Goal: Contribute content: Add original content to the website for others to see

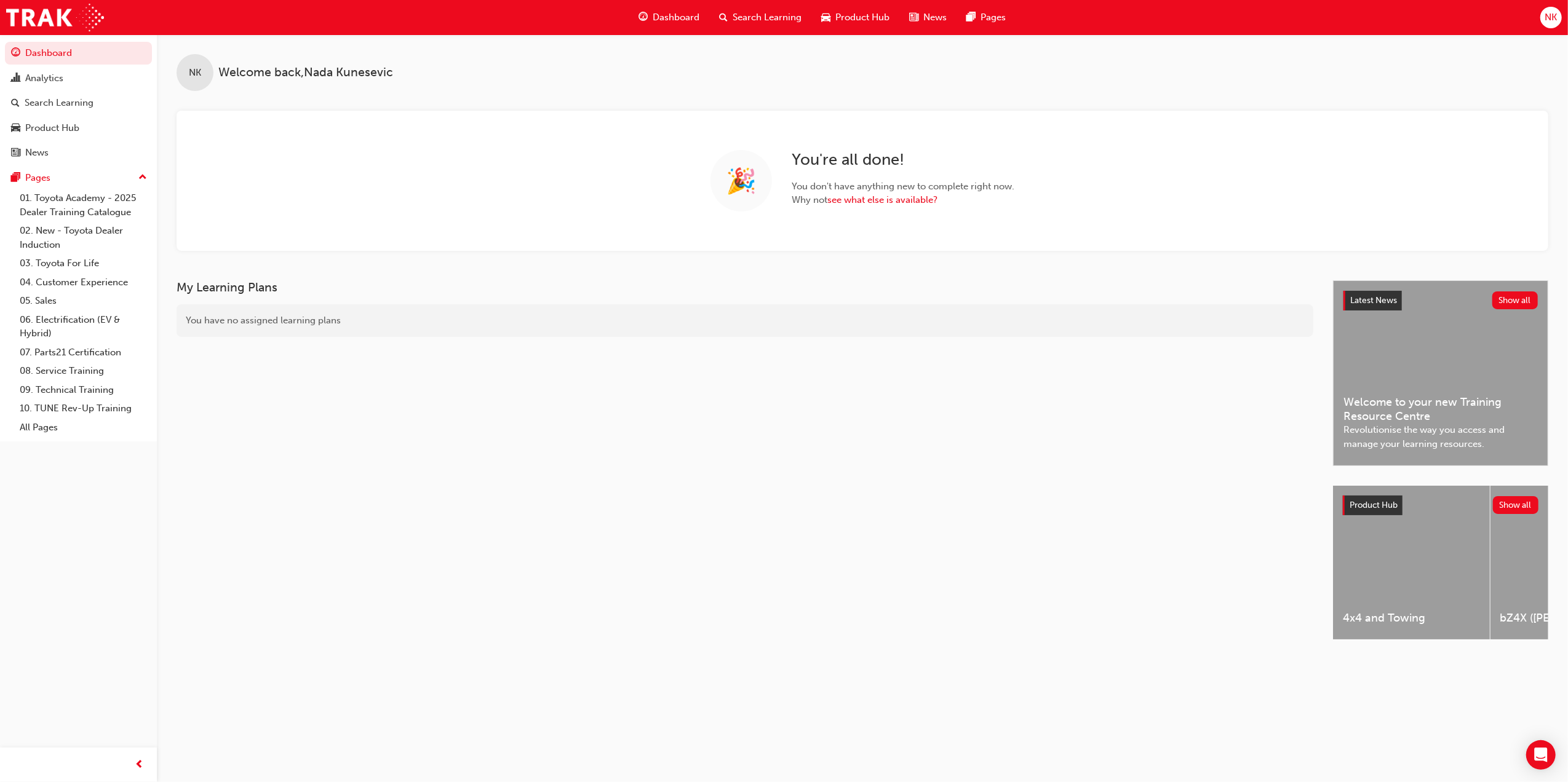
click at [572, 392] on div "My Learning Plans You have no assigned learning plans" at bounding box center [755, 471] width 1157 height 382
click at [56, 111] on link "Search Learning" at bounding box center [78, 103] width 147 height 23
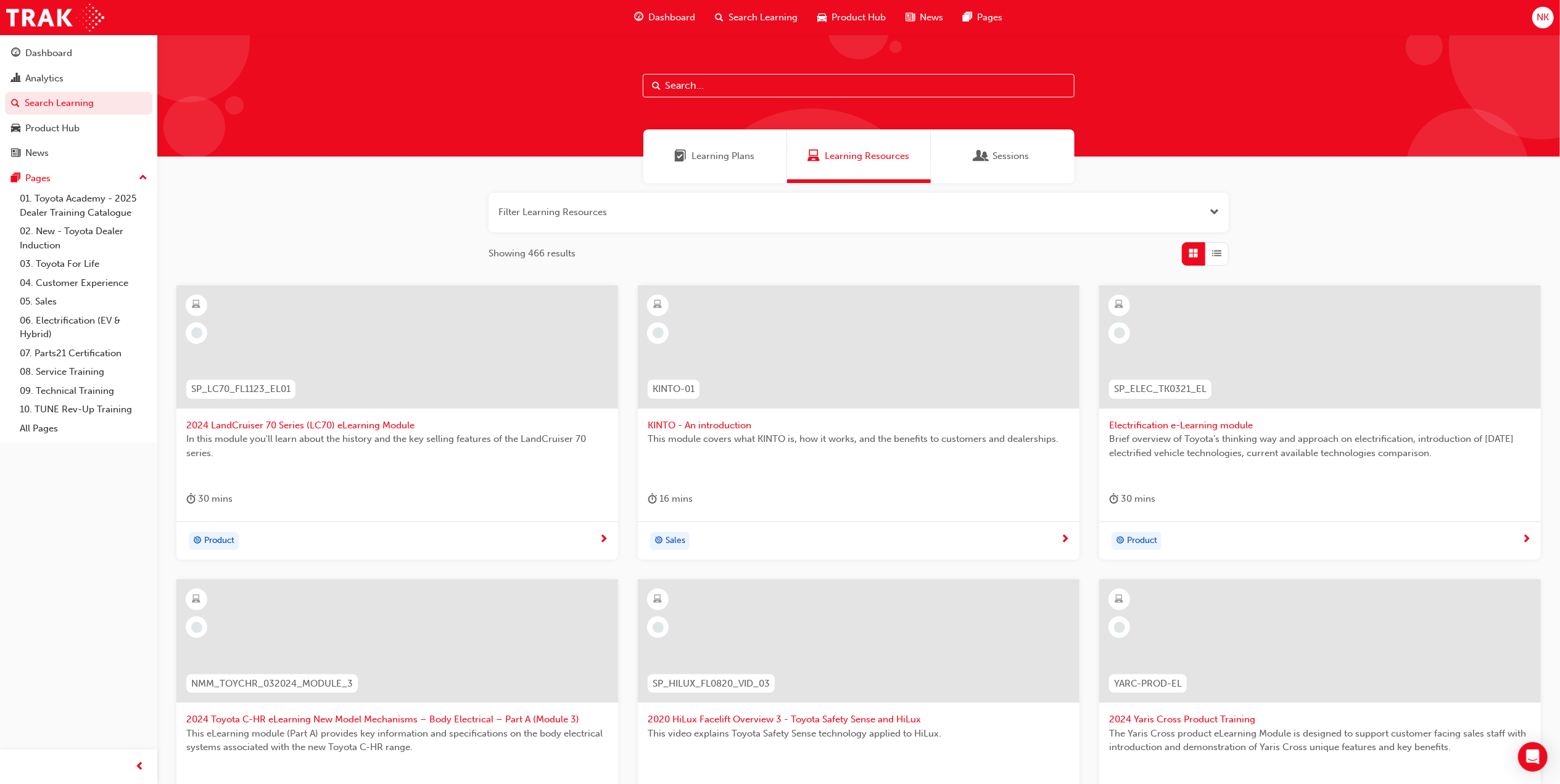
click at [845, 169] on div "Learning Resources" at bounding box center [858, 156] width 143 height 54
click at [832, 85] on input "text" at bounding box center [858, 85] width 432 height 24
type input "fdlp"
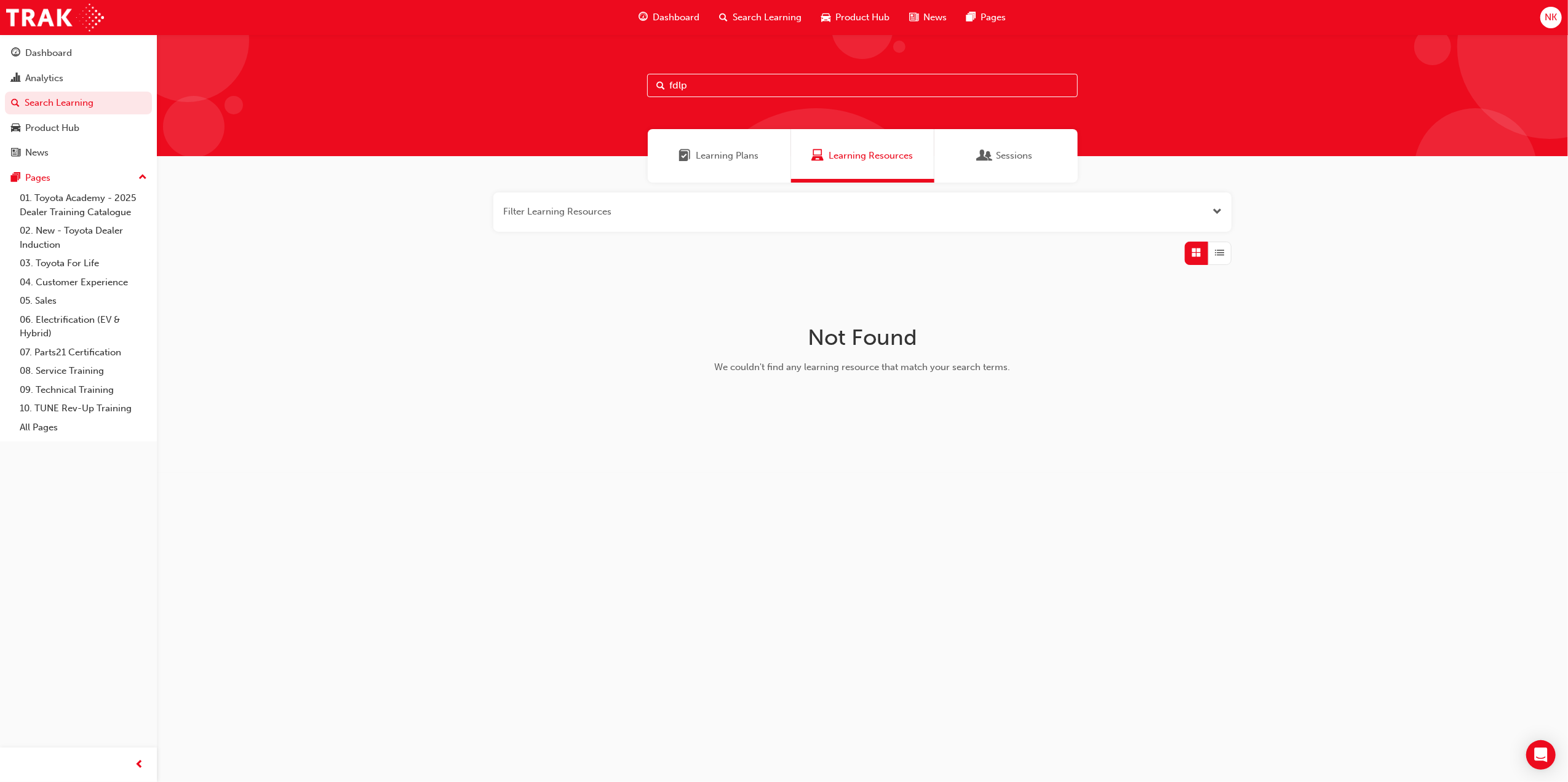
click at [1222, 247] on span "List" at bounding box center [1220, 253] width 10 height 14
click at [1190, 254] on div "button" at bounding box center [1197, 253] width 24 height 24
click at [1210, 212] on button "button" at bounding box center [862, 212] width 738 height 39
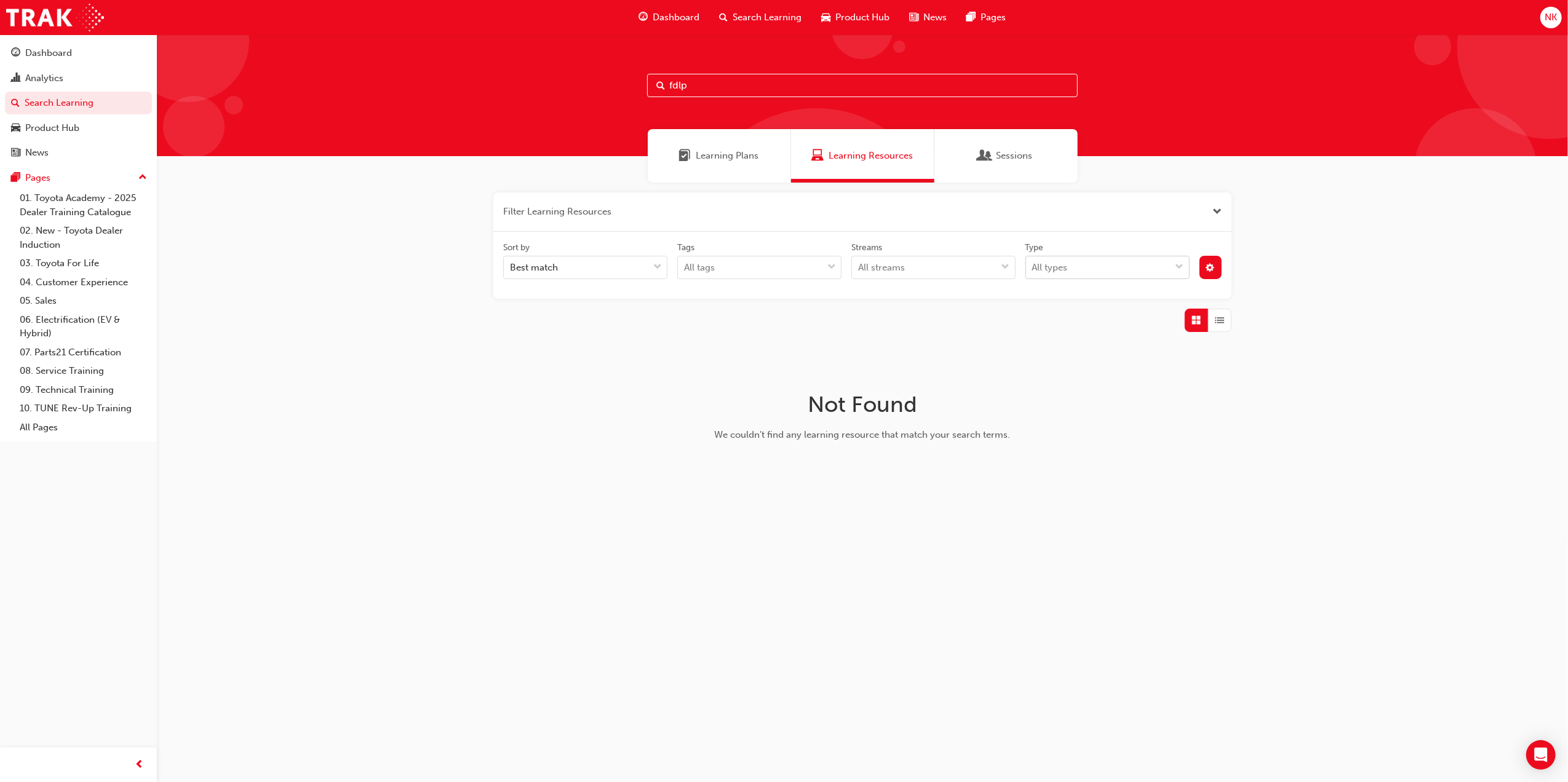
click at [1125, 269] on div "All types" at bounding box center [1098, 268] width 145 height 22
click at [1033, 269] on input "Type All types" at bounding box center [1032, 268] width 1 height 11
click at [1125, 269] on div "All types" at bounding box center [1098, 268] width 145 height 22
click at [1033, 269] on input "Type 0 results available. Select is focused ,type to refine list, press Down to…" at bounding box center [1032, 268] width 1 height 11
click at [931, 269] on div "All streams" at bounding box center [924, 268] width 145 height 22
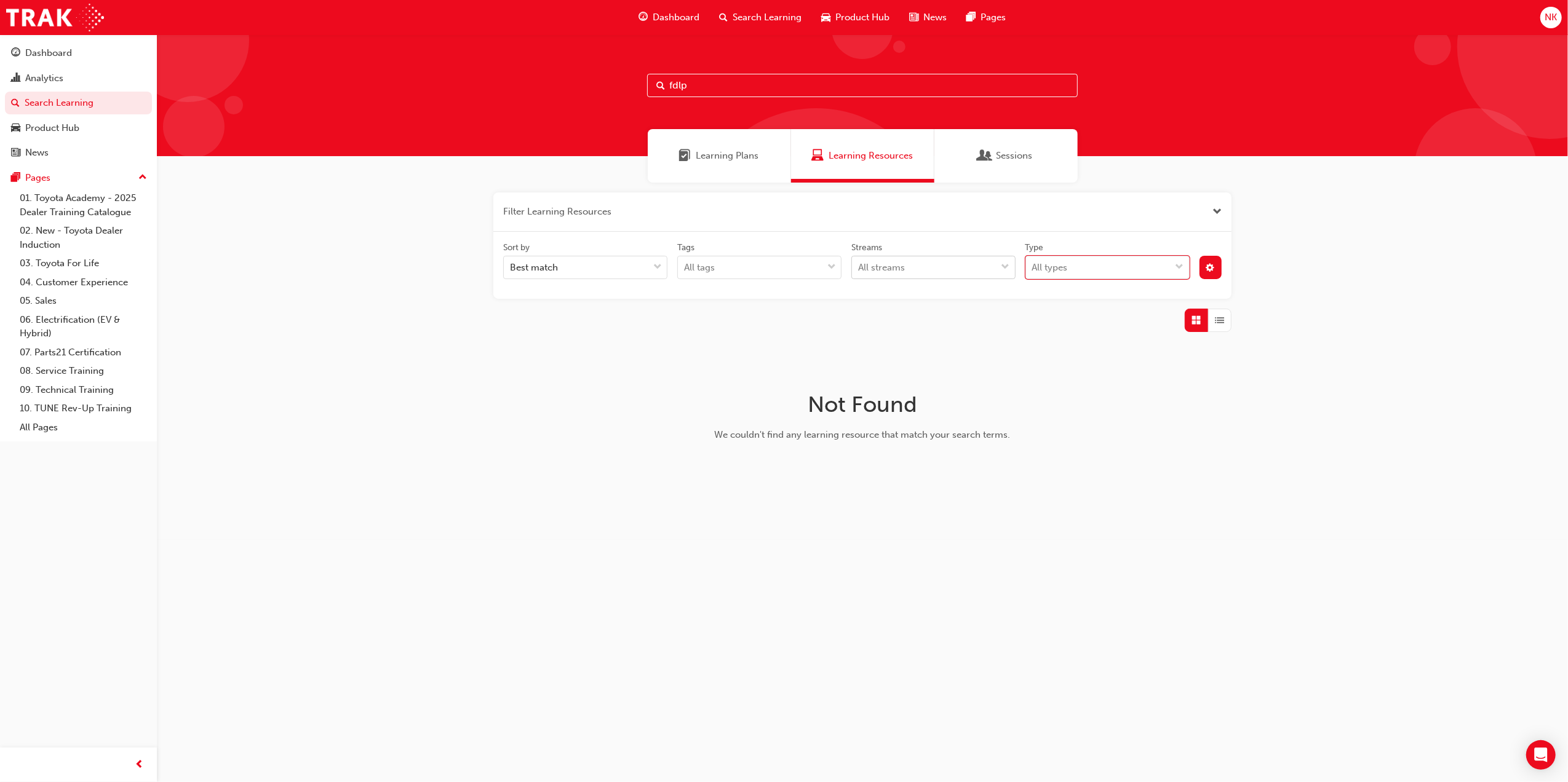
click at [860, 269] on input "Streams All streams" at bounding box center [859, 268] width 1 height 11
click at [931, 269] on div "All streams" at bounding box center [924, 268] width 145 height 22
click at [860, 269] on input "Streams option Admin focused, 1 of 24. 24 results available. Use Up and Down to…" at bounding box center [859, 268] width 1 height 11
click at [752, 267] on div "All tags" at bounding box center [750, 268] width 145 height 22
click at [686, 267] on input "Tags All tags" at bounding box center [684, 268] width 1 height 11
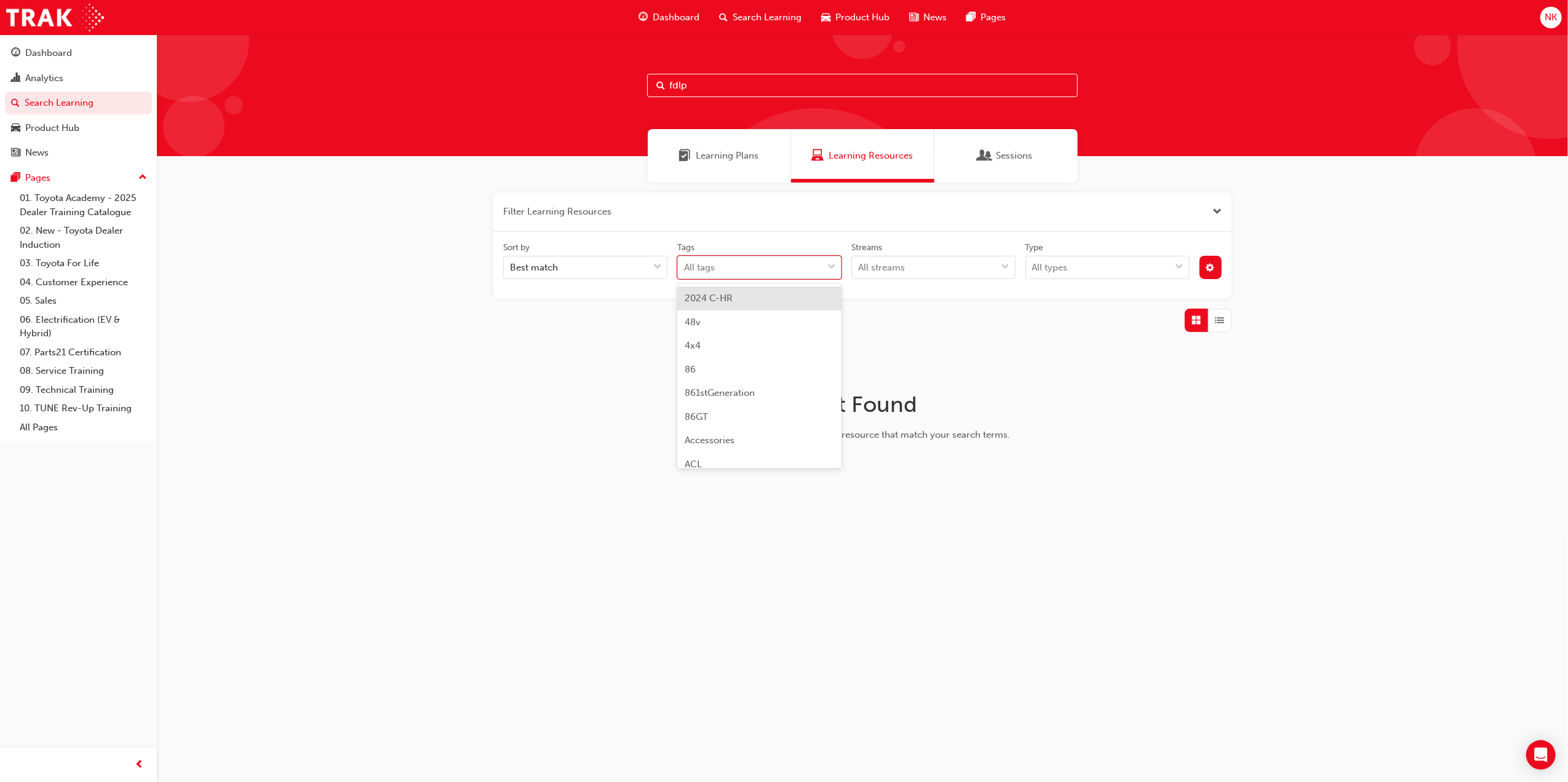
click at [752, 267] on div "All tags" at bounding box center [750, 268] width 145 height 22
click at [686, 267] on input "Tags option 2024 C-HR focused, 1 of 197. 197 results available. Use Up and Down…" at bounding box center [684, 268] width 1 height 11
click at [1210, 260] on button "button" at bounding box center [1212, 268] width 23 height 24
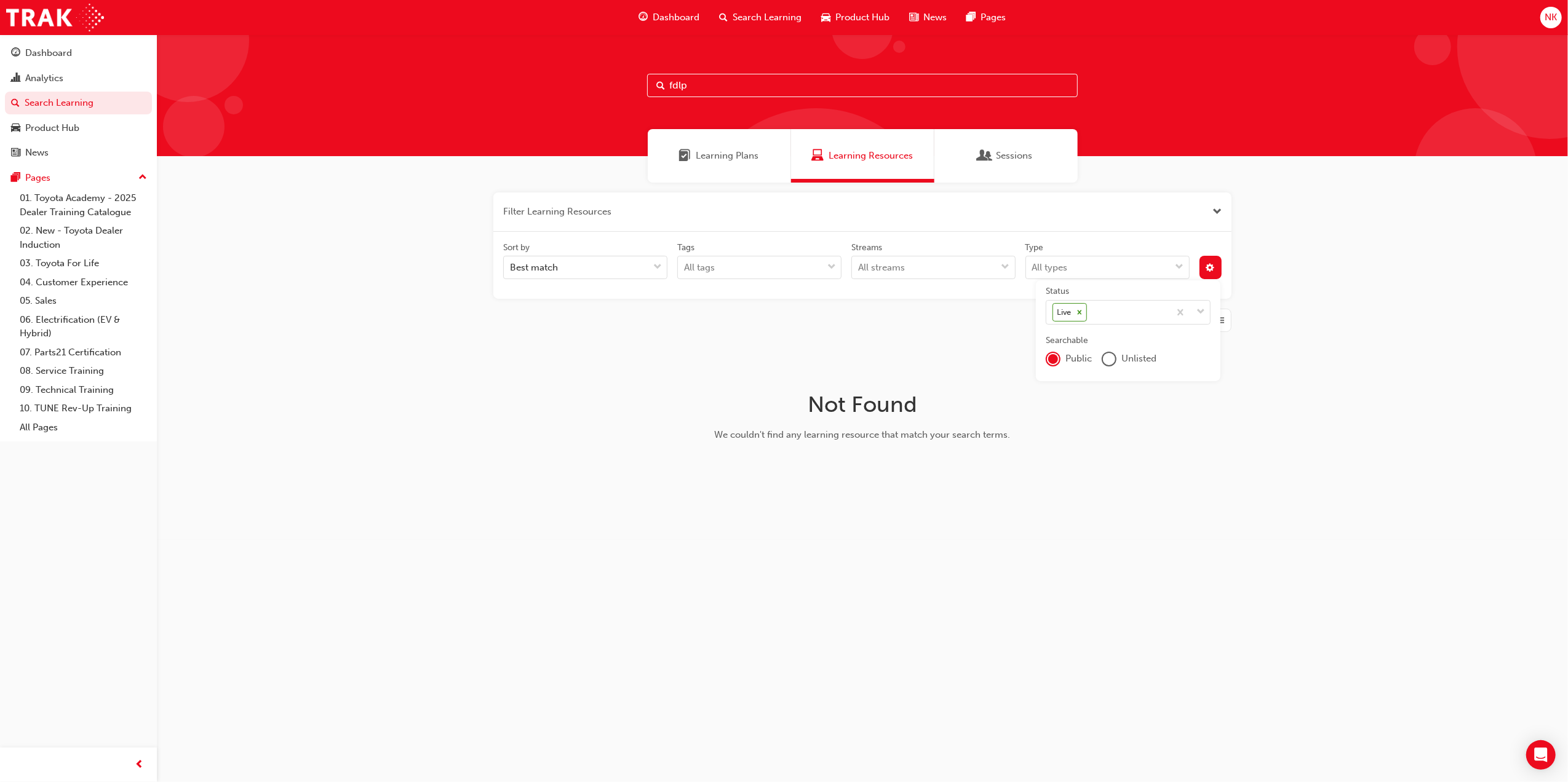
click at [1134, 377] on div "Status Live Searchable Public Unlisted" at bounding box center [1128, 331] width 184 height 101
click at [1133, 358] on span "Unlisted" at bounding box center [1140, 359] width 35 height 14
click at [1118, 360] on div "Unlisted" at bounding box center [1129, 359] width 54 height 15
click at [1108, 360] on div "unlistedOption" at bounding box center [1110, 359] width 12 height 12
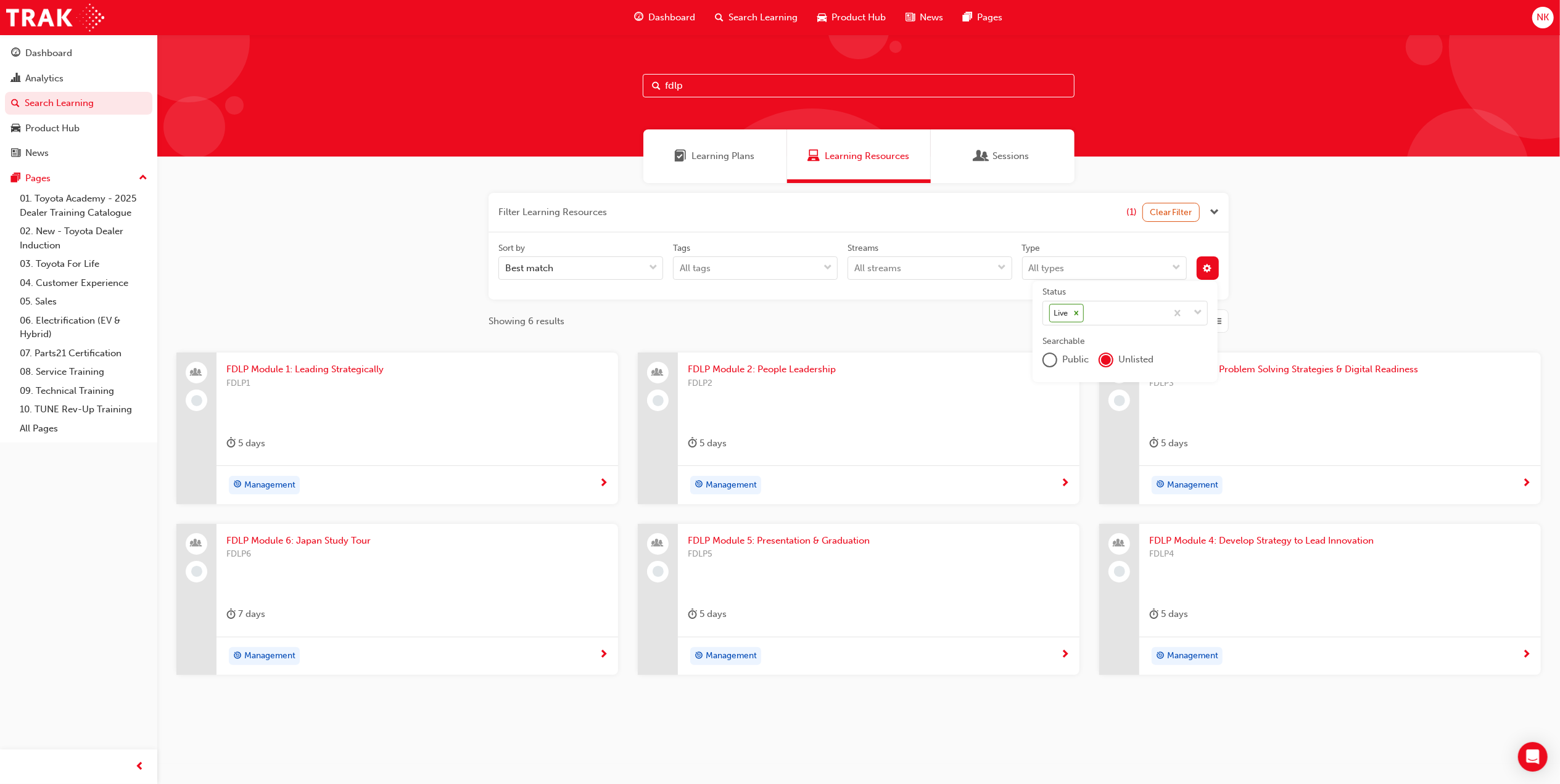
click at [295, 368] on span "FDLP Module 1: Leading Strategically" at bounding box center [417, 370] width 382 height 14
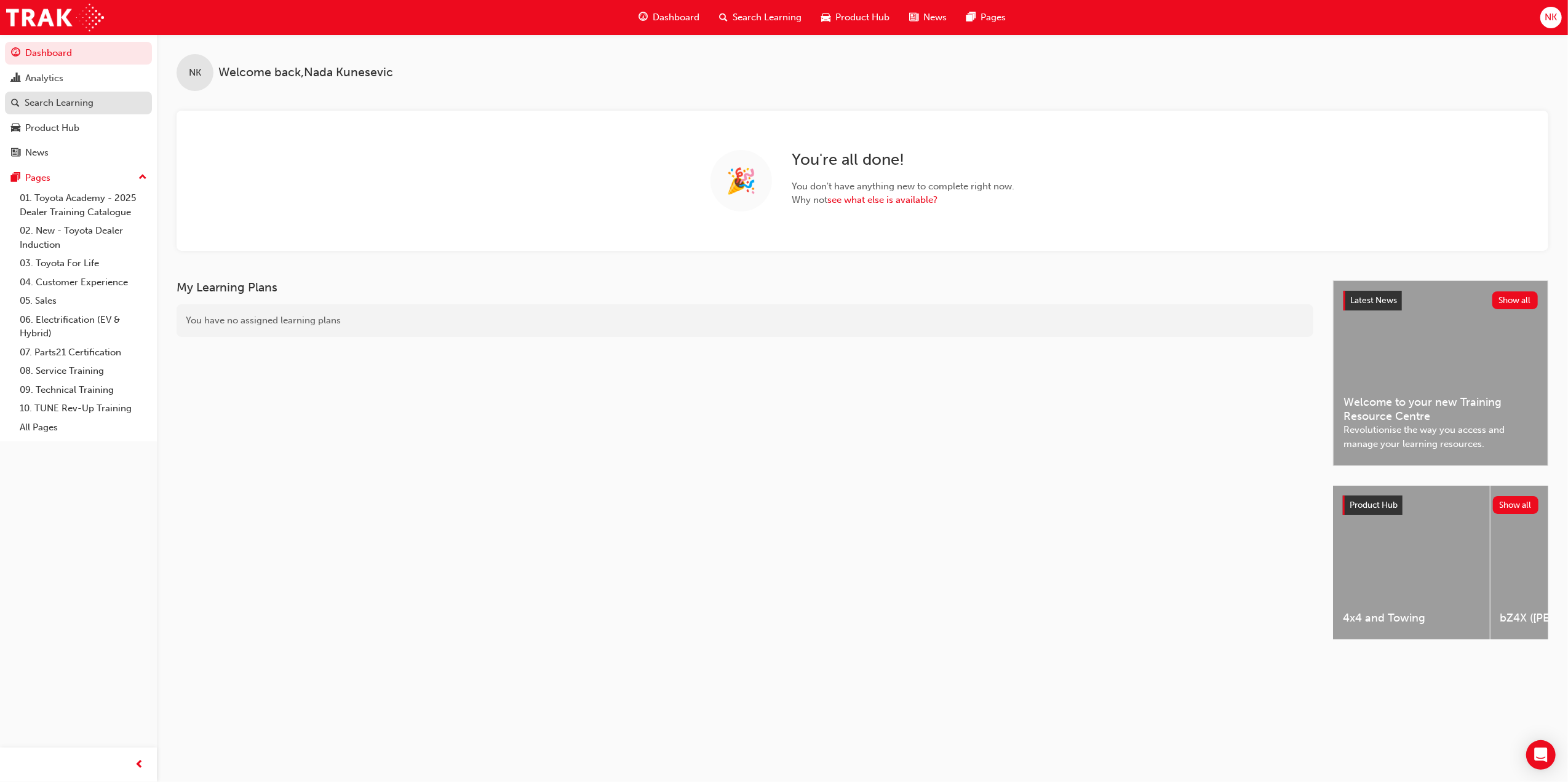
drag, startPoint x: 98, startPoint y: 92, endPoint x: 139, endPoint y: 102, distance: 42.2
click at [98, 92] on link "Search Learning" at bounding box center [78, 103] width 147 height 23
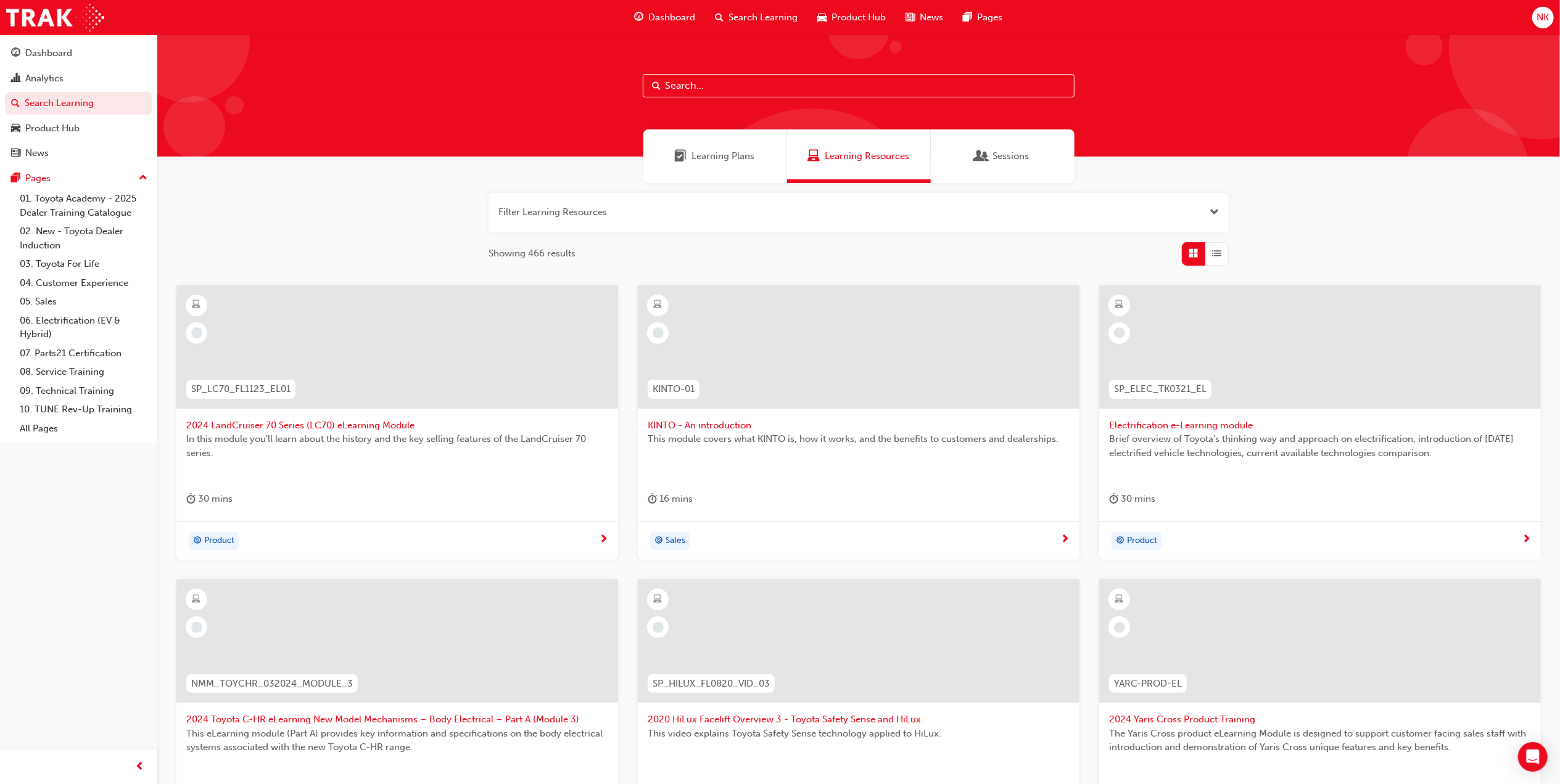
click at [777, 87] on input "text" at bounding box center [858, 85] width 432 height 24
type input "fdlp"
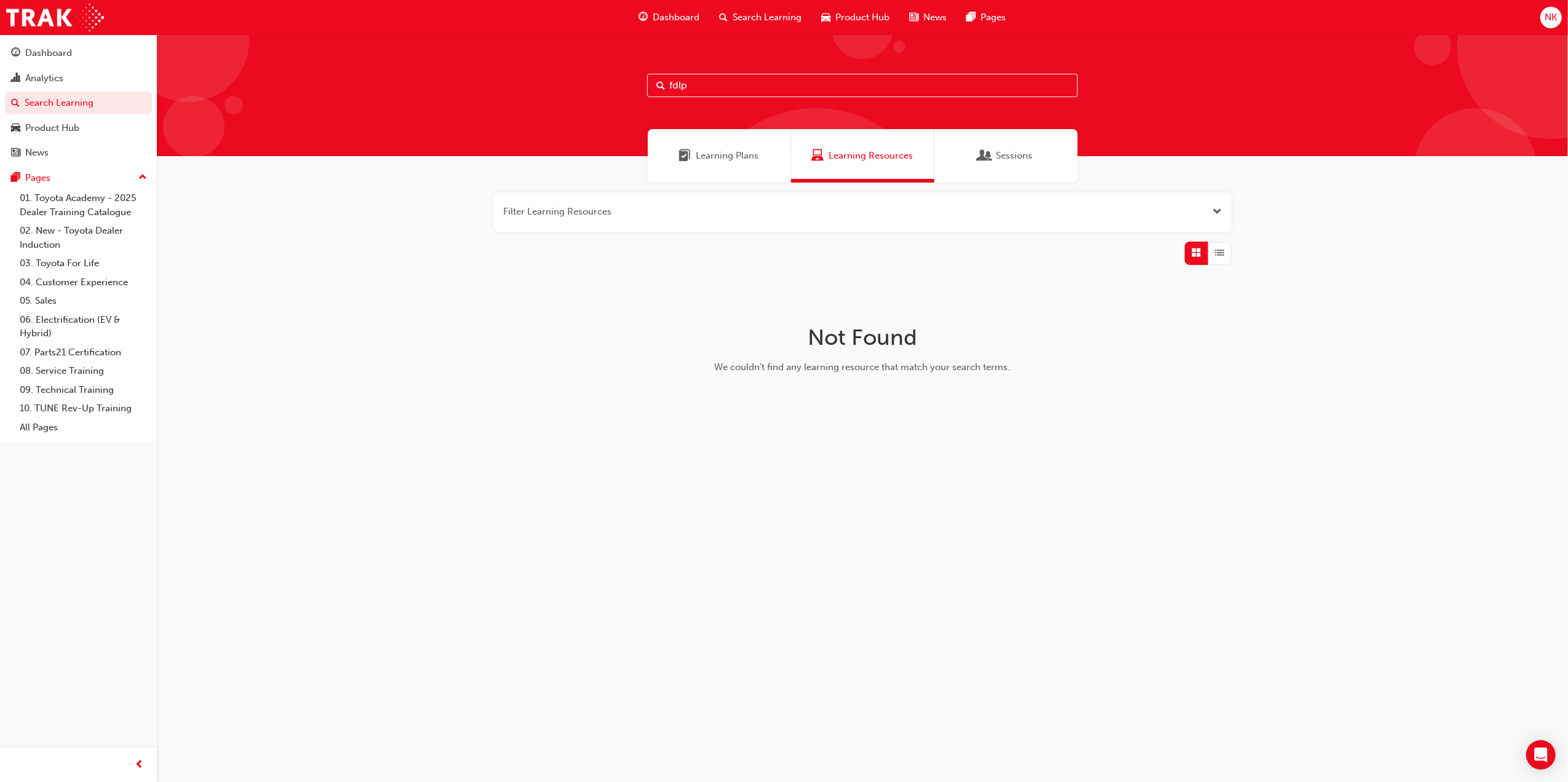
click at [810, 212] on button "button" at bounding box center [862, 212] width 738 height 39
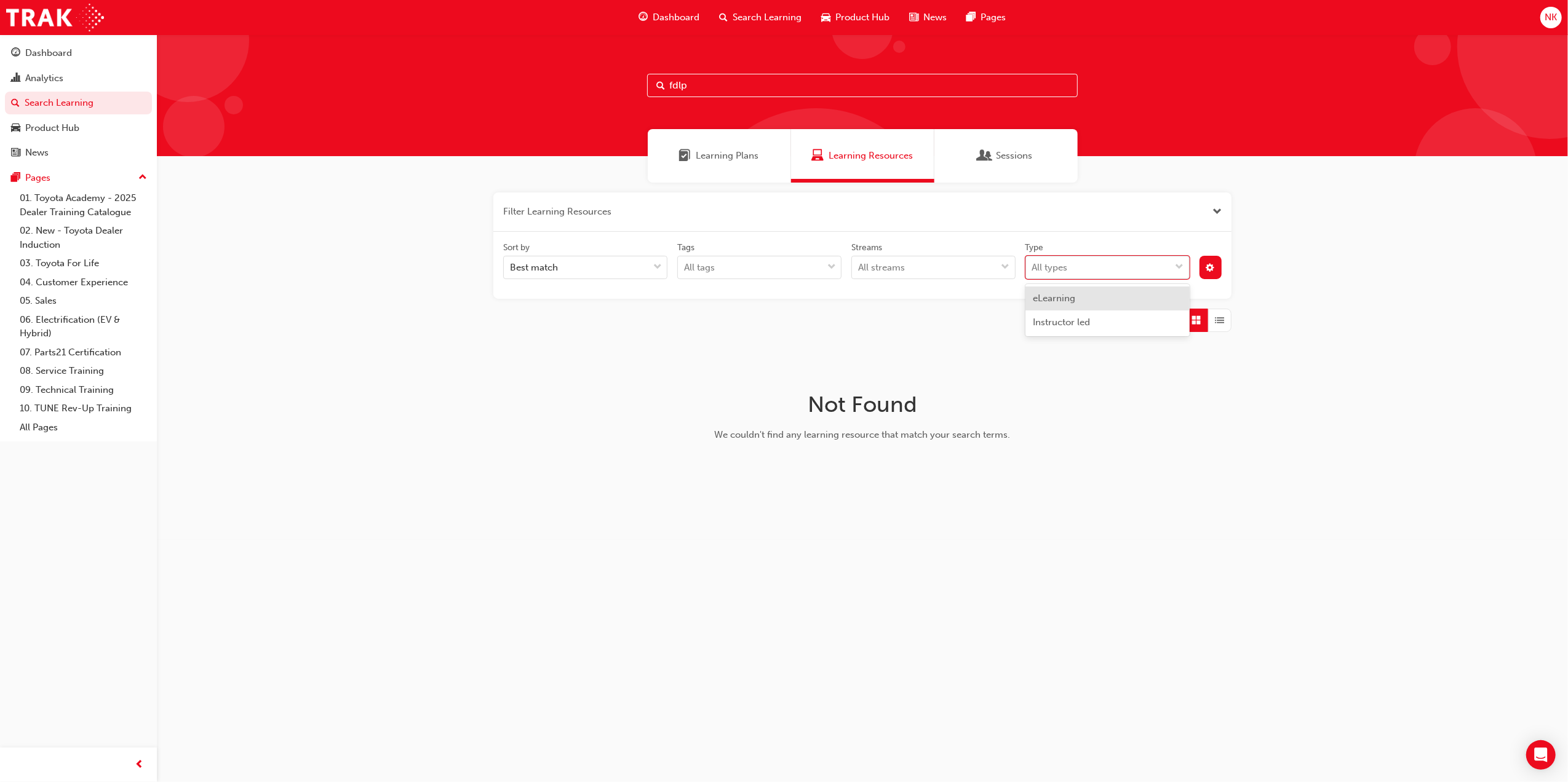
click at [1074, 269] on div "All types" at bounding box center [1098, 268] width 145 height 22
click at [1033, 269] on input "Type option eLearning focused, 1 of 2. 2 results available. Use Up and Down to …" at bounding box center [1032, 268] width 1 height 11
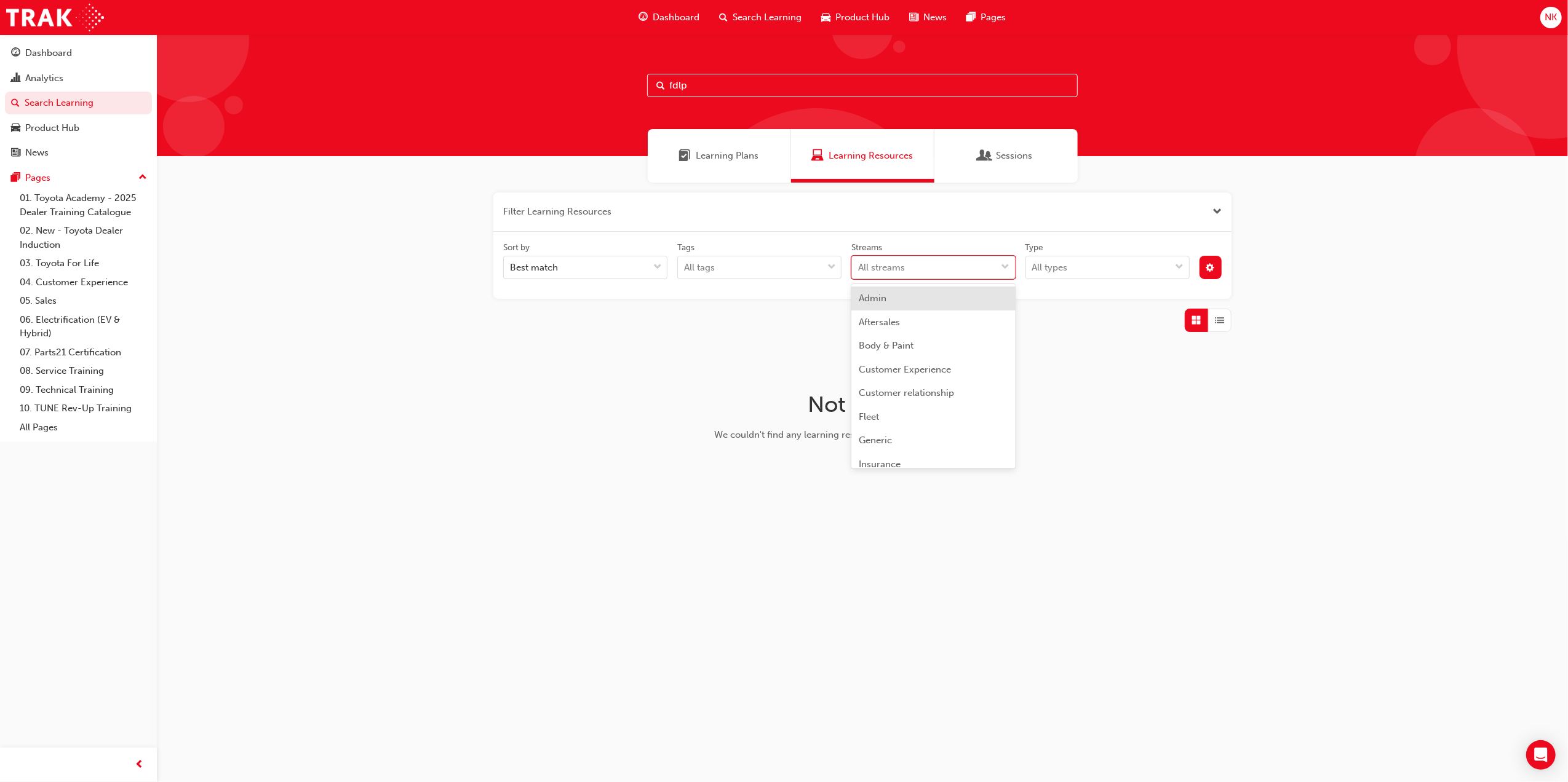
click at [909, 259] on div "All streams" at bounding box center [924, 268] width 145 height 22
click at [860, 262] on input "Streams option Admin focused, 1 of 24. 24 results available. Use Up and Down to…" at bounding box center [859, 268] width 1 height 11
click at [1140, 355] on div "Filter Learning Resources Sort by Best match Tags All tags Streams All streams …" at bounding box center [863, 341] width 1412 height 319
click at [1214, 266] on span "cog-icon" at bounding box center [1211, 269] width 9 height 11
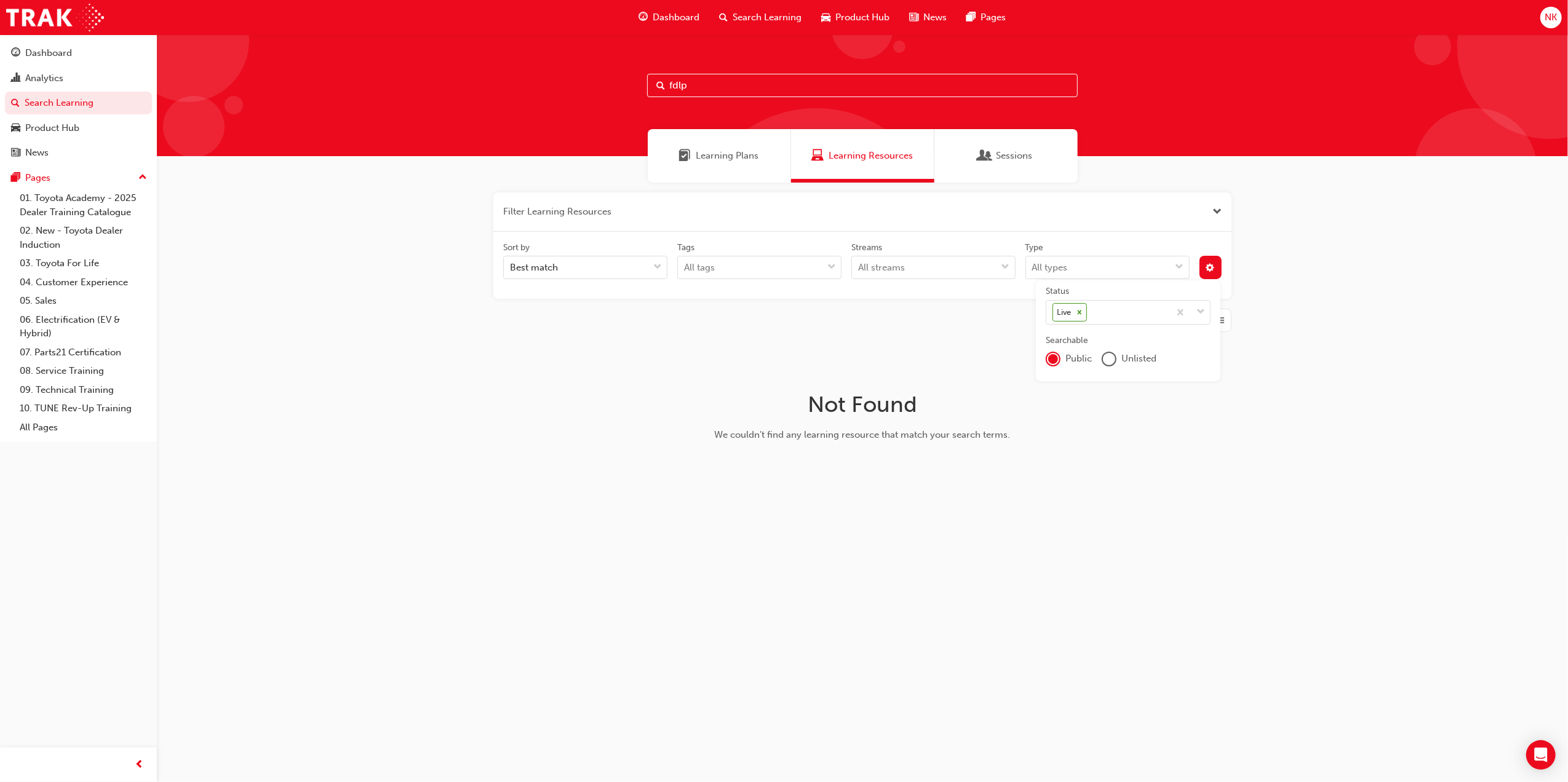
click at [1140, 357] on span "Unlisted" at bounding box center [1140, 359] width 35 height 14
click at [1108, 357] on div "unlistedOption" at bounding box center [1110, 359] width 12 height 12
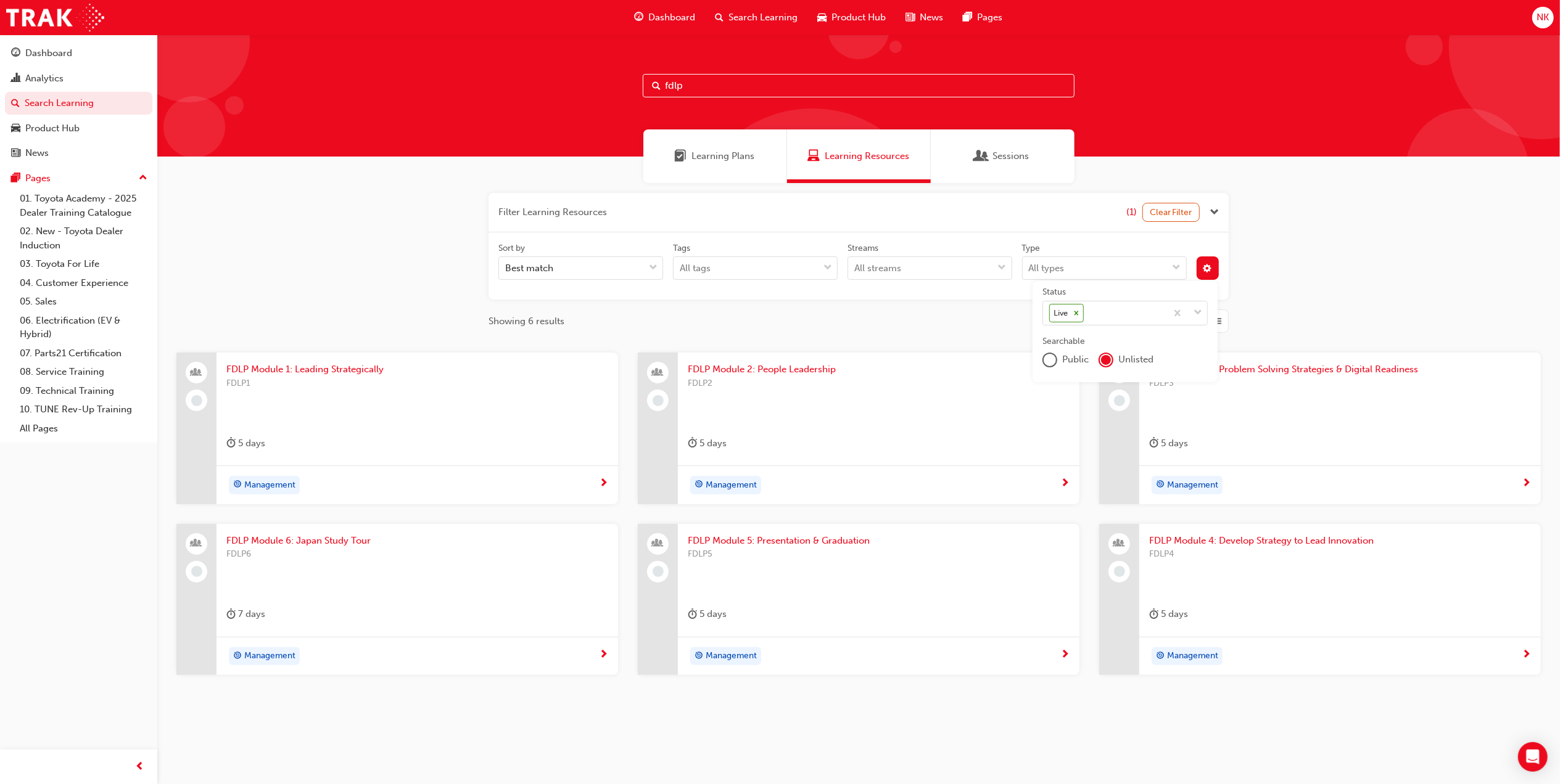
click at [342, 368] on span "FDLP Module 1: Leading Strategically" at bounding box center [417, 370] width 382 height 14
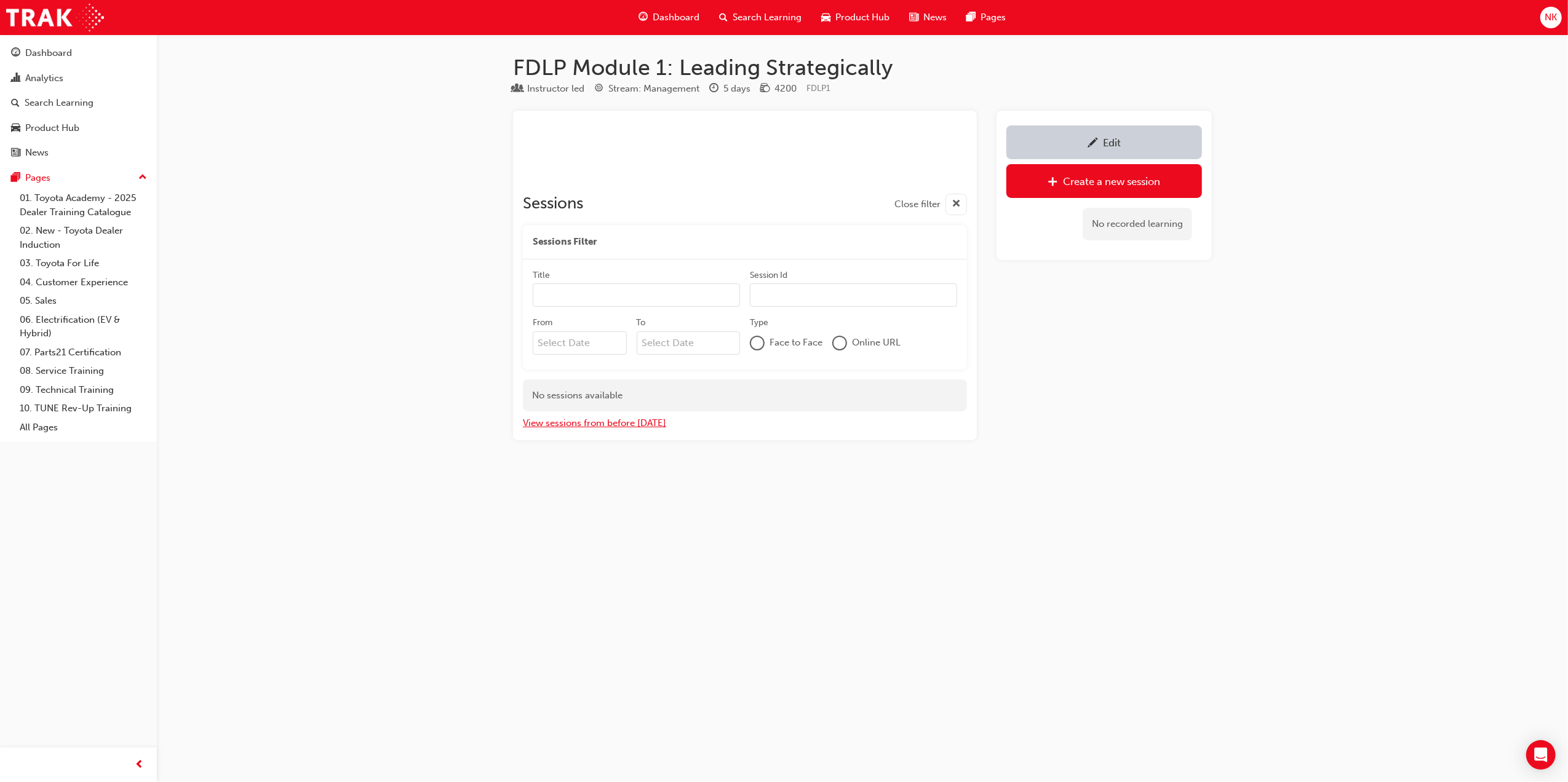
click at [559, 426] on button "View sessions from before [DATE]" at bounding box center [594, 423] width 143 height 14
click at [1054, 144] on div "Edit" at bounding box center [1104, 142] width 177 height 16
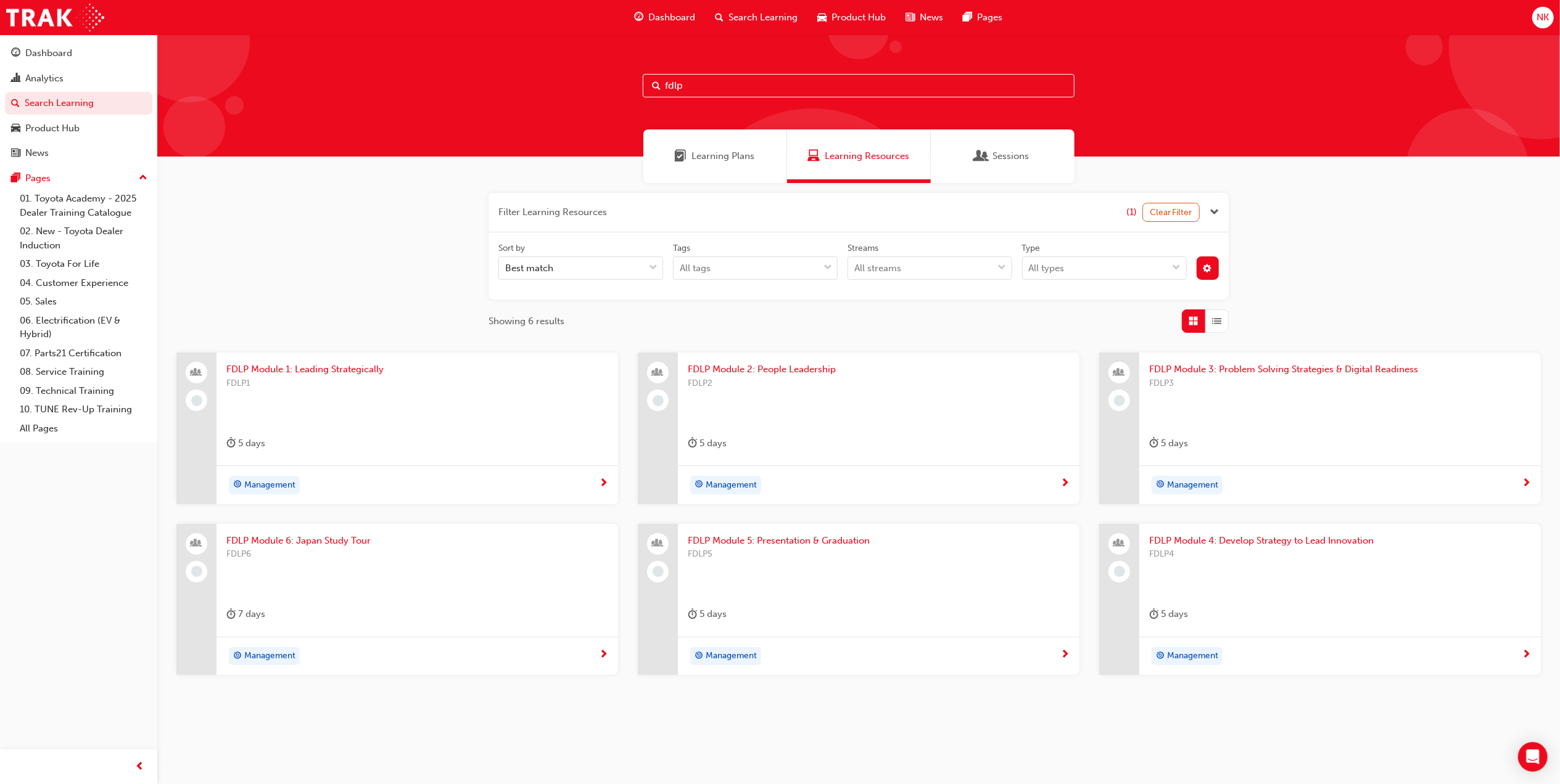
click at [797, 370] on span "FDLP Module 2: People Leadership" at bounding box center [879, 370] width 382 height 14
click at [319, 370] on span "FDLP Module 1: Leading Strategically" at bounding box center [417, 370] width 382 height 14
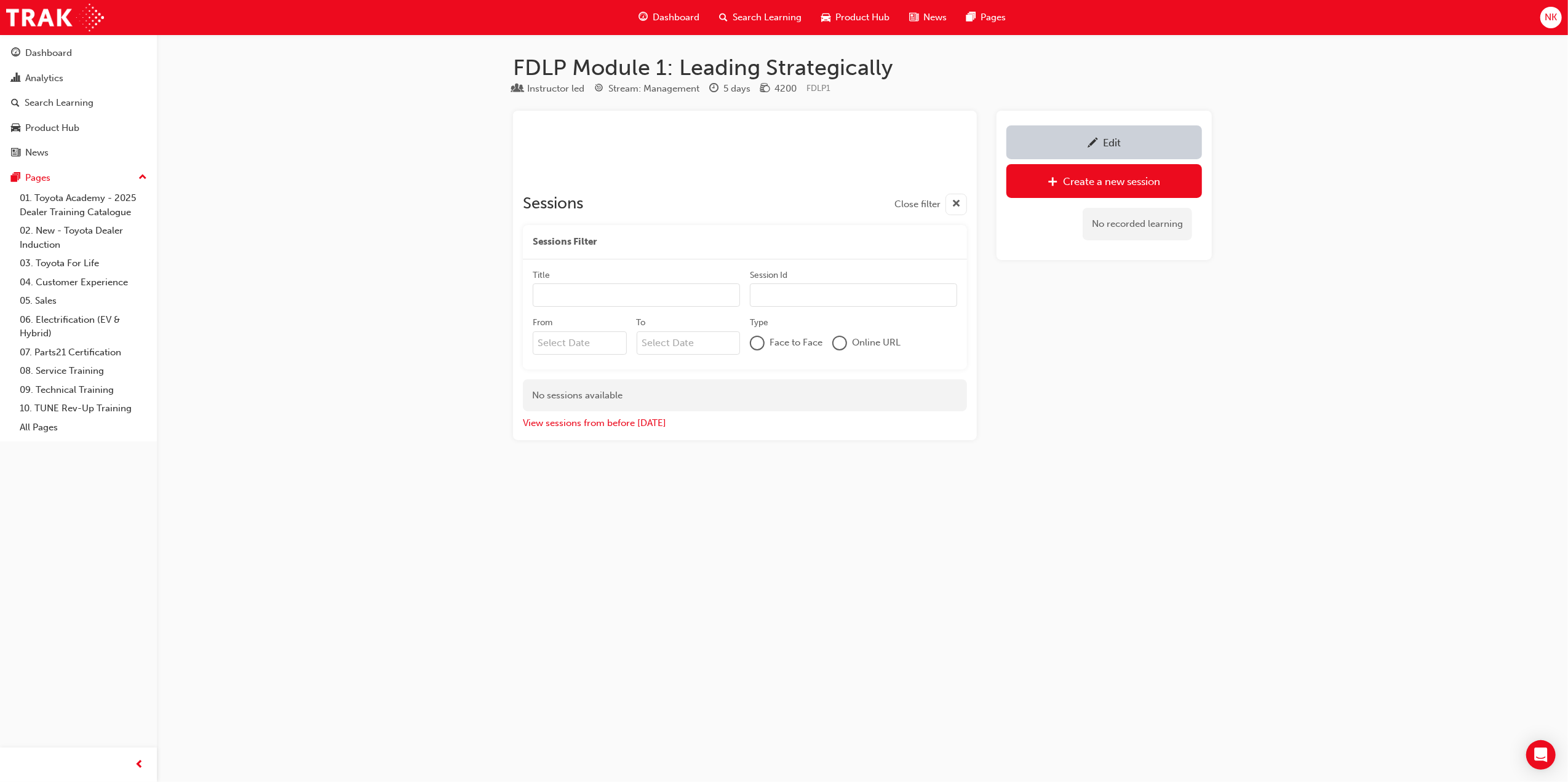
click at [1122, 148] on div "Edit" at bounding box center [1104, 142] width 177 height 16
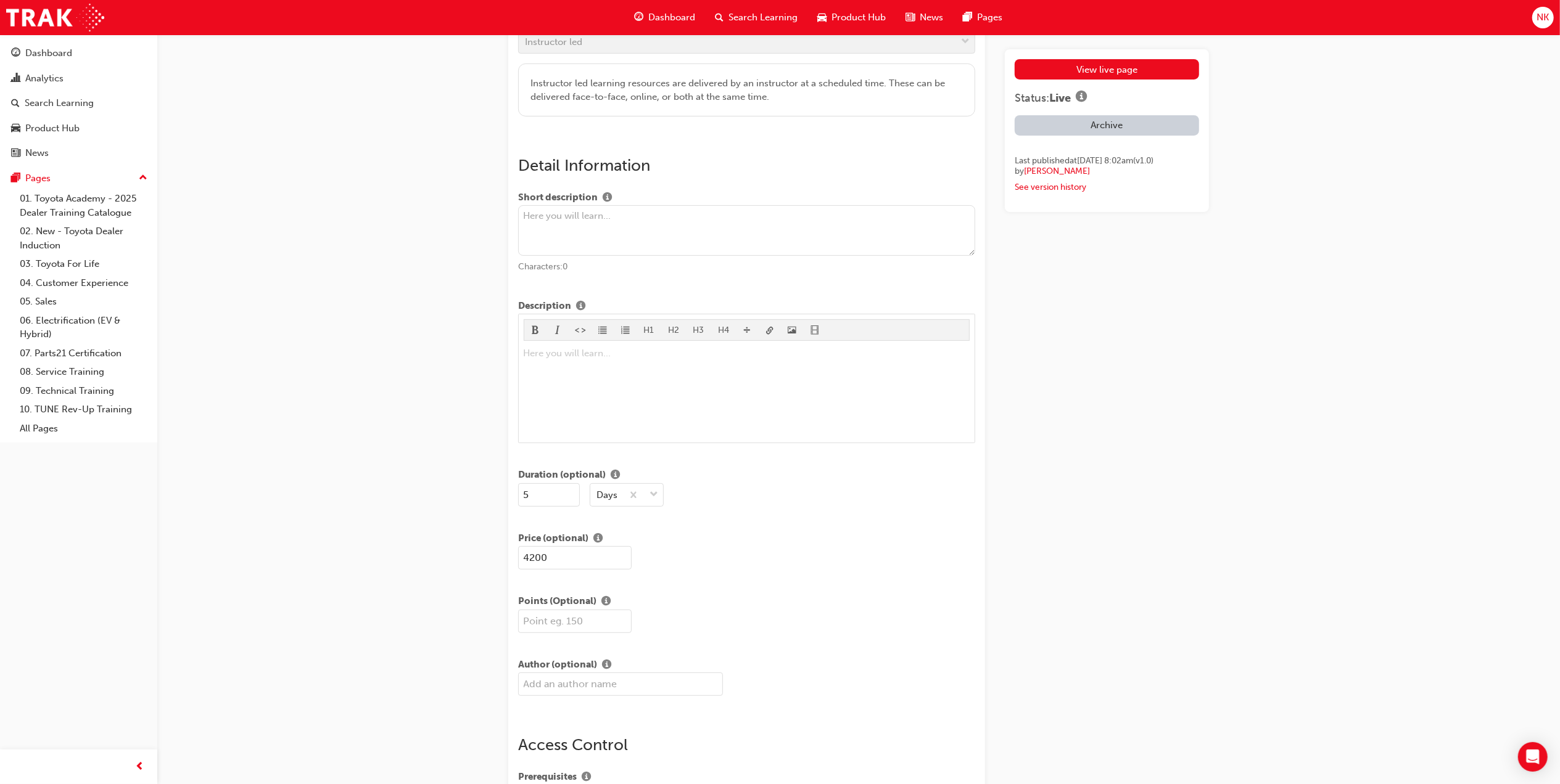
scroll to position [494, 0]
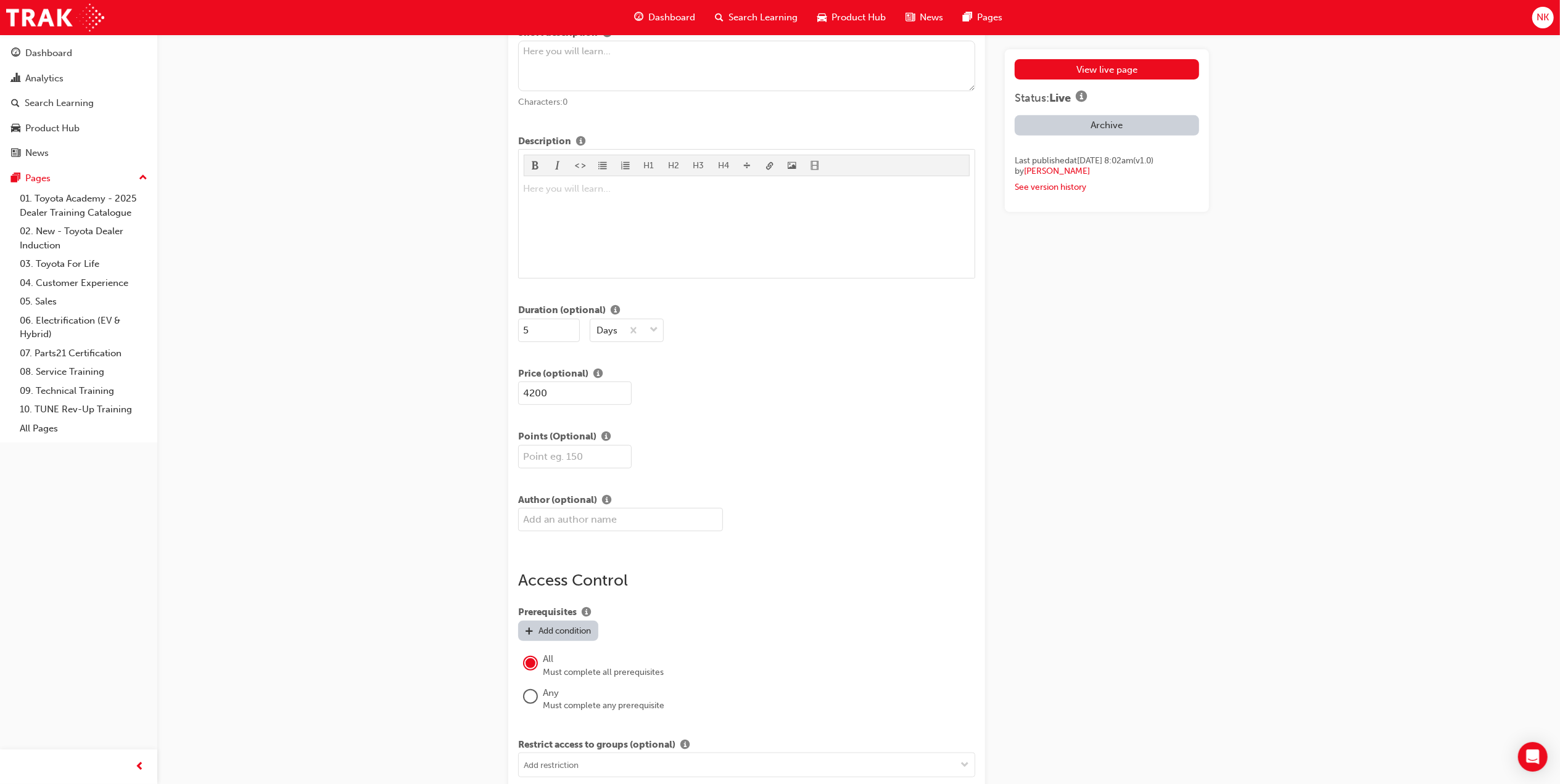
click at [1145, 495] on div "View live page Status: Live Archive Last published at Fri 4 Apr 2025 8:02am (v …" at bounding box center [1107, 574] width 204 height 2026
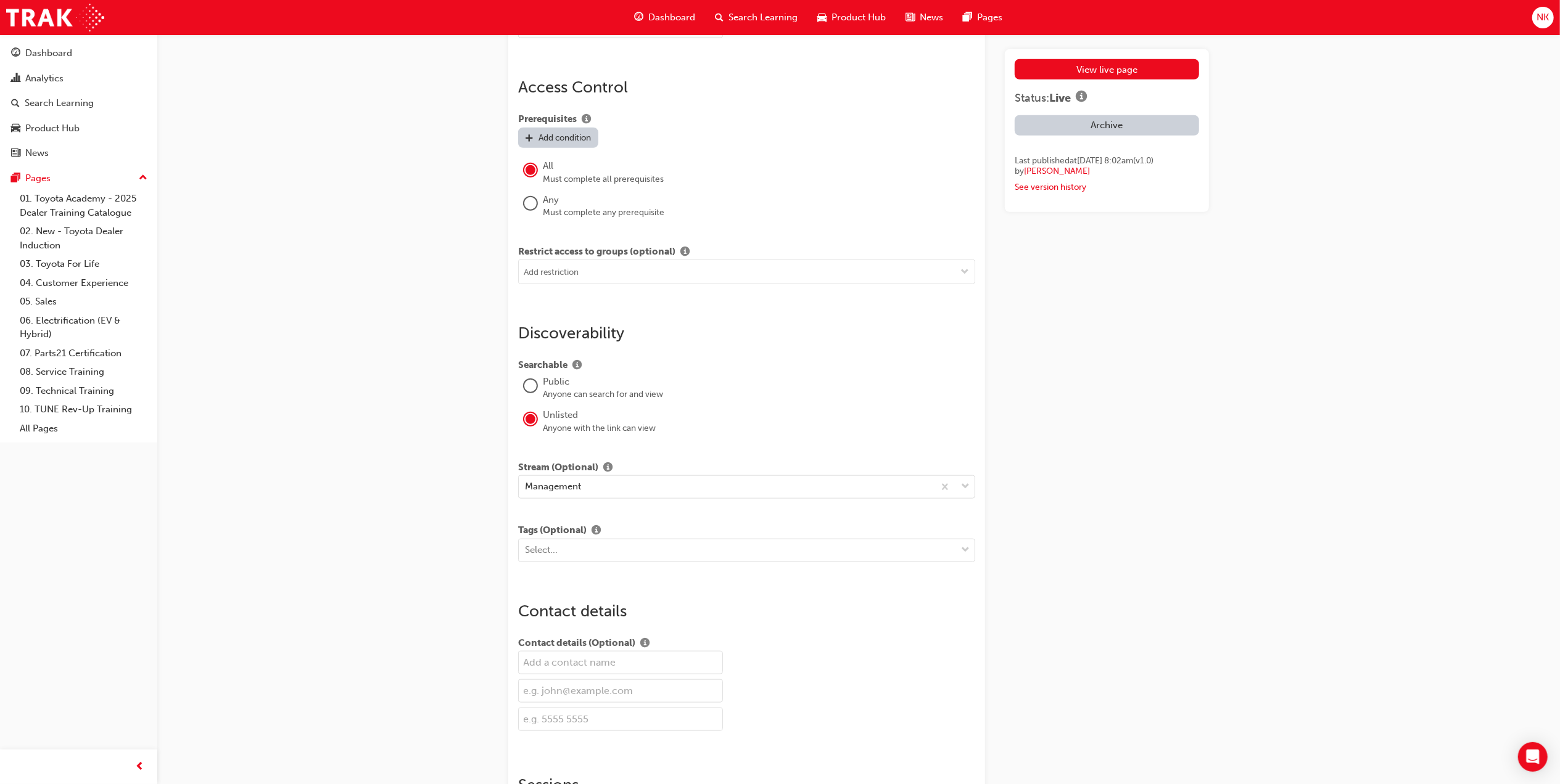
scroll to position [1069, 0]
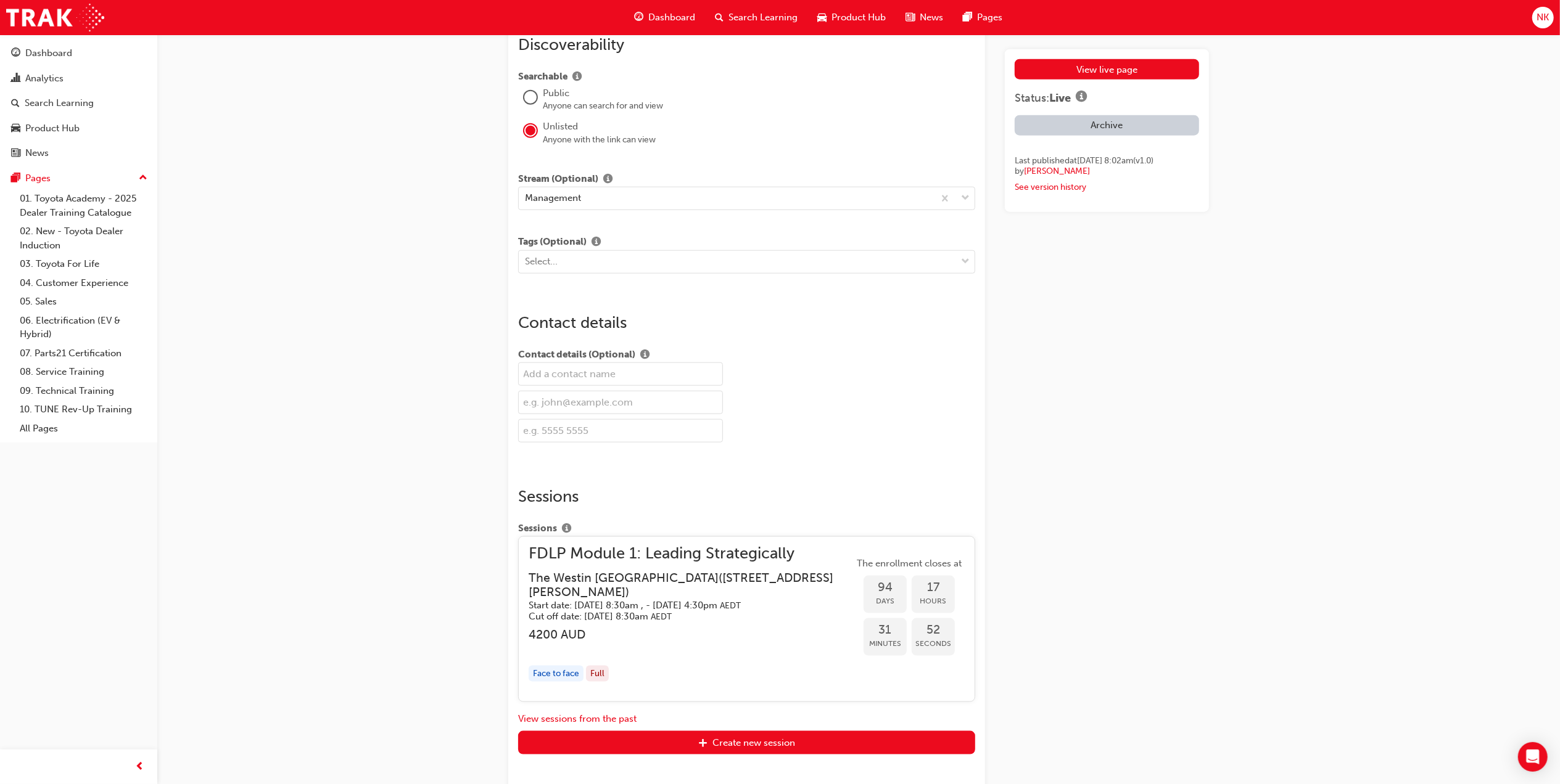
scroll to position [1315, 0]
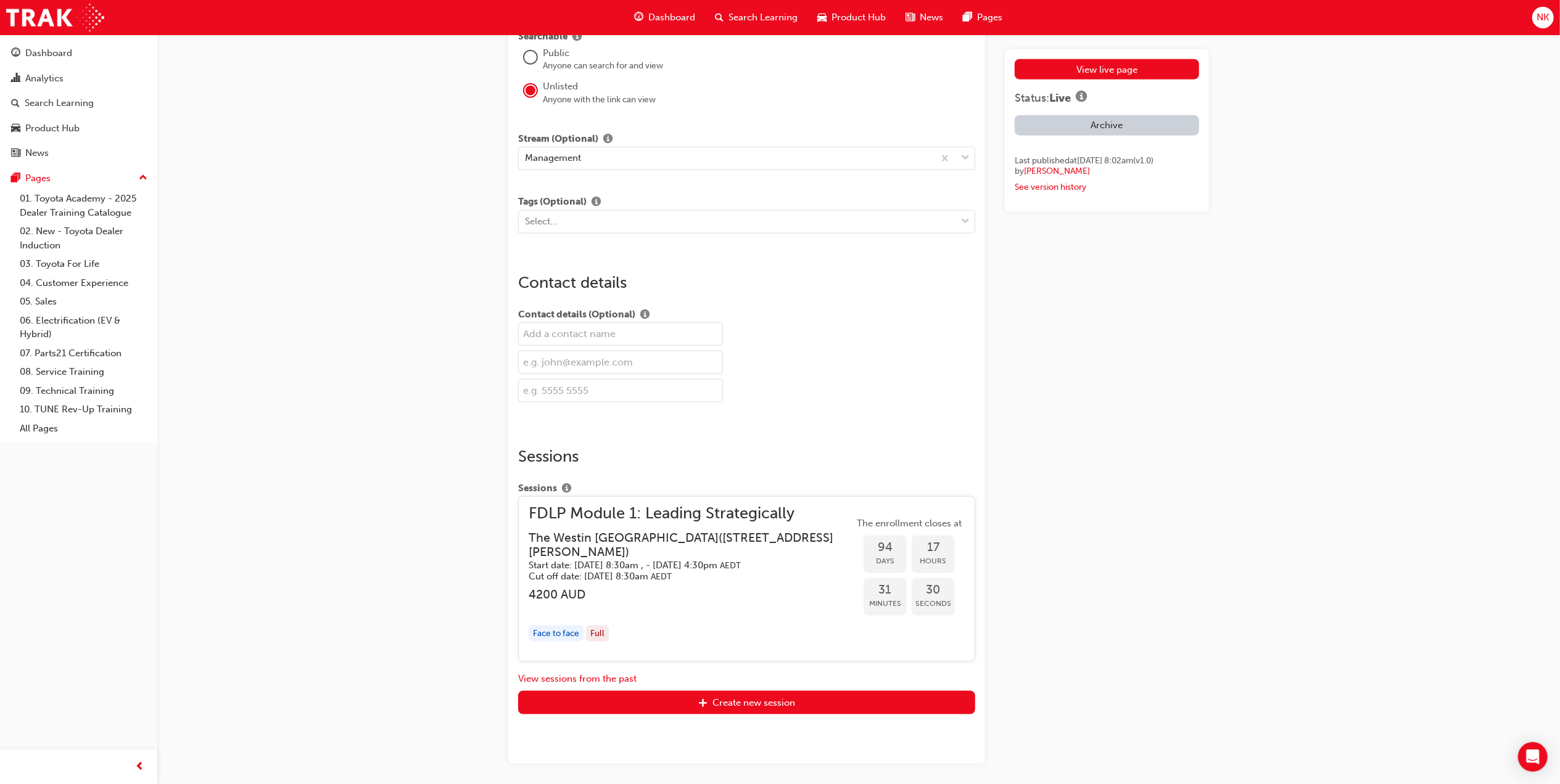
click at [658, 518] on span "FDLP Module 1: Leading Strategically" at bounding box center [691, 514] width 325 height 14
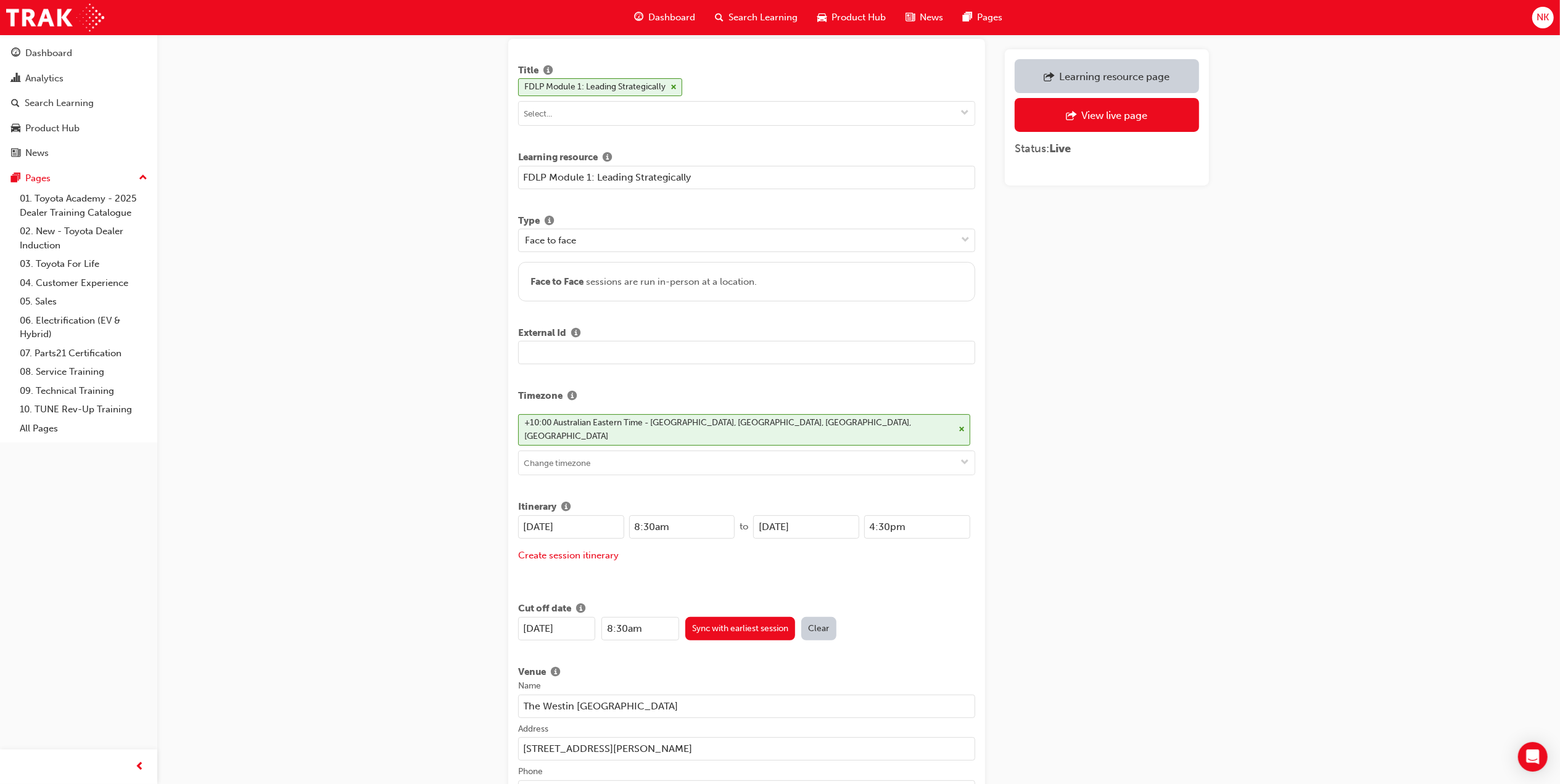
scroll to position [82, 0]
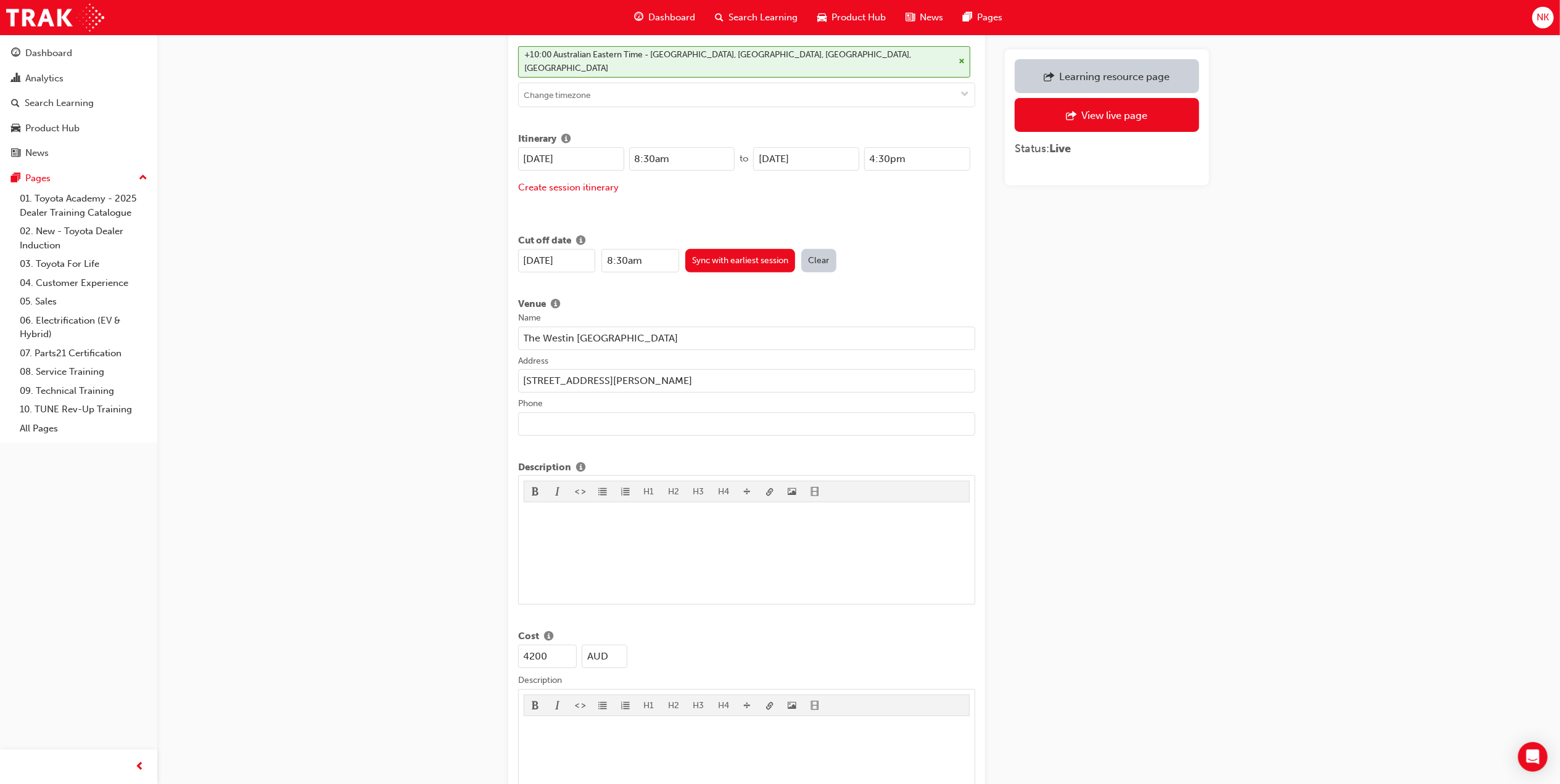
scroll to position [0, 0]
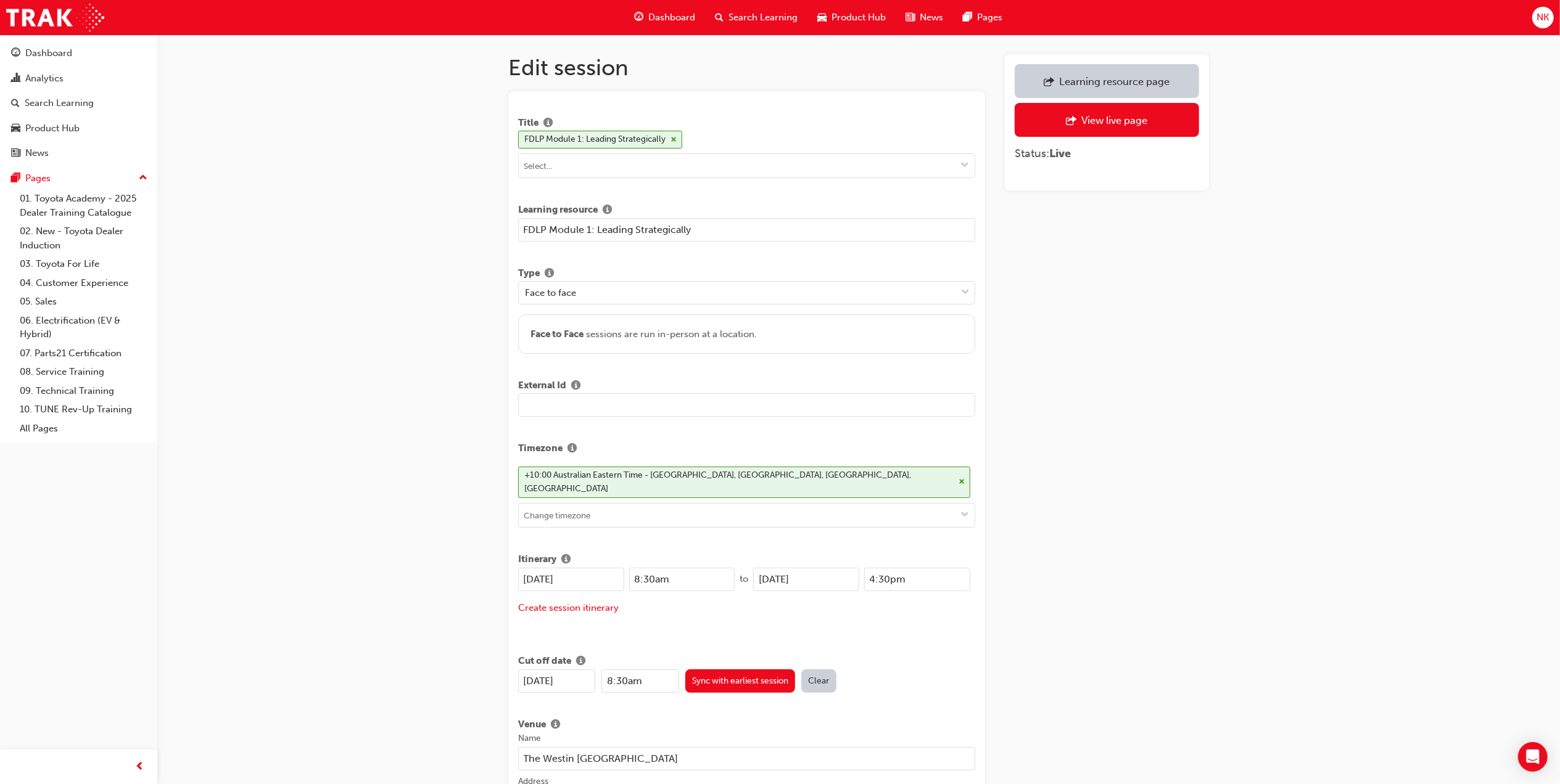
click at [1126, 73] on div "Learning resource page" at bounding box center [1107, 81] width 166 height 16
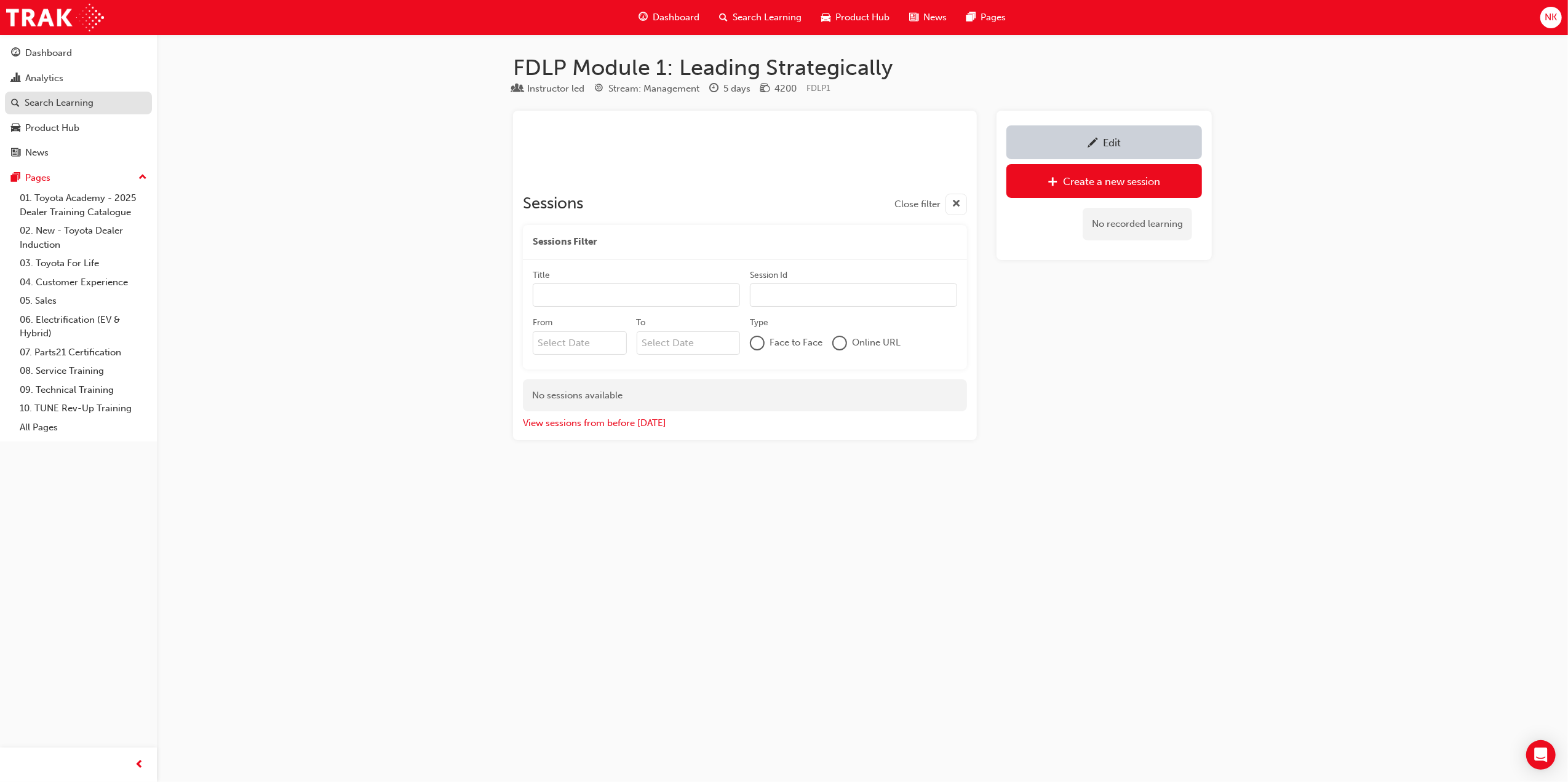
click at [60, 97] on div "Search Learning" at bounding box center [59, 103] width 68 height 14
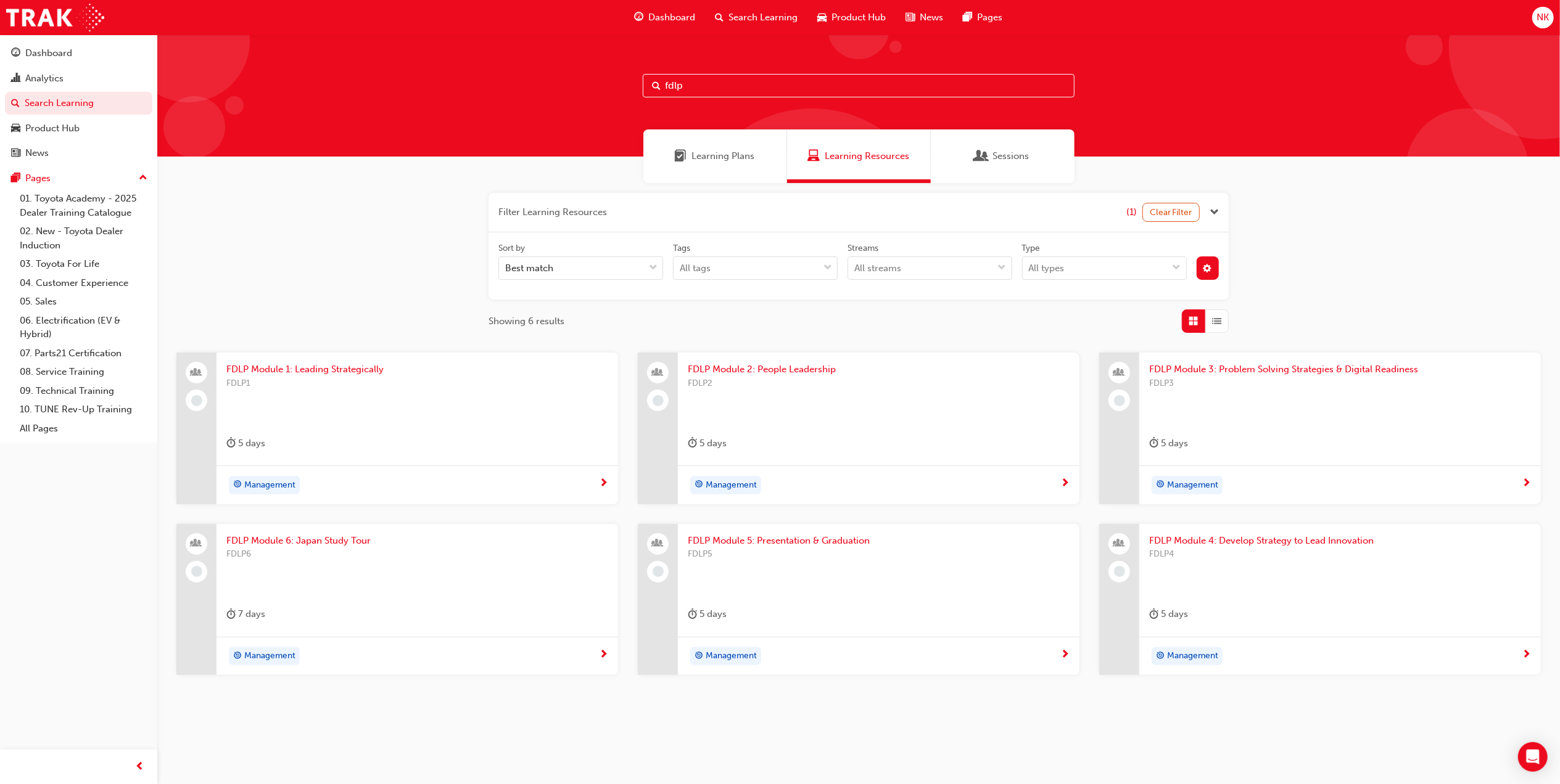
click at [792, 373] on span "FDLP Module 2: People Leadership" at bounding box center [879, 370] width 382 height 14
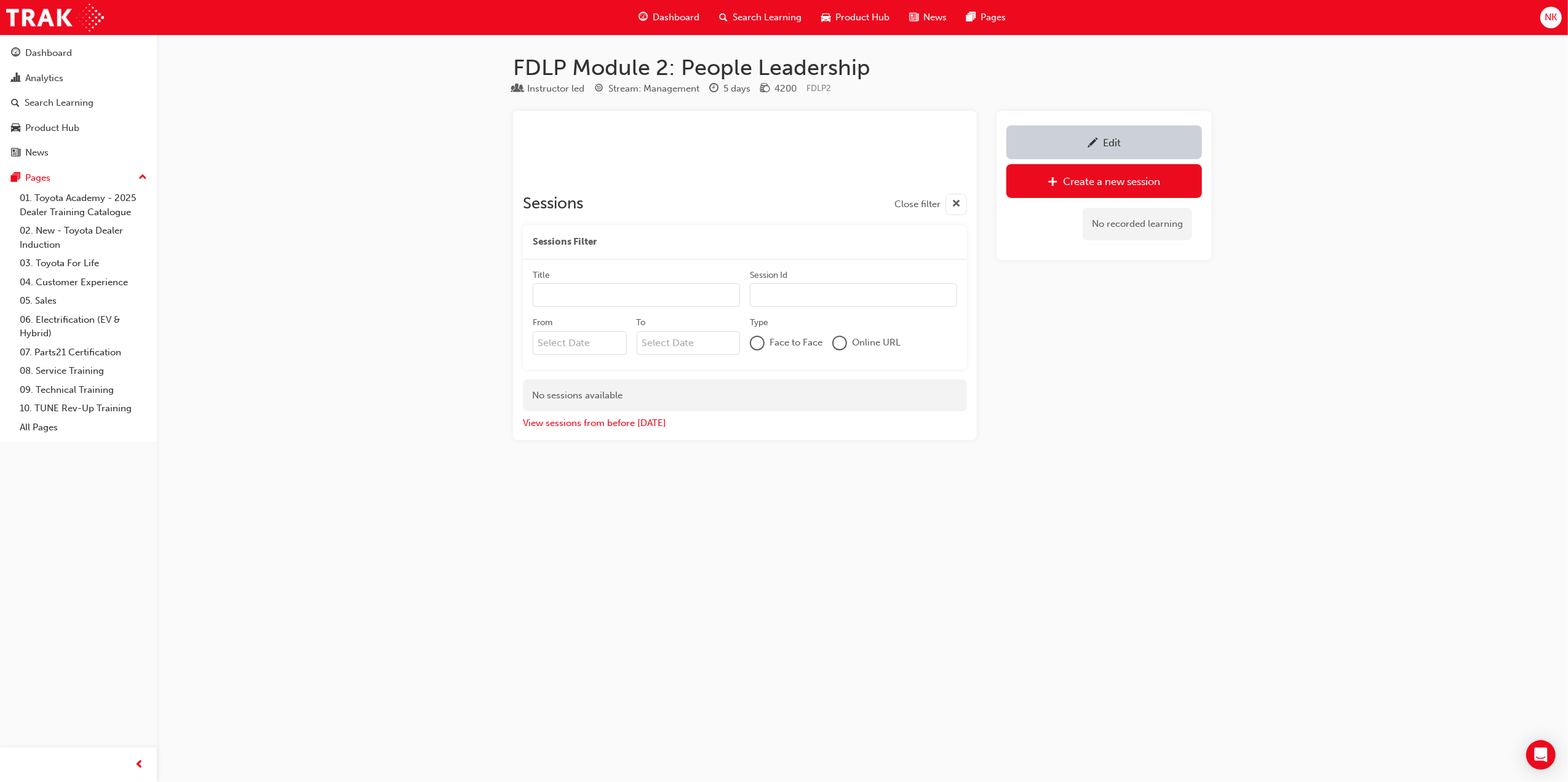
click at [644, 434] on div "﻿ Sessions Close filter Sessions Filter Title Session Id From To Type Face to F…" at bounding box center [744, 276] width 464 height 330
click at [643, 429] on button "View sessions from before [DATE]" at bounding box center [594, 423] width 143 height 14
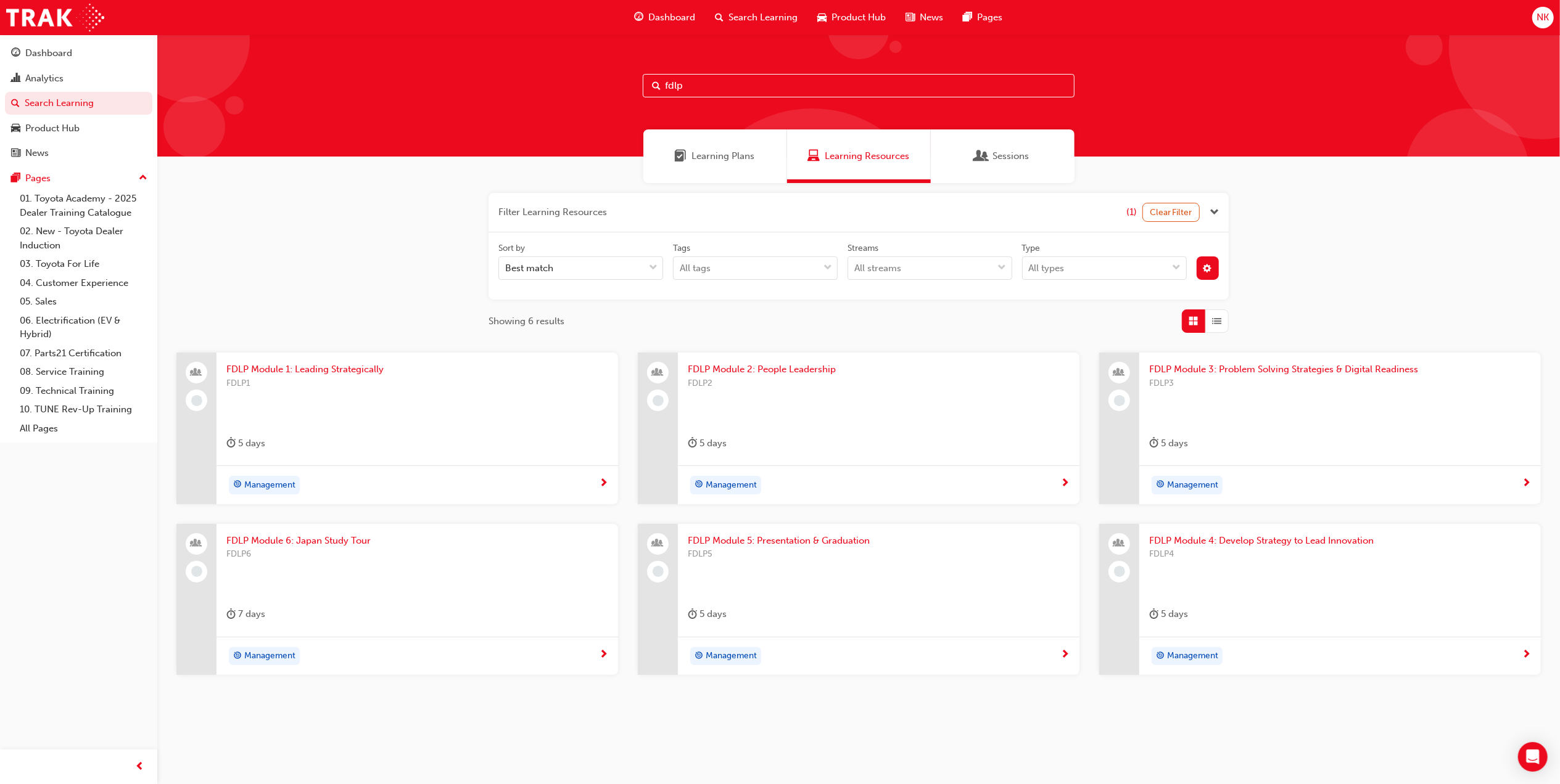
click at [1192, 378] on span "FDLP3" at bounding box center [1341, 384] width 382 height 14
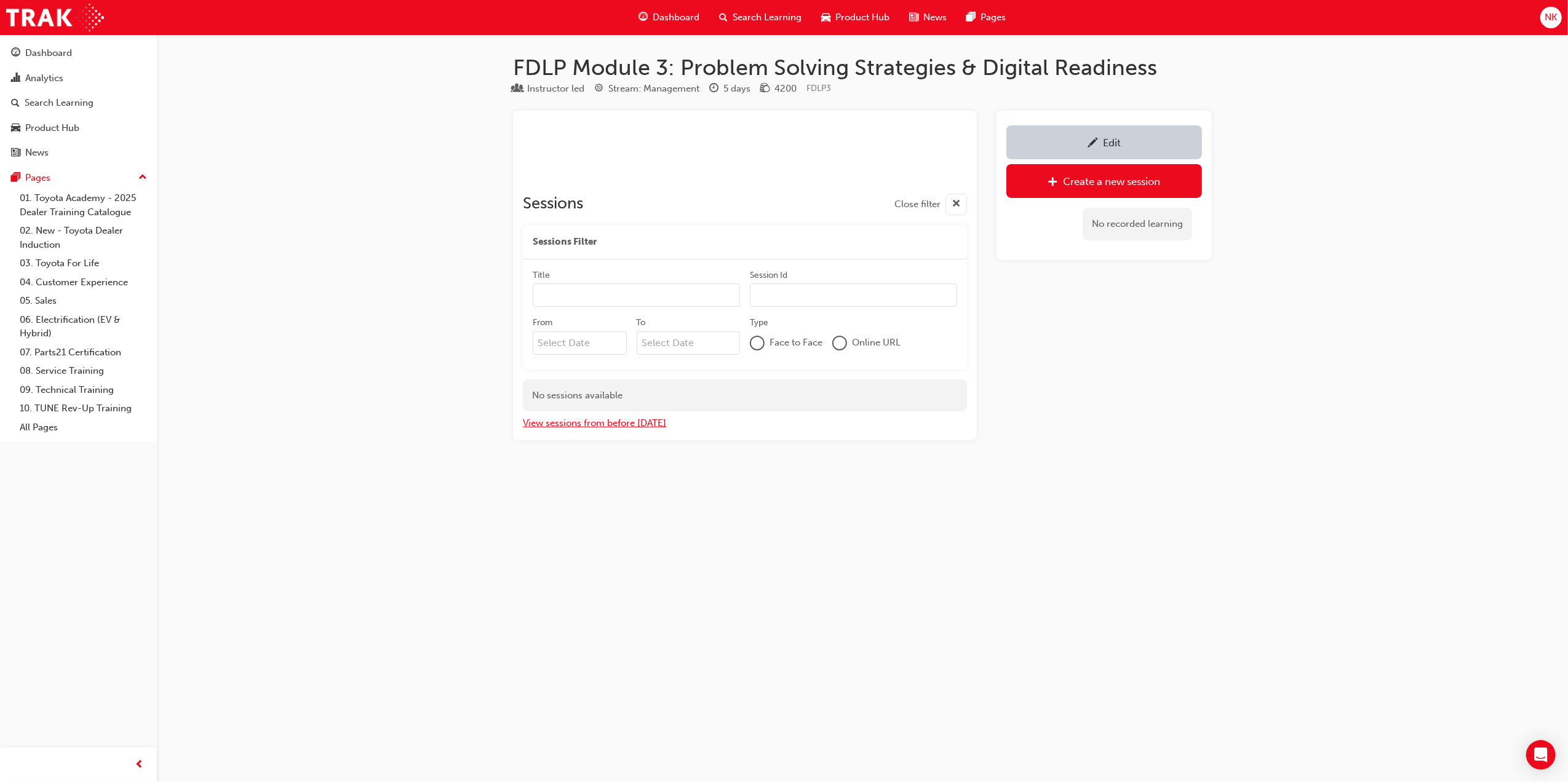
click at [592, 424] on button "View sessions from before [DATE]" at bounding box center [594, 423] width 143 height 14
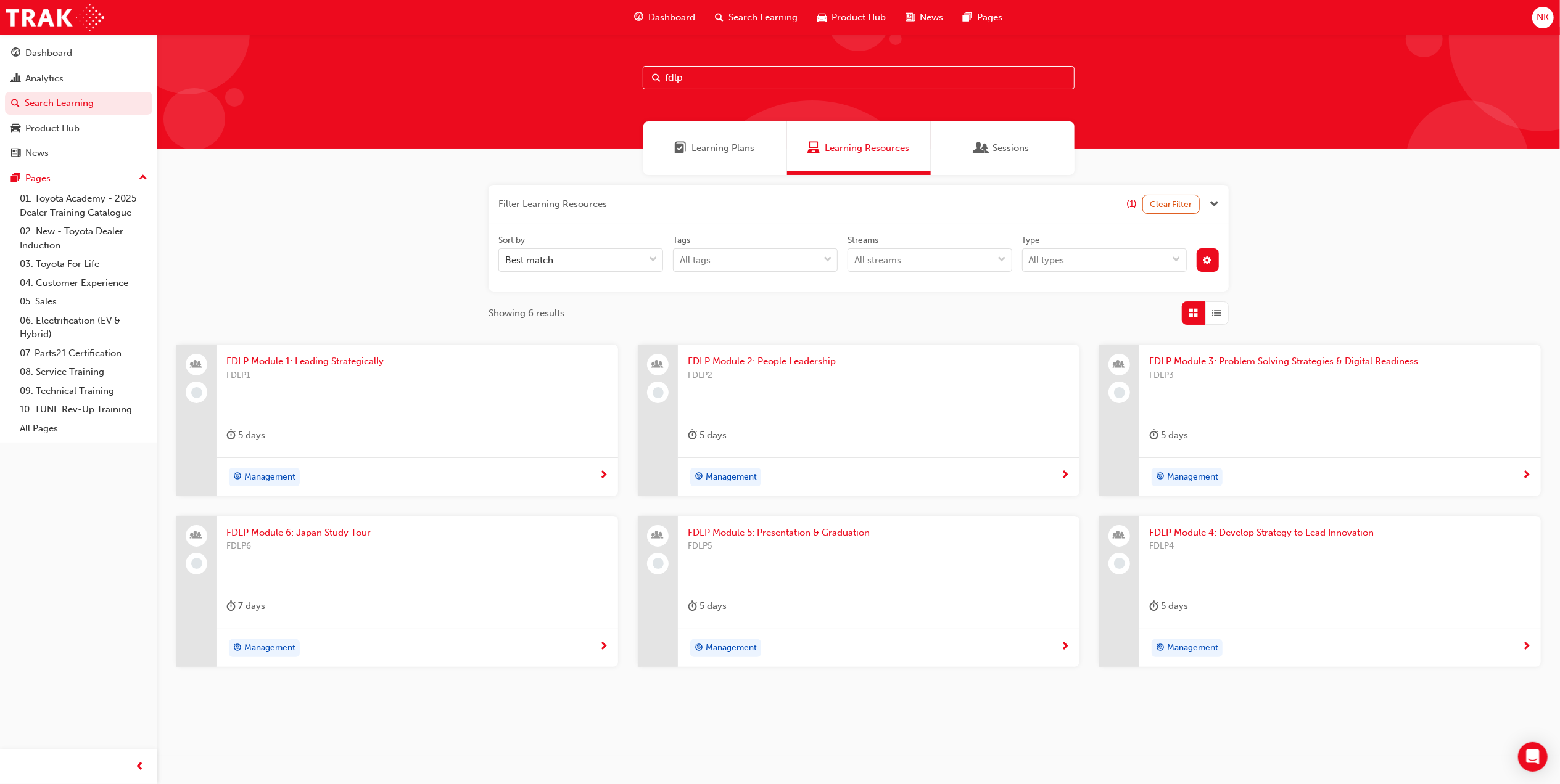
scroll to position [10, 0]
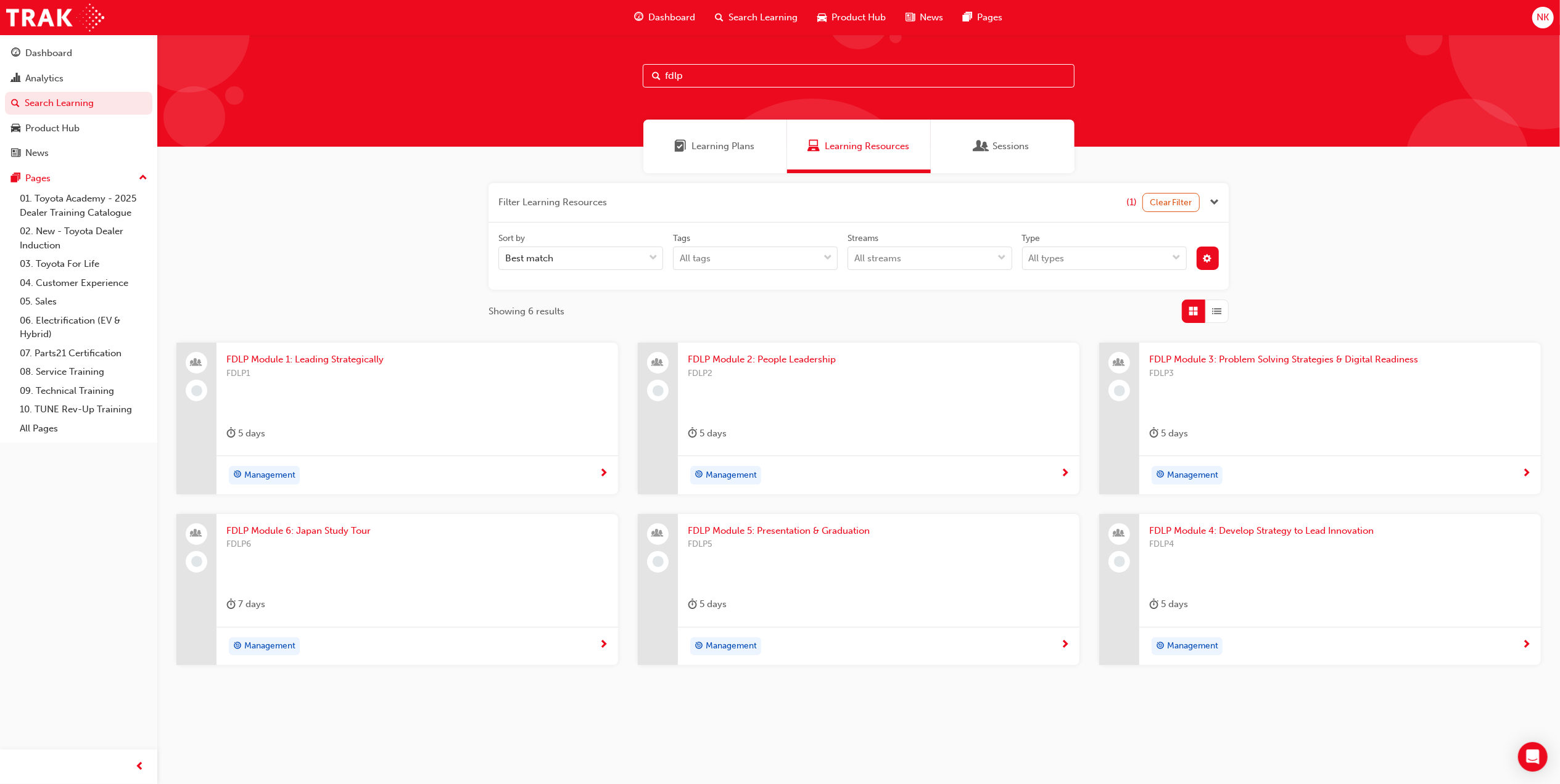
click at [1306, 533] on span "FDLP Module 4: Develop Strategy to Lead Innovation" at bounding box center [1341, 531] width 382 height 14
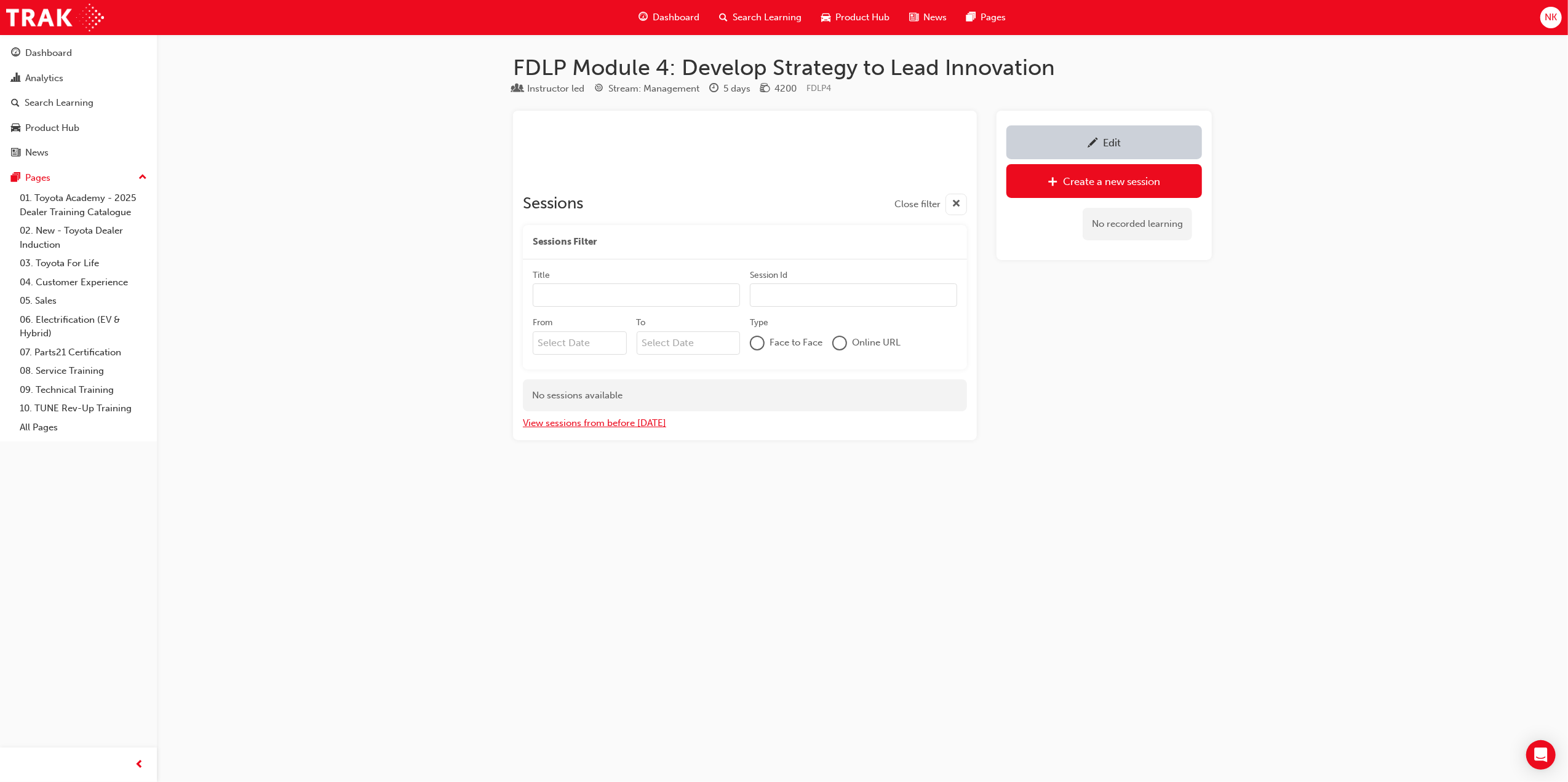
click at [612, 428] on button "View sessions from before [DATE]" at bounding box center [594, 423] width 143 height 14
click at [1136, 135] on div "Edit" at bounding box center [1104, 142] width 177 height 16
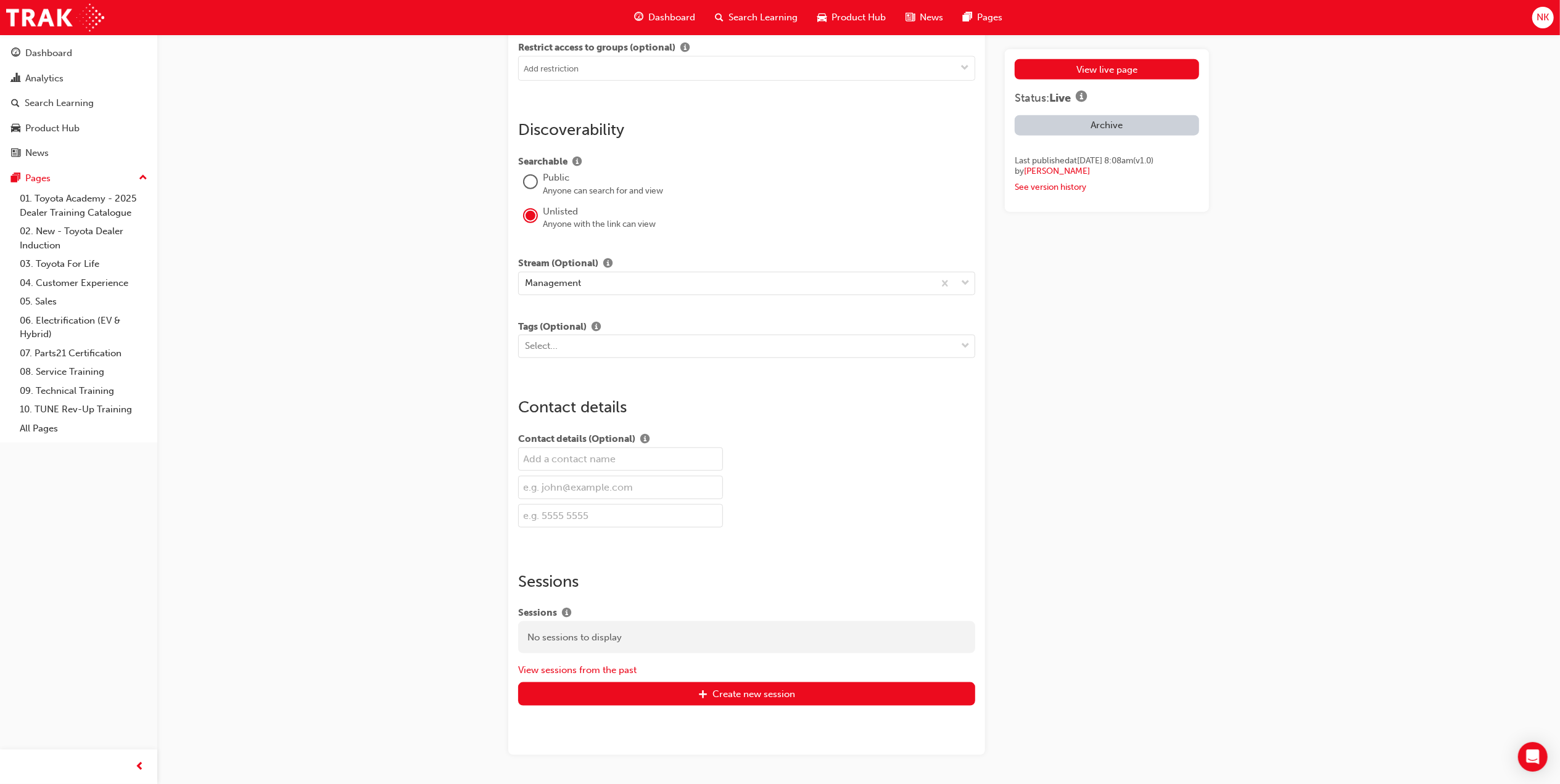
scroll to position [1256, 0]
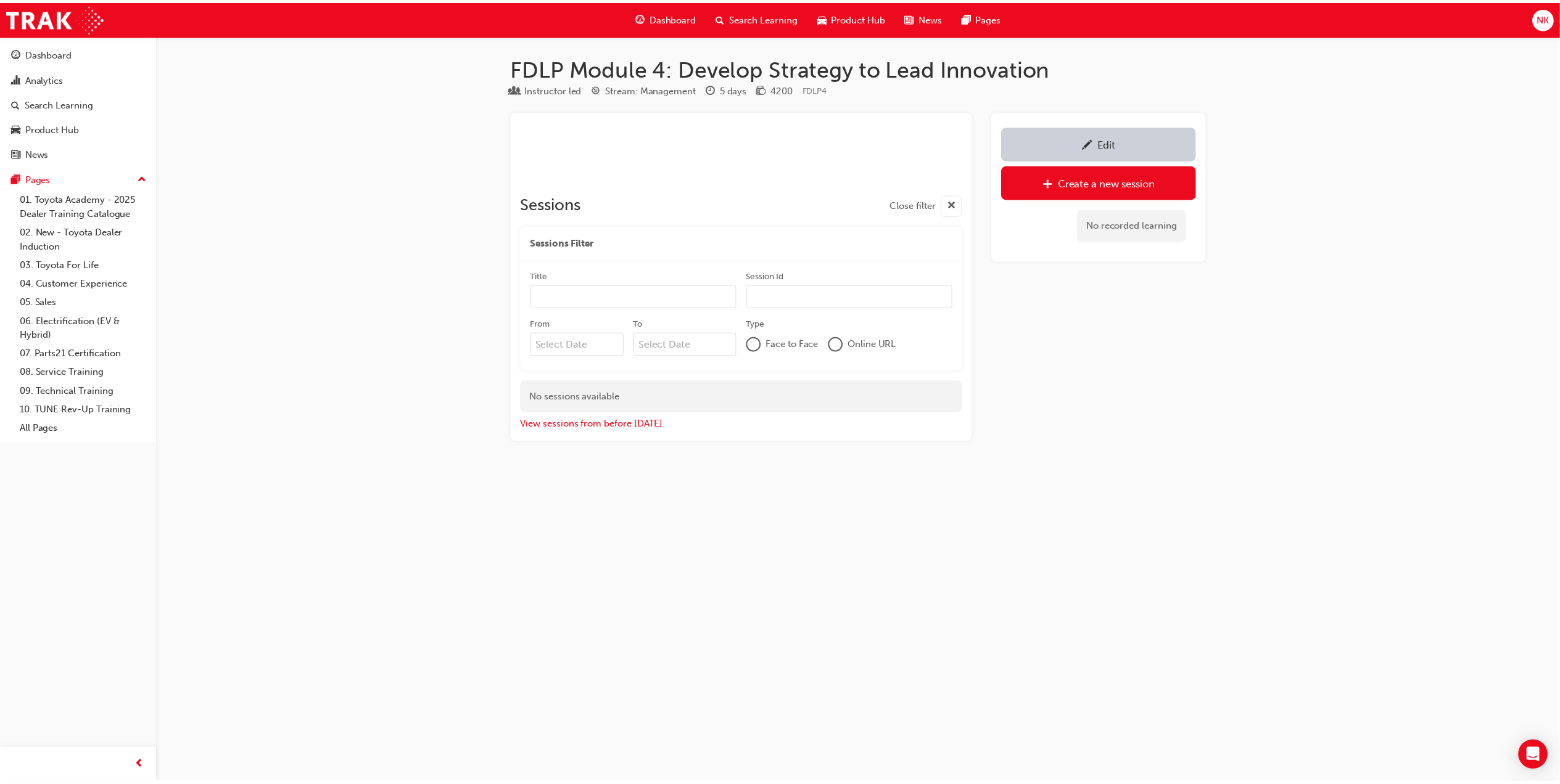
scroll to position [10, 0]
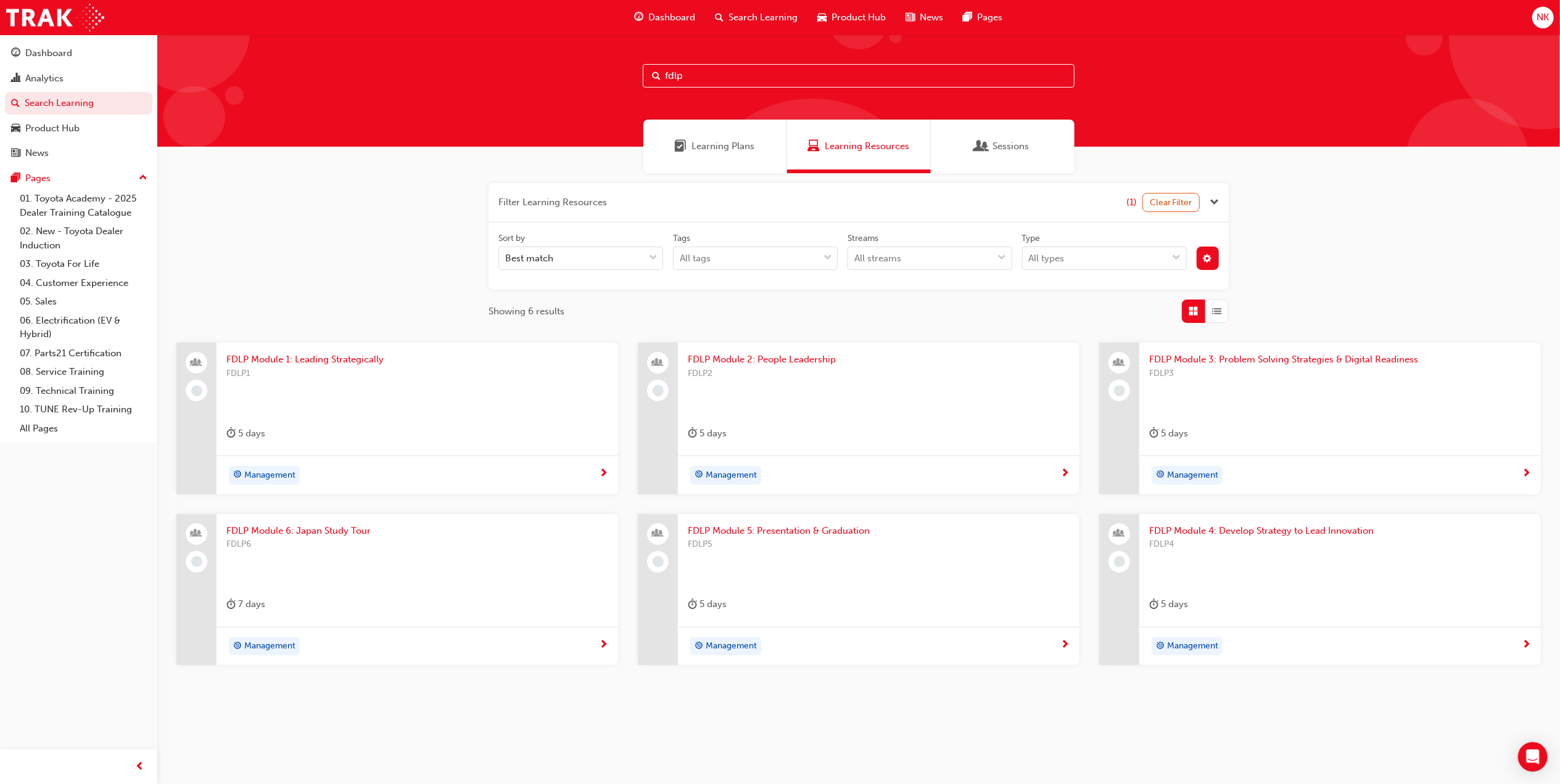
click at [1222, 369] on span "FDLP3" at bounding box center [1341, 374] width 382 height 14
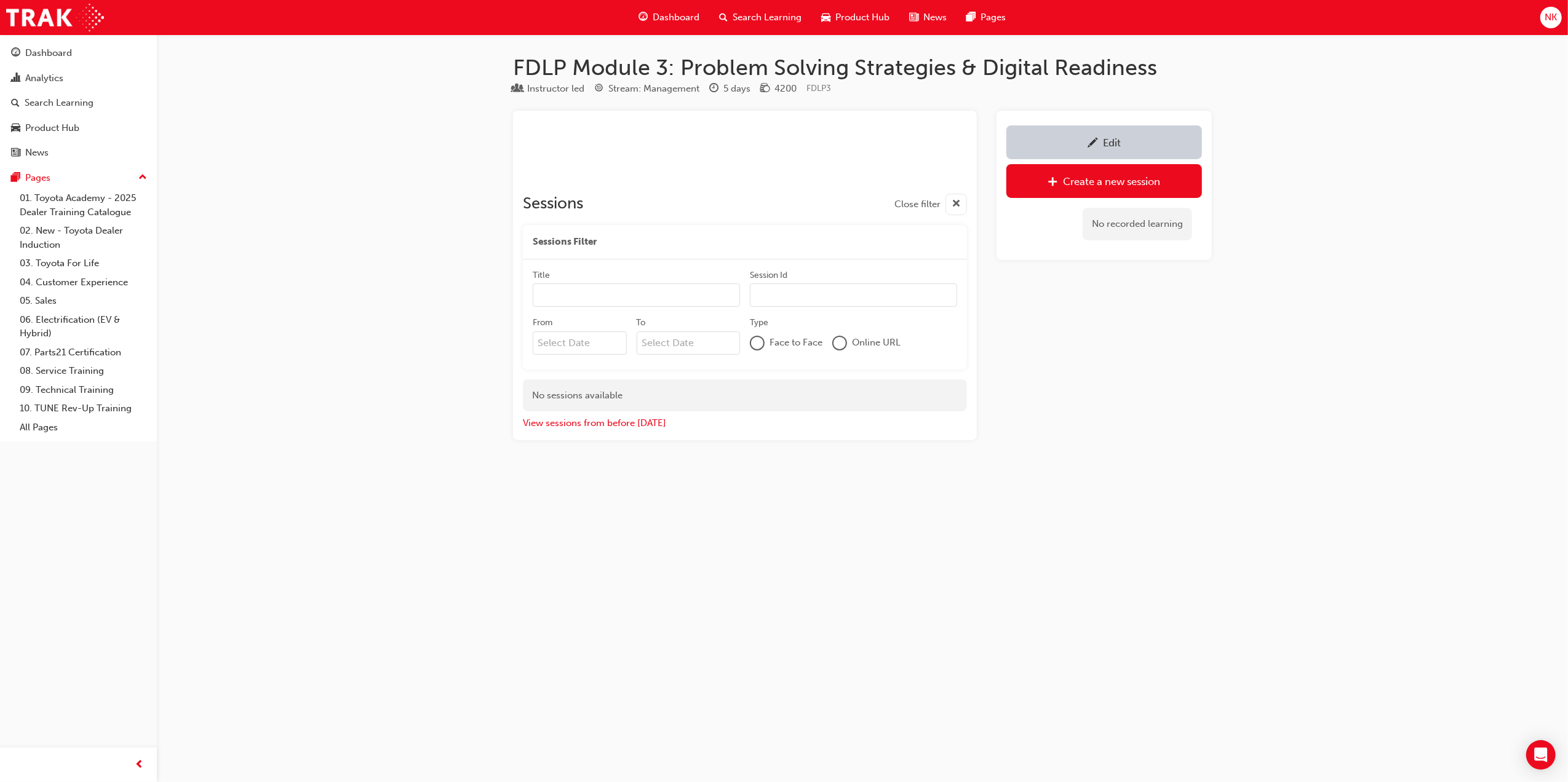
click at [1147, 140] on div "Edit" at bounding box center [1104, 142] width 177 height 16
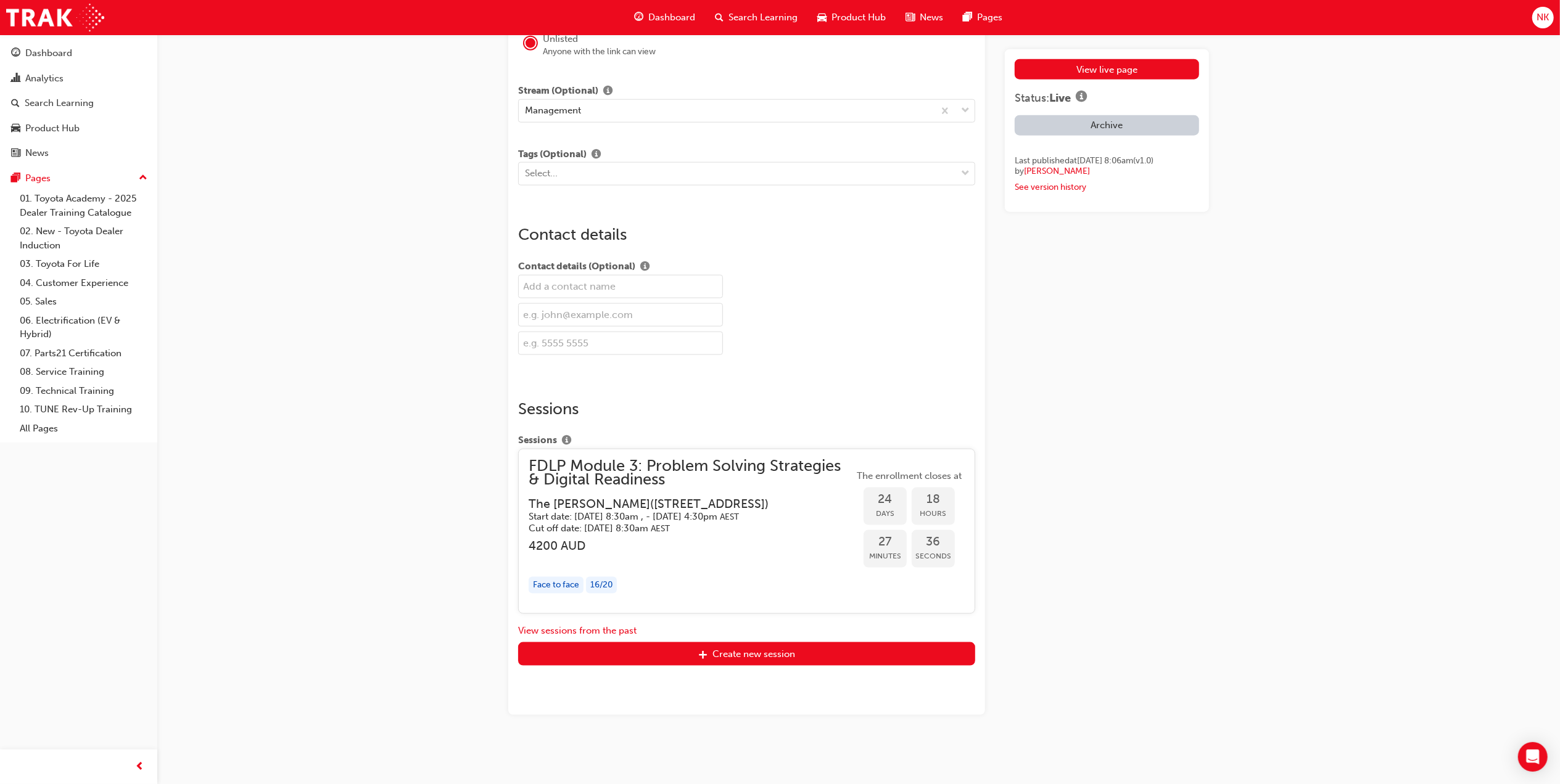
scroll to position [1403, 0]
click at [696, 458] on span "FDLP Module 3: Problem Solving Strategies & Digital Readiness" at bounding box center [691, 473] width 325 height 28
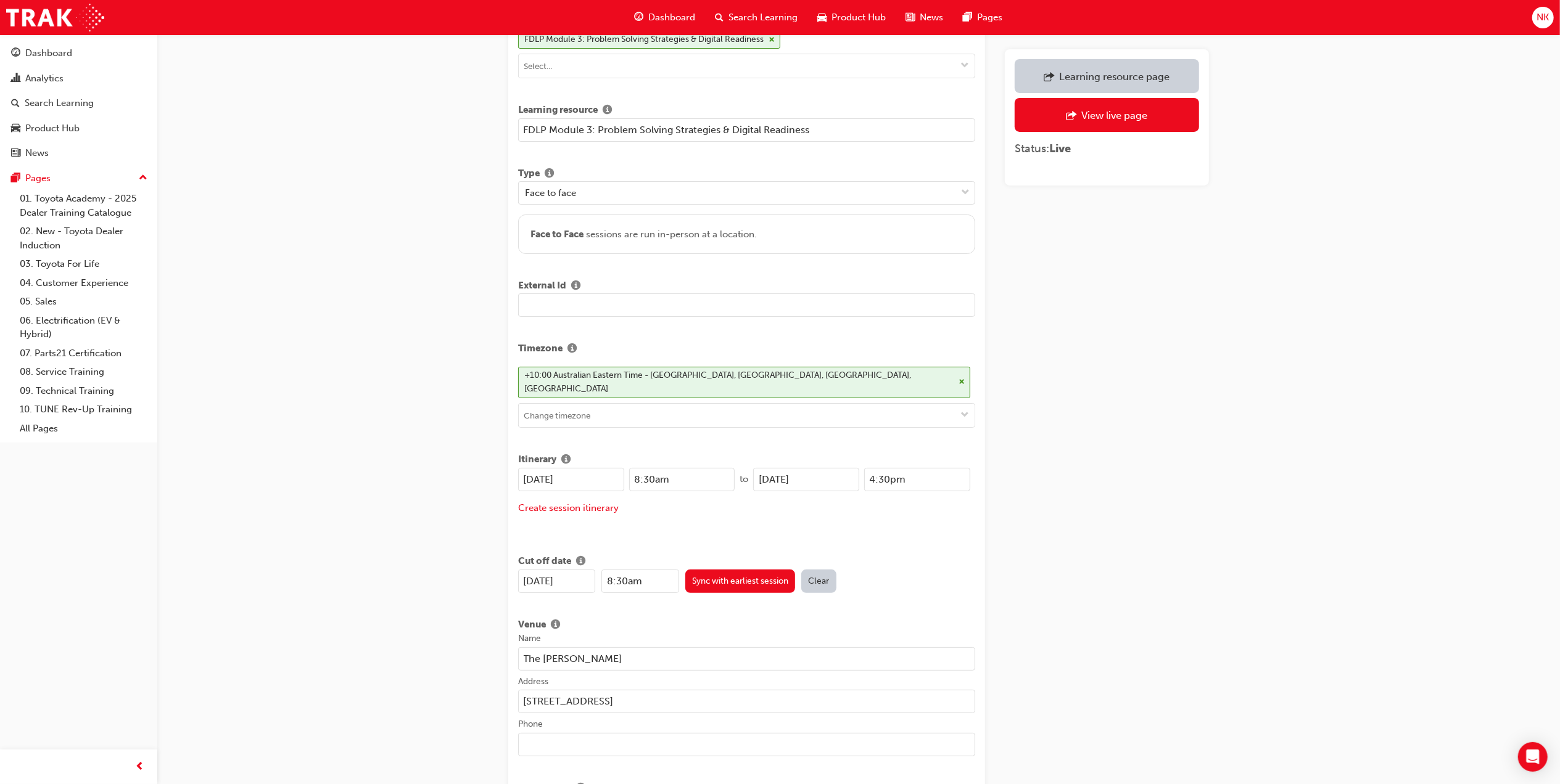
scroll to position [92, 0]
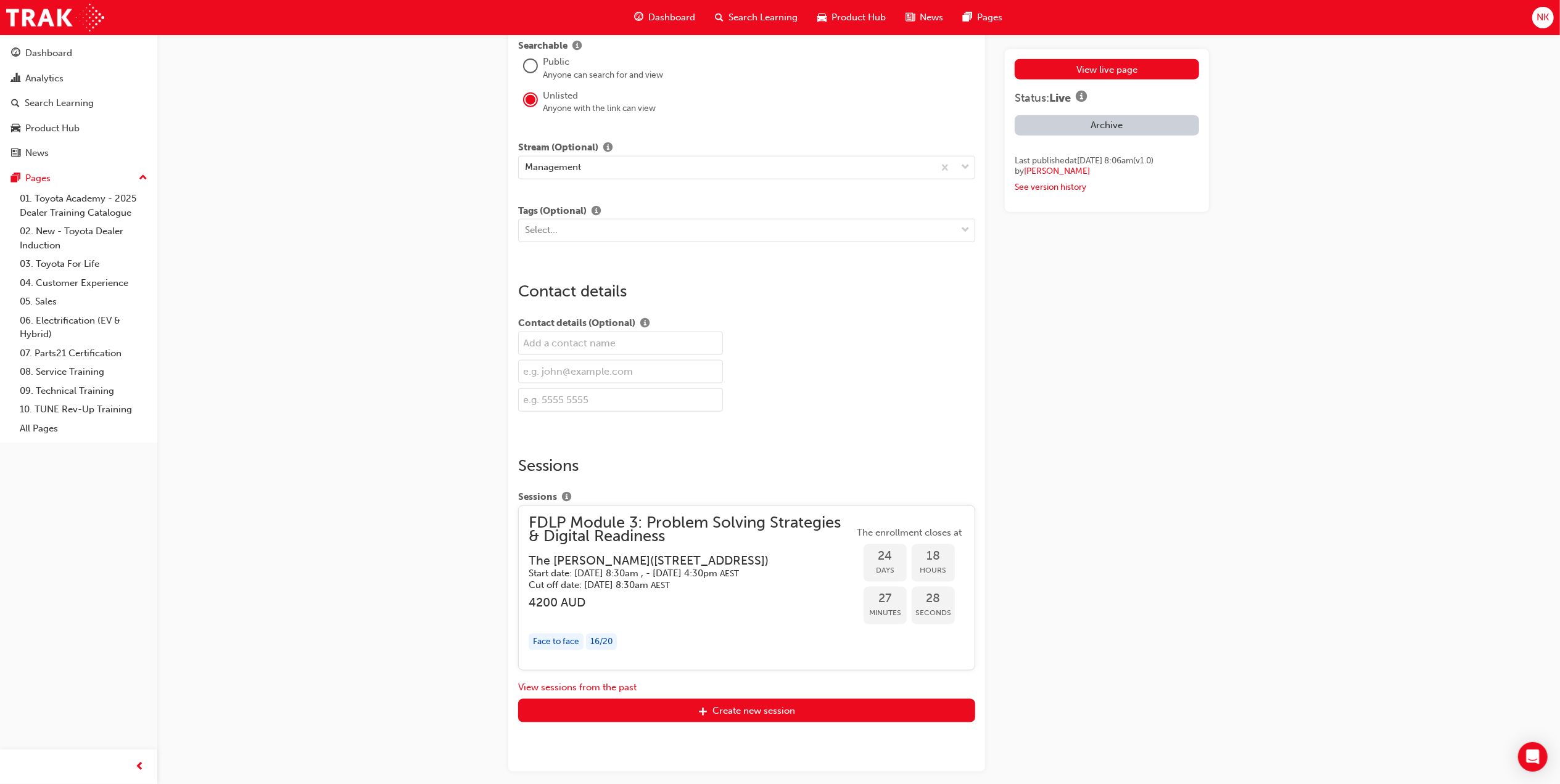
scroll to position [1388, 0]
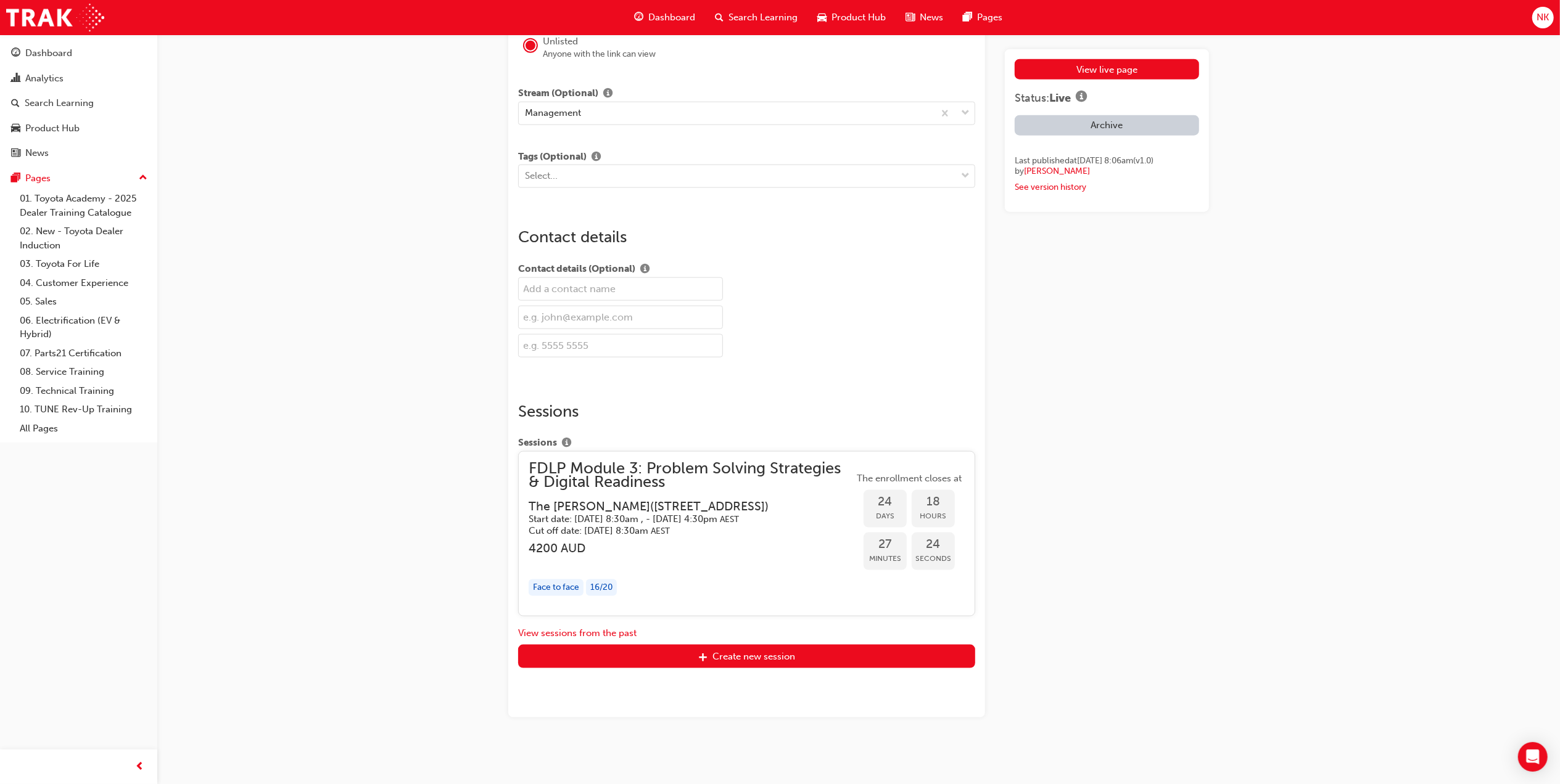
click at [607, 596] on div "16 / 20" at bounding box center [601, 588] width 31 height 17
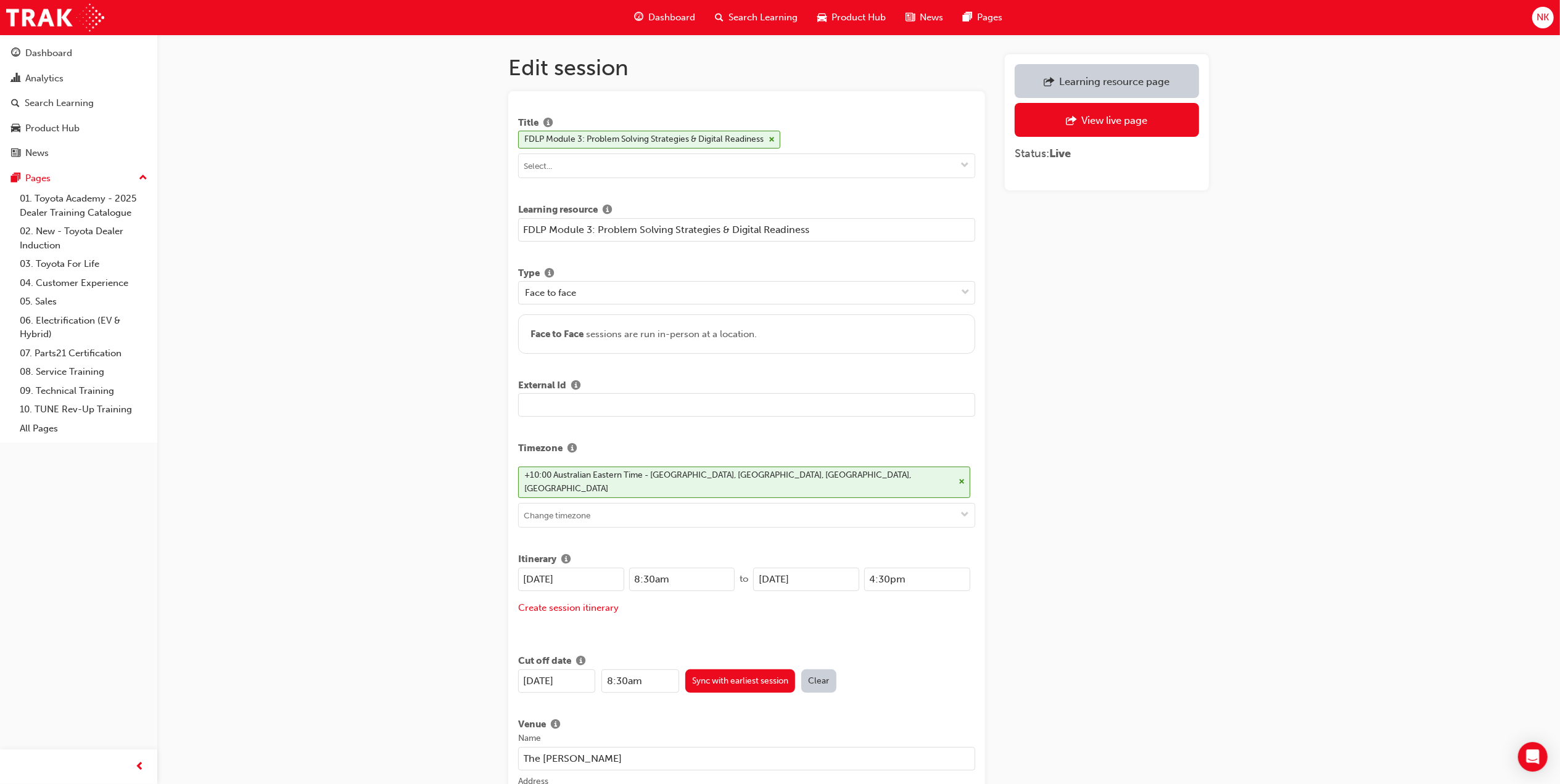
click at [1160, 82] on div "Learning resource page" at bounding box center [1114, 82] width 110 height 12
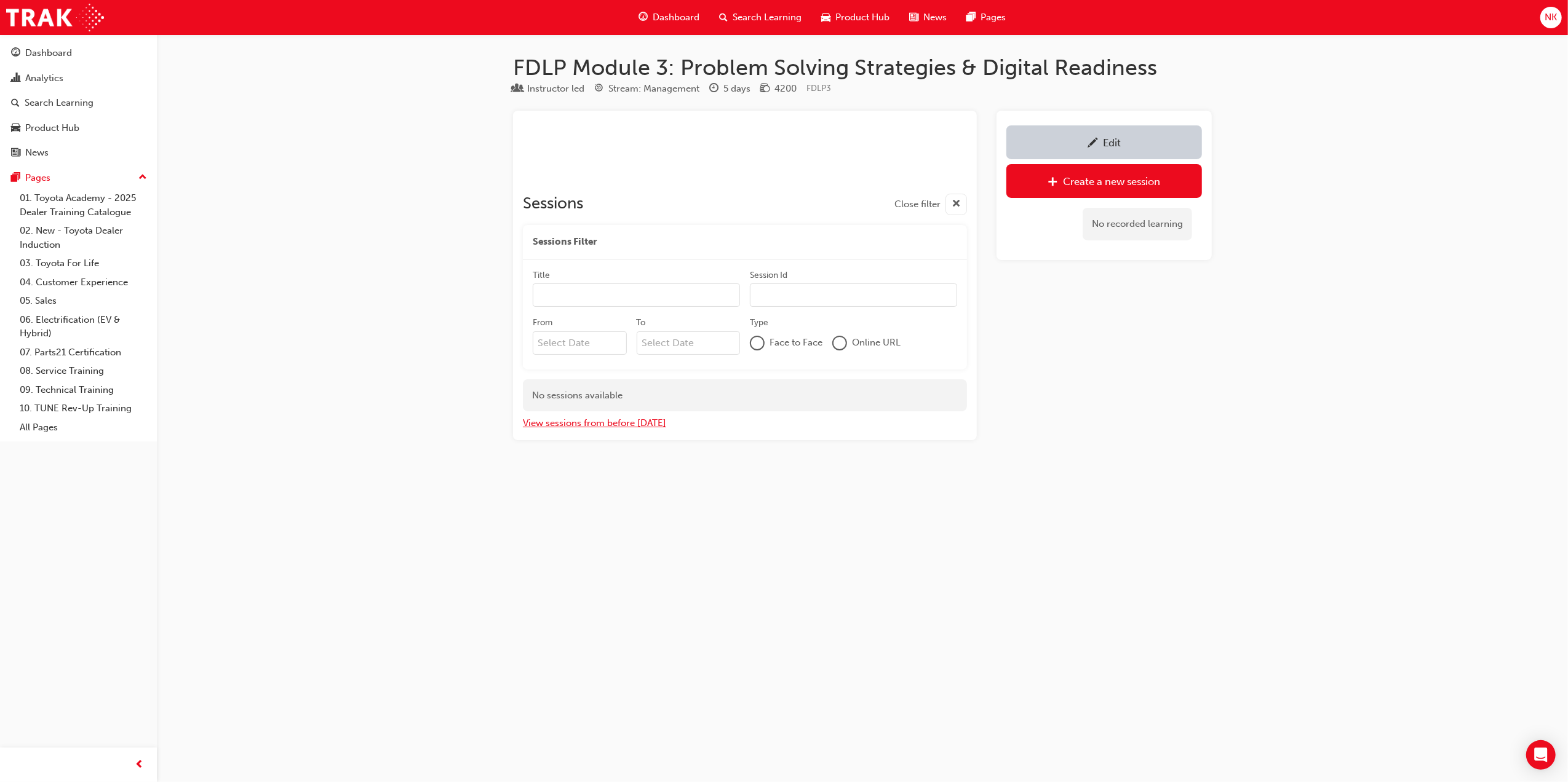
click at [651, 429] on button "View sessions from before [DATE]" at bounding box center [594, 423] width 143 height 14
click at [674, 428] on button "View sessions from today and in the future" at bounding box center [616, 423] width 186 height 14
click at [1084, 138] on div "Edit" at bounding box center [1104, 142] width 177 height 16
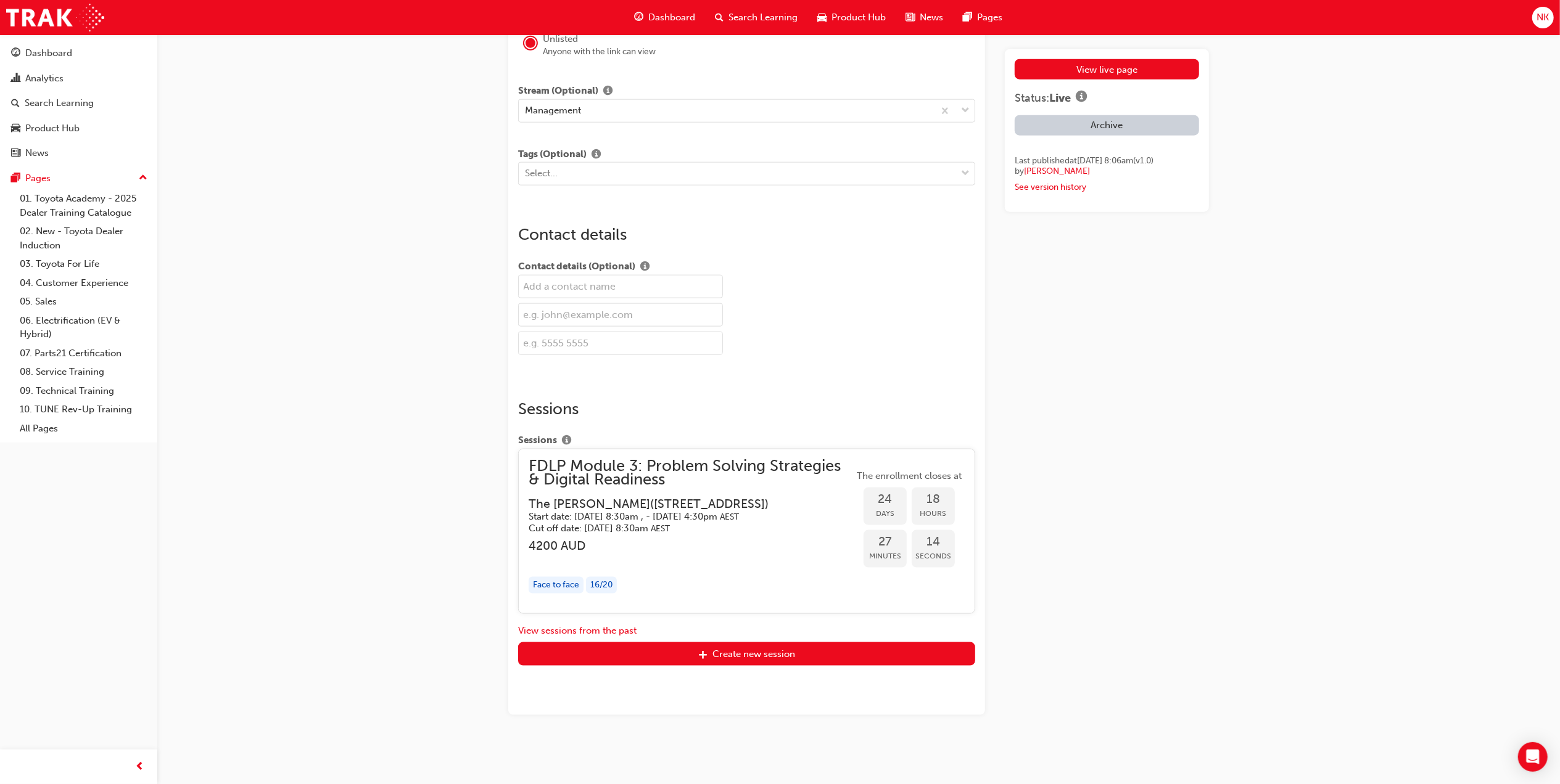
scroll to position [1403, 0]
click at [682, 458] on span "FDLP Module 3: Problem Solving Strategies & Digital Readiness" at bounding box center [691, 473] width 325 height 28
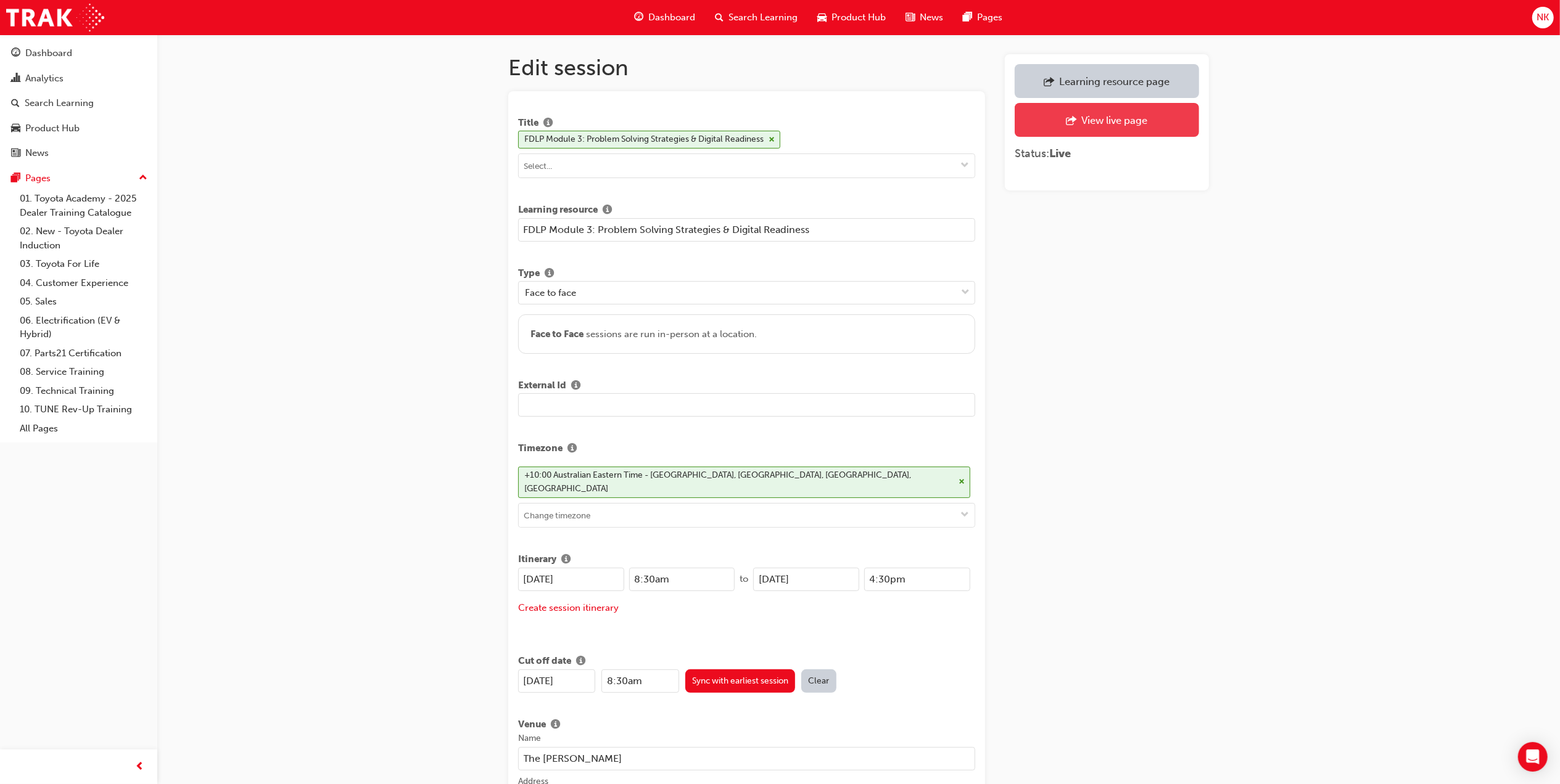
click at [1111, 116] on div "View live page" at bounding box center [1115, 121] width 66 height 12
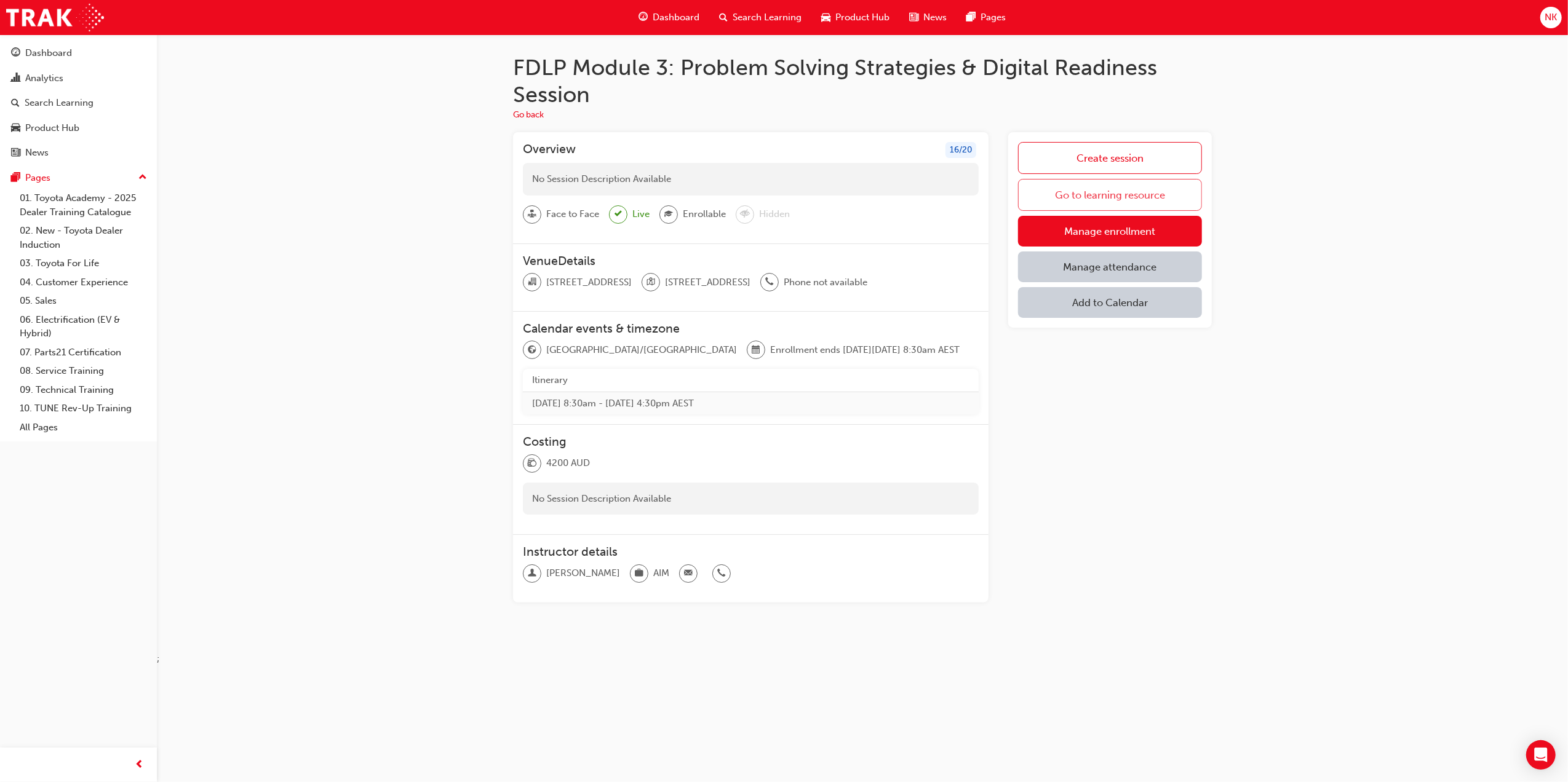
click at [1081, 198] on link "Go to learning resource" at bounding box center [1111, 195] width 184 height 32
click at [1056, 224] on link "Manage enrollment" at bounding box center [1111, 231] width 184 height 31
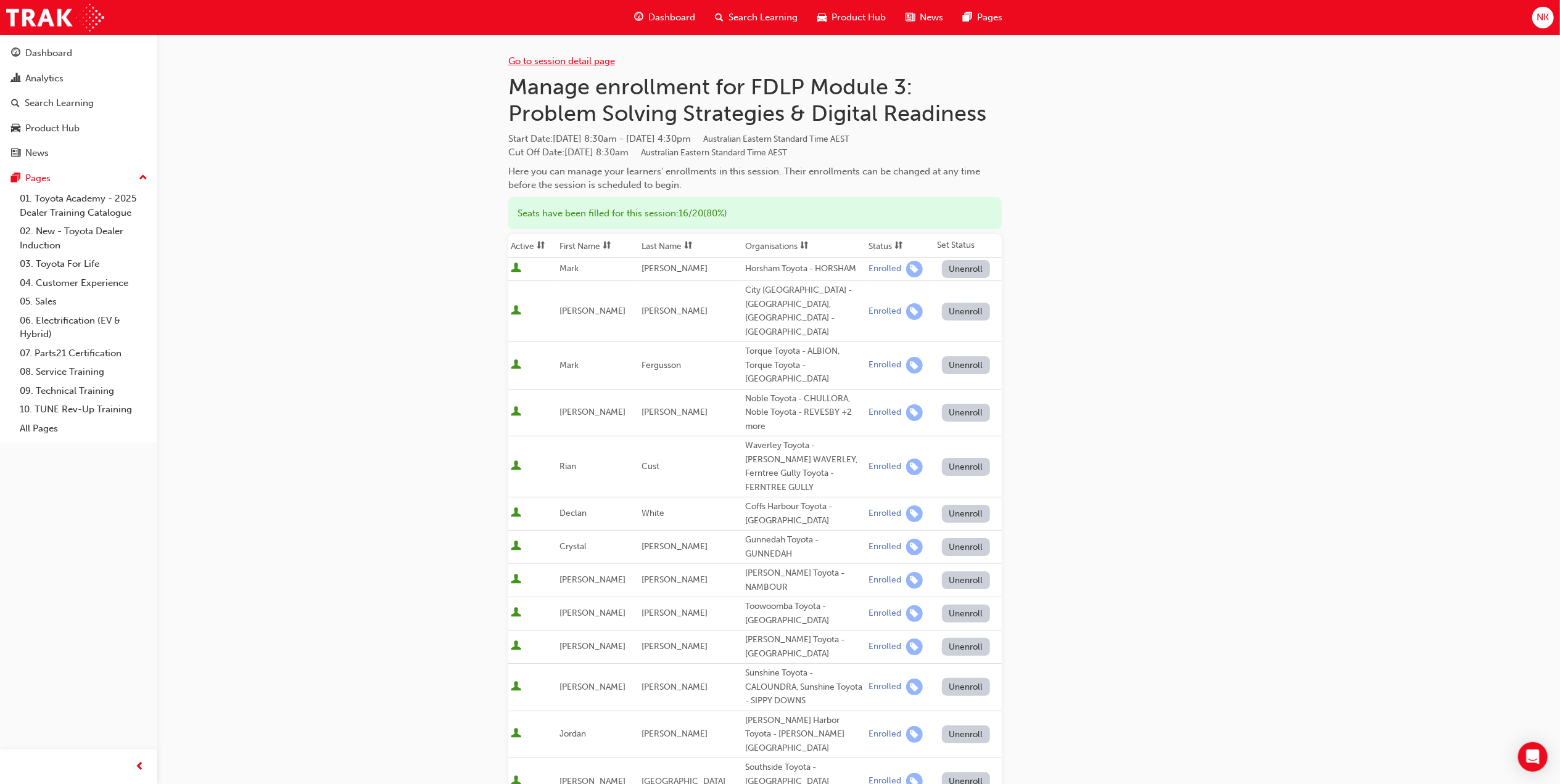
click at [521, 58] on link "Go to session detail page" at bounding box center [561, 61] width 107 height 11
click at [769, 22] on span "Search Learning" at bounding box center [763, 18] width 69 height 14
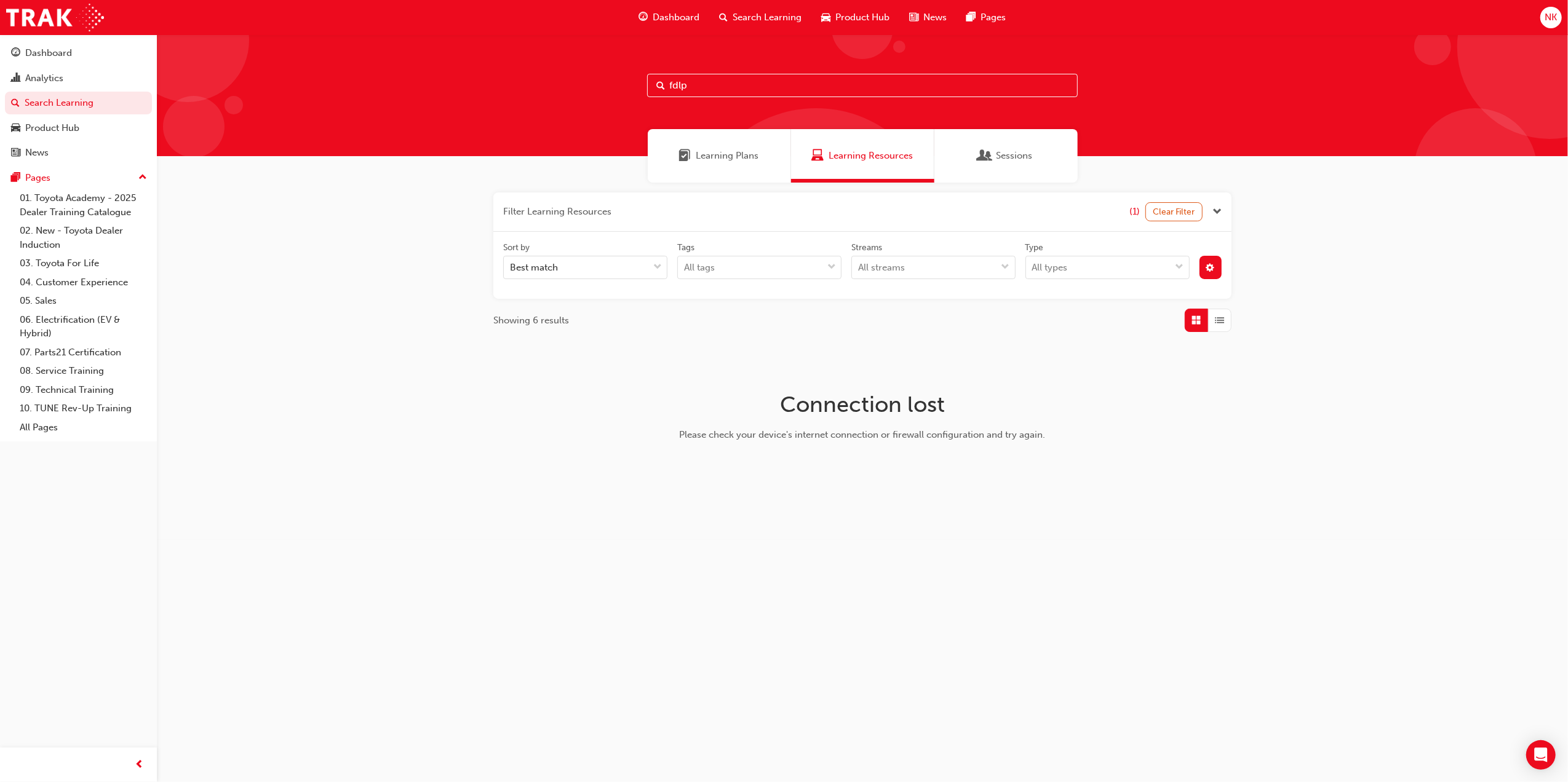
click at [745, 90] on input "fdlp" at bounding box center [862, 85] width 431 height 24
click at [727, 79] on input "fdlp" at bounding box center [862, 85] width 431 height 24
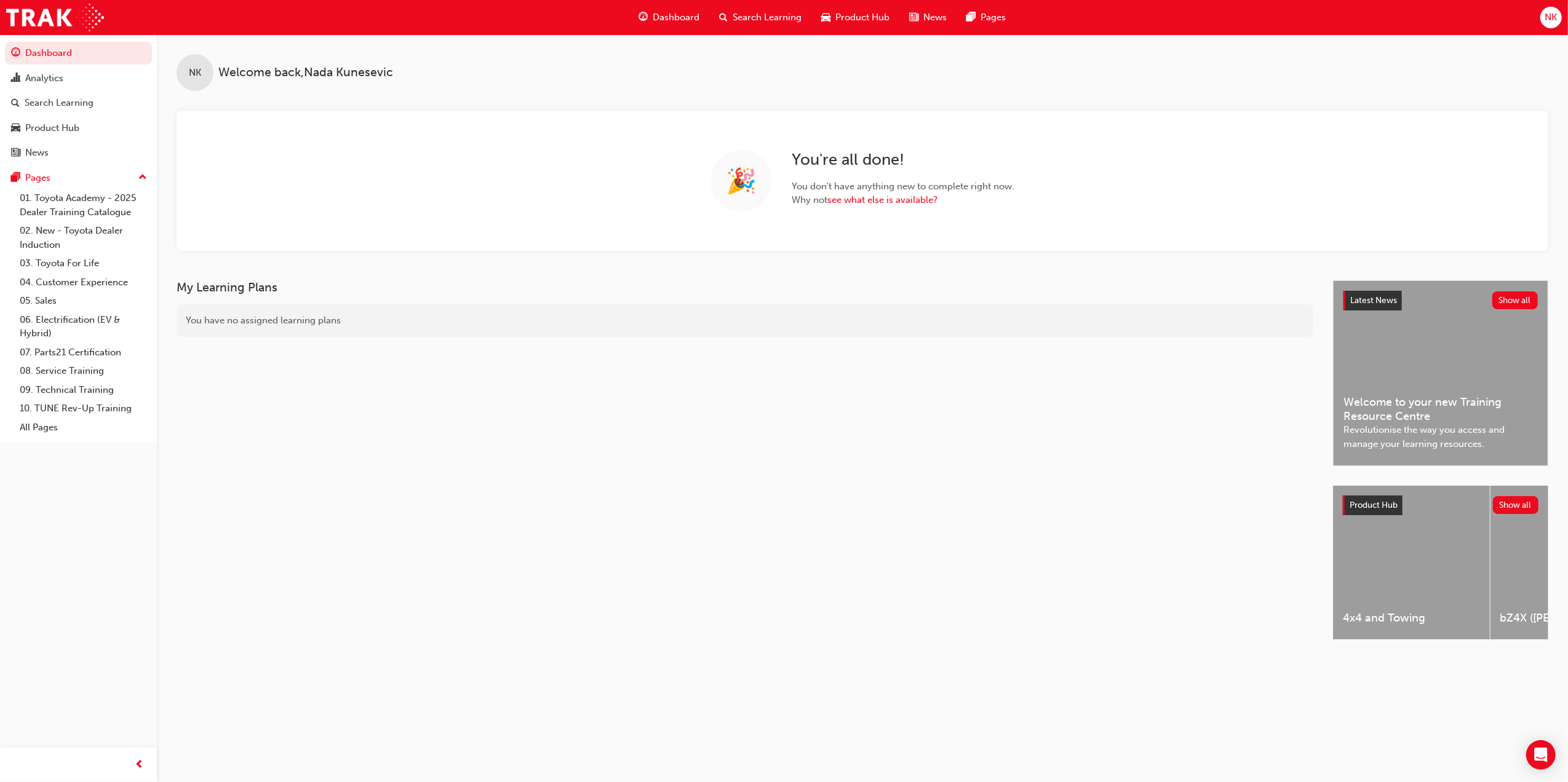
click at [692, 18] on span "Dashboard" at bounding box center [676, 18] width 47 height 14
click at [645, 13] on span "guage-icon" at bounding box center [643, 18] width 10 height 16
click at [89, 98] on div "Search Learning" at bounding box center [59, 103] width 68 height 14
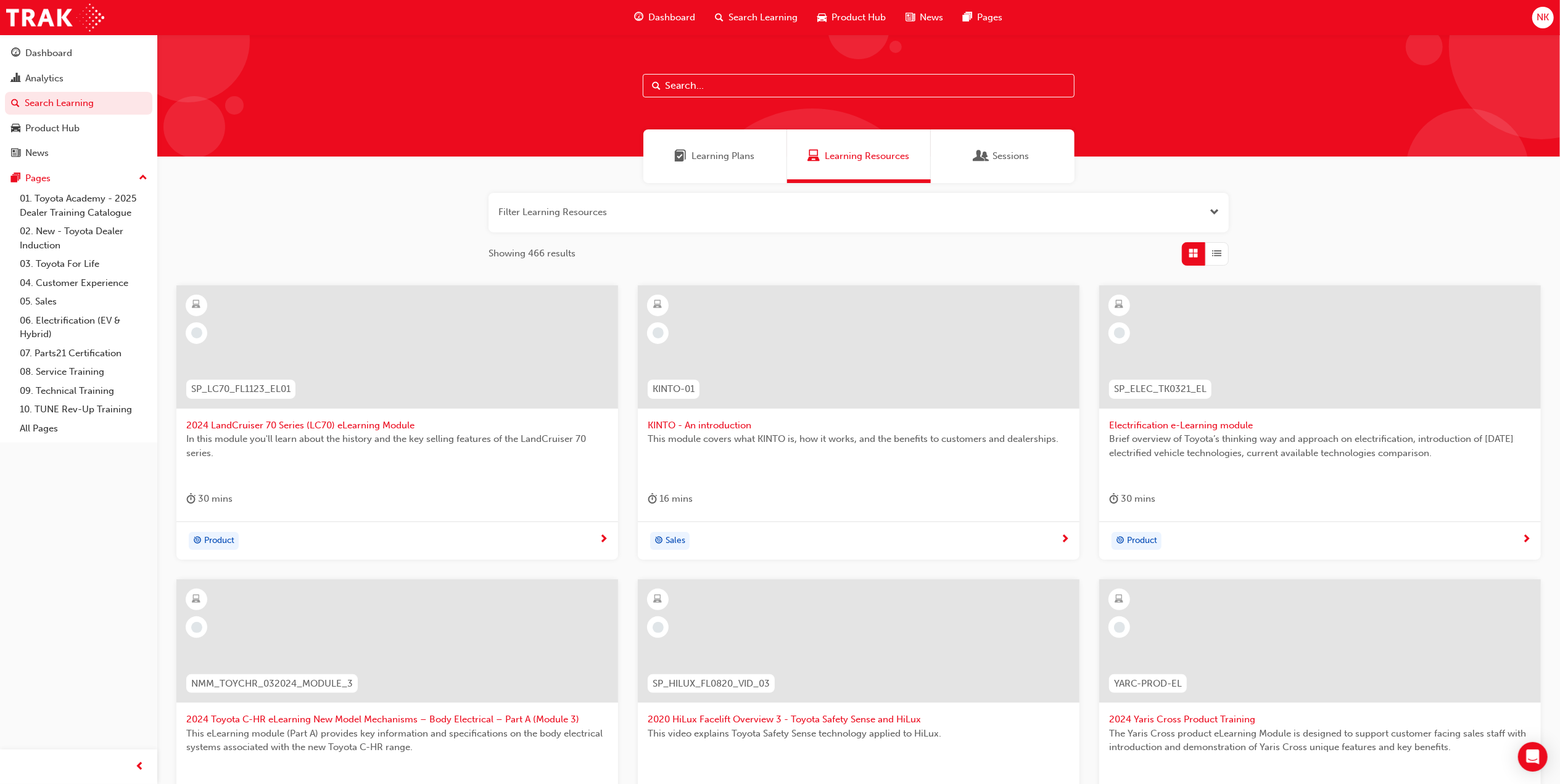
click at [839, 156] on span "Learning Resources" at bounding box center [867, 157] width 85 height 14
click at [633, 16] on div "Dashboard" at bounding box center [665, 18] width 81 height 26
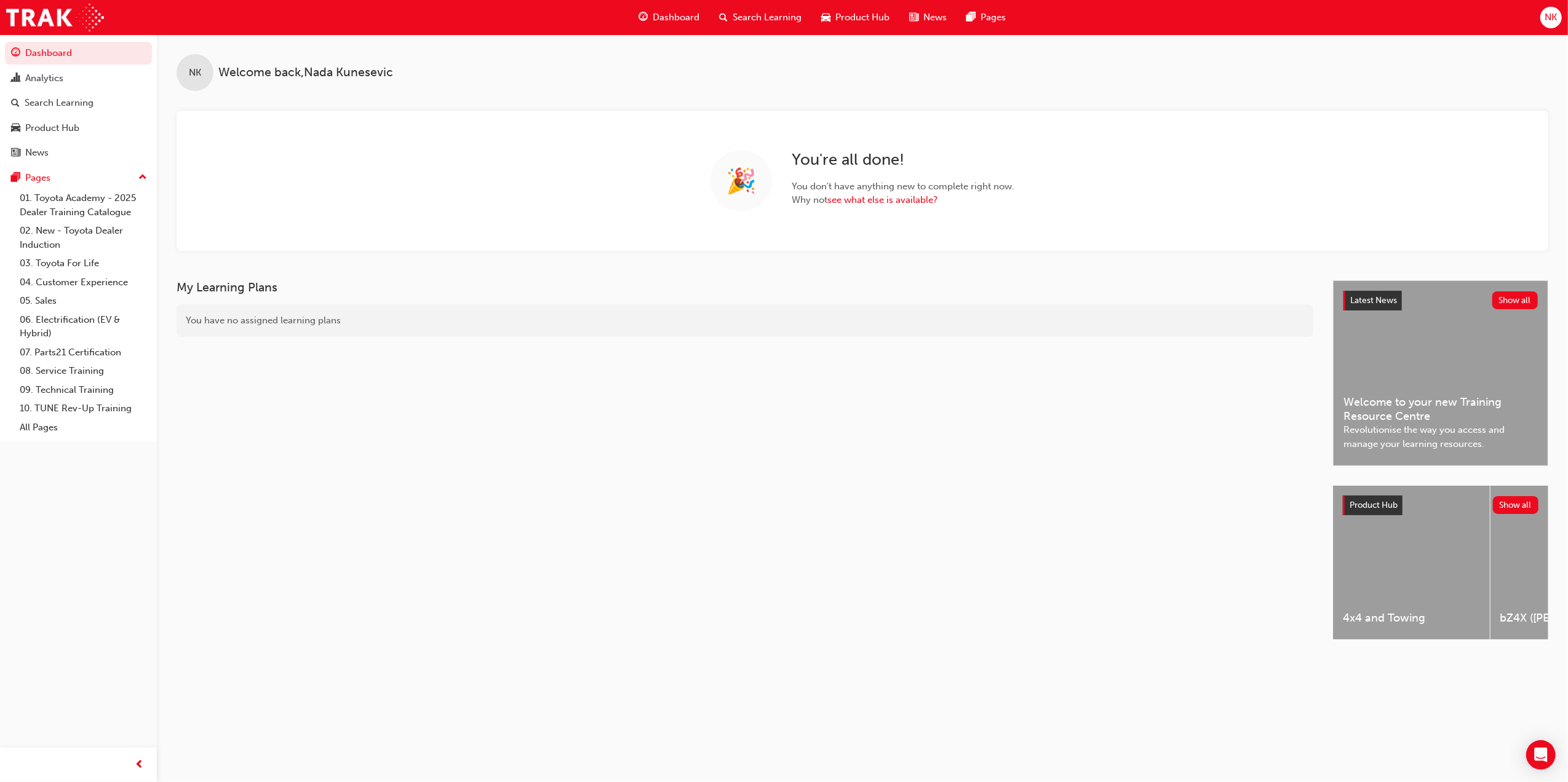
click at [742, 19] on span "Search Learning" at bounding box center [767, 18] width 68 height 14
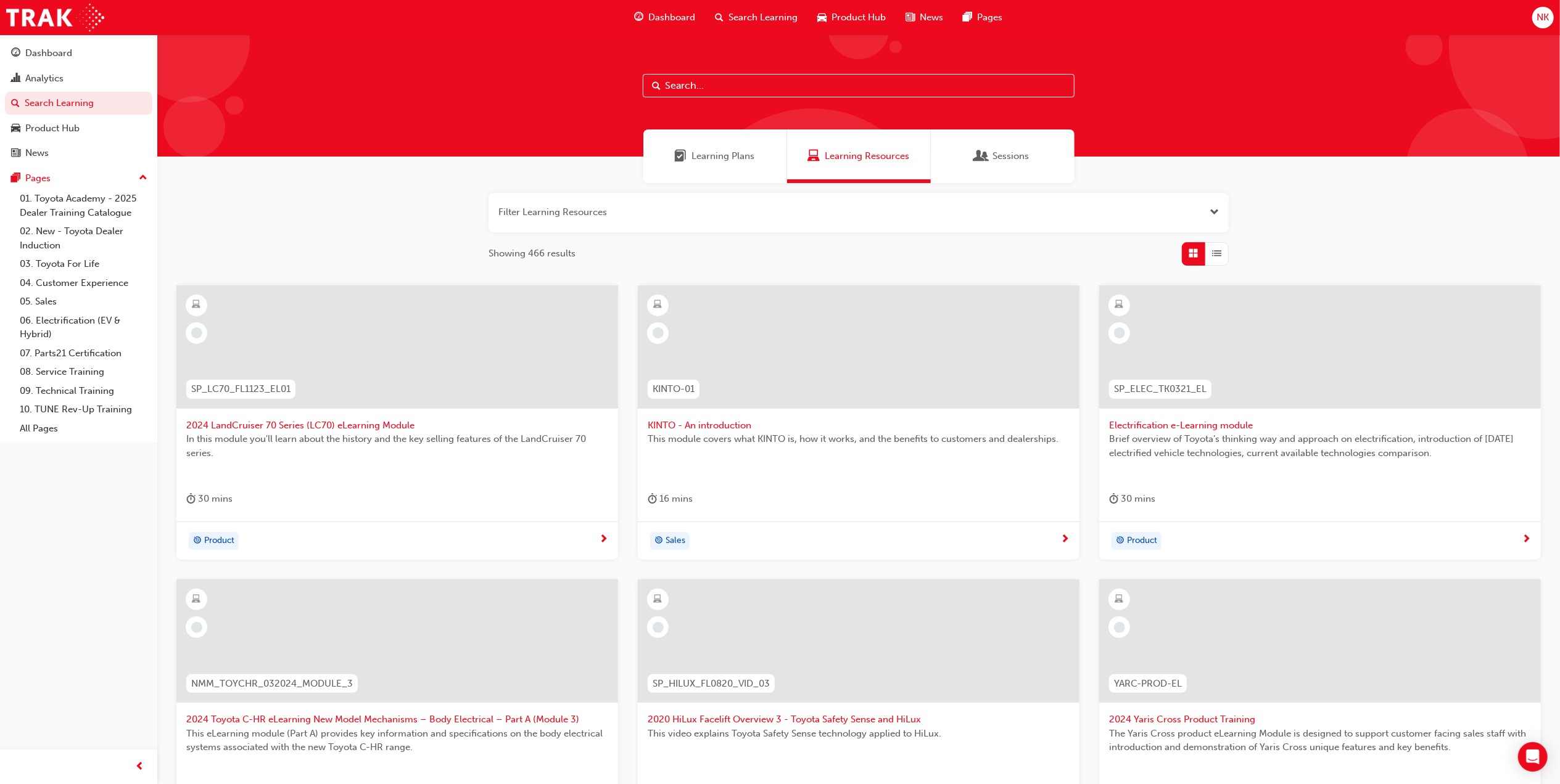
click at [894, 150] on span "Learning Resources" at bounding box center [867, 157] width 85 height 14
click at [921, 216] on button "button" at bounding box center [858, 212] width 740 height 40
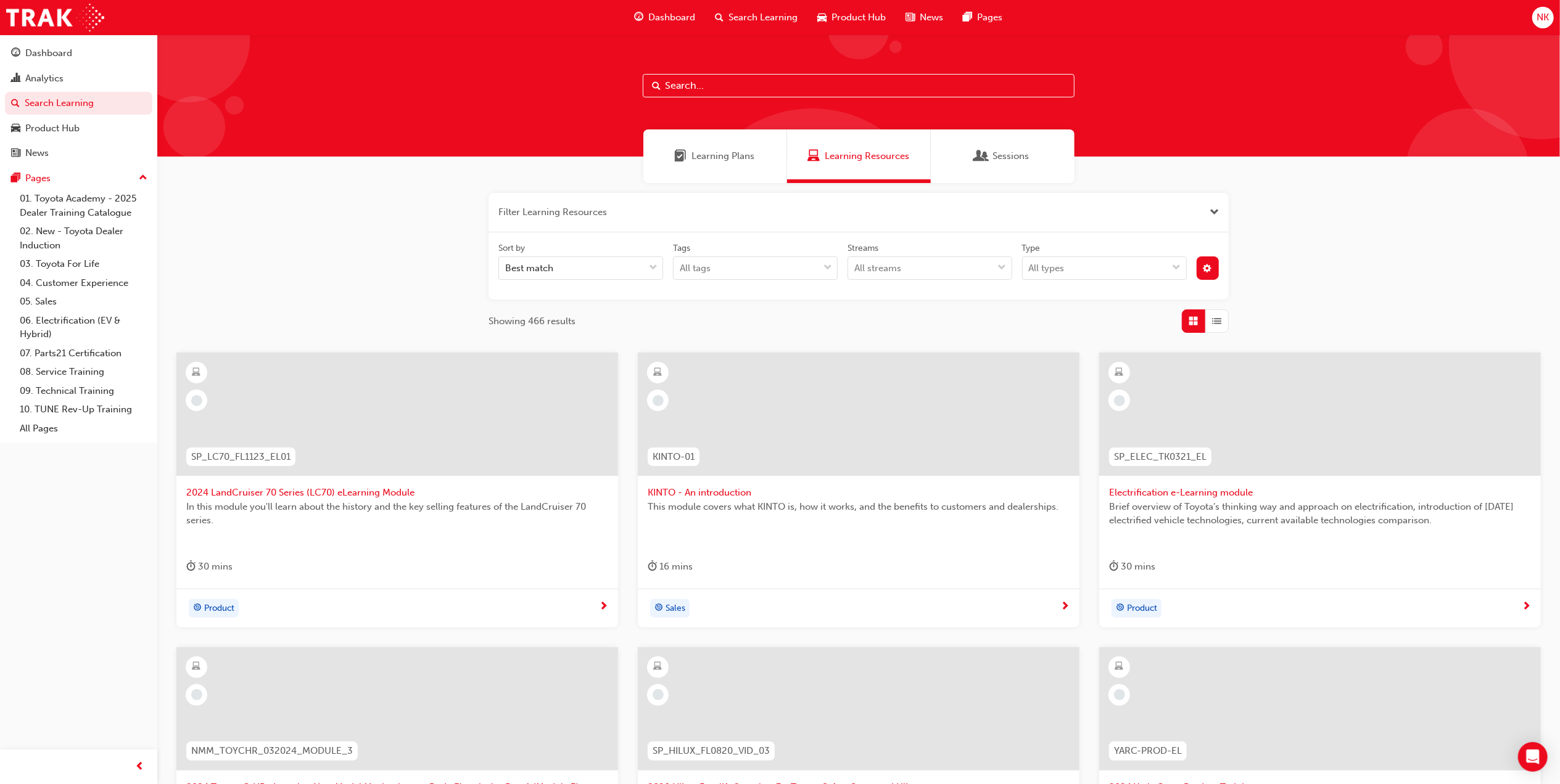
click at [921, 216] on button "button" at bounding box center [858, 212] width 740 height 40
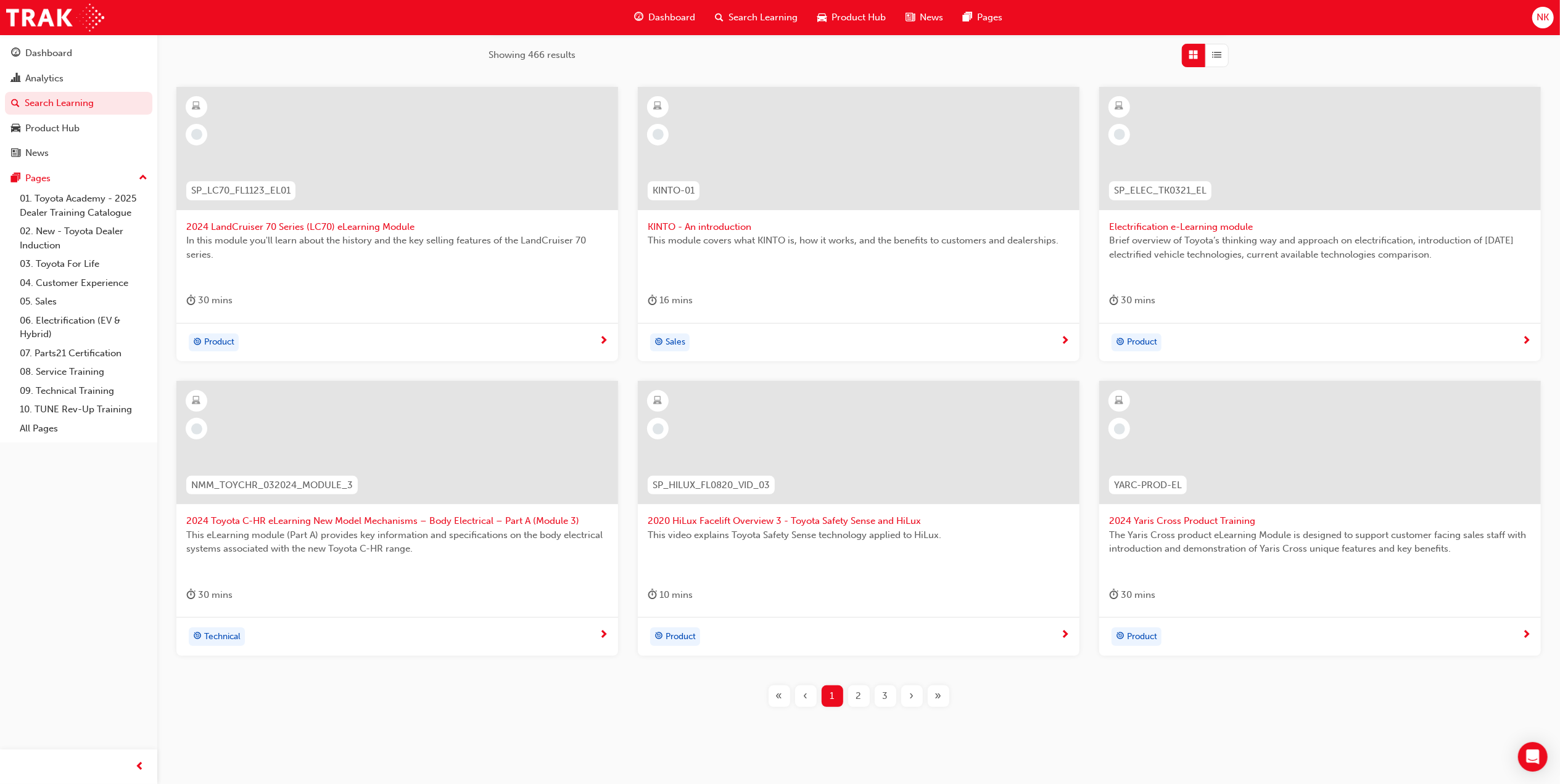
scroll to position [220, 0]
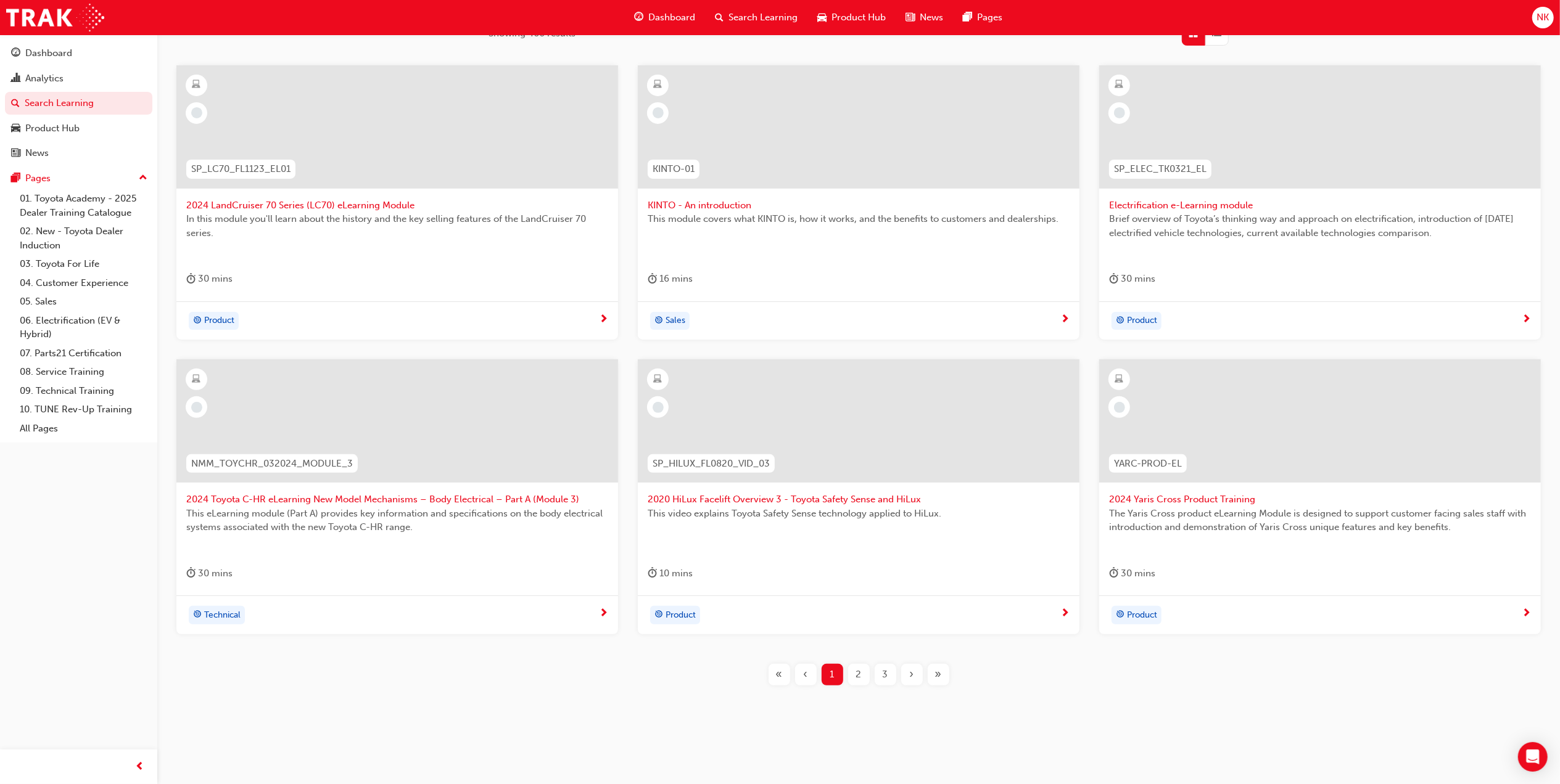
click at [665, 13] on span "Dashboard" at bounding box center [672, 18] width 47 height 14
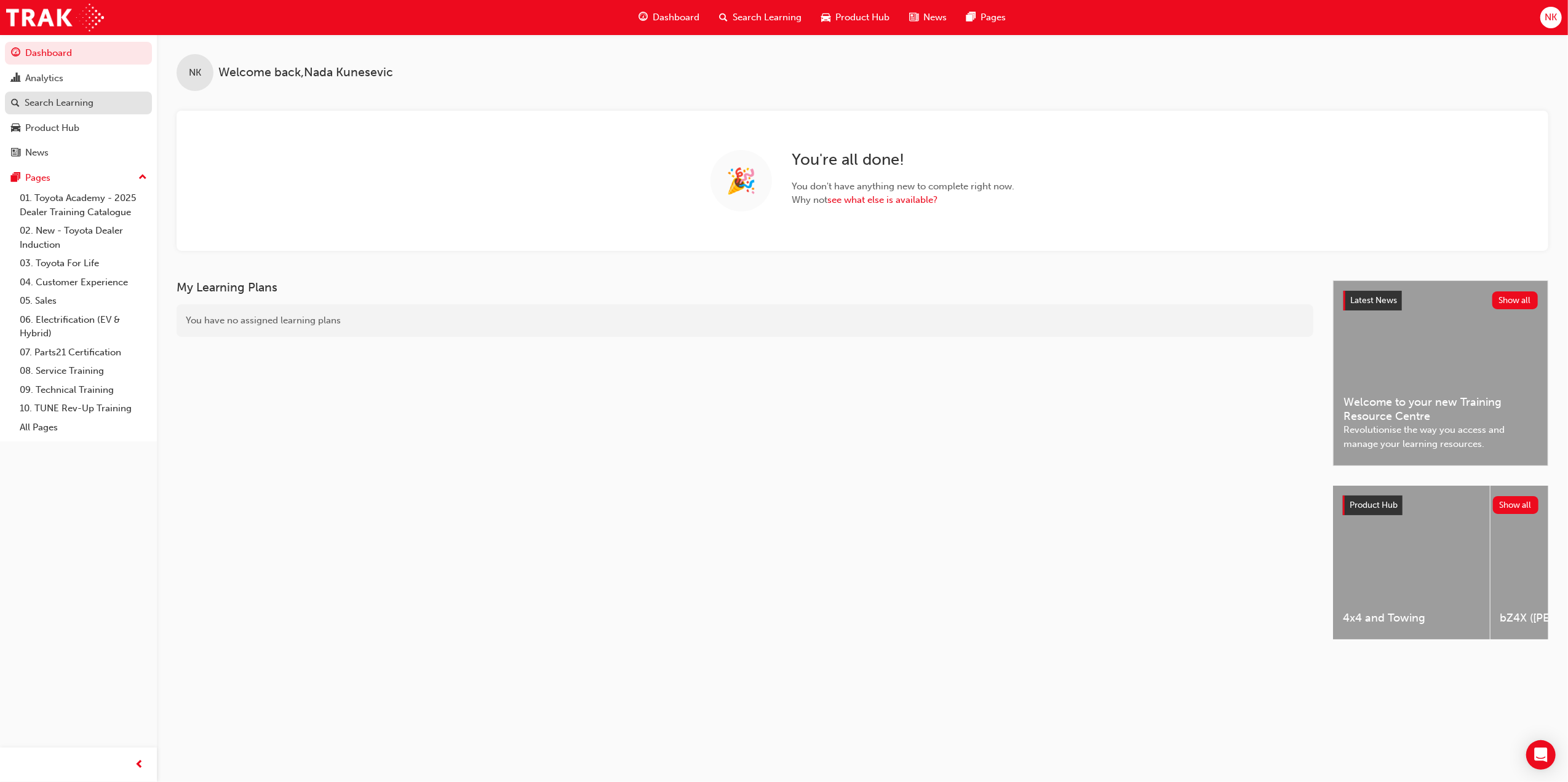
click at [62, 111] on link "Search Learning" at bounding box center [78, 103] width 147 height 23
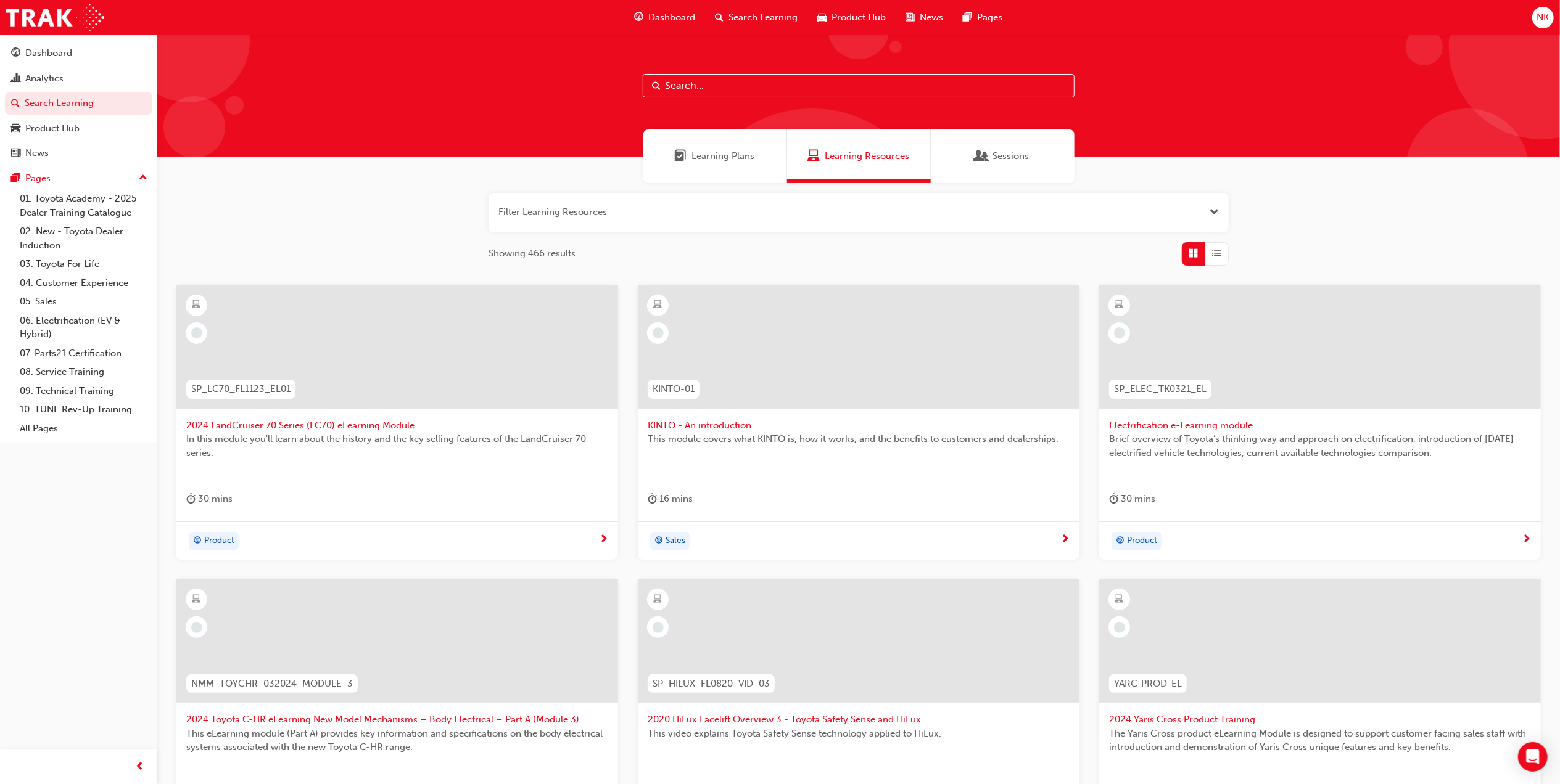
click at [1542, 11] on span "NK" at bounding box center [1543, 18] width 12 height 14
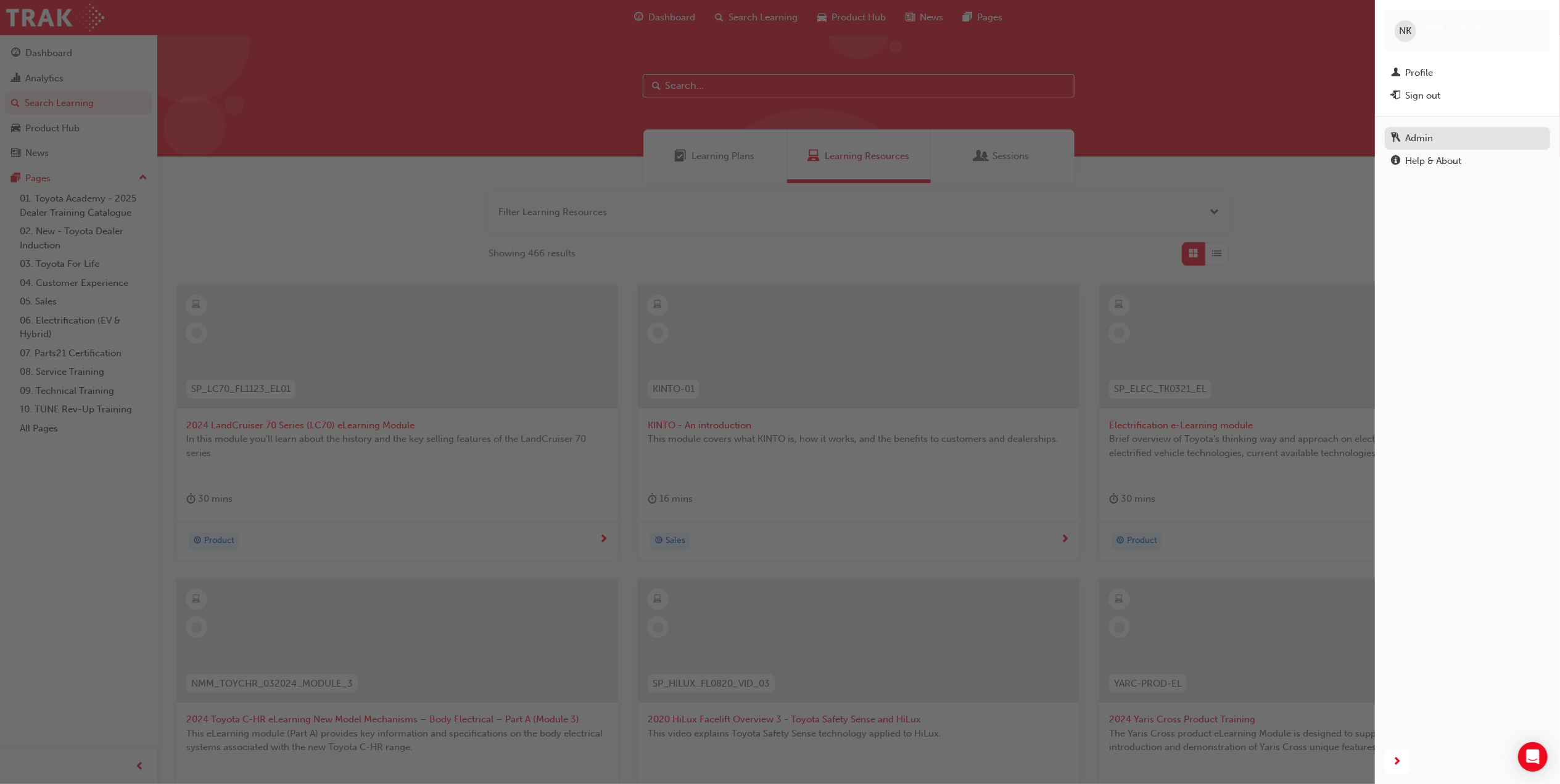
click at [1422, 131] on div "Admin" at bounding box center [1419, 138] width 28 height 14
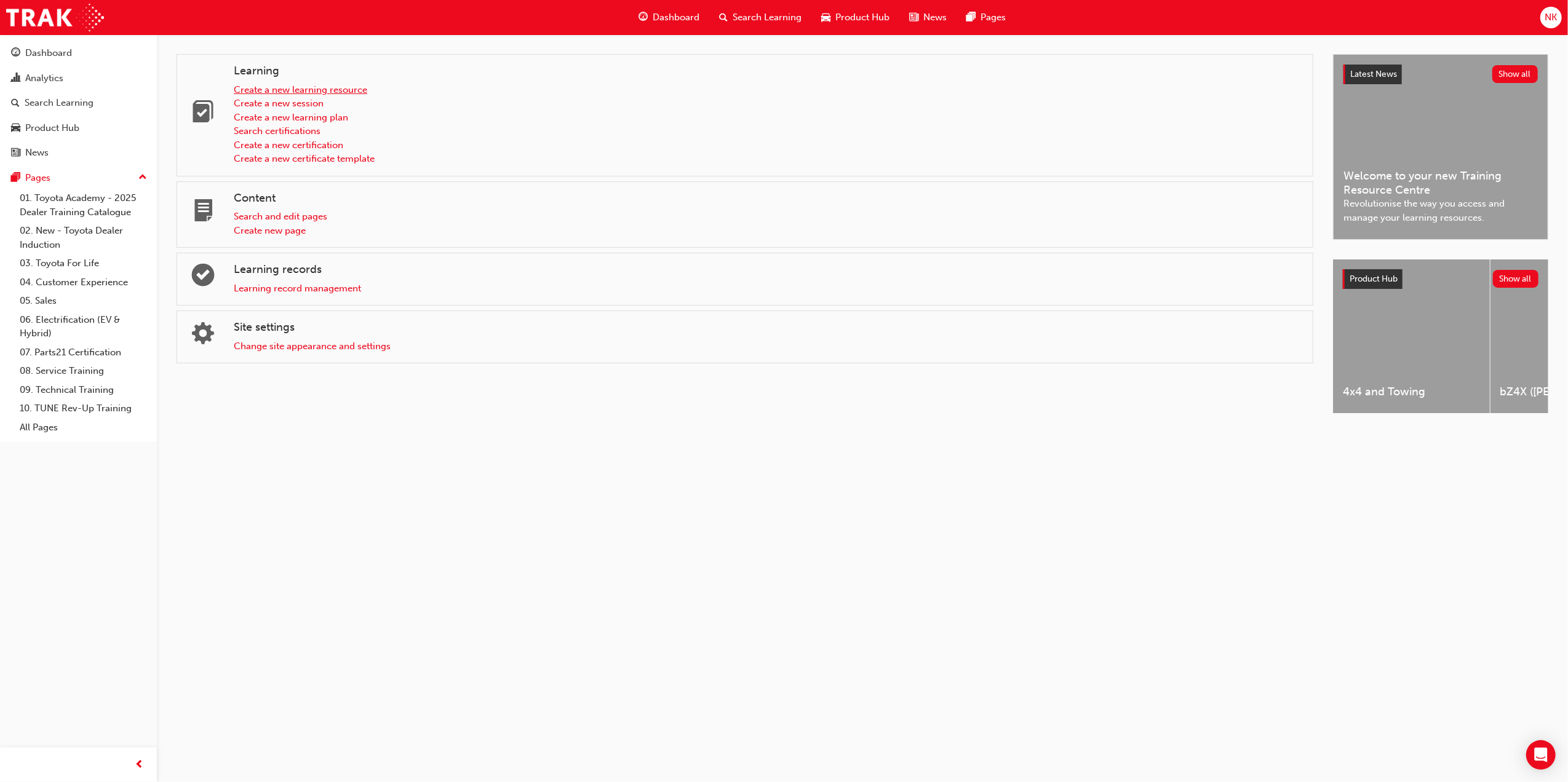
click at [341, 86] on link "Create a new learning resource" at bounding box center [300, 90] width 133 height 11
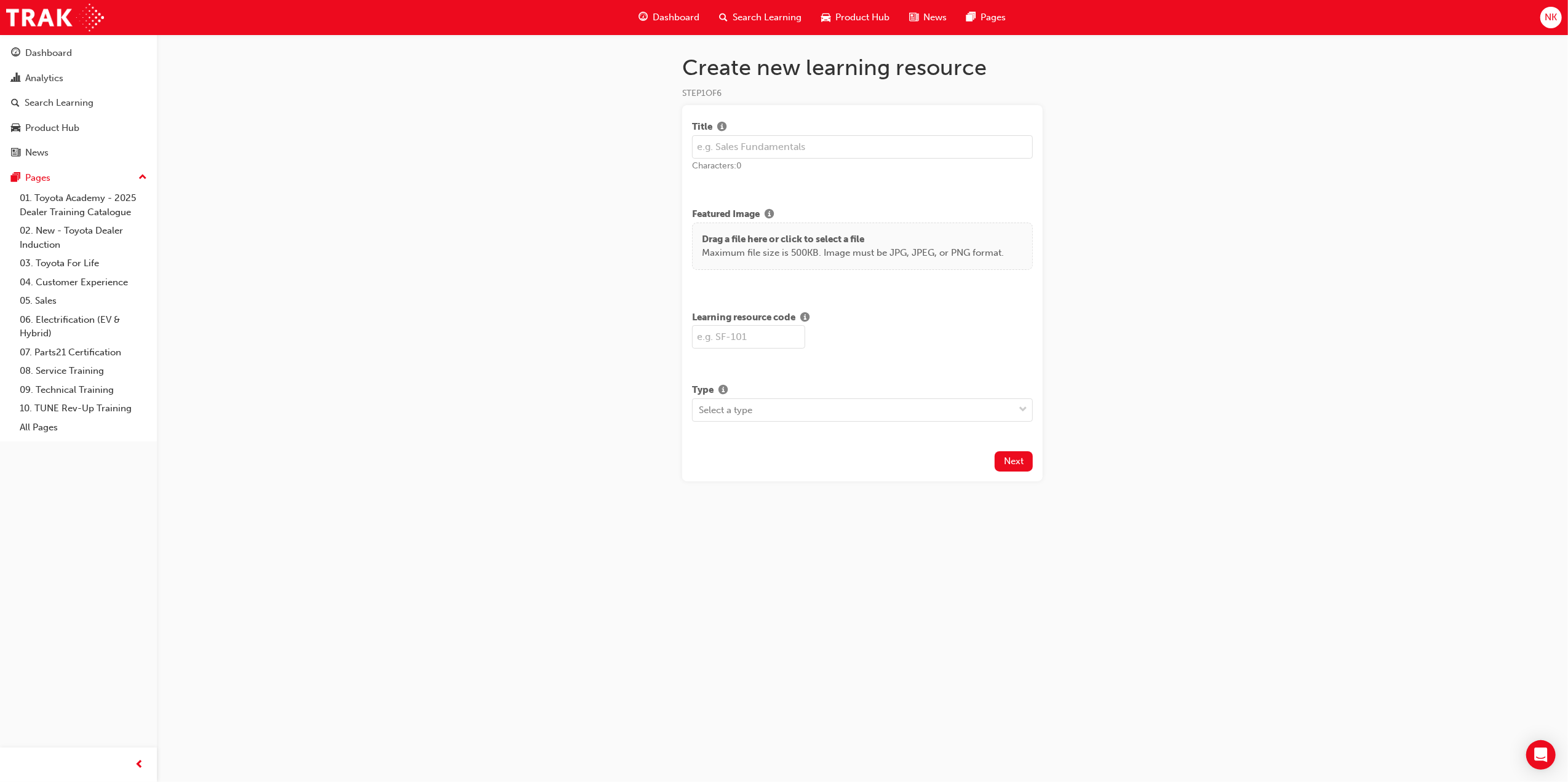
click at [731, 140] on input "text" at bounding box center [862, 147] width 341 height 24
click at [783, 139] on input "MFP Module 1" at bounding box center [862, 147] width 341 height 24
type input "MFP Module 1: Leadership Mindset"
click at [788, 399] on div "Select a type" at bounding box center [853, 410] width 321 height 22
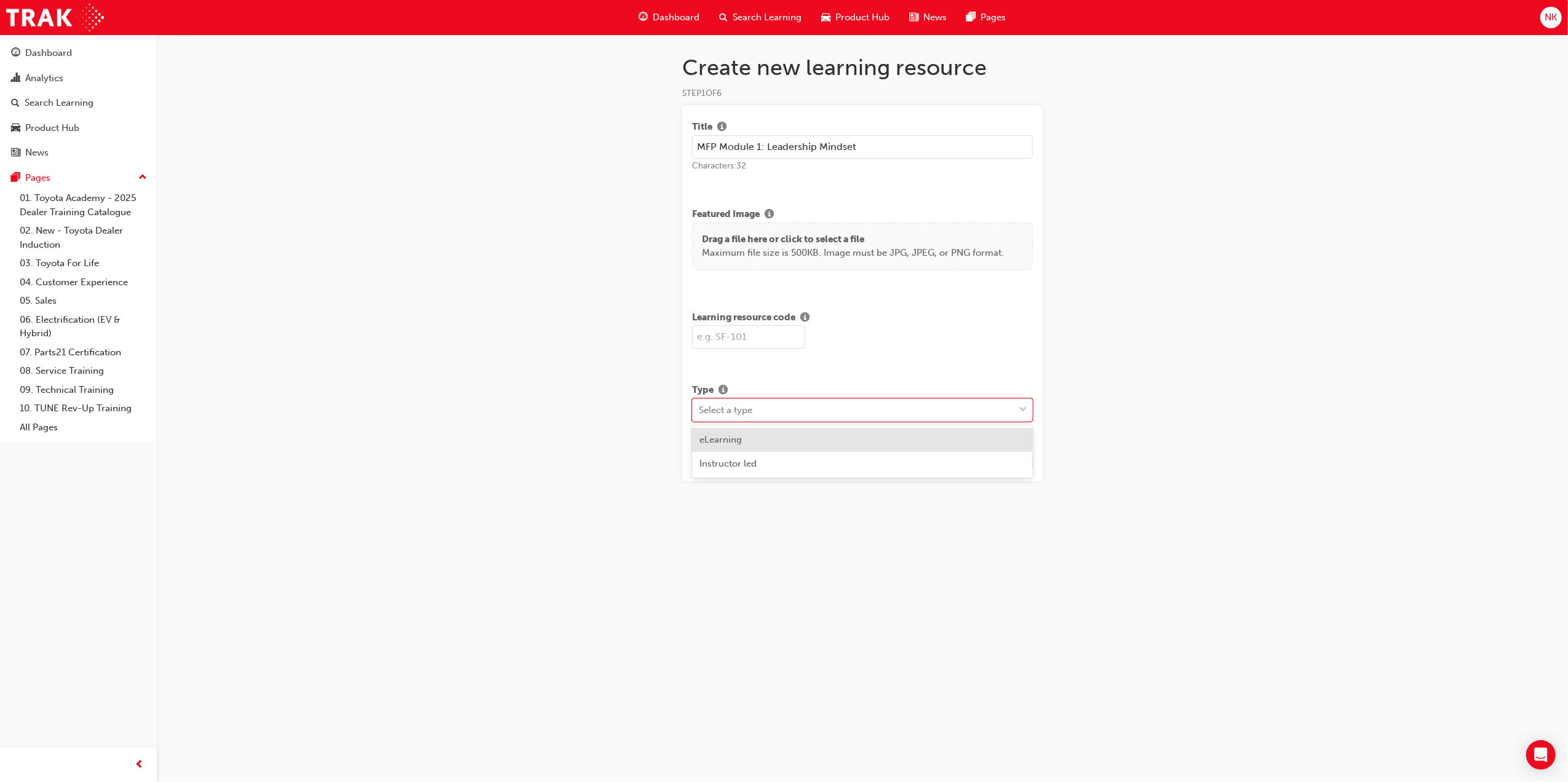
click at [758, 334] on input "text" at bounding box center [748, 337] width 113 height 24
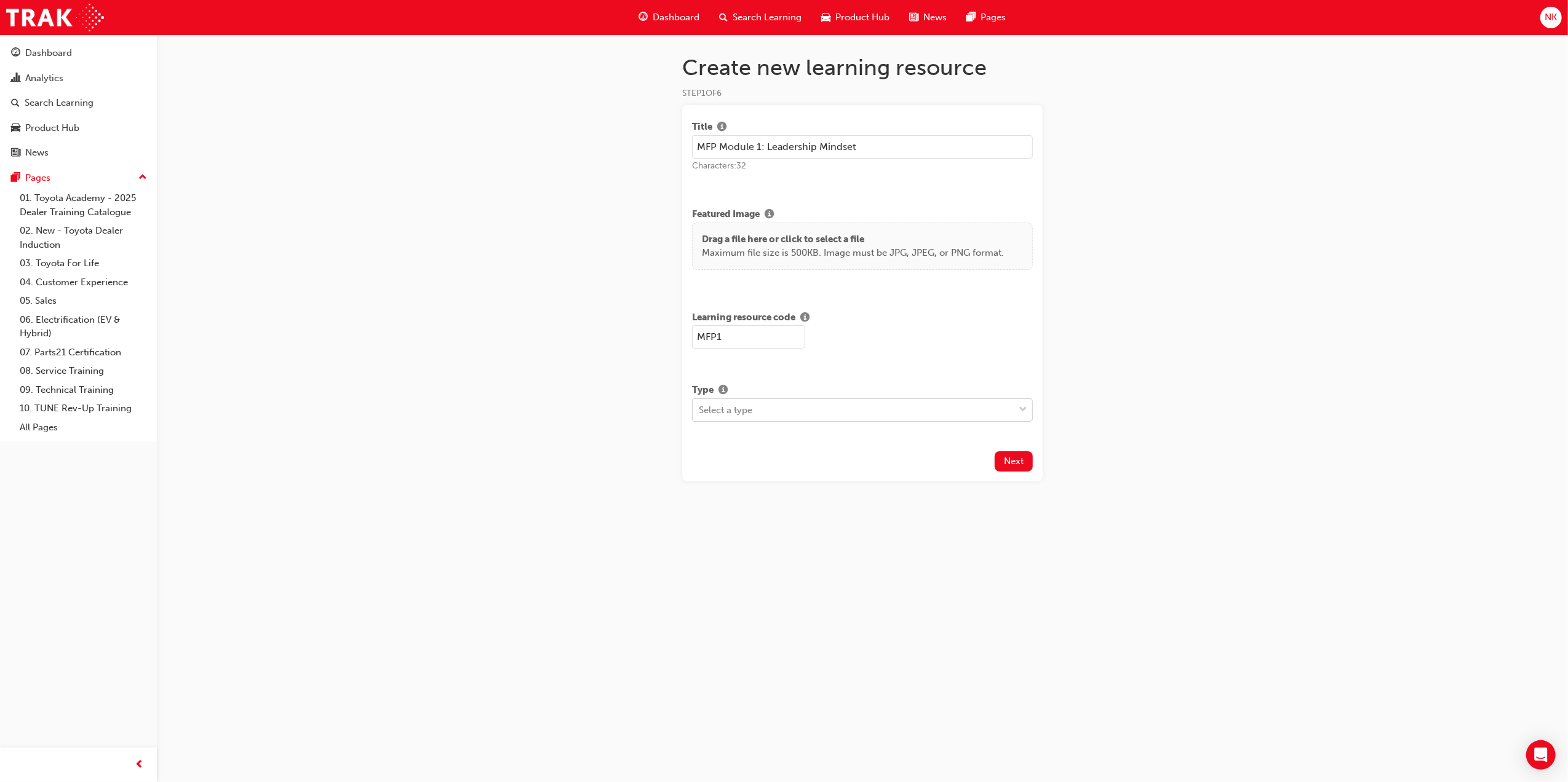
type input "MFP1"
click at [807, 401] on div "Select a type" at bounding box center [853, 410] width 321 height 22
click at [783, 468] on div "Instructor led" at bounding box center [862, 463] width 341 height 24
click at [1007, 544] on button "Next" at bounding box center [1013, 537] width 38 height 20
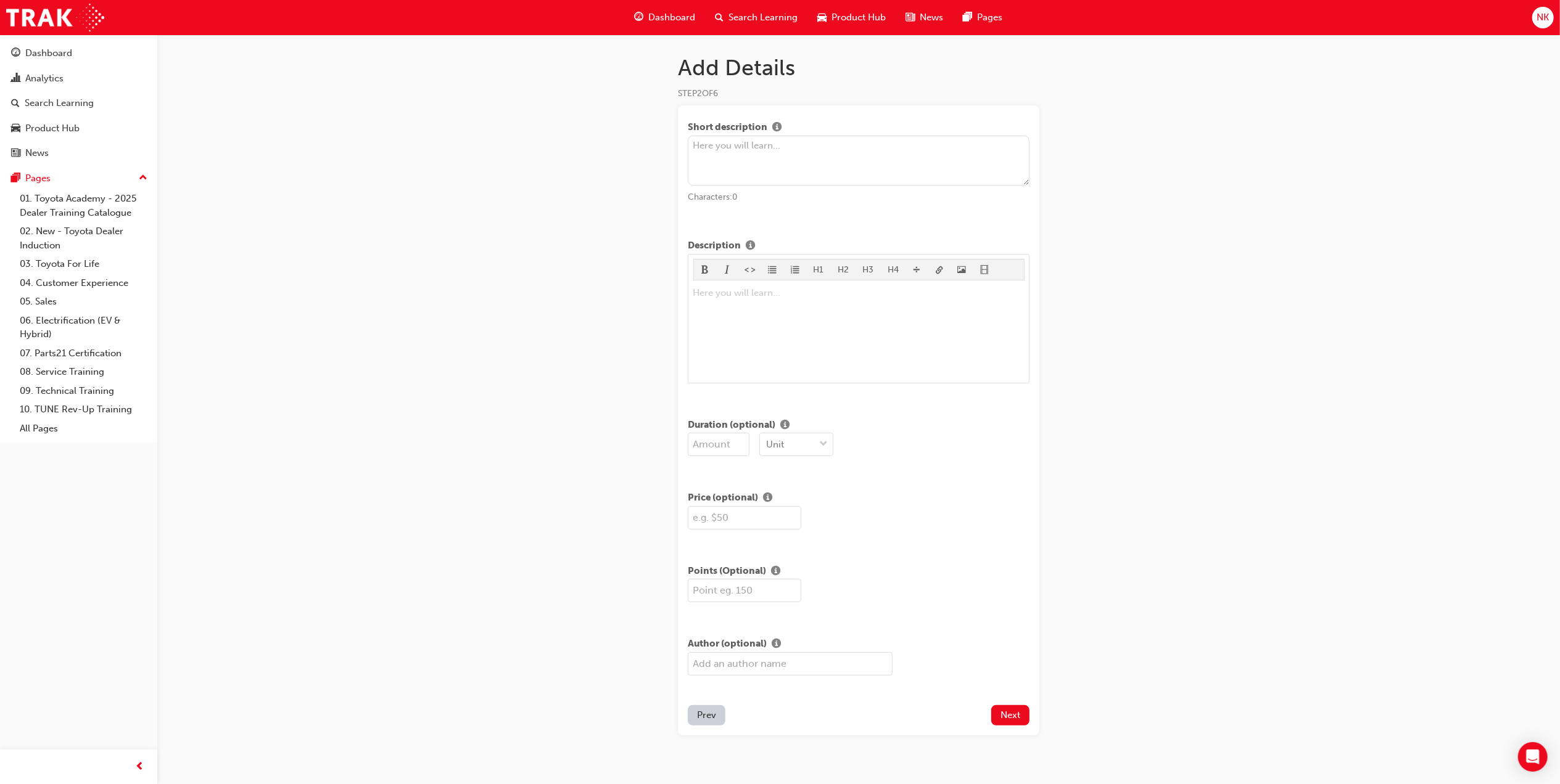
click at [719, 433] on input "number" at bounding box center [718, 444] width 62 height 24
type input "3"
click at [805, 443] on div "Unit" at bounding box center [787, 444] width 55 height 22
click at [799, 529] on div "Days" at bounding box center [797, 524] width 74 height 24
click at [751, 518] on input "text" at bounding box center [744, 517] width 114 height 24
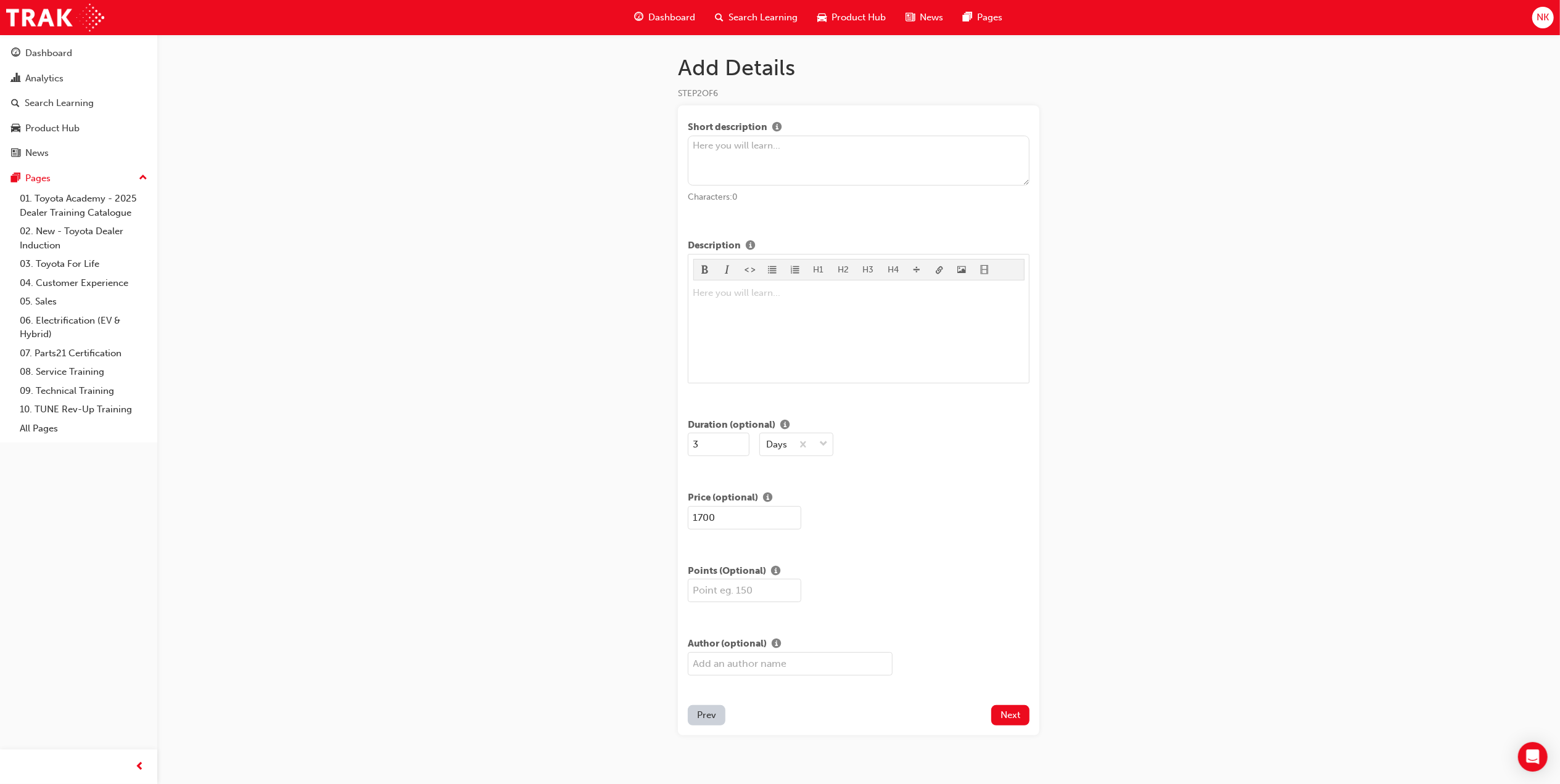
type input "1700"
click at [1217, 494] on div "Add Details STEP 2 OF 6 Short description Characters: 0 Description H1 H2 H3 H4…" at bounding box center [780, 403] width 1560 height 806
click at [1001, 711] on span "Next" at bounding box center [1011, 715] width 19 height 11
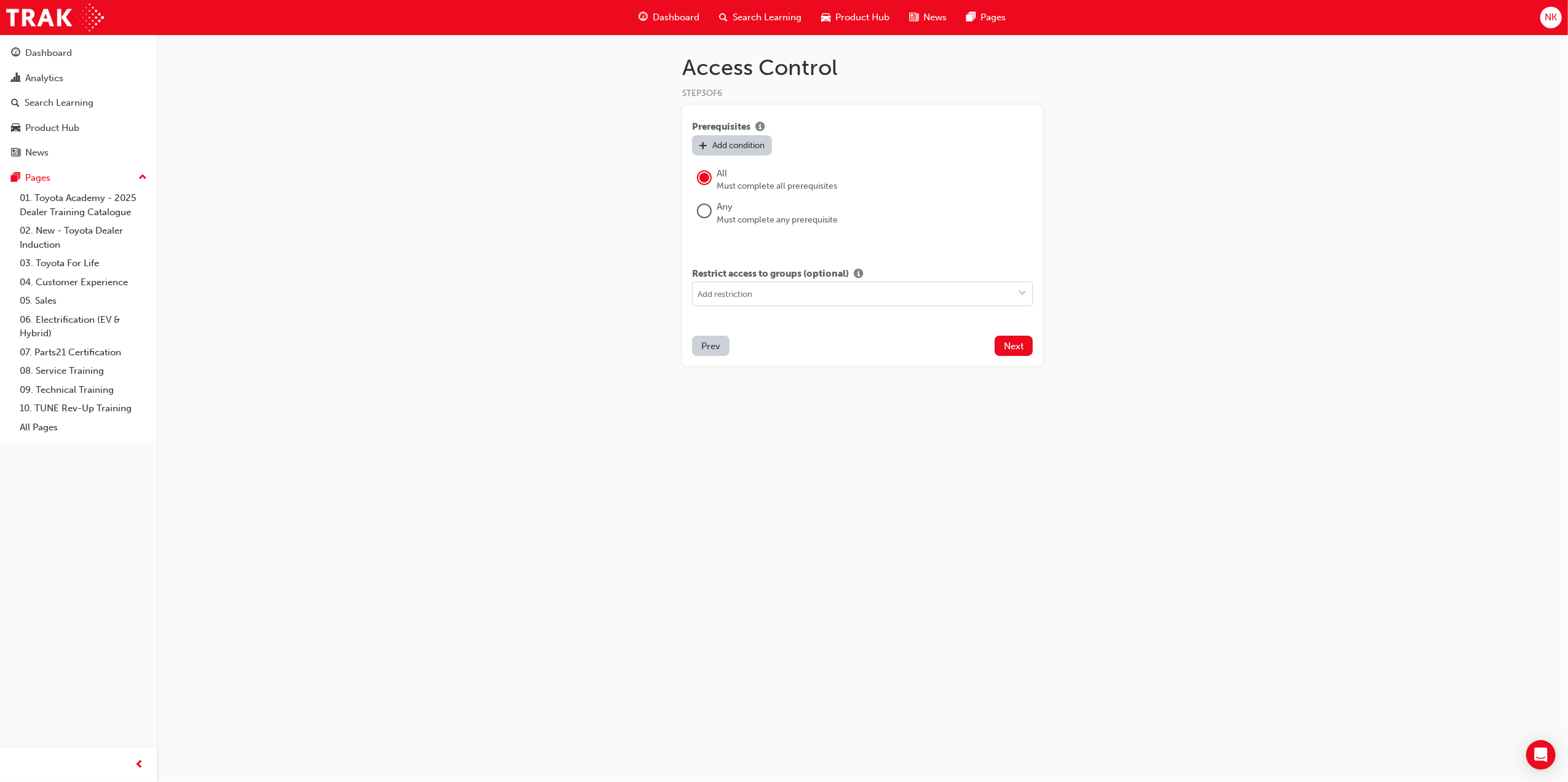
click at [850, 297] on input at bounding box center [862, 294] width 340 height 24
click at [1439, 287] on div "Access Control STEP 3 OF 6 Prerequisites Add condition All Must complete all pr…" at bounding box center [784, 391] width 1568 height 782
click at [1019, 353] on button "Next" at bounding box center [1013, 346] width 38 height 20
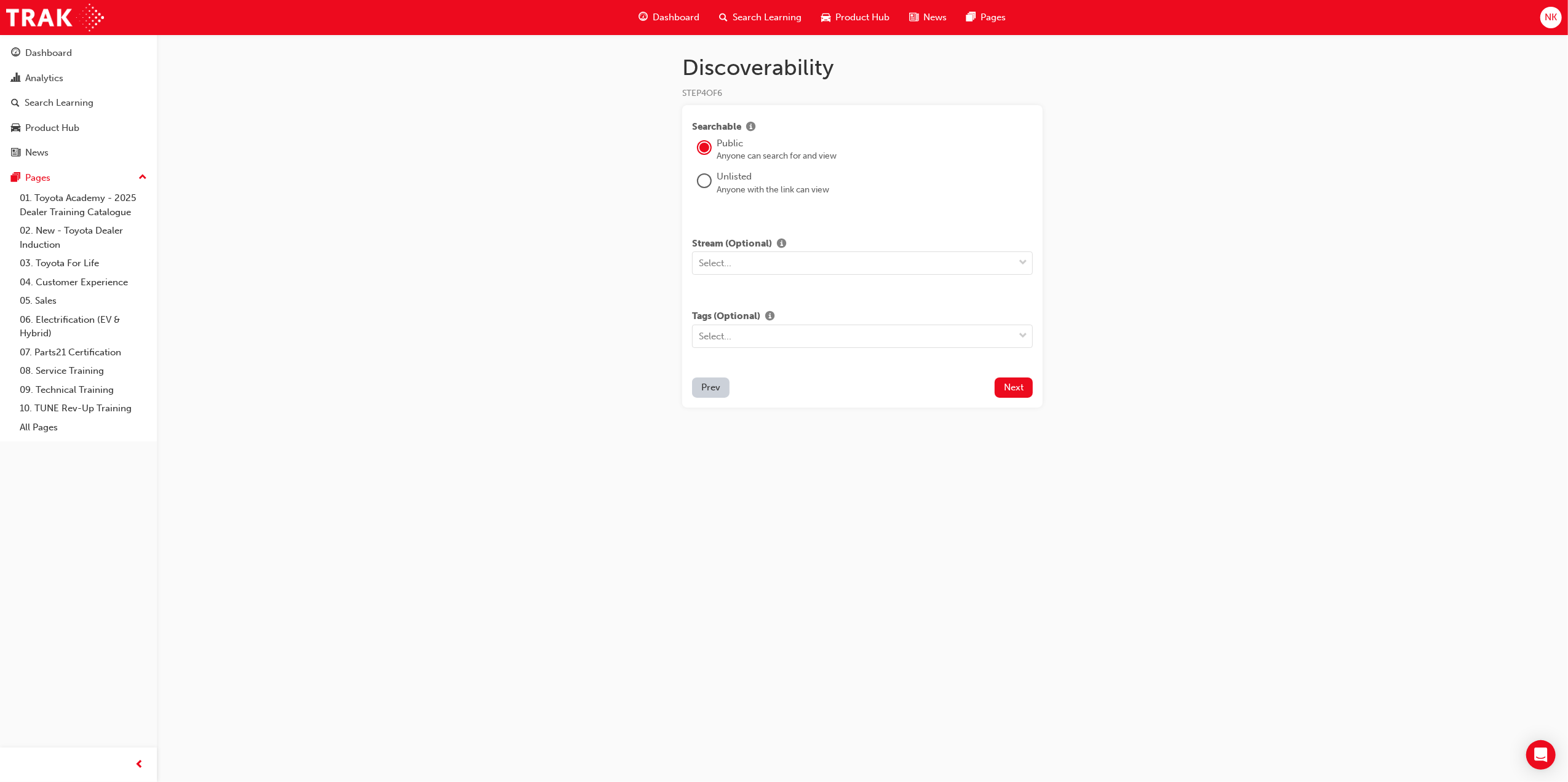
click at [754, 181] on div "Unlisted" at bounding box center [874, 176] width 316 height 14
click at [694, 183] on div at bounding box center [704, 183] width 25 height 29
click at [704, 182] on div at bounding box center [704, 181] width 12 height 12
click at [779, 249] on span "button" at bounding box center [781, 245] width 10 height 11
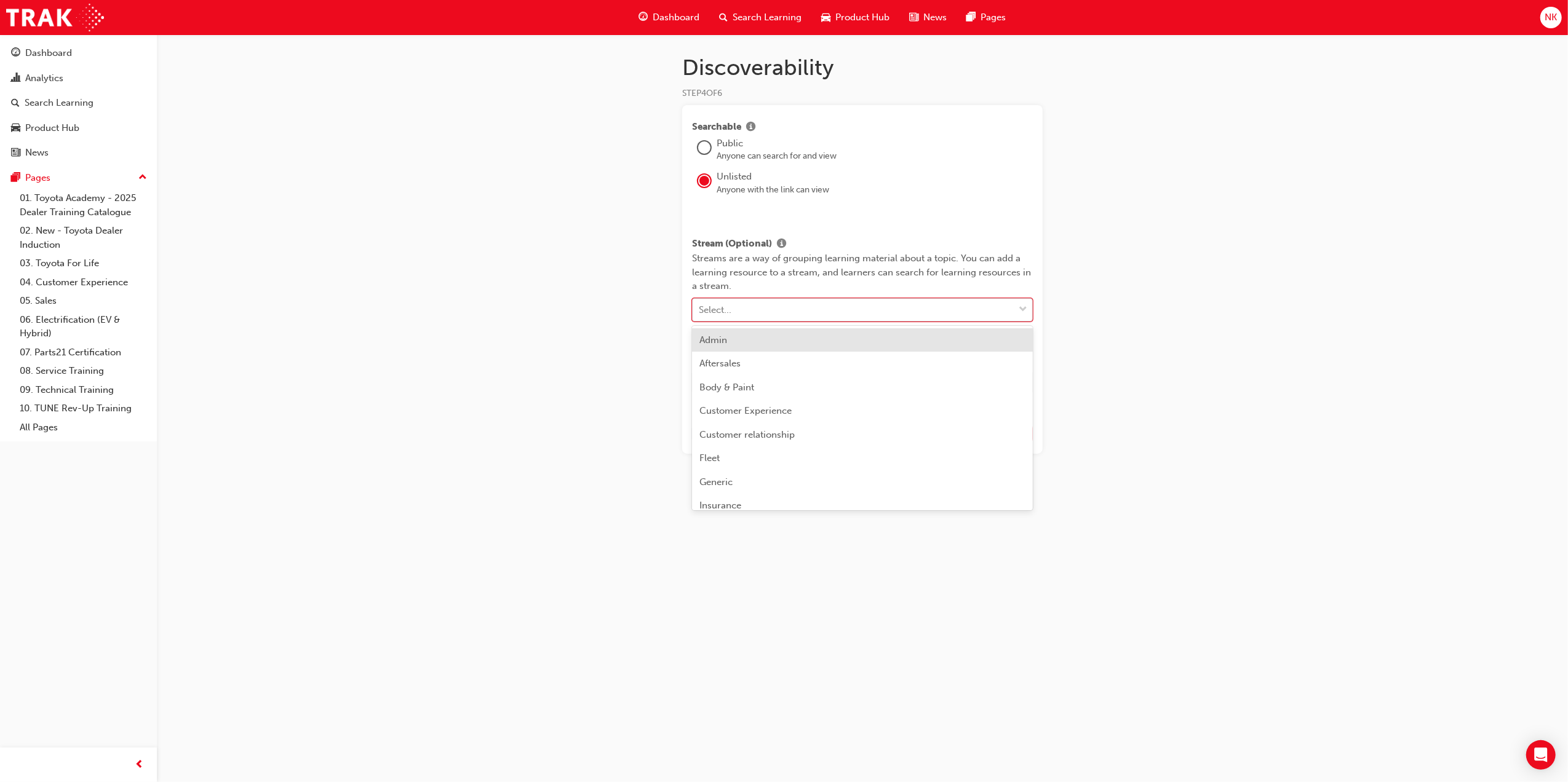
click at [756, 312] on div "Select..." at bounding box center [853, 310] width 321 height 22
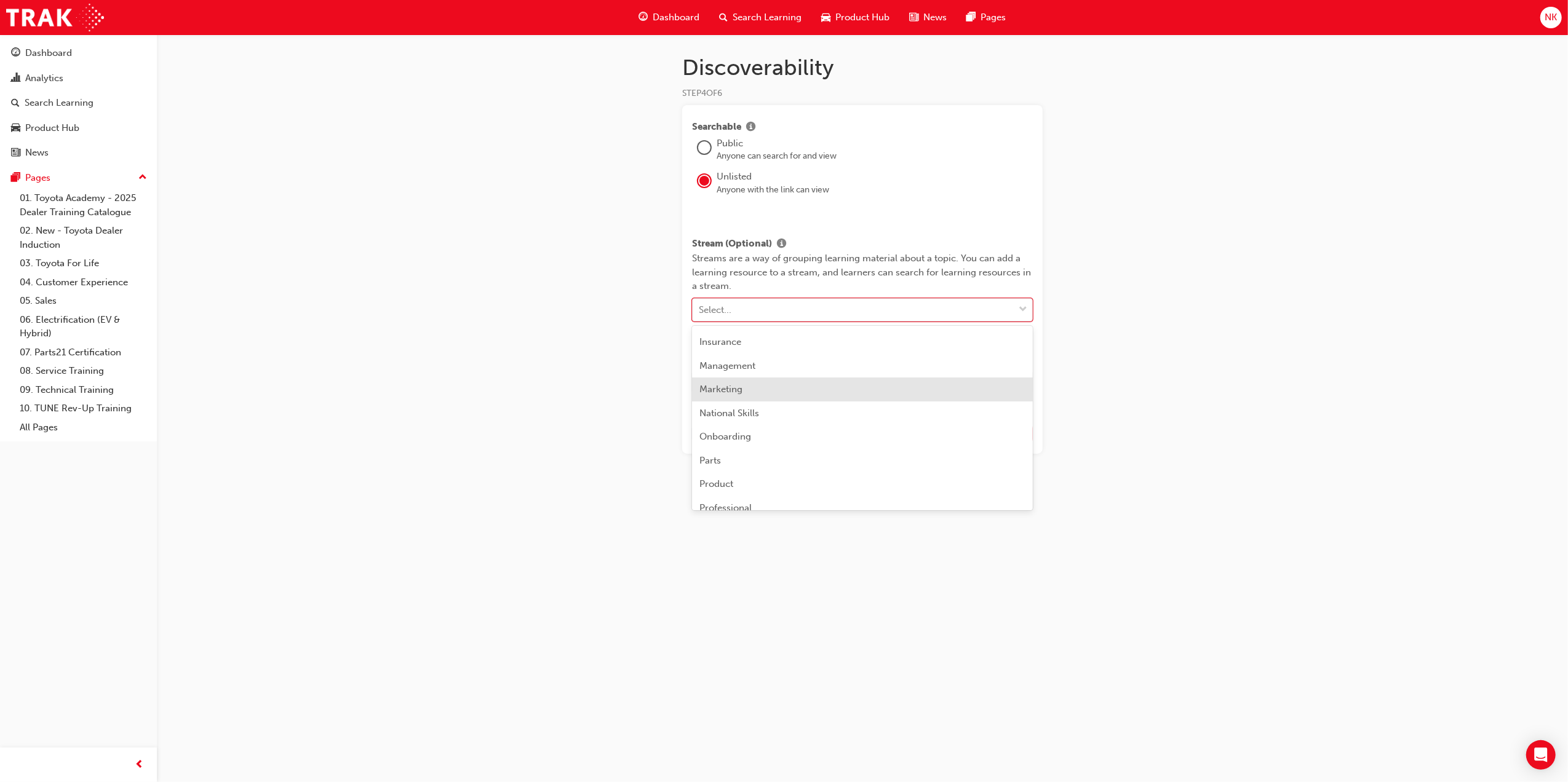
click at [782, 394] on div "Marketing" at bounding box center [862, 389] width 341 height 24
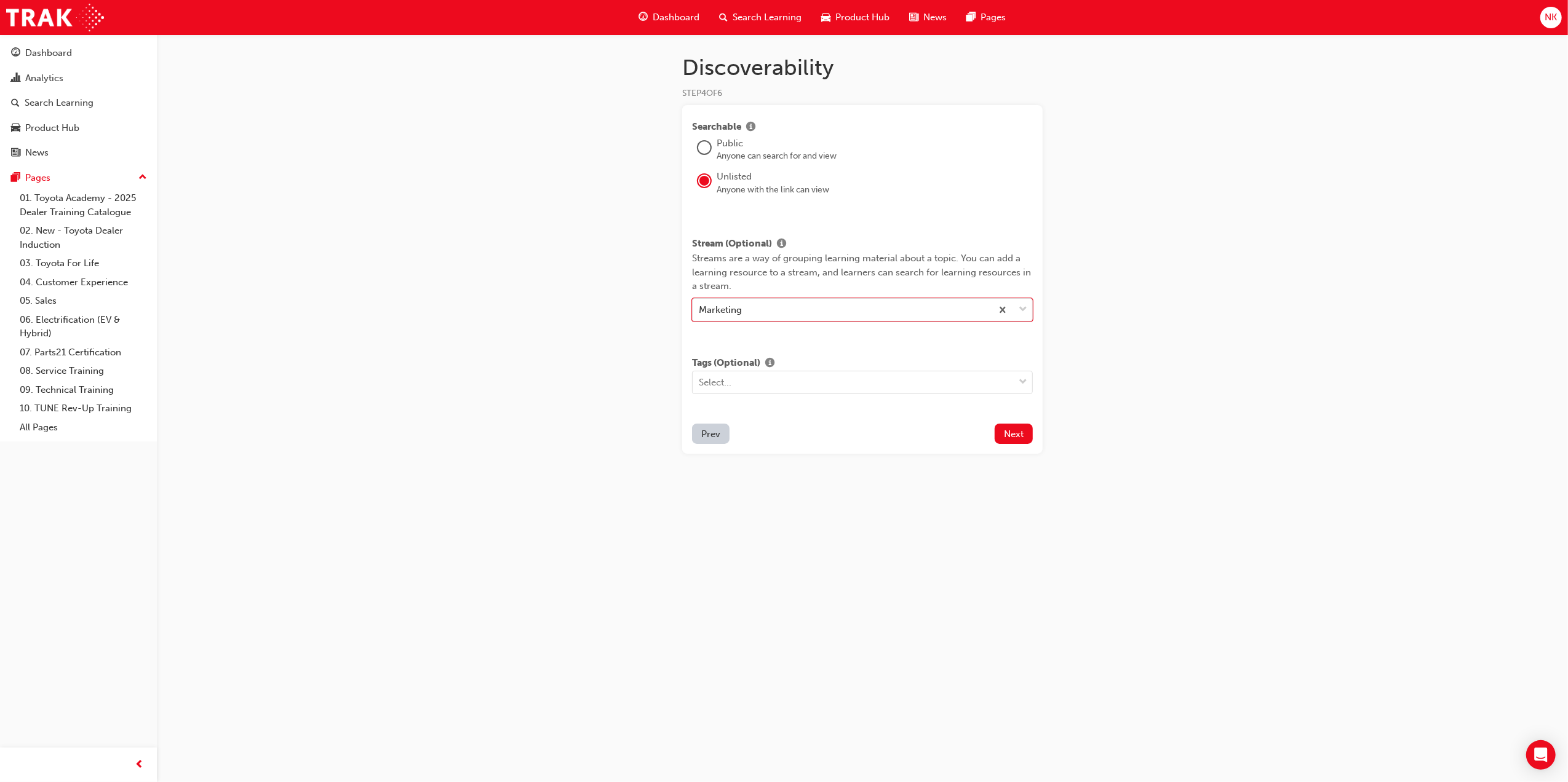
click at [773, 294] on div "Stream (Optional) Streams are a way of grouping learning material about a topic…" at bounding box center [862, 279] width 341 height 85
click at [771, 309] on div "Marketing" at bounding box center [842, 310] width 299 height 22
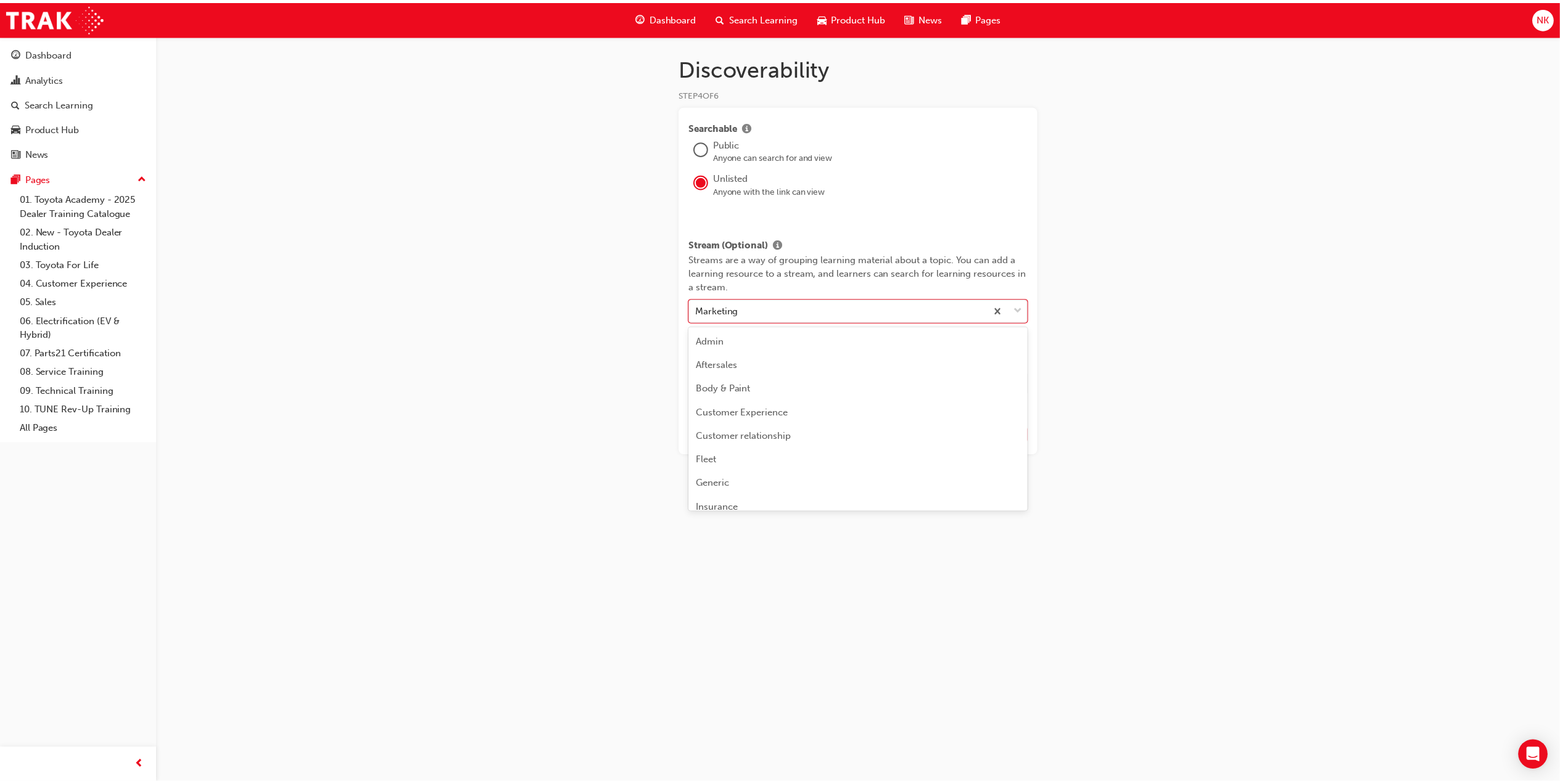
scroll to position [62, 0]
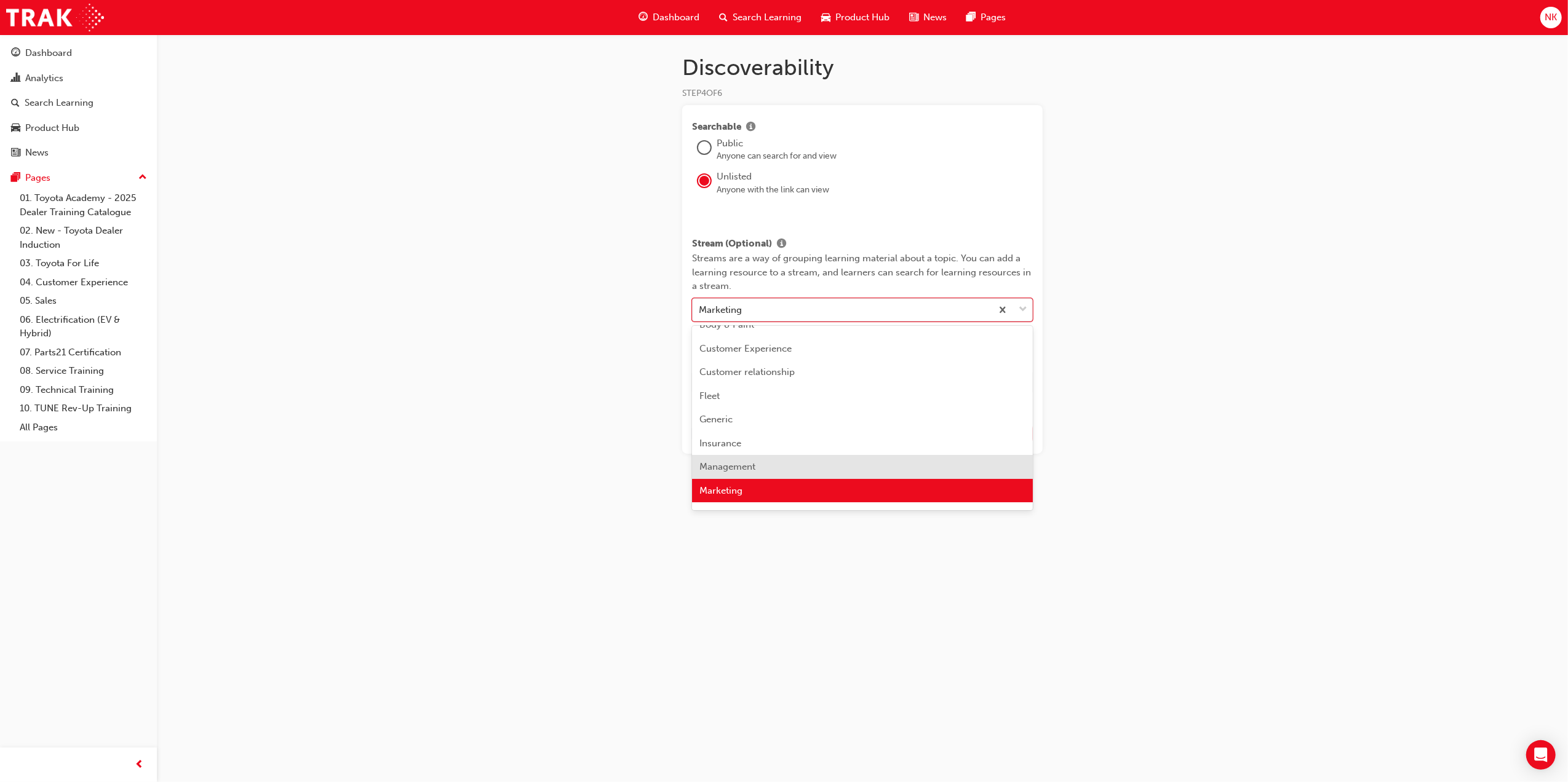
click at [741, 462] on span "Management" at bounding box center [728, 467] width 56 height 11
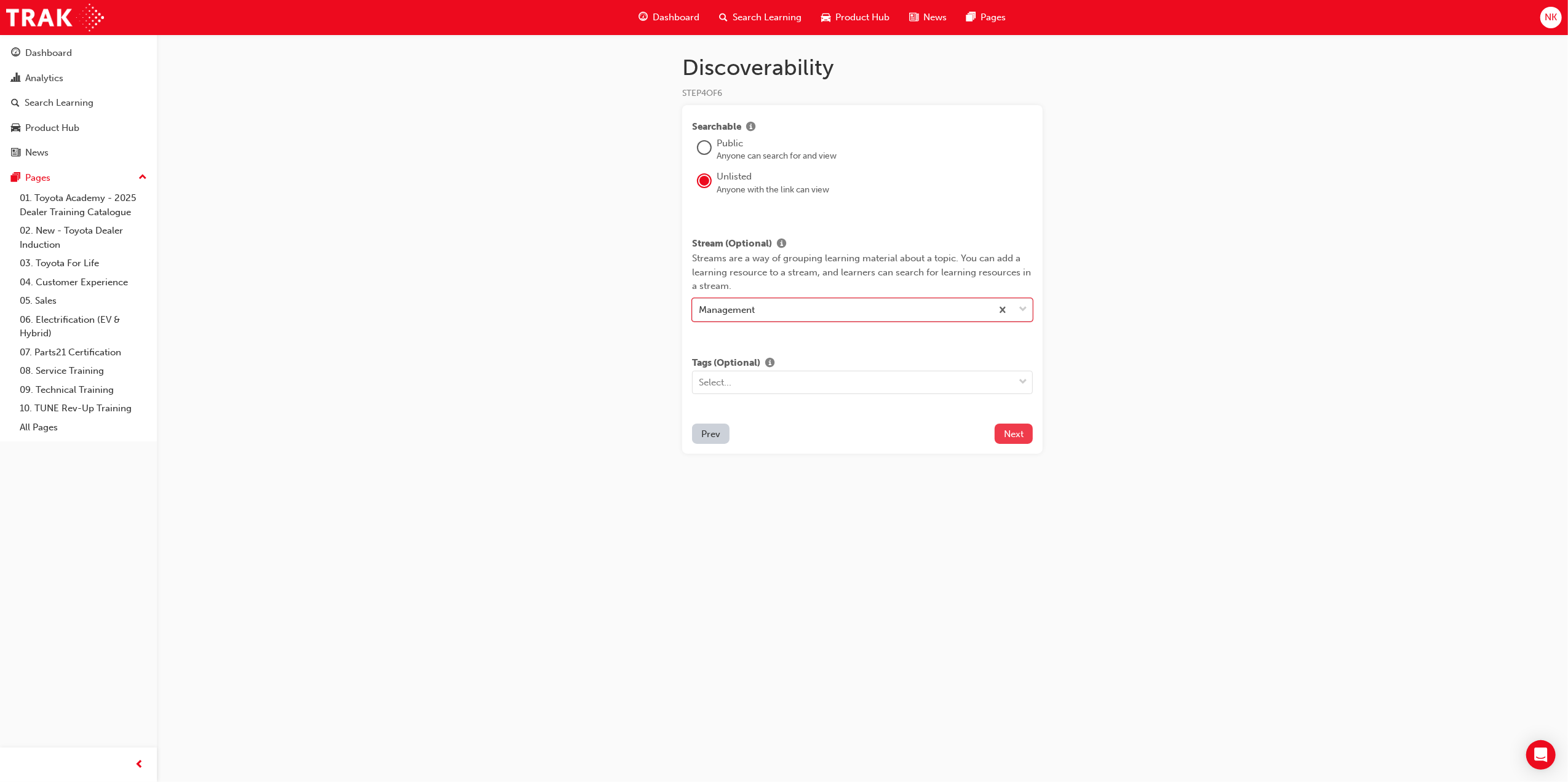
click at [1023, 428] on span "Next" at bounding box center [1014, 434] width 19 height 11
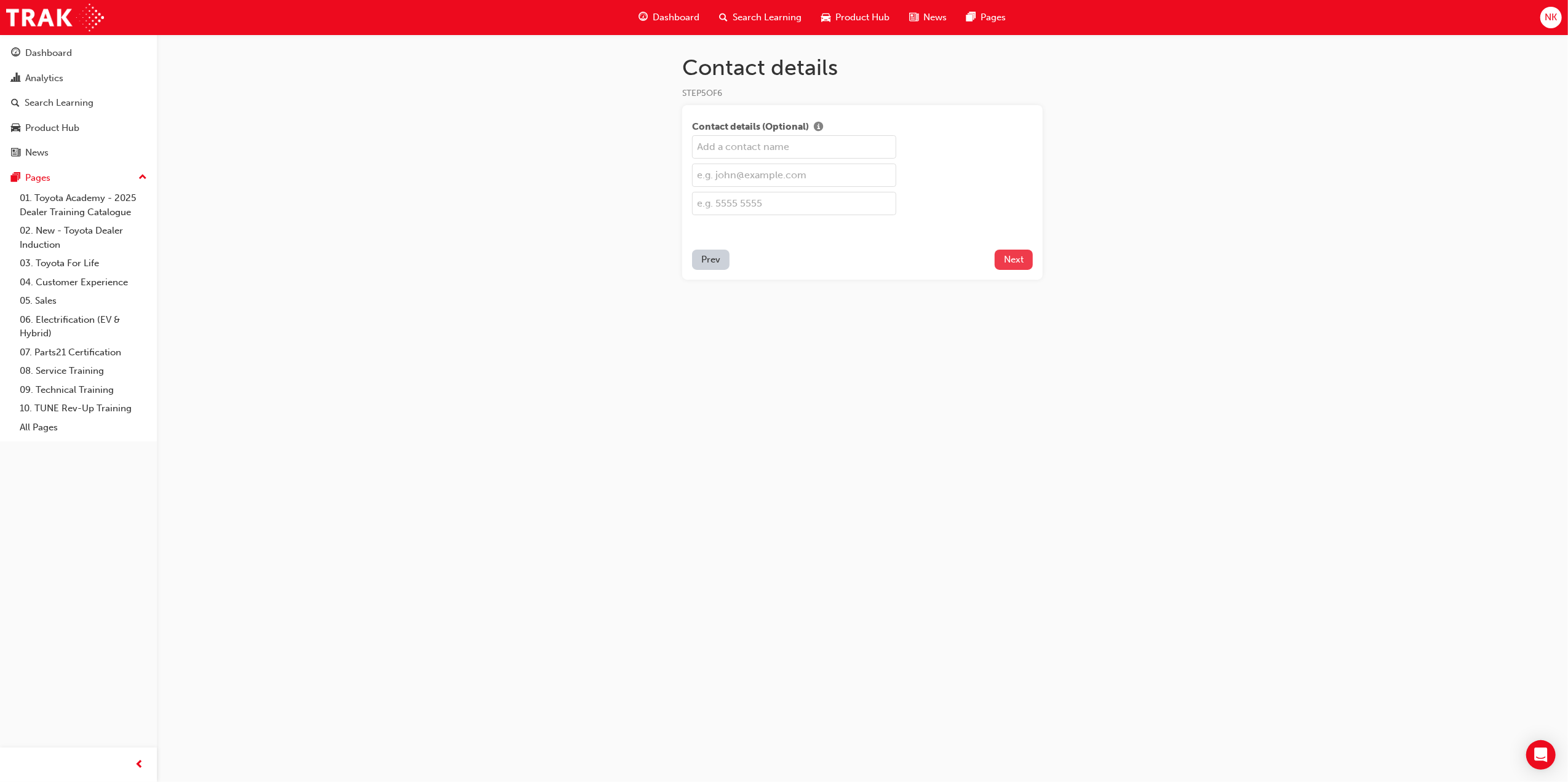
click at [1015, 269] on button "Next" at bounding box center [1013, 260] width 38 height 20
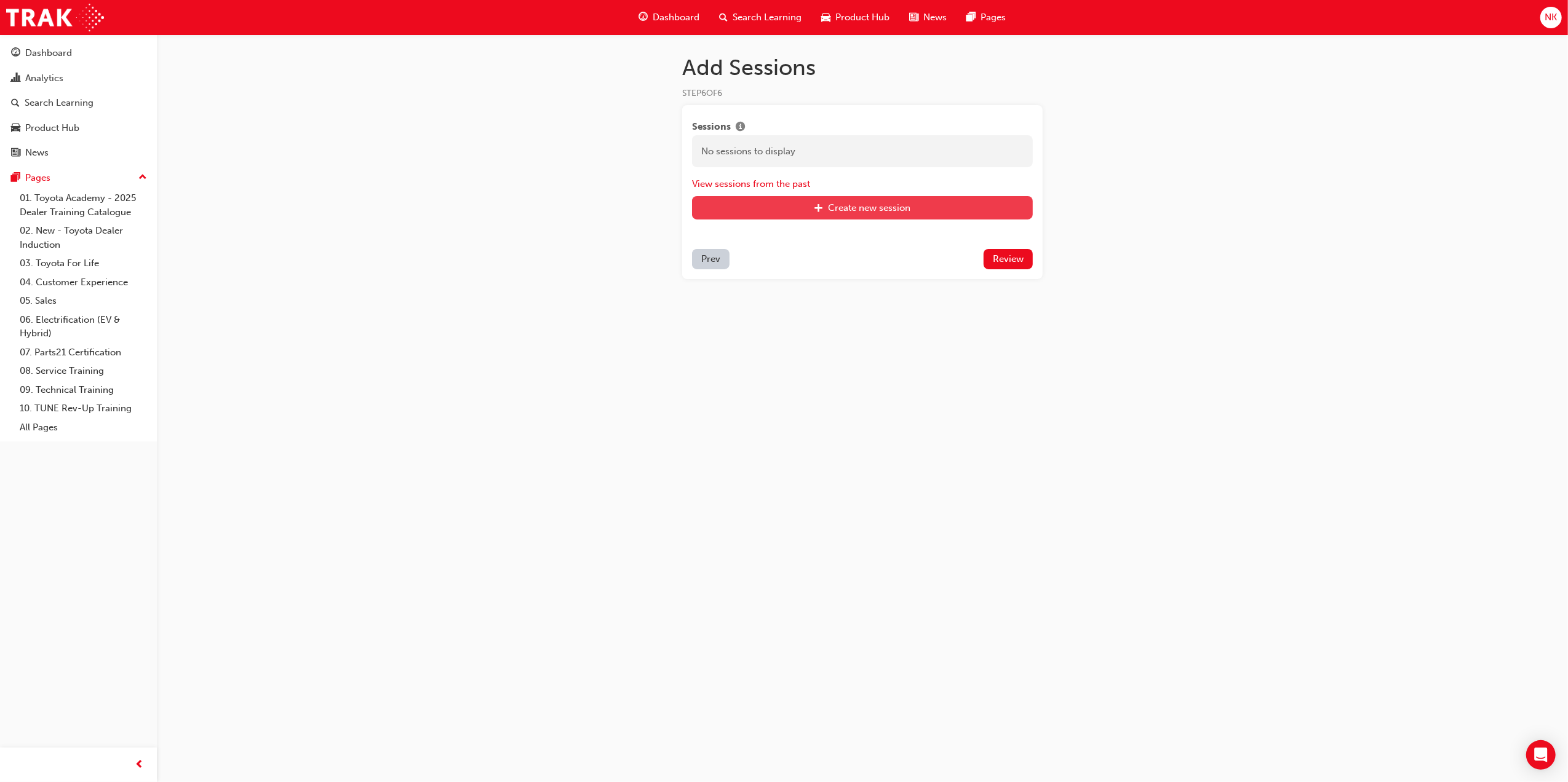
click at [901, 212] on div "Create new session" at bounding box center [870, 208] width 83 height 11
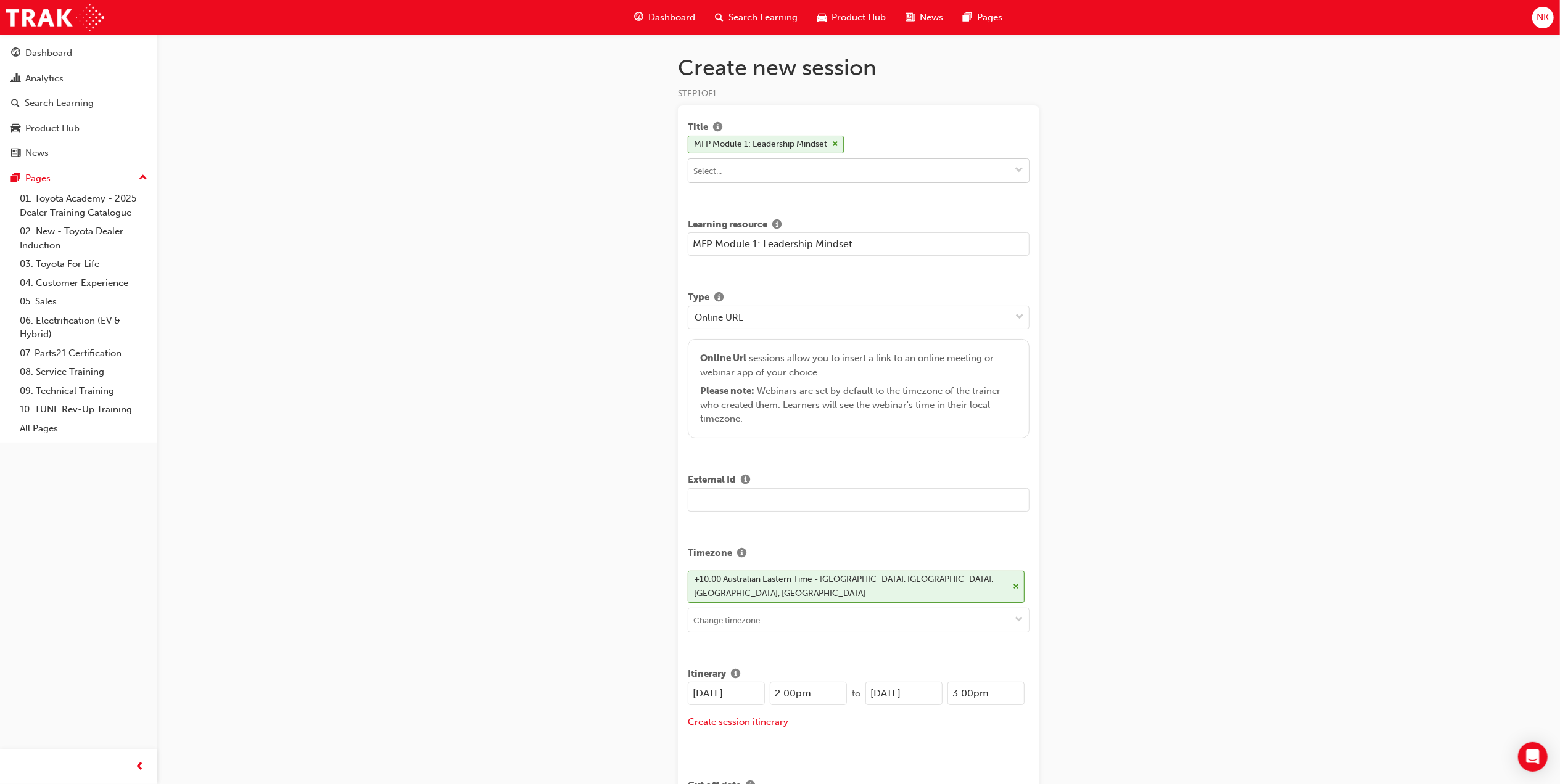
click at [916, 173] on input at bounding box center [858, 171] width 341 height 24
click at [844, 310] on div "Online URL" at bounding box center [850, 317] width 322 height 22
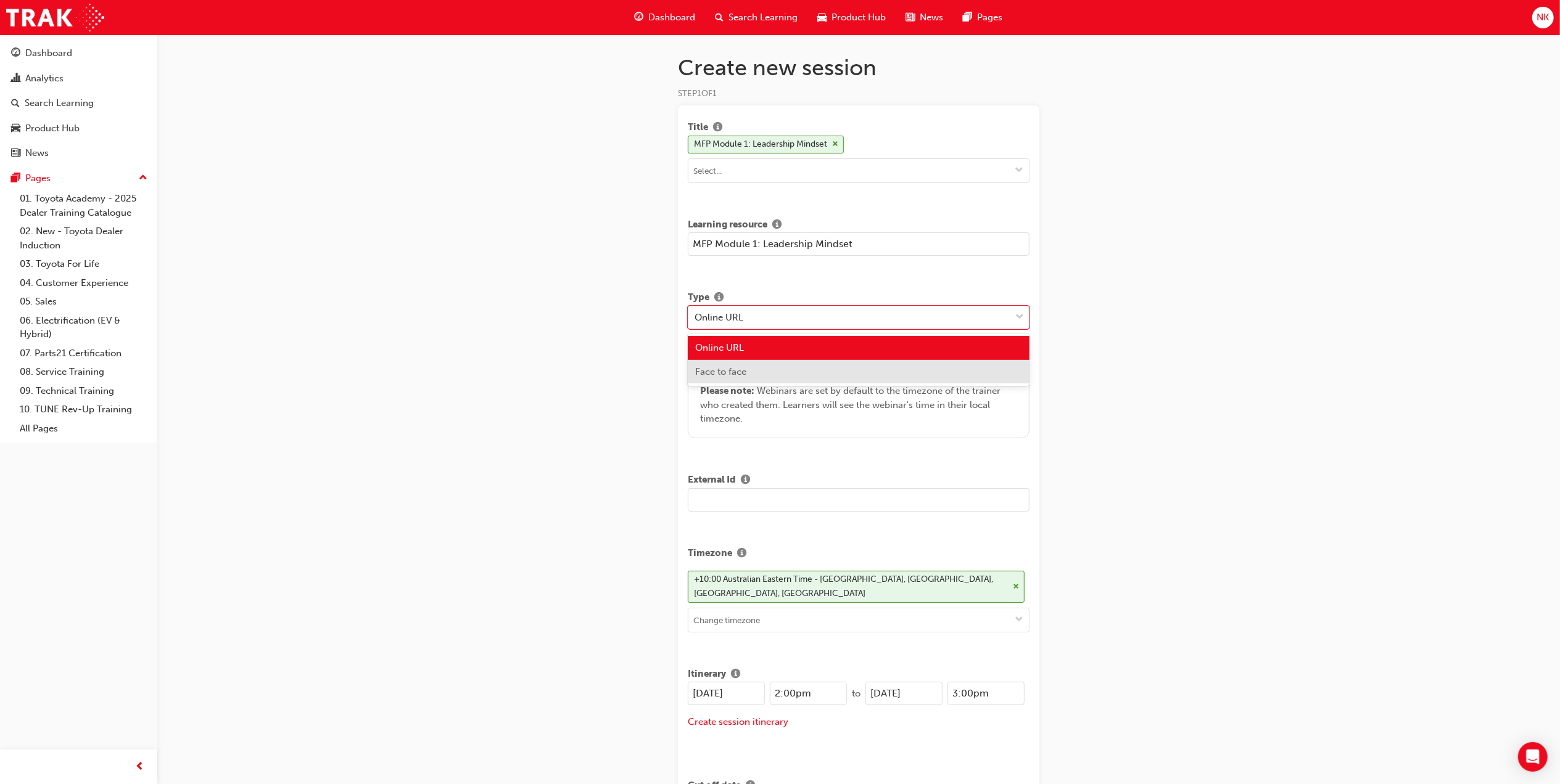
click at [844, 374] on div "Face to face" at bounding box center [858, 371] width 342 height 24
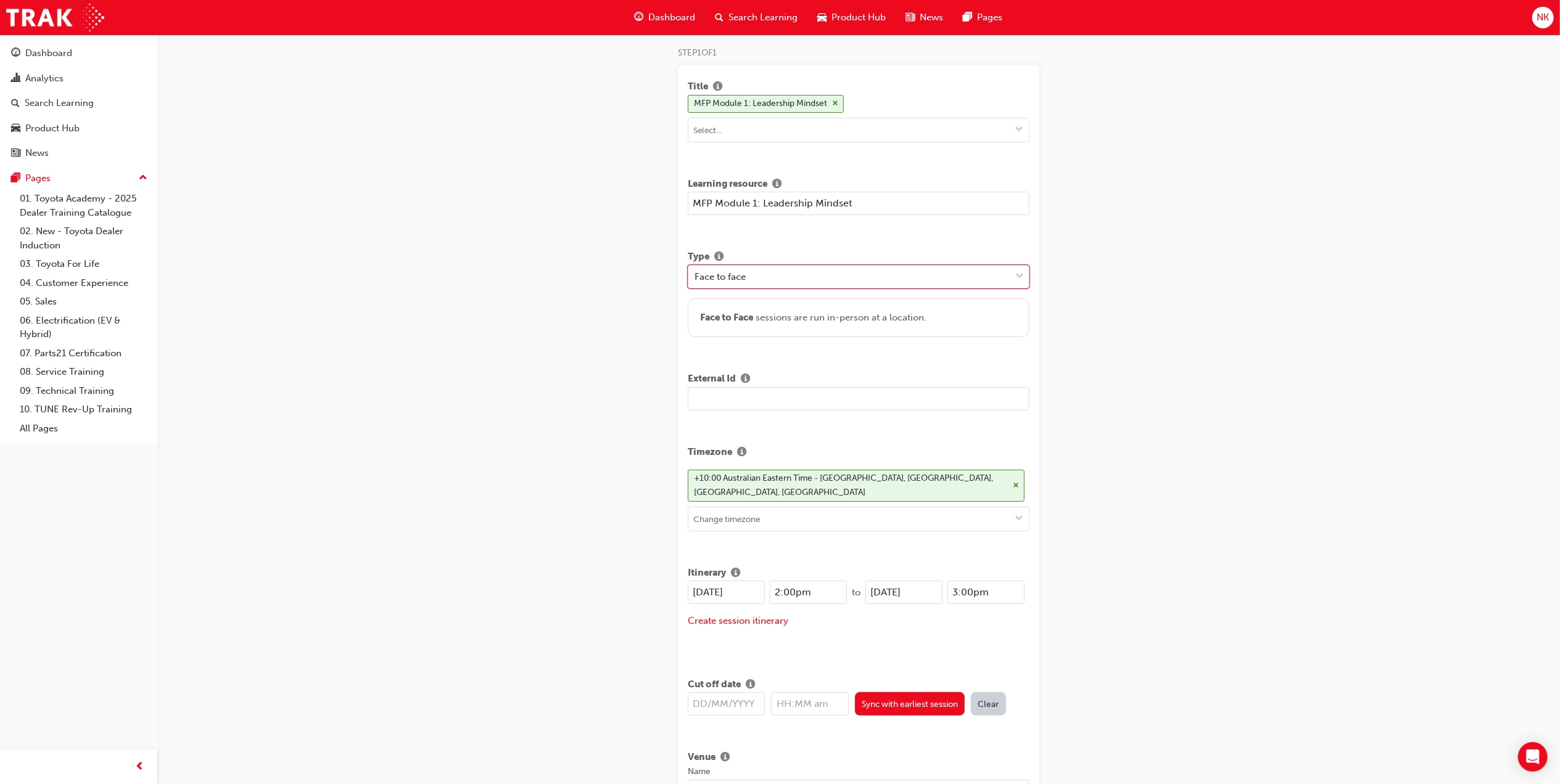
scroll to position [82, 0]
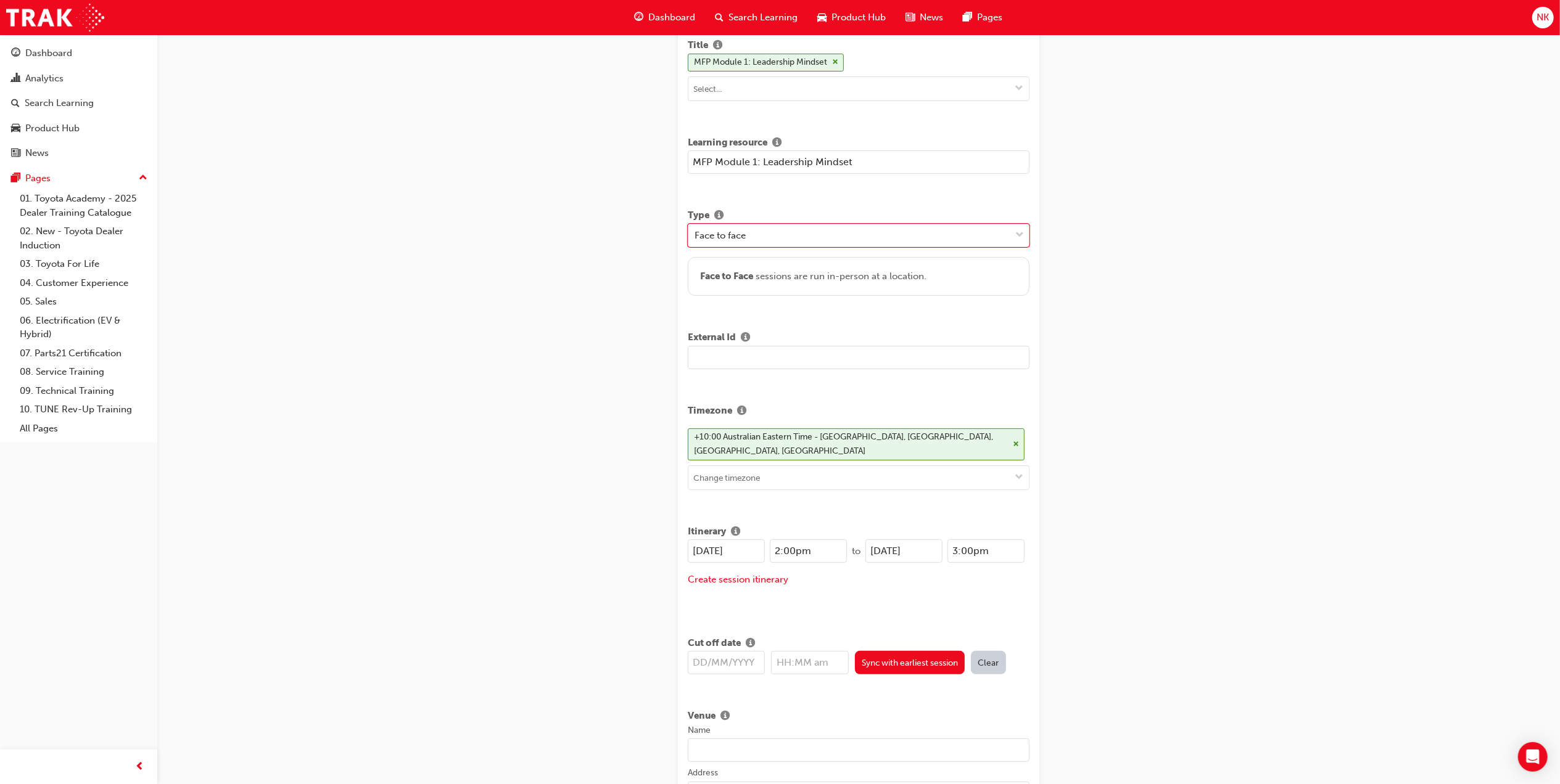
click at [725, 357] on input "text" at bounding box center [858, 357] width 342 height 24
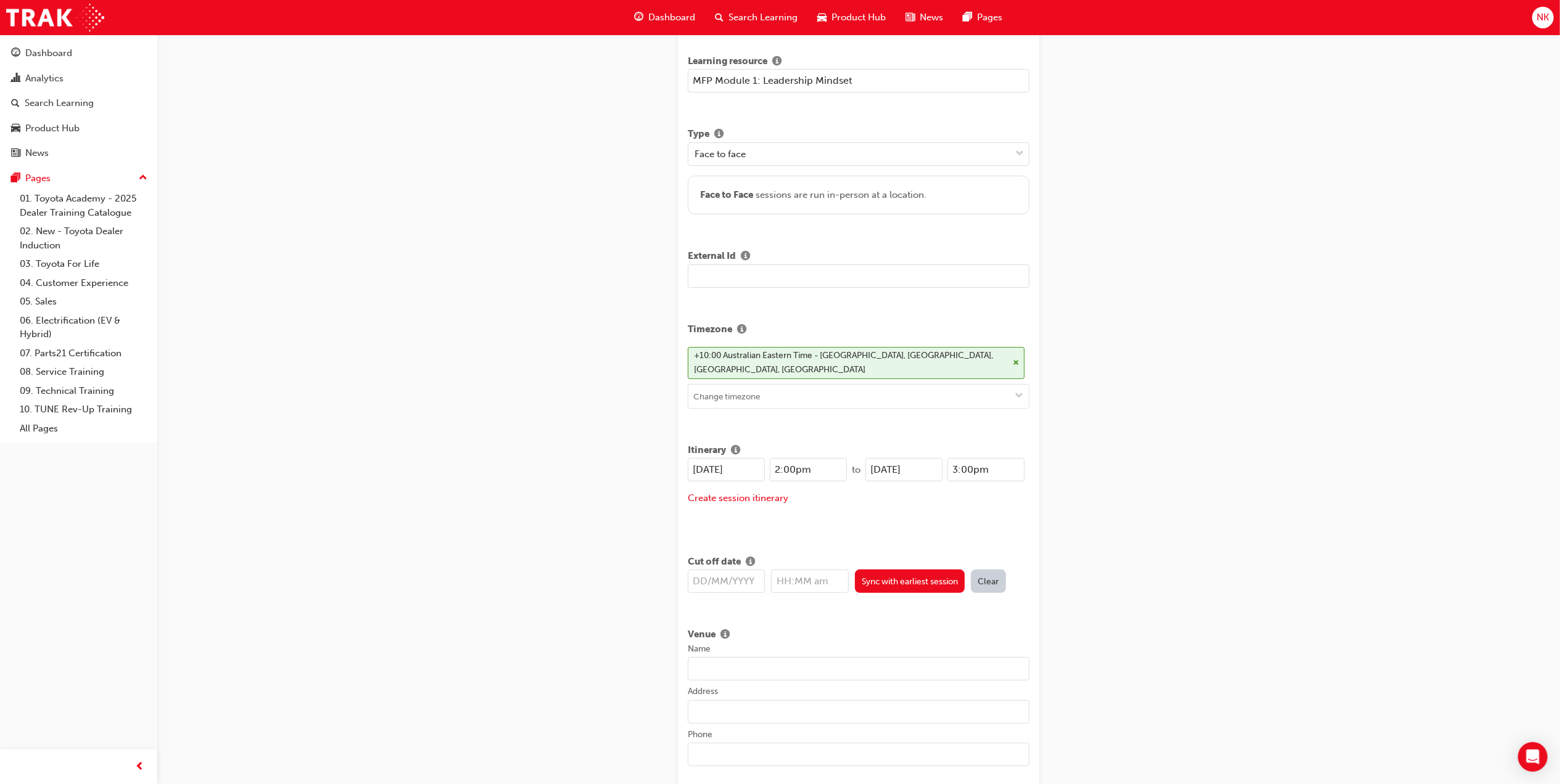
scroll to position [164, 0]
click at [754, 283] on input "text" at bounding box center [858, 275] width 342 height 24
type input "MFP4.1"
click at [728, 458] on input "28/08/2025" at bounding box center [726, 469] width 77 height 24
drag, startPoint x: 747, startPoint y: 449, endPoint x: 630, endPoint y: 449, distance: 117.0
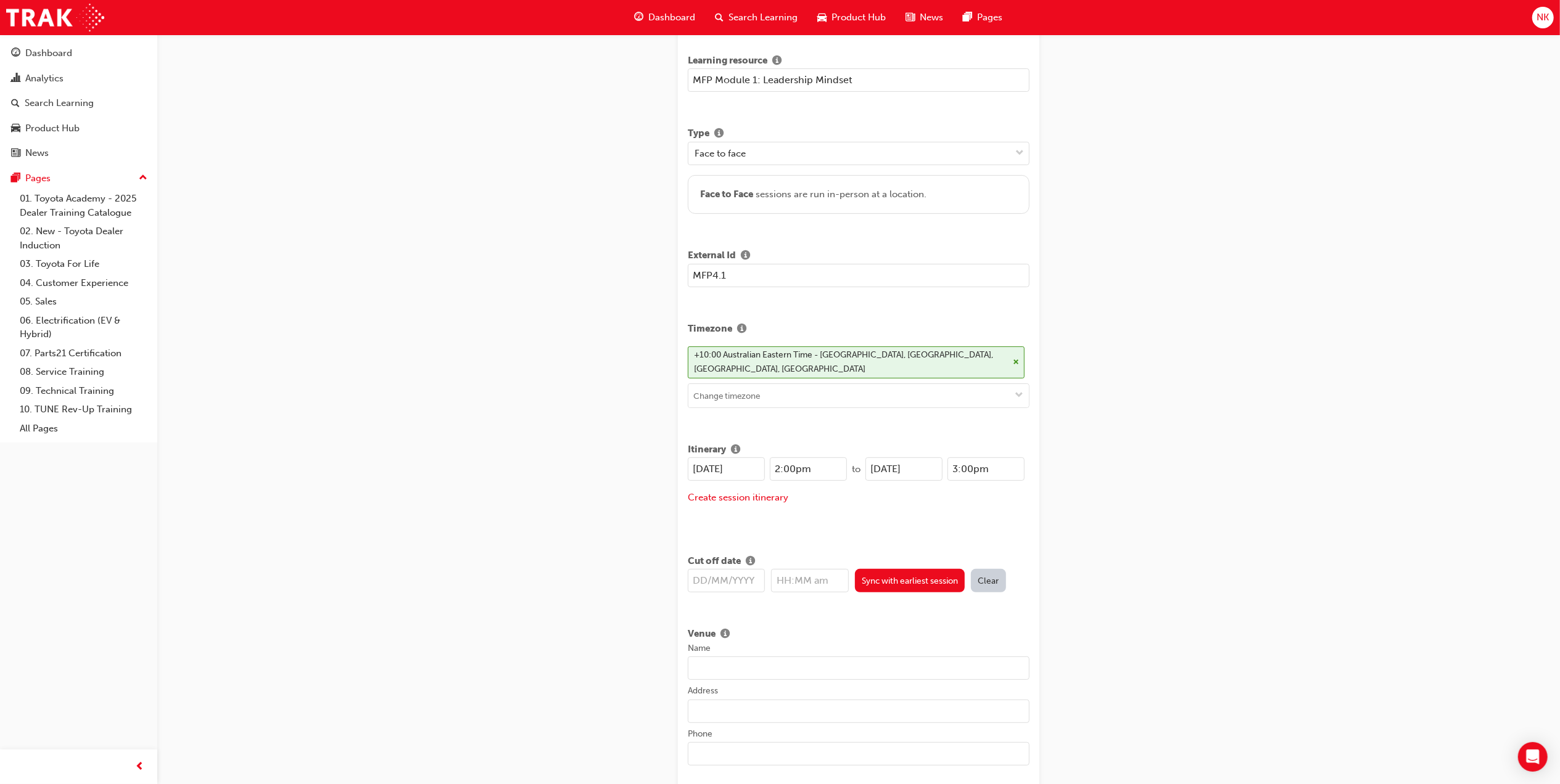
click at [630, 449] on div "Create new session STEP 1 OF 1 Title MFP Module 1: Leadership Mindset Learning …" at bounding box center [780, 795] width 1560 height 1918
type input "01/0"
type input "12:00am"
type input "0"
type input "03092025"
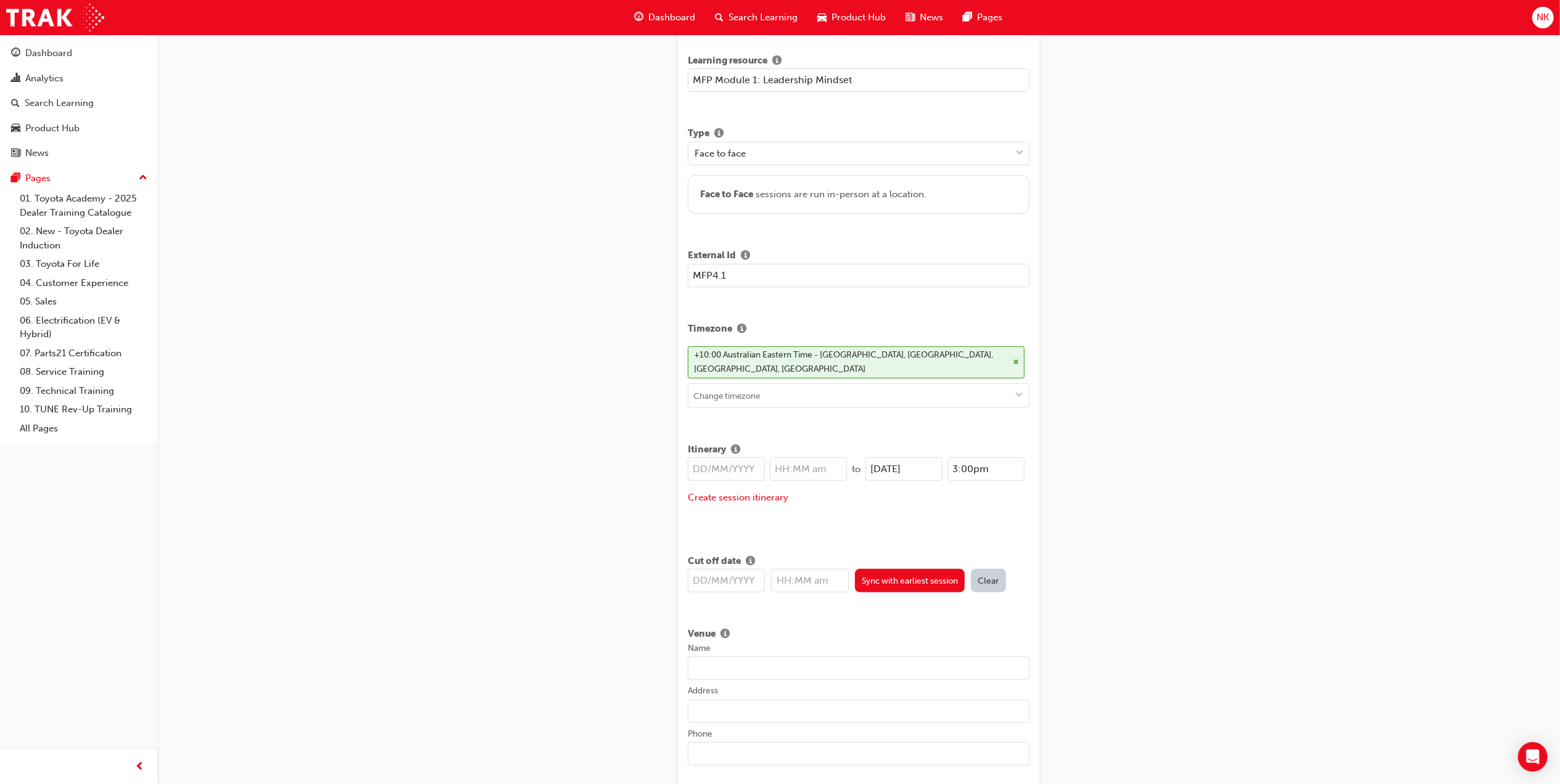
click at [735, 458] on input "text" at bounding box center [726, 469] width 77 height 24
type input "03/0"
type input "12:00am"
type input "03/09/2025"
type input "8:30am"
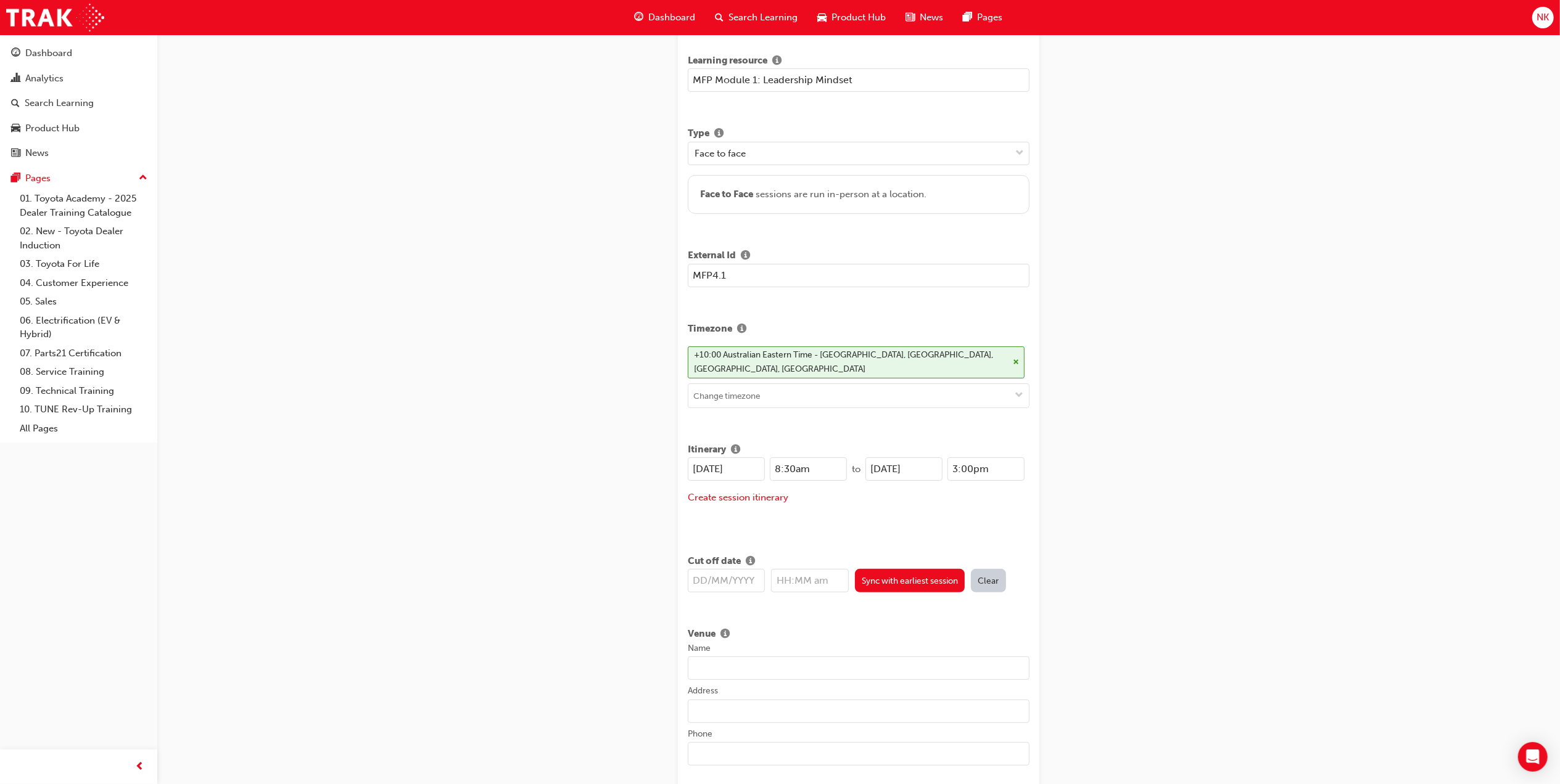
type input "05/09/2025"
type input "5:00pm"
drag, startPoint x: 753, startPoint y: 447, endPoint x: 642, endPoint y: 457, distance: 111.4
click at [642, 457] on div "Create new session STEP 1 OF 1 Title MFP Module 1: Leadership Mindset Learning …" at bounding box center [780, 795] width 1560 height 1918
click at [740, 571] on input "text" at bounding box center [726, 581] width 77 height 24
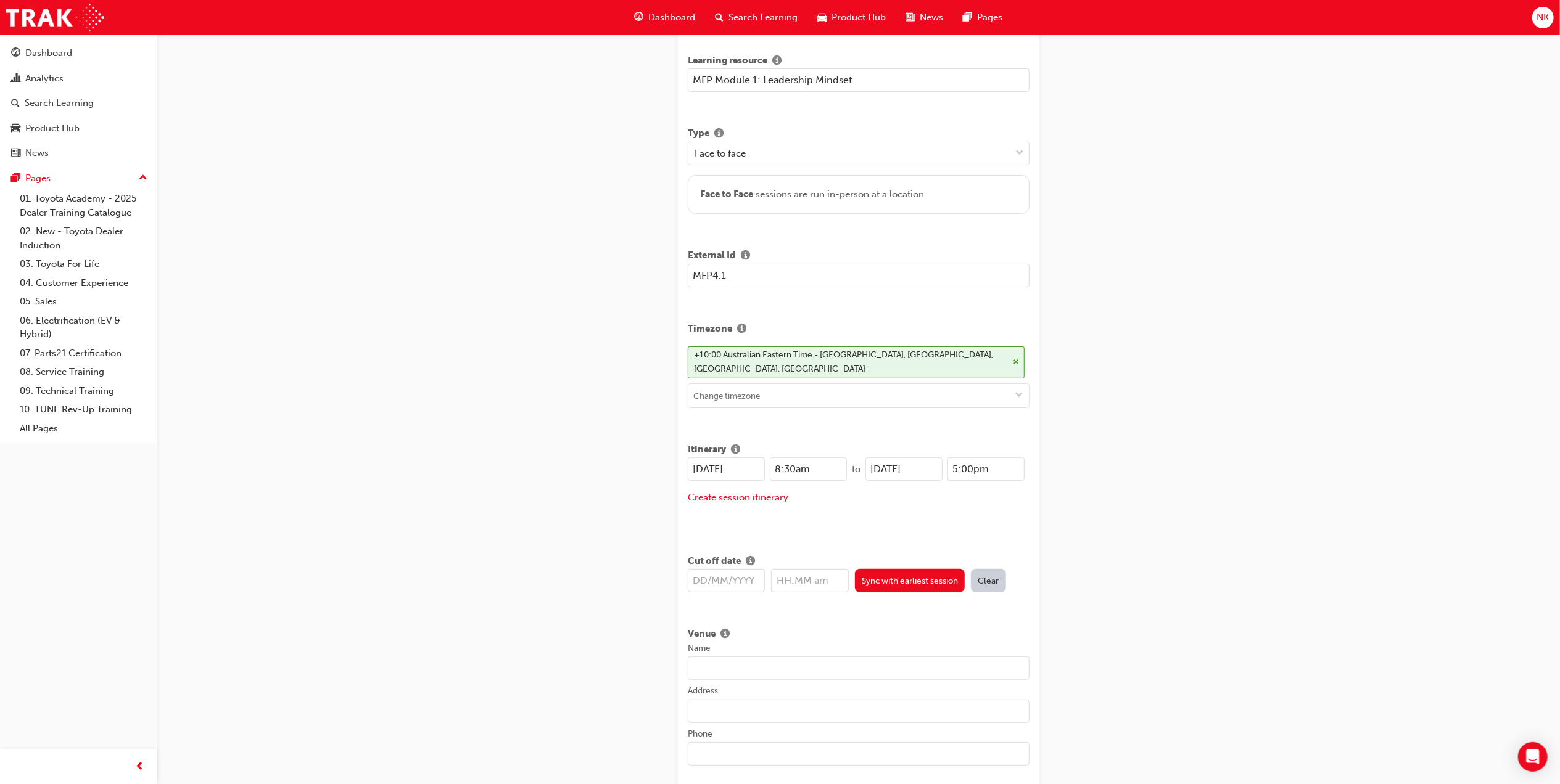
paste input "03/09/2025"
type input "03/09/2025"
type input "12:00am"
type input "03/09/2025"
drag, startPoint x: 844, startPoint y: 566, endPoint x: 699, endPoint y: 568, distance: 145.0
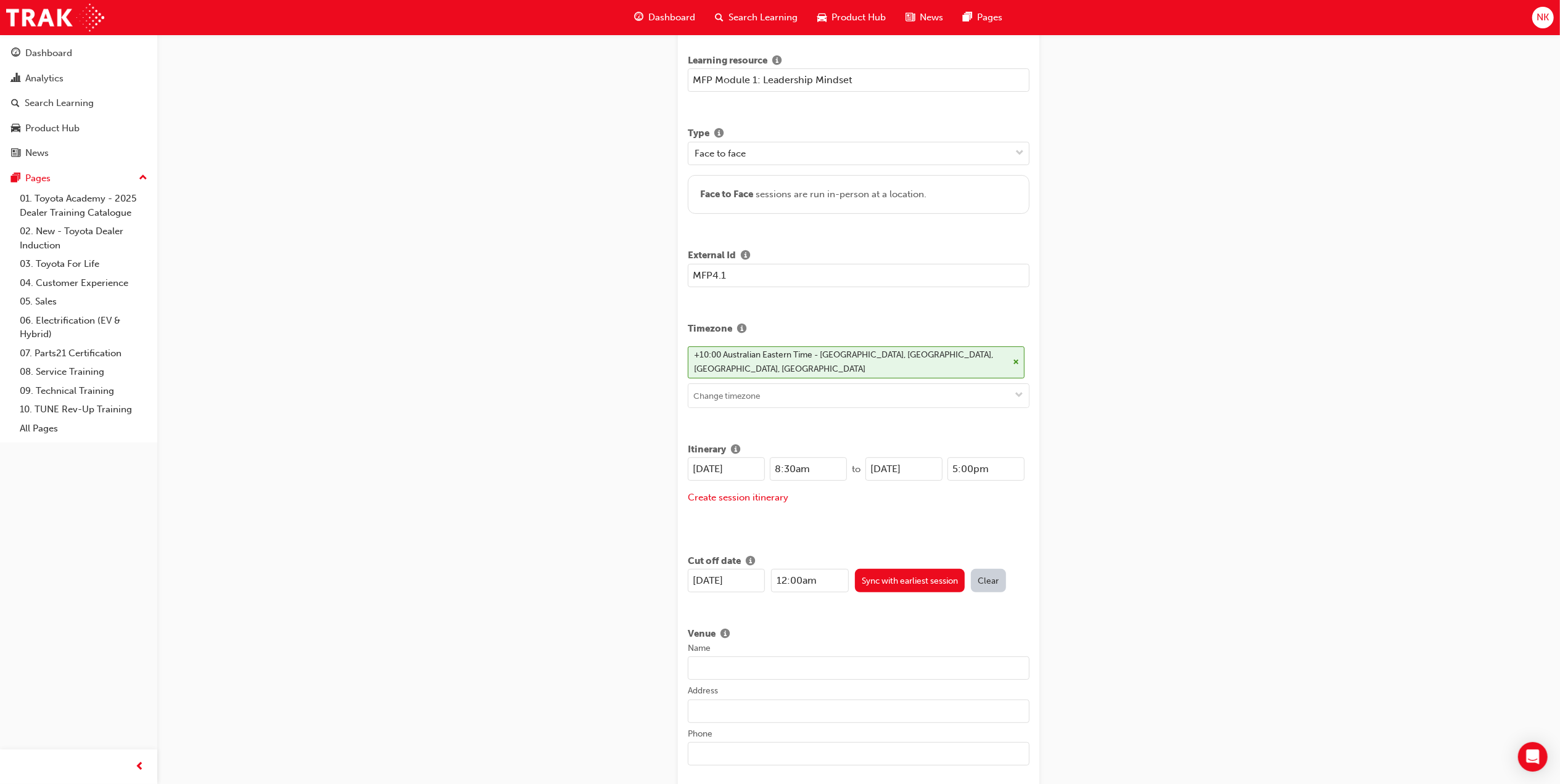
click at [699, 569] on div "03/09/2025 12:00am" at bounding box center [768, 581] width 161 height 24
type input "8:30am"
click at [1201, 578] on div "Create new session STEP 1 OF 1 Title MFP Module 1: Leadership Mindset Learning …" at bounding box center [780, 795] width 1560 height 1918
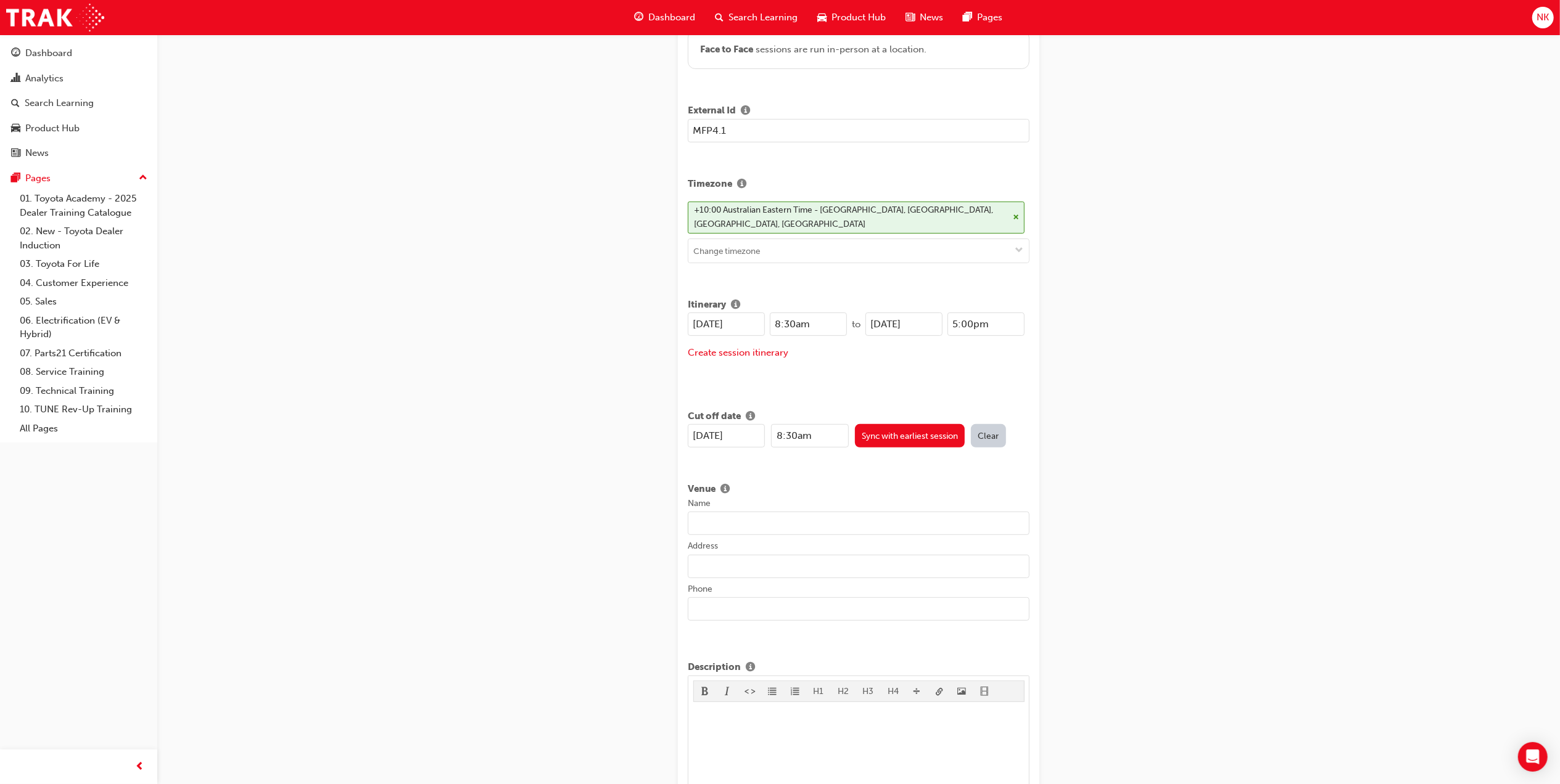
scroll to position [329, 0]
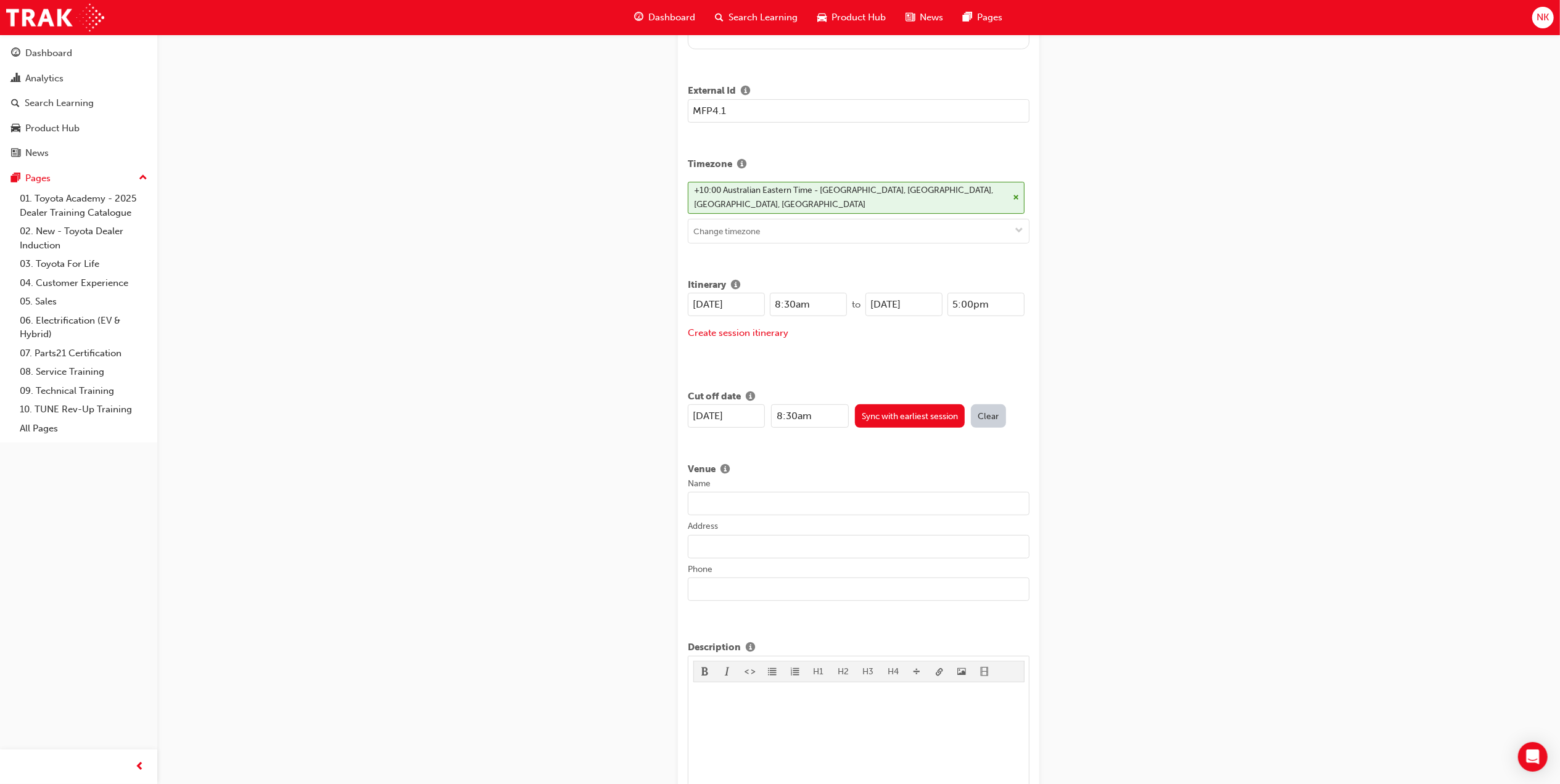
click at [768, 494] on input "Name" at bounding box center [858, 503] width 342 height 24
paste input "AC Hotel Melbourne Southbank"
type input "AC Hotel Melbourne Southbank"
click at [778, 535] on input "Address" at bounding box center [858, 546] width 342 height 24
click at [844, 583] on input "Phone" at bounding box center [858, 590] width 342 height 24
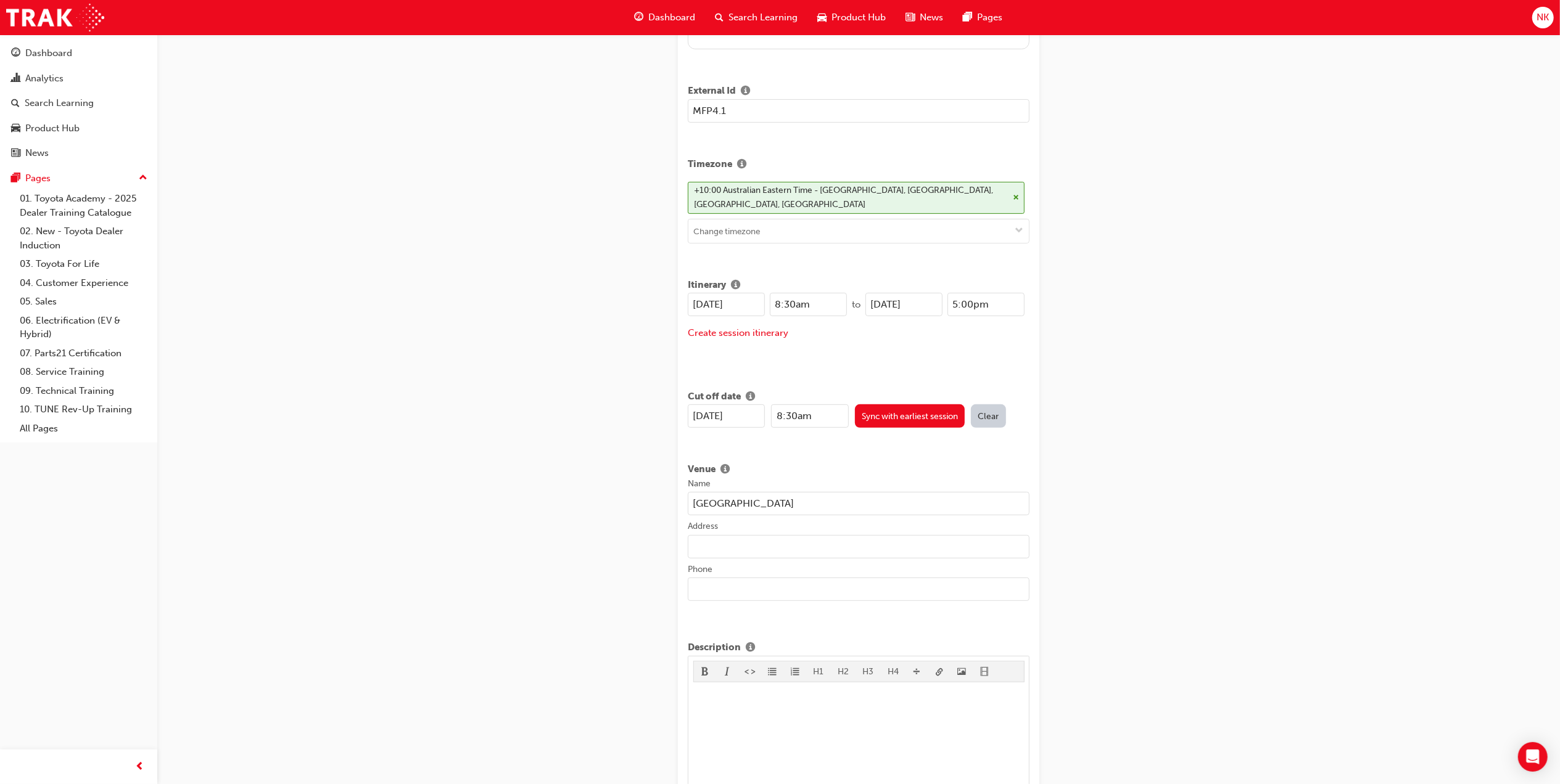
paste input "201 Normanby Rd, Southbank VIC 3006"
type input "201 Normanby Rd, Southbank VIC 3006"
click at [885, 537] on input "Address" at bounding box center [858, 546] width 342 height 24
paste input "201 Normanby Rd, Southbank VIC 3006"
type input "201 Normanby Rd, Southbank VIC 3006"
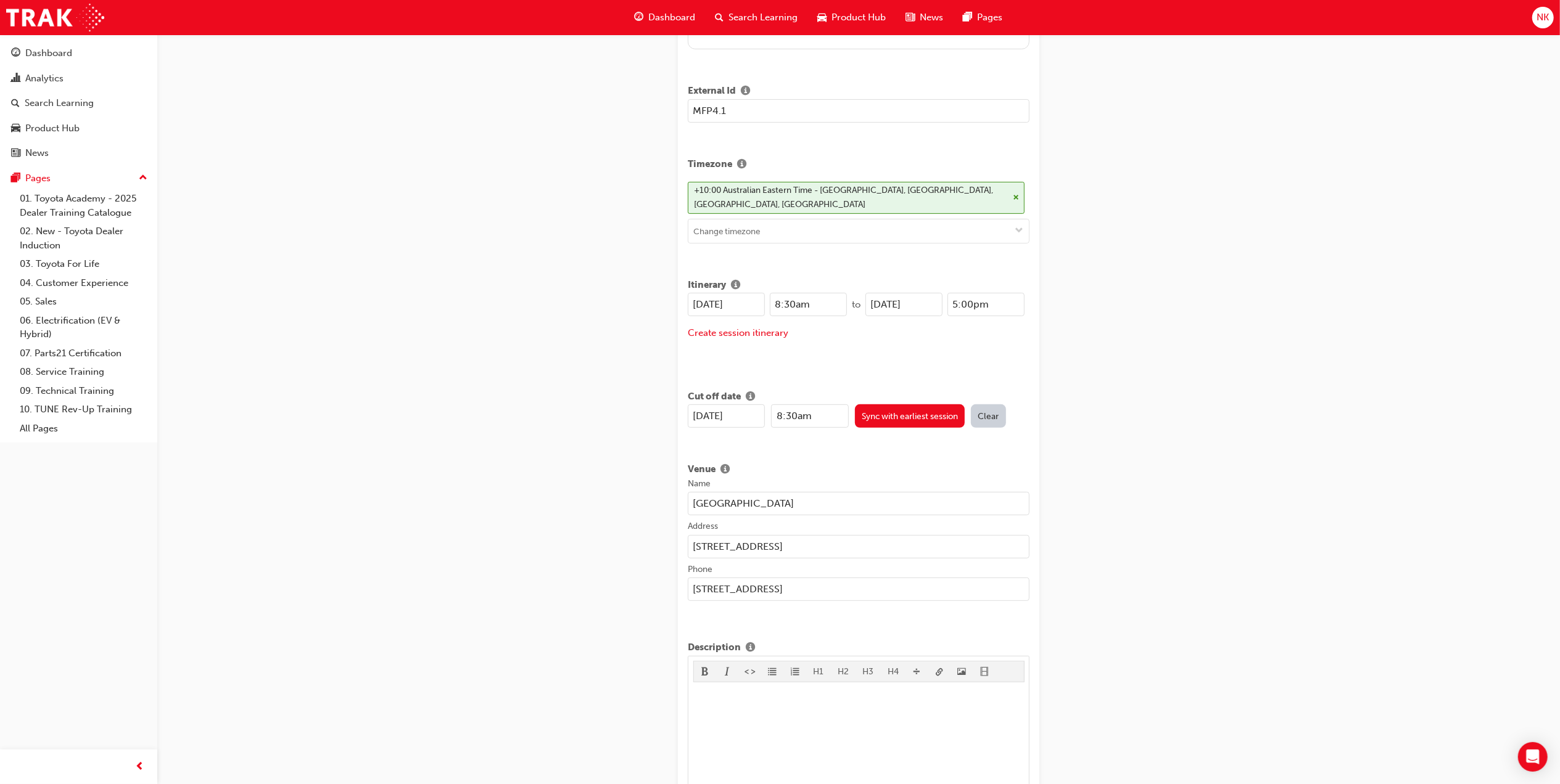
drag, startPoint x: 1338, startPoint y: 512, endPoint x: 1324, endPoint y: 517, distance: 14.9
click at [1334, 512] on div "Create new session STEP 1 OF 1 Title MFP Module 1: Leadership Mindset Learning …" at bounding box center [780, 630] width 1560 height 1918
drag, startPoint x: 618, startPoint y: 574, endPoint x: 600, endPoint y: 575, distance: 18.0
click at [600, 575] on div "Create new session STEP 1 OF 1 Title MFP Module 1: Leadership Mindset Learning …" at bounding box center [780, 630] width 1560 height 1918
click at [562, 494] on div "Create new session STEP 1 OF 1 Title MFP Module 1: Leadership Mindset Learning …" at bounding box center [780, 630] width 1560 height 1918
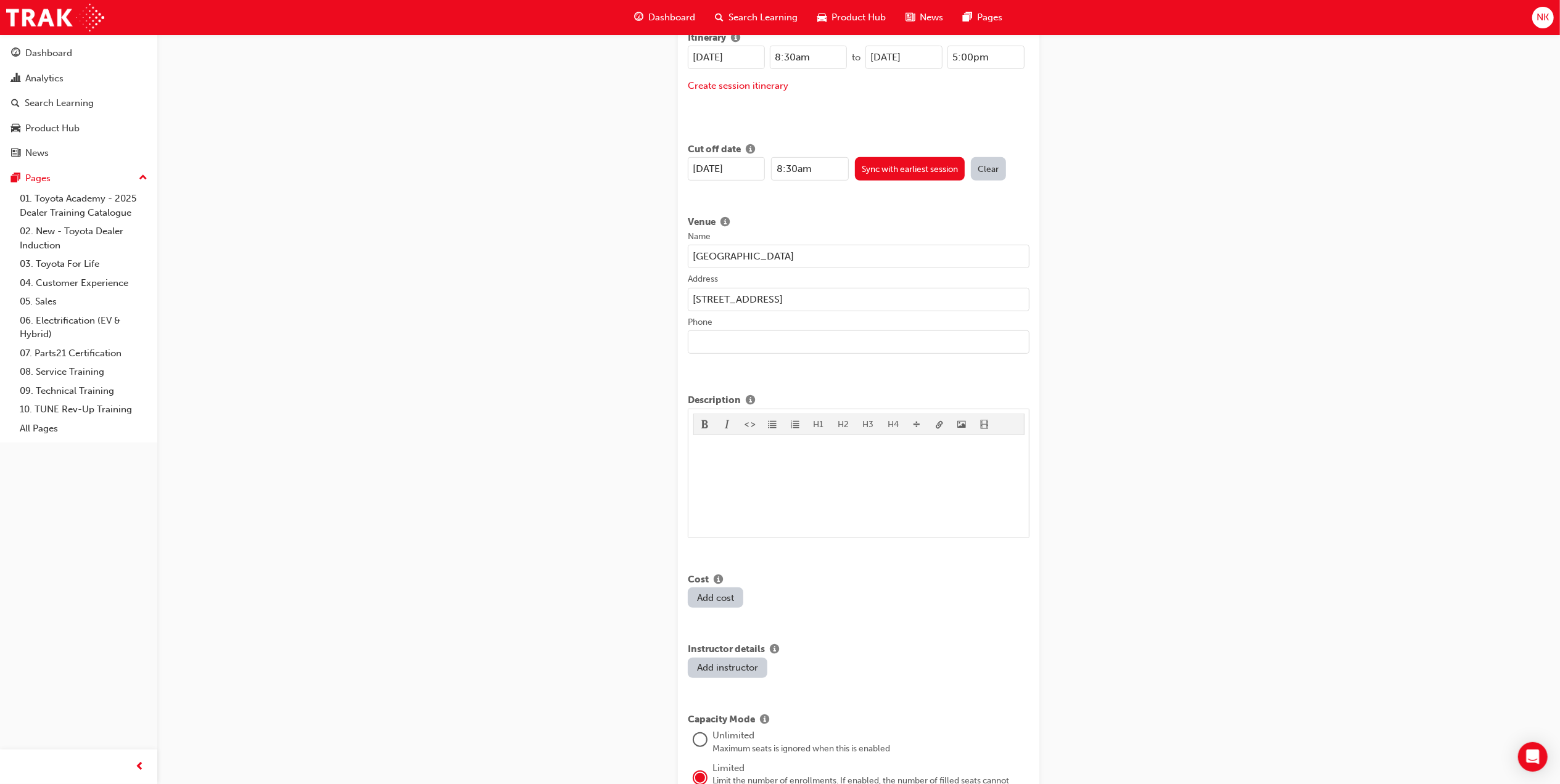
scroll to position [657, 0]
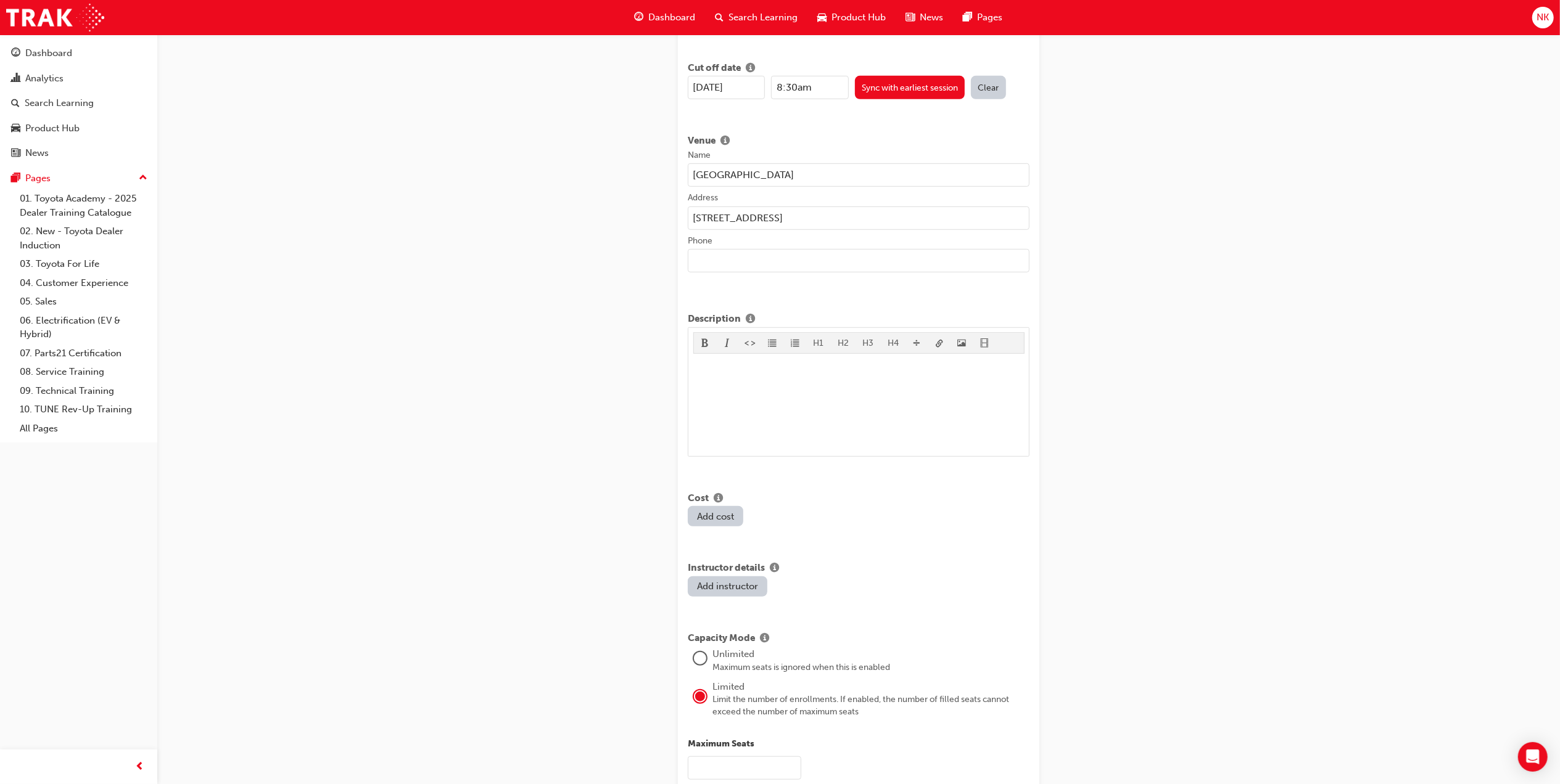
click at [726, 506] on button "Add cost" at bounding box center [715, 516] width 55 height 20
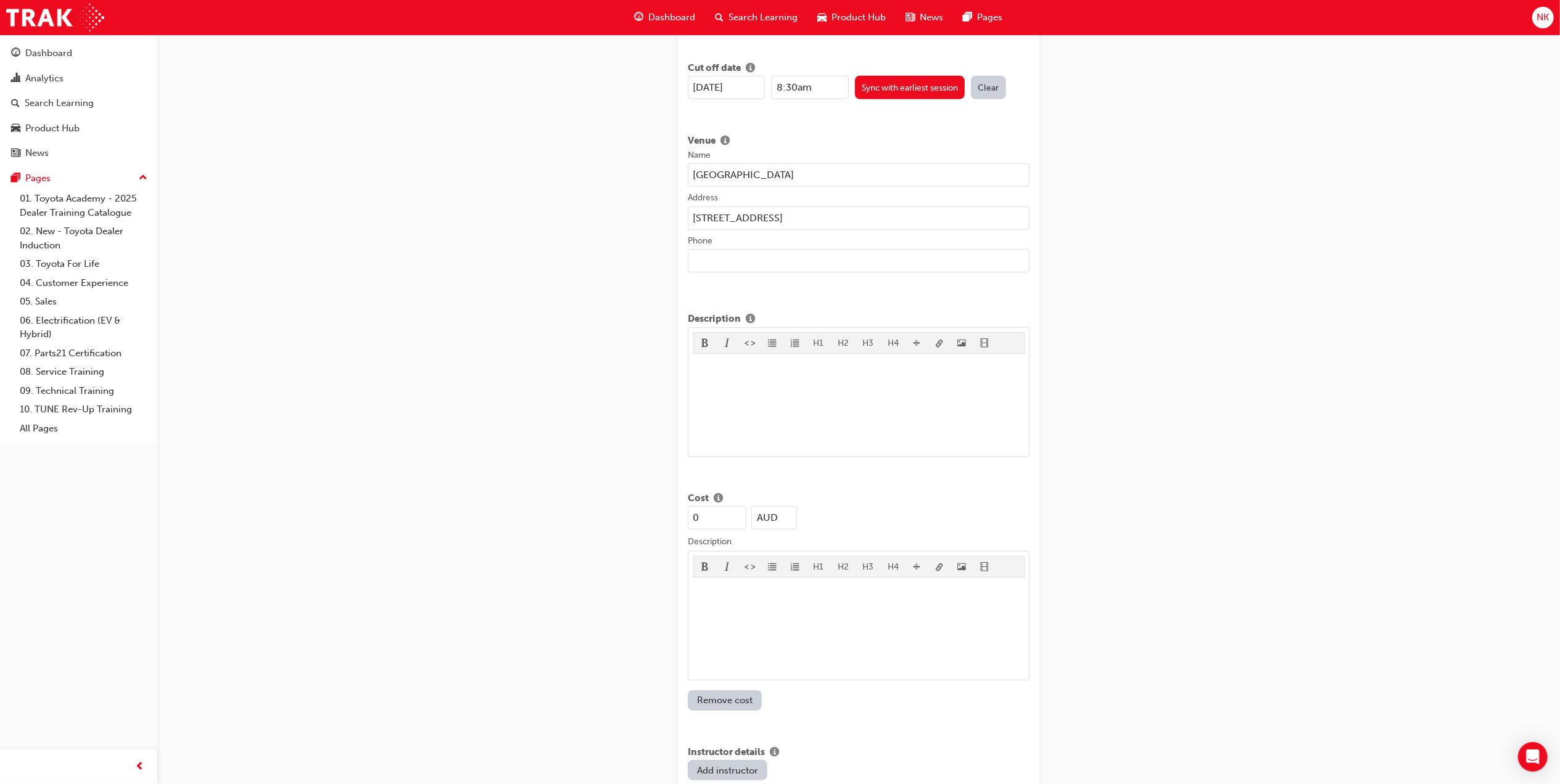
drag, startPoint x: 676, startPoint y: 503, endPoint x: 651, endPoint y: 503, distance: 25.0
click at [651, 503] on div "Create new session STEP 1 OF 1 Title MFP Module 1: Leadership Mindset Learning …" at bounding box center [780, 393] width 1560 height 2102
type input "1700"
click at [1360, 422] on div "Create new session STEP 1 OF 1 Title MFP Module 1: Leadership Mindset Learning …" at bounding box center [780, 393] width 1560 height 2102
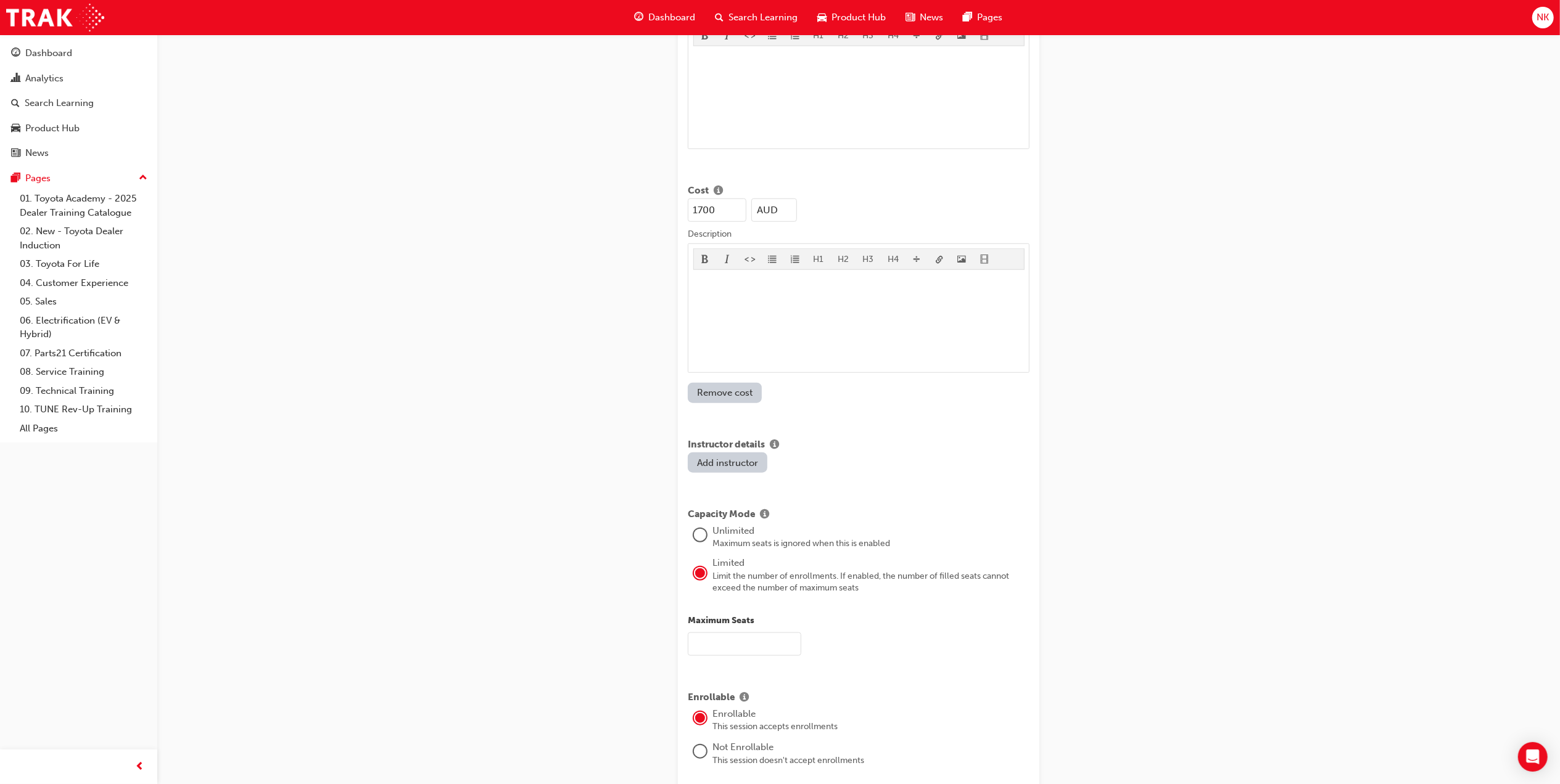
scroll to position [986, 0]
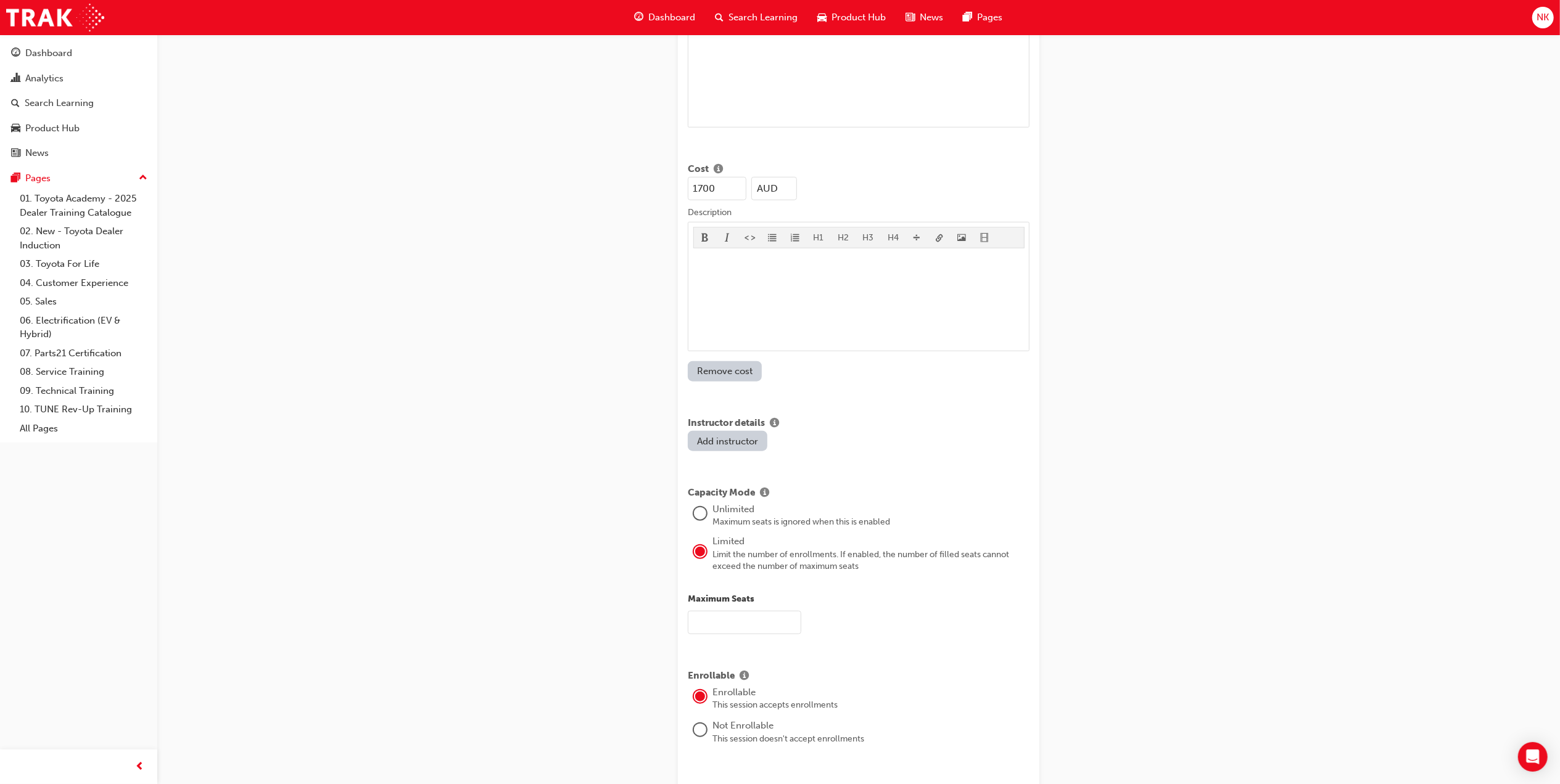
click at [743, 431] on button "Add instructor" at bounding box center [727, 441] width 79 height 20
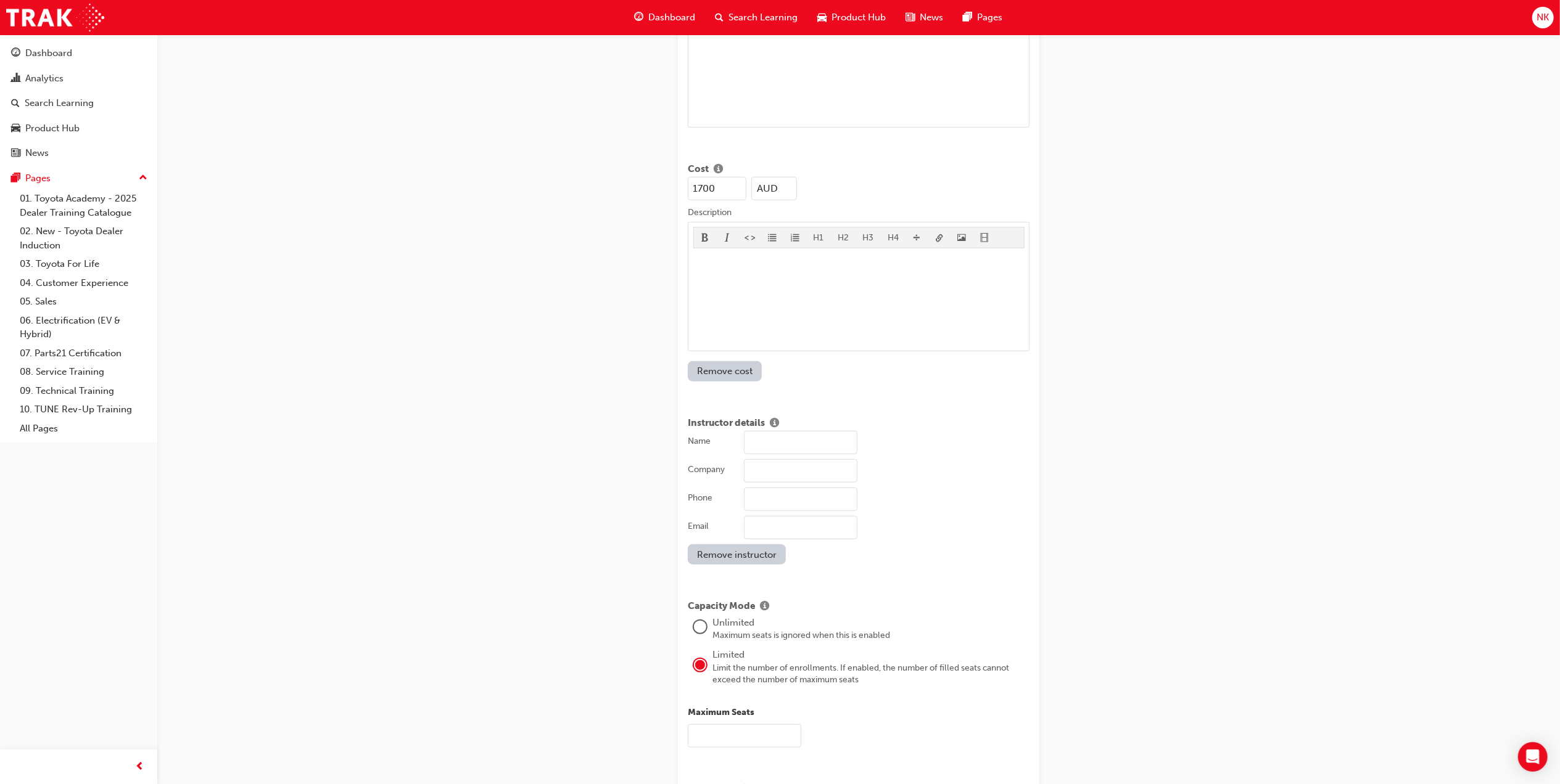
click at [784, 434] on input "Name" at bounding box center [800, 443] width 114 height 24
type input "Kerrie Yates"
type input "AIM"
click at [1158, 421] on div "Create new session STEP 1 OF 1 Title MFP Module 1: Leadership Mindset Learning …" at bounding box center [780, 121] width 1560 height 2216
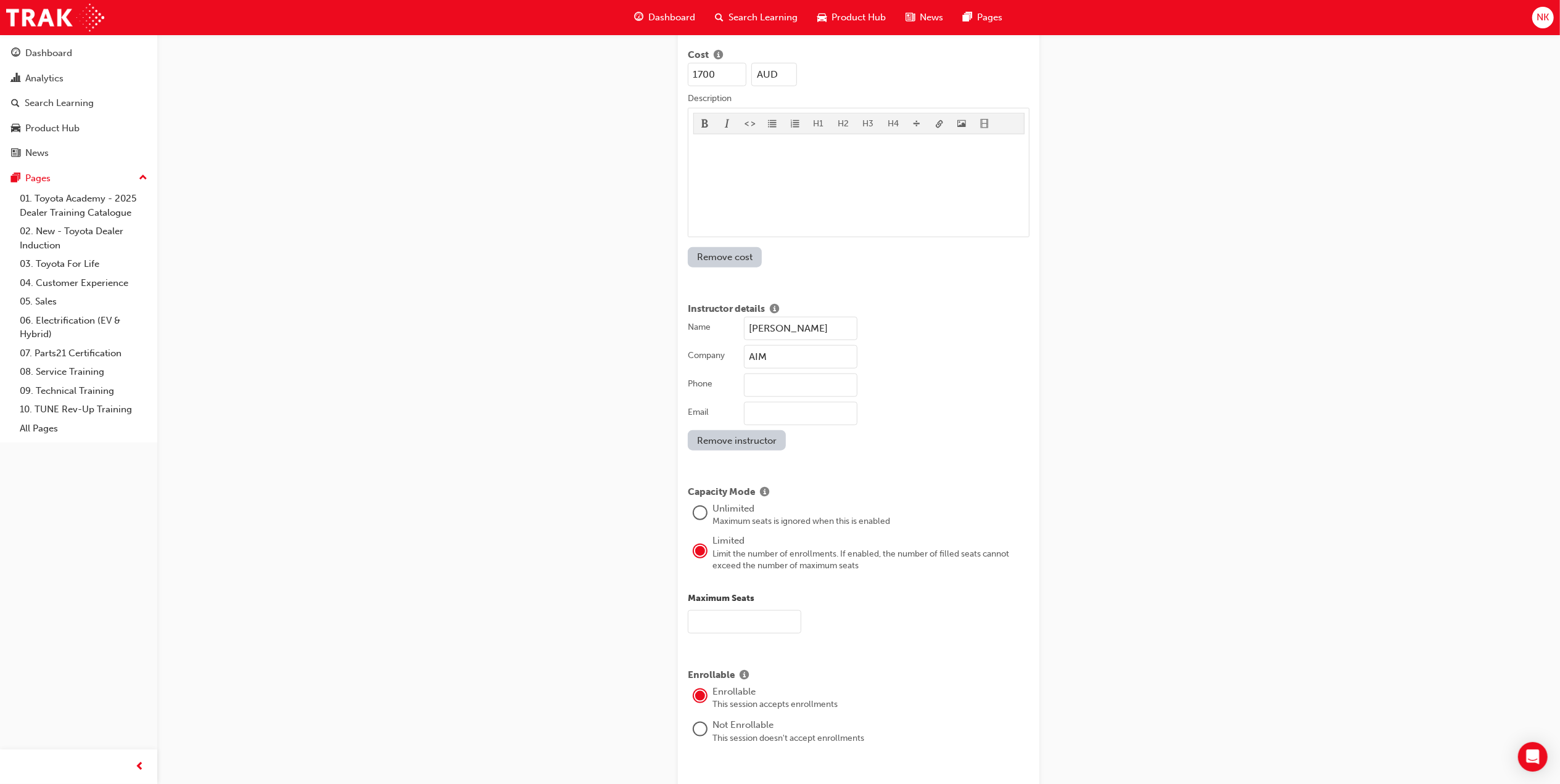
scroll to position [1151, 0]
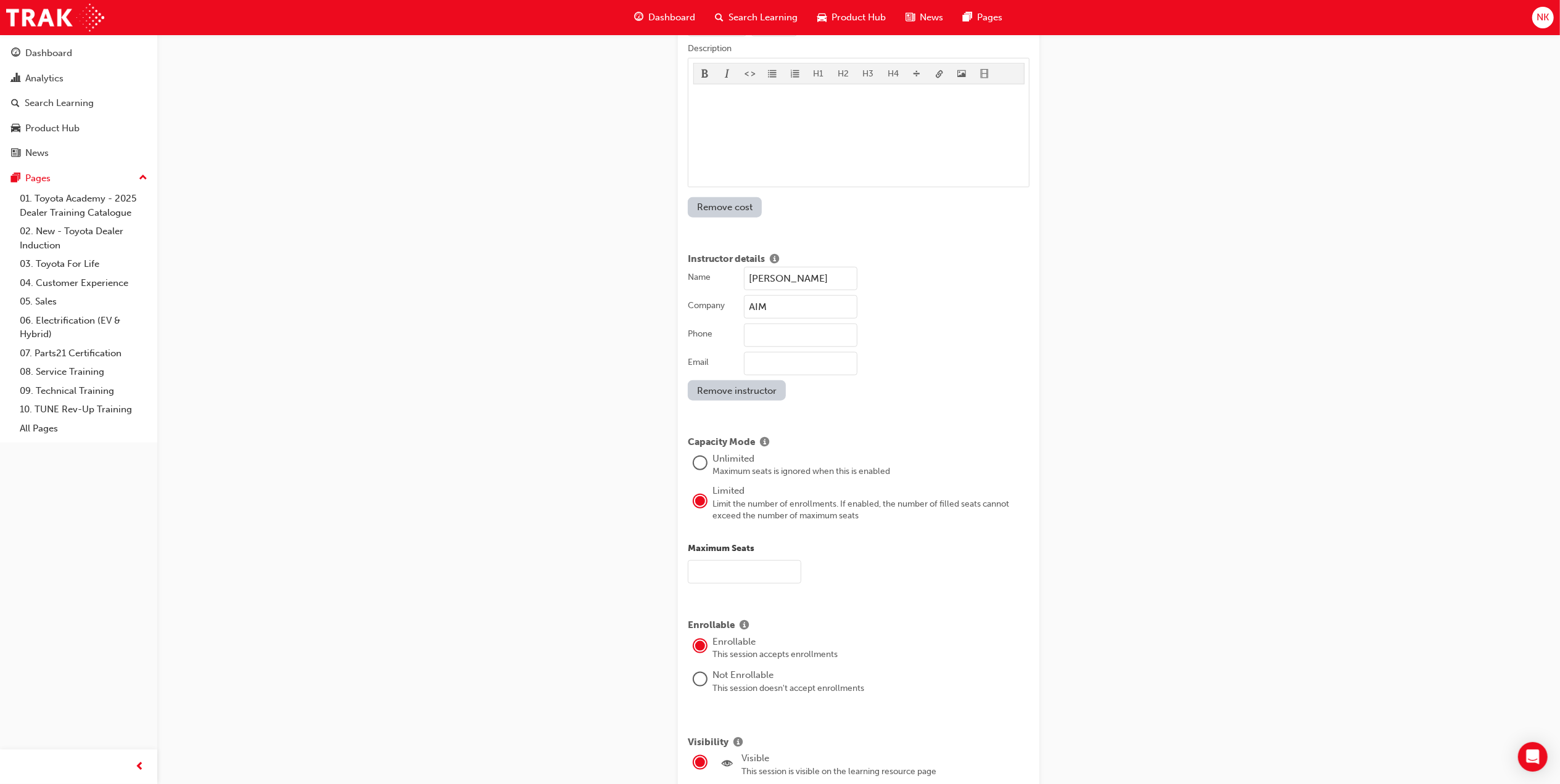
click at [762, 561] on input "text" at bounding box center [744, 572] width 114 height 24
type input "20"
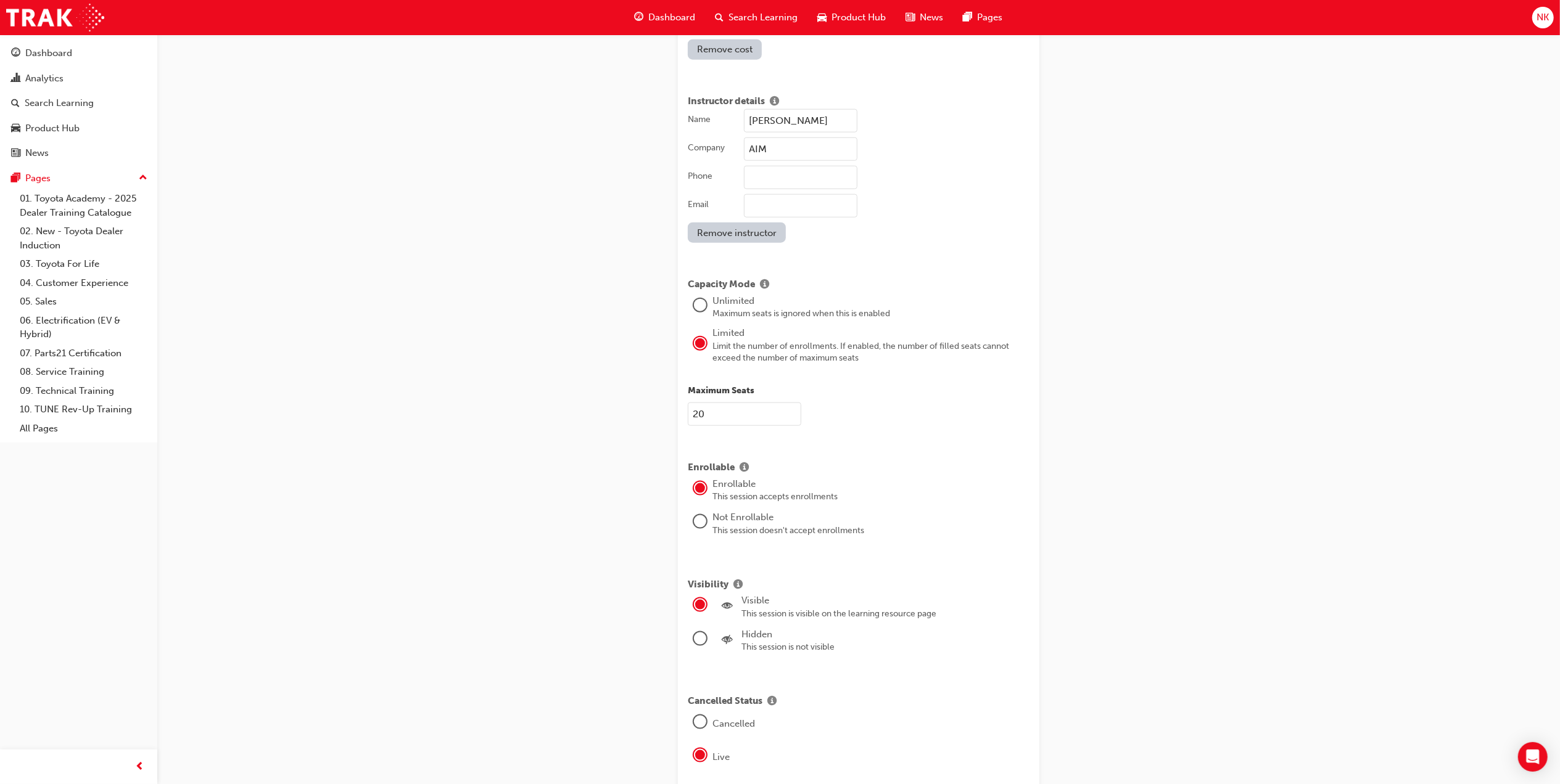
scroll to position [1315, 0]
click at [766, 634] on div "This session is not visible" at bounding box center [885, 641] width 288 height 12
click at [693, 625] on div at bounding box center [700, 632] width 15 height 15
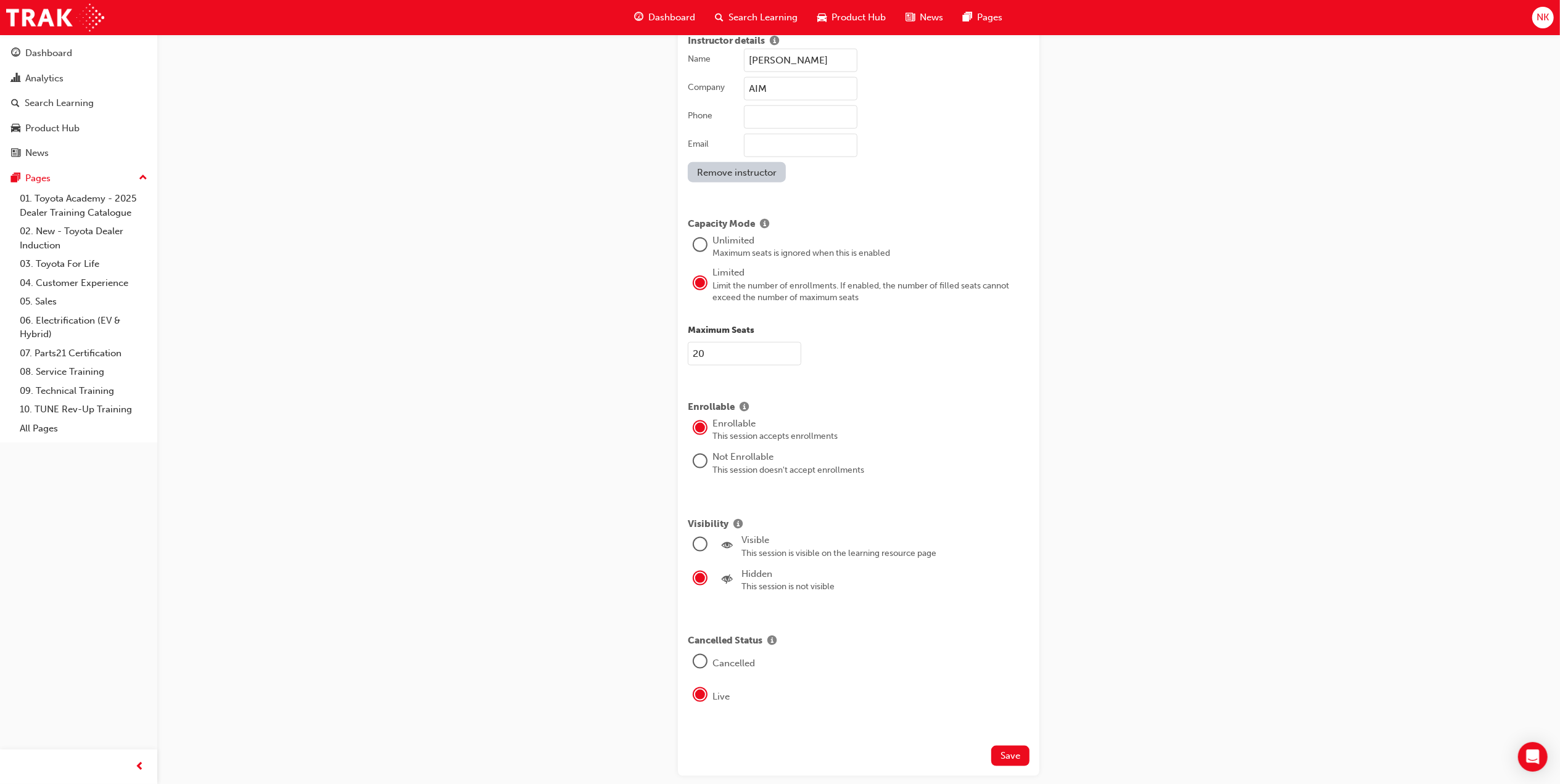
scroll to position [1397, 0]
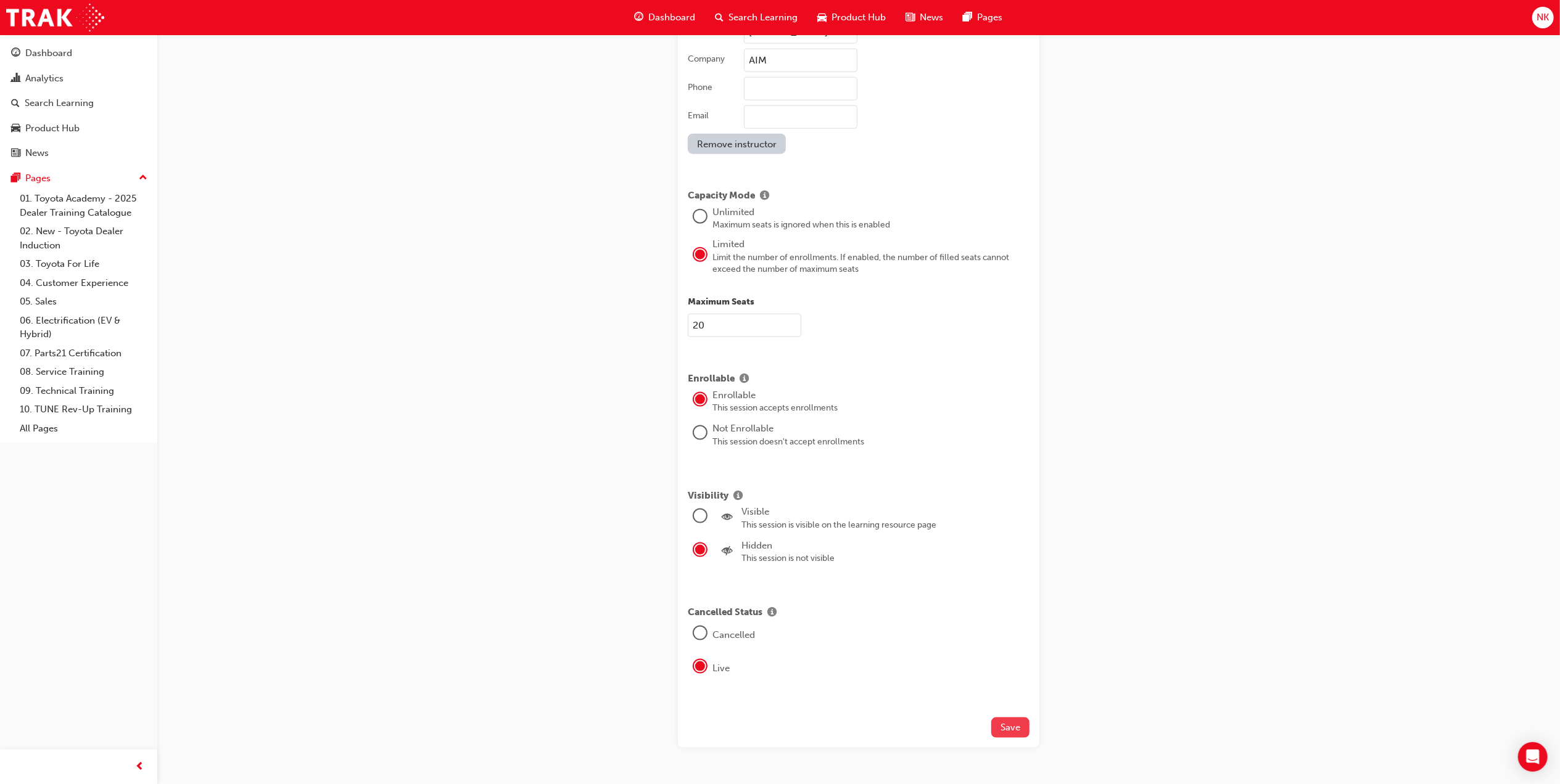
click at [1005, 722] on span "Save" at bounding box center [1011, 728] width 19 height 11
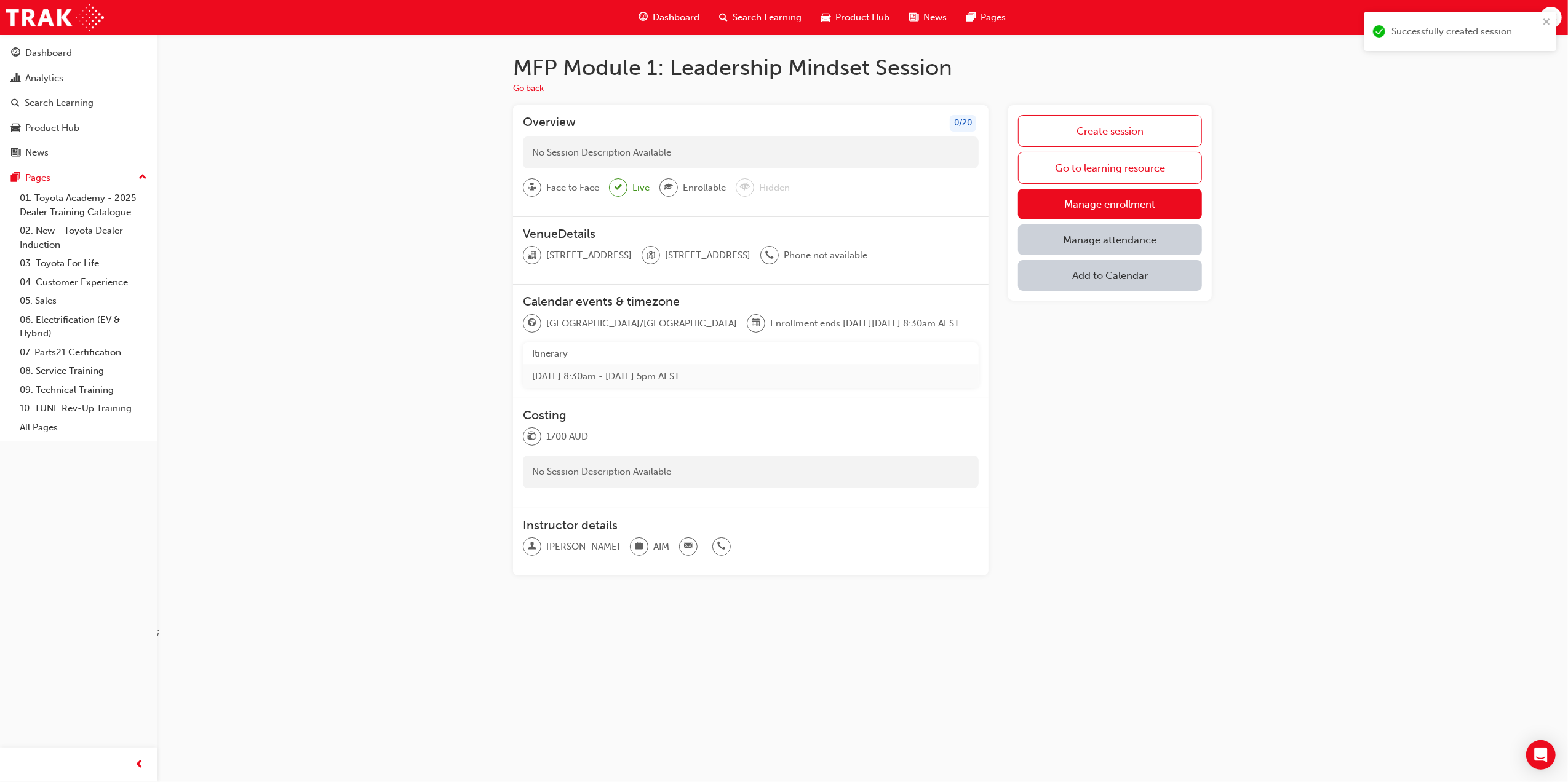
click at [535, 83] on button "Go back" at bounding box center [528, 89] width 31 height 14
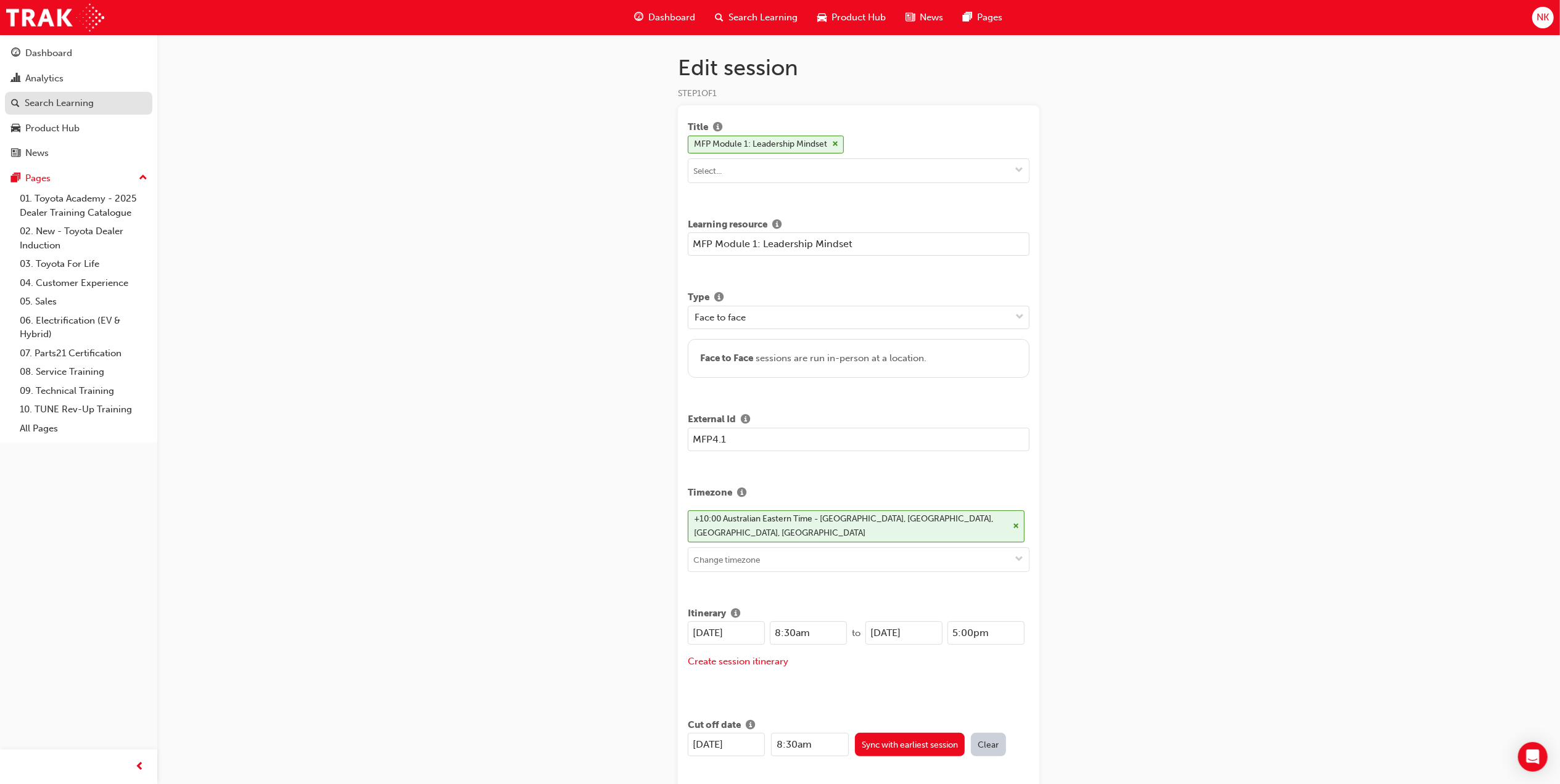
click at [73, 109] on div "Search Learning" at bounding box center [78, 104] width 135 height 16
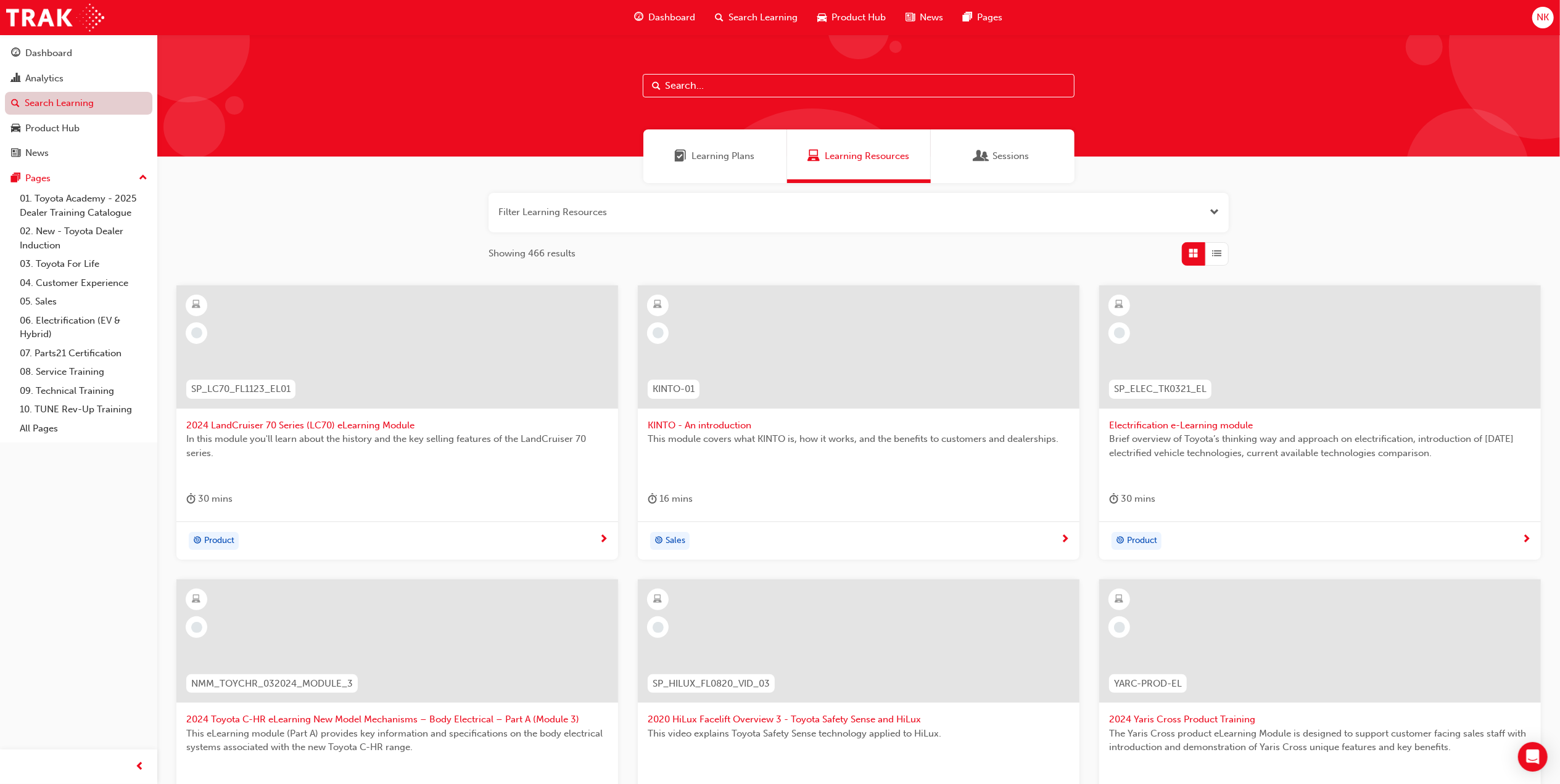
click at [72, 104] on link "Search Learning" at bounding box center [78, 103] width 147 height 23
click at [87, 104] on link "Search Learning" at bounding box center [78, 103] width 147 height 23
click at [706, 82] on input "text" at bounding box center [858, 85] width 432 height 24
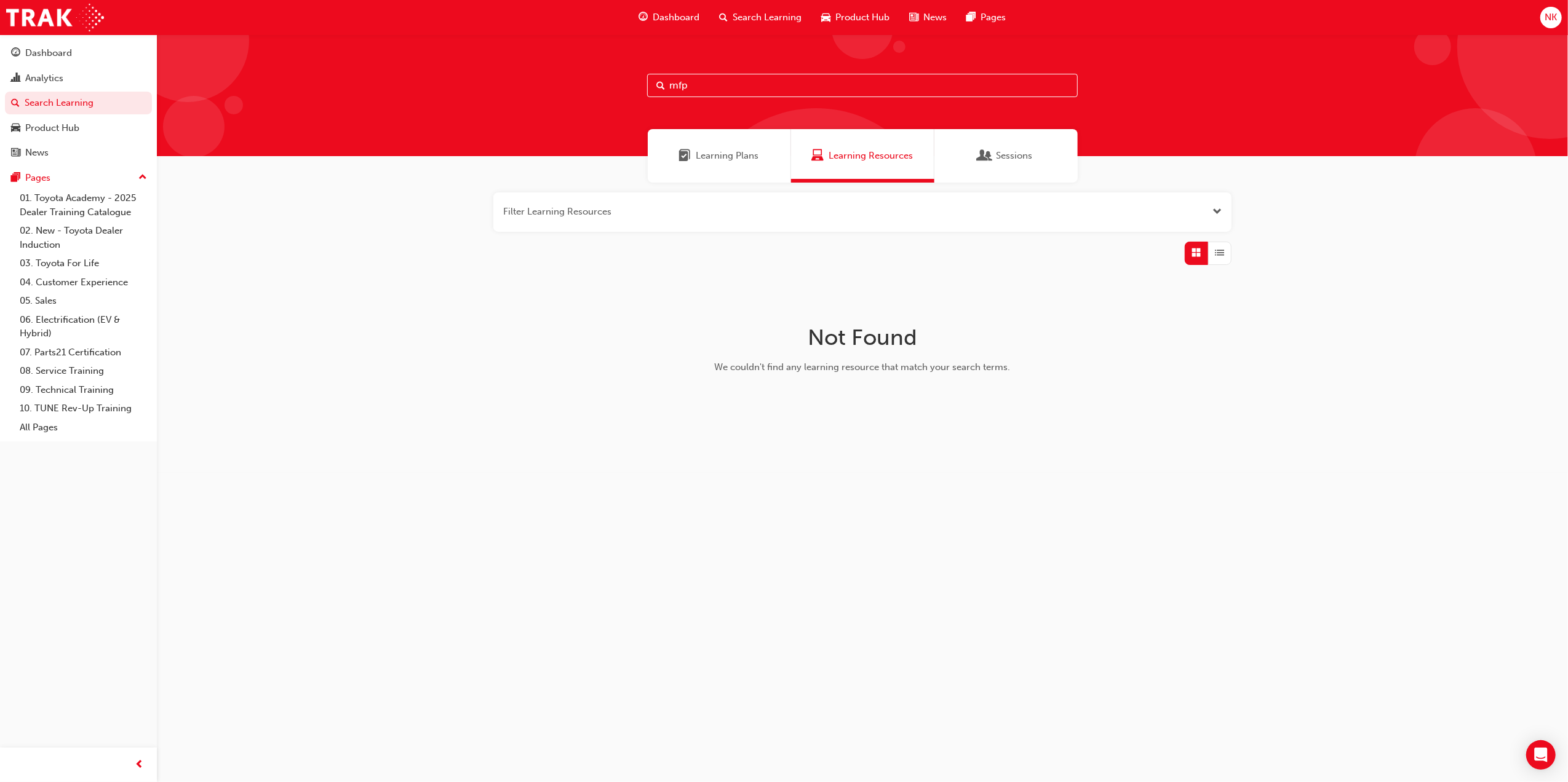
click at [1090, 211] on button "button" at bounding box center [862, 212] width 738 height 39
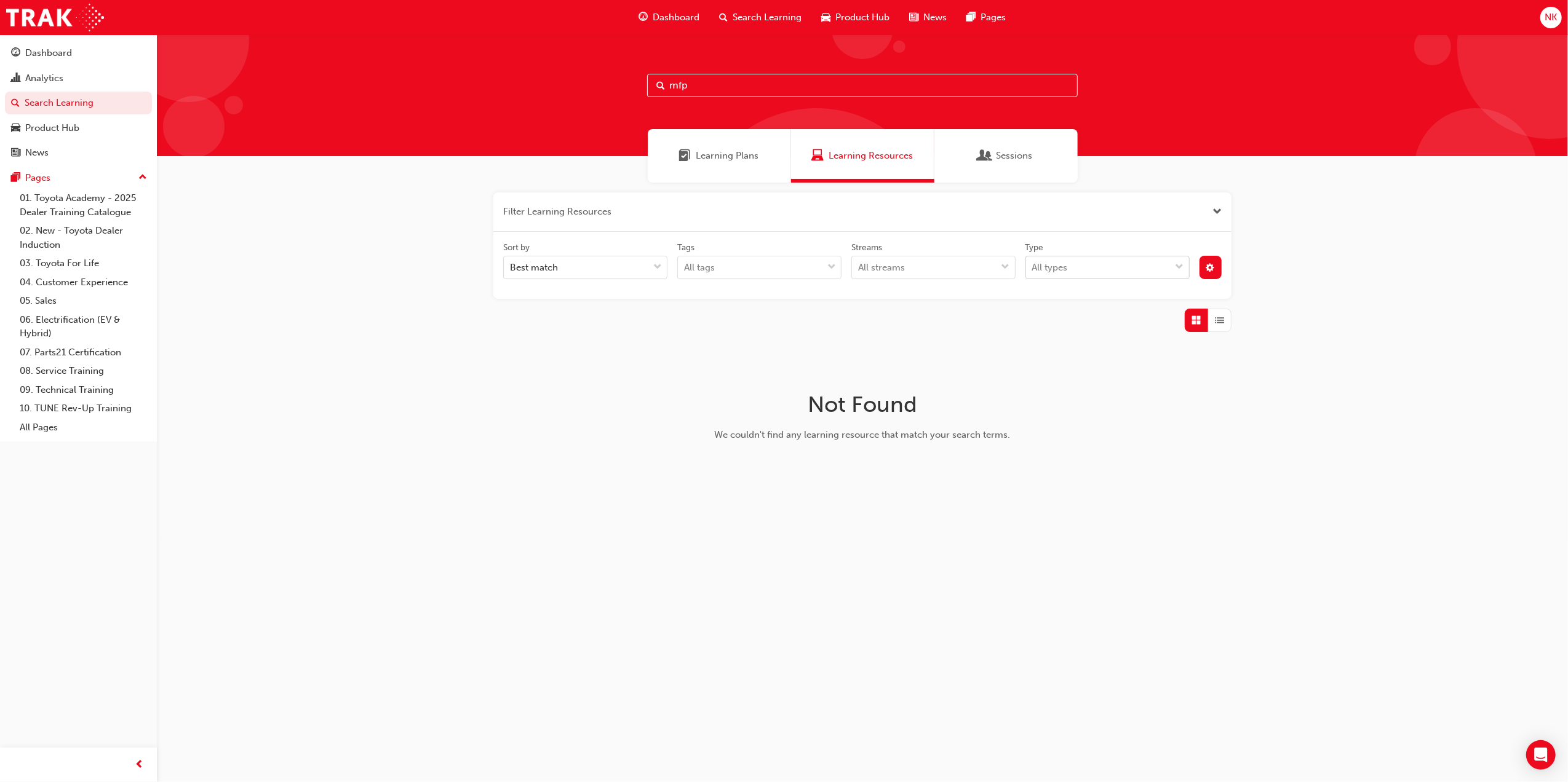
click at [1074, 270] on div "All types" at bounding box center [1098, 268] width 145 height 22
click at [1033, 270] on input "Type All types" at bounding box center [1032, 268] width 1 height 11
click at [903, 270] on div "All streams" at bounding box center [881, 268] width 47 height 14
click at [860, 270] on input "Streams All streams" at bounding box center [859, 268] width 1 height 11
click at [760, 269] on div "All tags" at bounding box center [750, 268] width 145 height 22
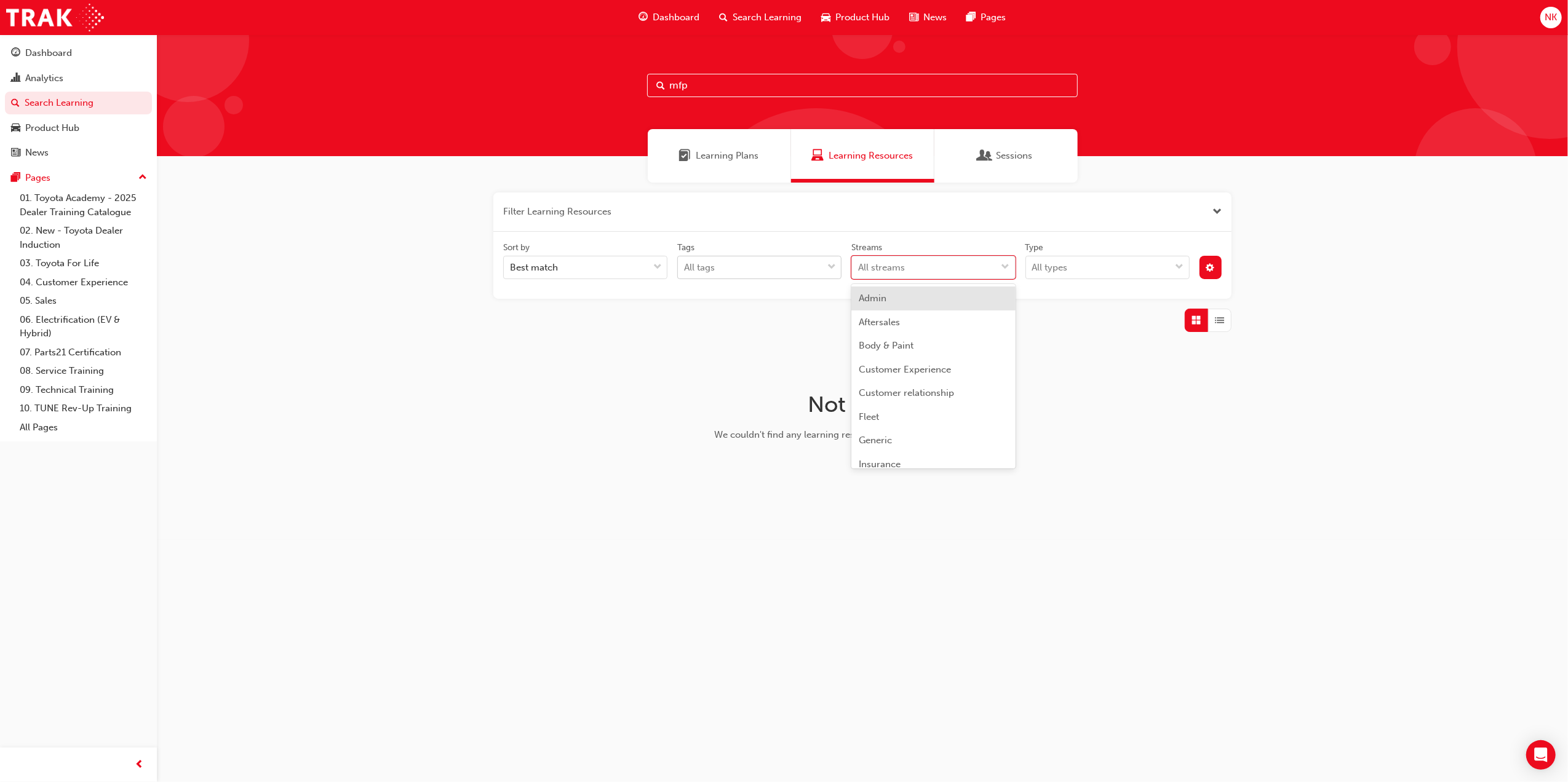
click at [686, 269] on input "Tags All tags" at bounding box center [684, 268] width 1 height 11
click at [760, 269] on div "All tags" at bounding box center [750, 268] width 145 height 22
click at [686, 269] on input "Tags 0 results available. Select is focused ,type to refine list, press Down to…" at bounding box center [684, 268] width 1 height 11
click at [1214, 269] on button "button" at bounding box center [1212, 268] width 23 height 24
click at [1138, 358] on span "Unlisted" at bounding box center [1140, 359] width 35 height 14
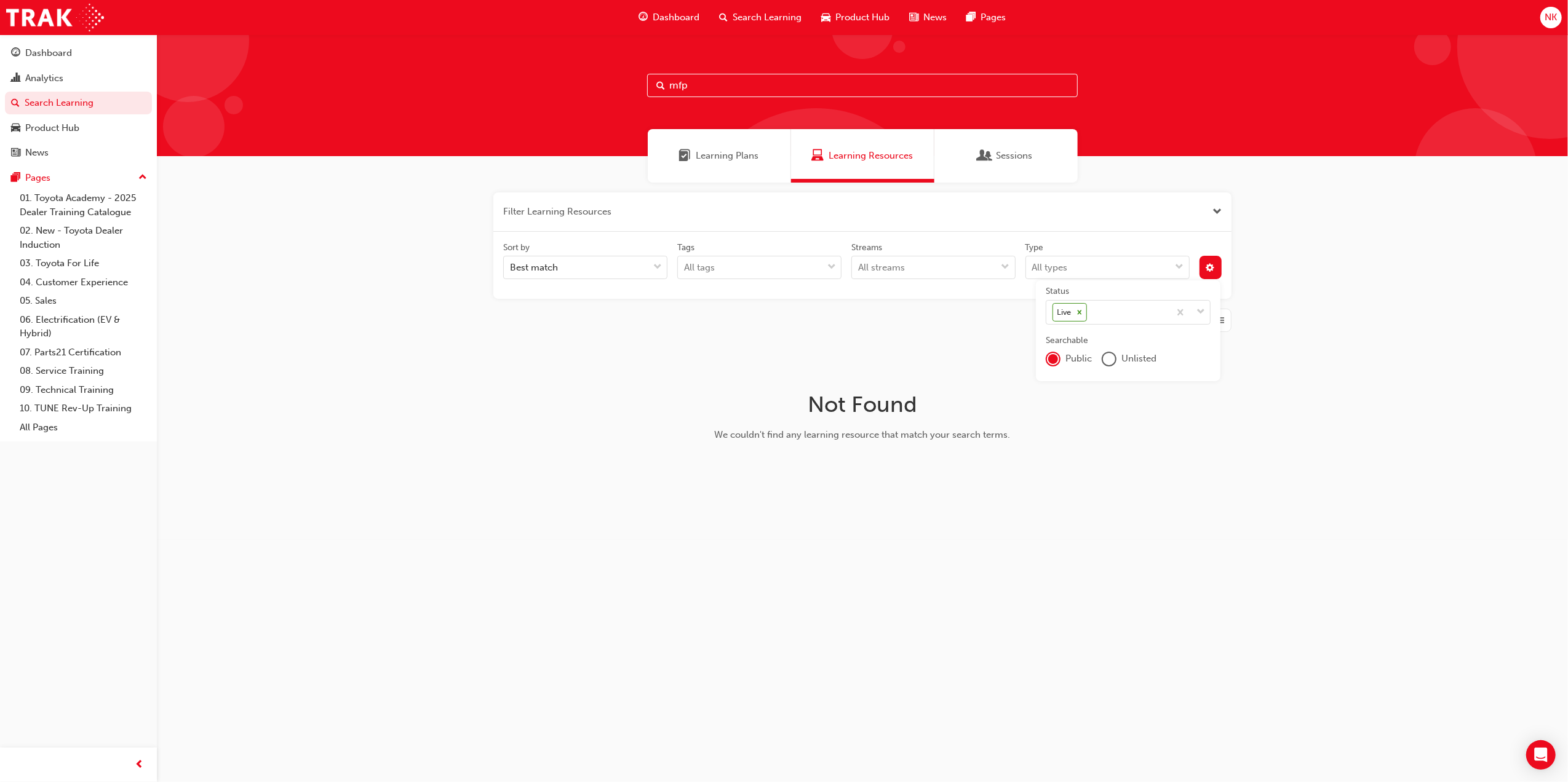
click at [1101, 365] on div "Public Unlisted" at bounding box center [1128, 359] width 165 height 15
click at [1109, 362] on div "unlistedOption" at bounding box center [1110, 359] width 12 height 12
click at [748, 86] on input "mfp" at bounding box center [862, 85] width 431 height 24
click at [707, 373] on div "Not Found We couldn't find any learning resource that match your search terms." at bounding box center [863, 421] width 400 height 139
click at [471, 355] on div "Filter Learning Resources (1) Clear Filter Sort by Best match Tags All tags Str…" at bounding box center [863, 341] width 1412 height 319
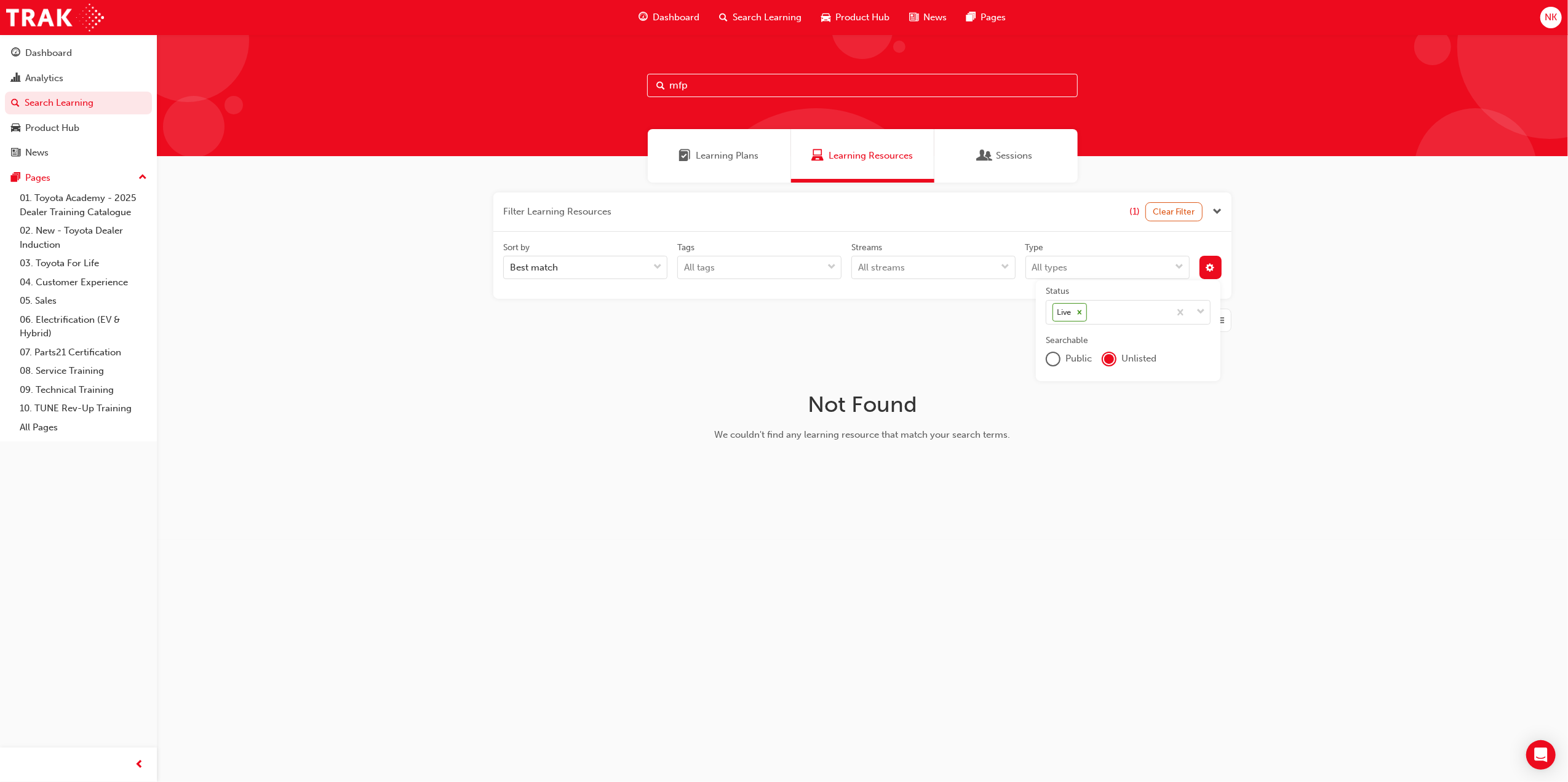
drag, startPoint x: 104, startPoint y: 101, endPoint x: 219, endPoint y: 83, distance: 116.4
click at [104, 99] on link "Search Learning" at bounding box center [78, 103] width 147 height 23
click at [737, 84] on input "mfp" at bounding box center [862, 85] width 431 height 24
drag, startPoint x: 737, startPoint y: 84, endPoint x: 547, endPoint y: 86, distance: 190.0
click at [547, 86] on div "mfp" at bounding box center [863, 95] width 1412 height 122
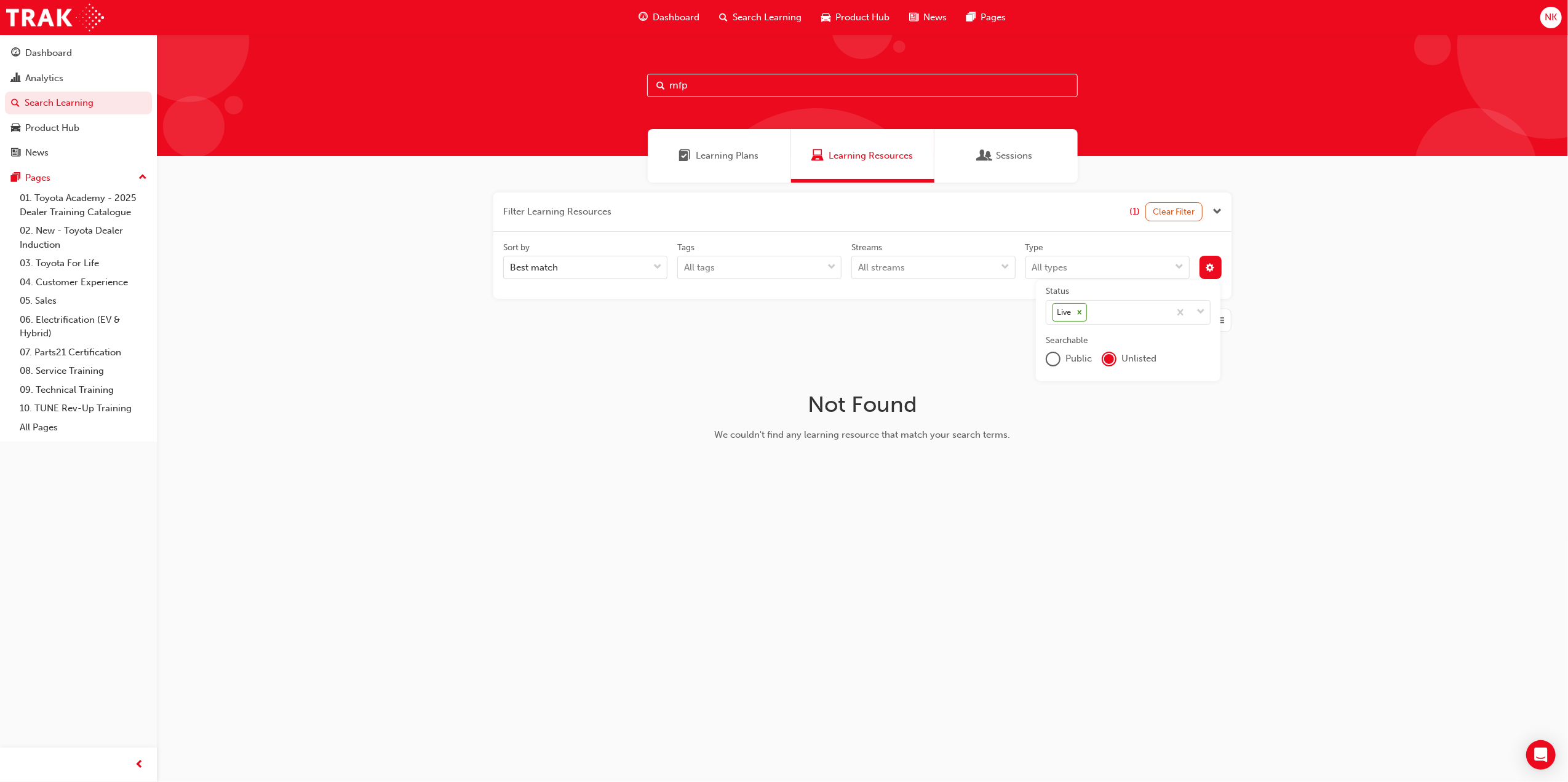
click at [790, 97] on div "mfp" at bounding box center [863, 95] width 1412 height 122
click at [788, 90] on input "mfp" at bounding box center [862, 85] width 431 height 24
click at [710, 83] on input "mfp1" at bounding box center [862, 85] width 431 height 24
type input "mfp"
click at [978, 266] on div "All streams" at bounding box center [924, 268] width 145 height 22
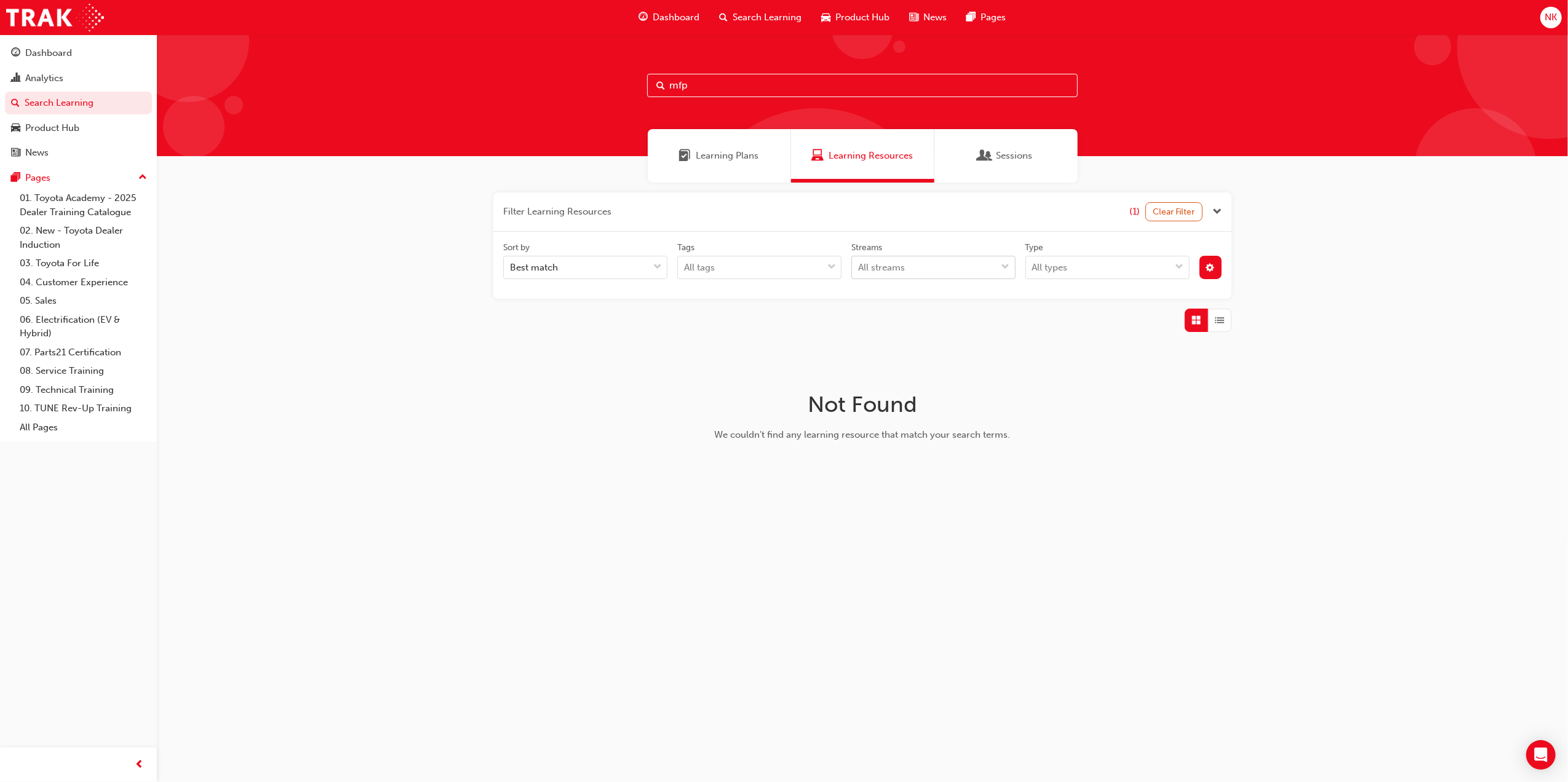
click at [860, 266] on input "Streams All streams" at bounding box center [859, 268] width 1 height 11
click at [269, 233] on div "Filter Learning Resources (1) Clear Filter Sort by Best match Tags All tags Str…" at bounding box center [863, 341] width 1412 height 319
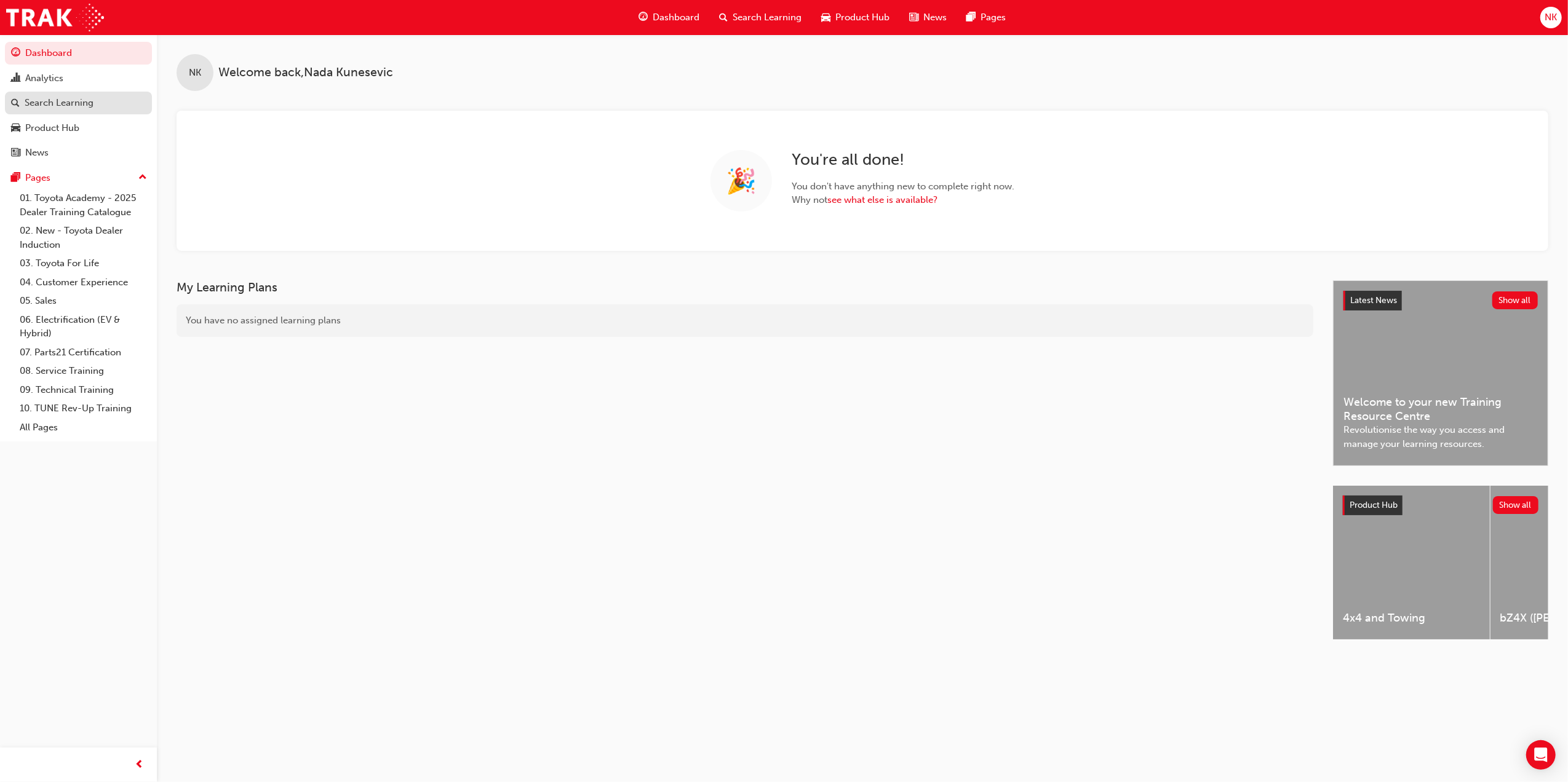
drag, startPoint x: 79, startPoint y: 106, endPoint x: 134, endPoint y: 106, distance: 55.0
click at [79, 106] on div "Search Learning" at bounding box center [59, 103] width 68 height 14
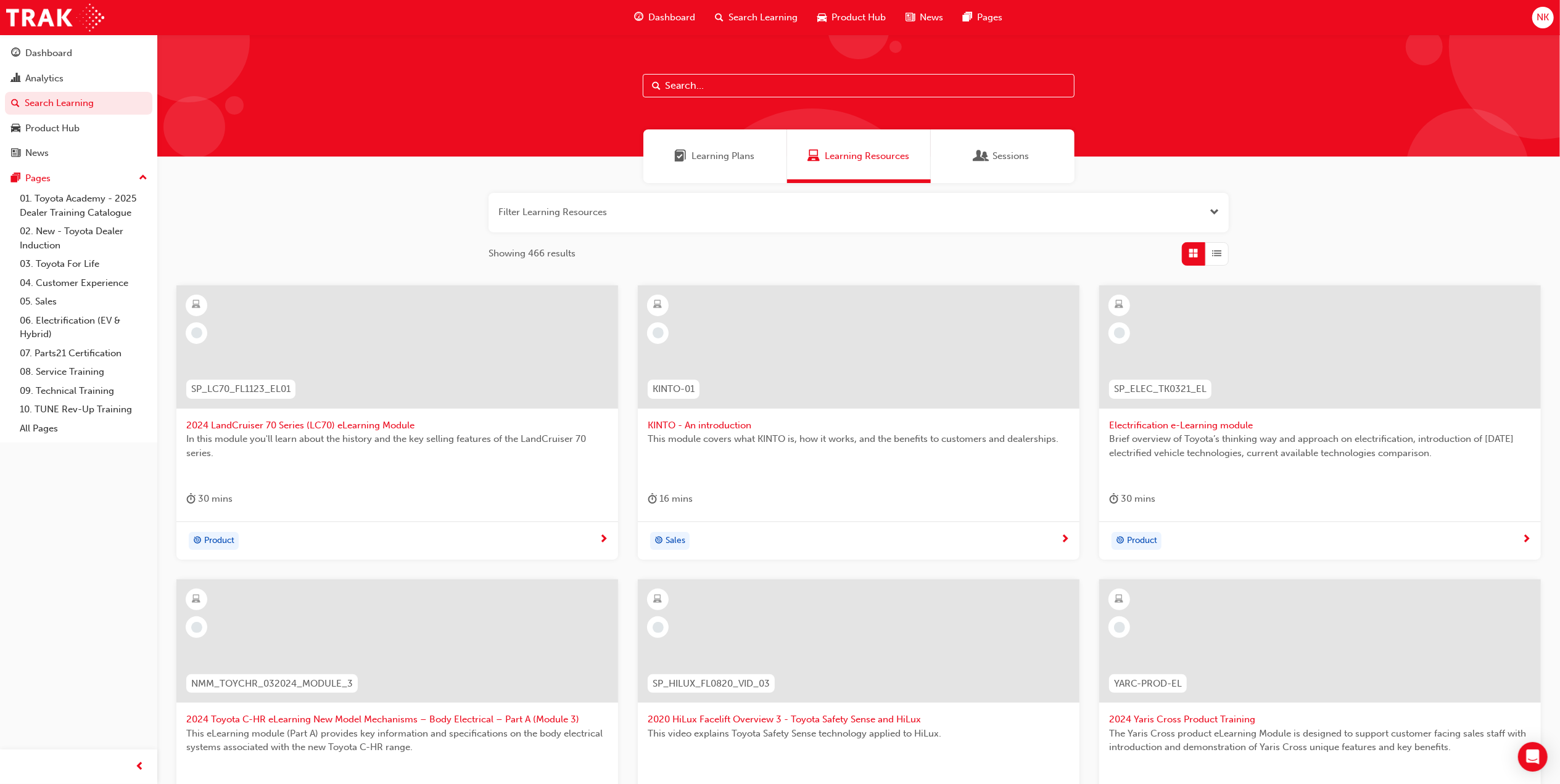
click at [896, 95] on input "text" at bounding box center [858, 85] width 432 height 24
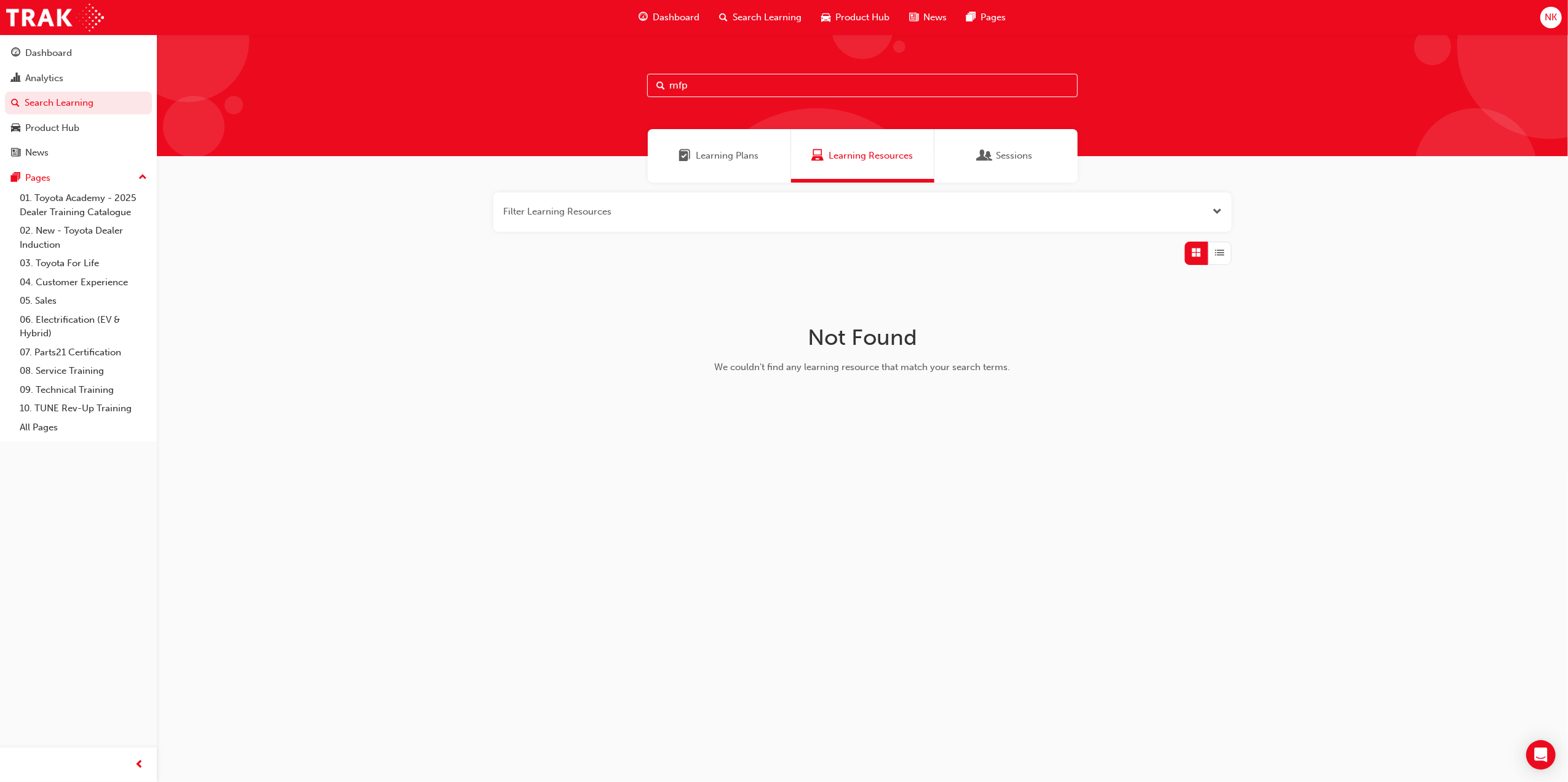
type input "mfp"
click at [851, 217] on button "button" at bounding box center [862, 212] width 738 height 39
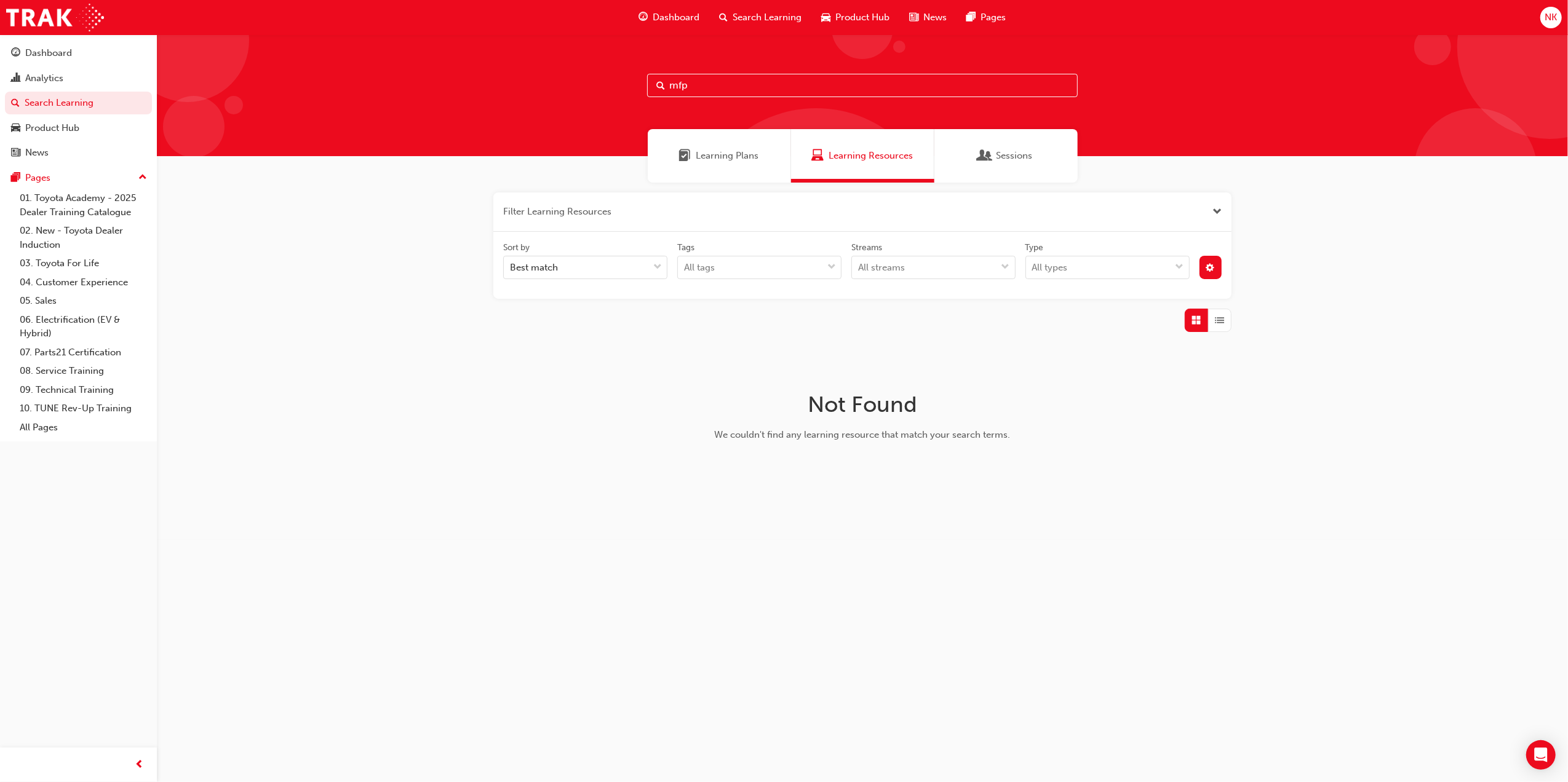
click at [1054, 337] on div "Filter Learning Resources Sort by Best match Tags All tags Streams All streams …" at bounding box center [863, 341] width 1412 height 319
click at [886, 161] on span "Learning Resources" at bounding box center [871, 156] width 84 height 14
click at [1212, 203] on button "button" at bounding box center [862, 212] width 738 height 39
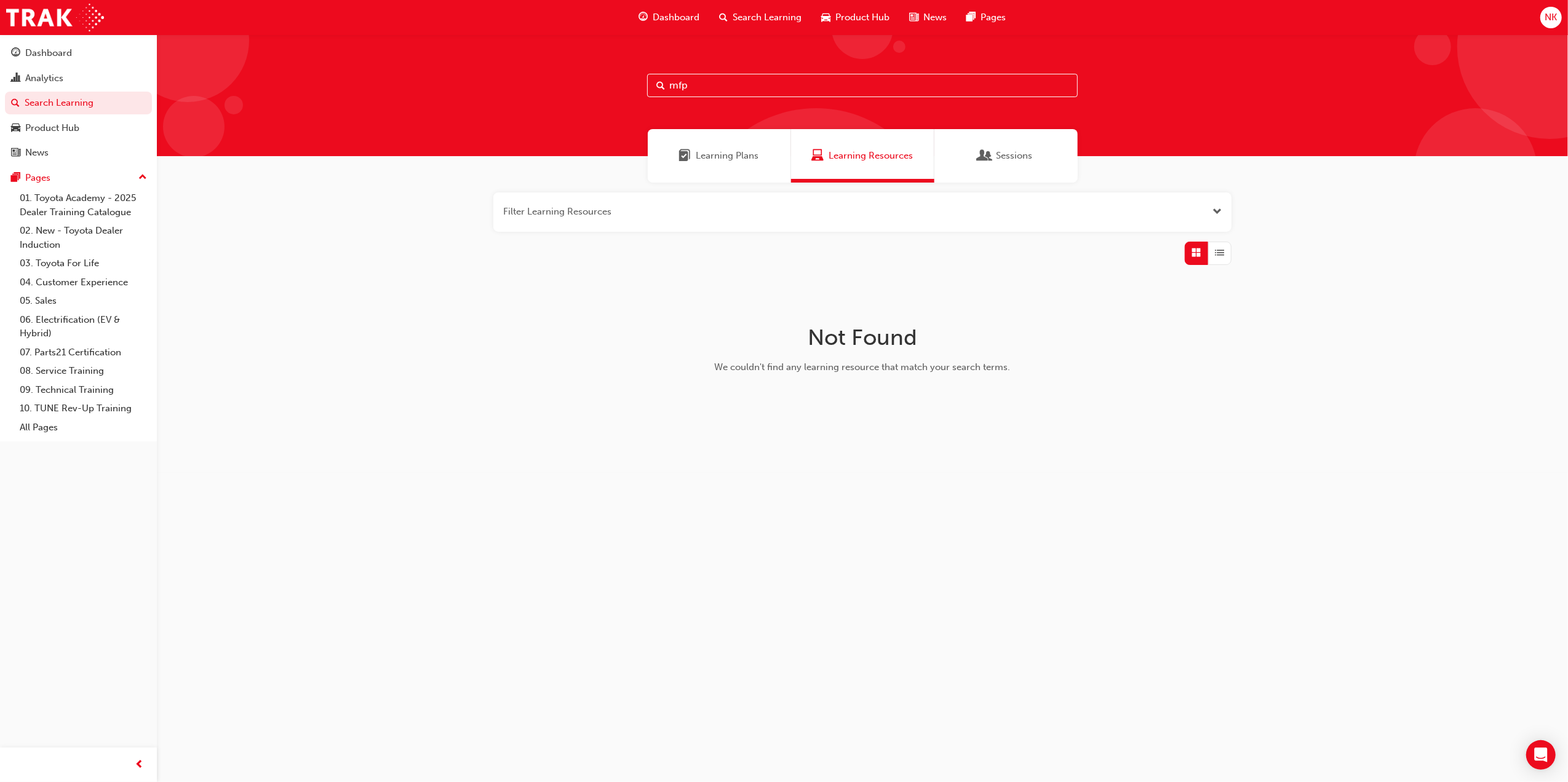
click at [1212, 203] on button "button" at bounding box center [862, 212] width 738 height 39
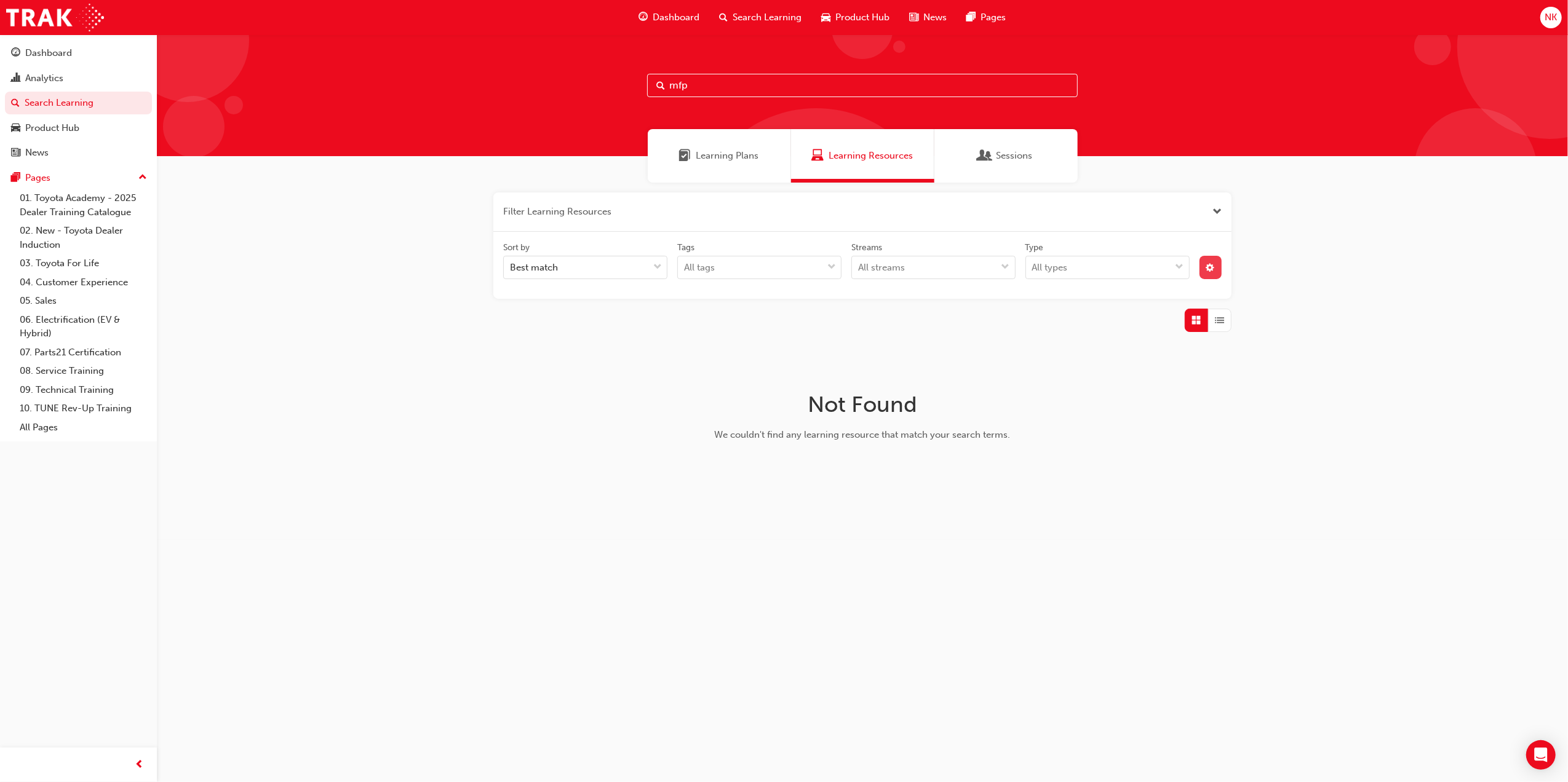
click at [1206, 270] on span "cog-icon" at bounding box center [1211, 269] width 9 height 11
click at [1097, 361] on div "Public Unlisted" at bounding box center [1128, 359] width 165 height 15
click at [1110, 356] on div "unlistedOption" at bounding box center [1110, 359] width 12 height 12
click at [848, 359] on div "Not Found We couldn't find any learning resource that match your search terms." at bounding box center [863, 421] width 400 height 139
click at [848, 348] on div "Filter Learning Resources (1) Clear Filter Sort by Best match Tags All tags Str…" at bounding box center [863, 341] width 1412 height 319
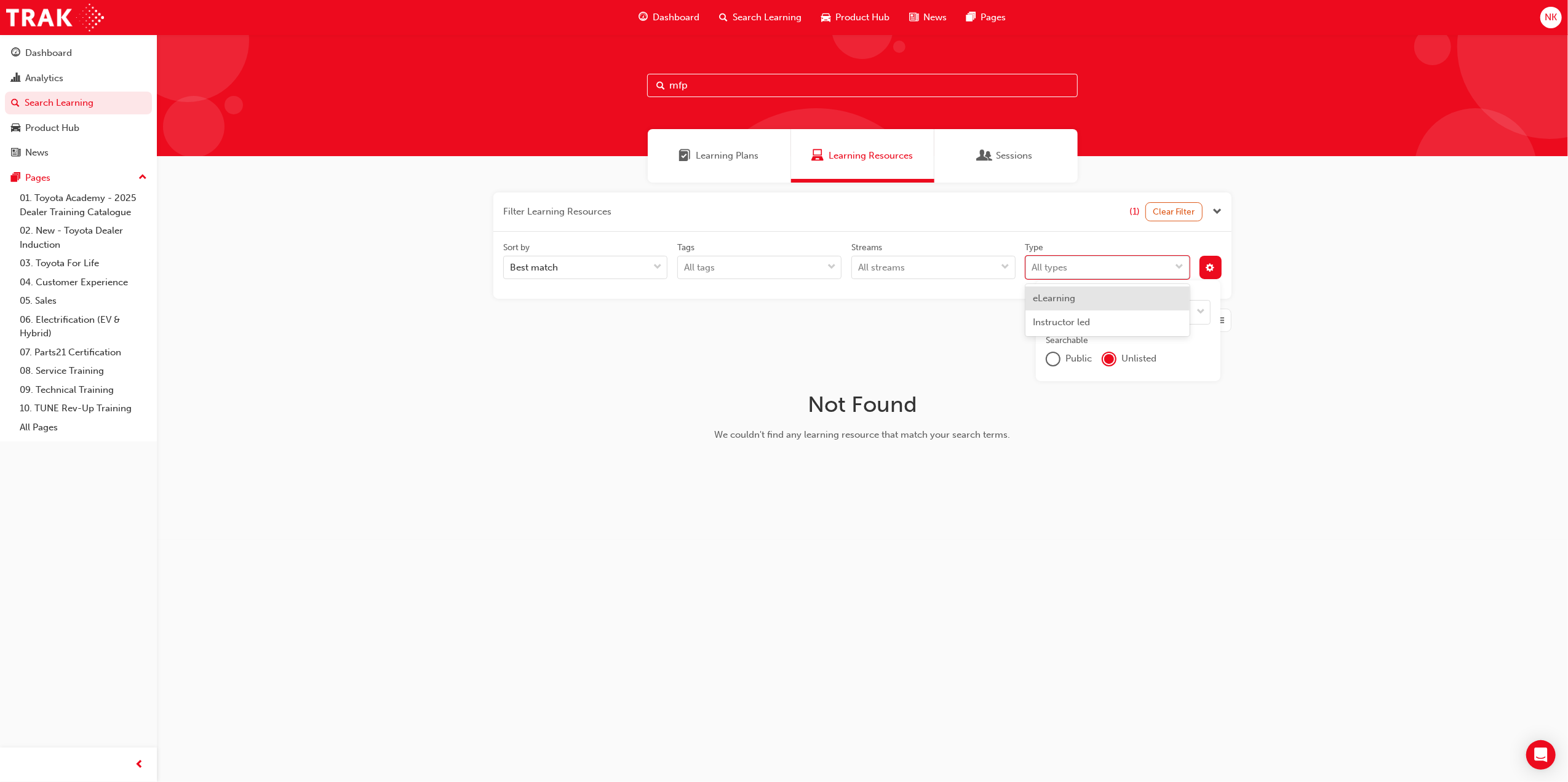
click at [1115, 271] on div "All types" at bounding box center [1098, 268] width 145 height 22
click at [1033, 271] on input "Type option eLearning focused, 1 of 2. 2 results available. Use Up and Down to …" at bounding box center [1032, 268] width 1 height 11
click at [1103, 319] on div "Instructor led" at bounding box center [1107, 322] width 164 height 24
click at [1047, 362] on div "publicOption" at bounding box center [1053, 359] width 15 height 15
click at [1142, 362] on span "Unlisted" at bounding box center [1140, 359] width 35 height 14
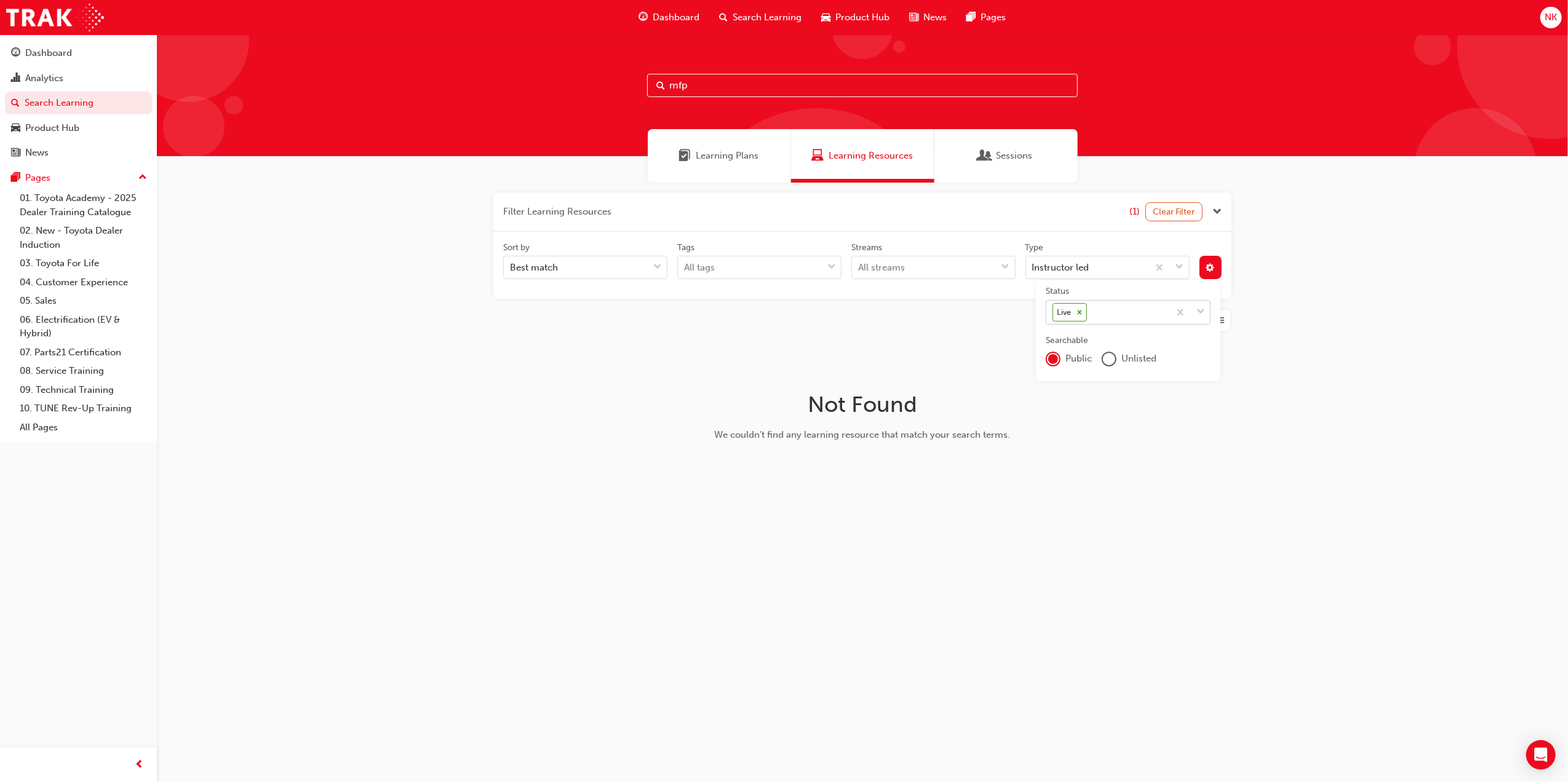
click at [1205, 313] on span "down-icon" at bounding box center [1201, 312] width 9 height 16
click at [1091, 313] on input "Status Live" at bounding box center [1090, 312] width 1 height 11
click at [1149, 350] on div "Draft" at bounding box center [1128, 345] width 165 height 24
click at [1100, 360] on div "Public Unlisted" at bounding box center [1128, 359] width 165 height 15
click at [1109, 360] on div "unlistedOption" at bounding box center [1110, 359] width 12 height 12
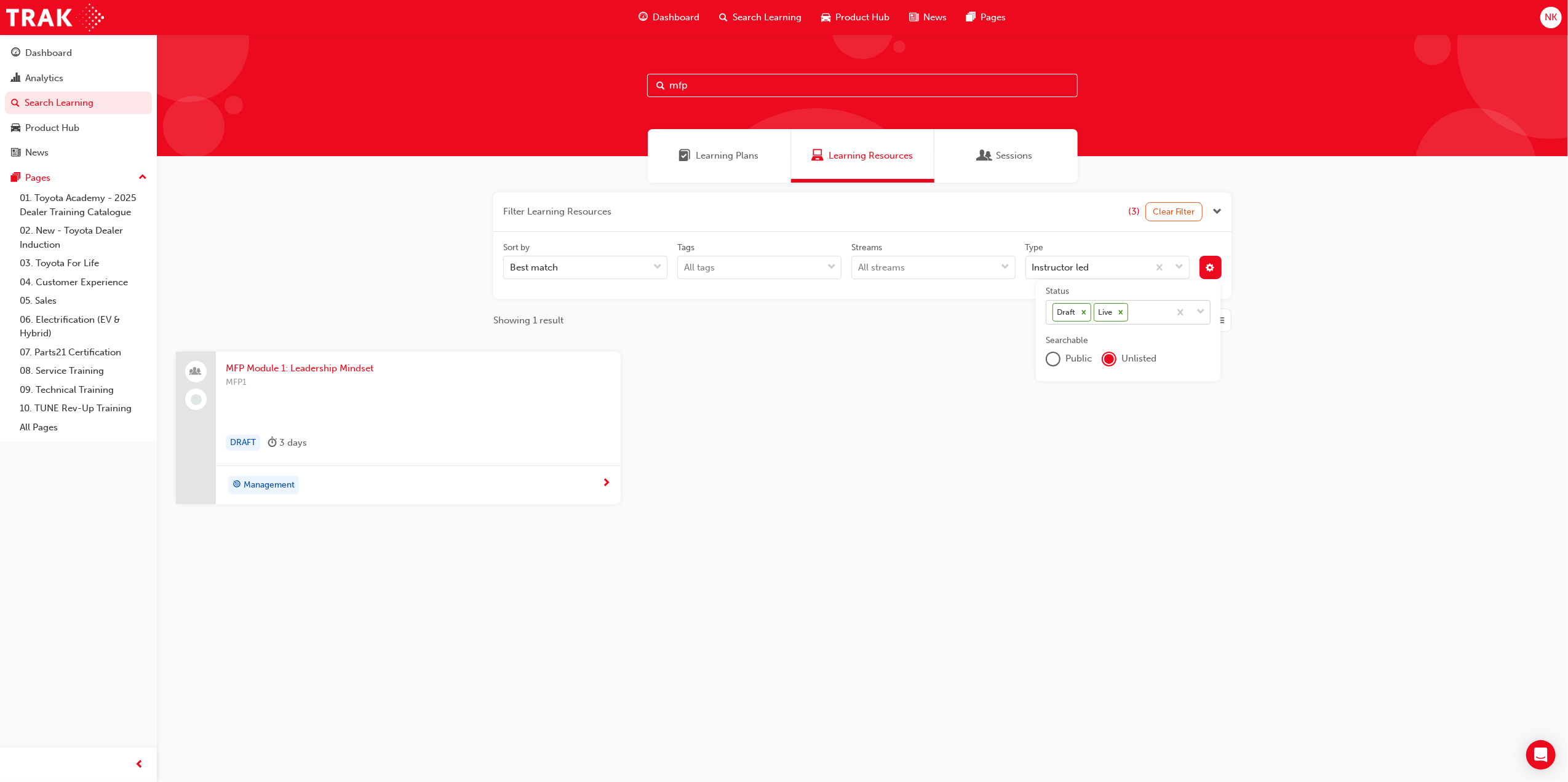
click at [1086, 316] on icon at bounding box center [1084, 312] width 9 height 9
click at [1131, 316] on input "Status Draft Live" at bounding box center [1131, 312] width 1 height 11
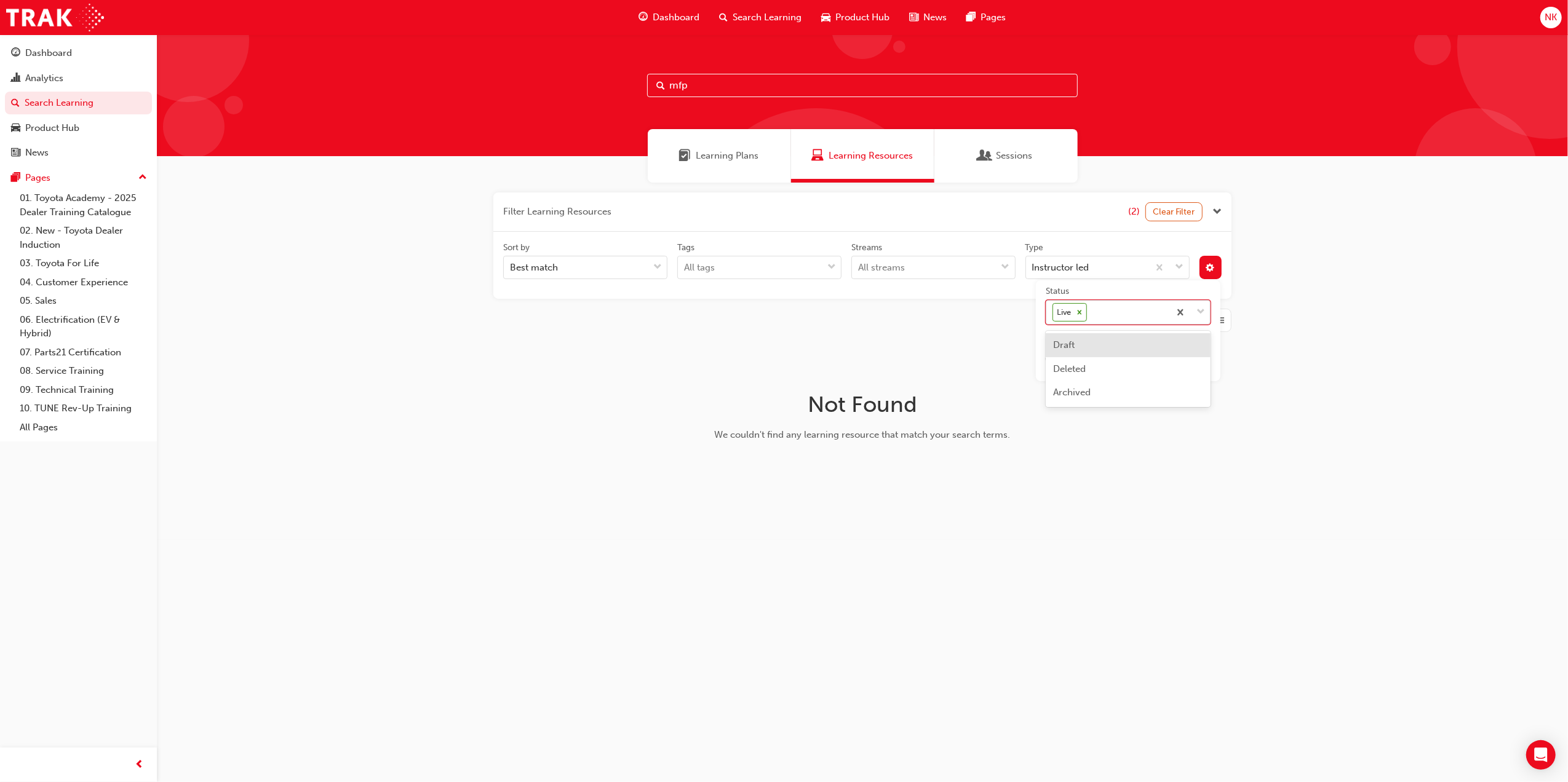
click at [1206, 312] on div at bounding box center [1190, 312] width 40 height 24
click at [1091, 312] on input "Status option Draft, deselected. option Draft focused, 1 of 4. 3 results availa…" at bounding box center [1090, 312] width 1 height 11
click at [1162, 347] on div "Draft" at bounding box center [1128, 345] width 165 height 24
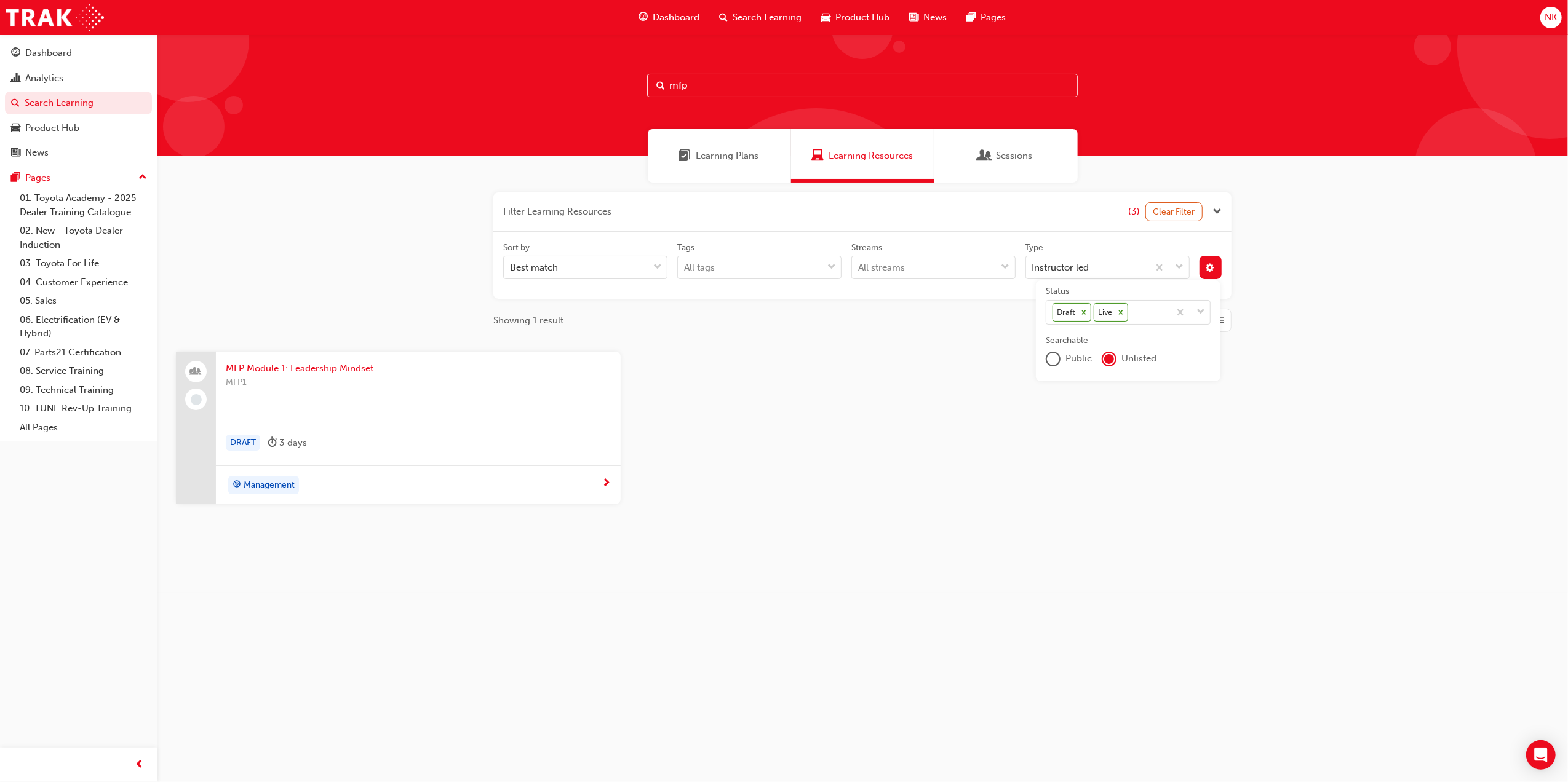
click at [356, 371] on span "MFP Module 1: Leadership Mindset" at bounding box center [418, 369] width 385 height 14
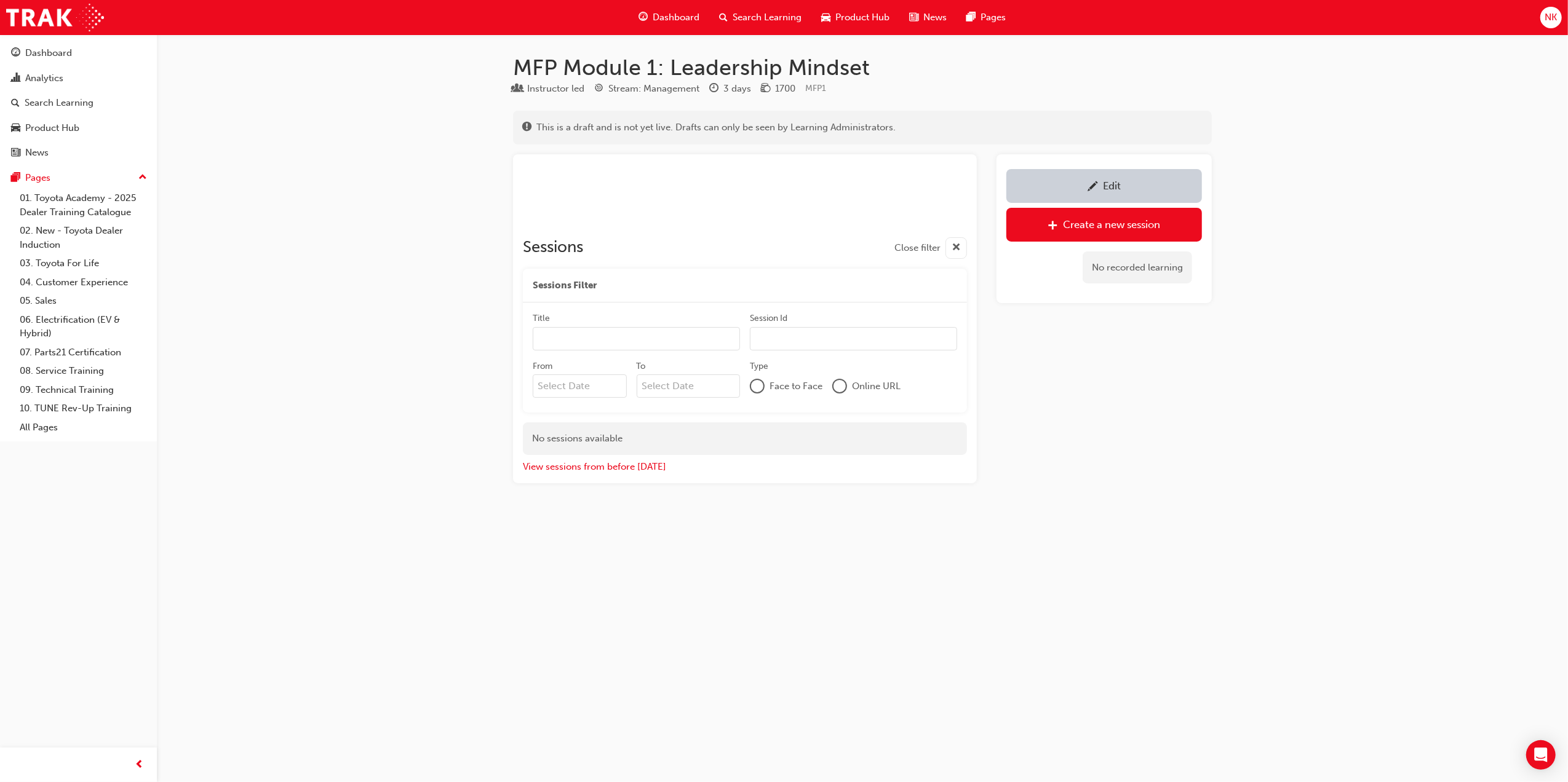
click at [1058, 185] on div "Edit" at bounding box center [1104, 186] width 177 height 16
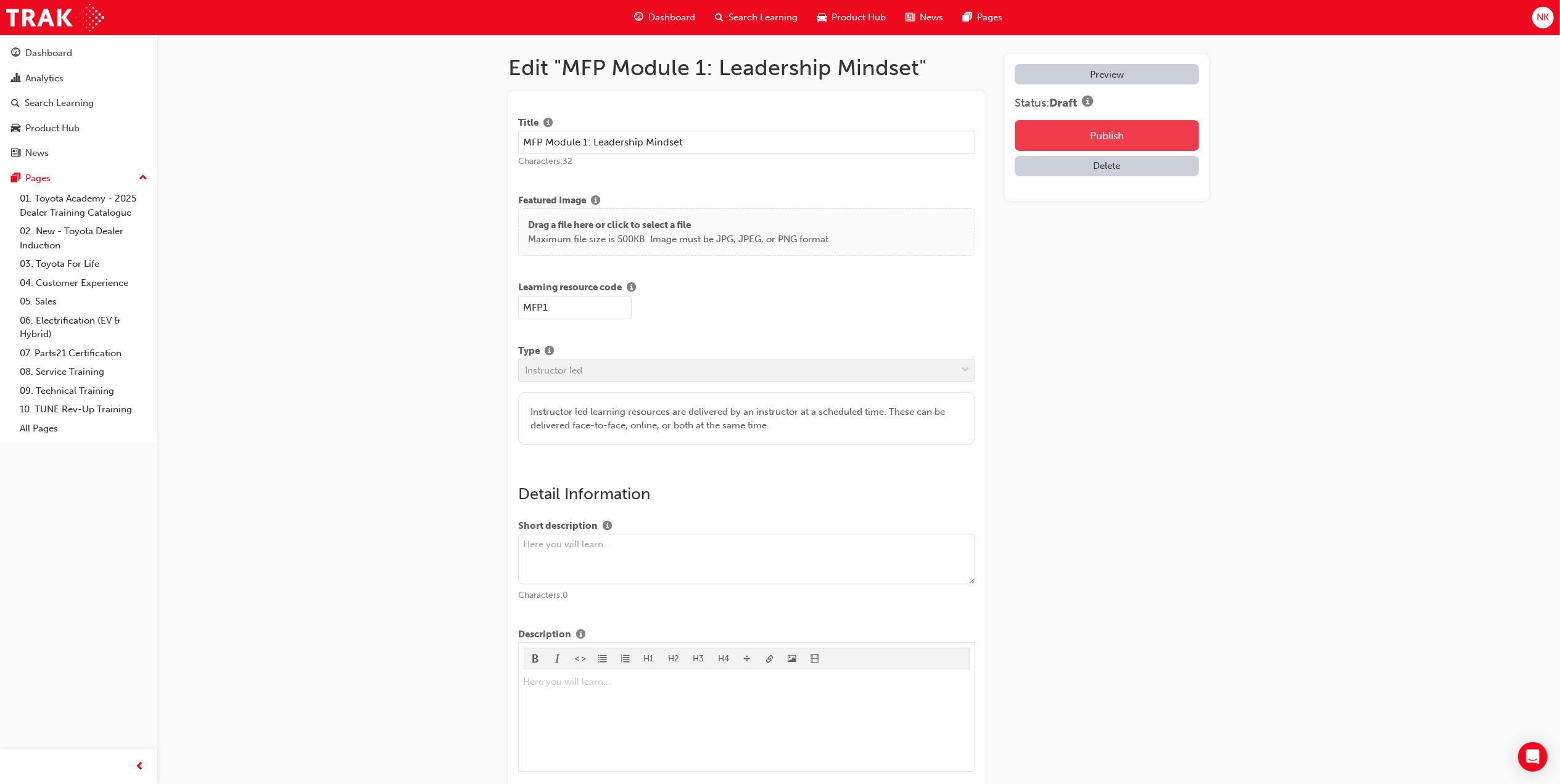
click at [1071, 134] on button "Publish" at bounding box center [1107, 136] width 185 height 31
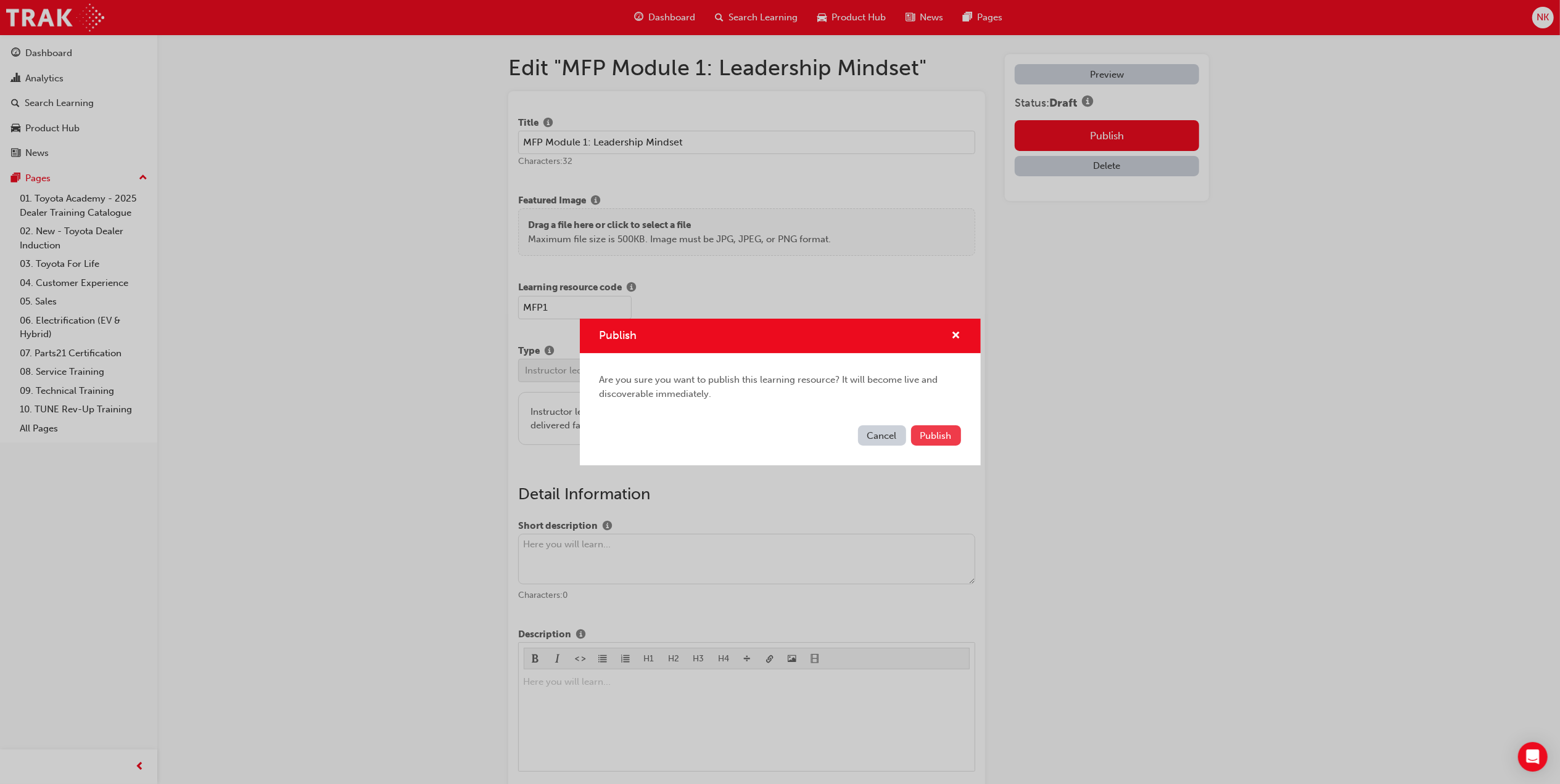
click at [923, 434] on span "Publish" at bounding box center [937, 436] width 32 height 11
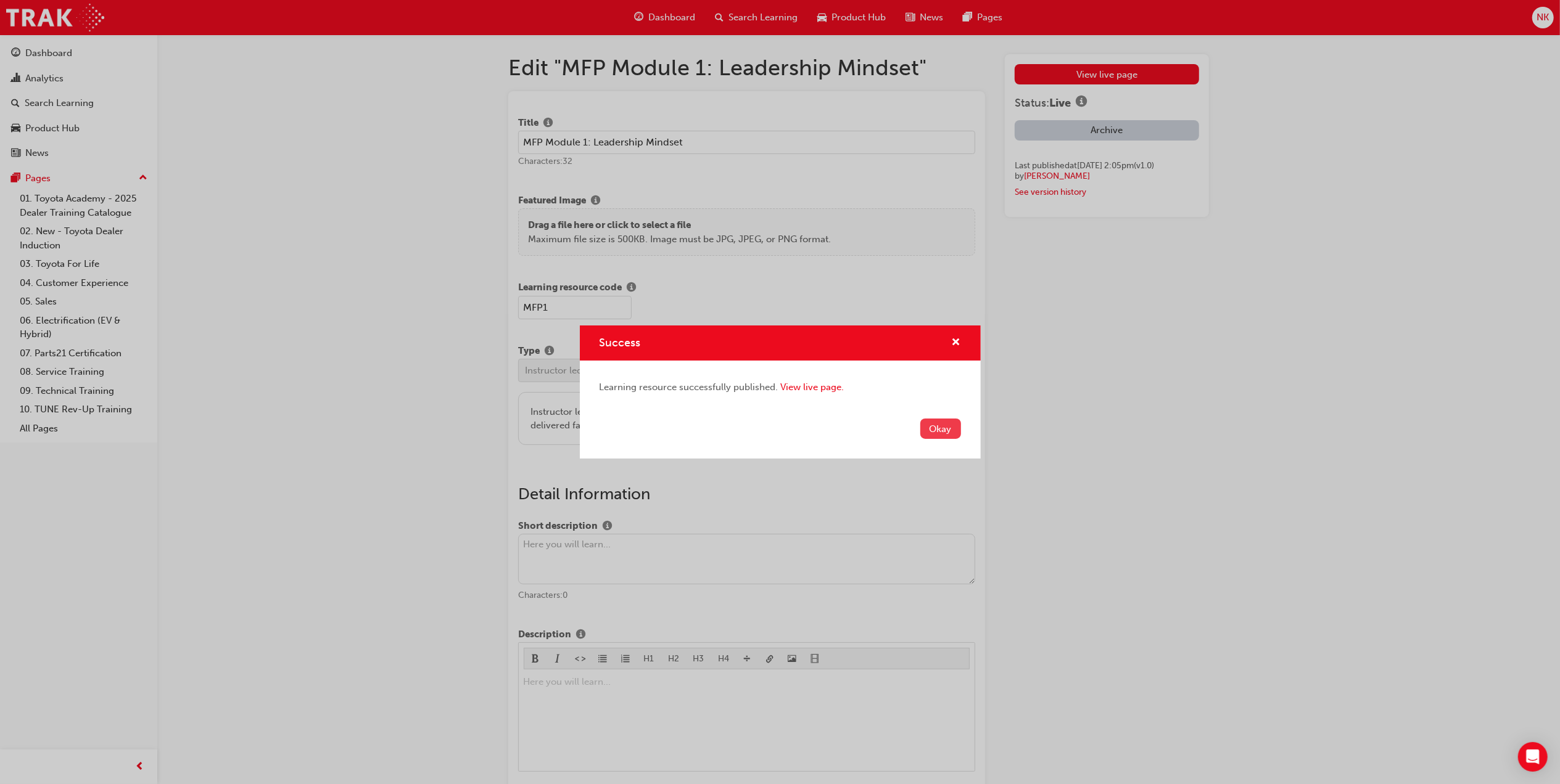
click at [956, 426] on button "Okay" at bounding box center [941, 429] width 40 height 20
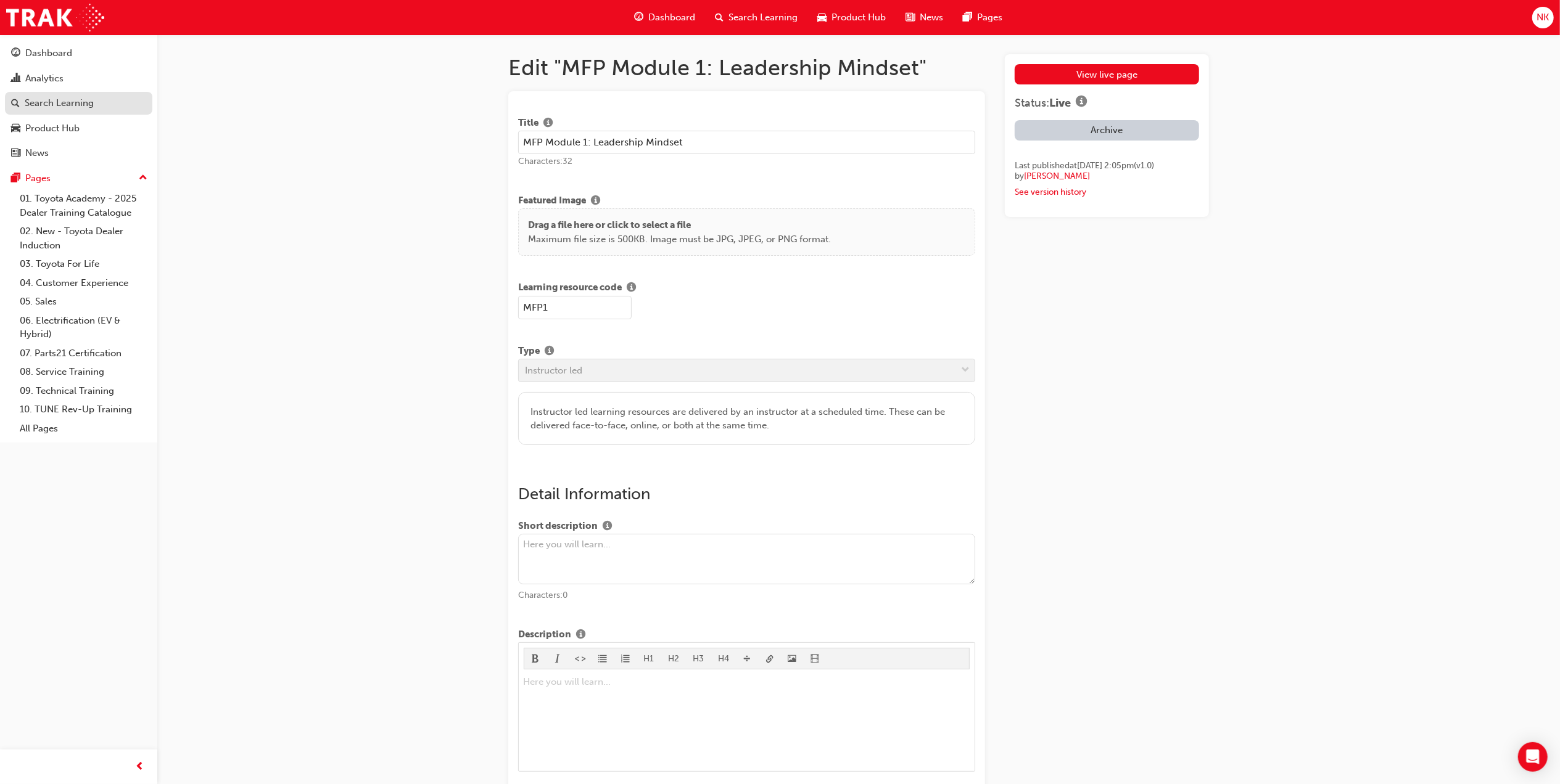
click at [102, 106] on div "Search Learning" at bounding box center [78, 104] width 135 height 16
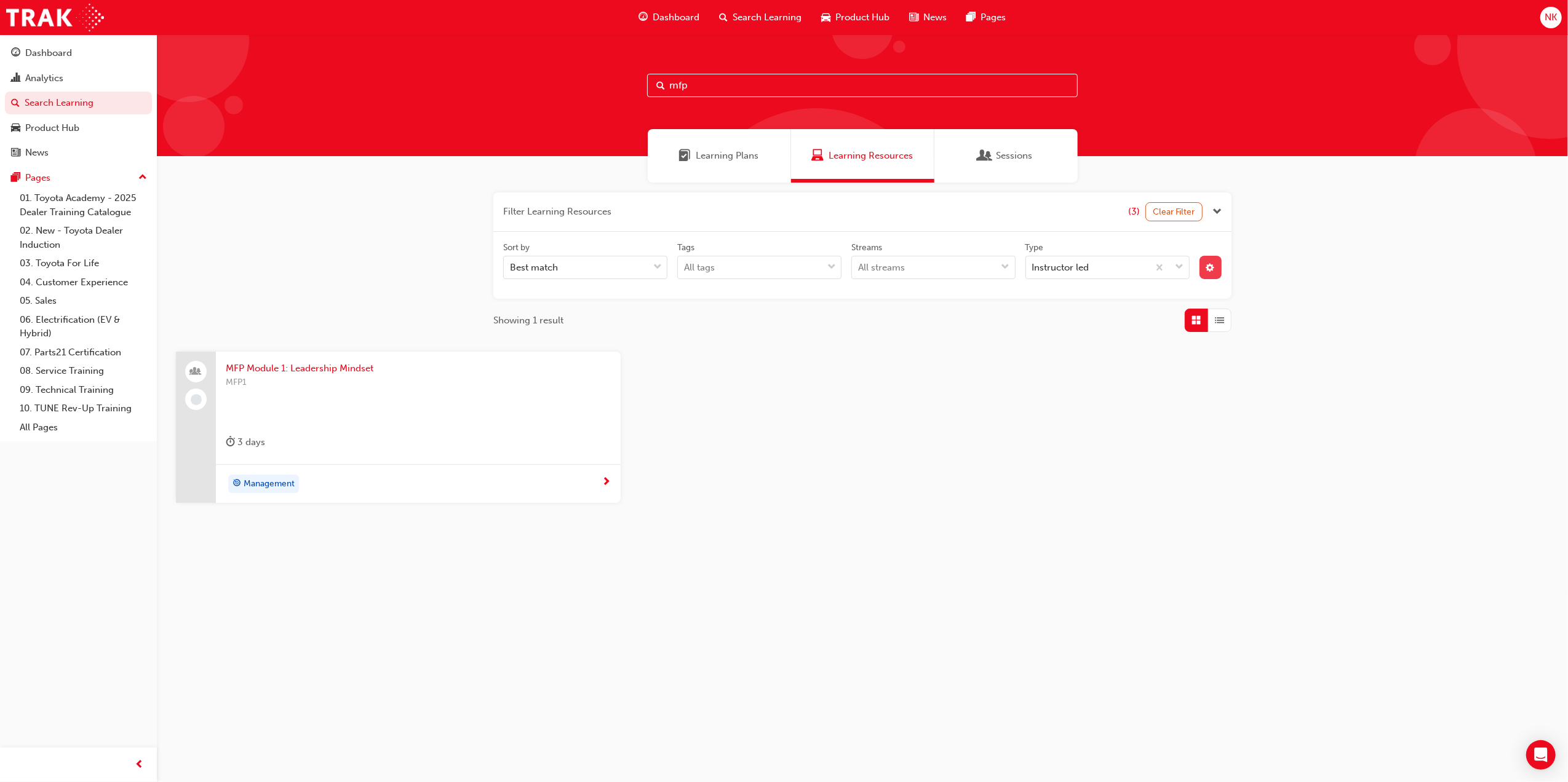
click at [1214, 278] on button "button" at bounding box center [1212, 268] width 23 height 24
click at [1082, 313] on icon at bounding box center [1084, 312] width 9 height 9
click at [1131, 313] on input "Status Draft Live" at bounding box center [1131, 312] width 1 height 11
click at [1079, 365] on span "Public" at bounding box center [1079, 359] width 26 height 14
click at [1079, 362] on span "Public" at bounding box center [1079, 359] width 26 height 14
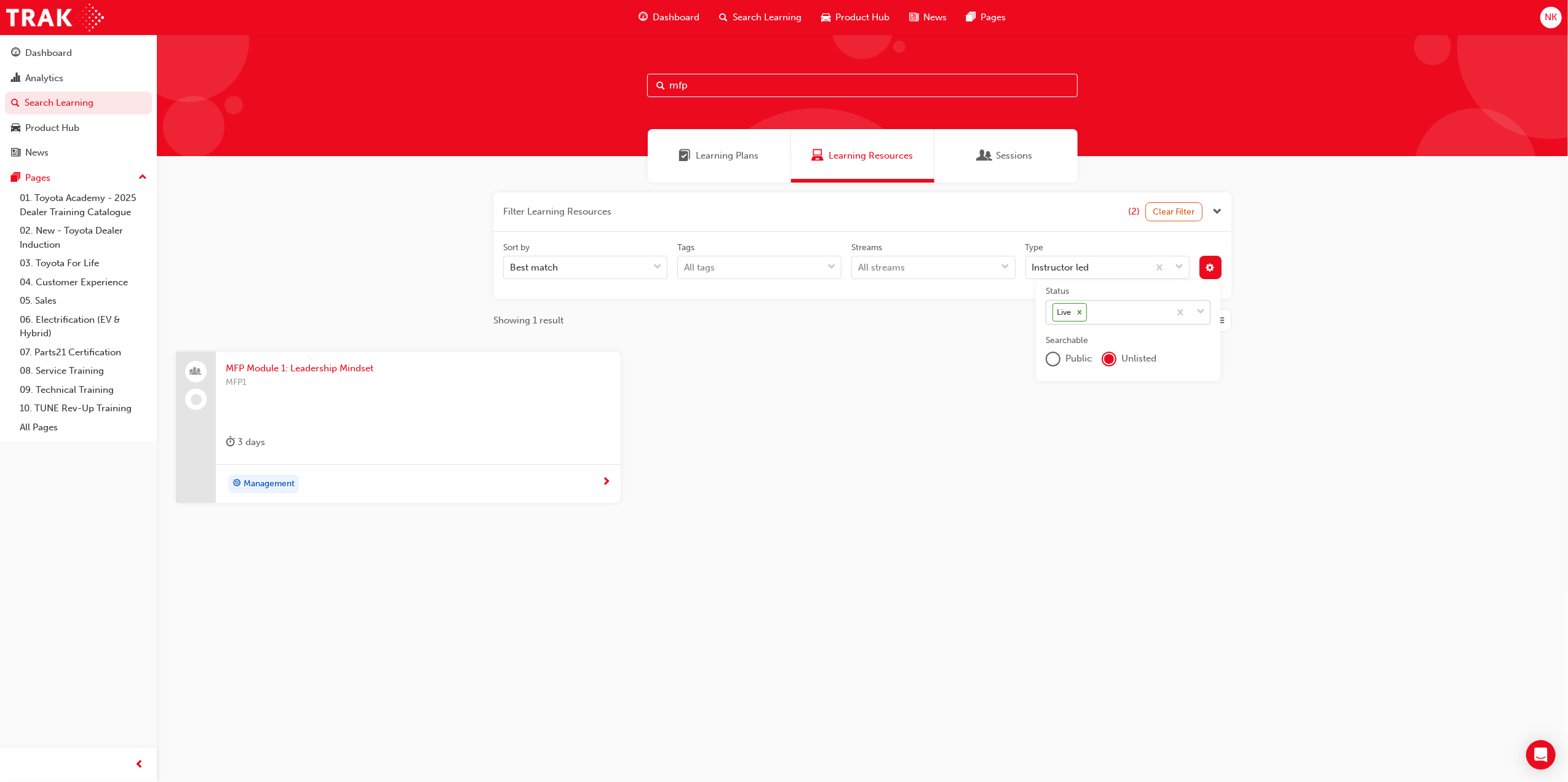
click at [1052, 371] on div "Status Live Searchable Public Unlisted" at bounding box center [1128, 331] width 184 height 101
click at [1056, 357] on div "publicOption" at bounding box center [1054, 359] width 12 height 12
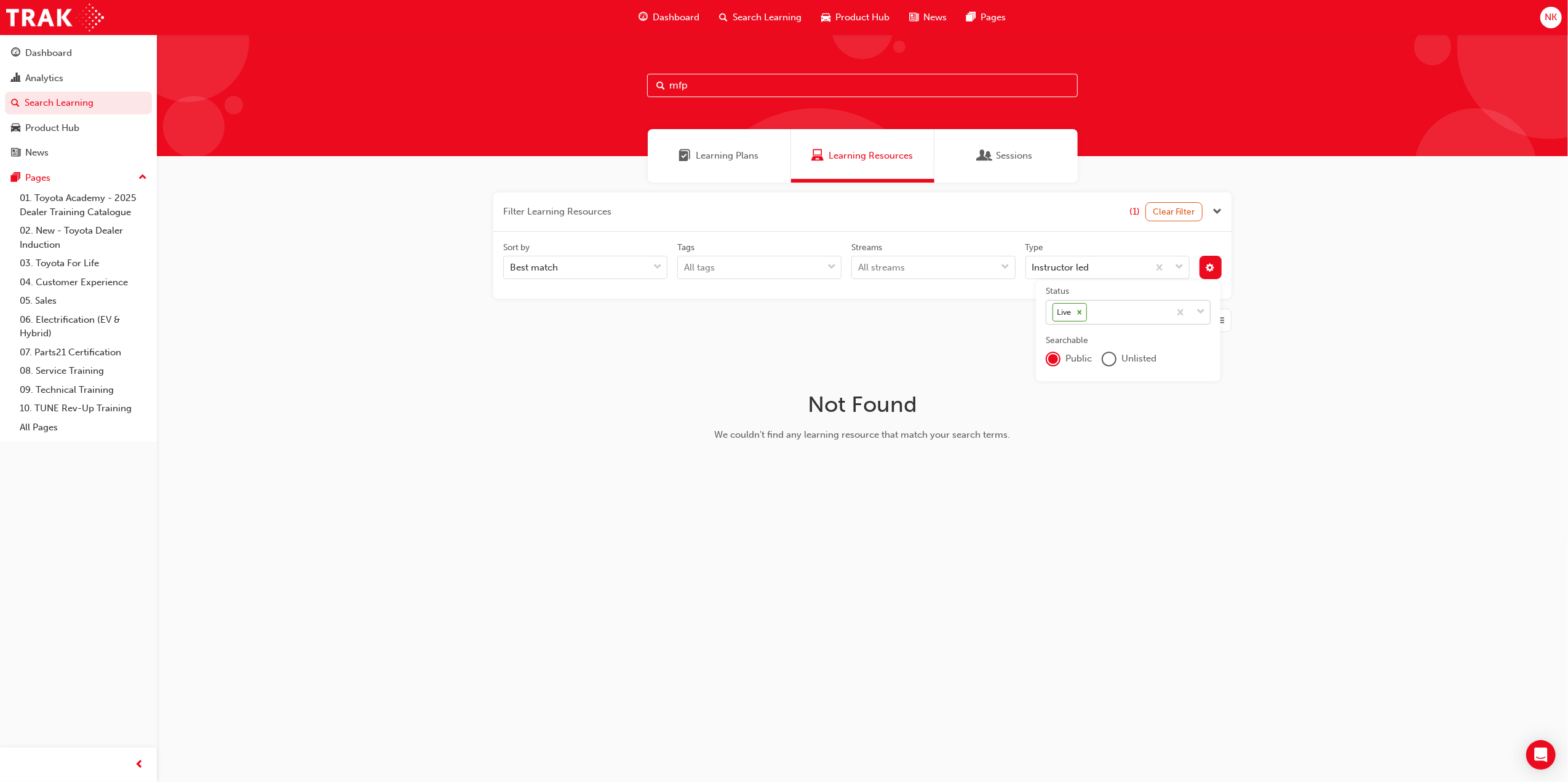
click at [1103, 355] on div "unlistedOption" at bounding box center [1109, 359] width 15 height 15
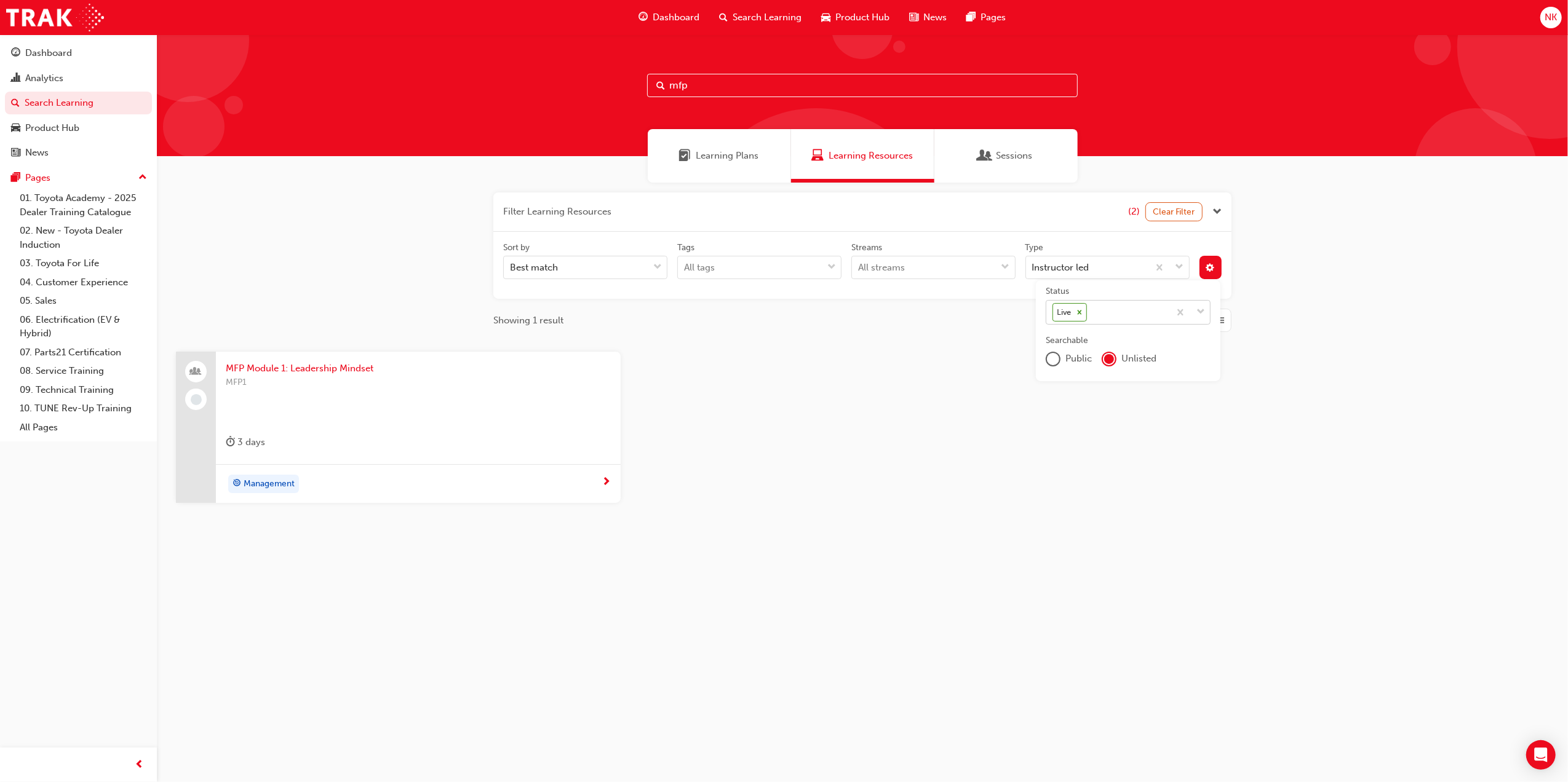
click at [349, 369] on span "MFP Module 1: Leadership Mindset" at bounding box center [418, 369] width 385 height 14
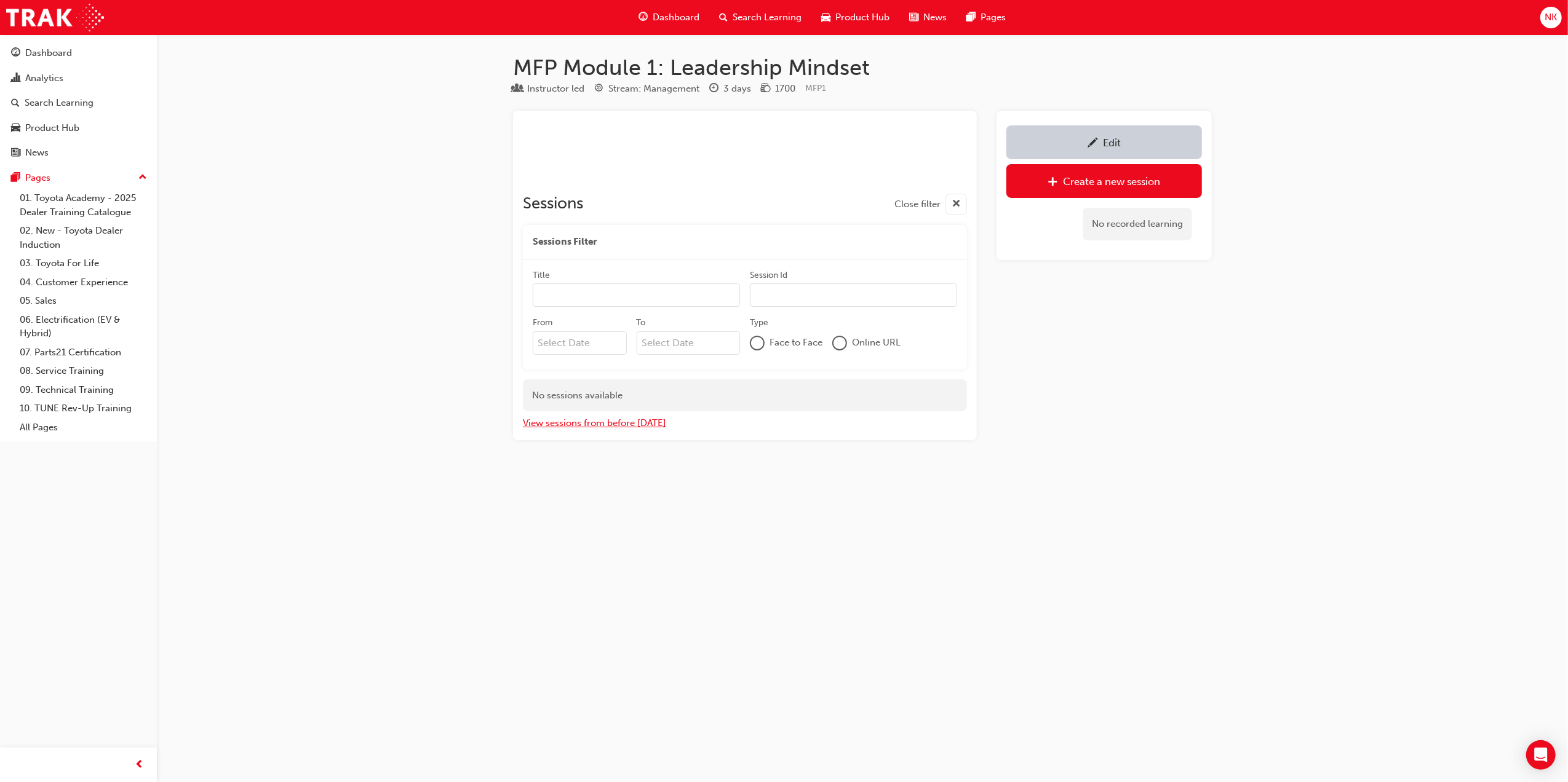
click at [652, 422] on button "View sessions from before [DATE]" at bounding box center [594, 423] width 143 height 14
click at [1128, 137] on div "Edit" at bounding box center [1104, 142] width 177 height 16
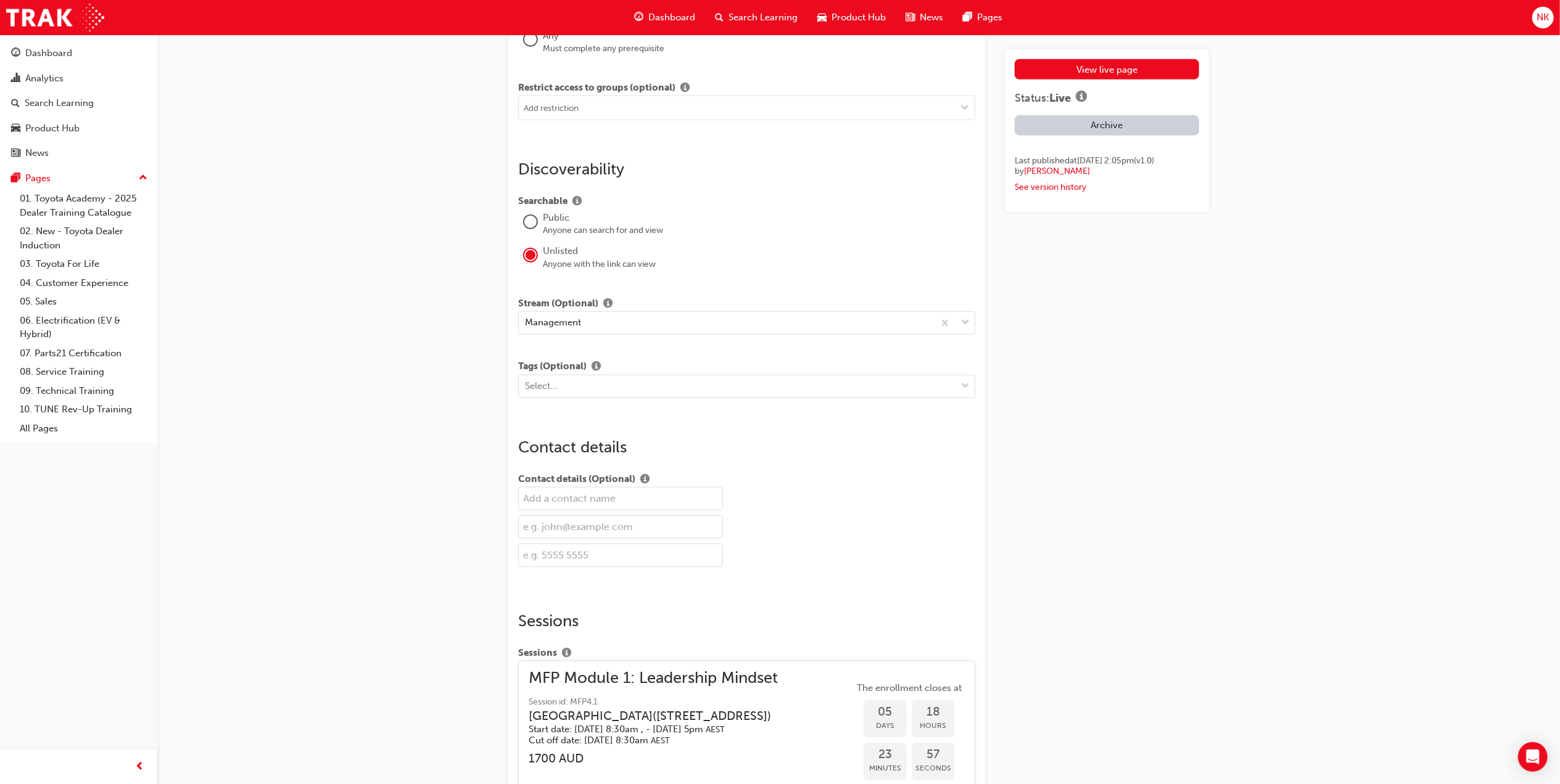
scroll to position [1375, 0]
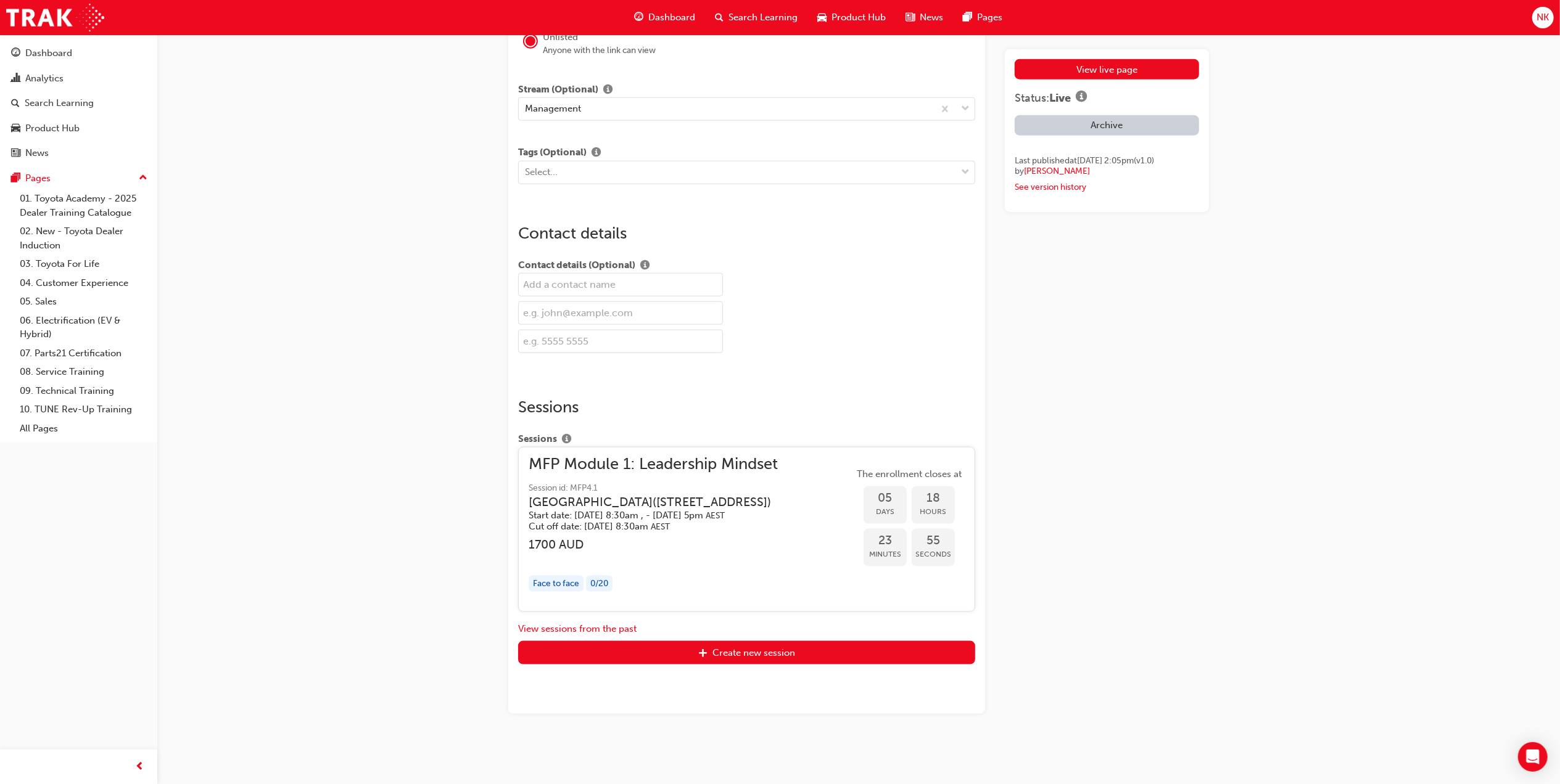
click at [665, 458] on span "MFP Module 1: Leadership Mindset" at bounding box center [660, 465] width 262 height 14
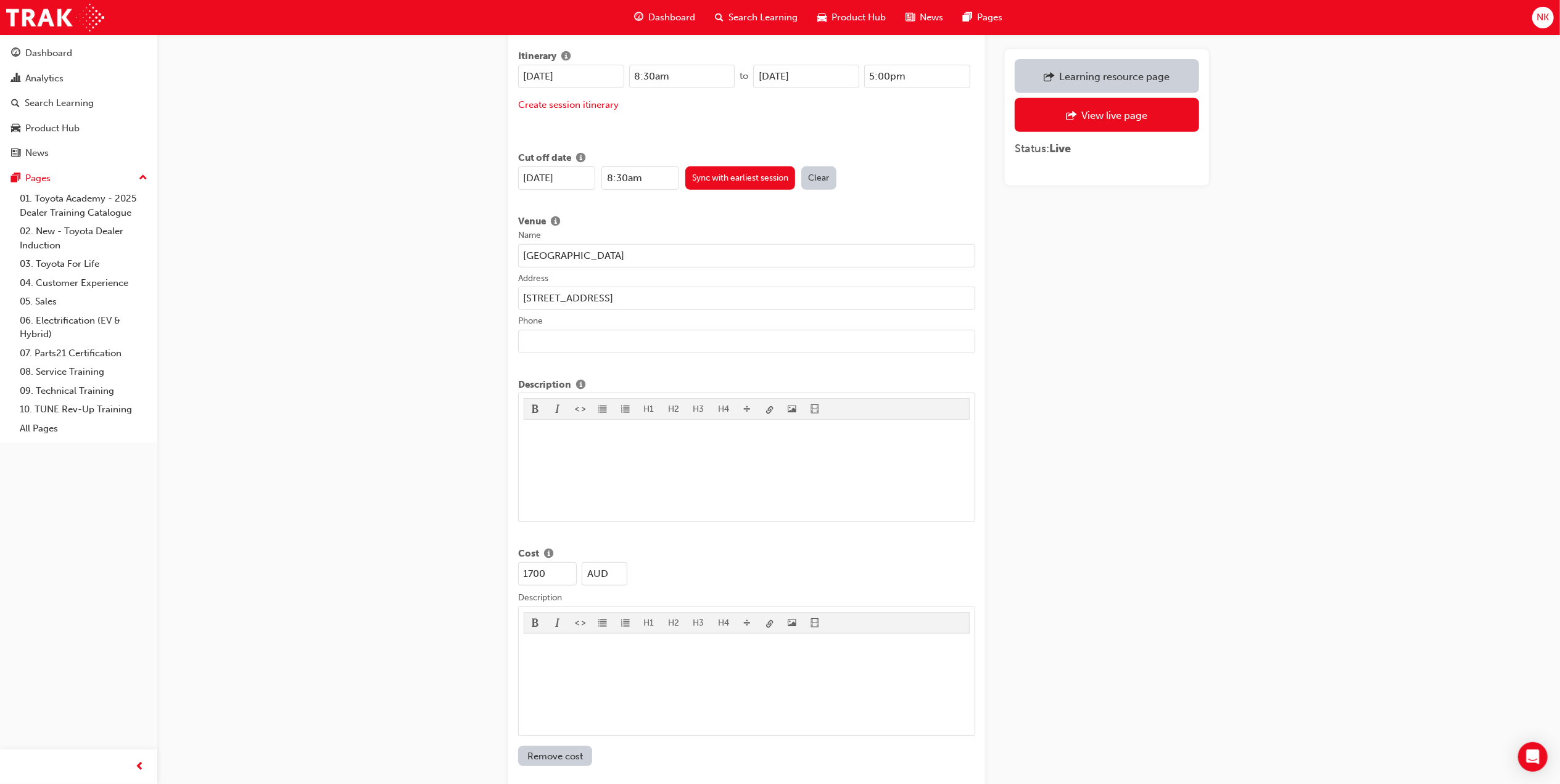
scroll to position [10, 0]
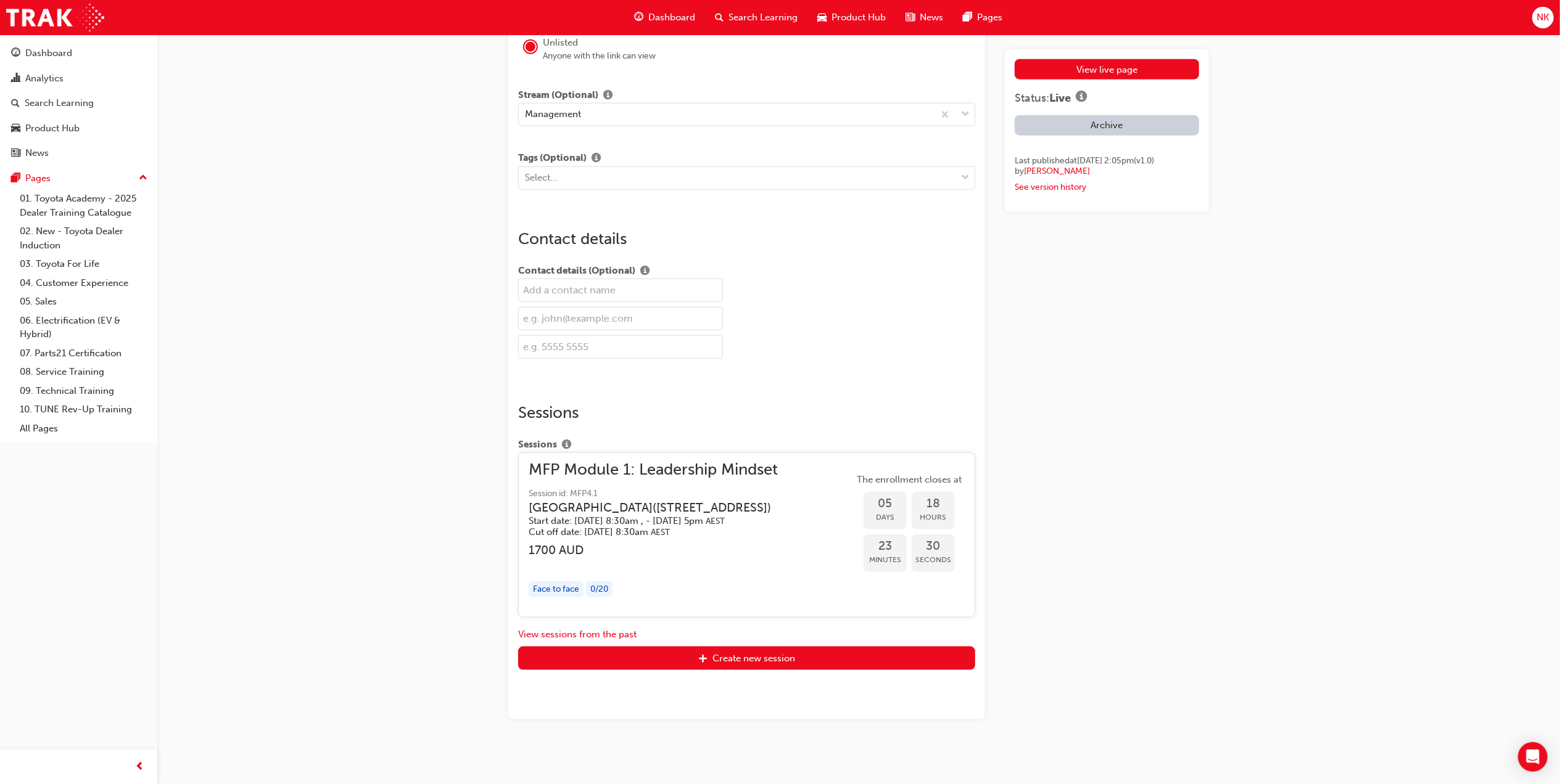
scroll to position [1360, 0]
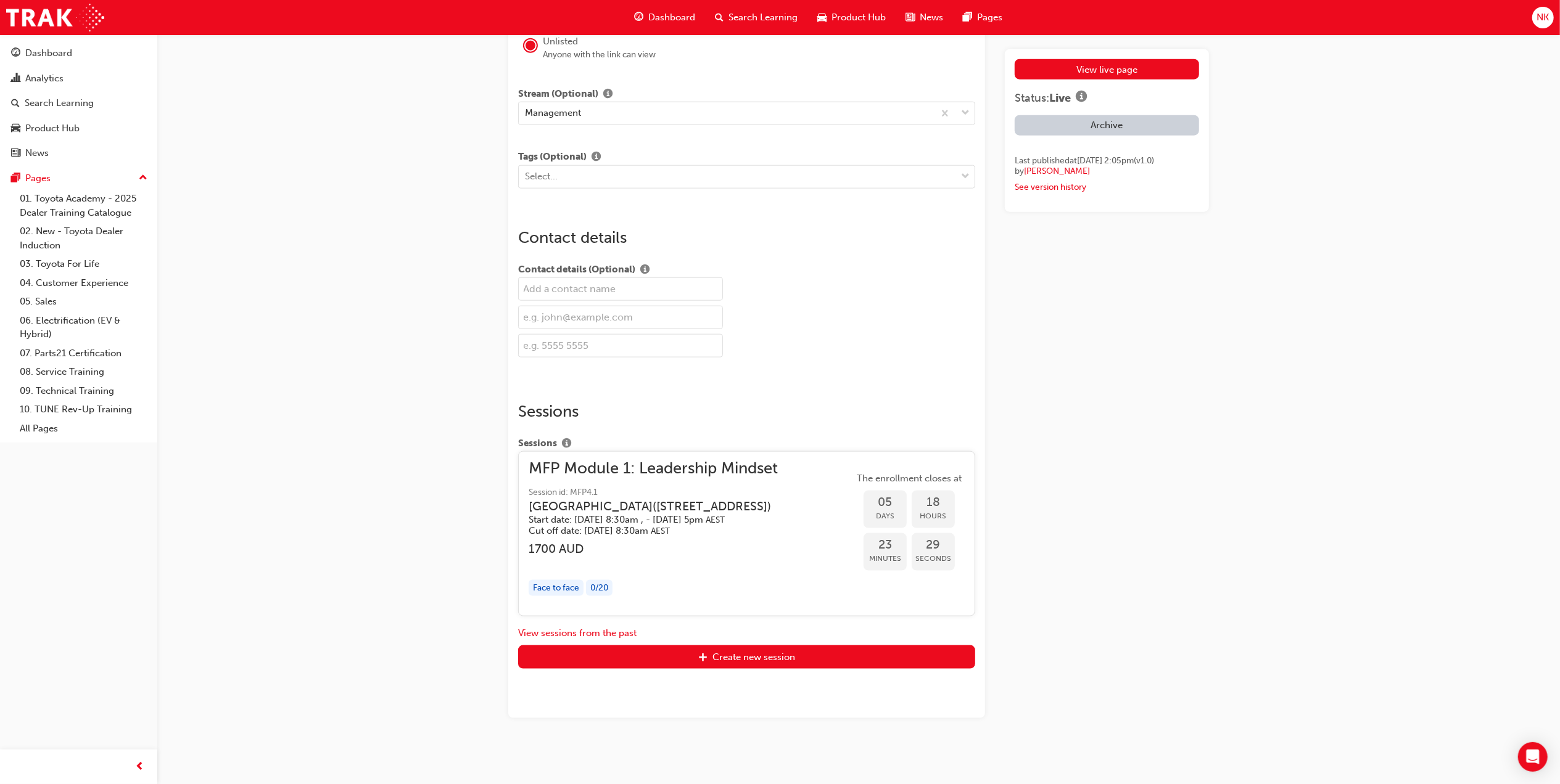
click at [609, 597] on div "0 / 20" at bounding box center [600, 588] width 26 height 17
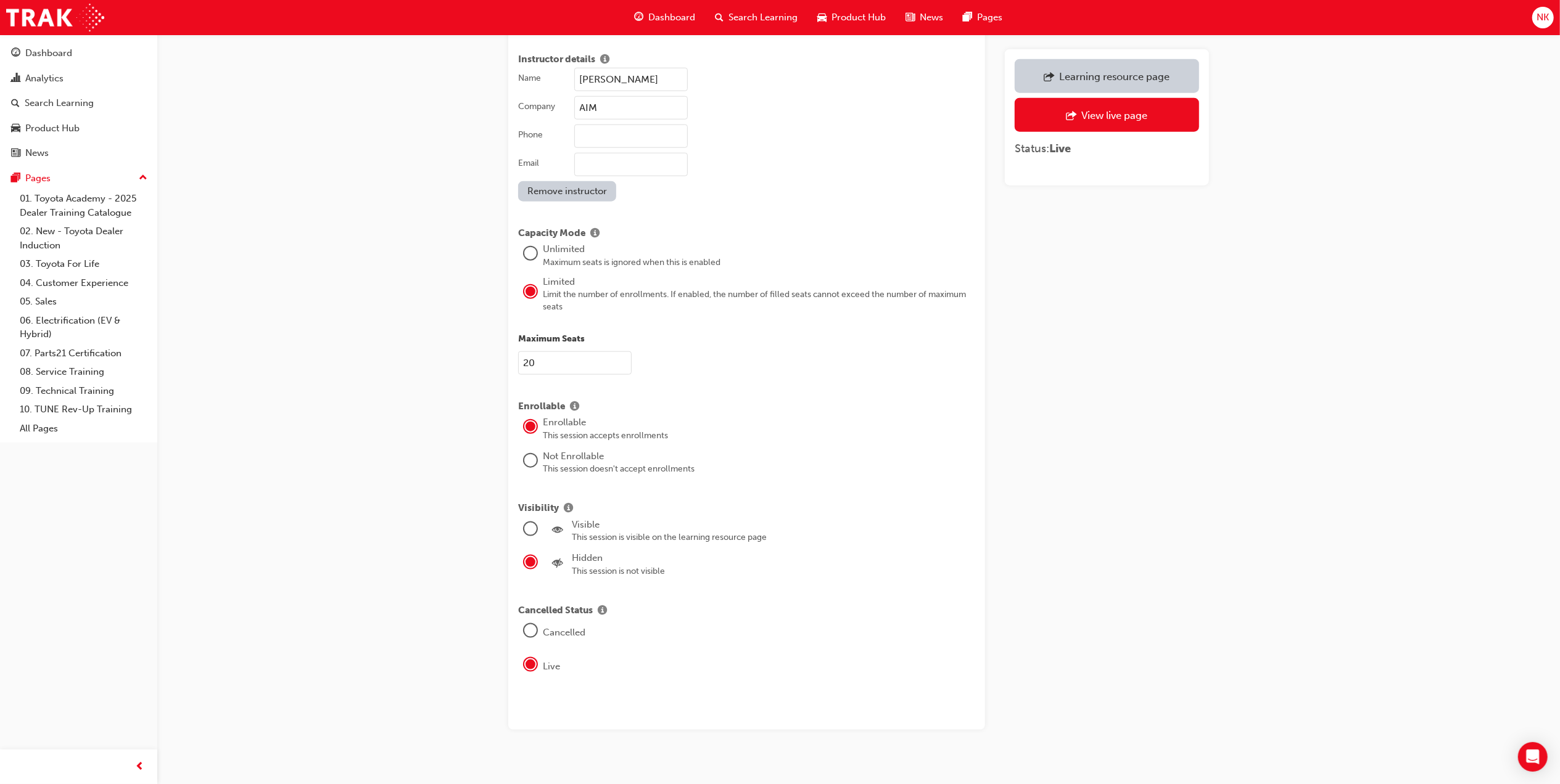
scroll to position [1243, 0]
click at [658, 531] on div "This session is visible on the learning resource page" at bounding box center [774, 537] width 403 height 12
click at [536, 522] on div at bounding box center [531, 528] width 12 height 12
click at [1115, 116] on div "You have unsaved changes. Save" at bounding box center [1107, 92] width 195 height 65
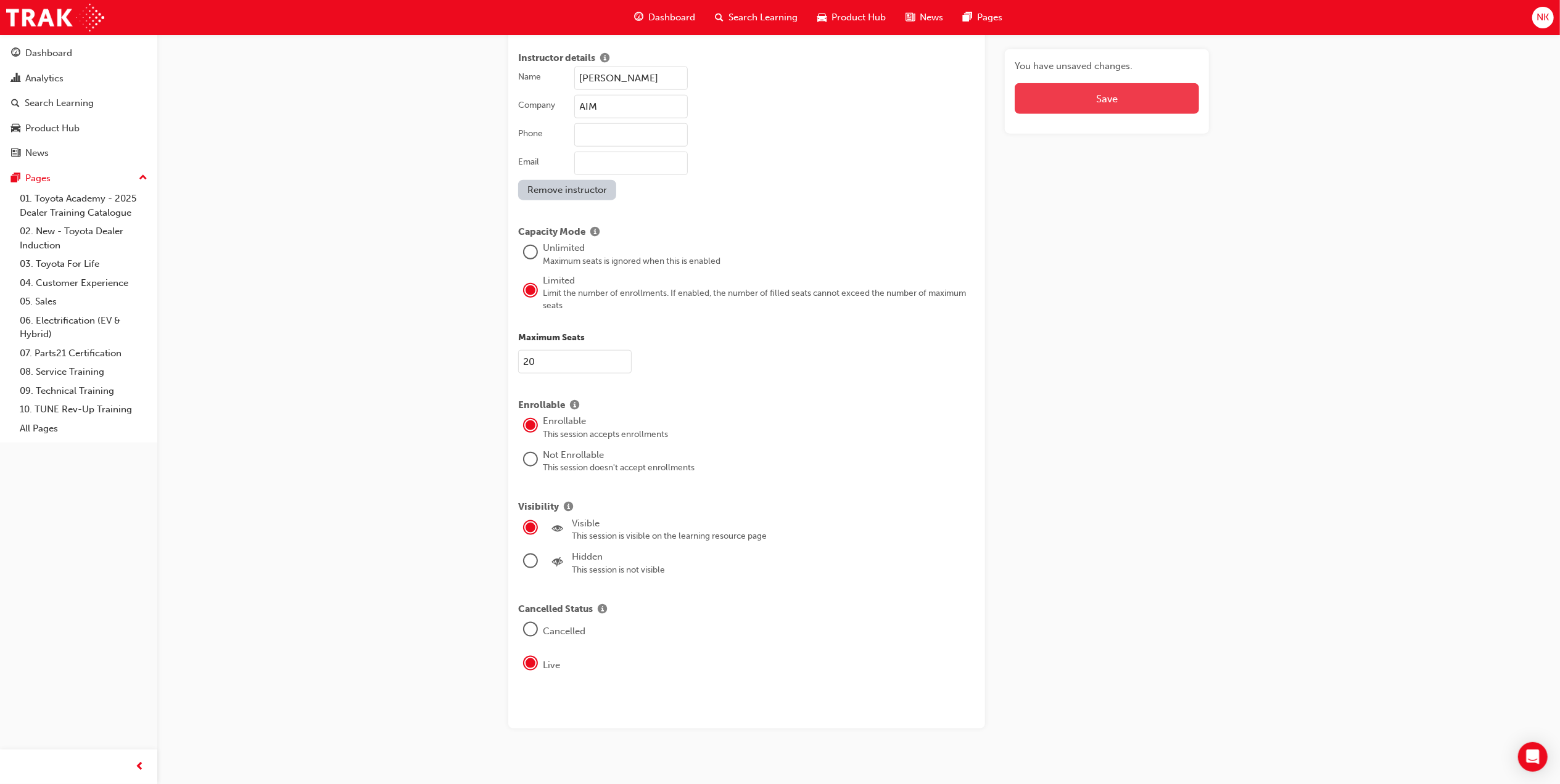
click at [1121, 98] on button "Save" at bounding box center [1107, 99] width 185 height 31
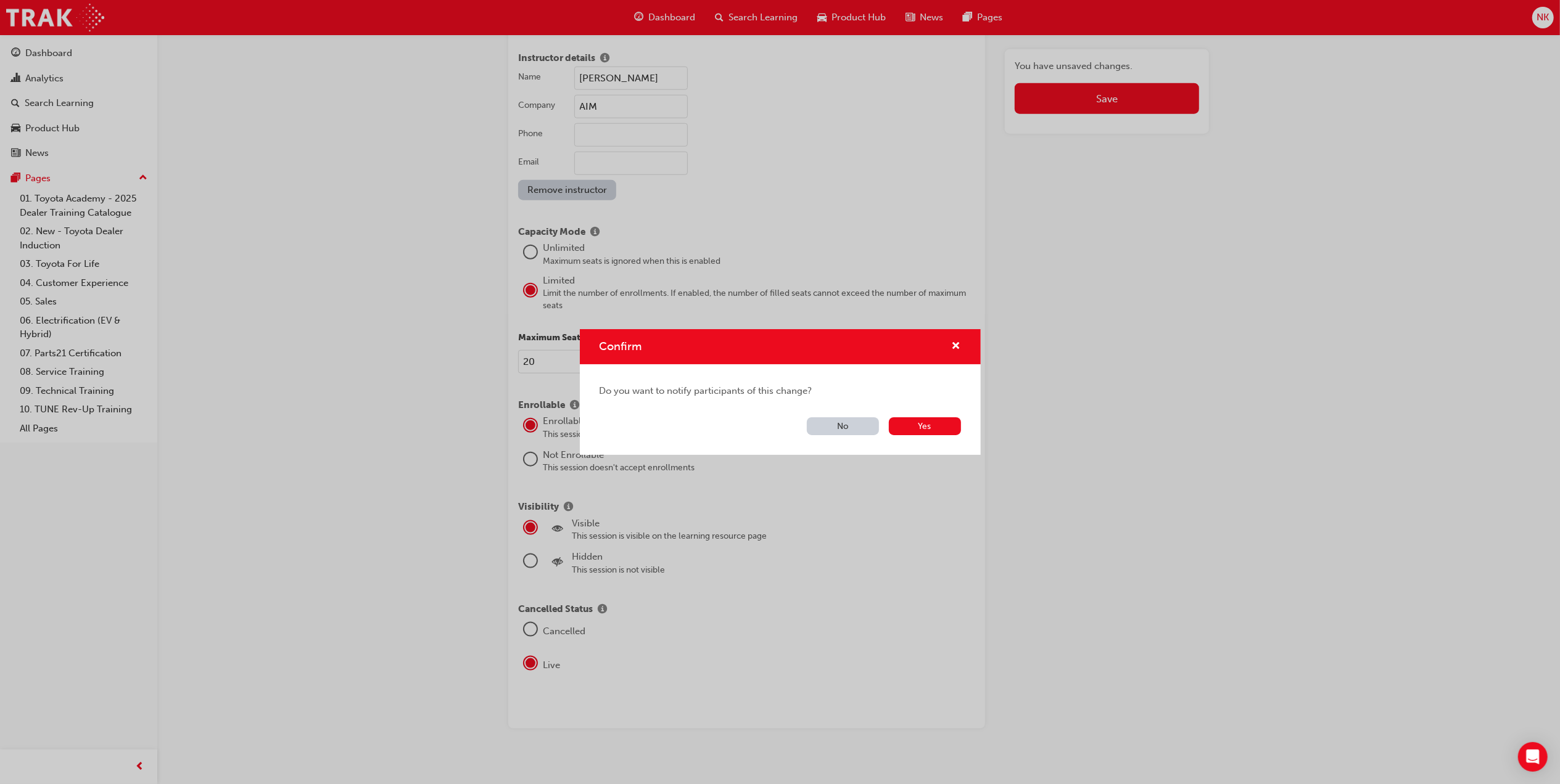
click at [855, 426] on button "No" at bounding box center [843, 426] width 72 height 18
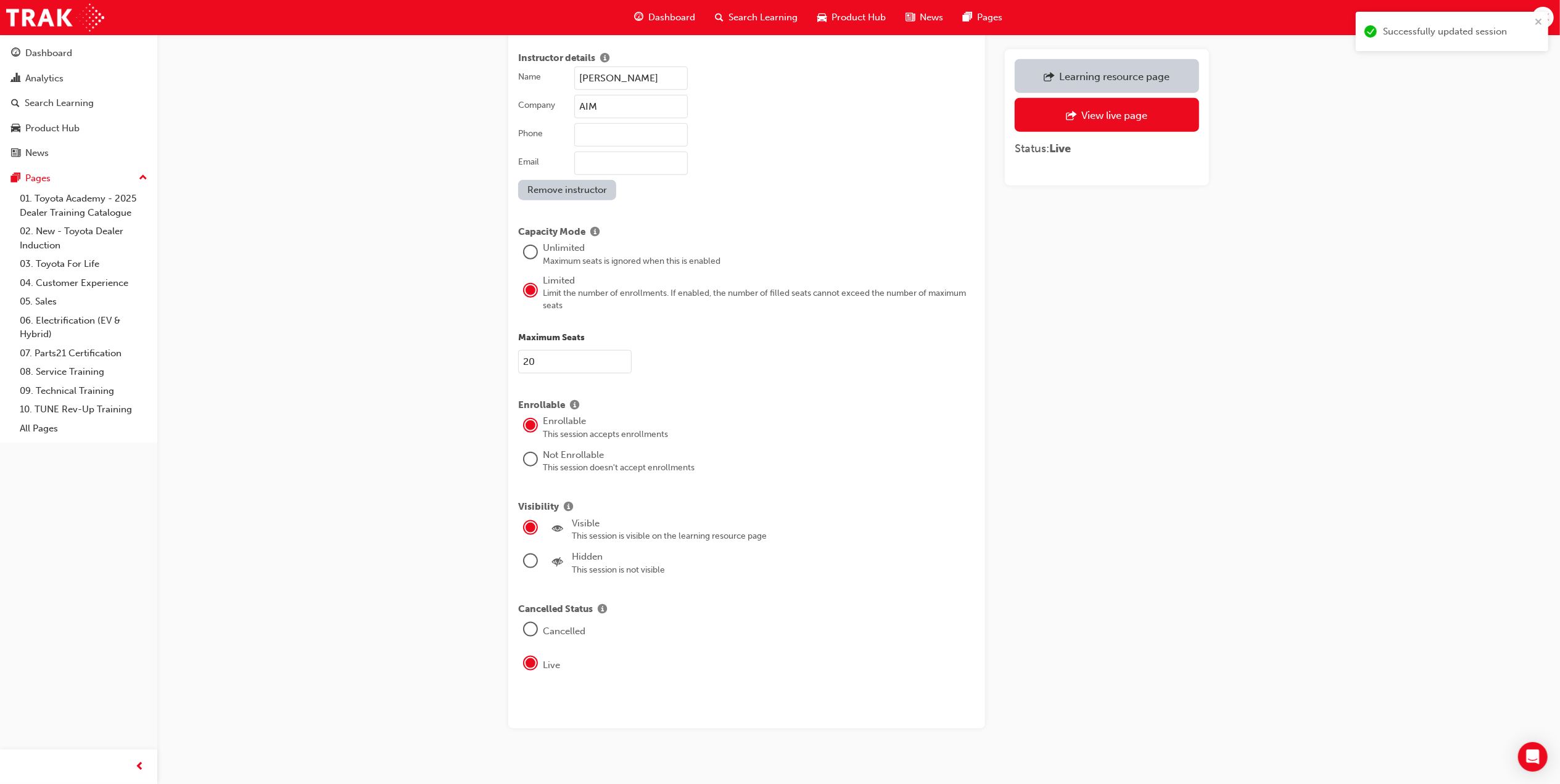
click at [1112, 77] on div "Learning resource page" at bounding box center [1114, 77] width 110 height 12
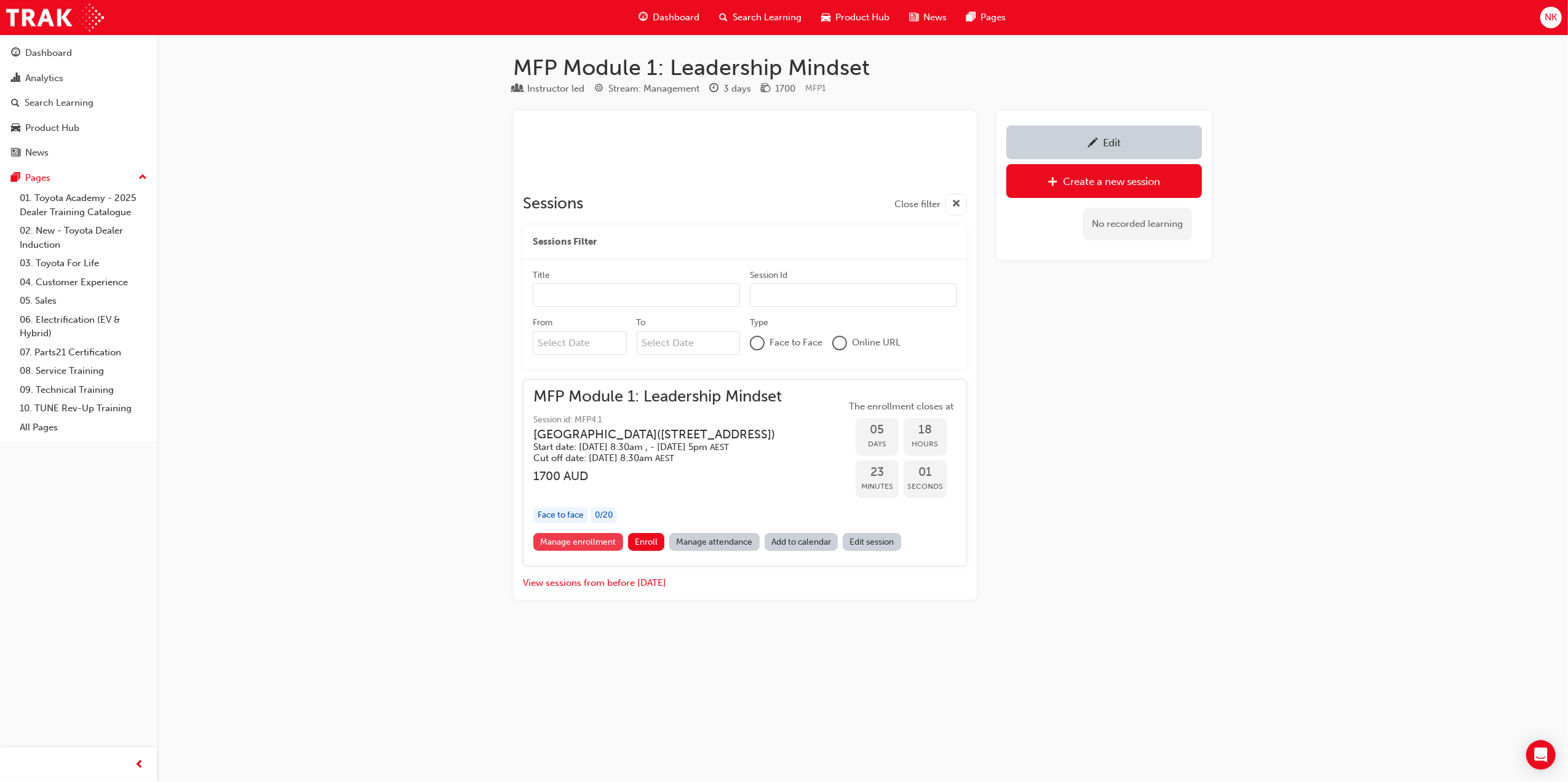
click at [573, 551] on link "Manage enrollment" at bounding box center [579, 542] width 90 height 18
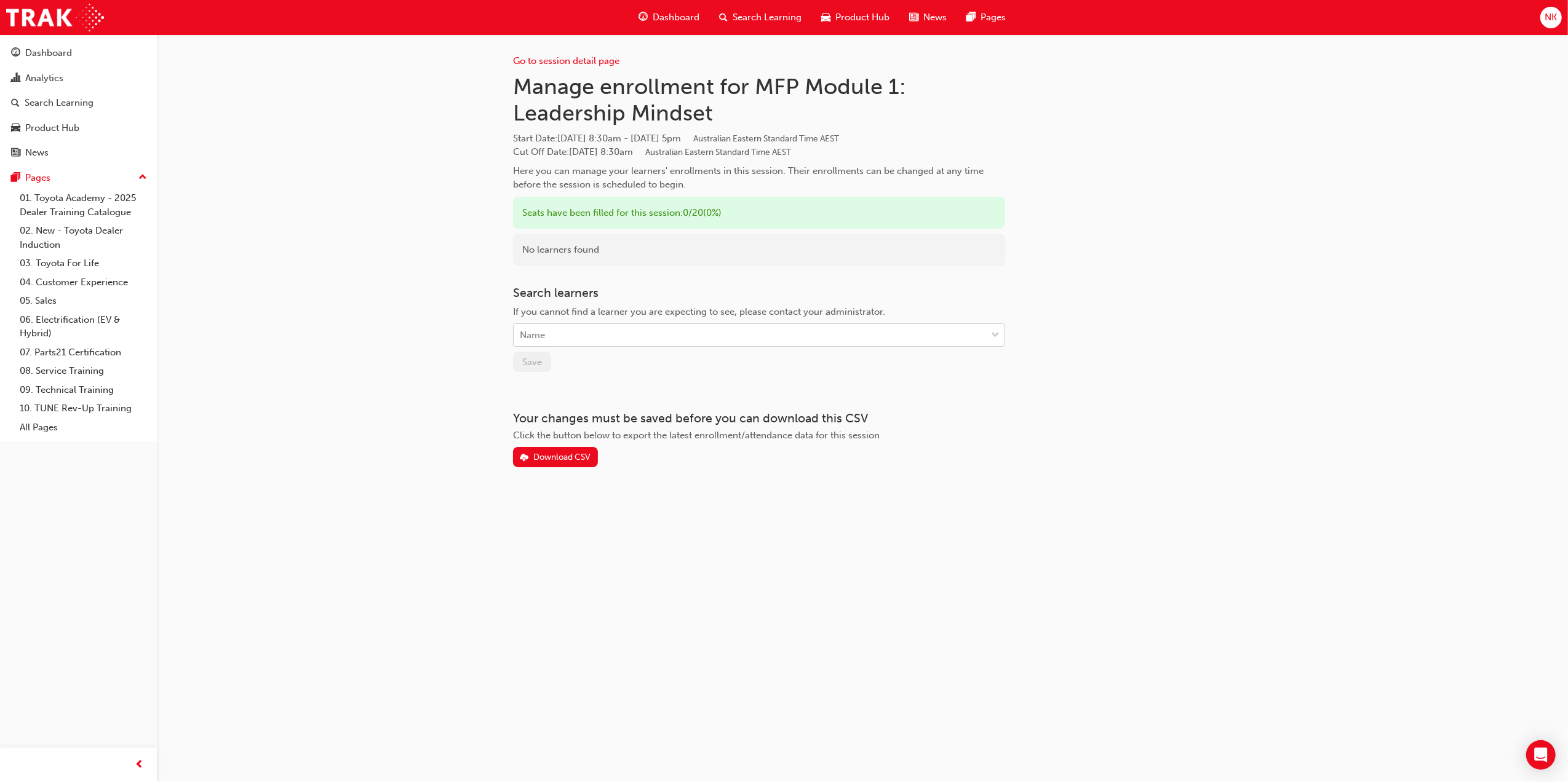
click at [788, 338] on div "Name" at bounding box center [750, 335] width 472 height 22
type input "s"
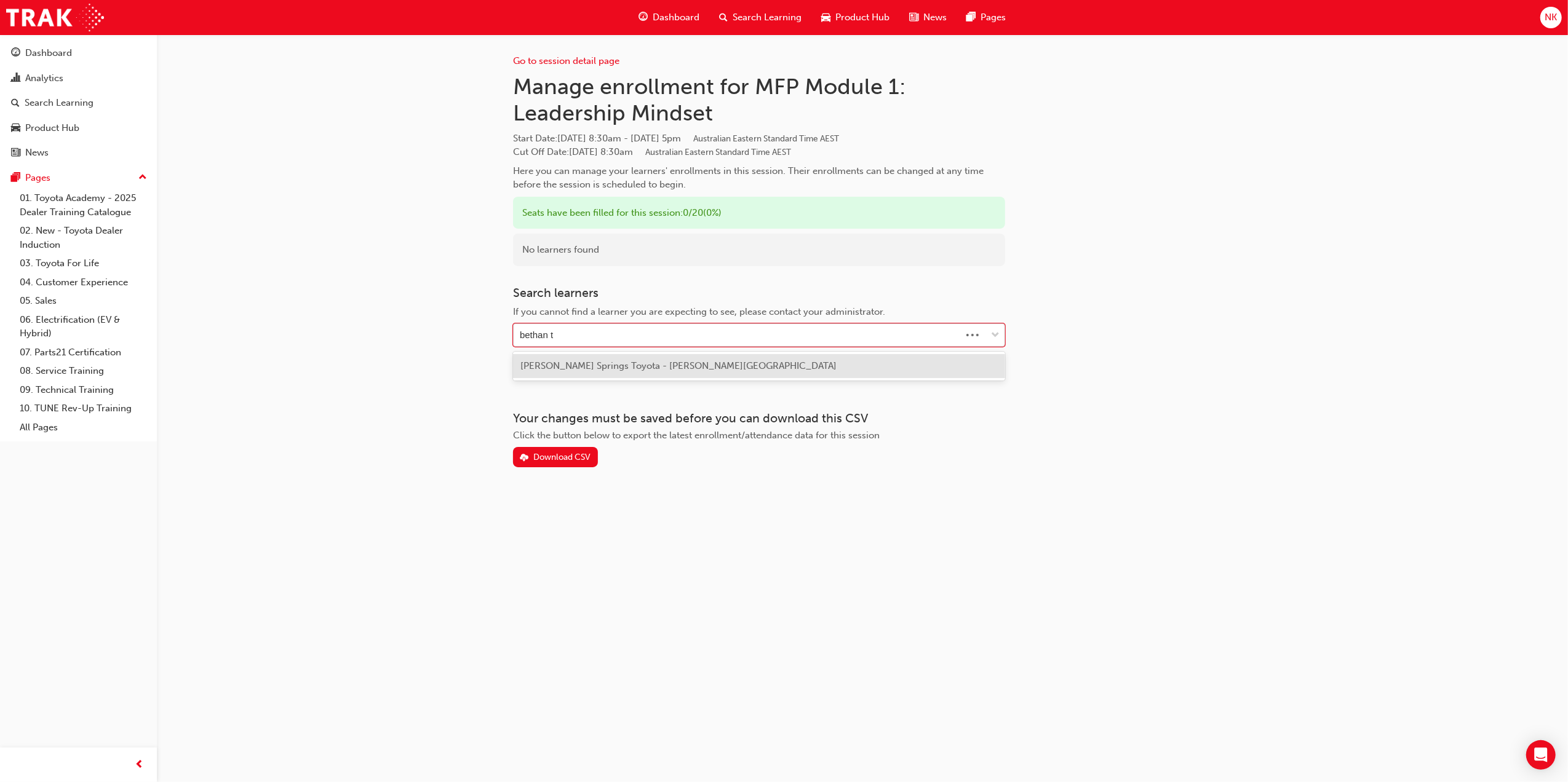
type input "bethan th"
click at [783, 377] on div "Bethan Thomas - Alice Springs Toyota - ALICE SPRINGS" at bounding box center [759, 366] width 493 height 24
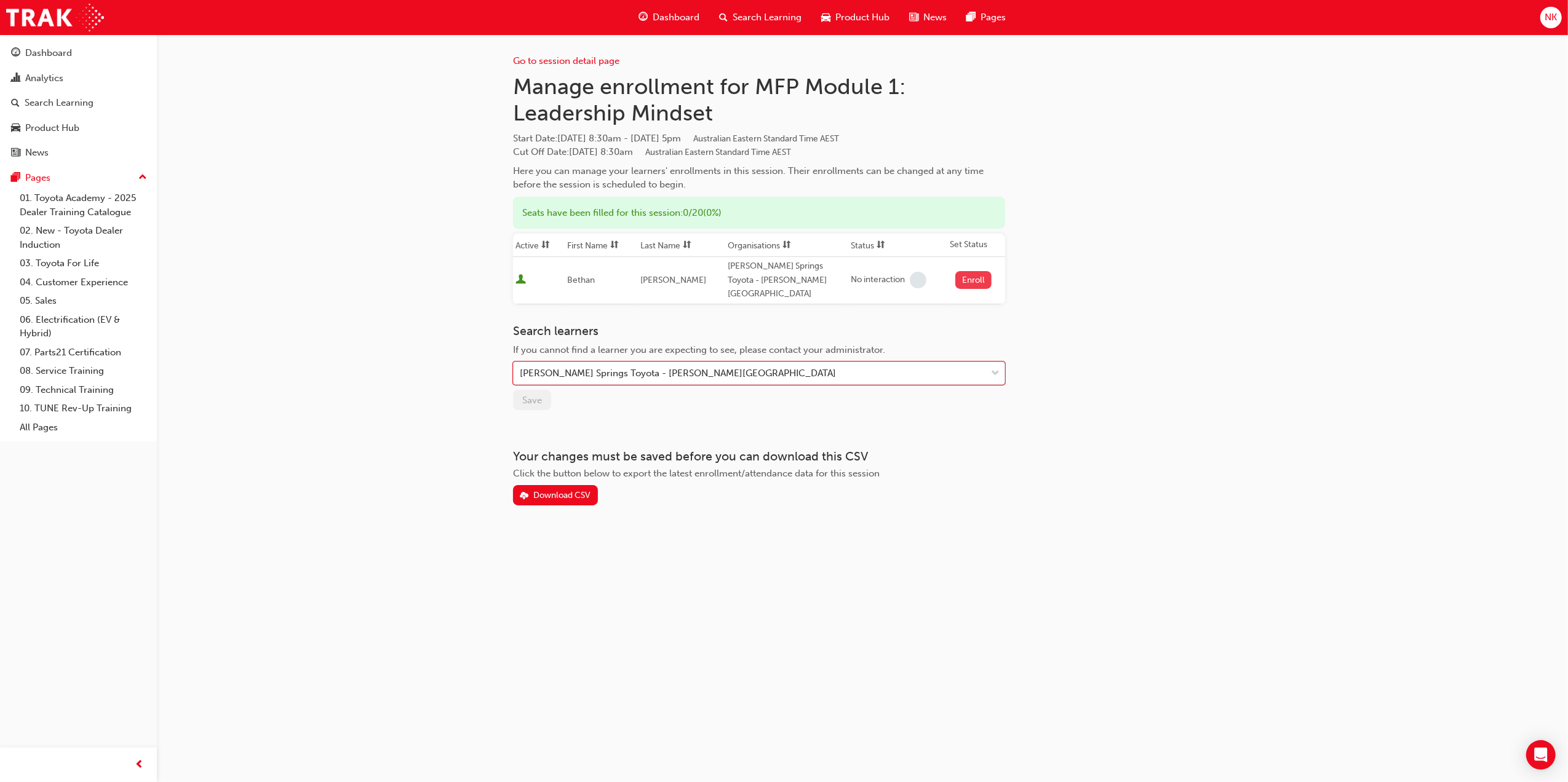
click at [966, 278] on button "Enroll" at bounding box center [974, 280] width 37 height 18
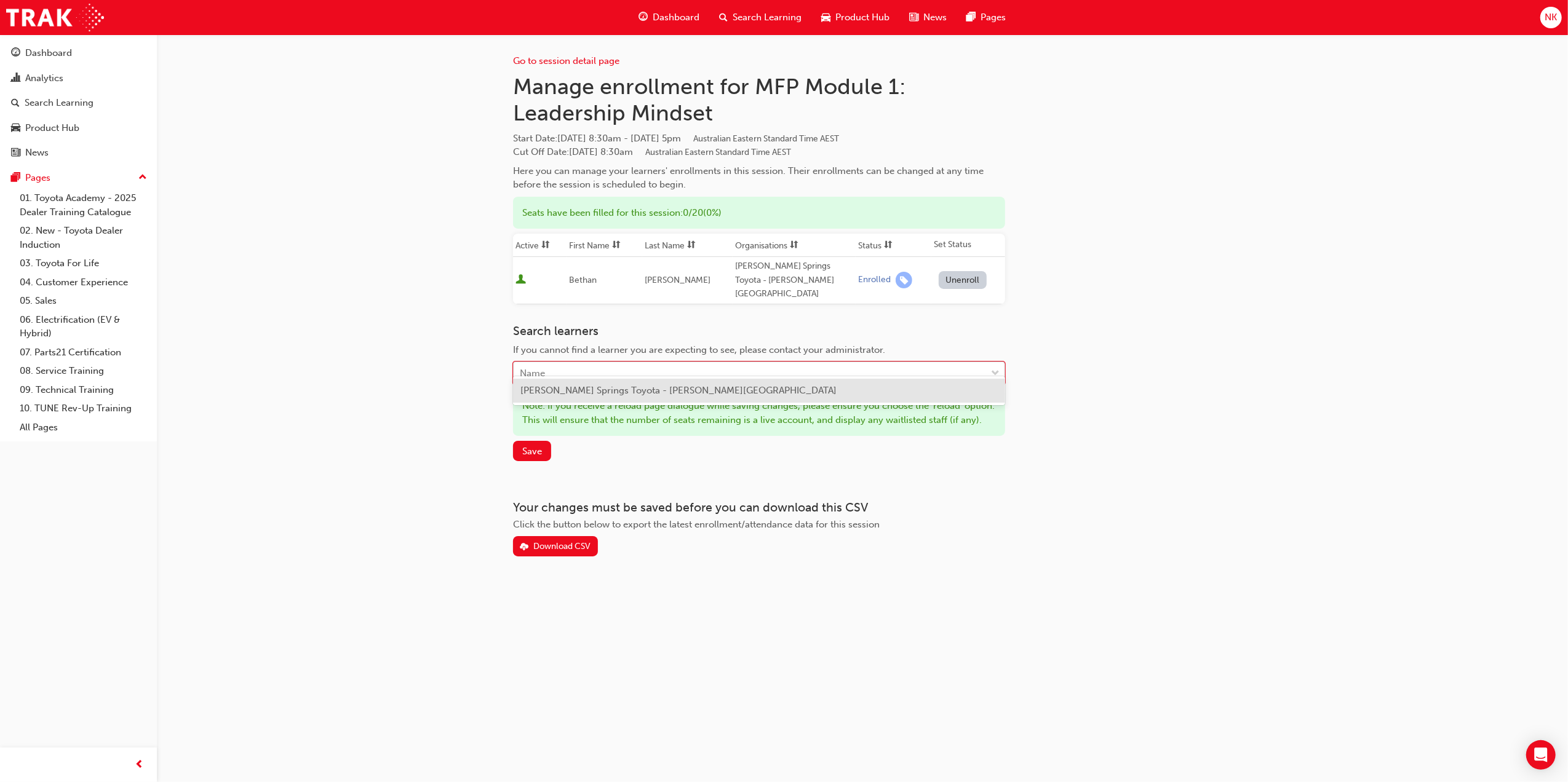
click at [754, 362] on div "Name" at bounding box center [750, 373] width 472 height 22
type input "blake art"
click at [742, 396] on div "Blake Arthur - Bill Robertson Toyota - GLADSTONE" at bounding box center [759, 391] width 493 height 24
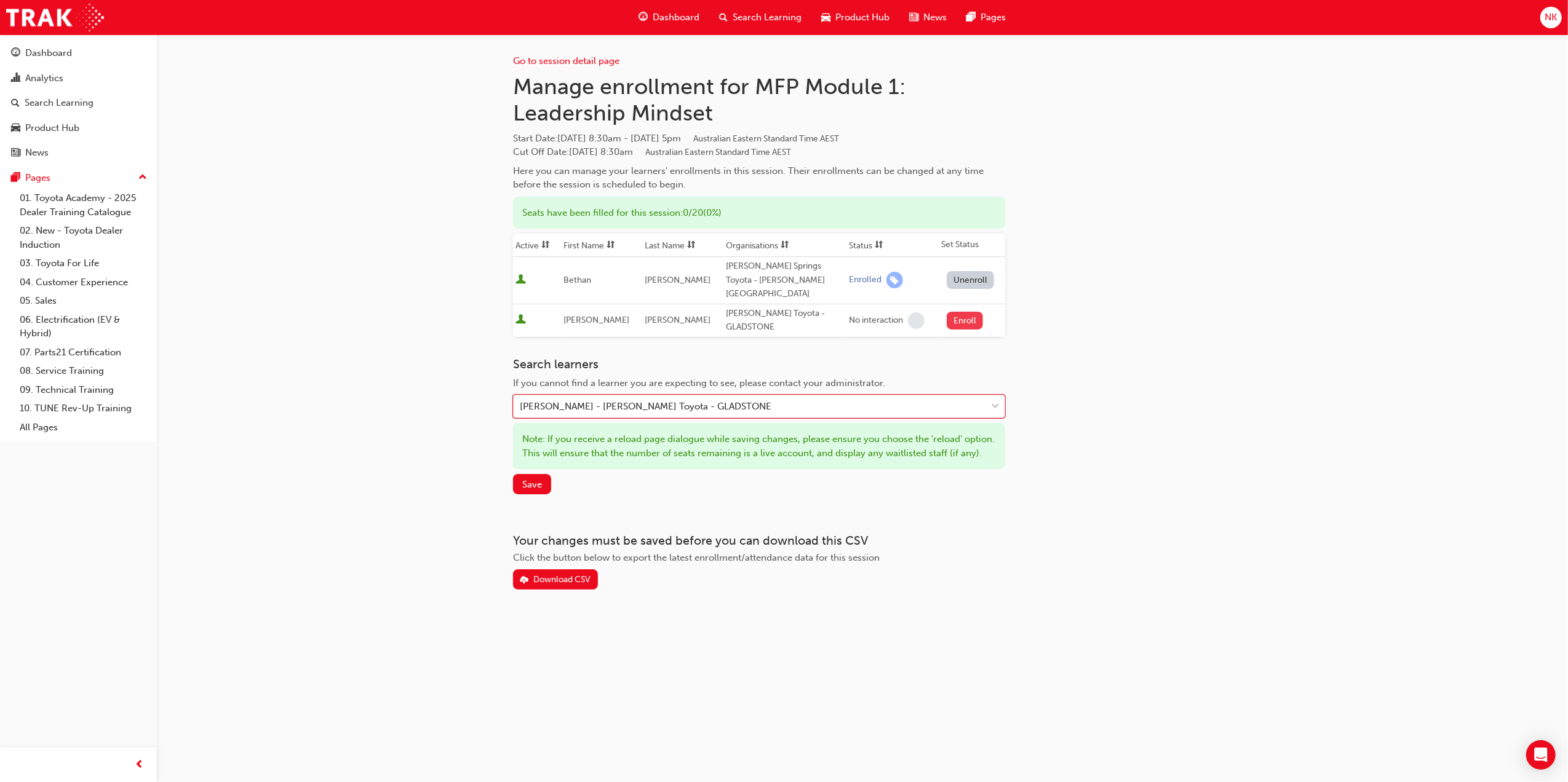
click at [963, 312] on button "Enroll" at bounding box center [966, 320] width 37 height 18
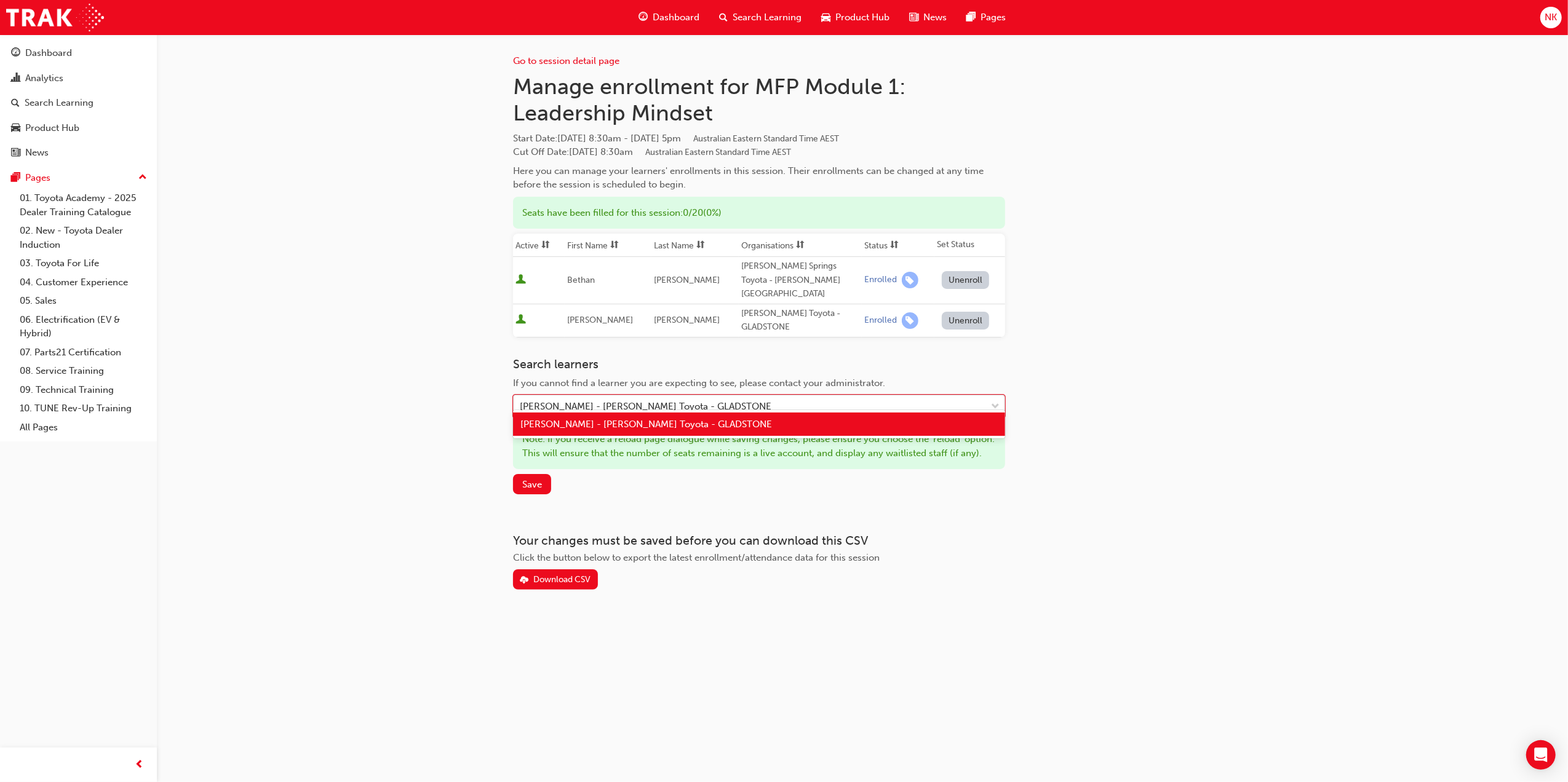
click at [857, 396] on div "Blake Arthur - Bill Robertson Toyota - GLADSTONE" at bounding box center [750, 406] width 472 height 22
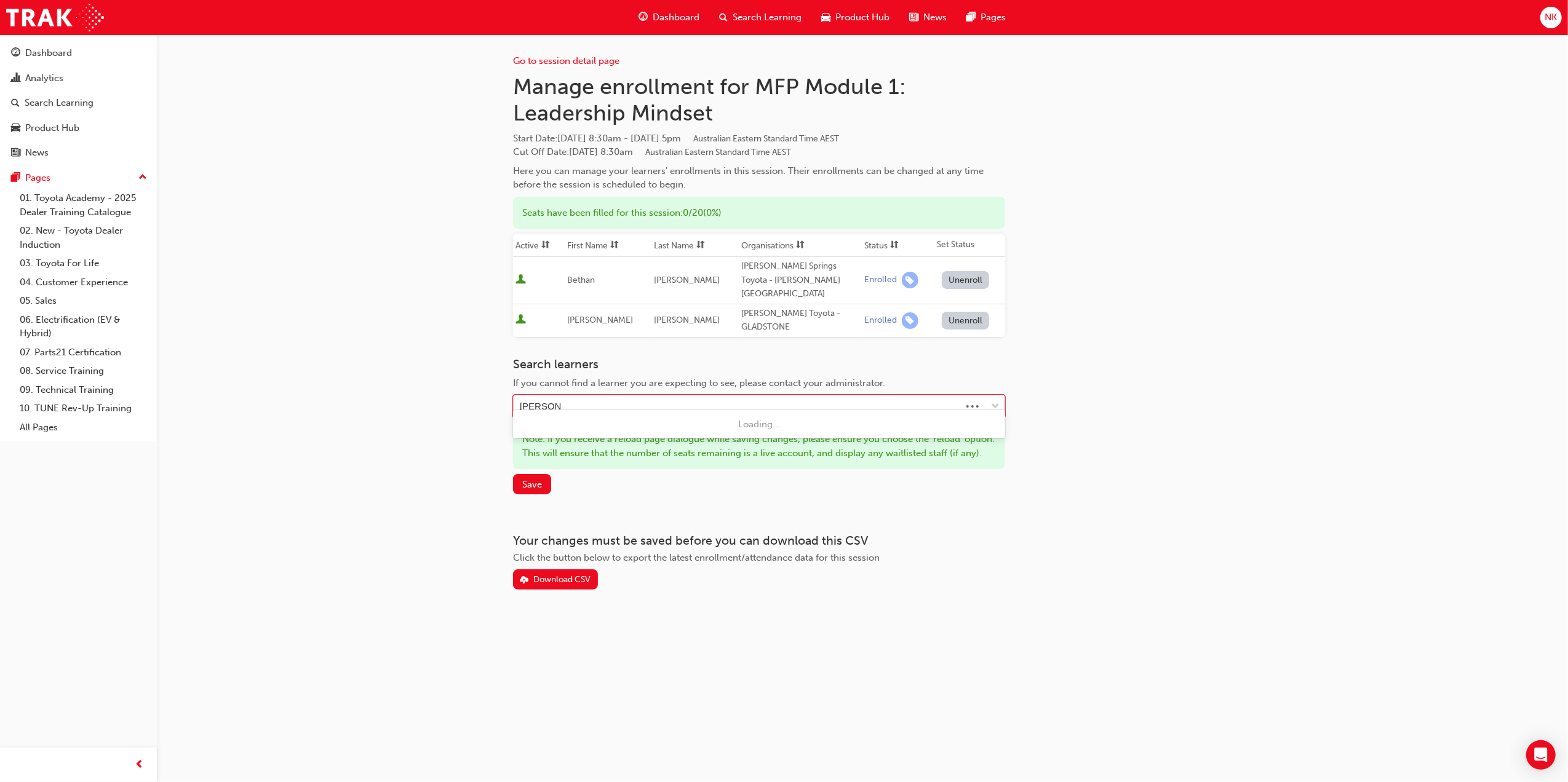
type input "david barret"
click at [825, 424] on span "David Barrett - Kyneton Toyota - KYNETON, Sunbury Toyota - SUNBURY" at bounding box center [687, 424] width 332 height 11
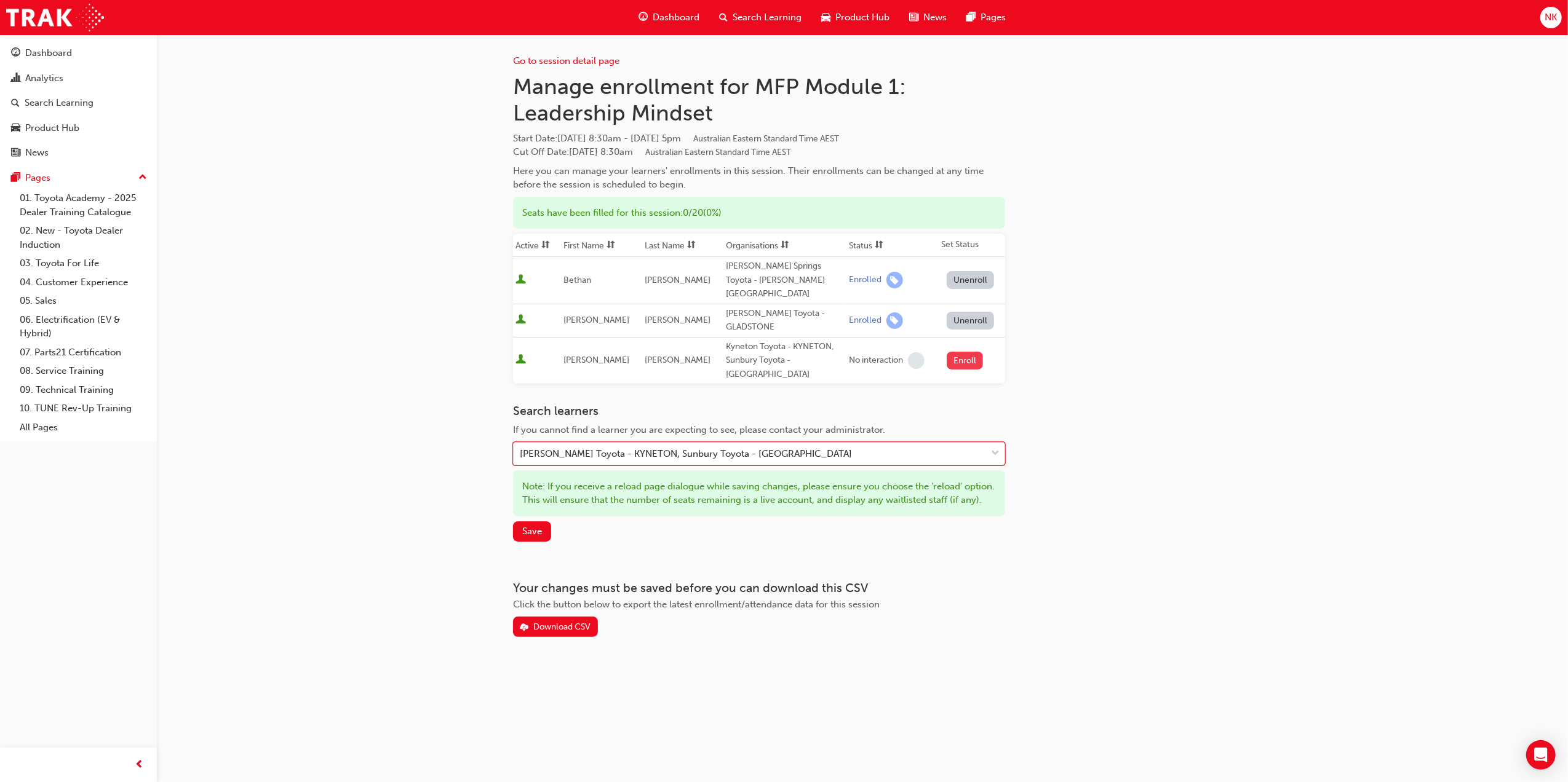
click at [966, 352] on button "Enroll" at bounding box center [966, 361] width 37 height 18
click at [877, 443] on div "David Barrett - Kyneton Toyota - KYNETON, Sunbury Toyota - SUNBURY" at bounding box center [750, 454] width 472 height 22
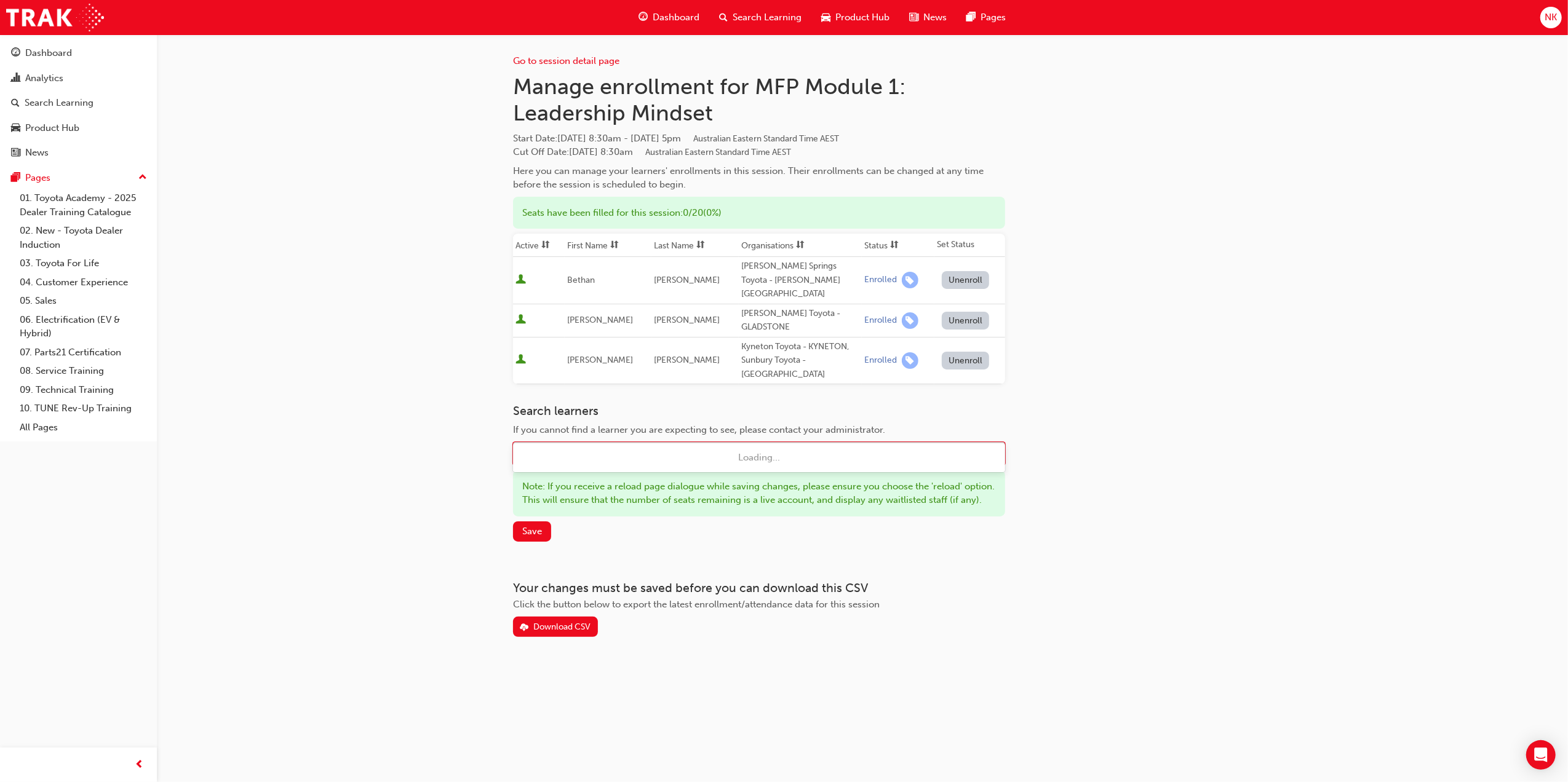
type input "gayan"
click at [832, 460] on div "Gayan Malwenna - Chadstone Toyota - OAKLEIGH" at bounding box center [759, 457] width 493 height 24
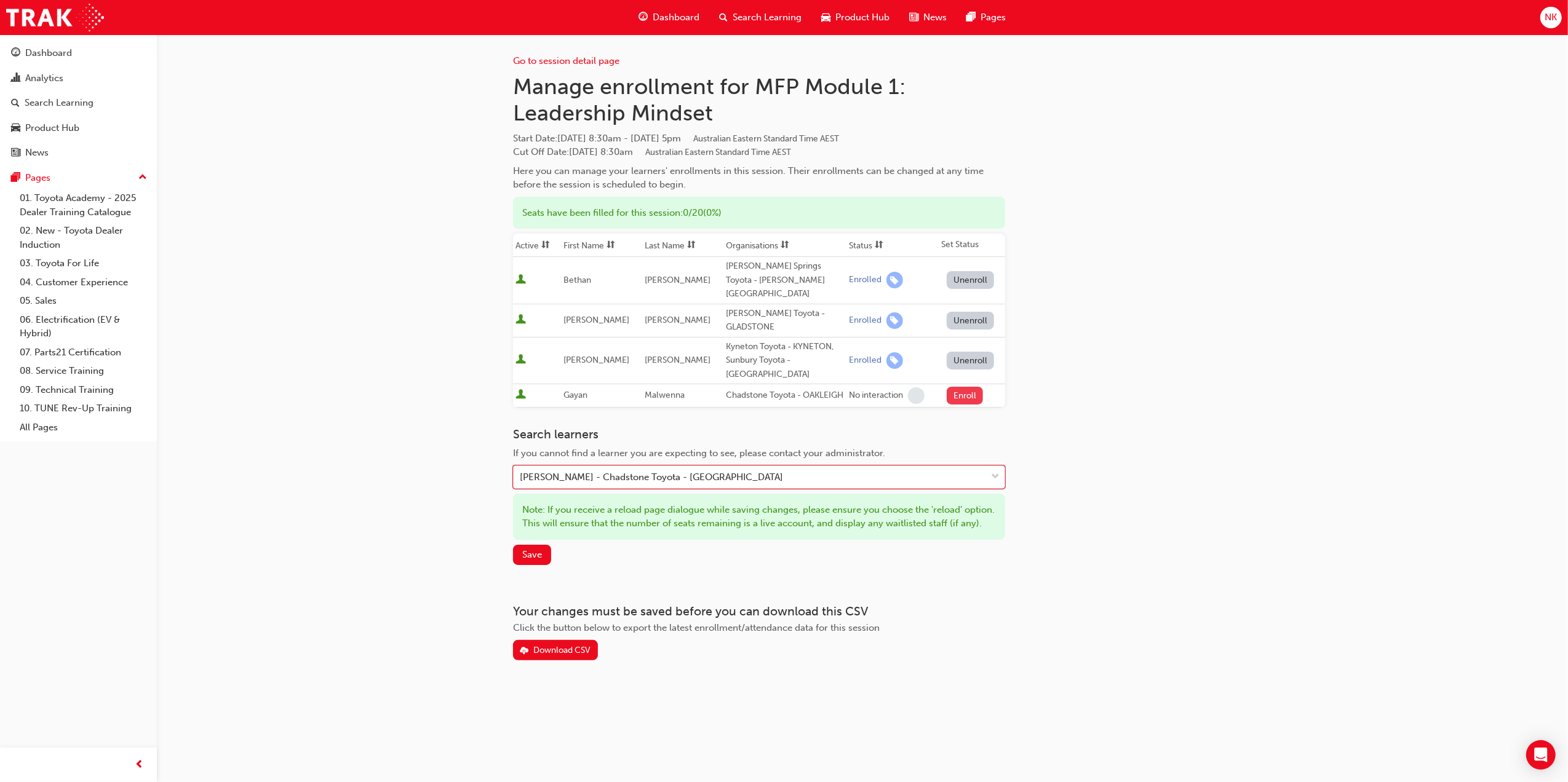
click at [966, 387] on button "Enroll" at bounding box center [966, 396] width 37 height 18
click at [756, 467] on div "Gayan Malwenna - Chadstone Toyota - OAKLEIGH" at bounding box center [750, 477] width 472 height 22
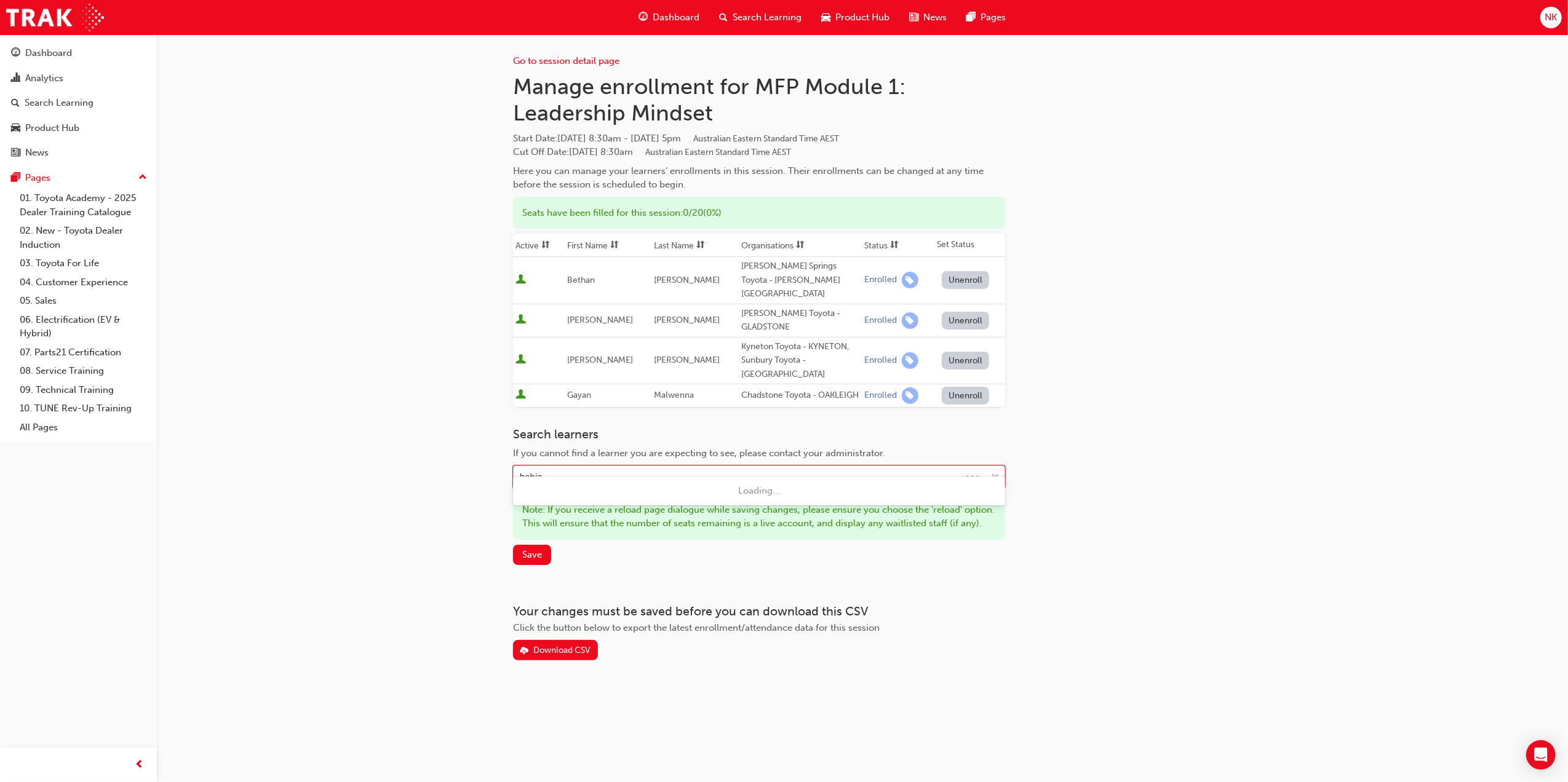
type input "hobie w"
click at [749, 493] on div "Hobie Willmett - Lockyer Valley Toyota - GATTON" at bounding box center [759, 491] width 493 height 24
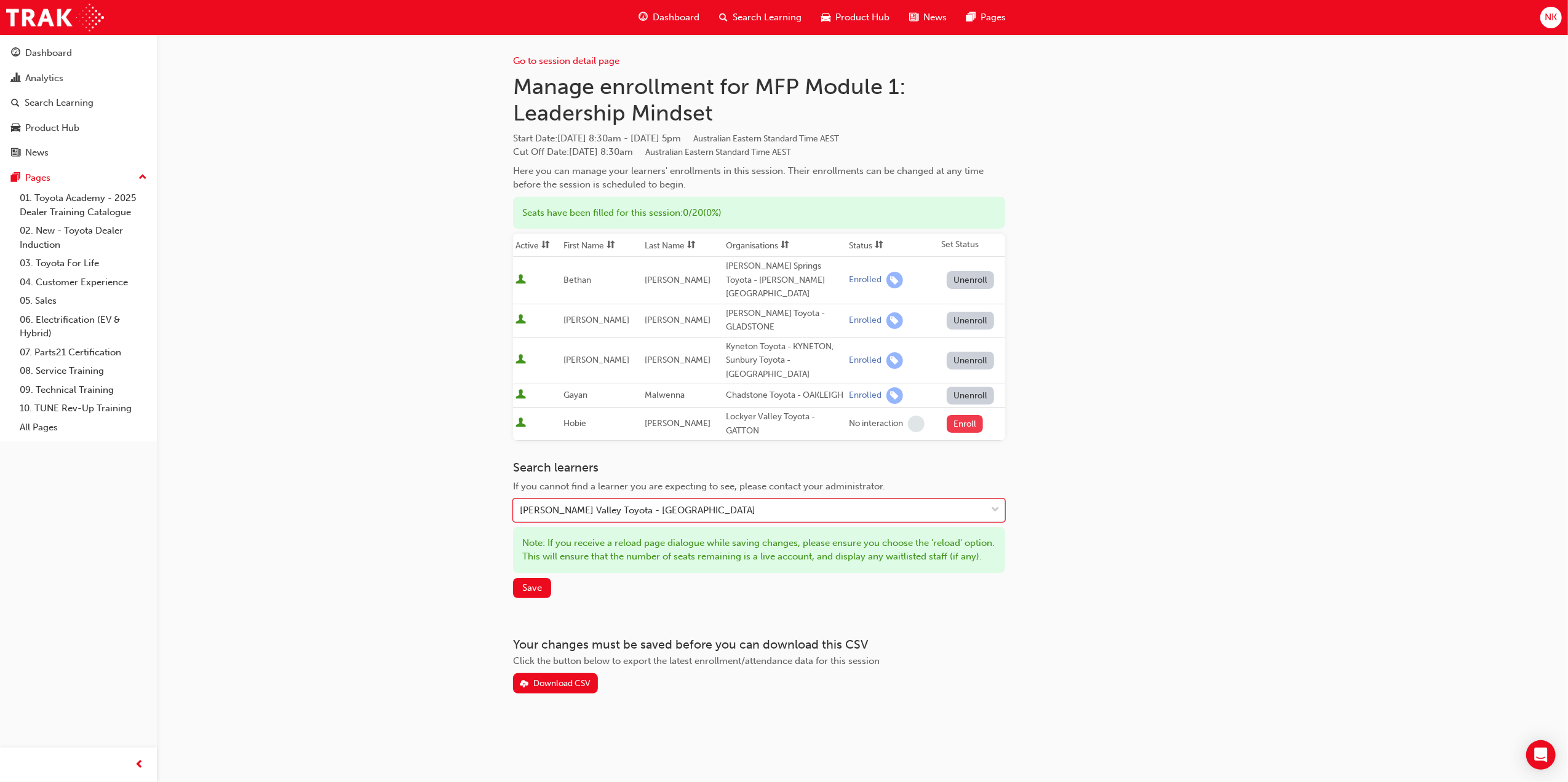
click at [966, 415] on button "Enroll" at bounding box center [966, 424] width 37 height 18
click at [795, 500] on div "Hobie Willmett - Lockyer Valley Toyota - GATTON" at bounding box center [750, 511] width 472 height 22
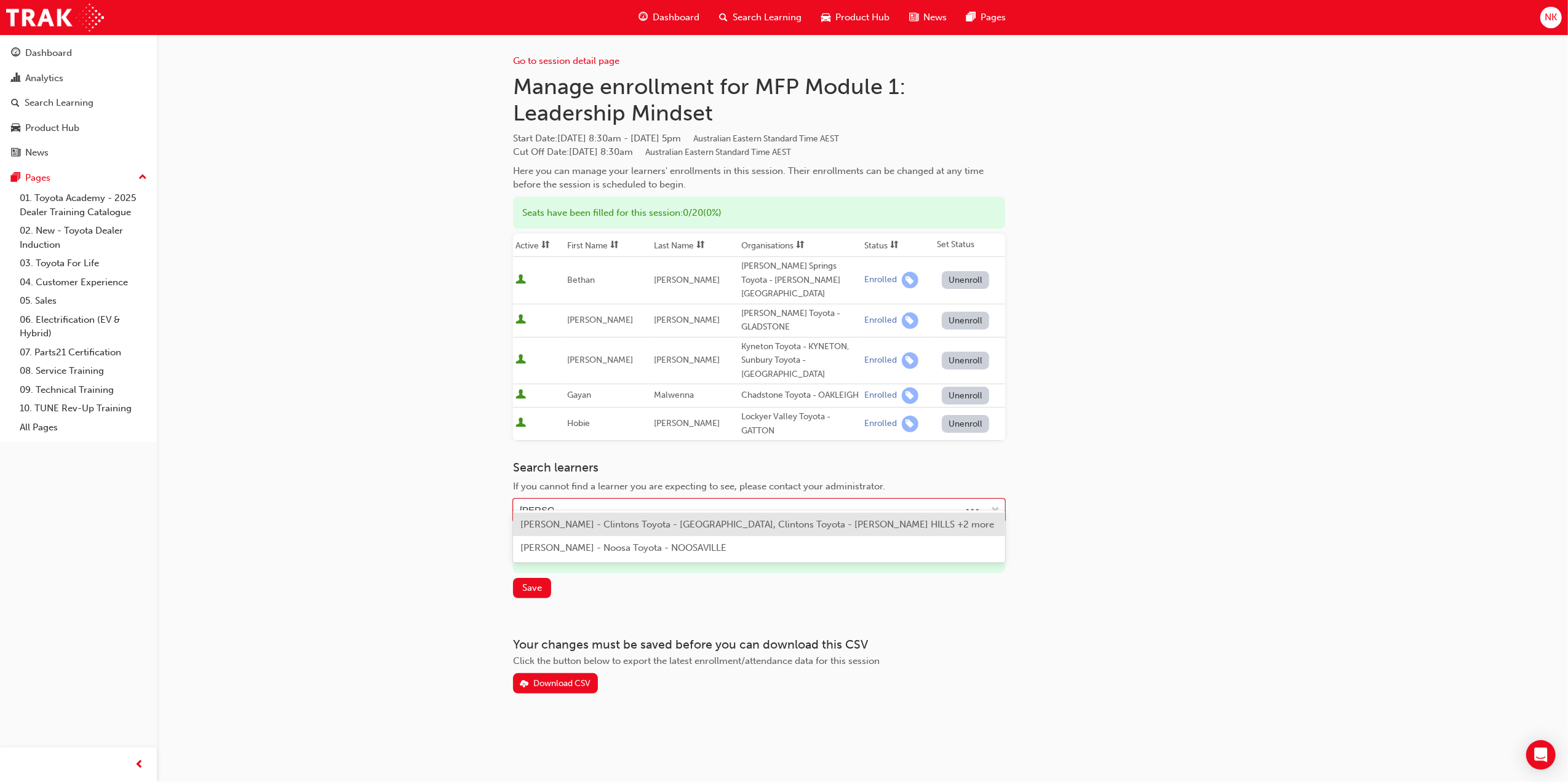
type input "jake brown"
click at [843, 520] on span "jake Brown - Clintons Toyota - CAMPBELLTOWN, Clintons Toyota - GREGORY HILLS +2…" at bounding box center [758, 525] width 474 height 11
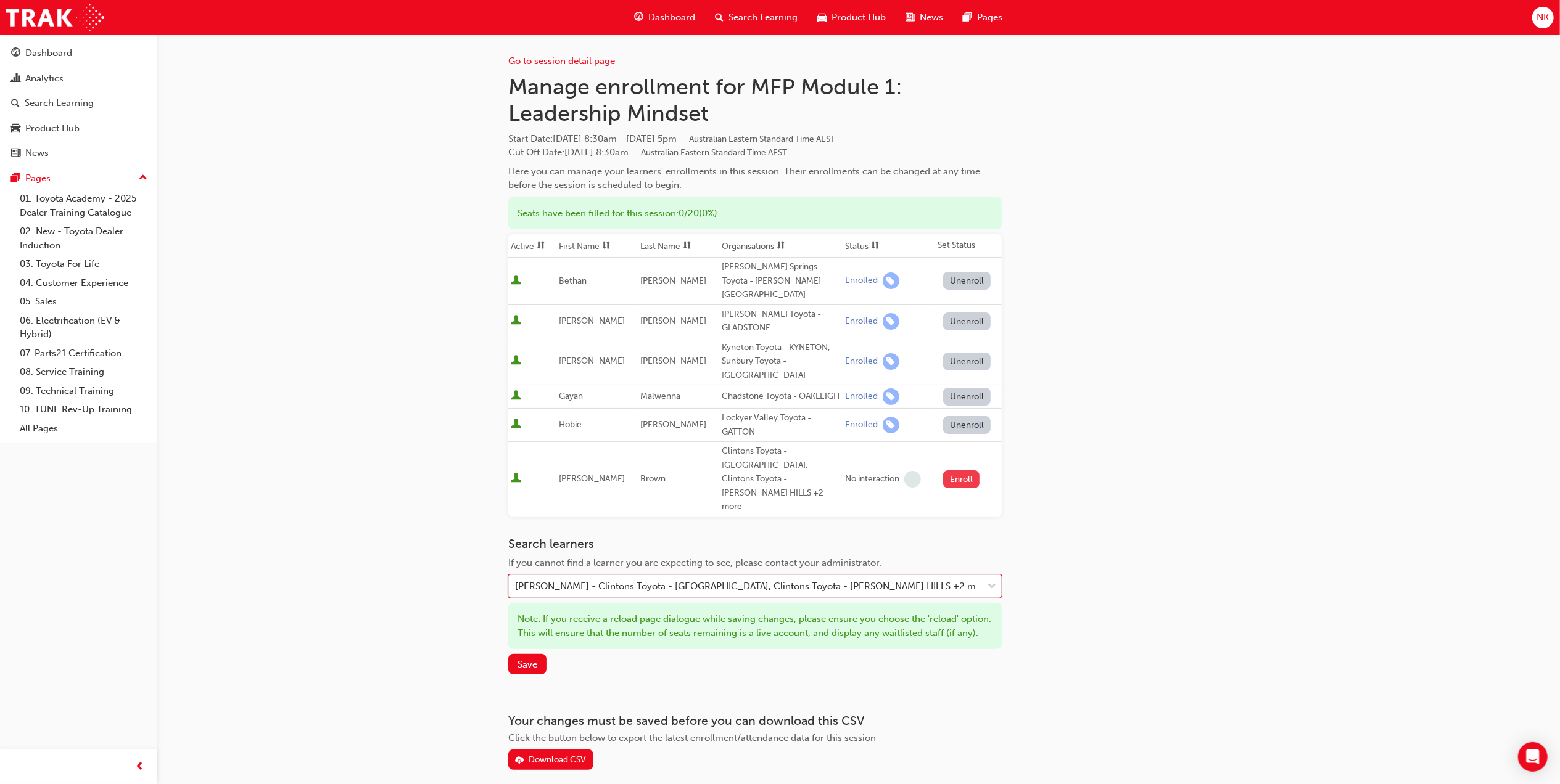
click at [958, 471] on button "Enroll" at bounding box center [962, 480] width 37 height 18
click at [879, 580] on div "jake Brown - Clintons Toyota - CAMPBELLTOWN, Clintons Toyota - GREGORY HILLS +2…" at bounding box center [749, 587] width 469 height 14
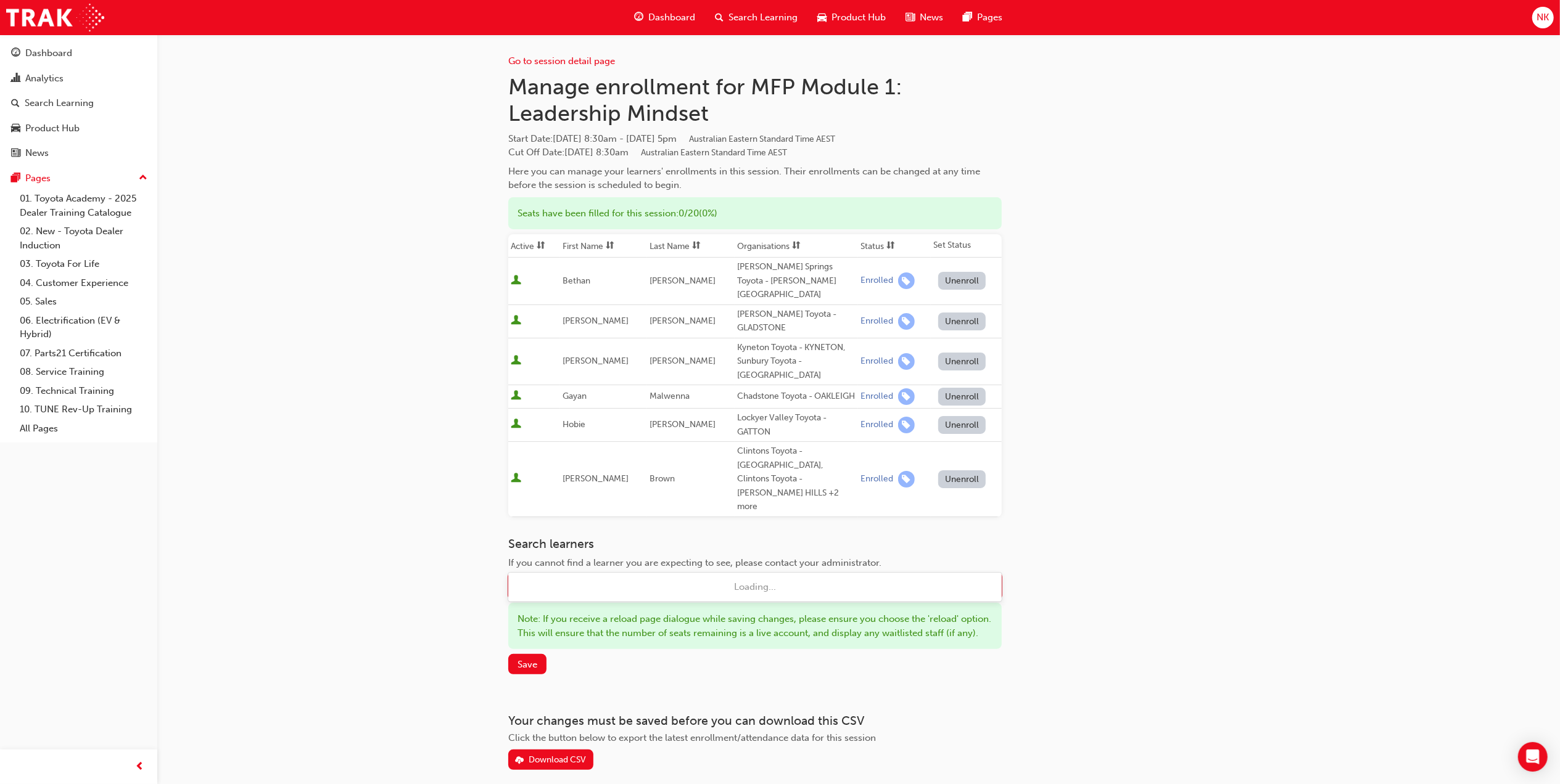
type input "joshua eva"
click at [840, 587] on div "Joshua Evans - Parramatta Toyota - PARRAMATTA" at bounding box center [754, 587] width 494 height 24
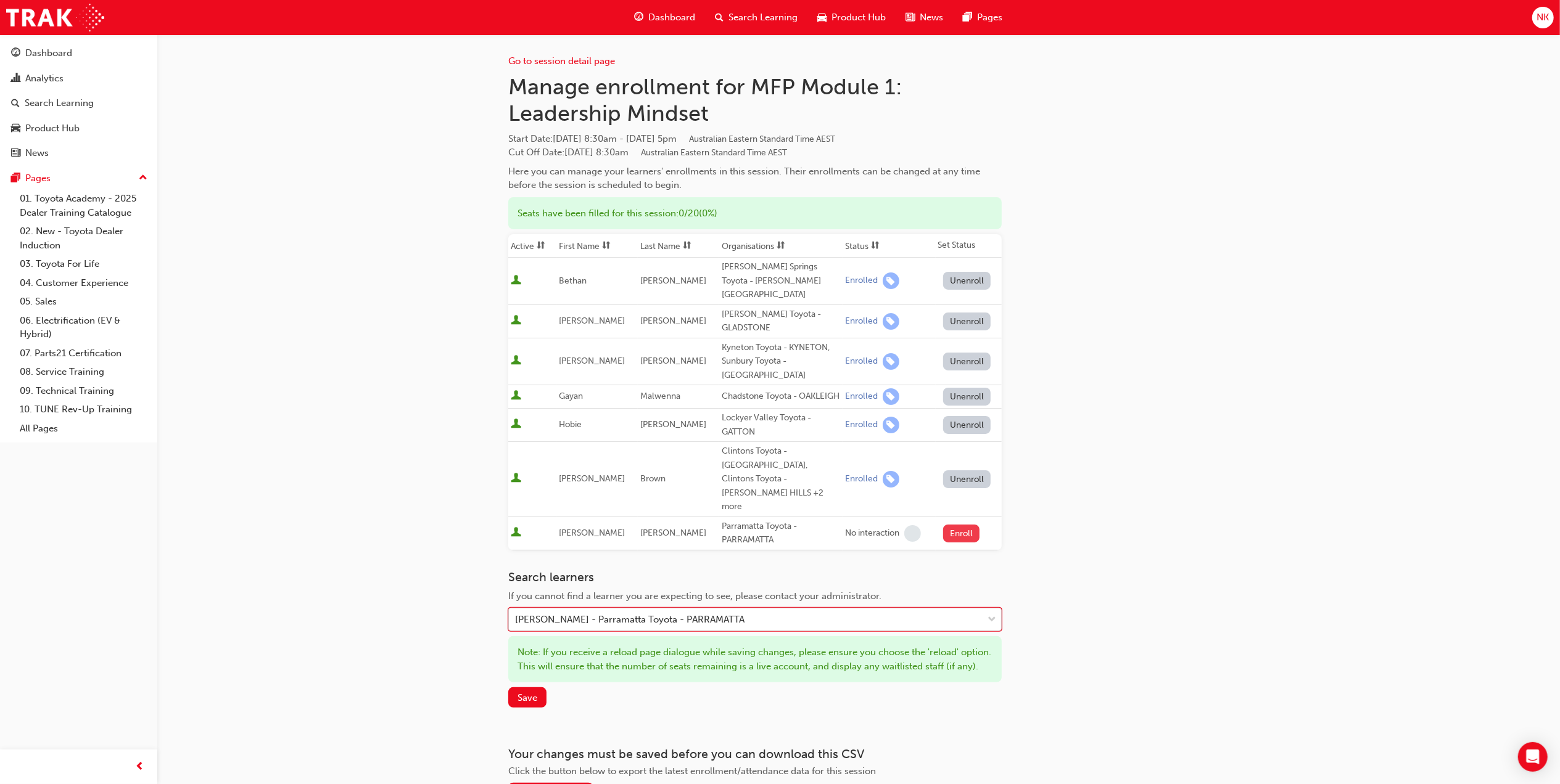
click at [960, 524] on button "Enroll" at bounding box center [962, 533] width 37 height 18
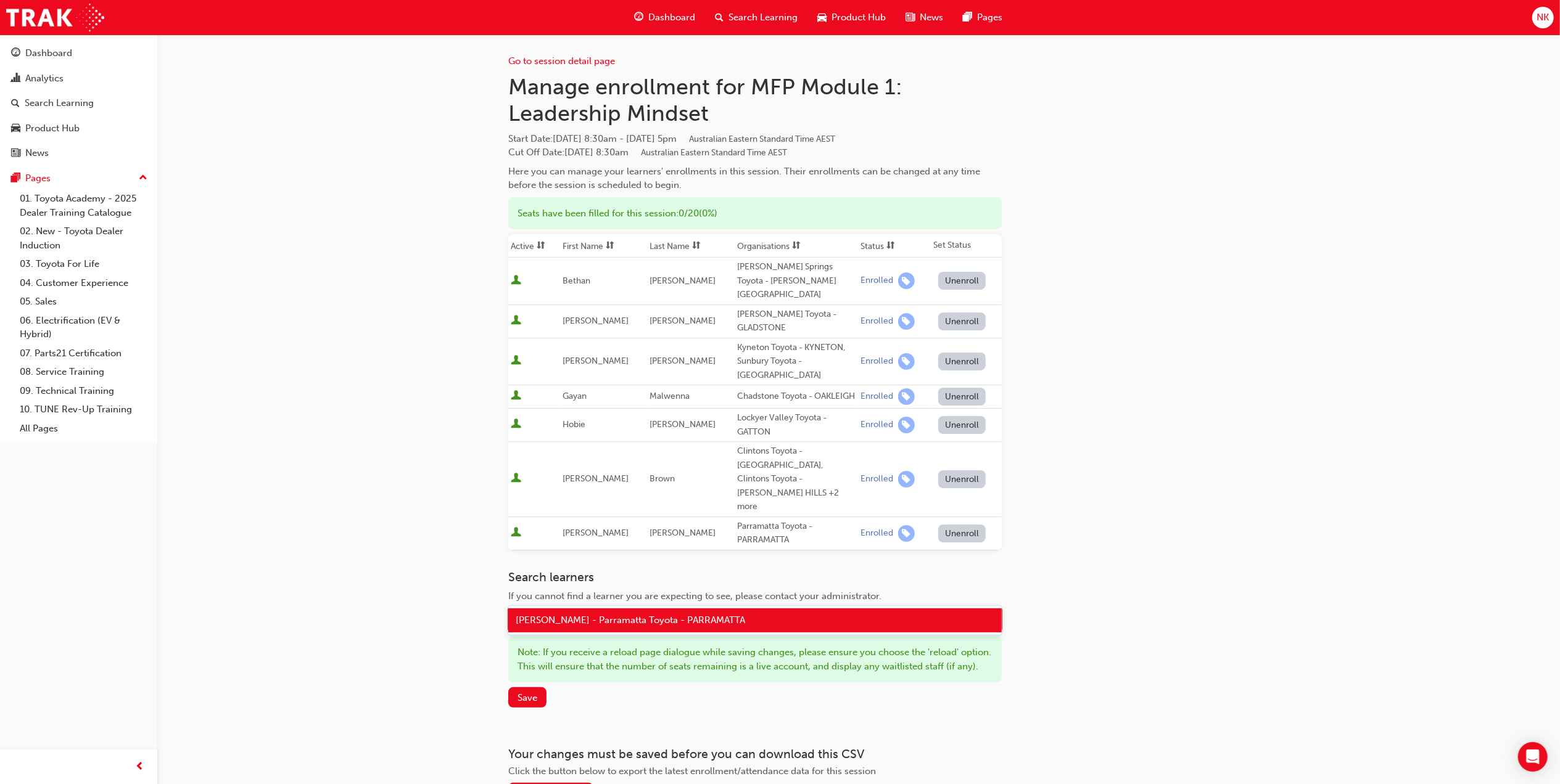
click at [830, 609] on div "Joshua Evans - Parramatta Toyota - PARRAMATTA" at bounding box center [746, 619] width 474 height 22
type input "a"
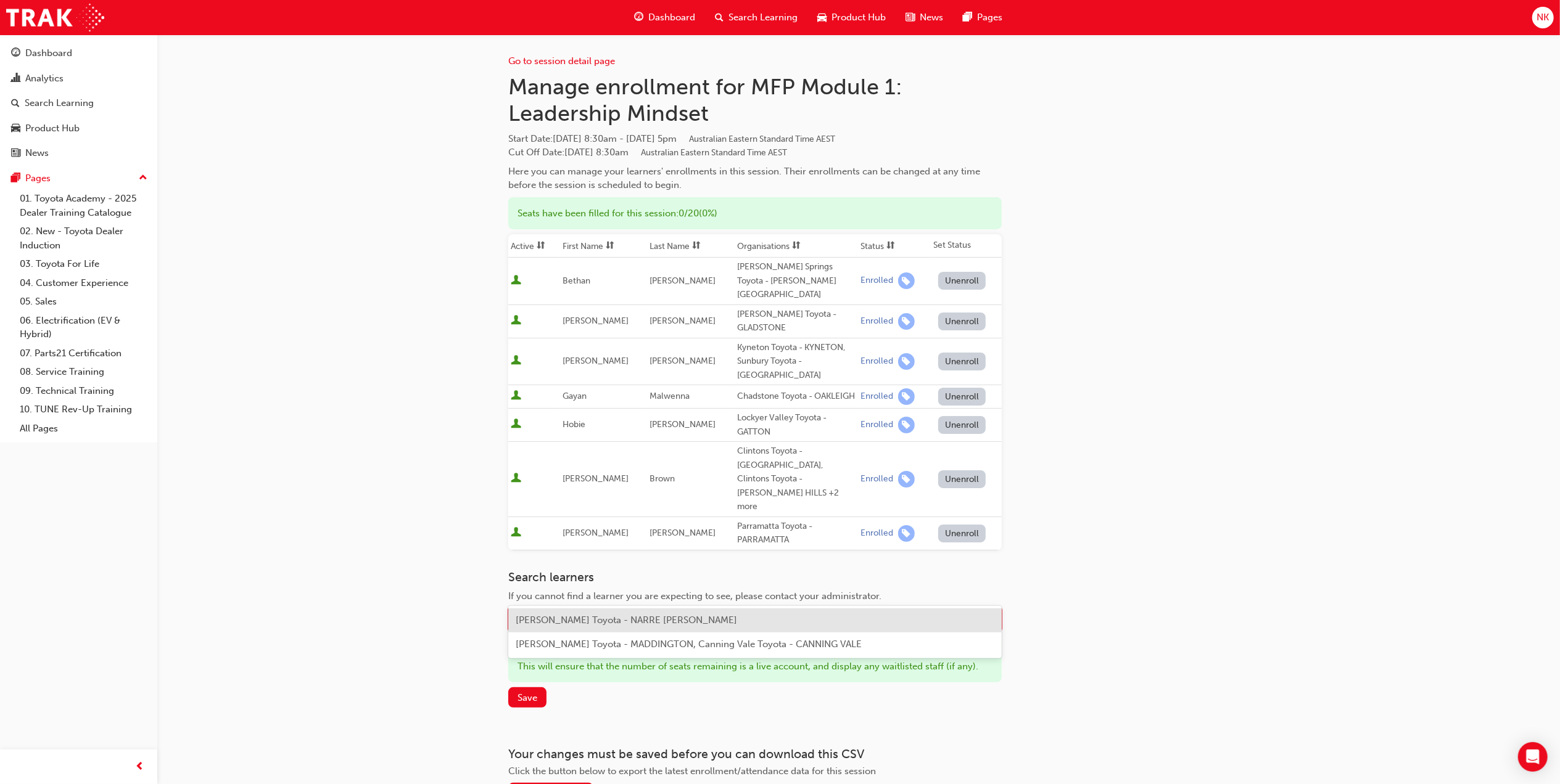
type input "kyle n"
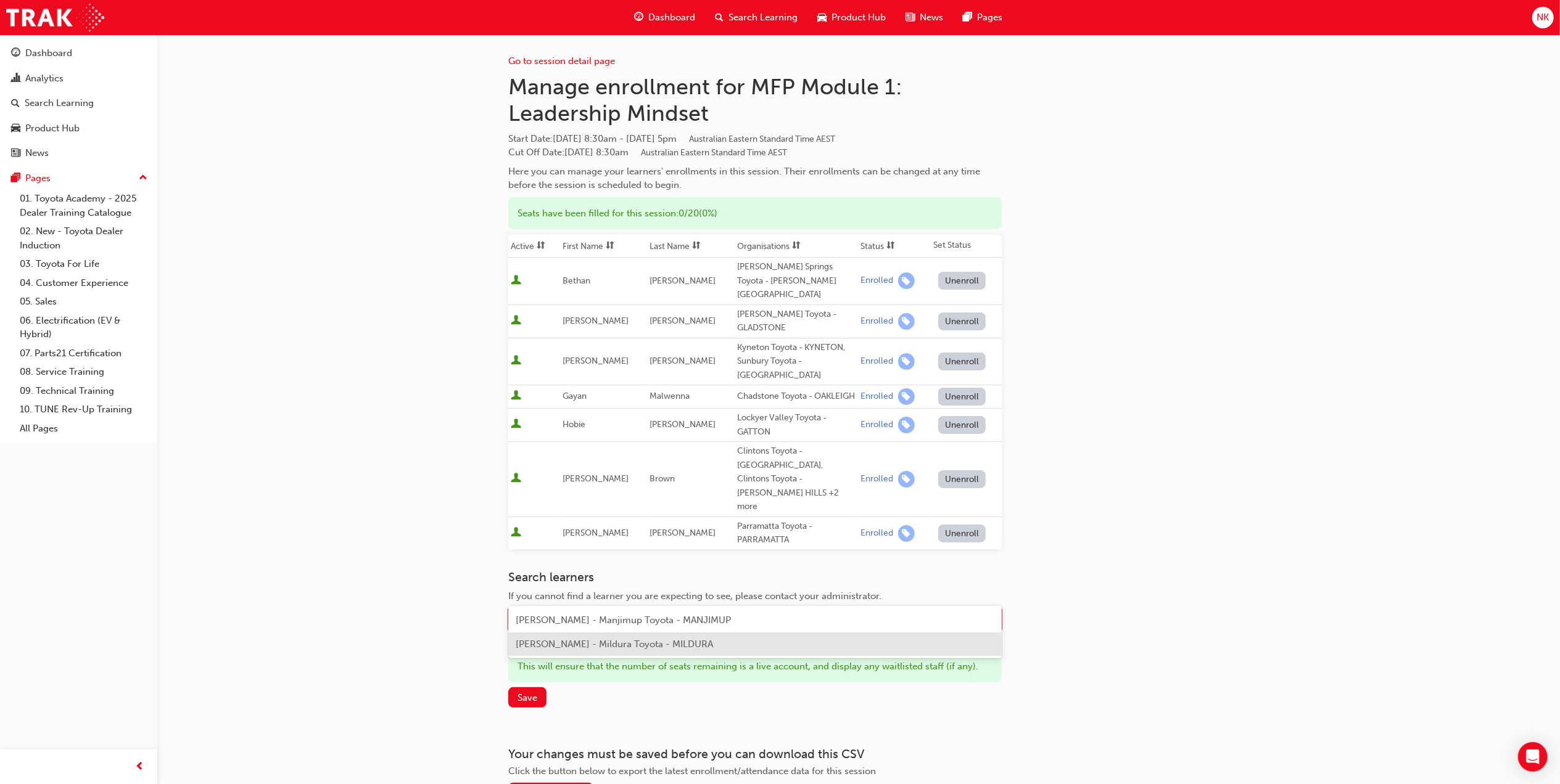
click at [806, 648] on div "Kyle Newey - Mildura Toyota - MILDURA" at bounding box center [754, 644] width 494 height 24
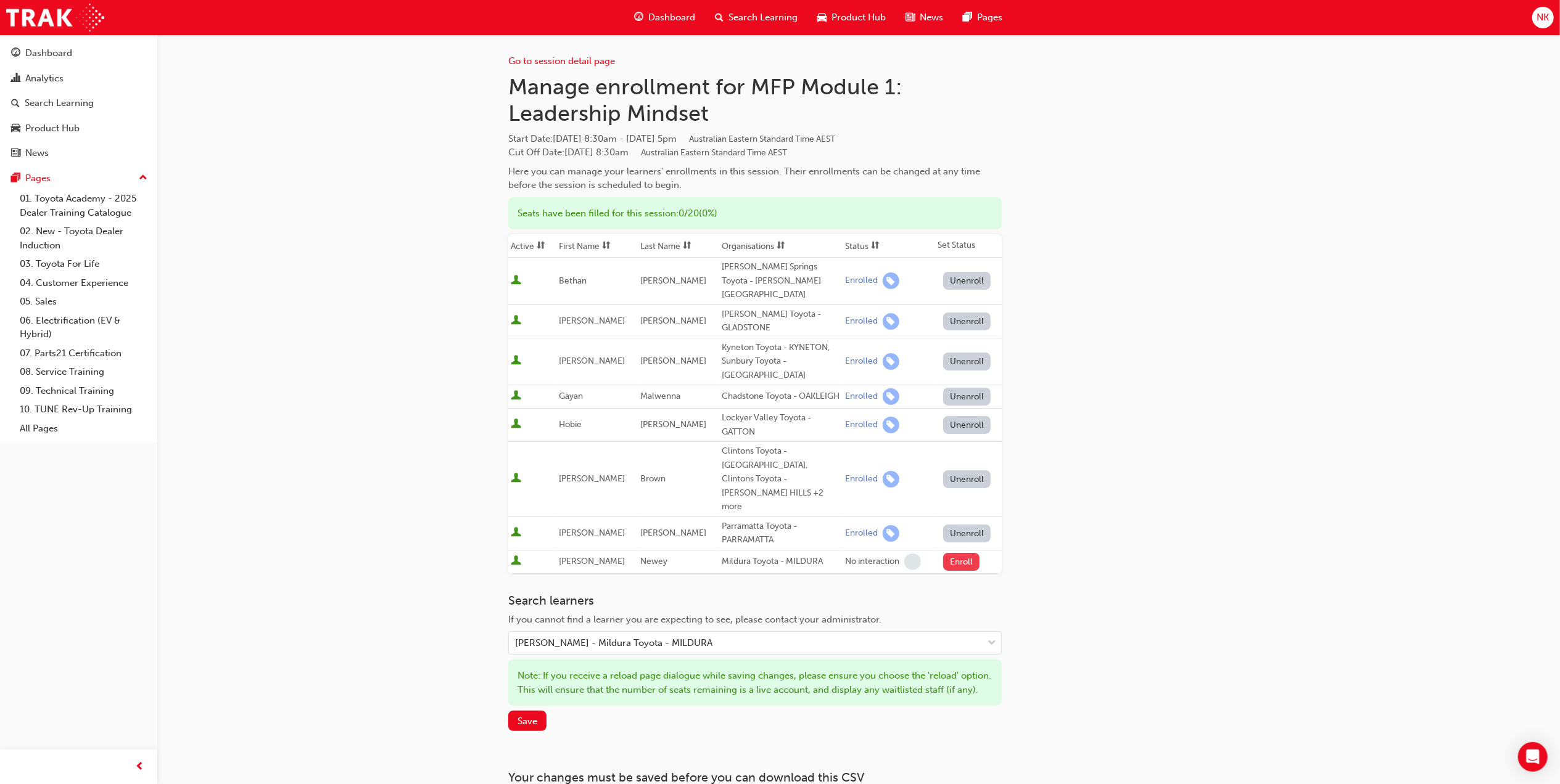
click at [956, 553] on button "Enroll" at bounding box center [962, 562] width 37 height 18
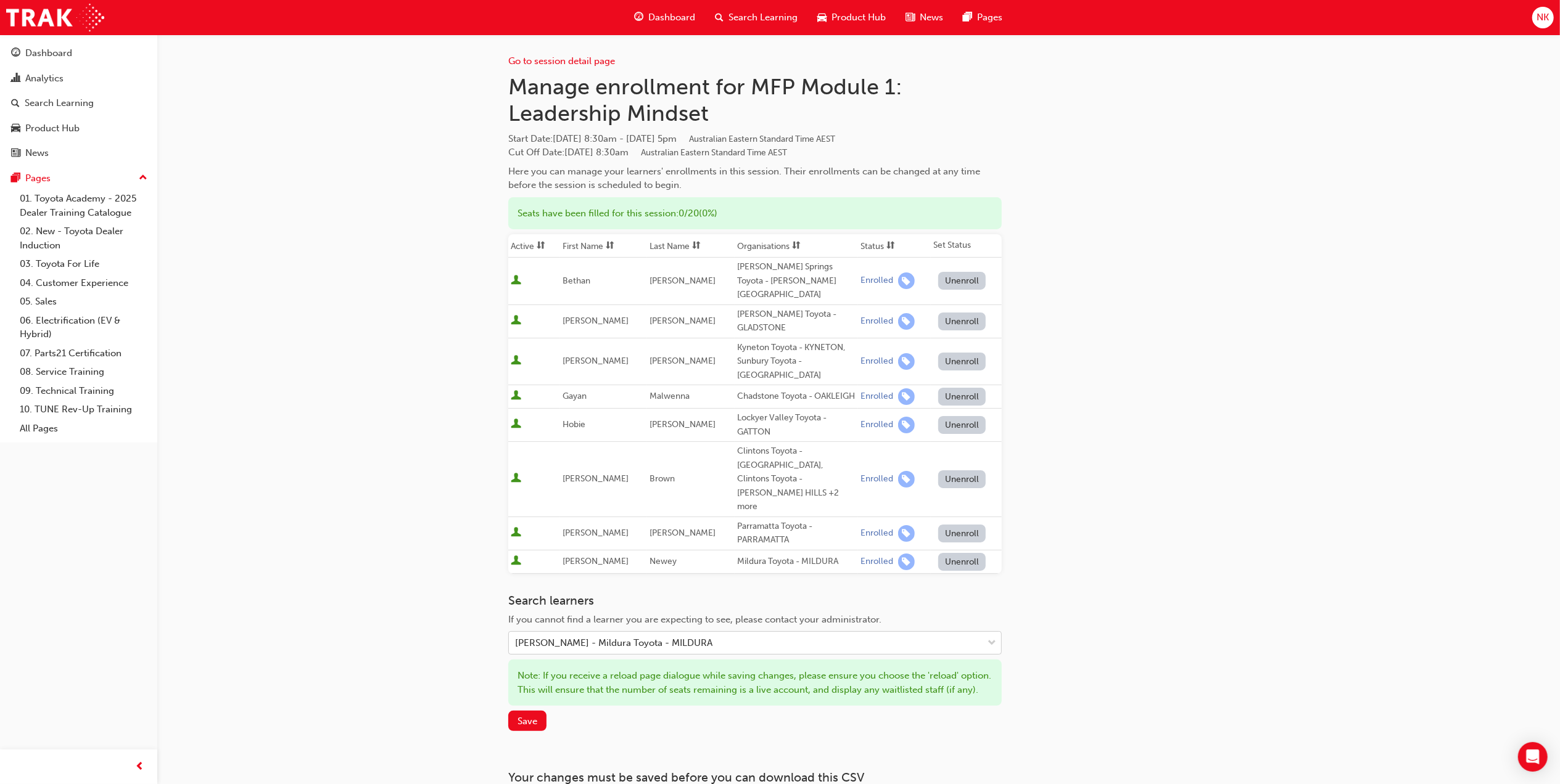
click at [675, 636] on div "Kyle Newey - Mildura Toyota - MILDURA" at bounding box center [614, 643] width 197 height 14
type input "lee her"
click at [679, 642] on span "Lee Herne - Western Toyota - GUILDFORD" at bounding box center [642, 644] width 253 height 11
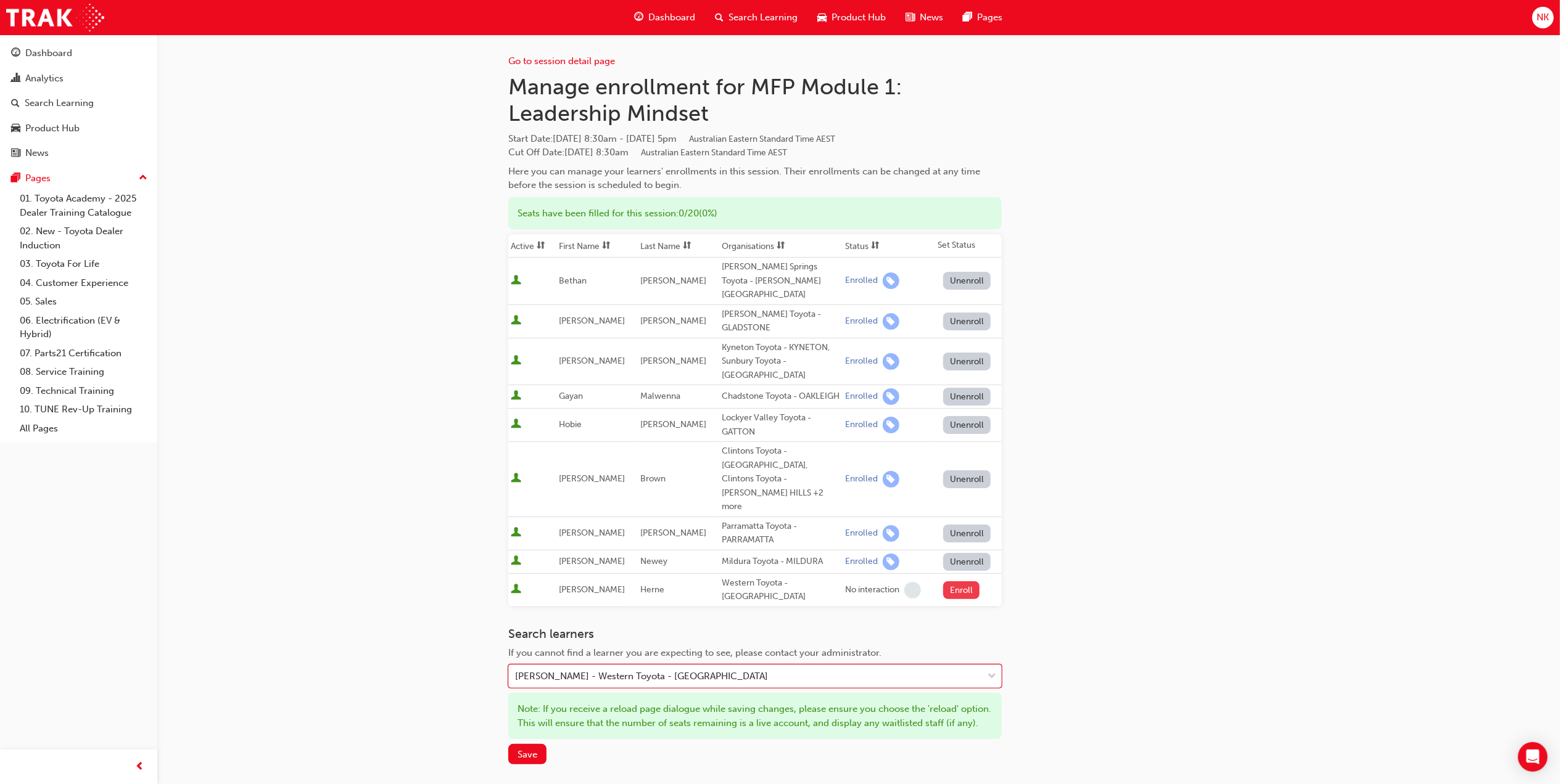
click at [949, 582] on button "Enroll" at bounding box center [962, 590] width 37 height 18
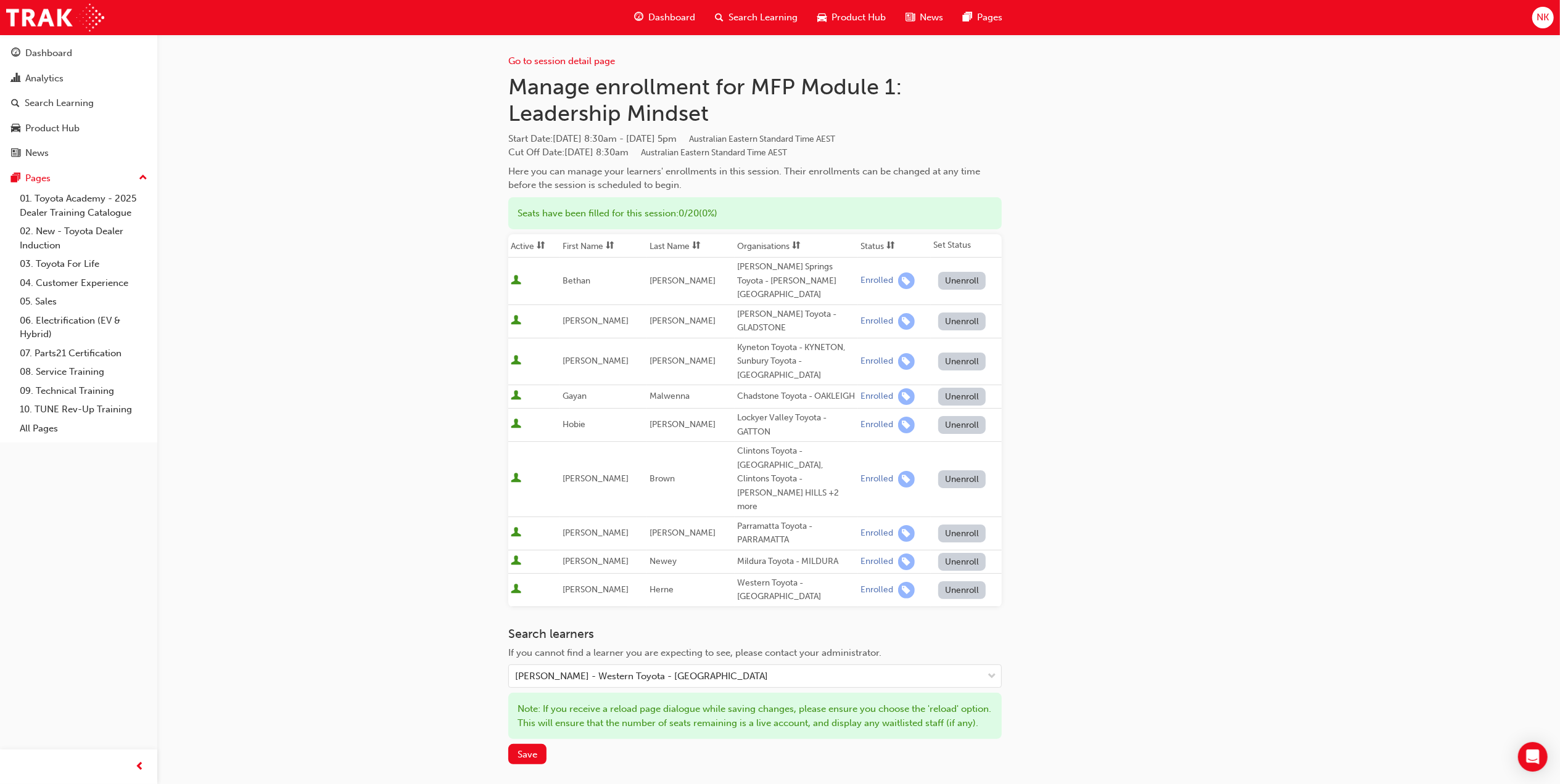
click at [576, 651] on div "Search learners If you cannot find a learner you are expecting to see, please c…" at bounding box center [754, 696] width 494 height 138
click at [588, 666] on div "Lee Herne - Western Toyota - GUILDFORD" at bounding box center [746, 677] width 474 height 22
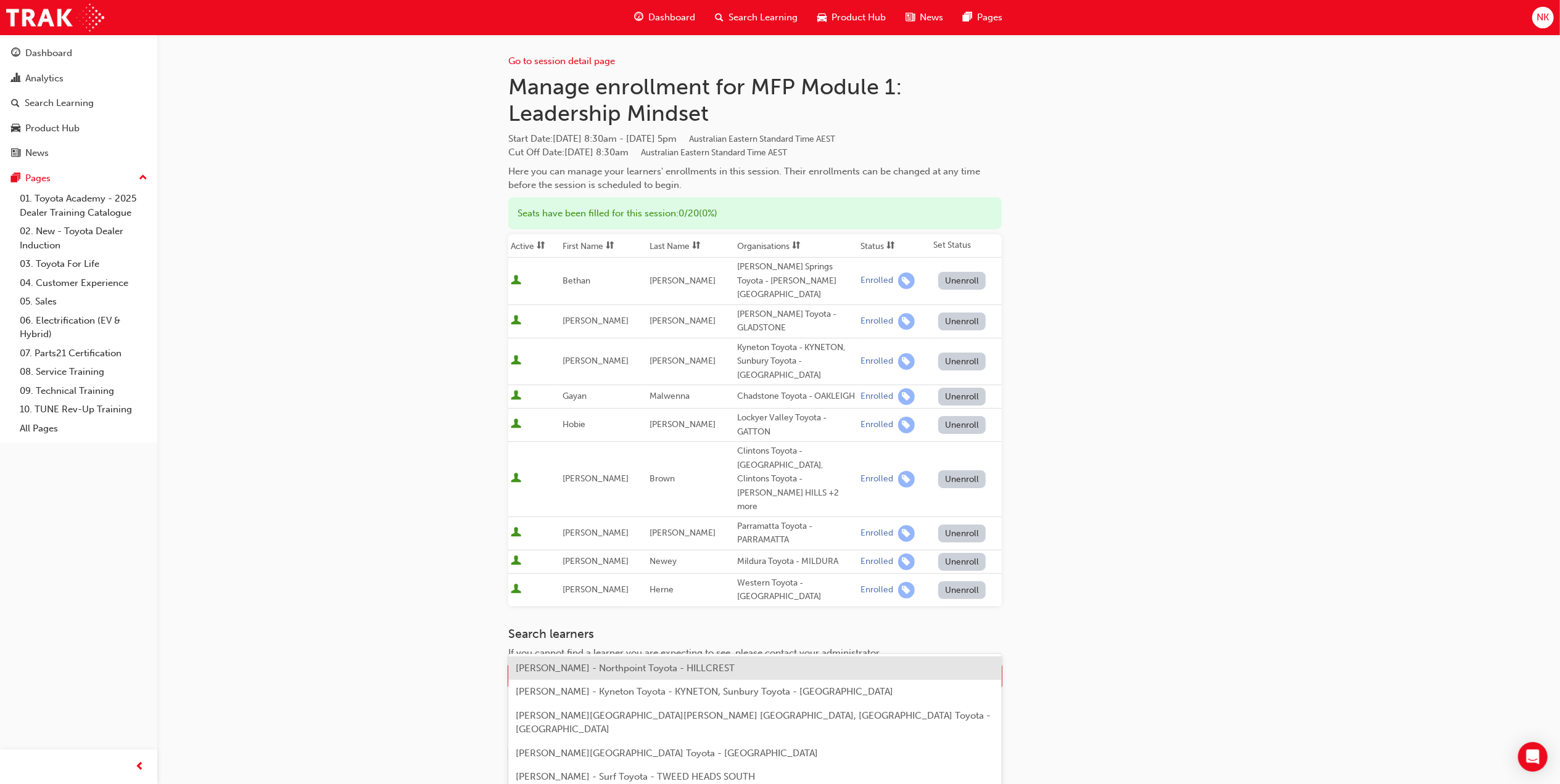
type input "matthew barr"
click at [609, 674] on div "Matthew Barrett - Kyneton Toyota - KYNETON, Sunbury Toyota - SUNBURY" at bounding box center [754, 668] width 494 height 24
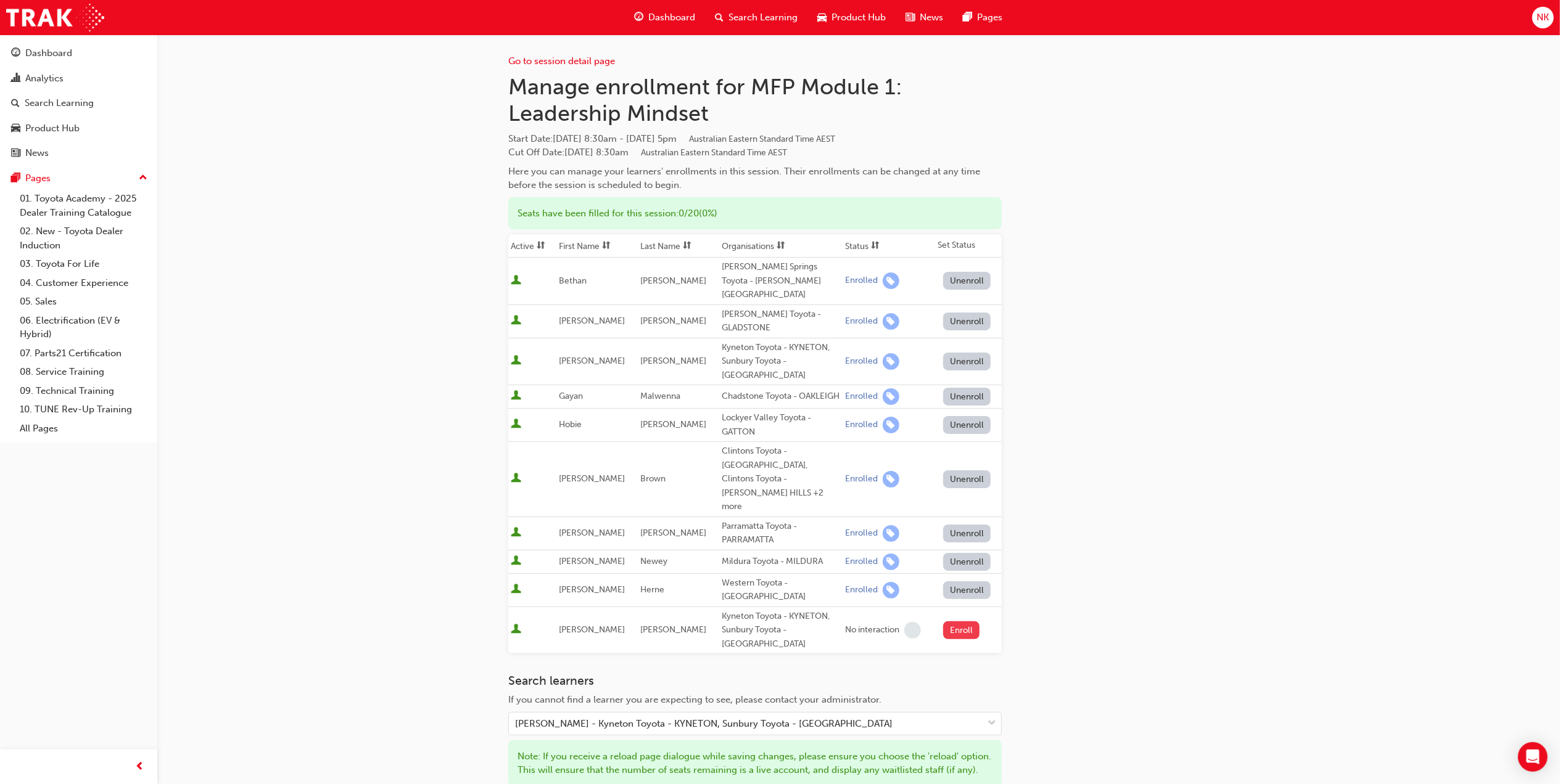
click at [956, 621] on button "Enroll" at bounding box center [962, 630] width 37 height 18
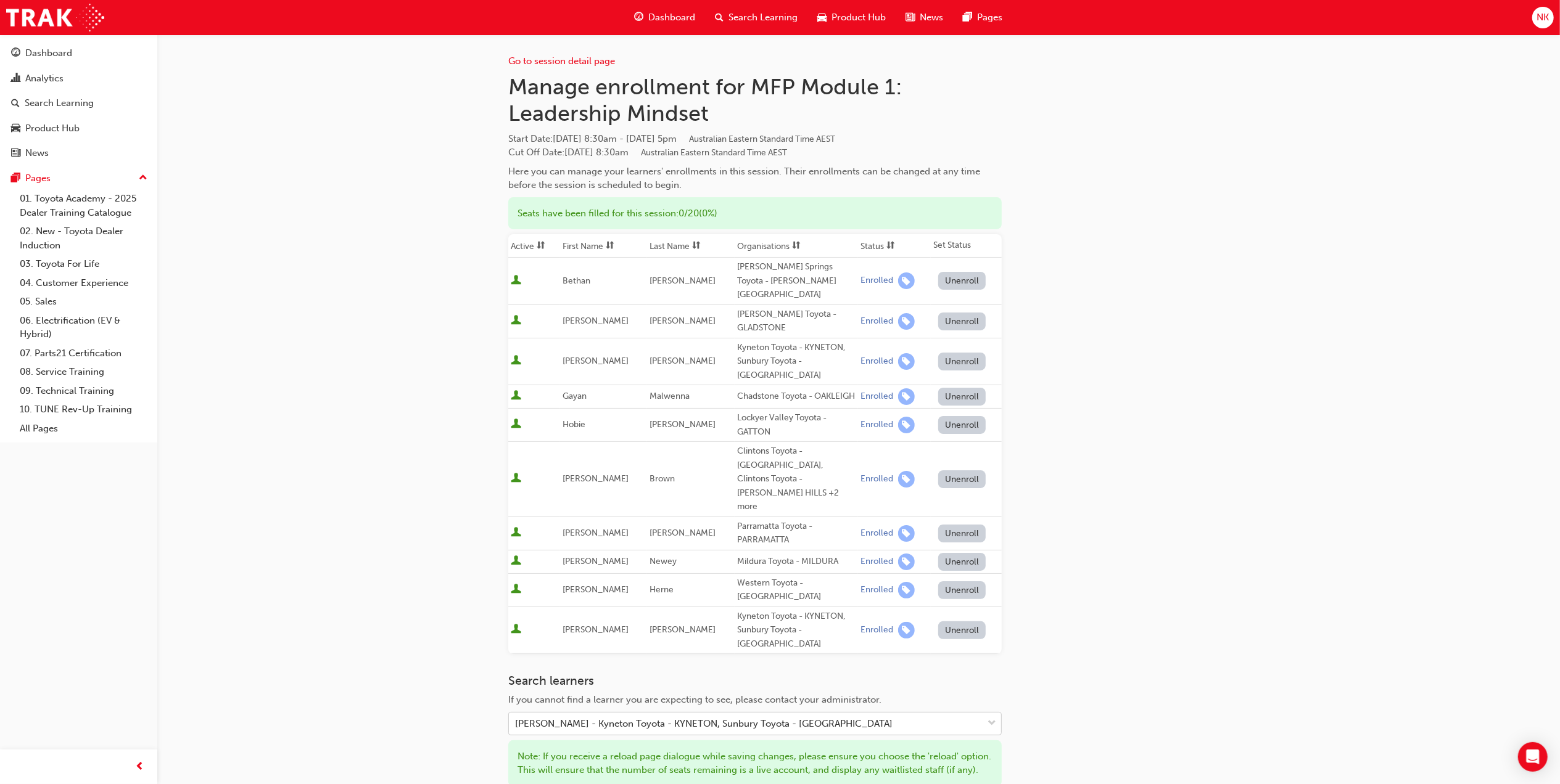
click at [584, 714] on div "Matthew Barrett - Kyneton Toyota - KYNETON, Sunbury Toyota - SUNBURY" at bounding box center [746, 724] width 474 height 22
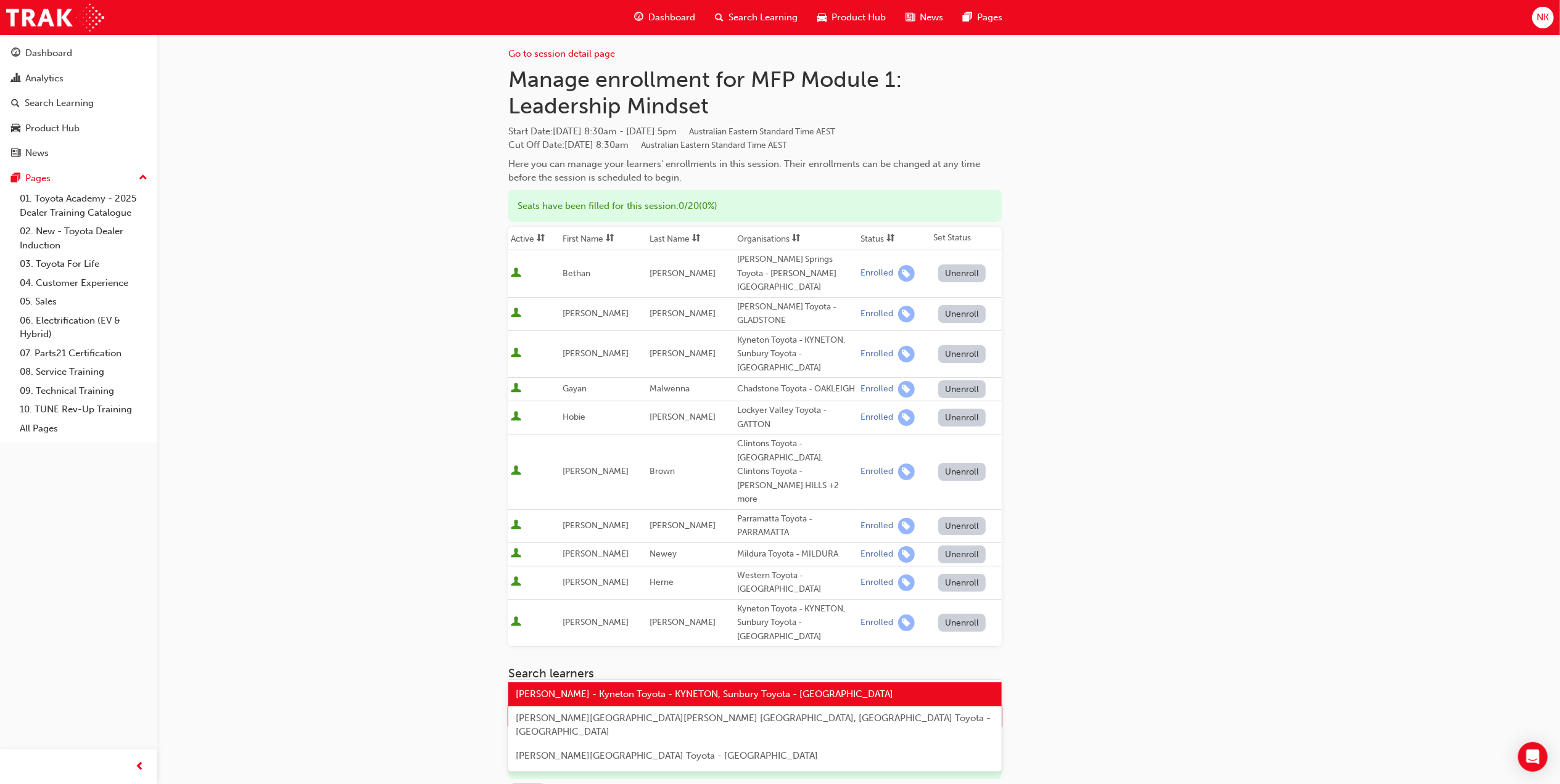
scroll to position [8, 0]
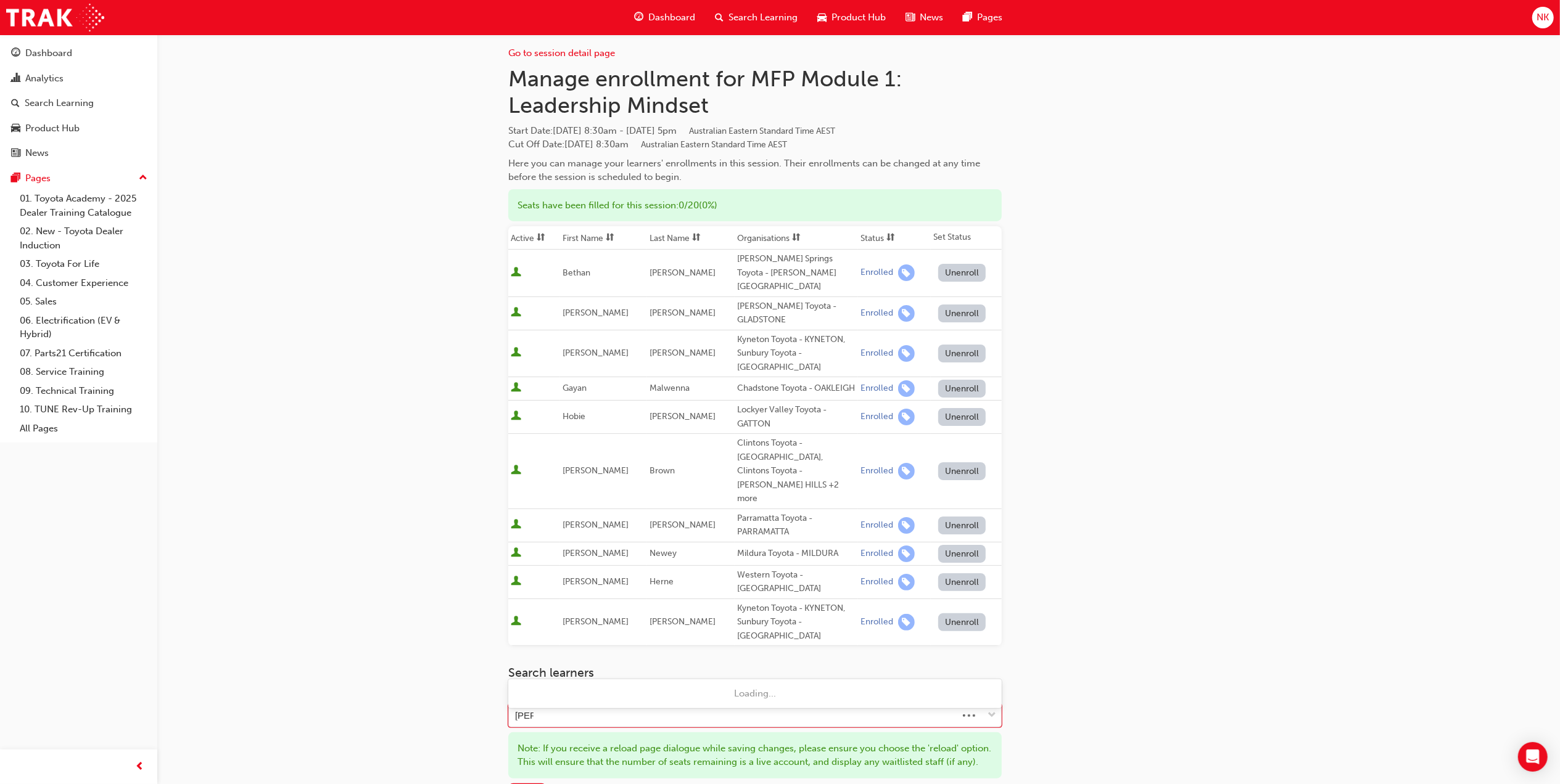
type input "odish"
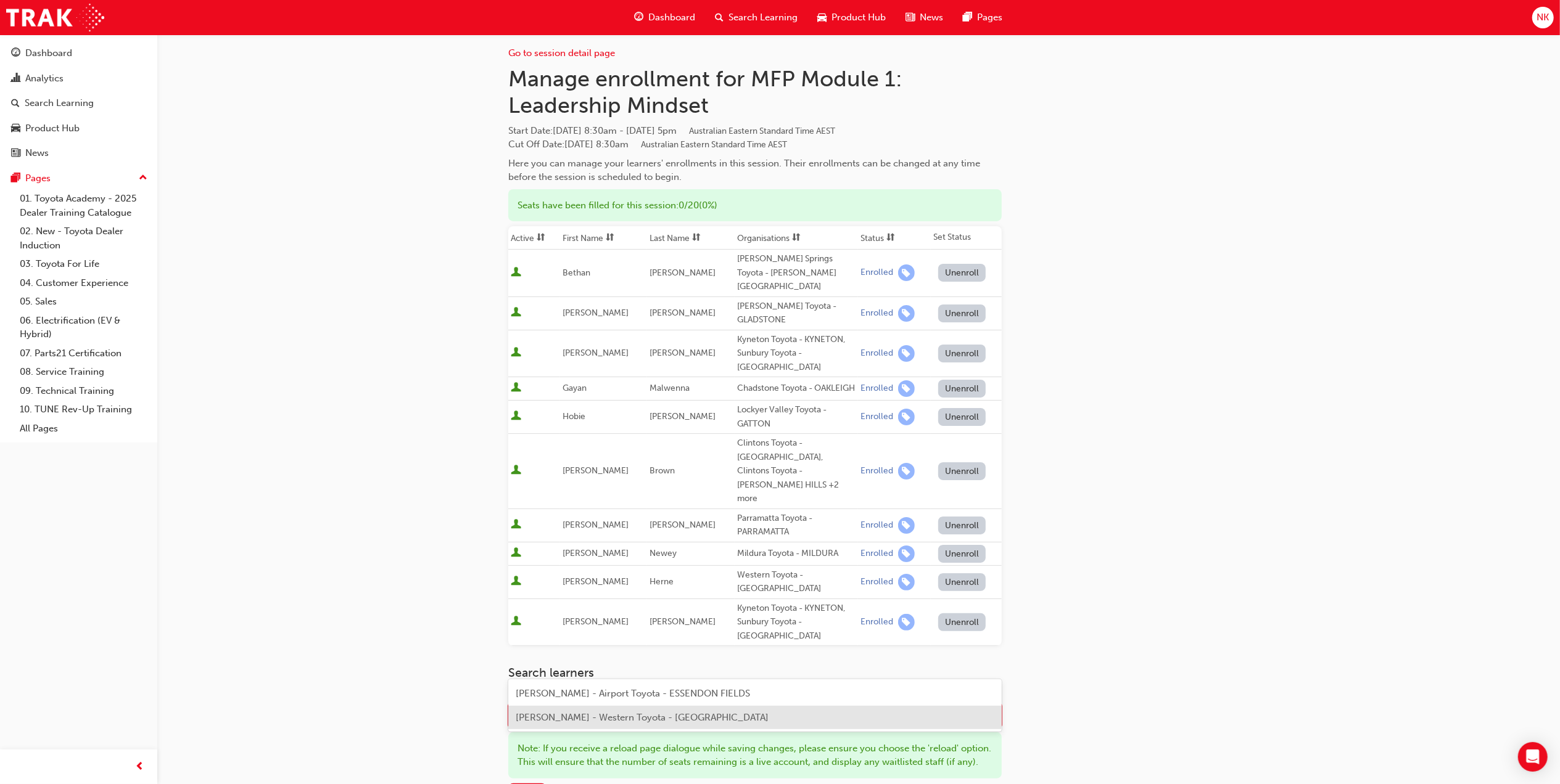
click at [596, 716] on span "Odisho Odisho - Western Toyota - GUILDFORD" at bounding box center [642, 717] width 253 height 11
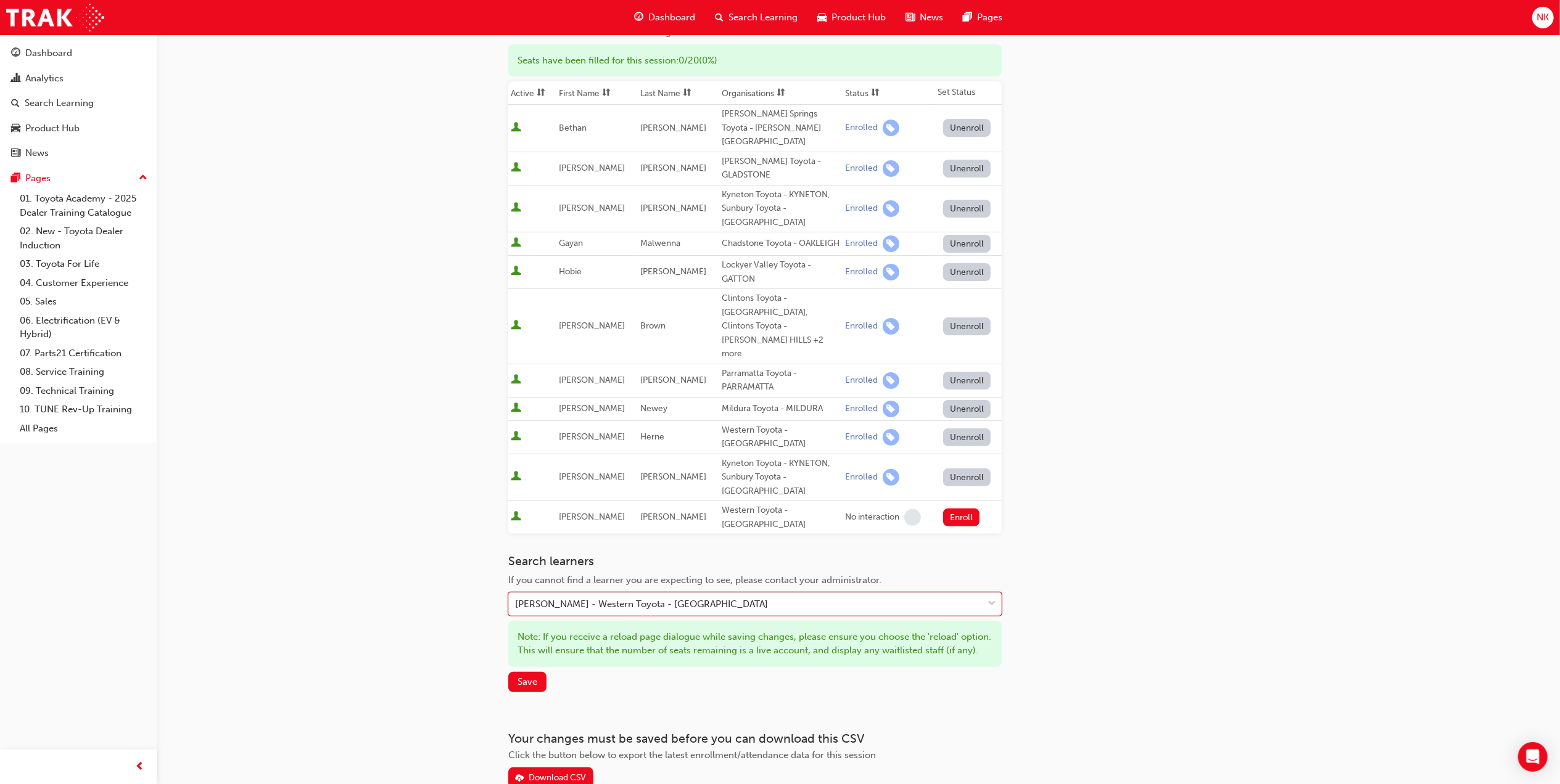
scroll to position [172, 0]
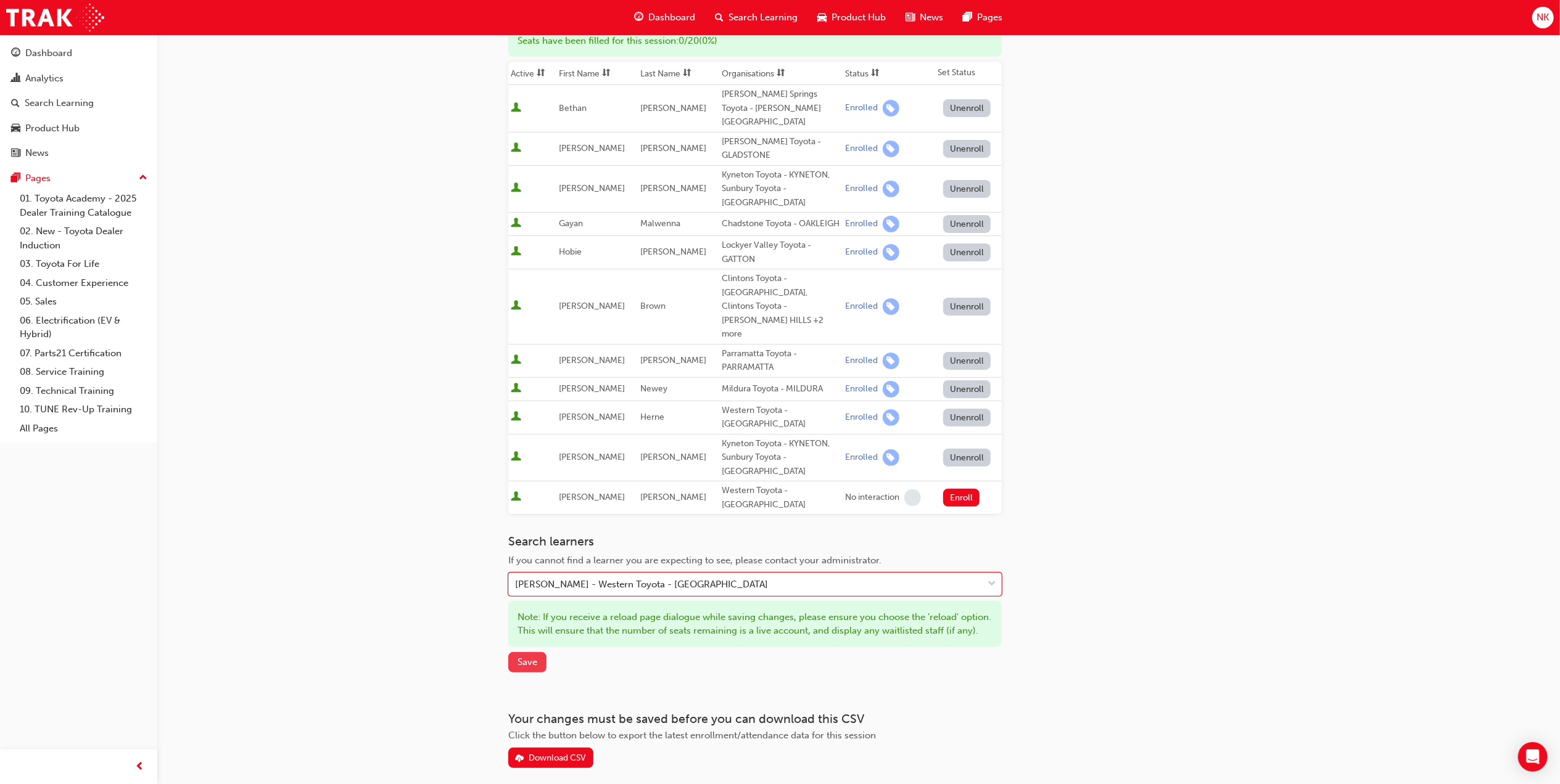
click at [532, 656] on span "Save" at bounding box center [527, 662] width 19 height 11
click at [958, 489] on button "Enroll" at bounding box center [962, 498] width 37 height 18
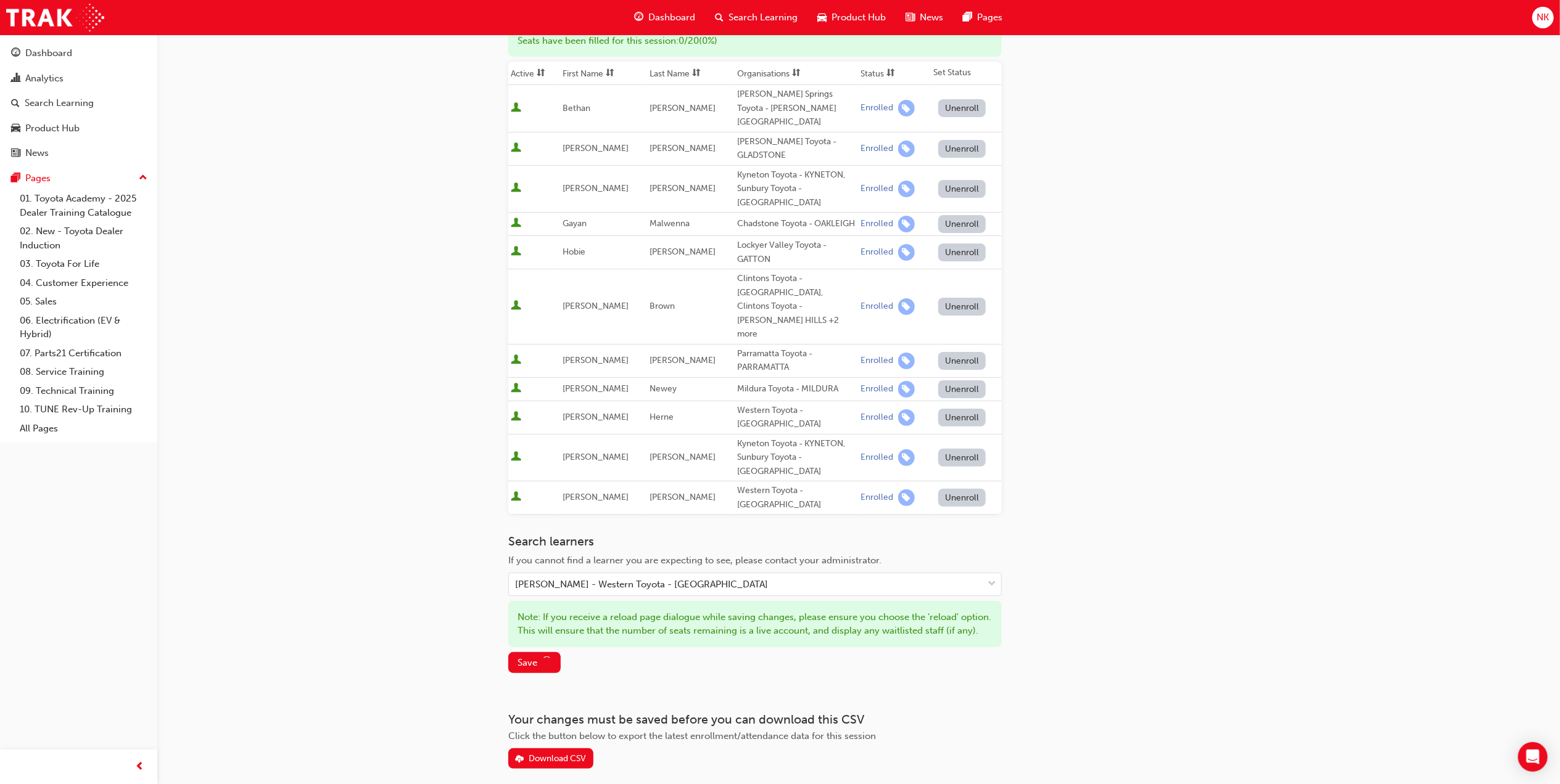
scroll to position [114, 0]
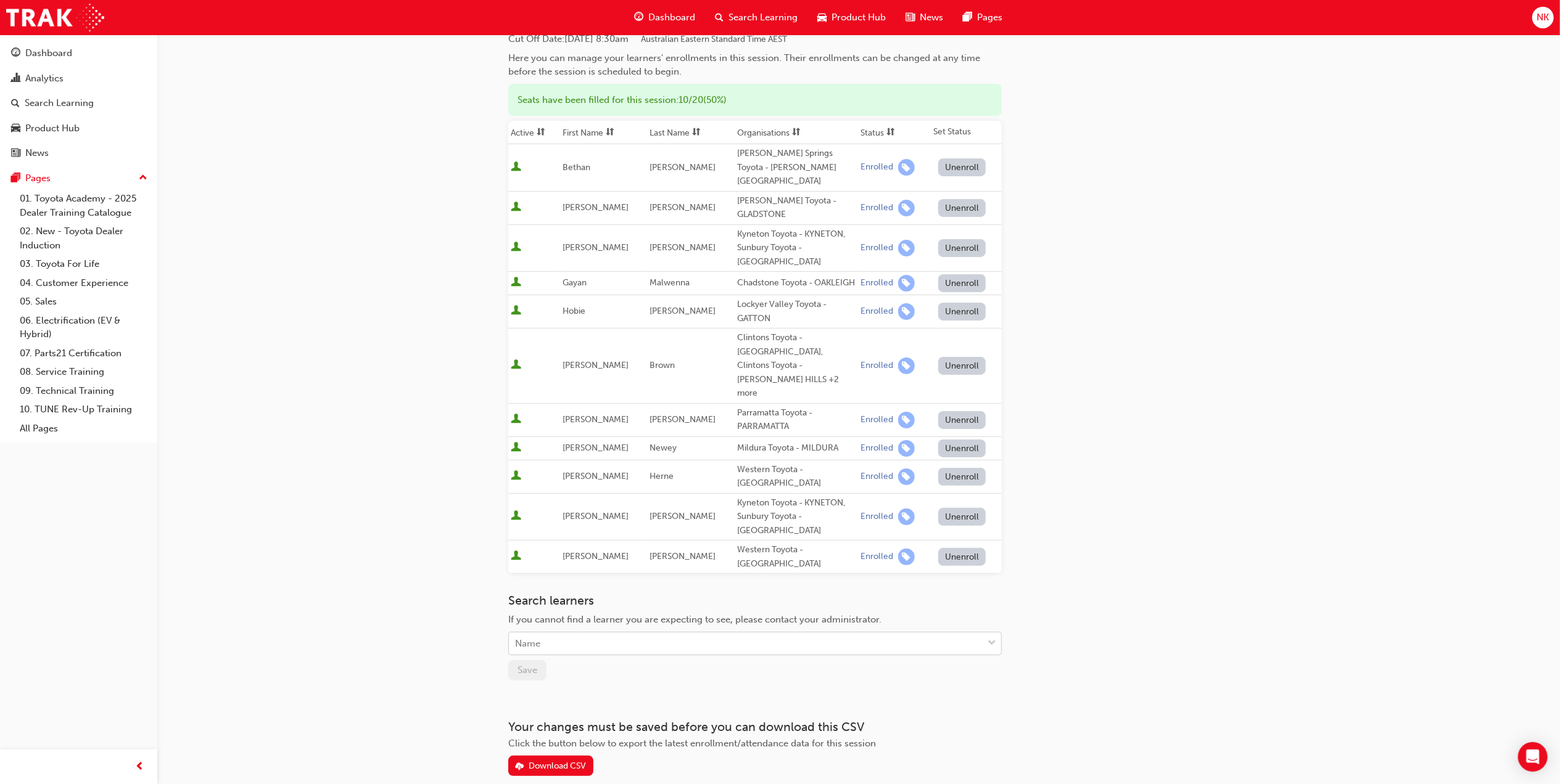
click at [645, 634] on div "Name" at bounding box center [746, 644] width 474 height 22
type input "d"
type input "sean roch"
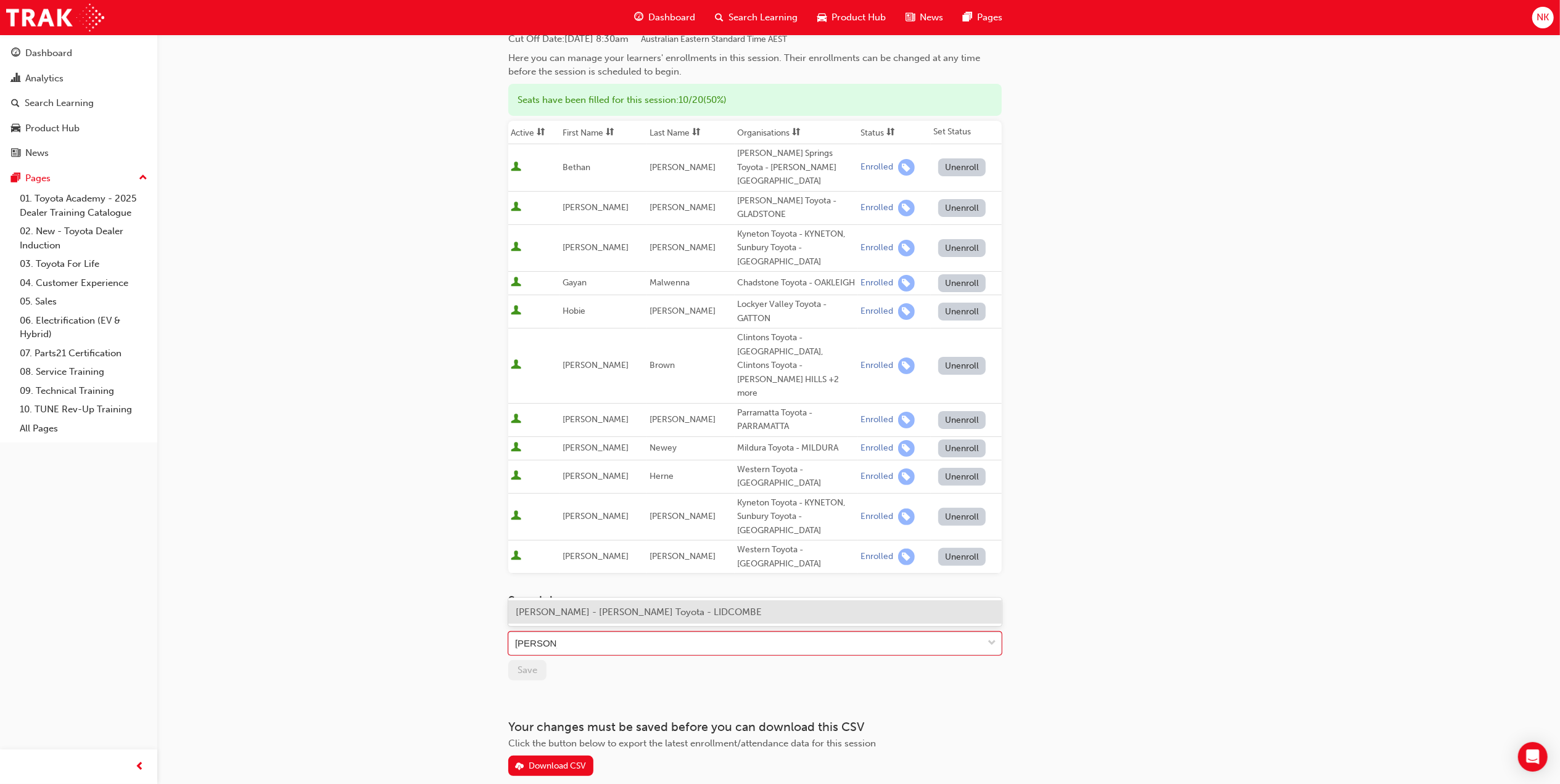
click at [632, 619] on div "Sean Roche - Phil Gilbert Toyota - LIDCOMBE" at bounding box center [754, 612] width 494 height 24
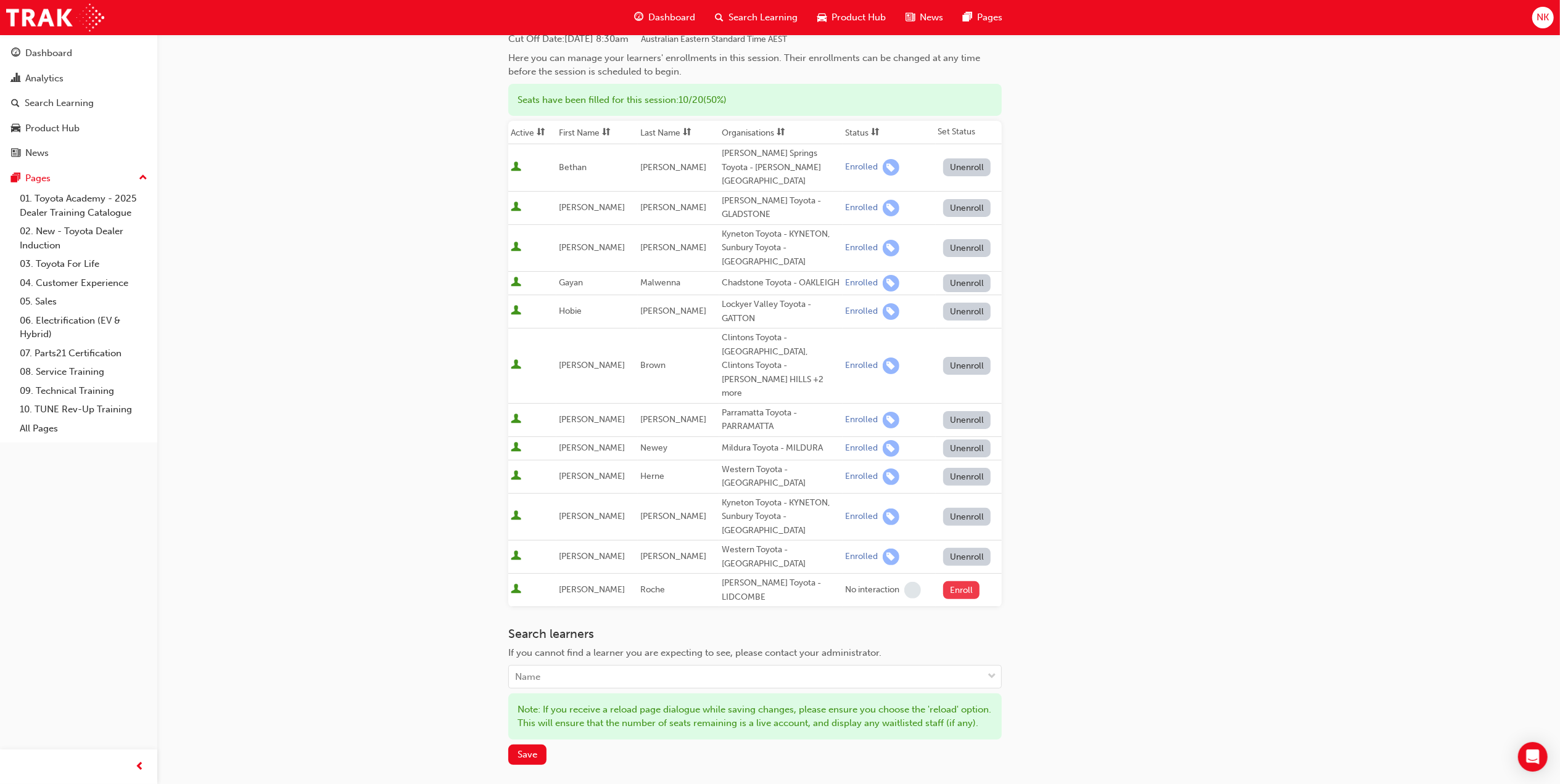
click at [953, 582] on button "Enroll" at bounding box center [962, 590] width 37 height 18
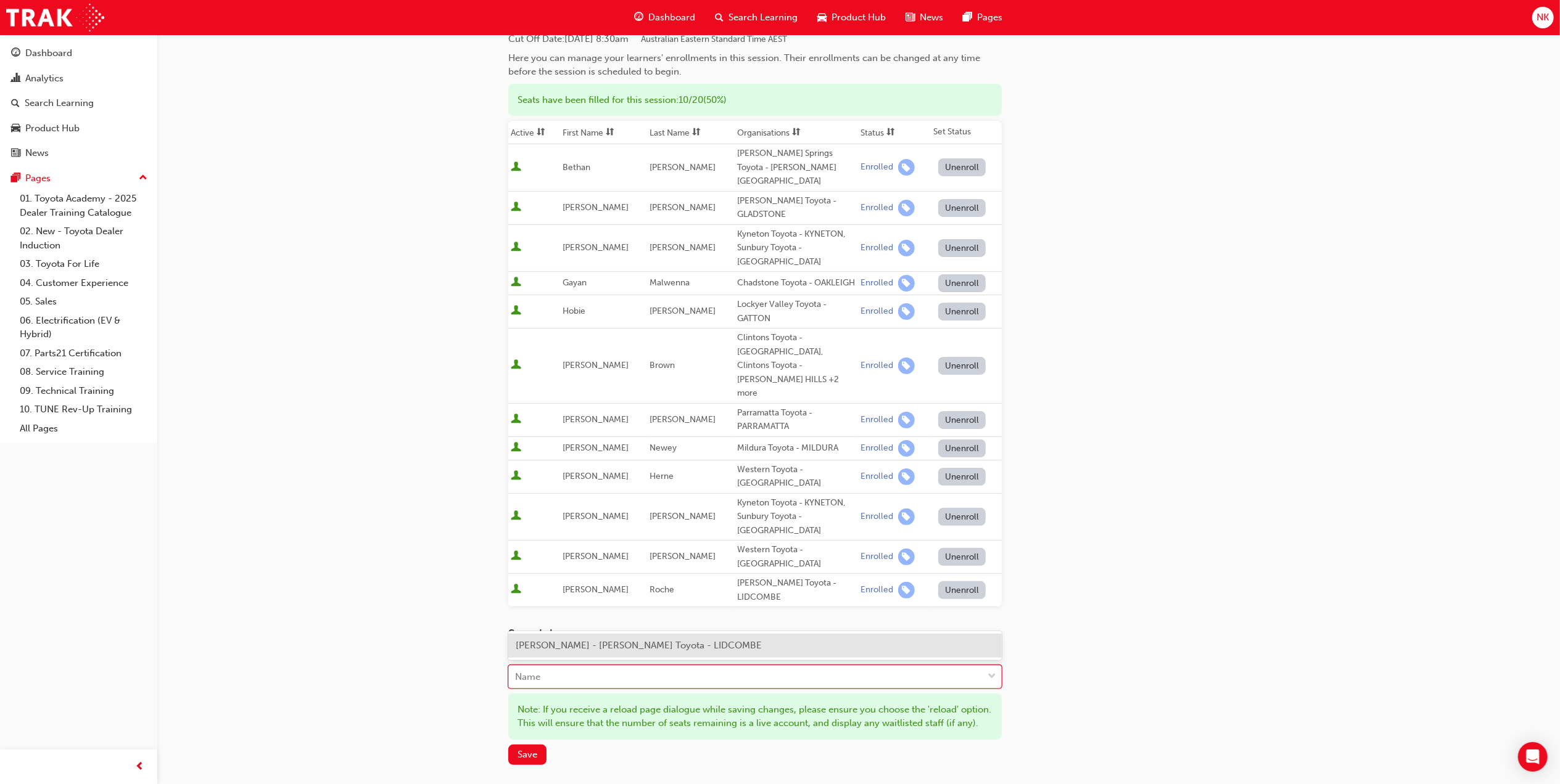
click at [564, 667] on div "Name" at bounding box center [746, 678] width 474 height 22
type input "tim scar"
click at [572, 642] on span "Tim Scarth - Noel Barr Toyota - MOUNT GAMBIER" at bounding box center [676, 645] width 320 height 11
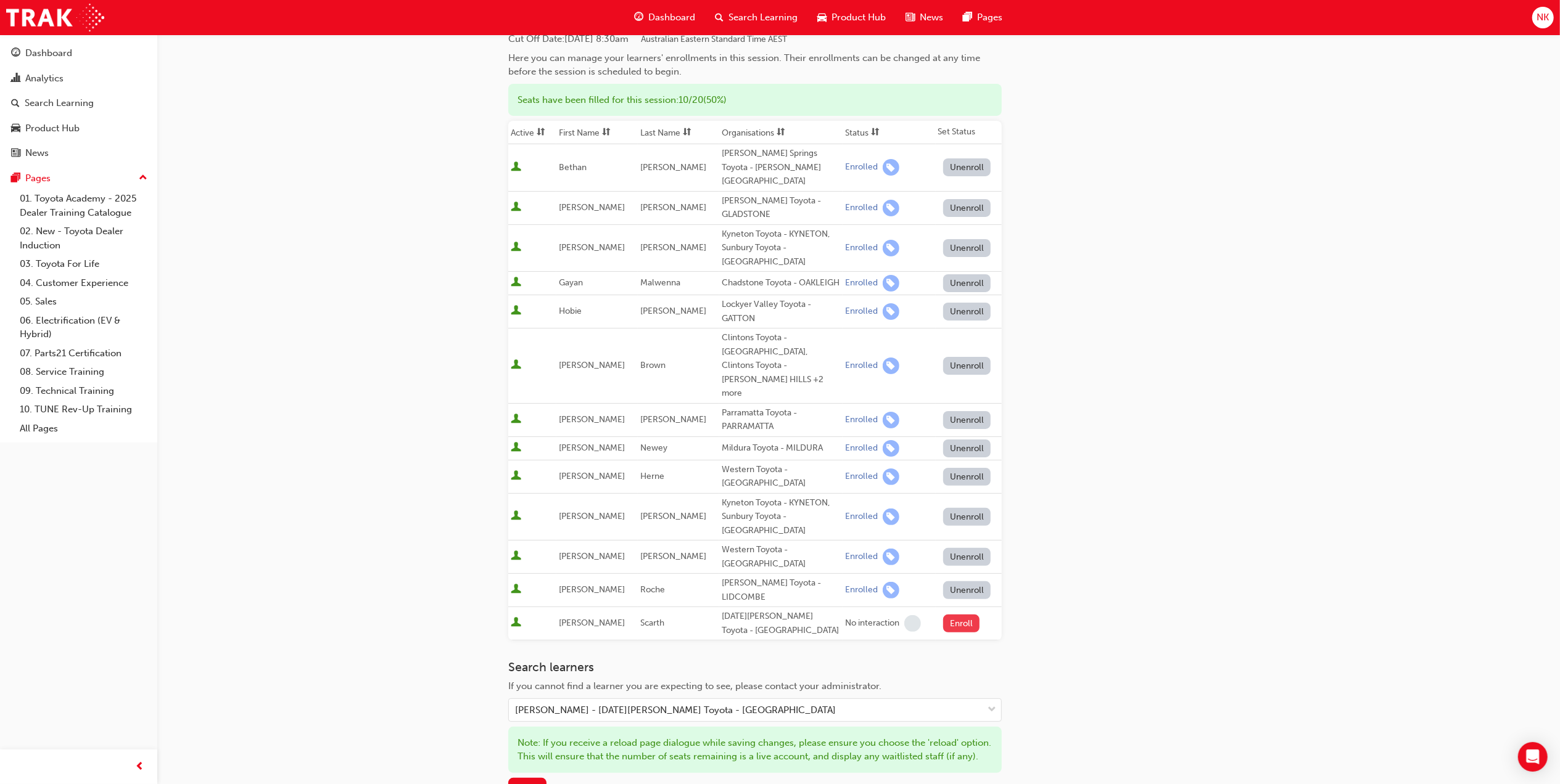
click at [956, 615] on button "Enroll" at bounding box center [962, 624] width 37 height 18
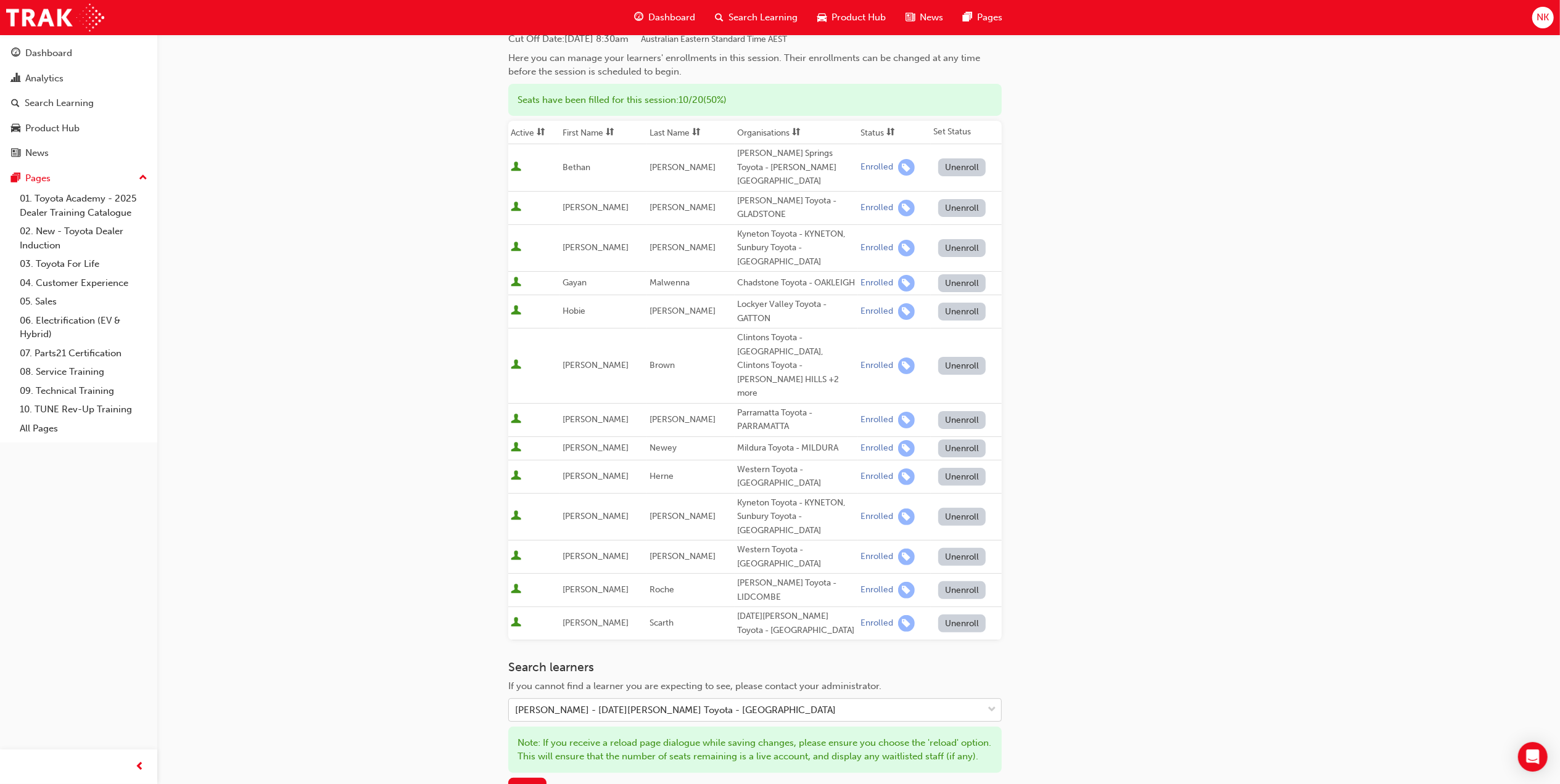
click at [606, 704] on div "Tim Scarth - Noel Barr Toyota - MOUNT GAMBIER" at bounding box center [675, 711] width 320 height 14
type input "troy st"
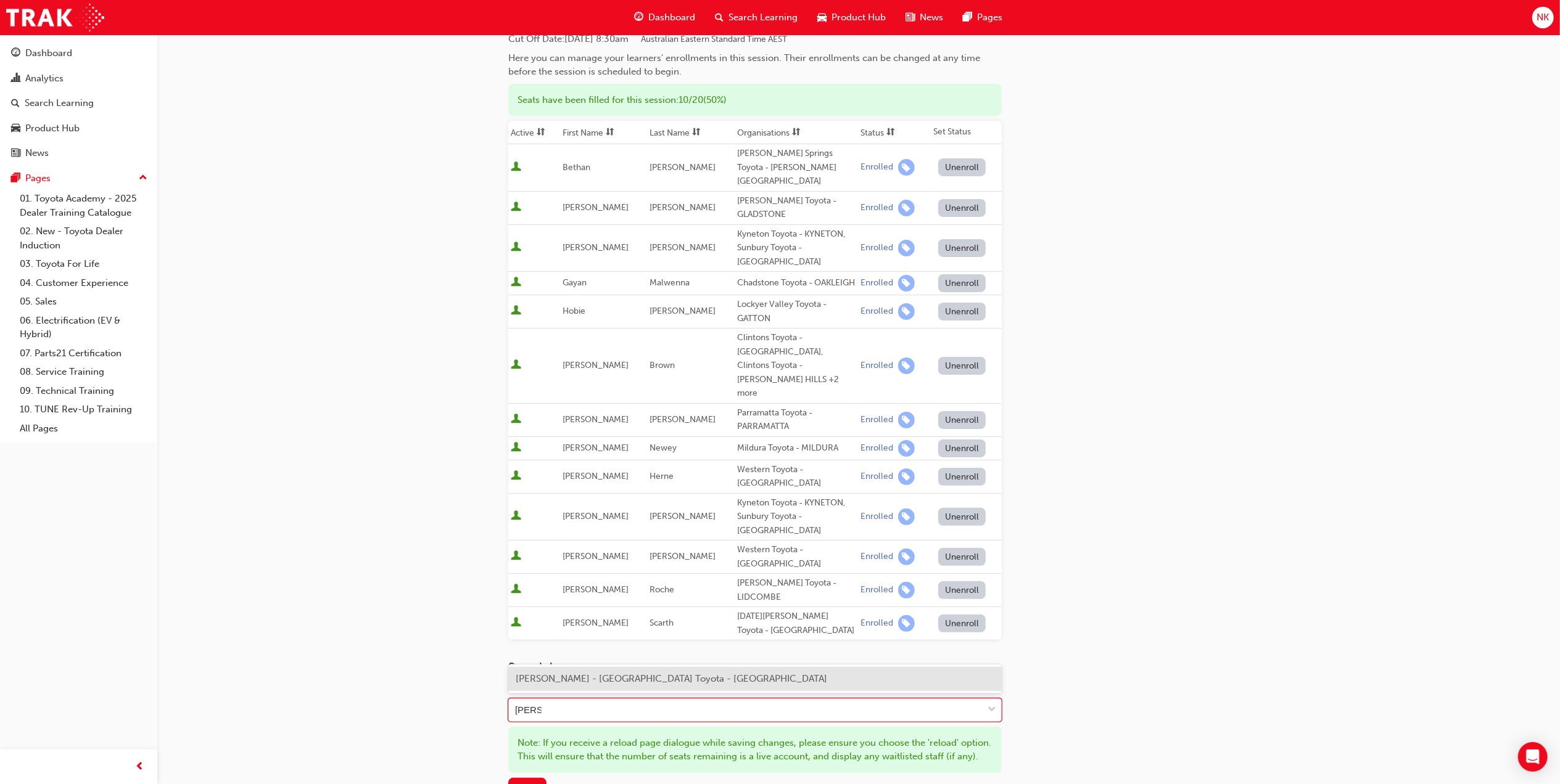
click at [612, 677] on span "Troy Stones - Busselton Toyota - BUSSELTON" at bounding box center [672, 678] width 312 height 11
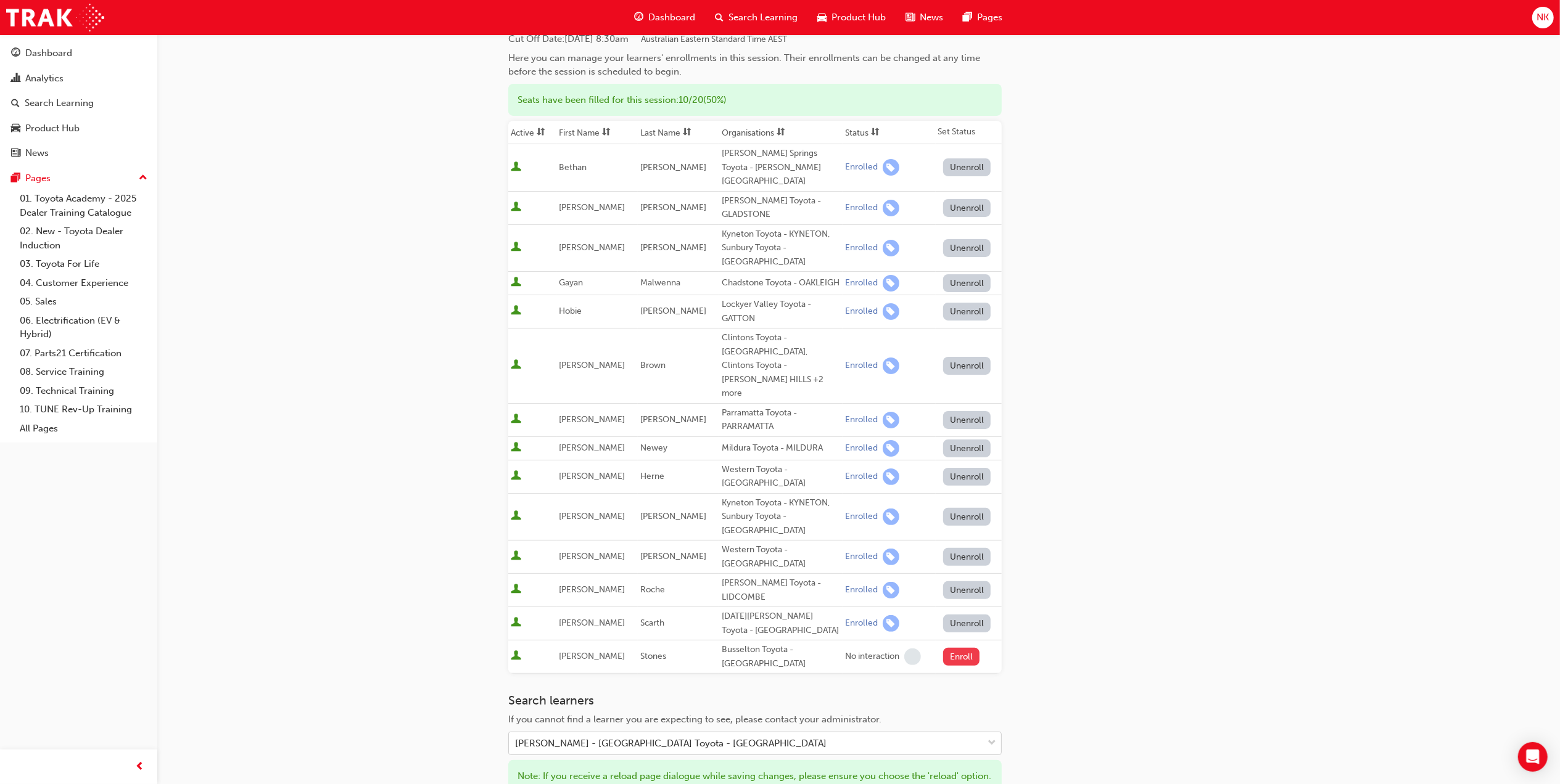
click at [944, 648] on button "Enroll" at bounding box center [962, 657] width 37 height 18
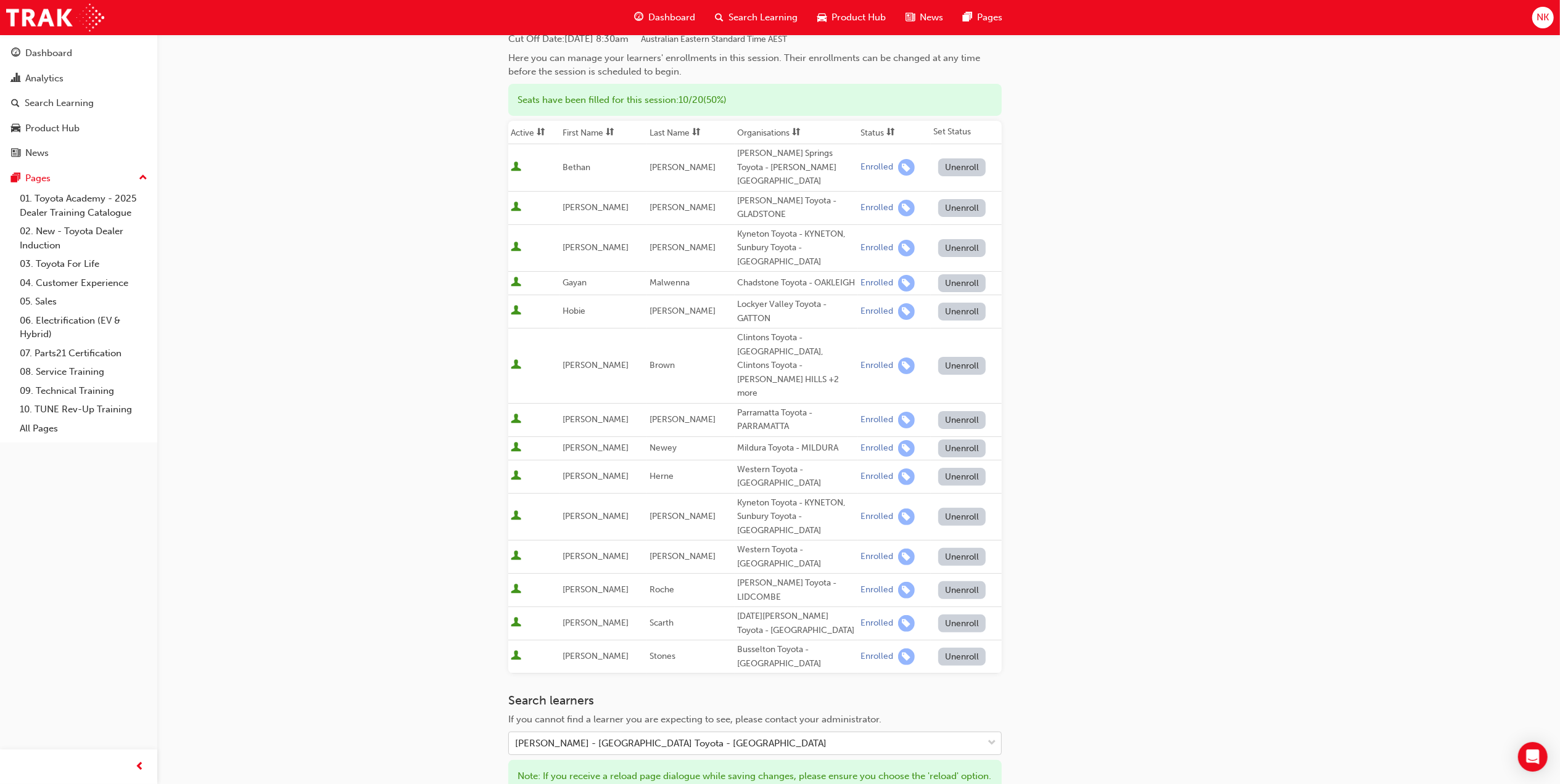
click at [738, 733] on div "Troy Stones - Busselton Toyota - BUSSELTON" at bounding box center [746, 744] width 474 height 22
type input "will sovi"
click at [716, 716] on div "Will Sovis - Chadstone Toyota - OAKLEIGH" at bounding box center [754, 713] width 494 height 24
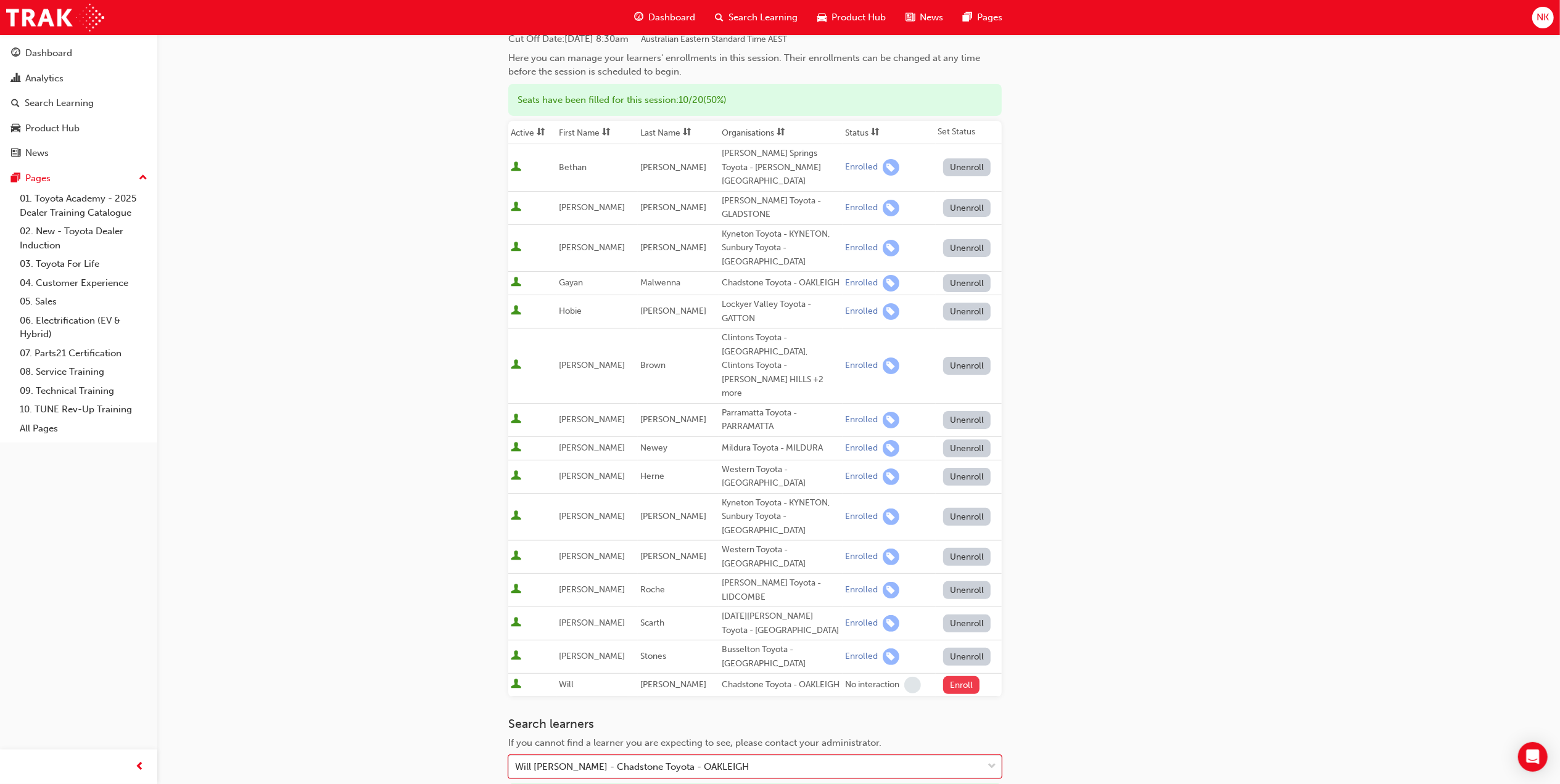
click at [952, 677] on button "Enroll" at bounding box center [962, 685] width 37 height 18
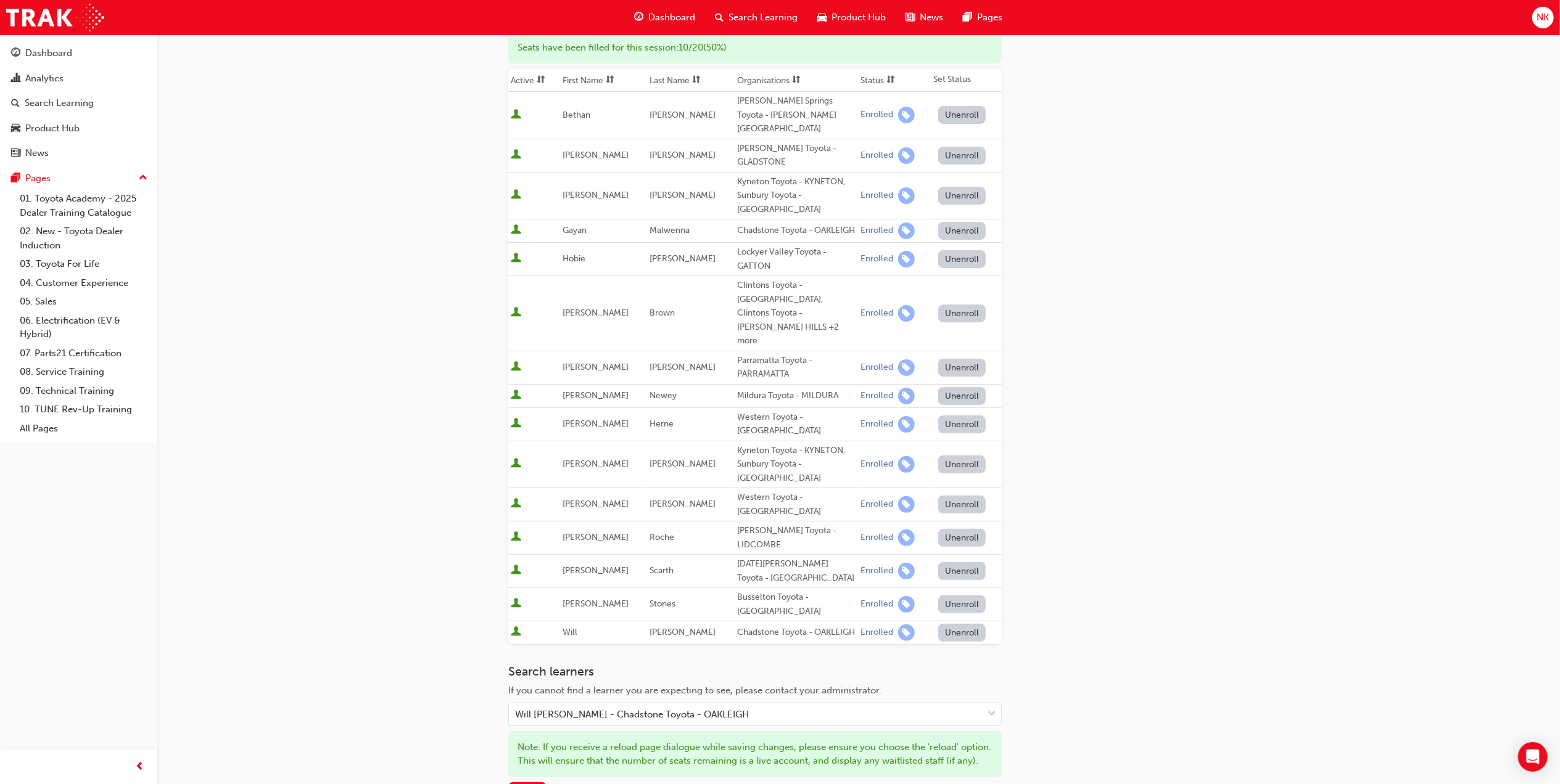
scroll to position [195, 0]
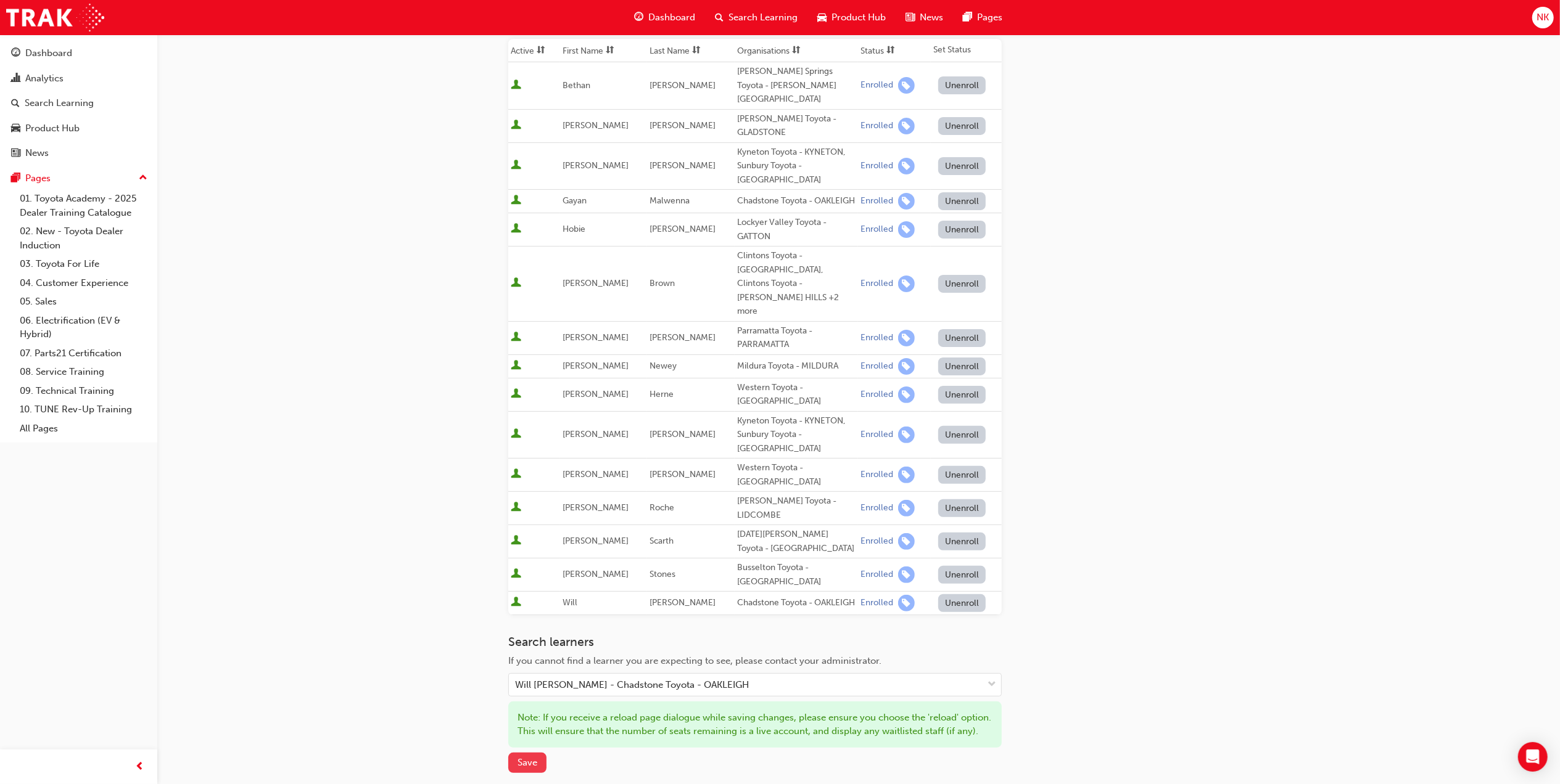
click at [537, 758] on span "Save" at bounding box center [527, 763] width 19 height 11
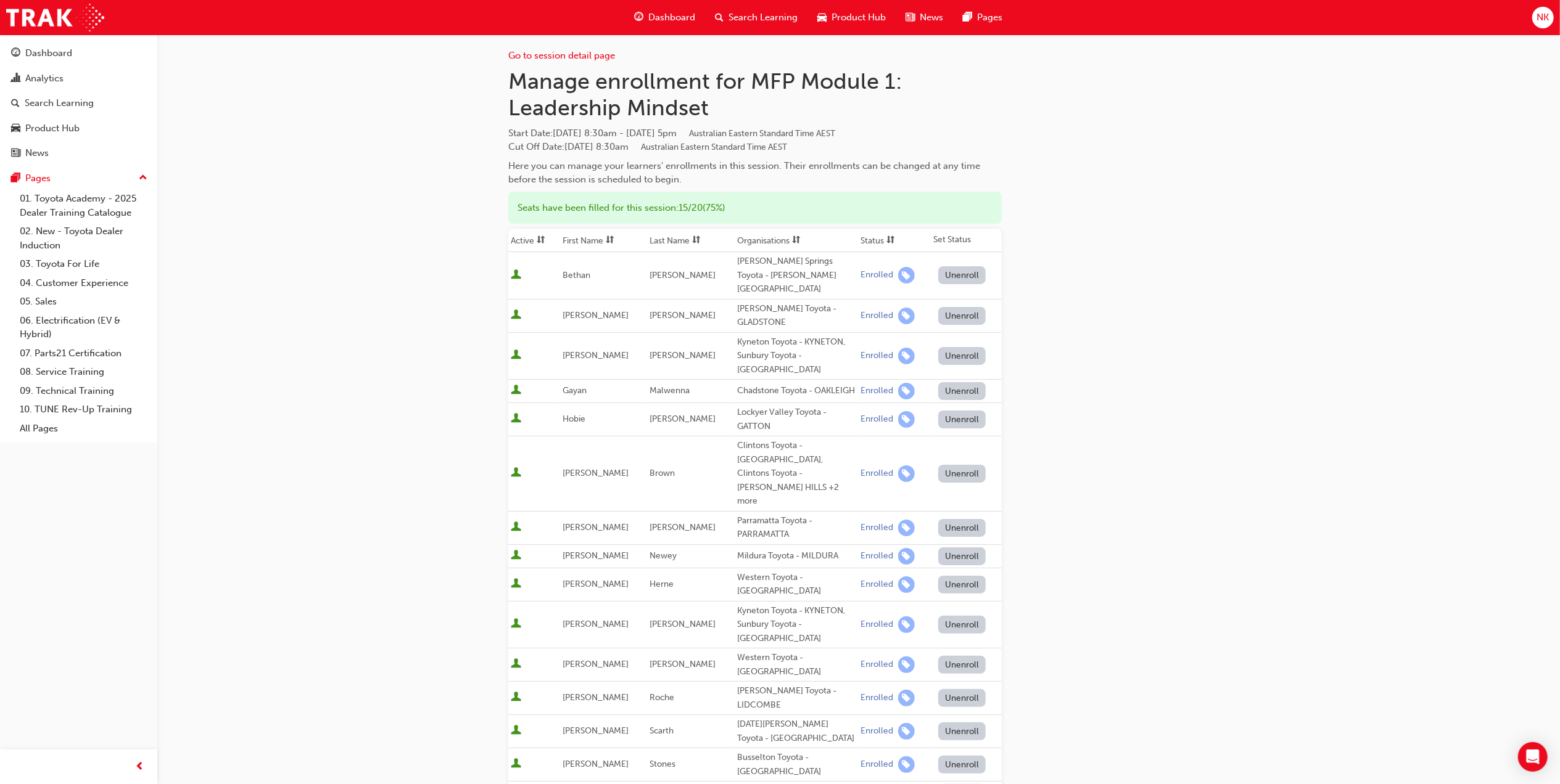
scroll to position [0, 0]
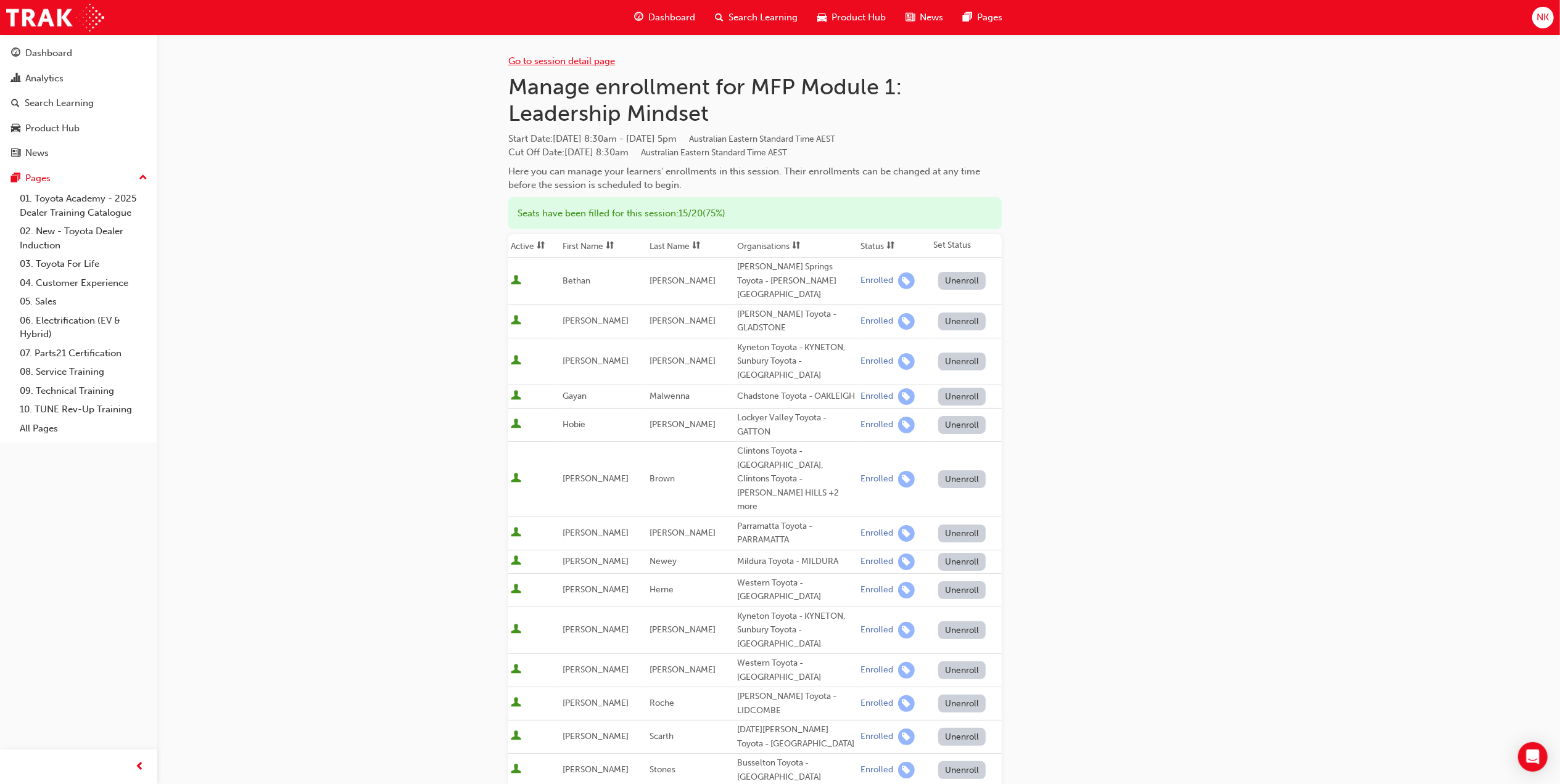
click at [570, 61] on link "Go to session detail page" at bounding box center [561, 61] width 107 height 11
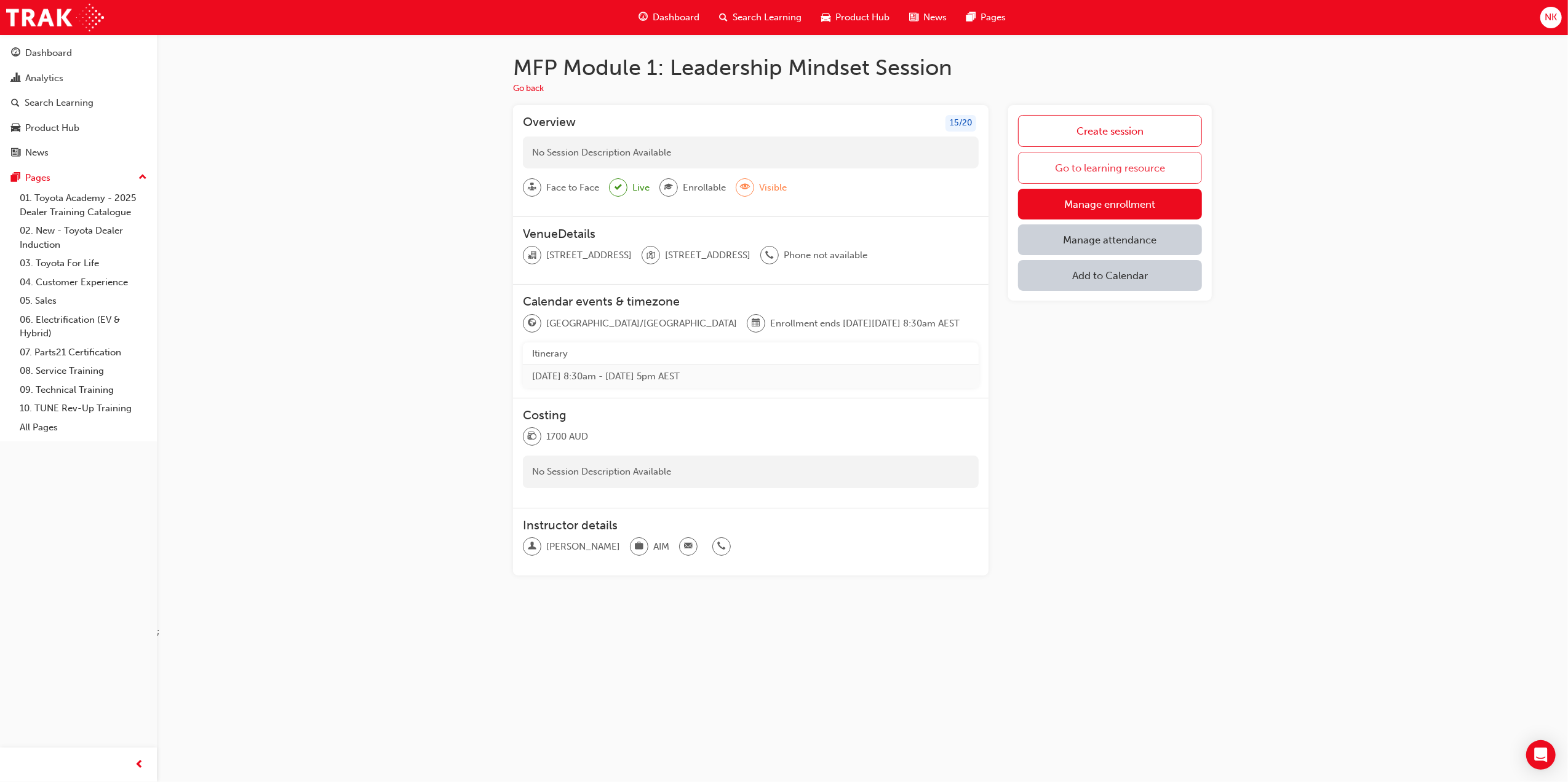
click at [1071, 176] on link "Go to learning resource" at bounding box center [1111, 168] width 184 height 32
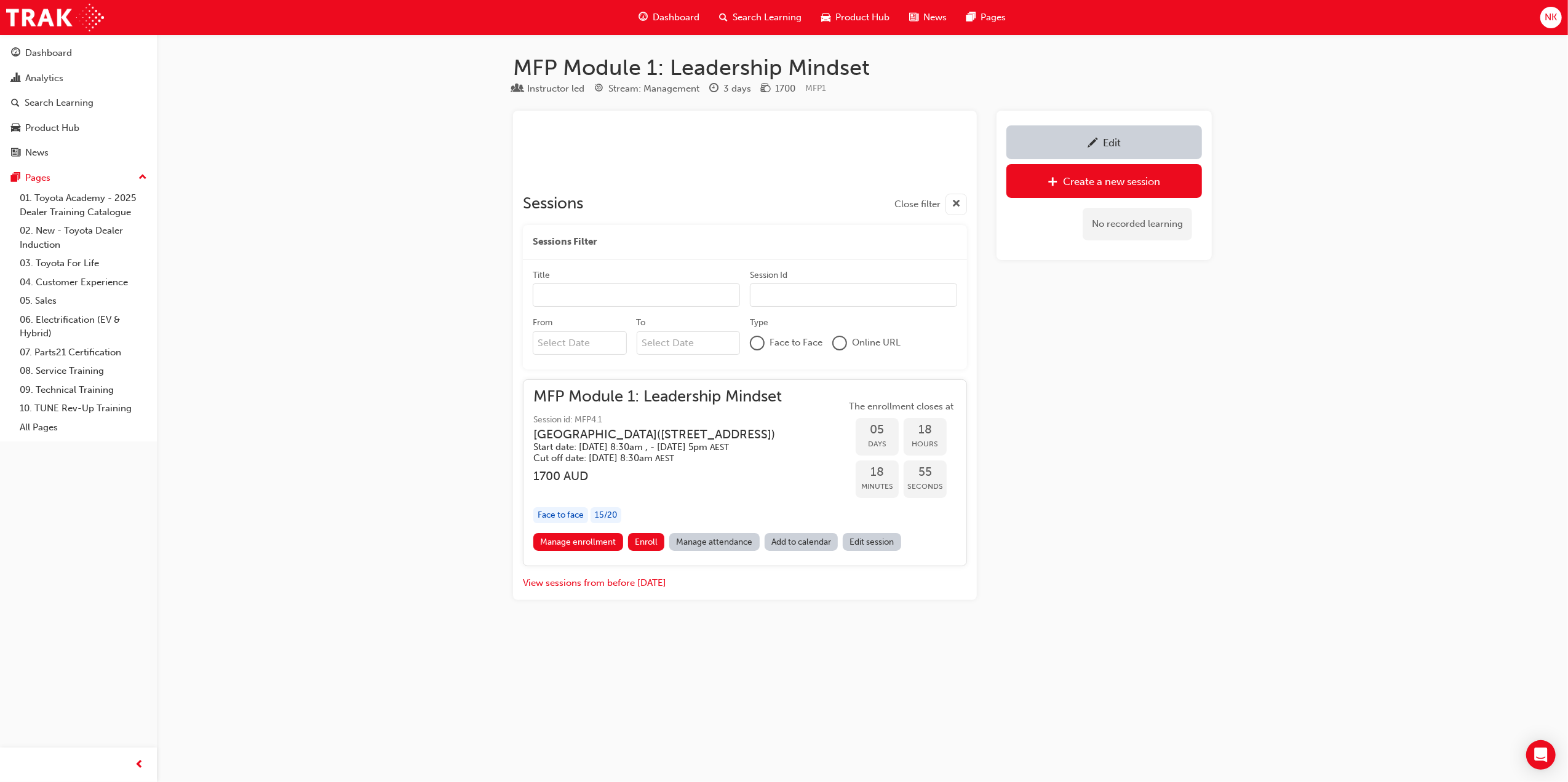
click at [1091, 143] on span "pencil-icon" at bounding box center [1093, 144] width 11 height 12
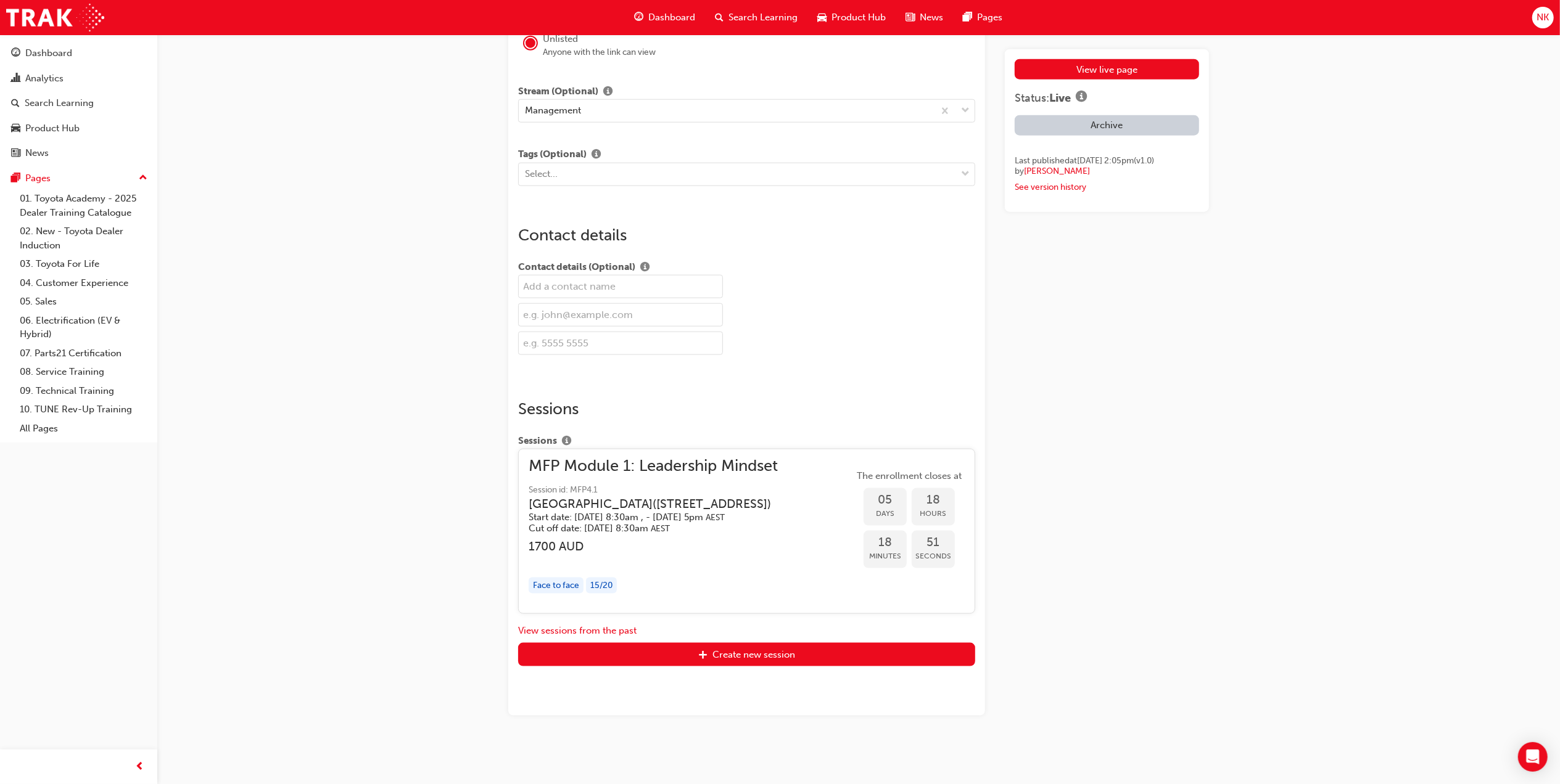
scroll to position [1375, 0]
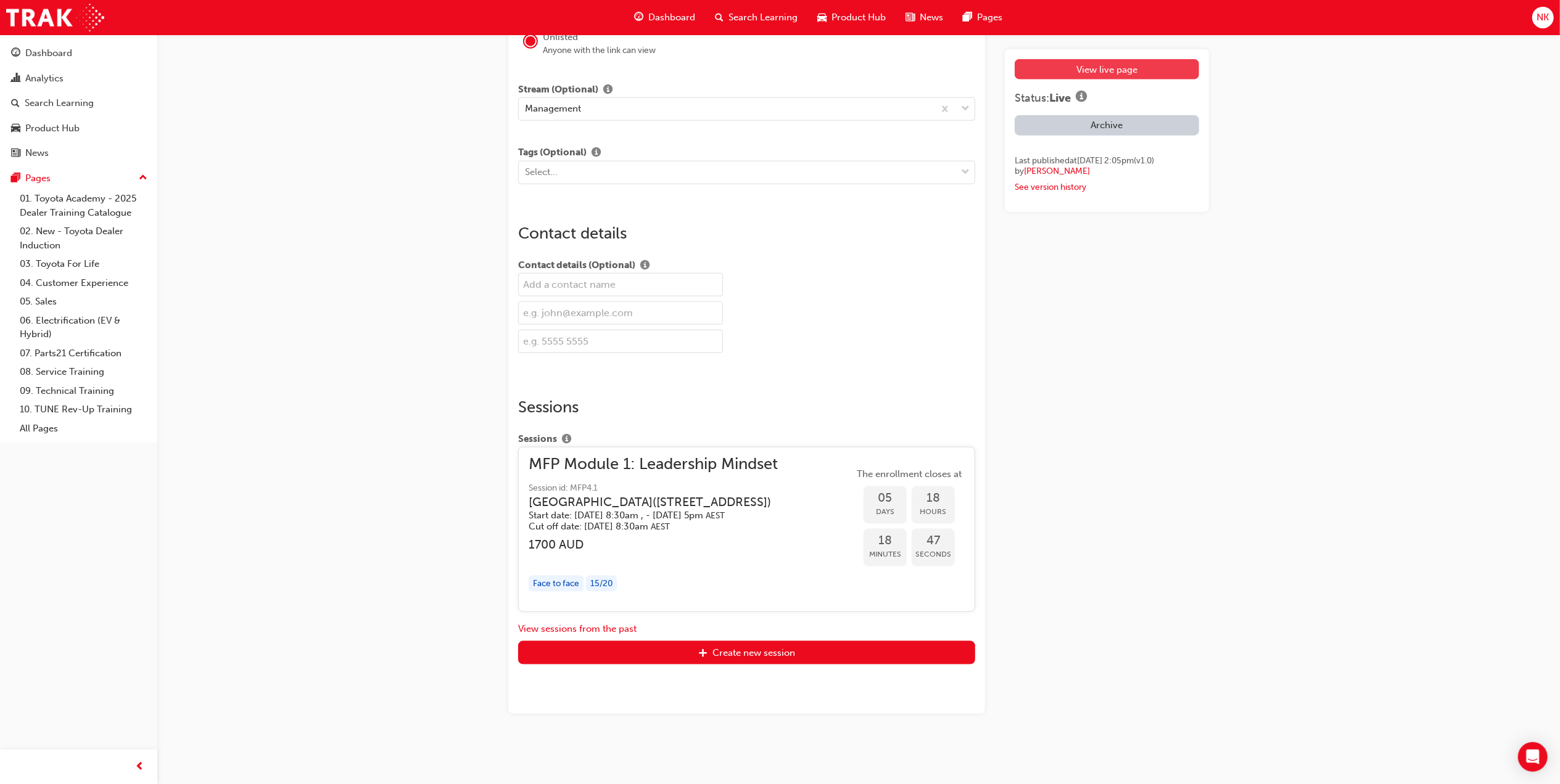
click at [1130, 76] on link "View live page" at bounding box center [1107, 69] width 185 height 20
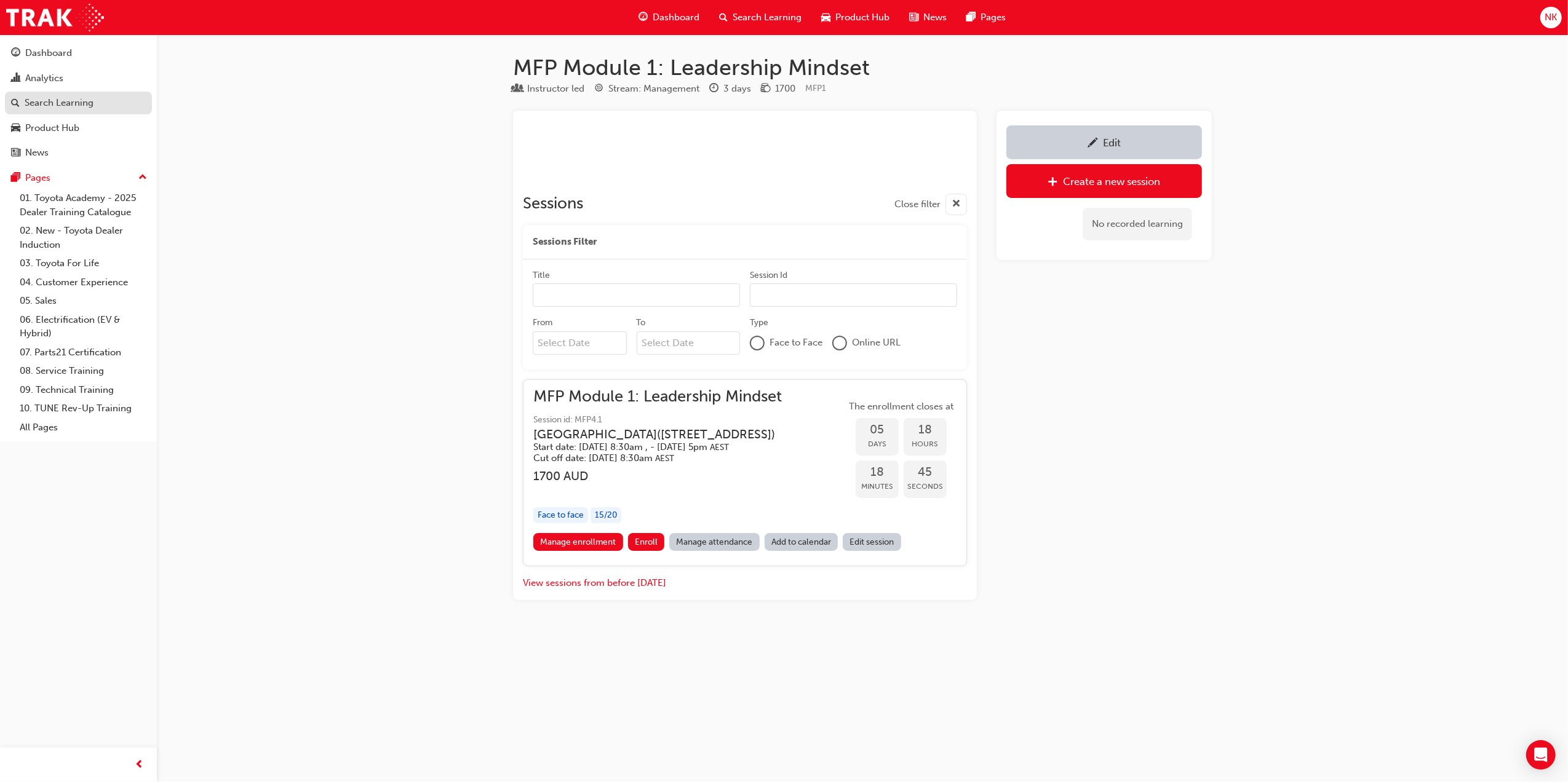
click at [62, 97] on div "Search Learning" at bounding box center [59, 103] width 68 height 14
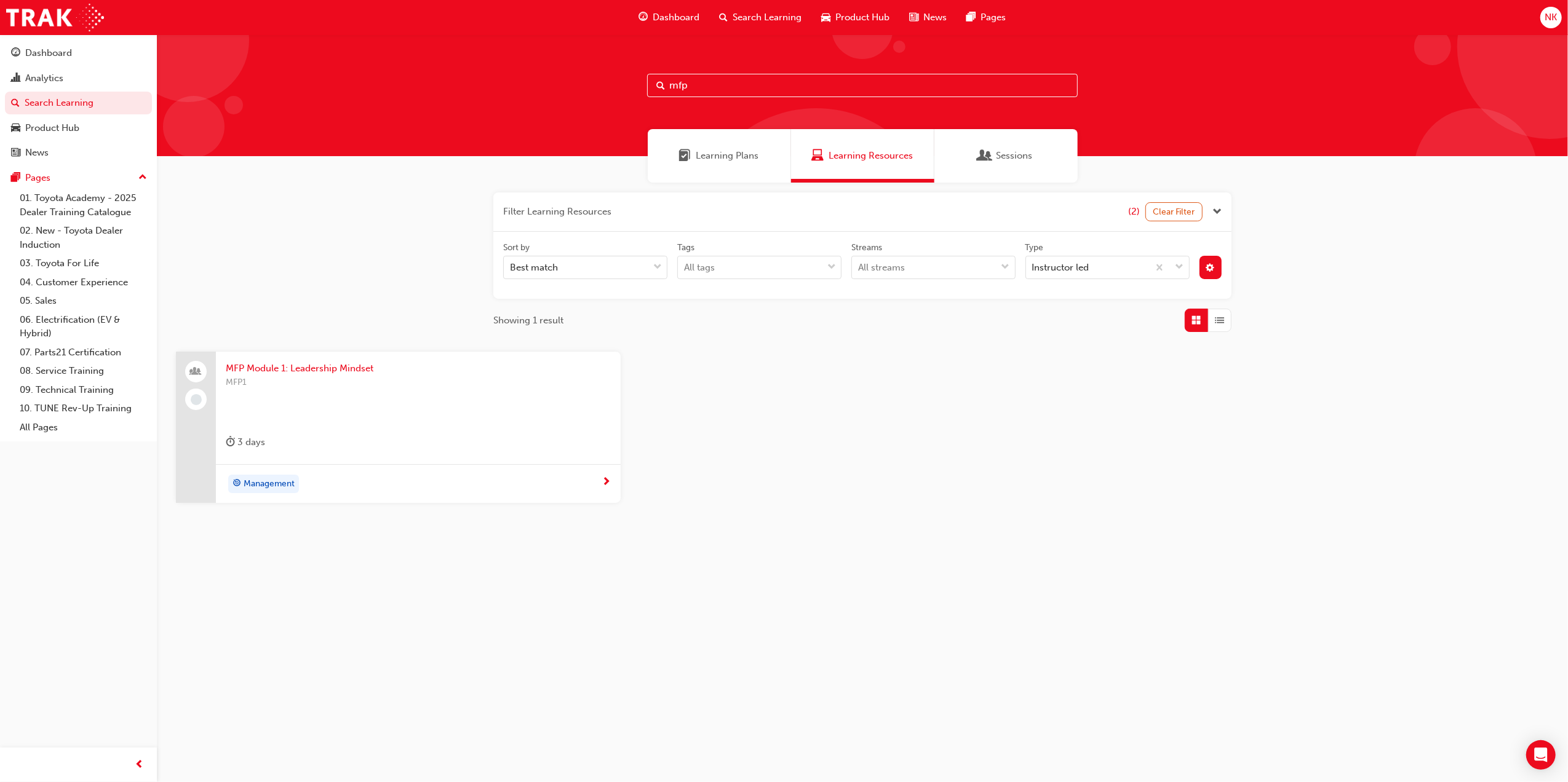
drag, startPoint x: 370, startPoint y: 365, endPoint x: 419, endPoint y: 367, distance: 49.0
click at [372, 365] on span "MFP Module 1: Leadership Mindset" at bounding box center [418, 369] width 385 height 14
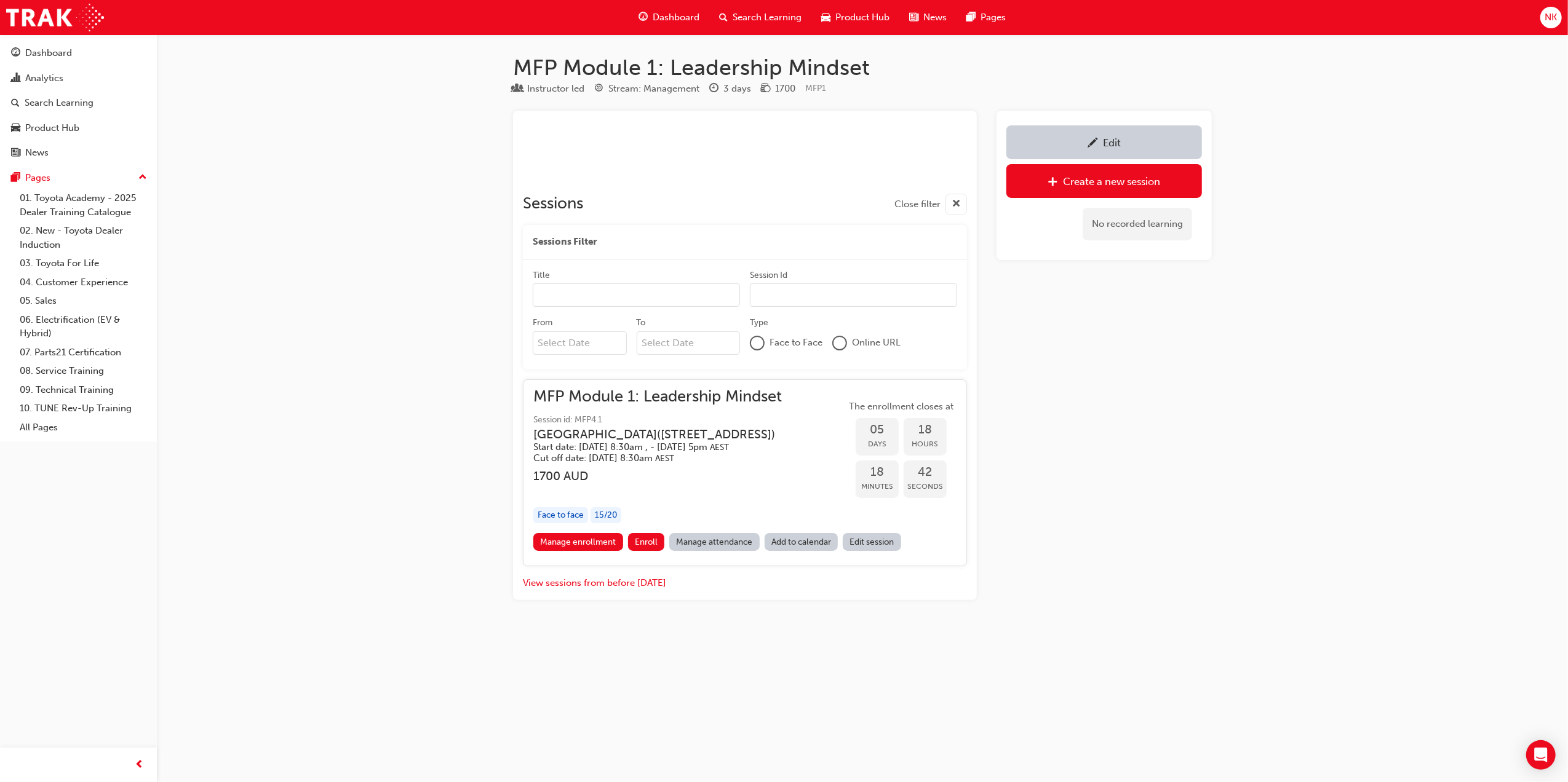
click at [678, 402] on span "MFP Module 1: Leadership Mindset" at bounding box center [665, 397] width 262 height 14
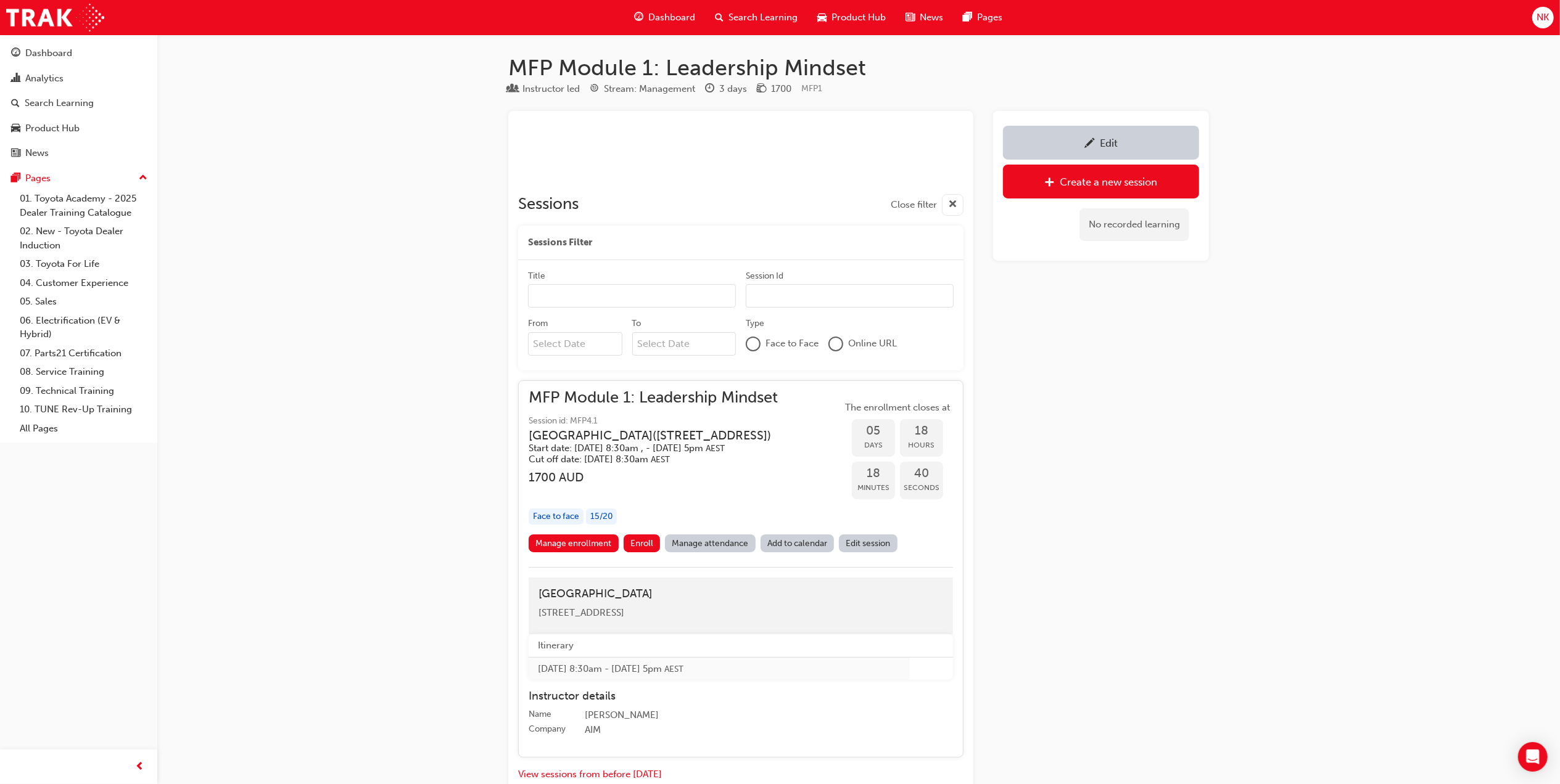
click at [1087, 138] on span "pencil-icon" at bounding box center [1090, 144] width 11 height 12
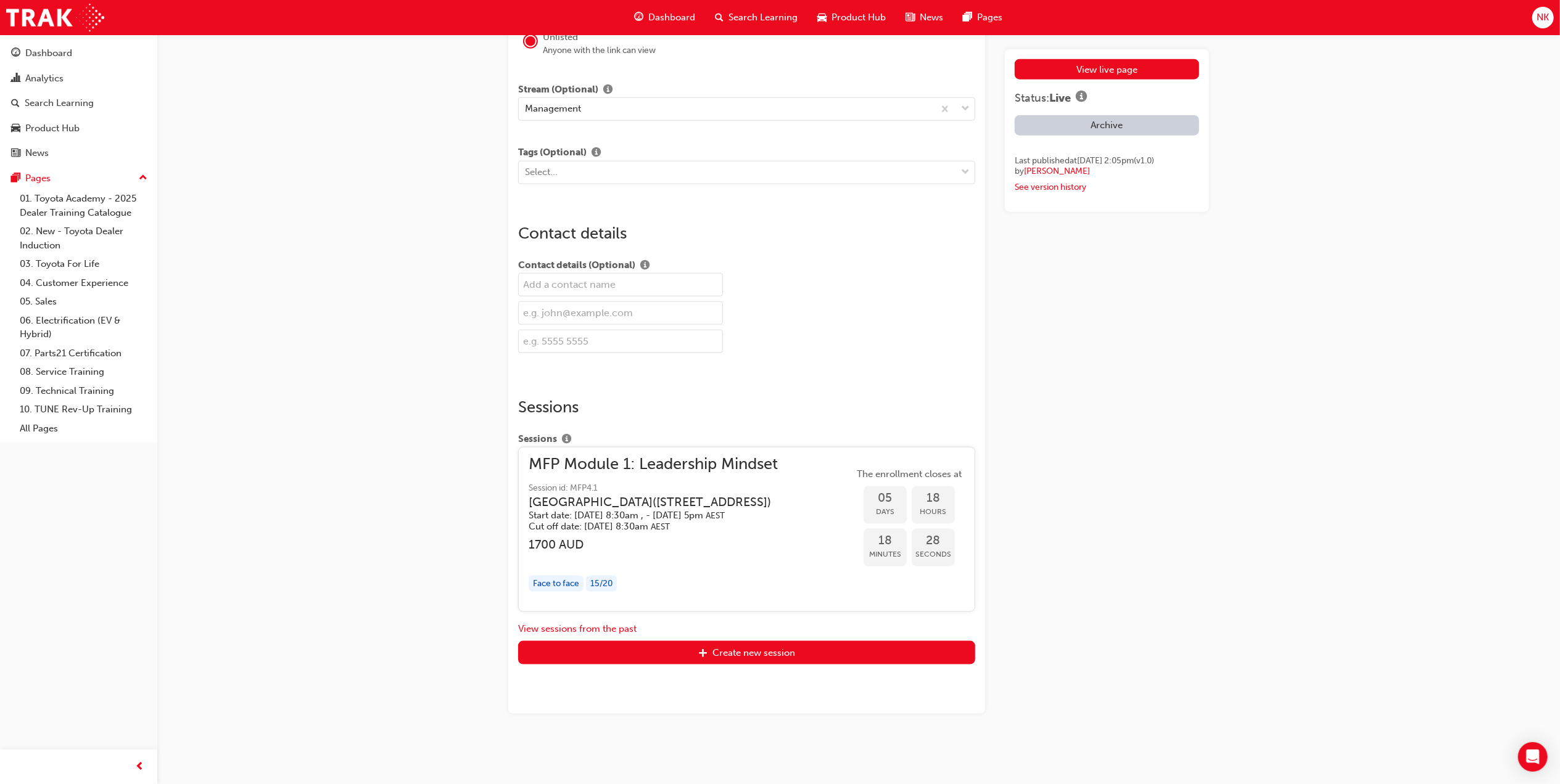
scroll to position [1375, 0]
click at [723, 458] on span "MFP Module 1: Leadership Mindset" at bounding box center [660, 465] width 262 height 14
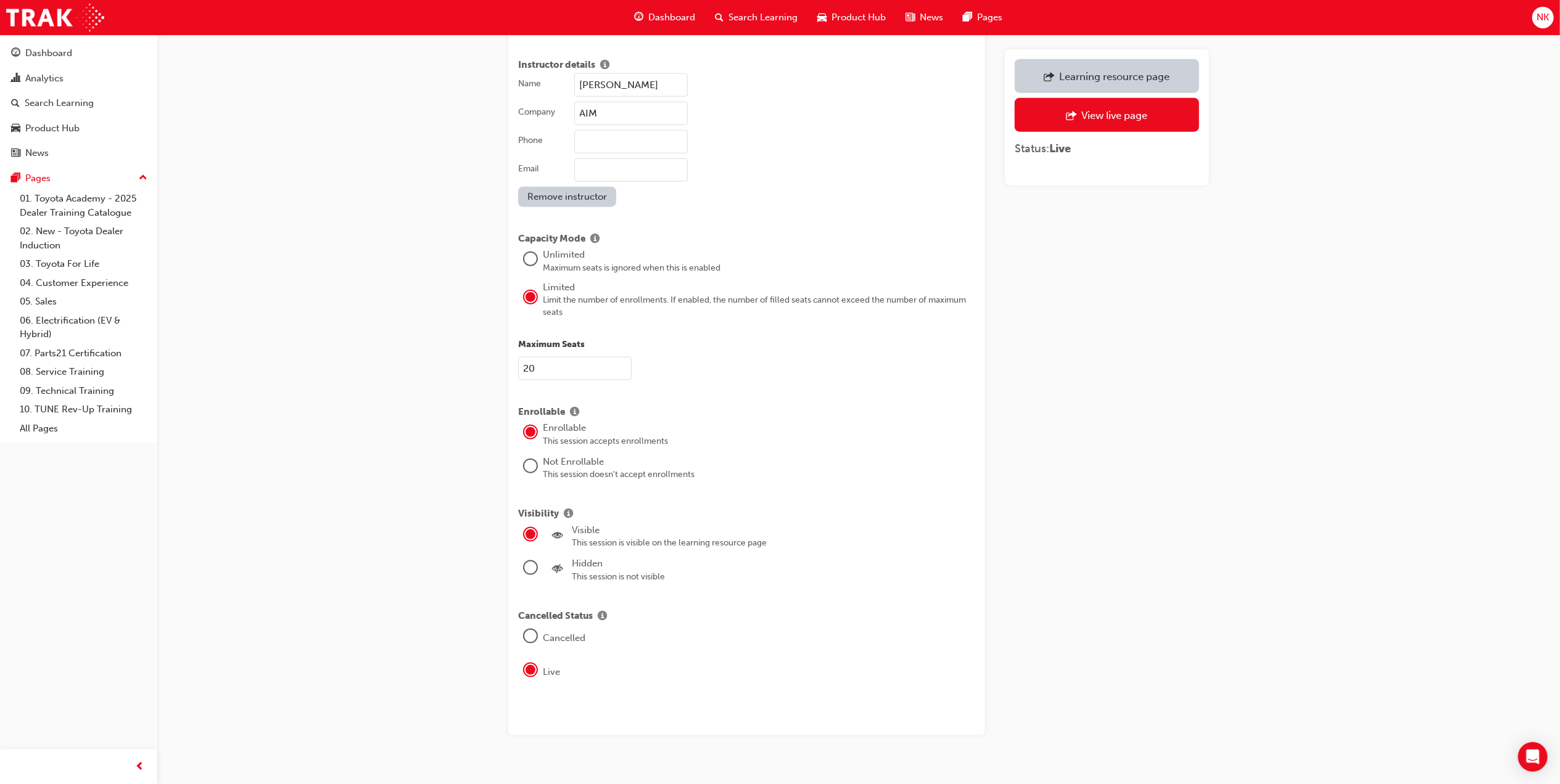
scroll to position [1243, 0]
click at [612, 550] on div "Hidden" at bounding box center [774, 557] width 403 height 14
click at [523, 553] on div at bounding box center [530, 561] width 15 height 15
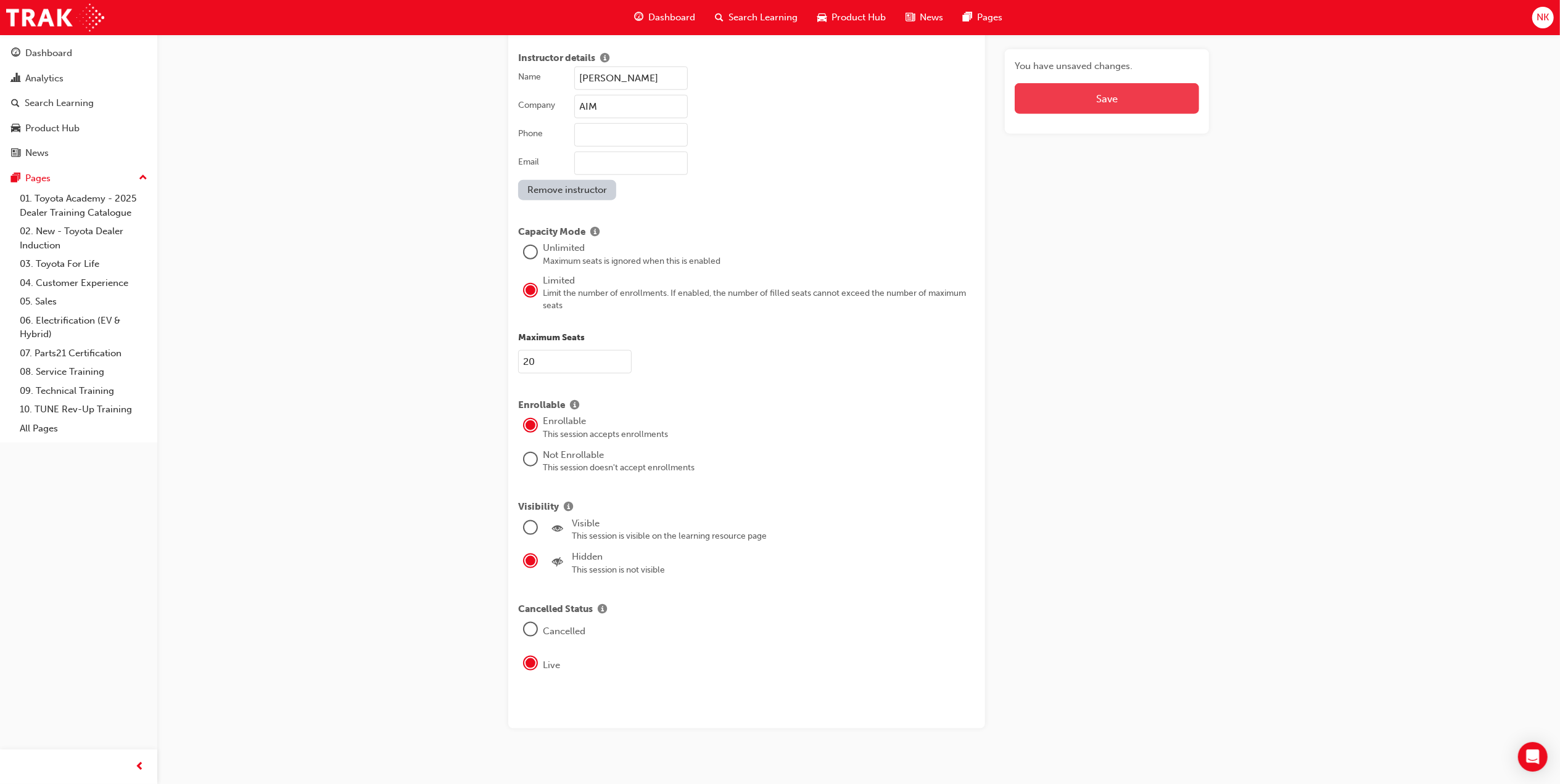
click at [1086, 102] on button "Save" at bounding box center [1107, 99] width 185 height 31
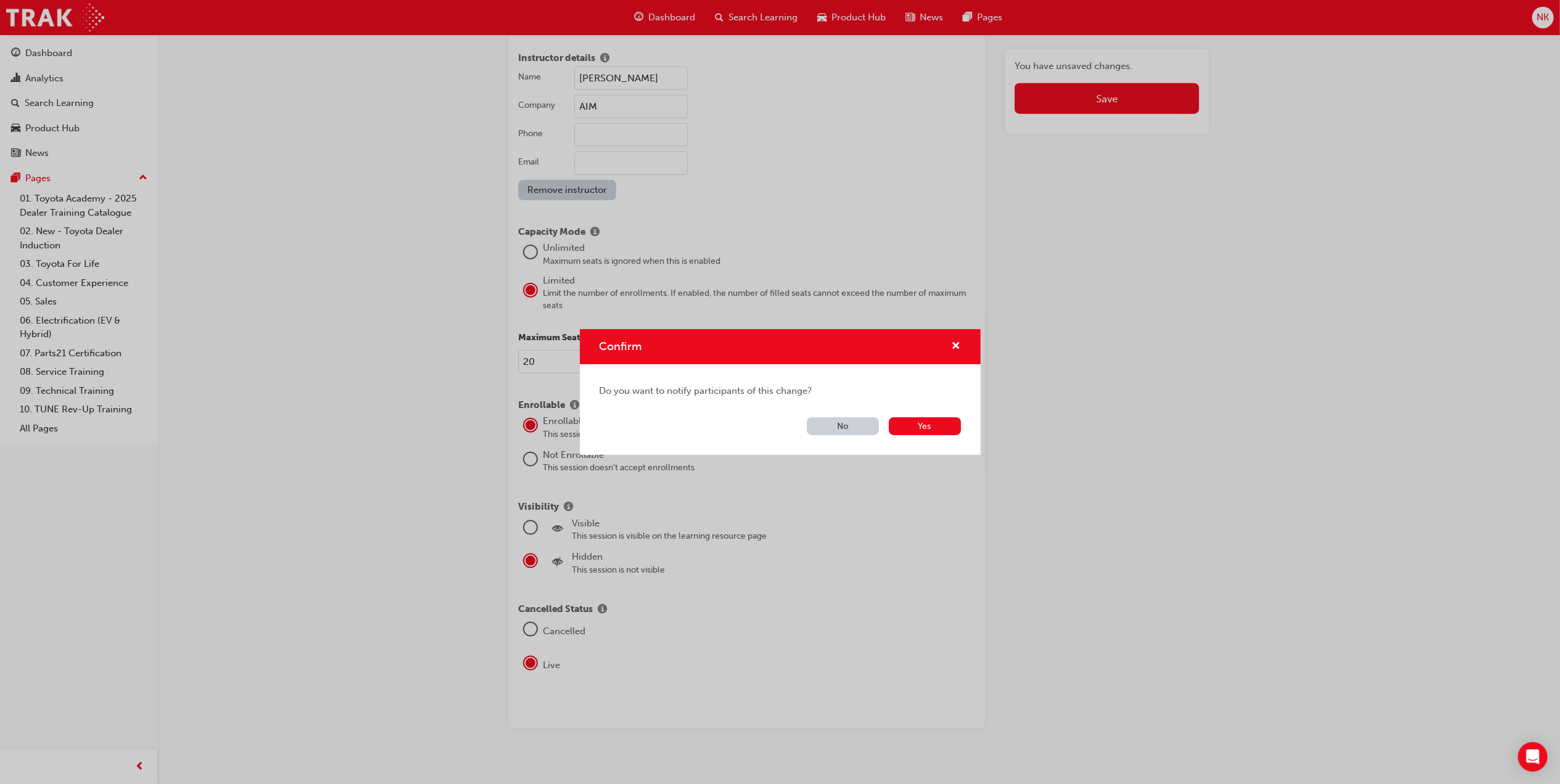
click at [849, 429] on button "No" at bounding box center [843, 426] width 72 height 18
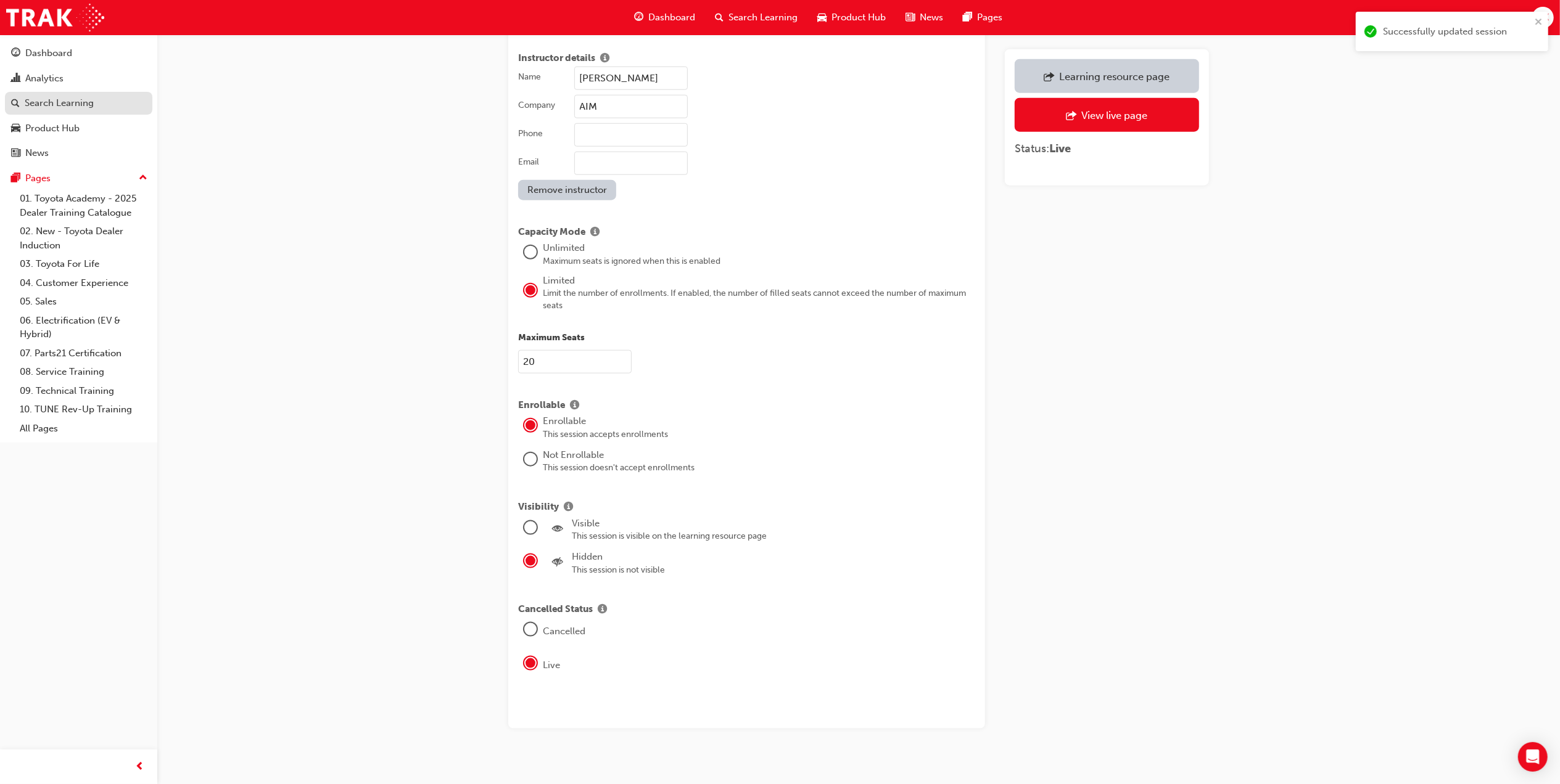
click at [85, 102] on div "Search Learning" at bounding box center [59, 103] width 69 height 14
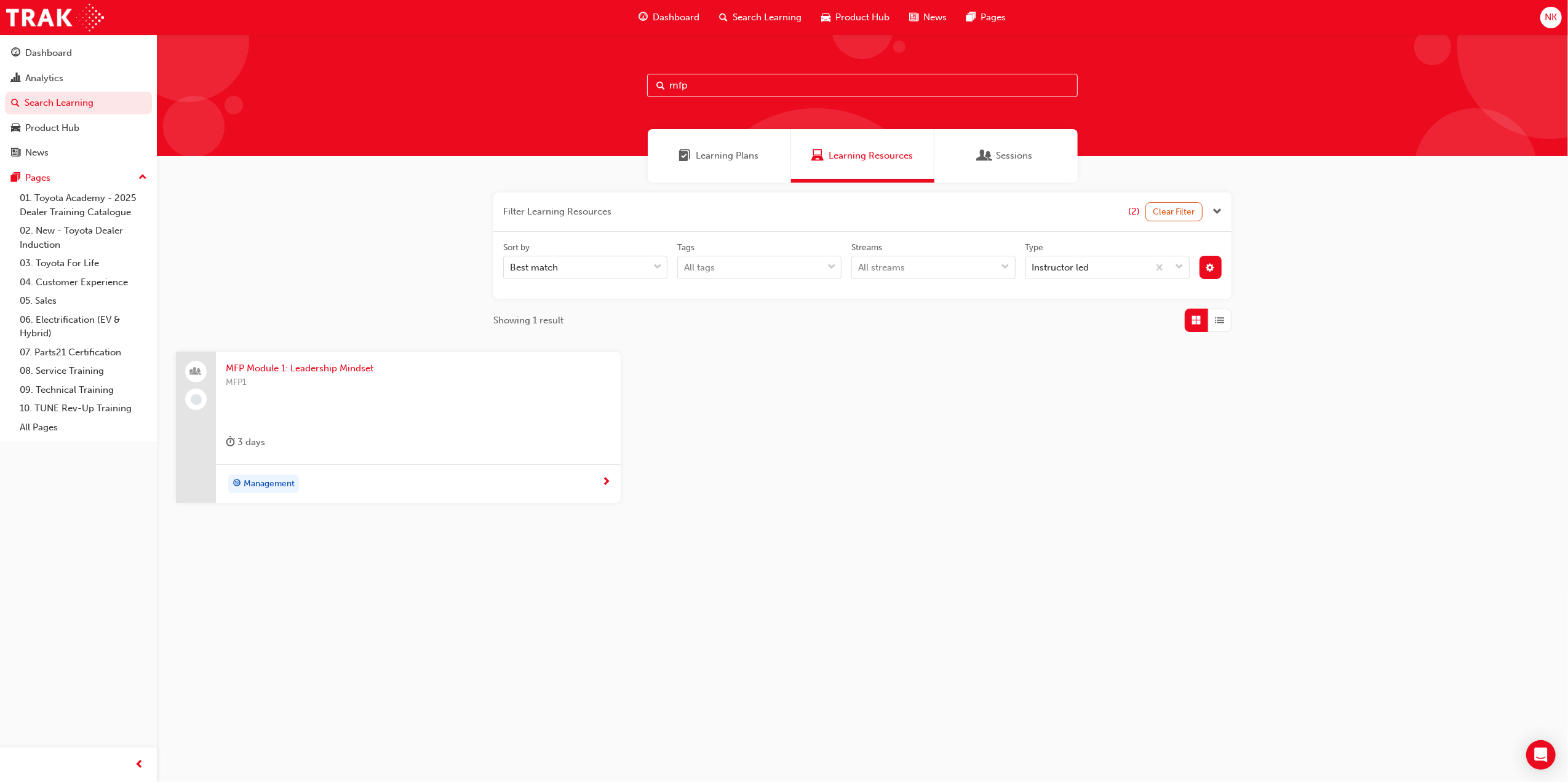
click at [281, 369] on span "MFP Module 1: Leadership Mindset" at bounding box center [418, 369] width 385 height 14
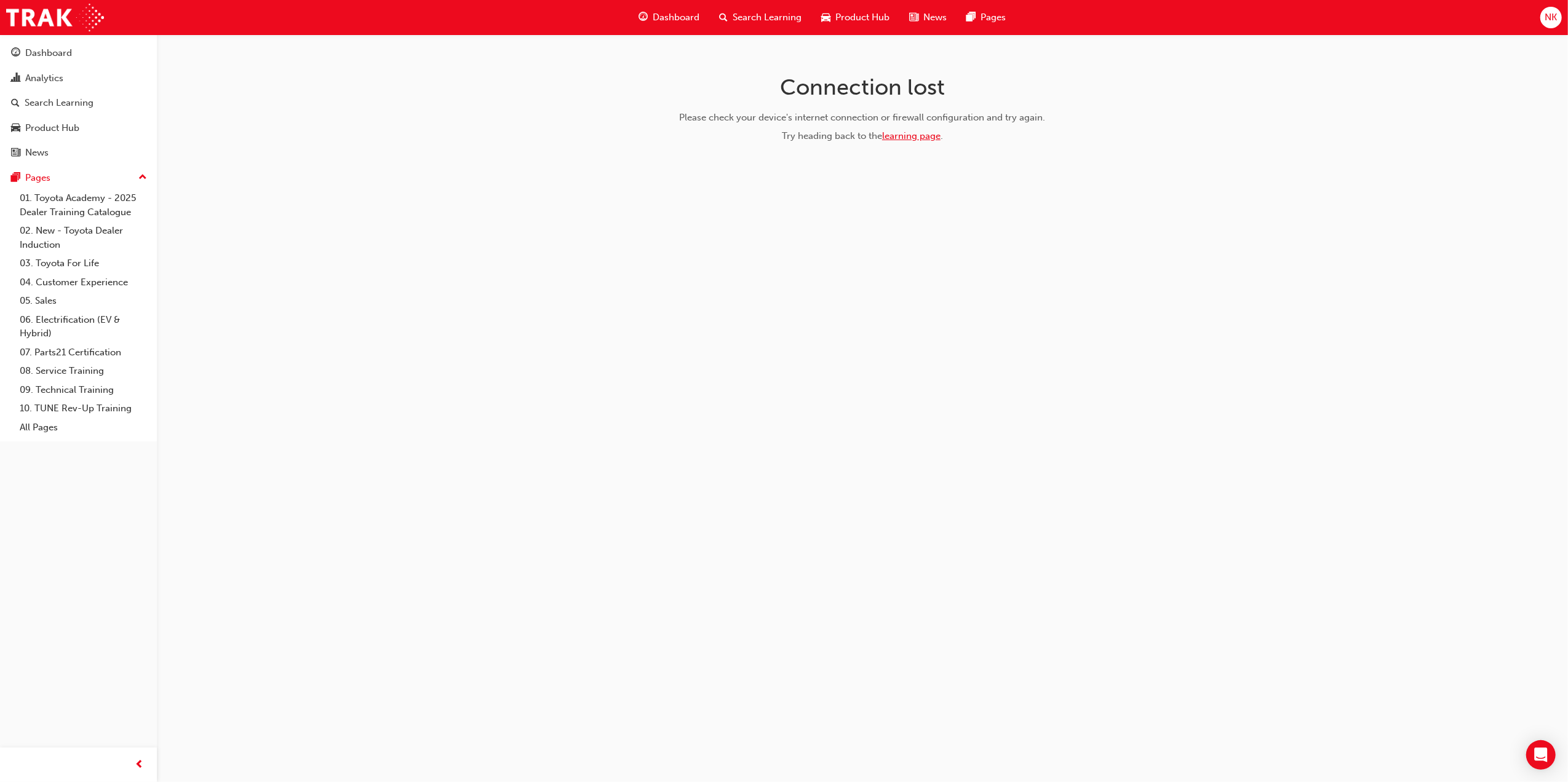
click at [889, 135] on link "learning page" at bounding box center [911, 136] width 59 height 11
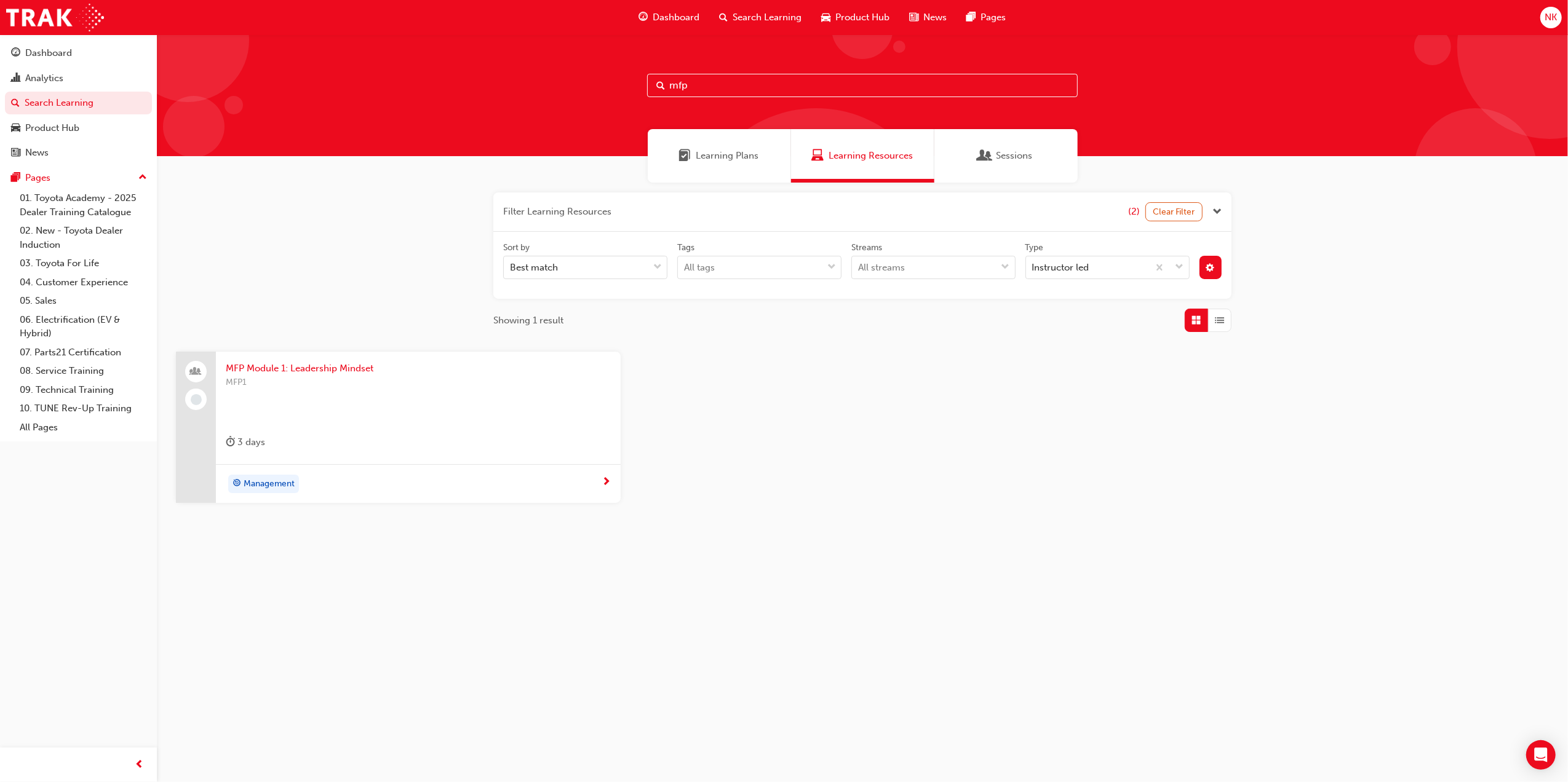
click at [331, 376] on span "MFP Module 1: Leadership Mindset" at bounding box center [418, 369] width 385 height 14
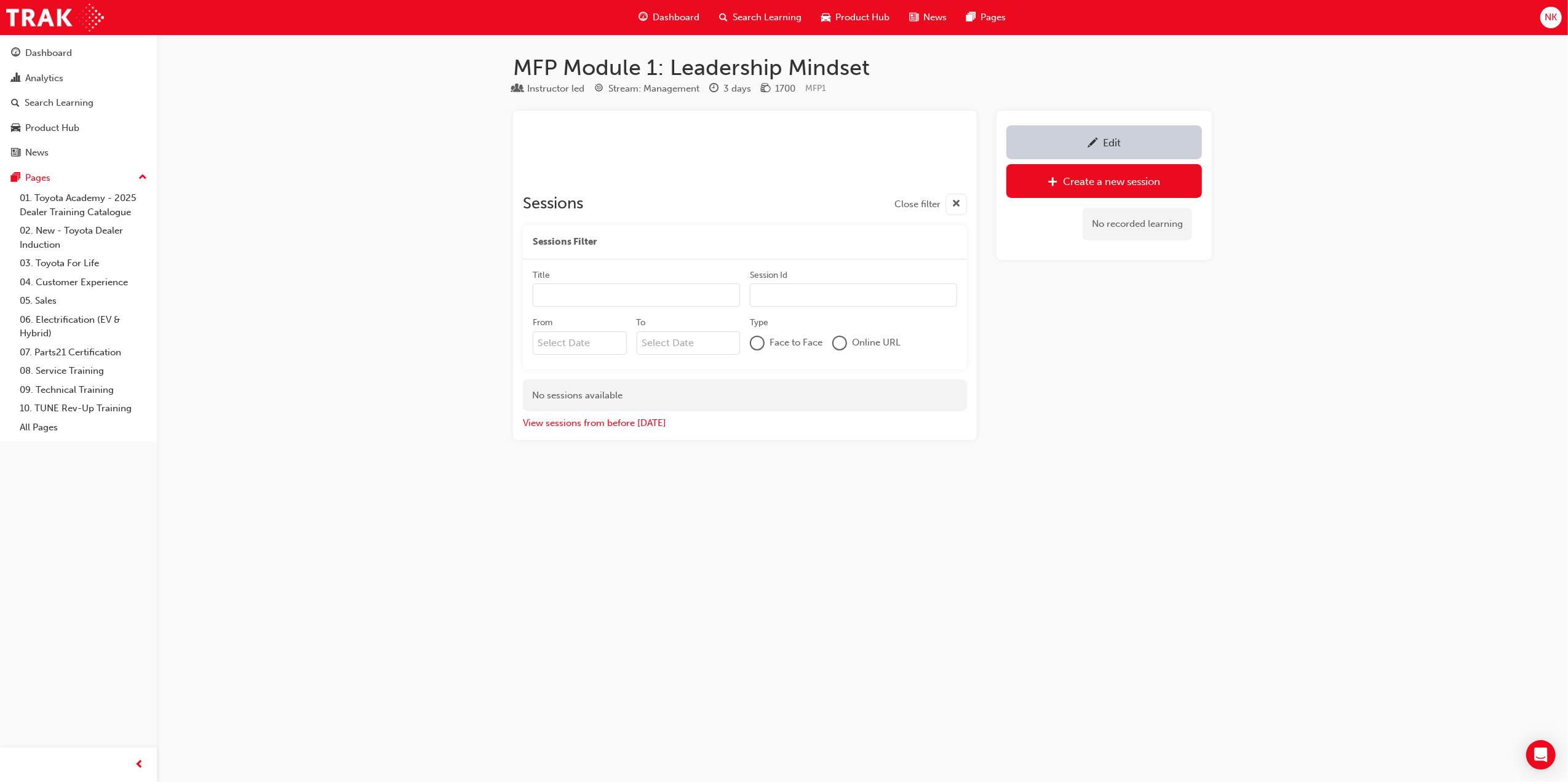
click at [1027, 138] on div "Edit" at bounding box center [1104, 142] width 177 height 16
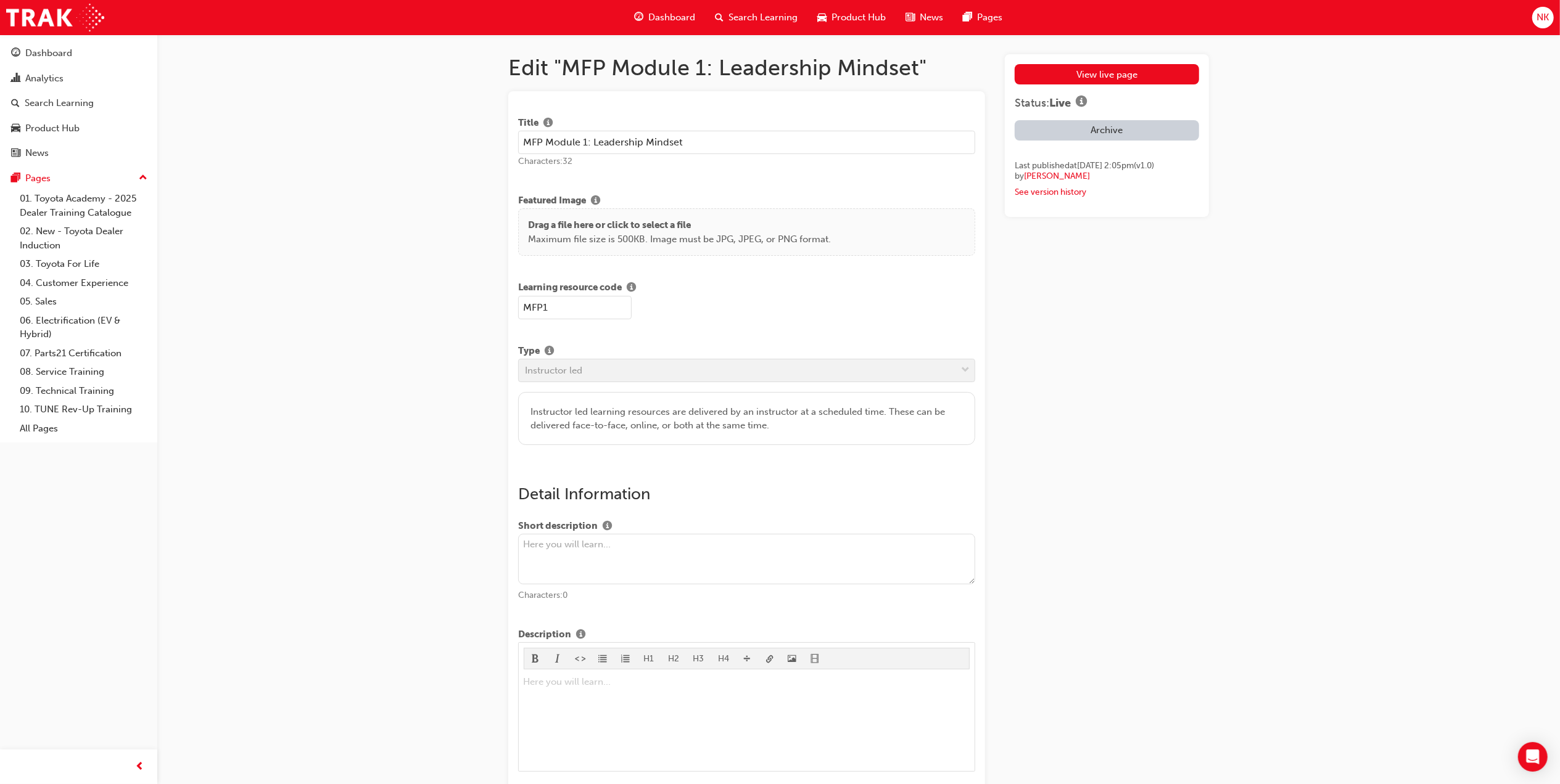
drag, startPoint x: 697, startPoint y: 141, endPoint x: 465, endPoint y: 141, distance: 232.0
drag, startPoint x: 583, startPoint y: 308, endPoint x: 482, endPoint y: 308, distance: 101.0
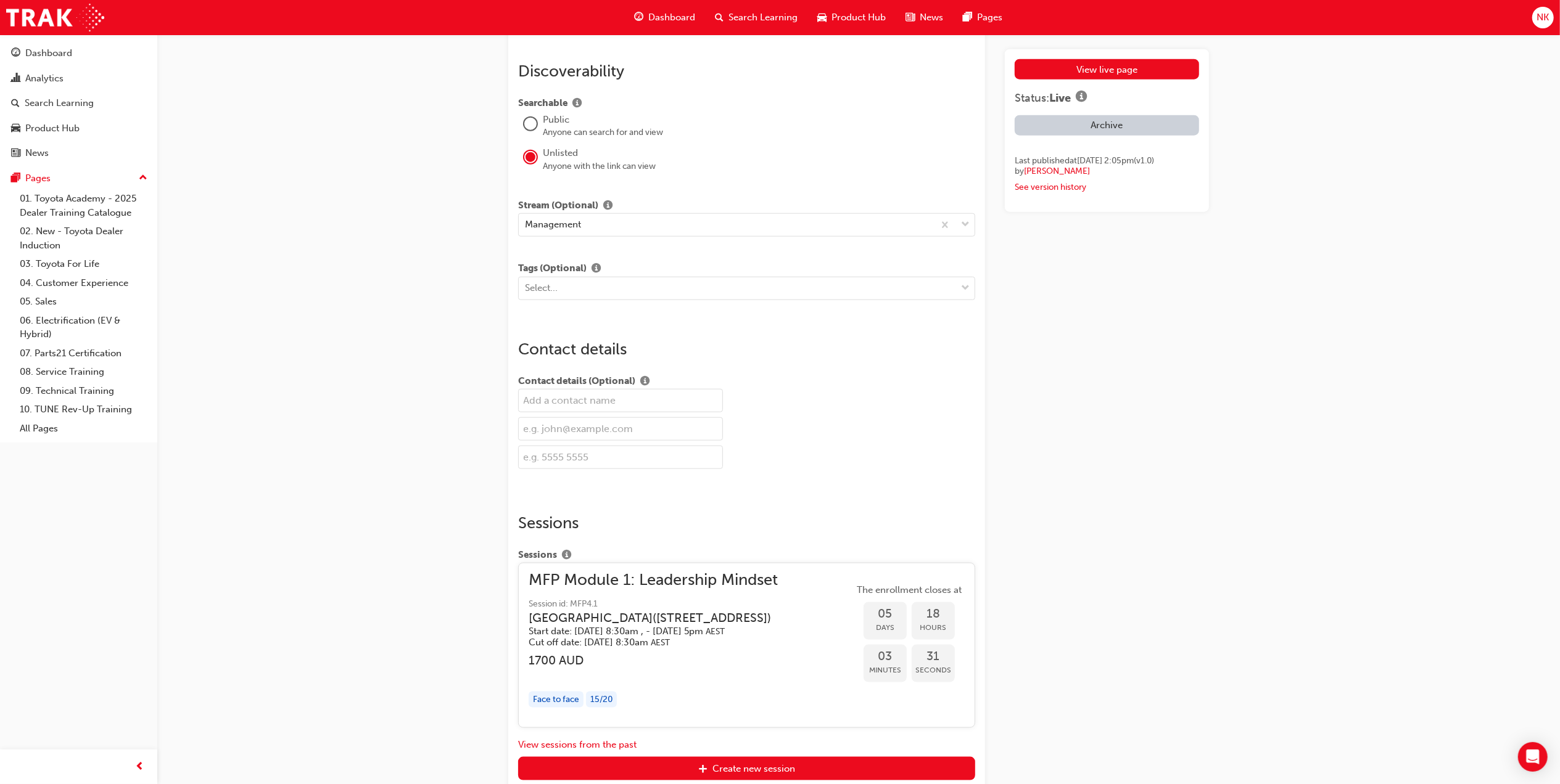
scroll to position [1375, 0]
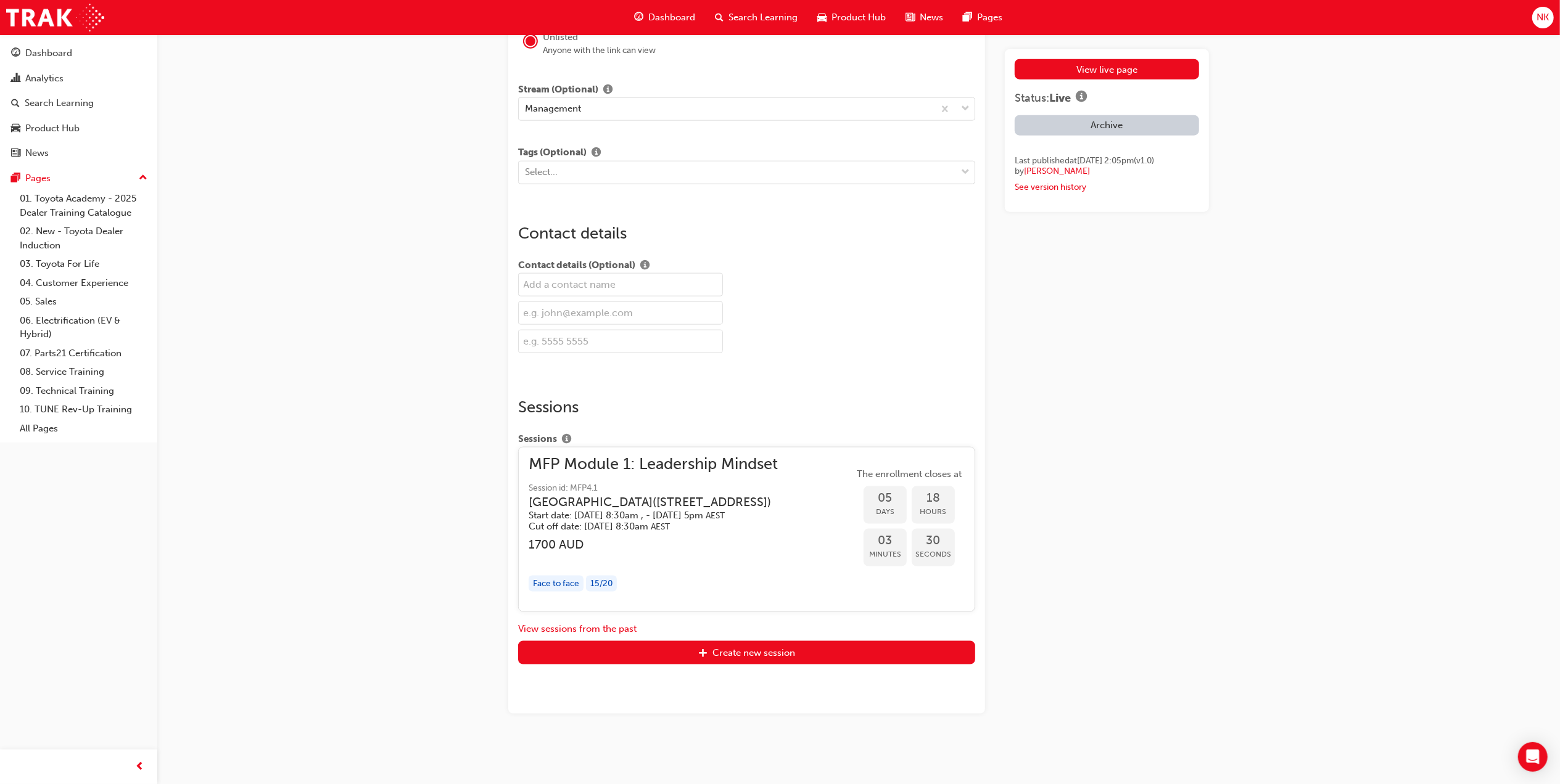
click at [680, 495] on h3 "AC Hotel Melbourne Southbank ( 201 Normanby Rd, Southbank VIC 3006 )" at bounding box center [650, 502] width 242 height 14
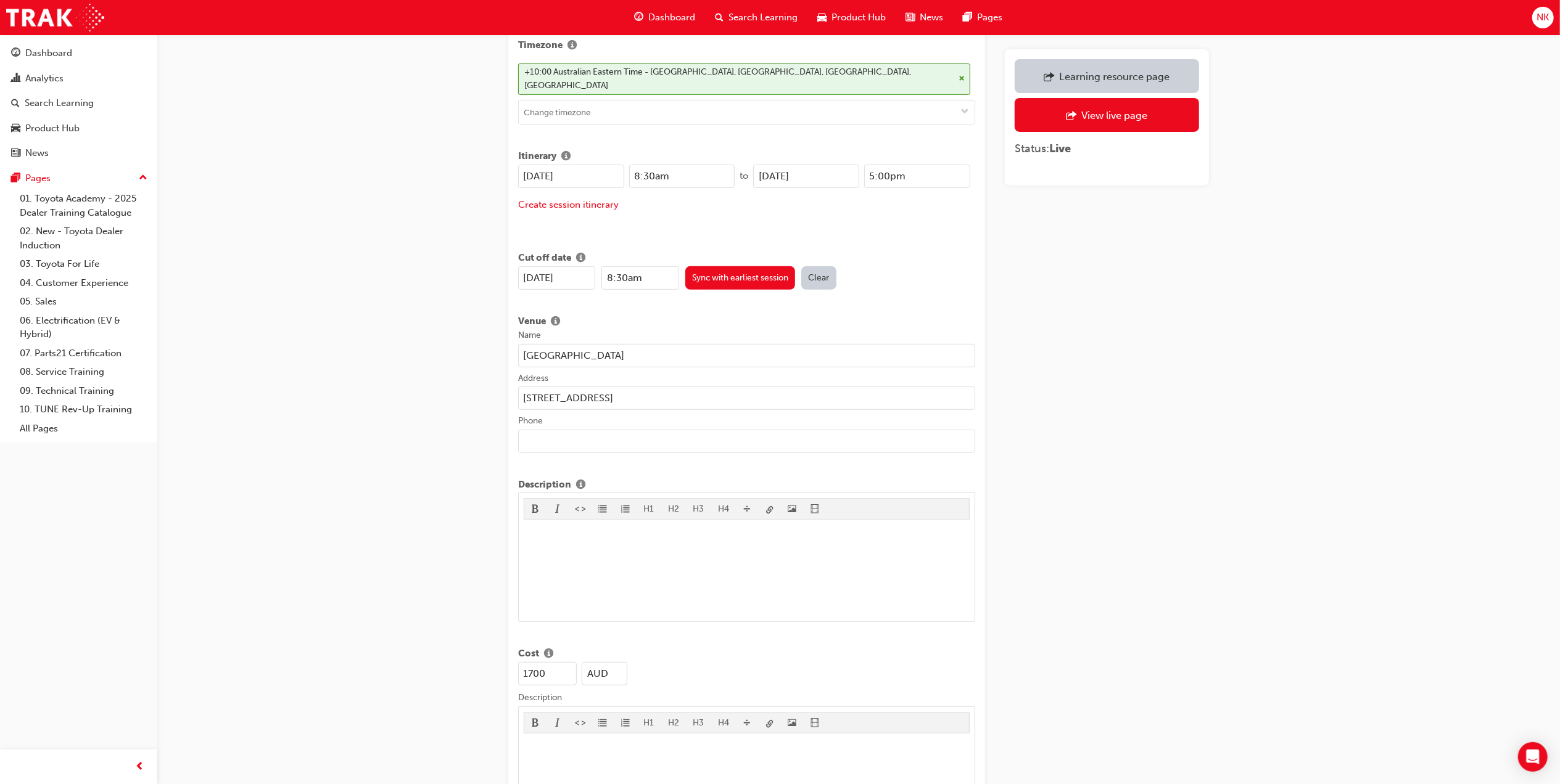
scroll to position [411, 0]
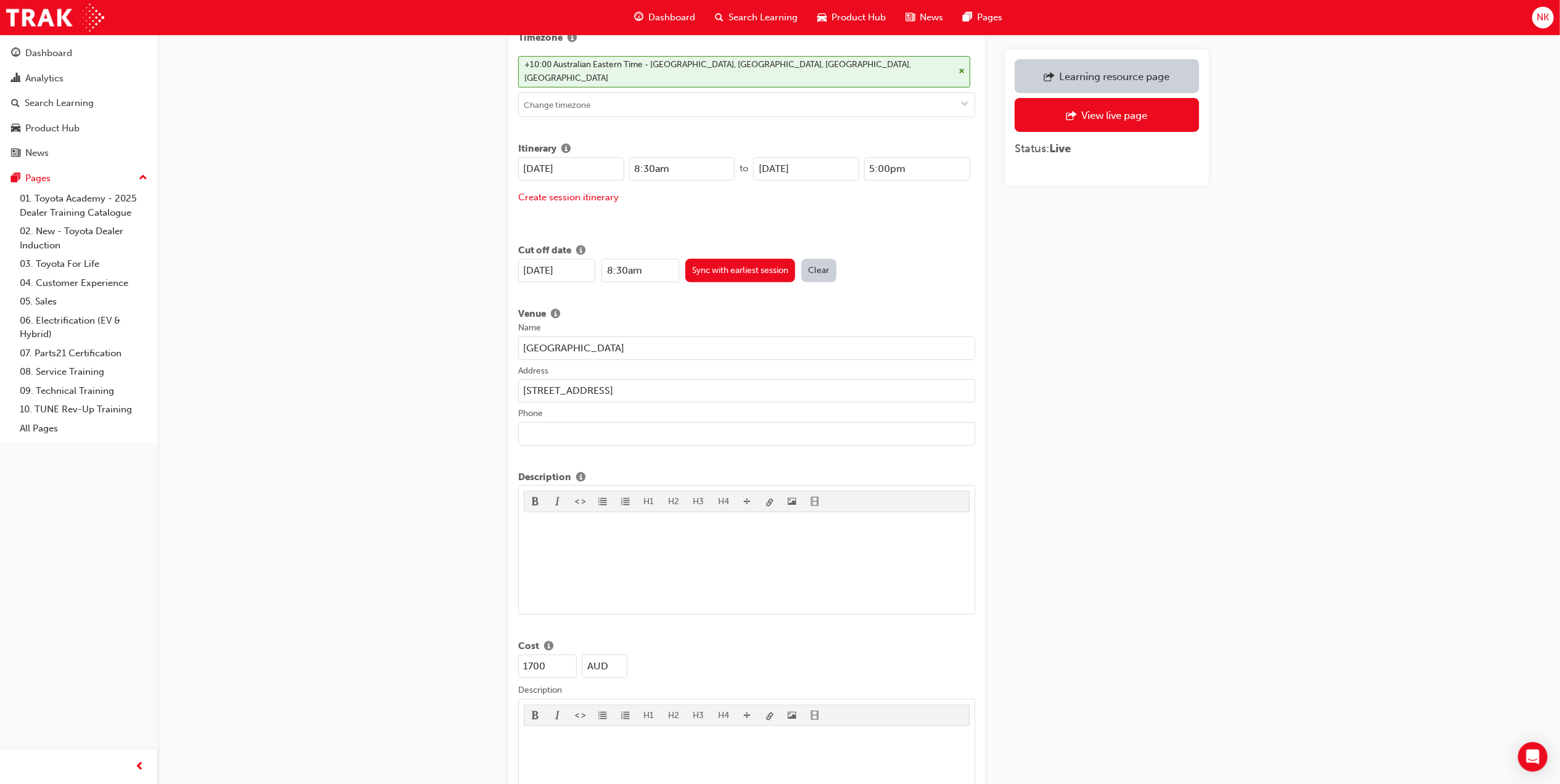
drag, startPoint x: 712, startPoint y: 337, endPoint x: 474, endPoint y: 337, distance: 238.0
click at [474, 337] on div "Edit session Title MFP Module 1: Leadership Mindset Learning resource MFP Modul…" at bounding box center [780, 610] width 1560 height 2042
drag, startPoint x: 729, startPoint y: 372, endPoint x: 398, endPoint y: 376, distance: 331.0
click at [398, 376] on div "Edit session Title MFP Module 1: Leadership Mindset Learning resource MFP Modul…" at bounding box center [780, 610] width 1560 height 2042
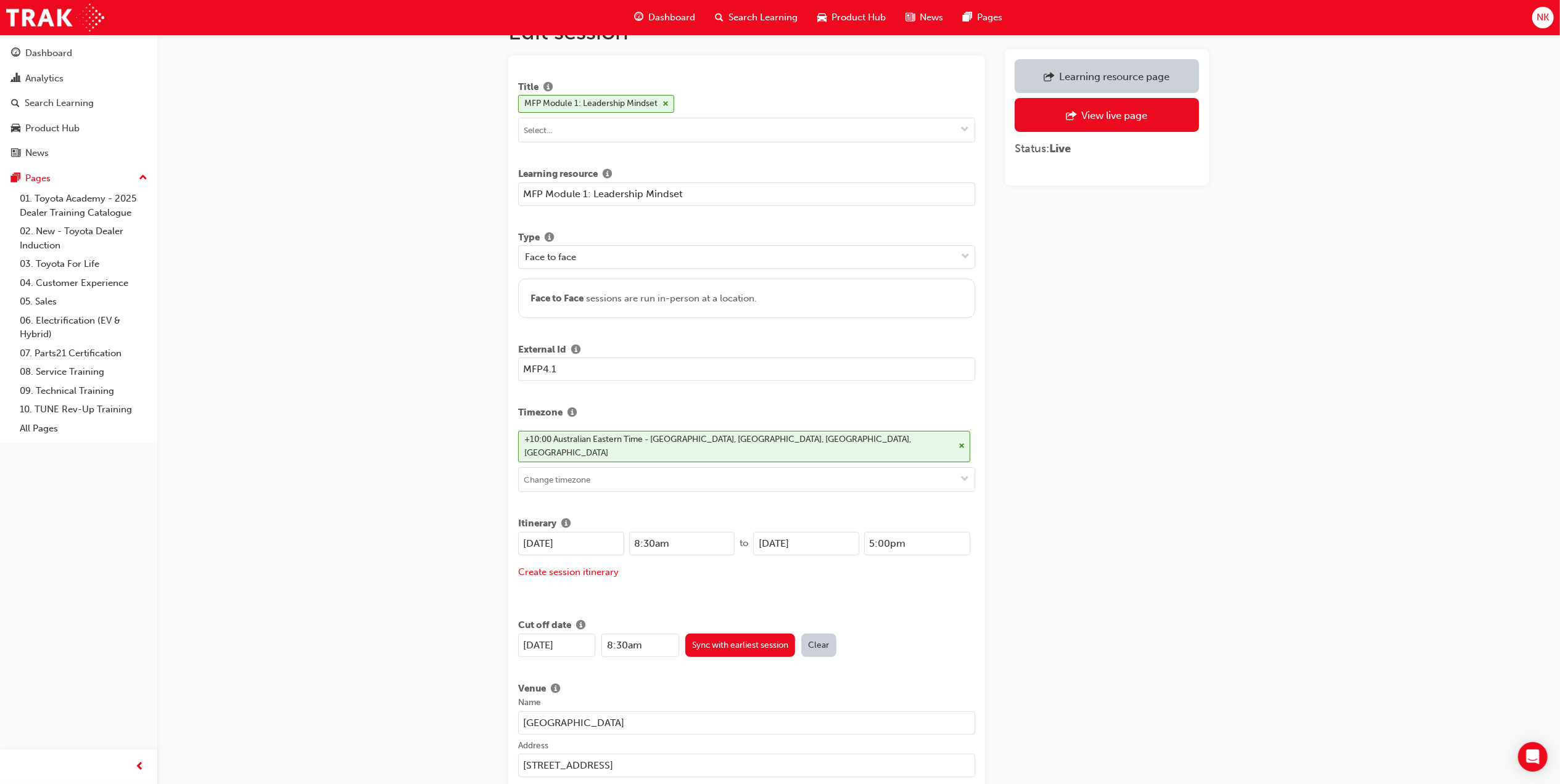
scroll to position [0, 0]
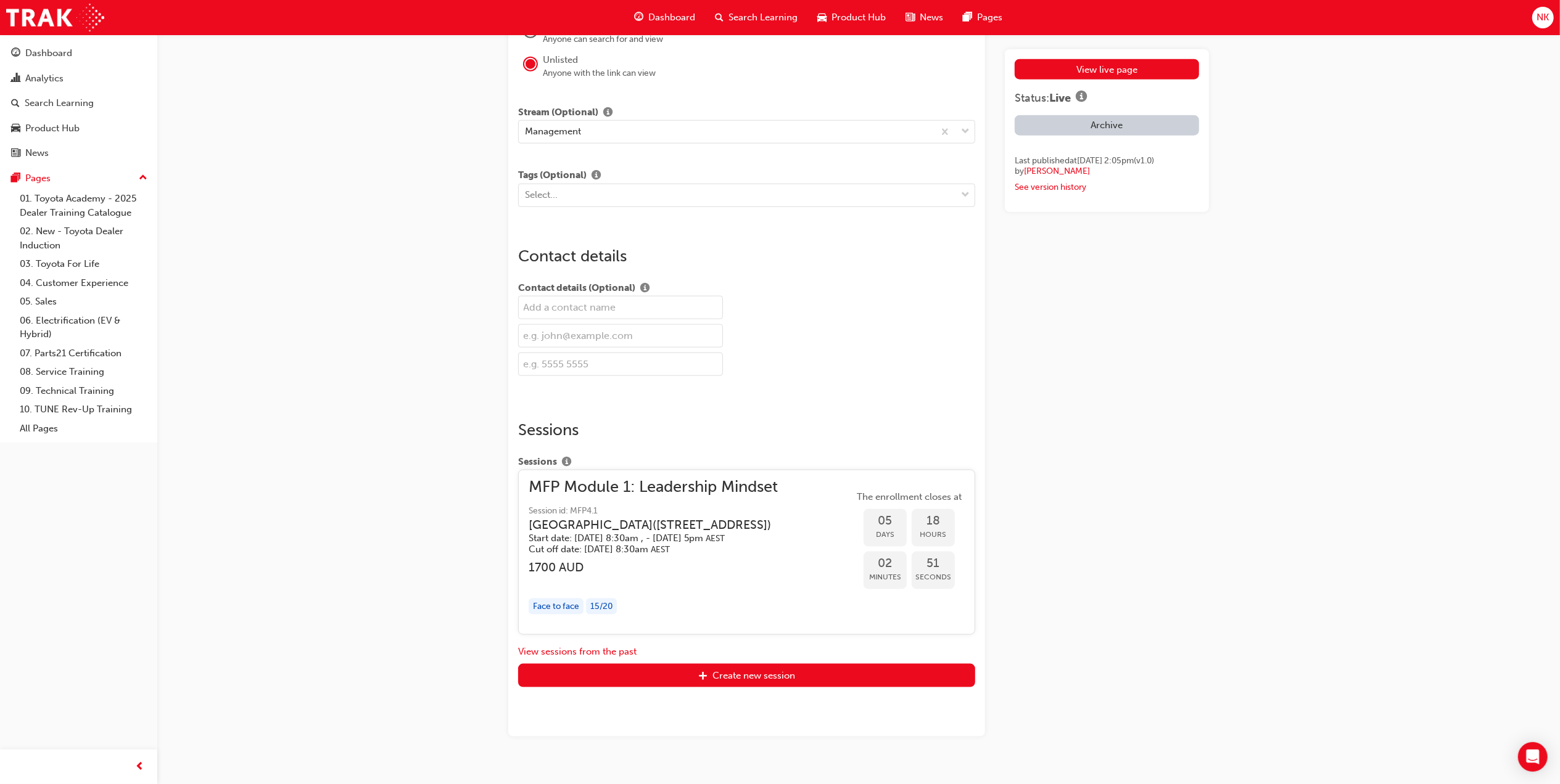
scroll to position [1360, 0]
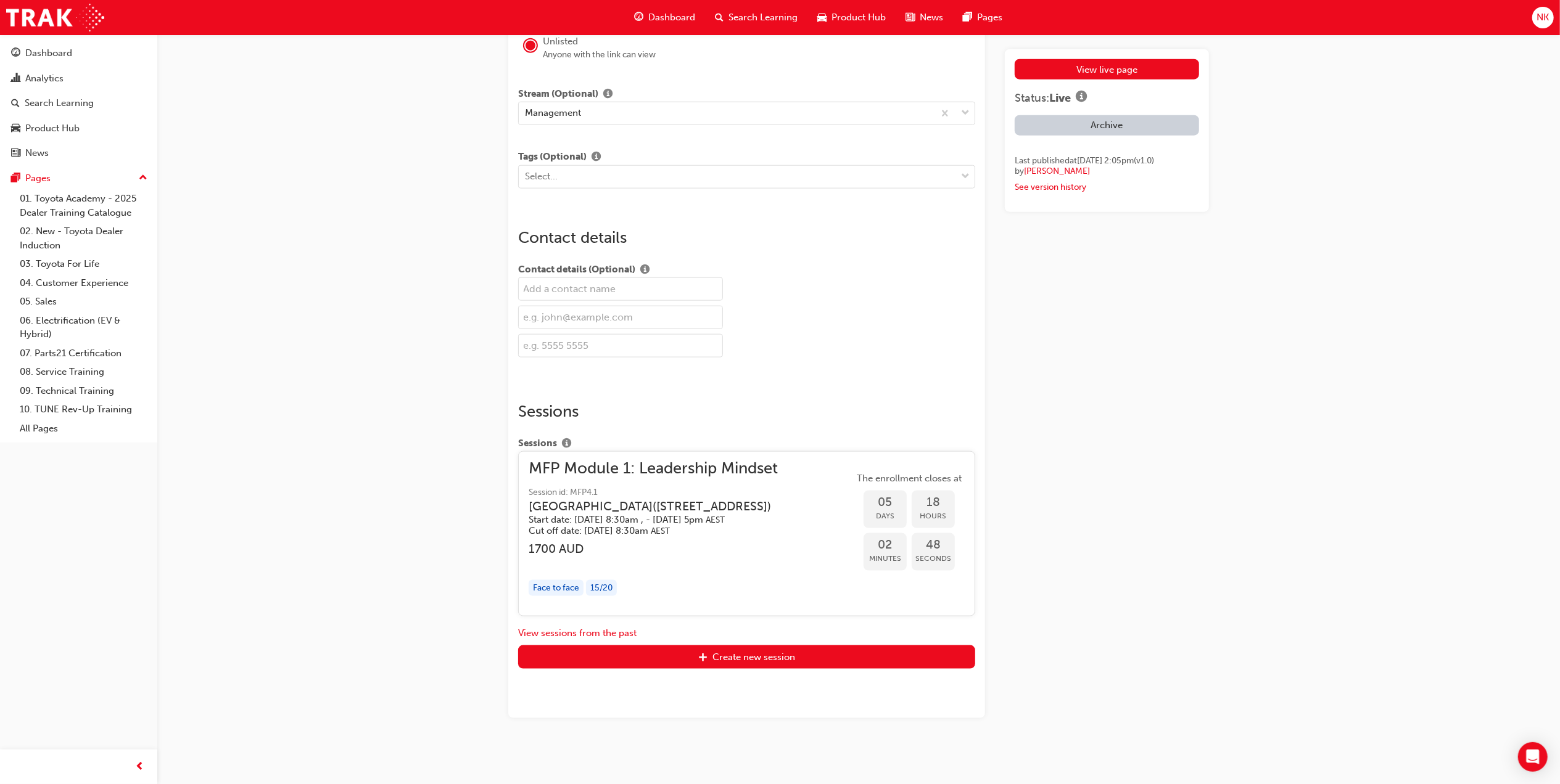
click at [663, 514] on h3 "AC Hotel Melbourne Southbank ( 201 Normanby Rd, Southbank VIC 3006 )" at bounding box center [650, 507] width 242 height 14
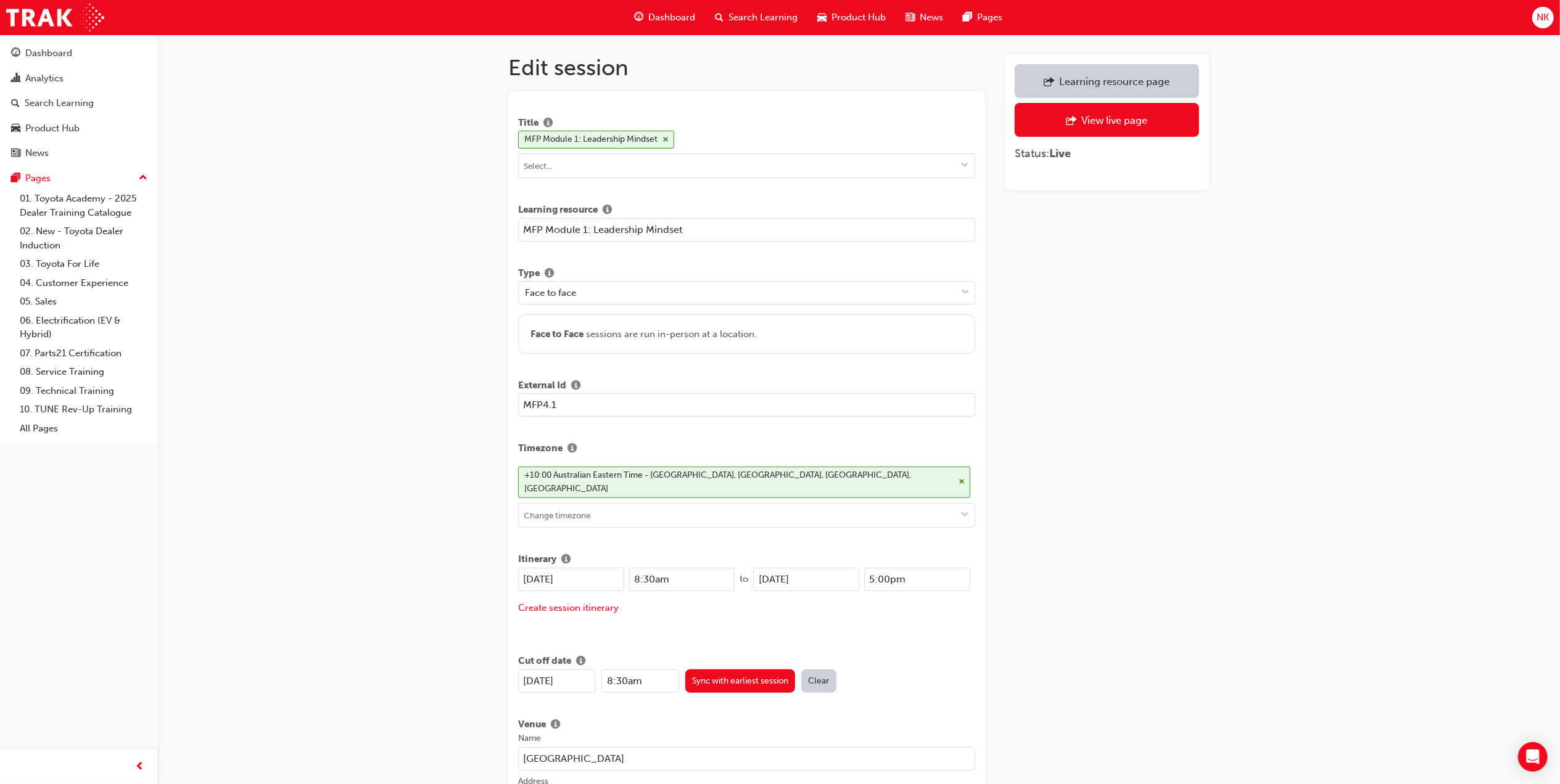
click at [1140, 83] on div "Learning resource page" at bounding box center [1114, 82] width 110 height 12
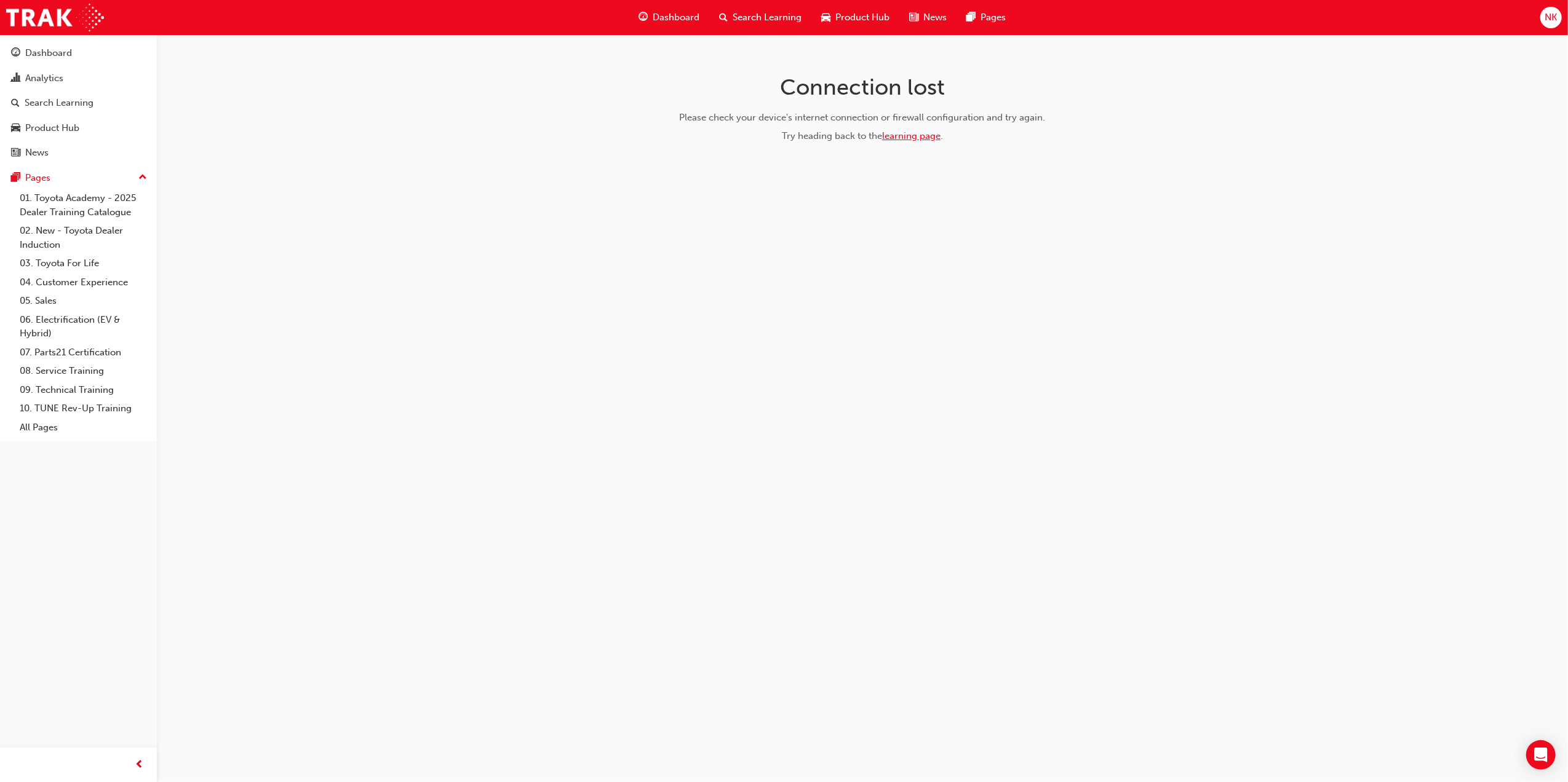
click at [925, 132] on link "learning page" at bounding box center [911, 136] width 59 height 11
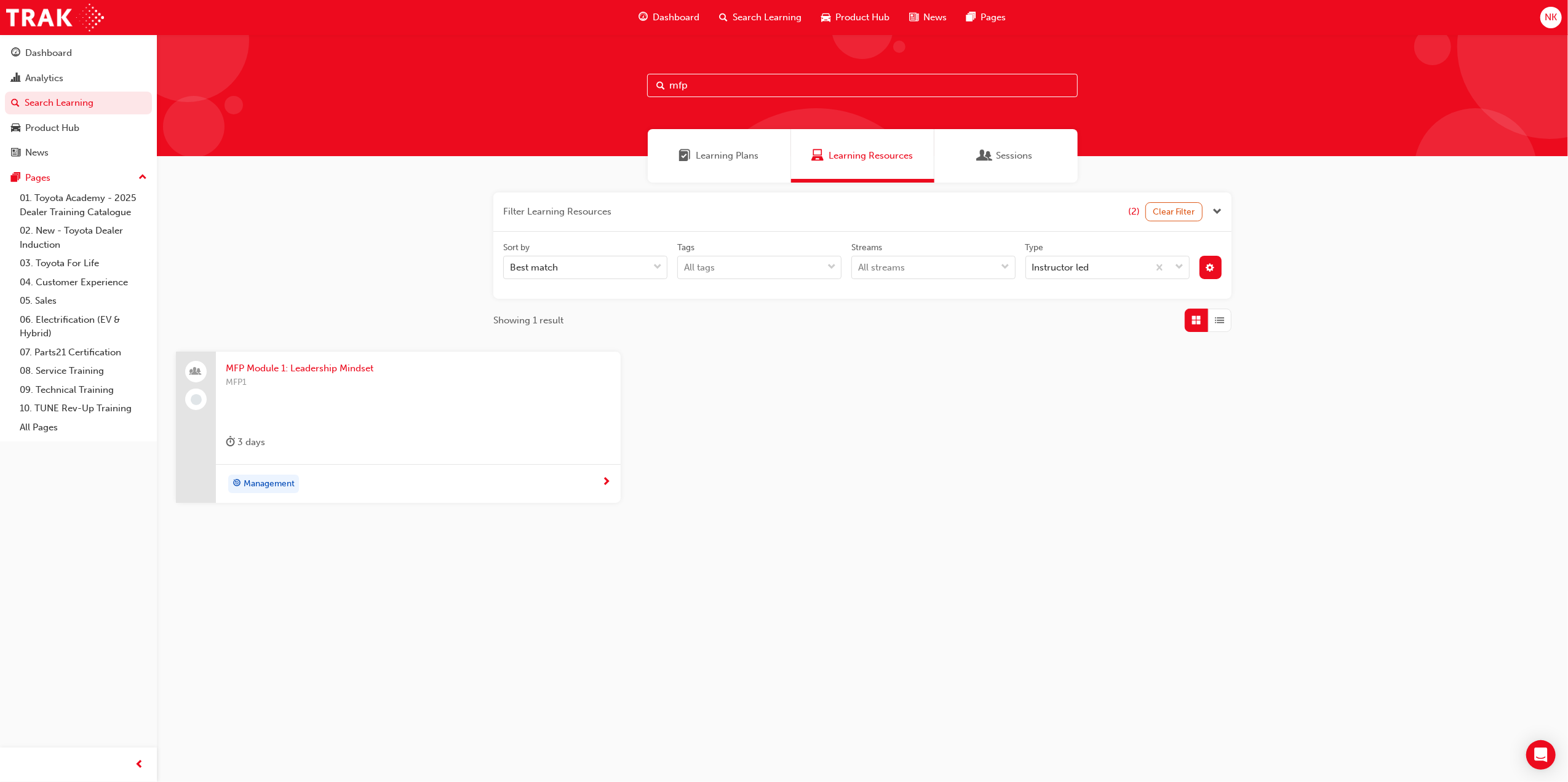
drag, startPoint x: 355, startPoint y: 365, endPoint x: 385, endPoint y: 370, distance: 30.4
click at [355, 365] on span "MFP Module 1: Leadership Mindset" at bounding box center [418, 369] width 385 height 14
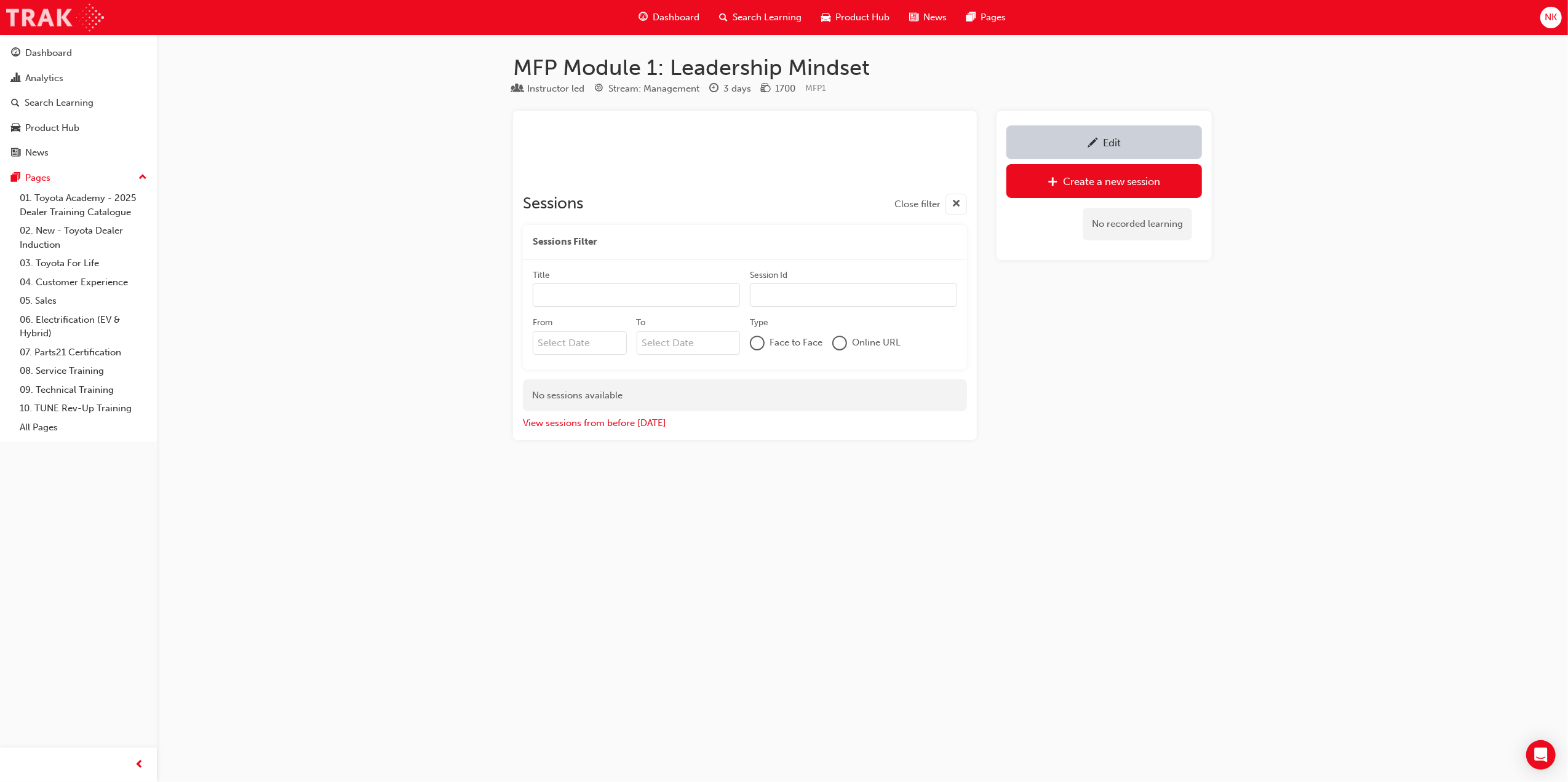
click at [54, 22] on img at bounding box center [54, 18] width 97 height 28
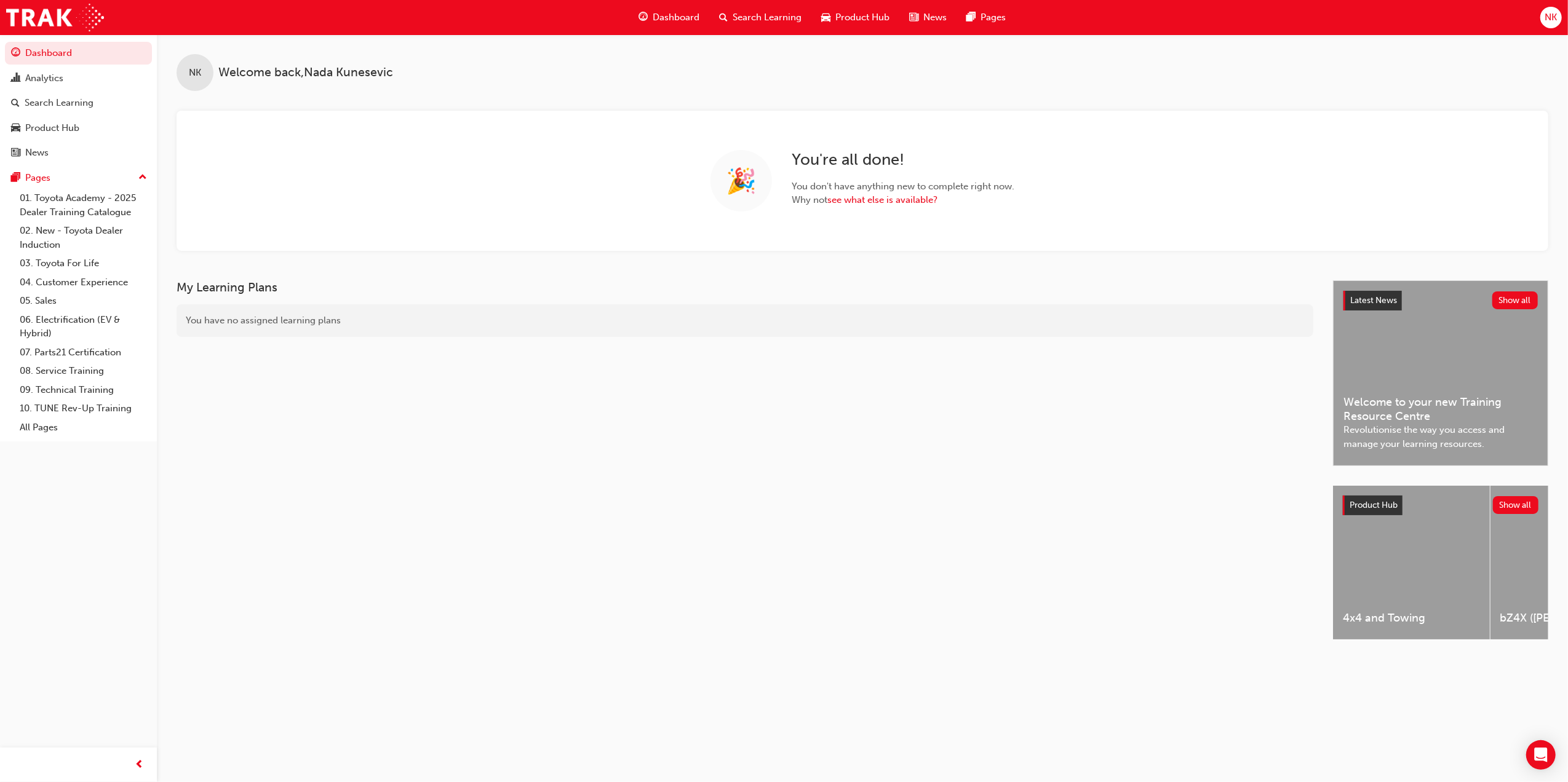
click at [1556, 16] on span "NK" at bounding box center [1551, 18] width 12 height 14
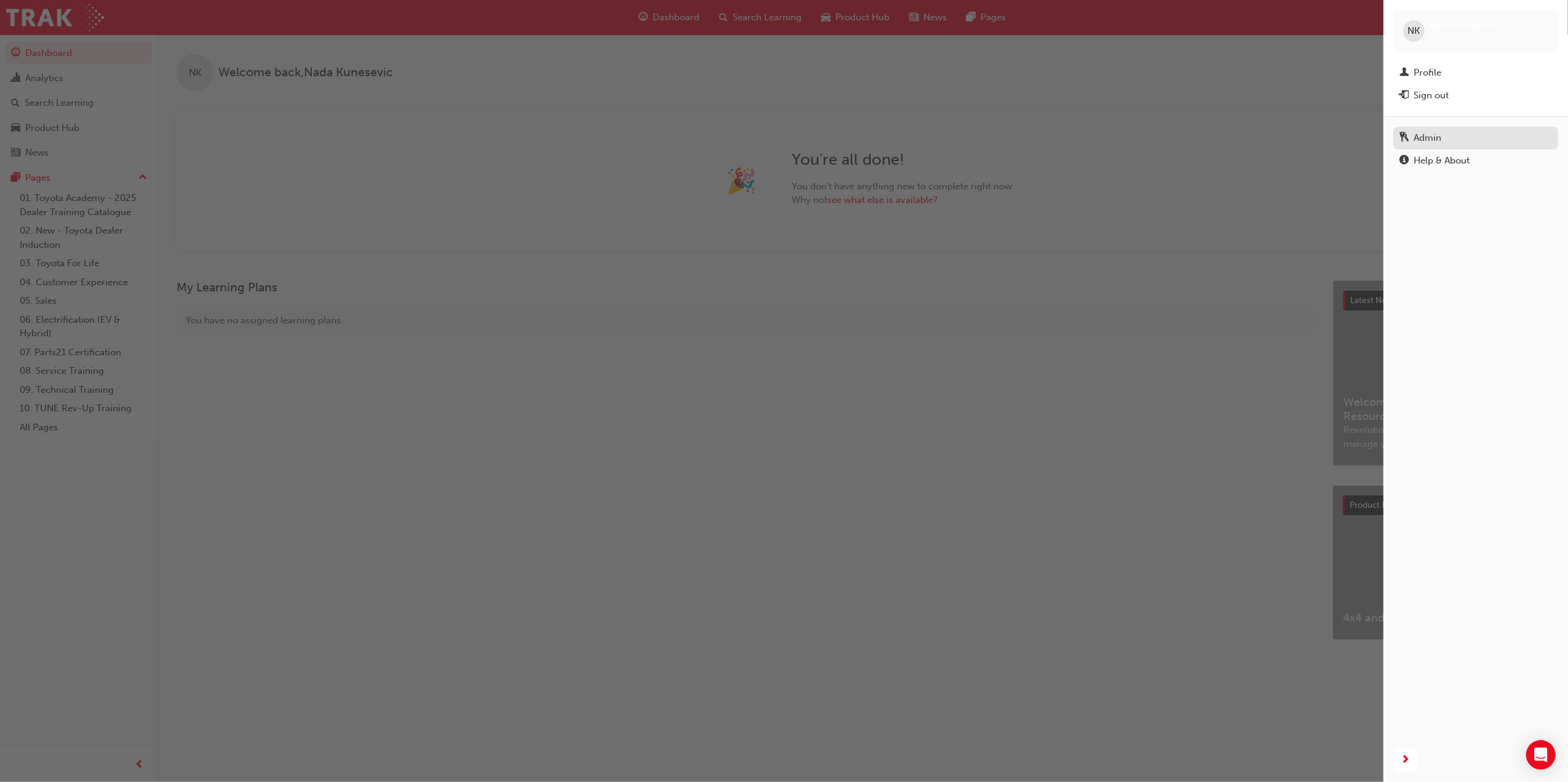
click at [1425, 135] on div "Admin" at bounding box center [1428, 138] width 28 height 14
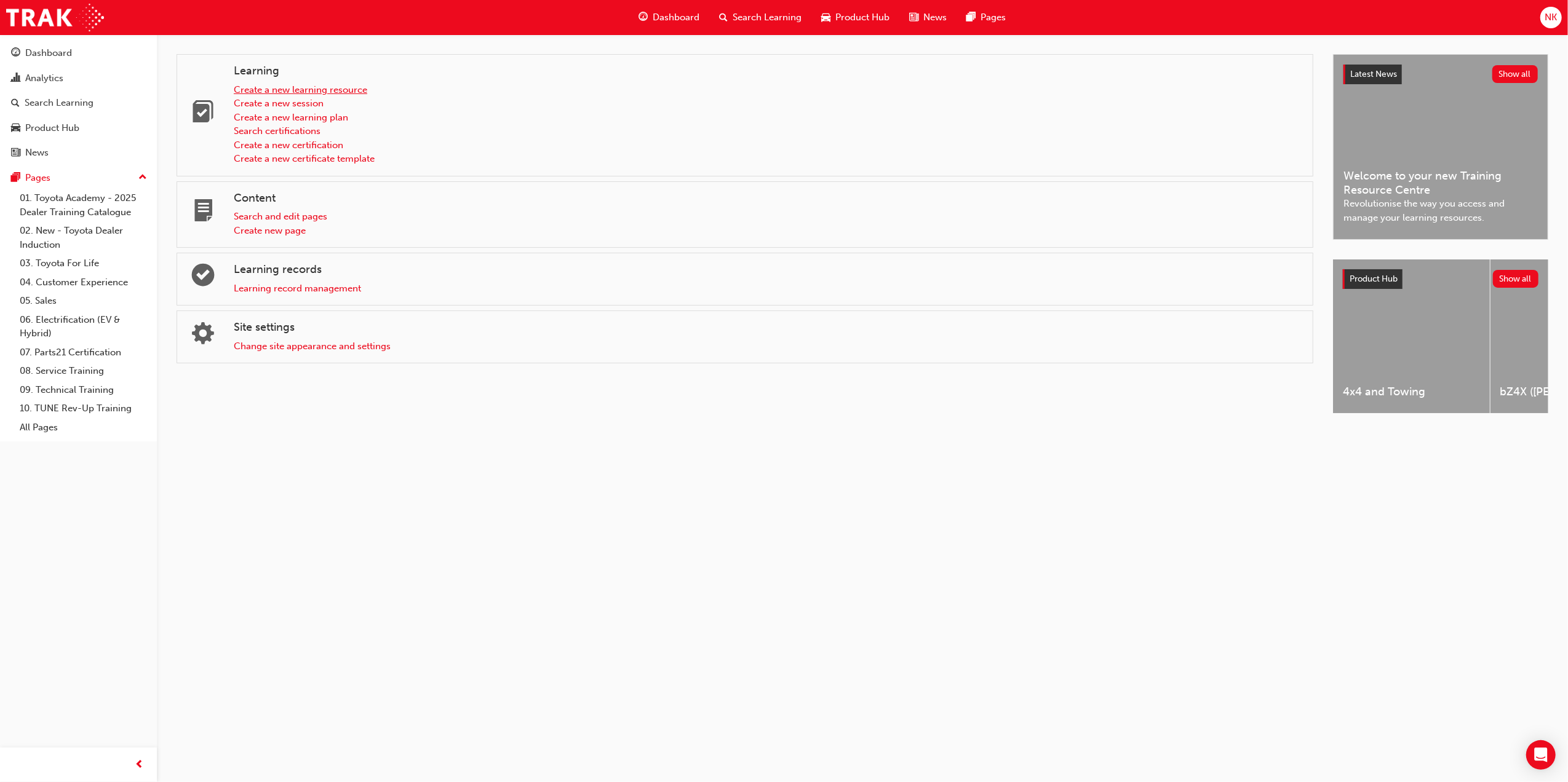
click at [321, 90] on link "Create a new learning resource" at bounding box center [300, 90] width 133 height 11
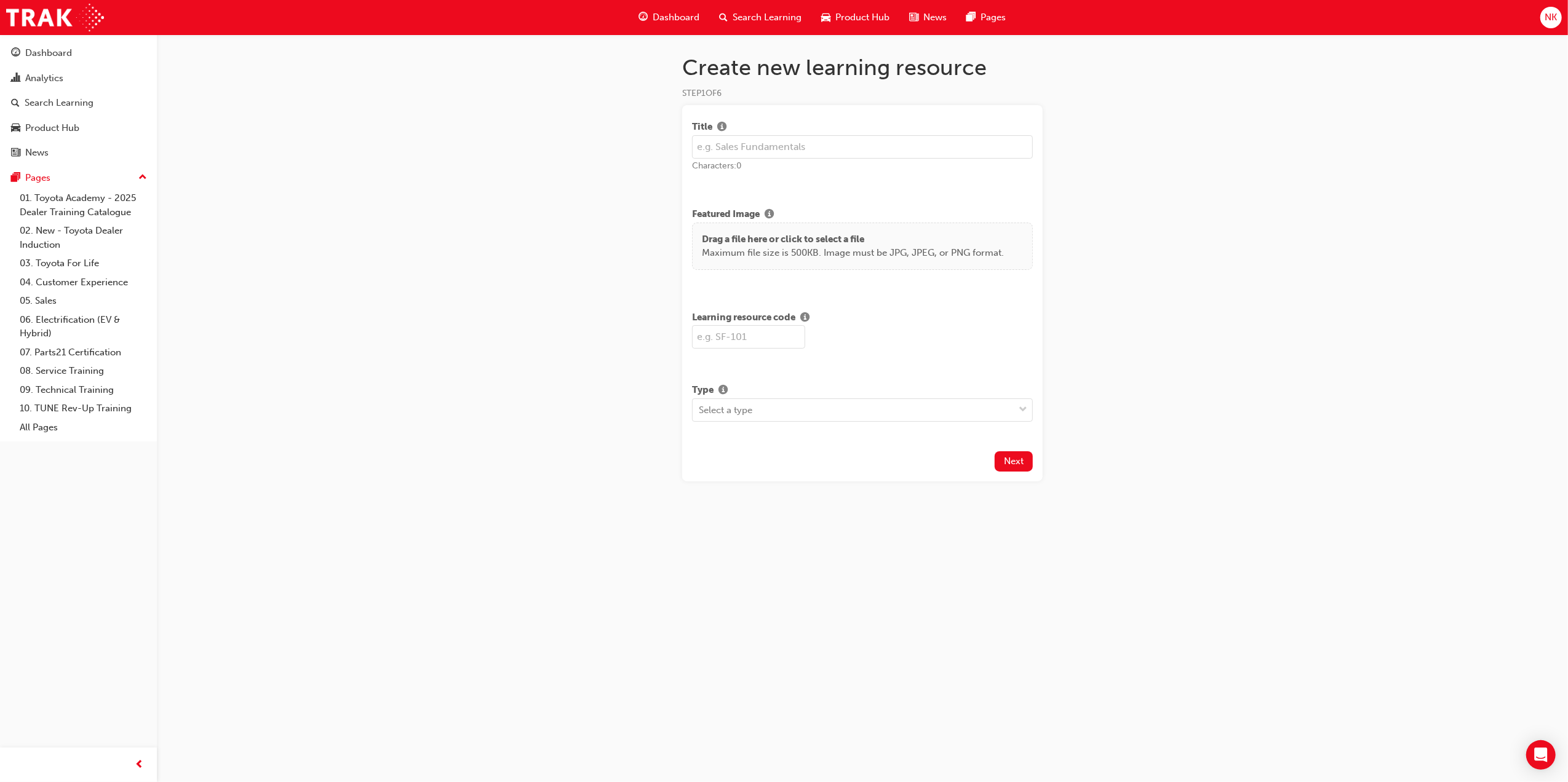
click at [814, 141] on input "text" at bounding box center [862, 147] width 341 height 24
type input "MFP Module 2: Leading a Safe Workplace"
click at [766, 342] on input "text" at bounding box center [748, 337] width 113 height 24
type input "MFP2"
click at [766, 410] on div "Select a type" at bounding box center [853, 410] width 321 height 22
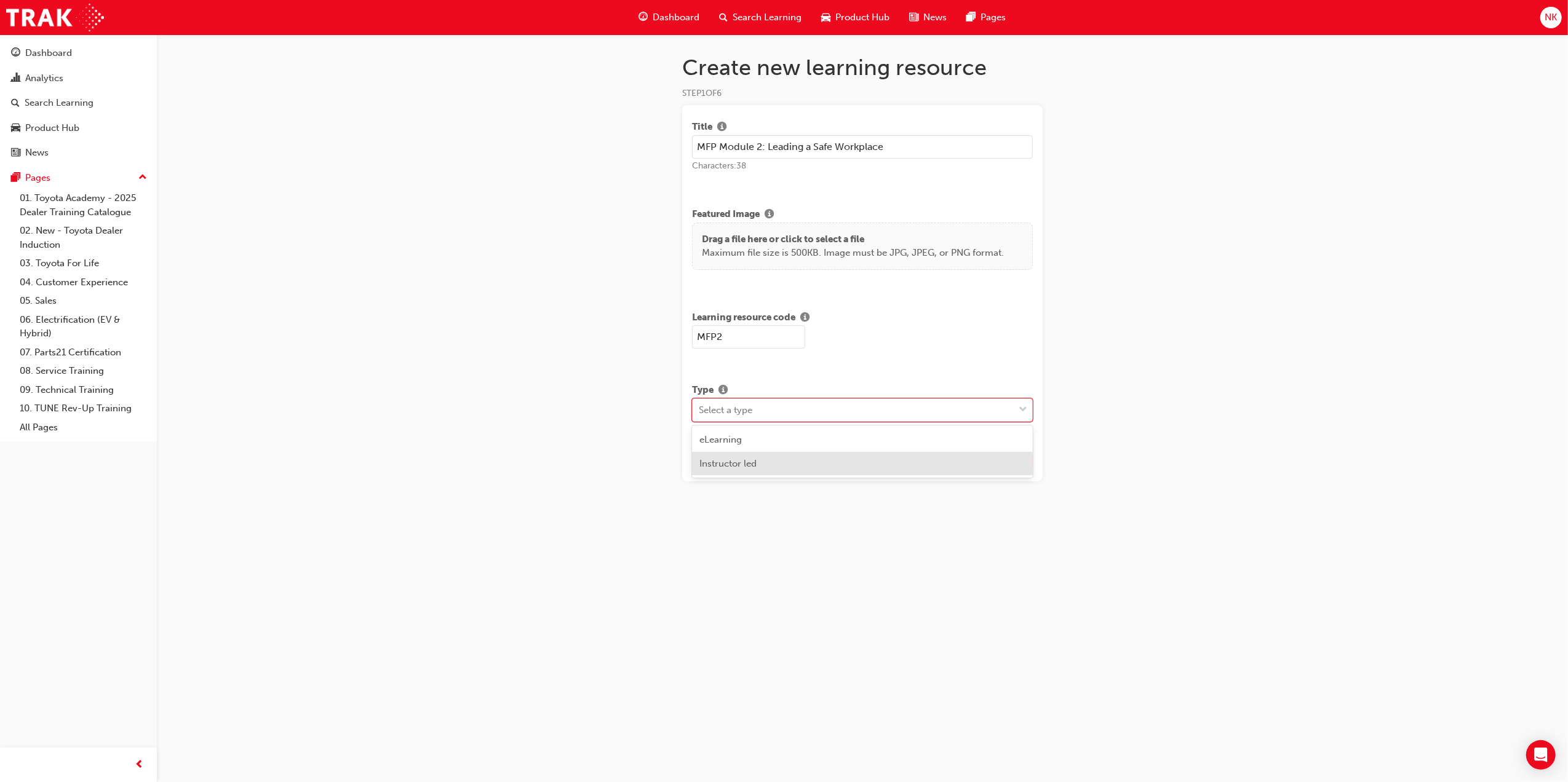
click at [768, 472] on div "Instructor led" at bounding box center [862, 463] width 341 height 24
click at [1017, 542] on span "Next" at bounding box center [1014, 538] width 19 height 11
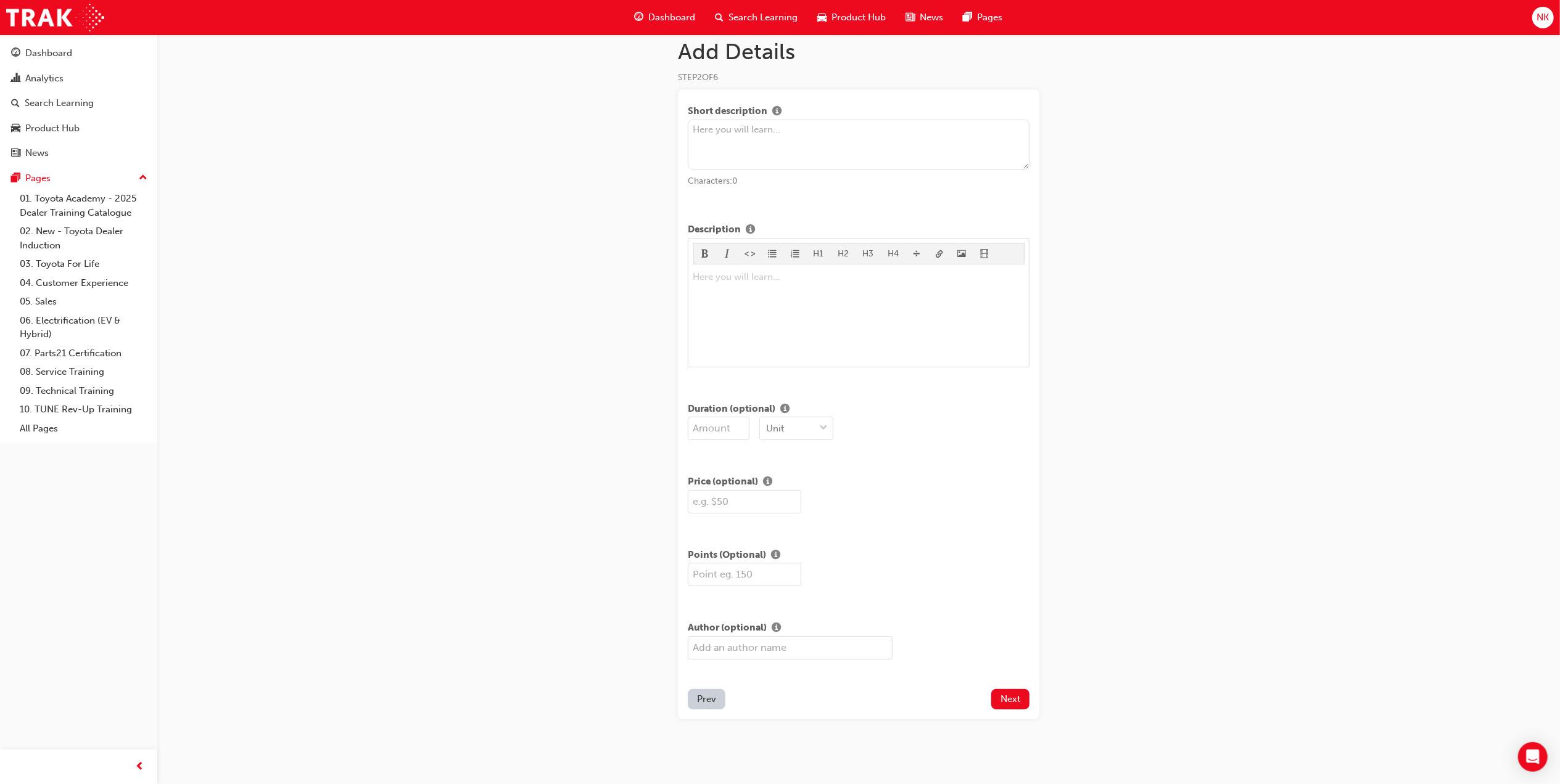
scroll to position [21, 0]
click at [792, 421] on div "Unit" at bounding box center [787, 424] width 55 height 22
click at [712, 423] on input "number" at bounding box center [718, 423] width 62 height 24
type input "3"
click at [787, 422] on div "Unit" at bounding box center [787, 424] width 55 height 22
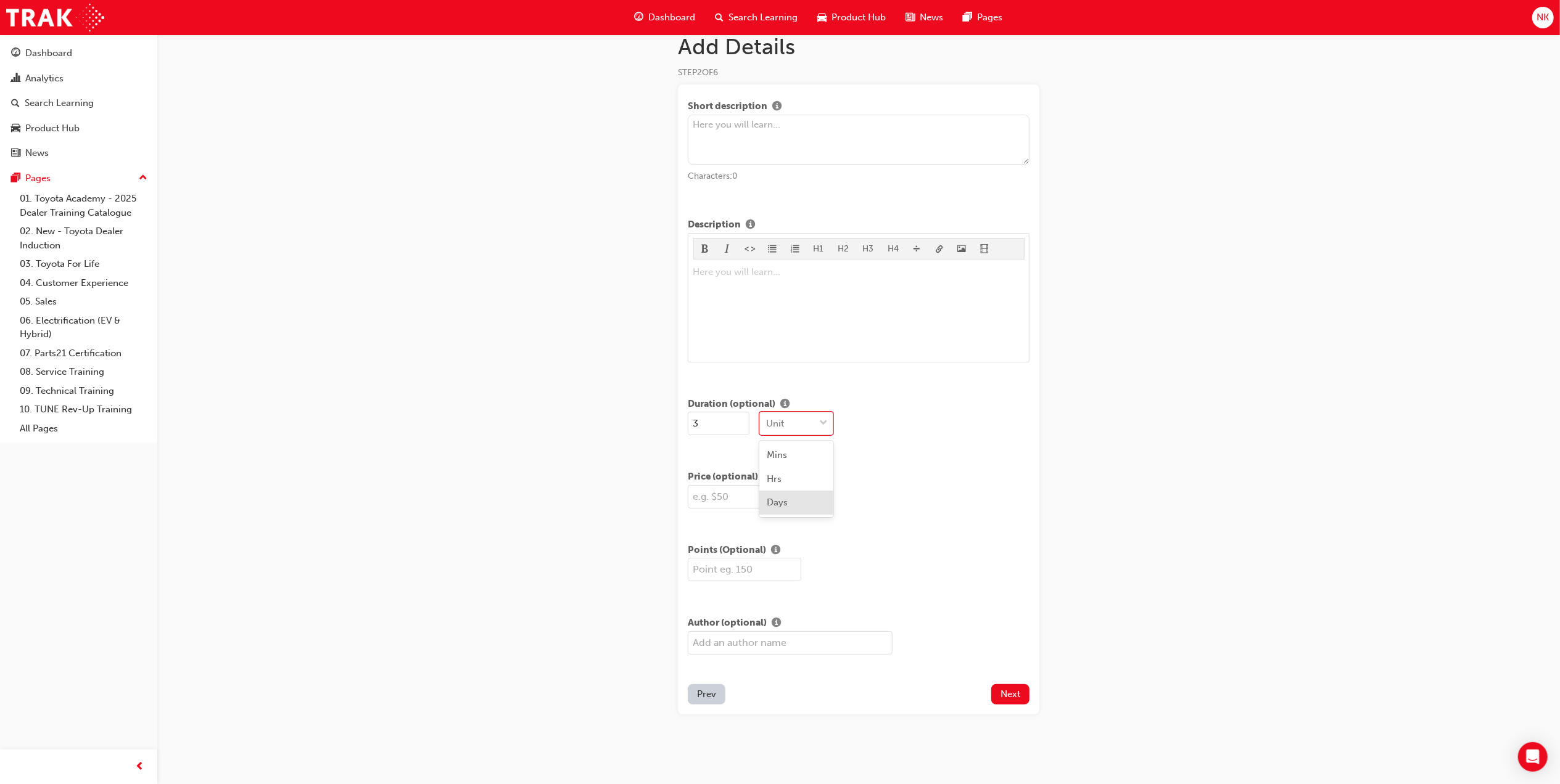
click at [792, 498] on div "Days" at bounding box center [797, 502] width 74 height 24
click at [711, 700] on button "Prev" at bounding box center [706, 694] width 38 height 20
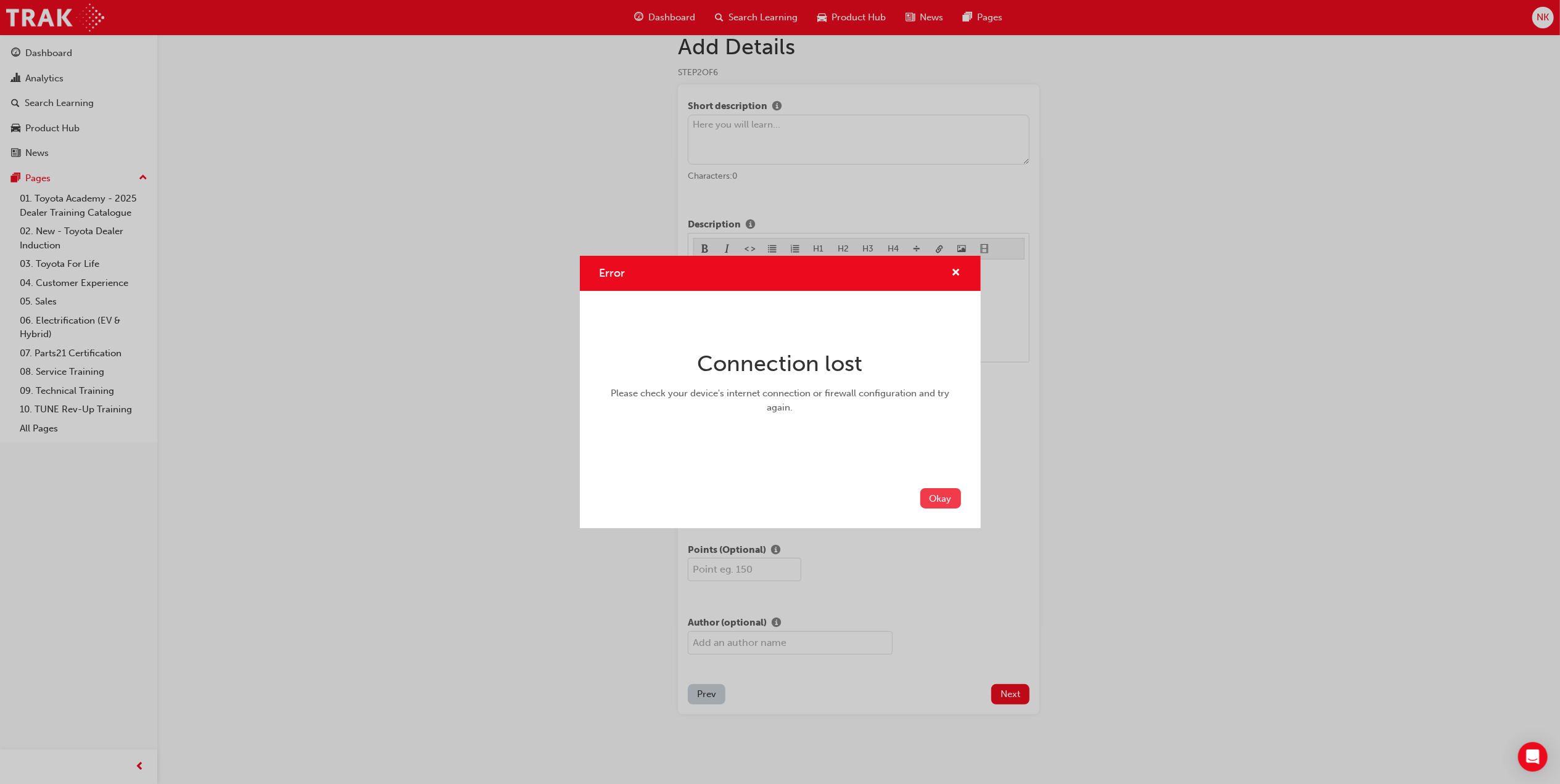
click at [929, 497] on button "Okay" at bounding box center [941, 498] width 40 height 20
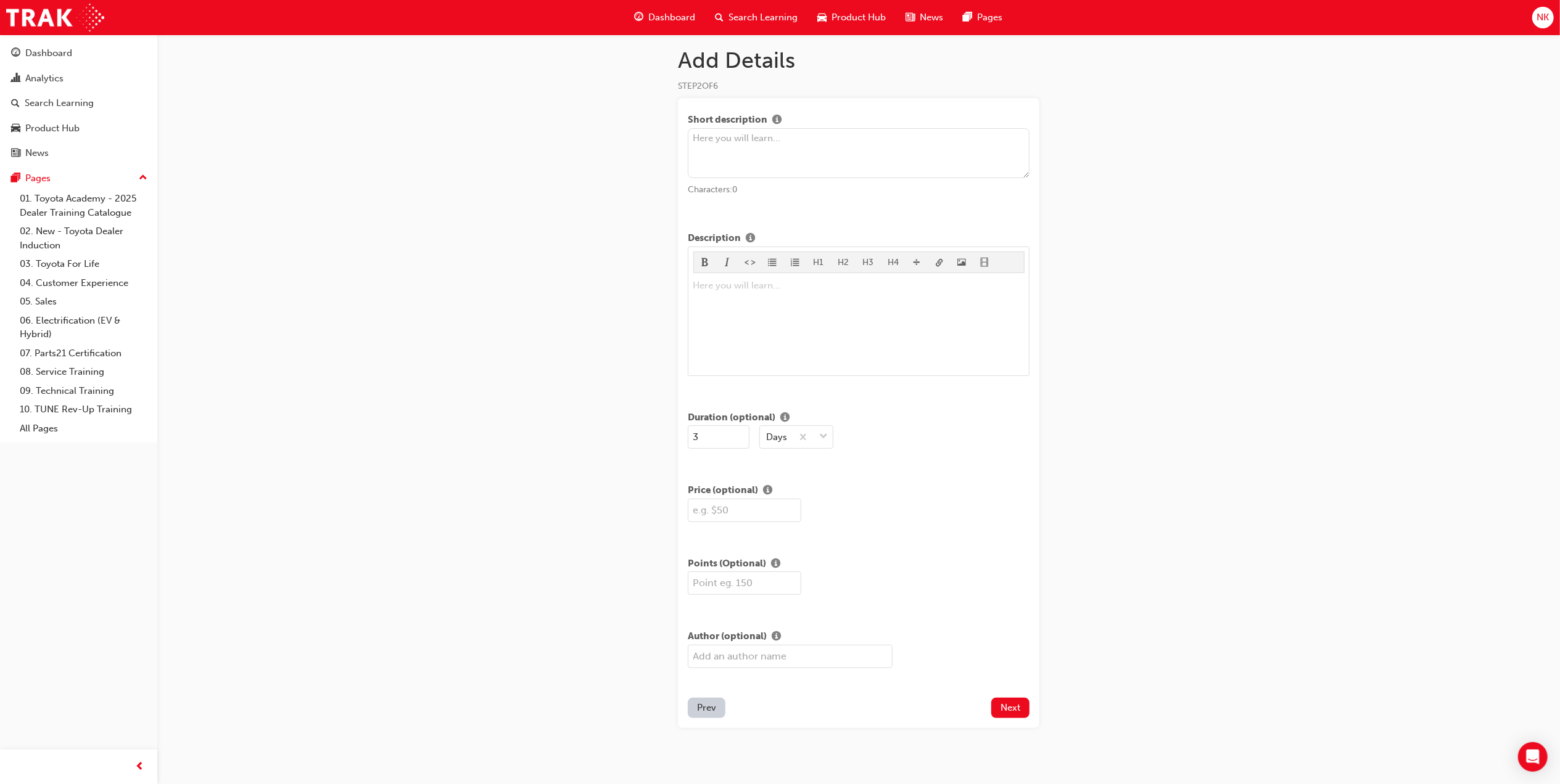
scroll to position [0, 0]
click at [703, 714] on span "Prev" at bounding box center [707, 715] width 19 height 11
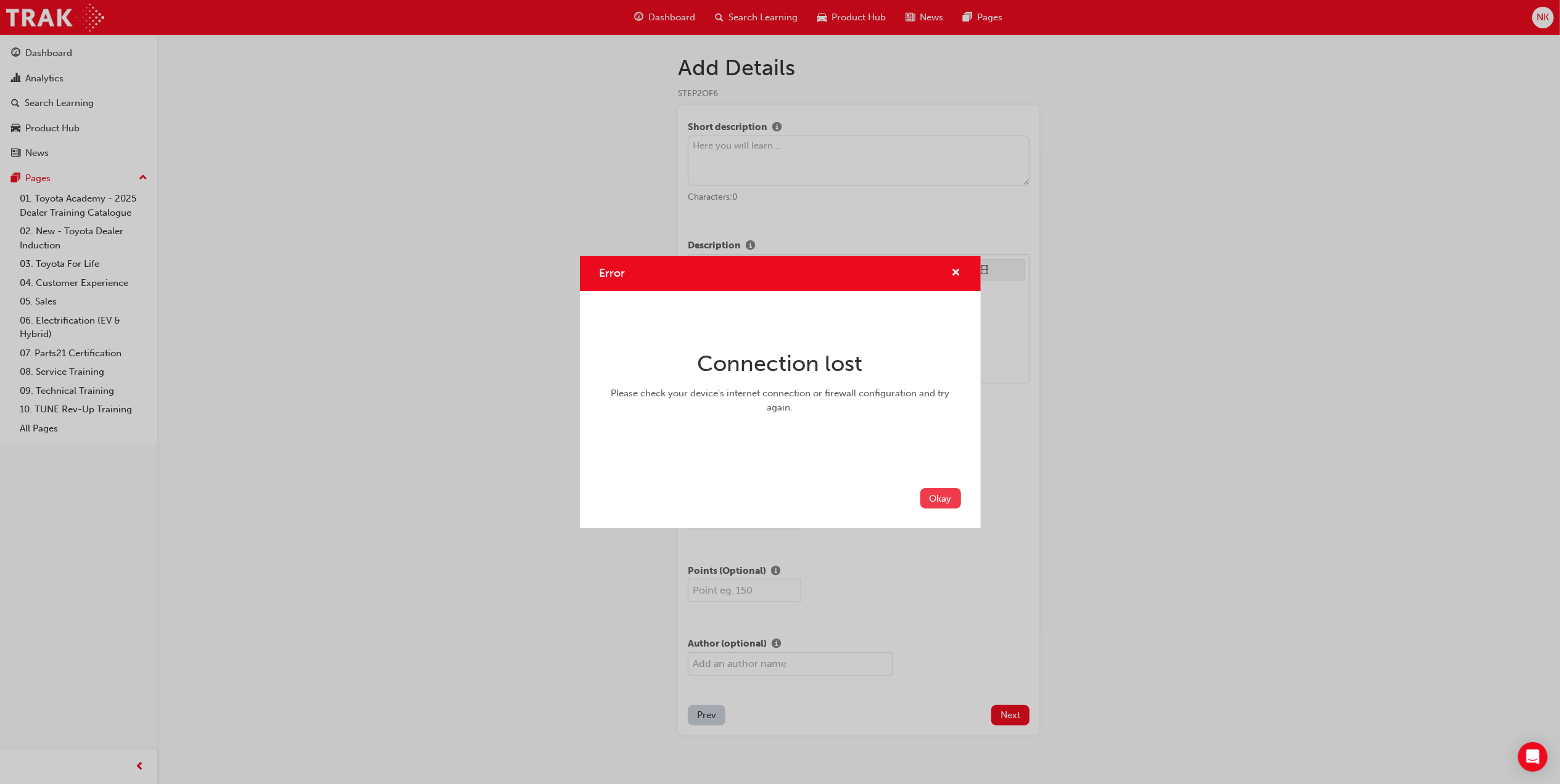
click at [940, 497] on button "Okay" at bounding box center [941, 498] width 40 height 20
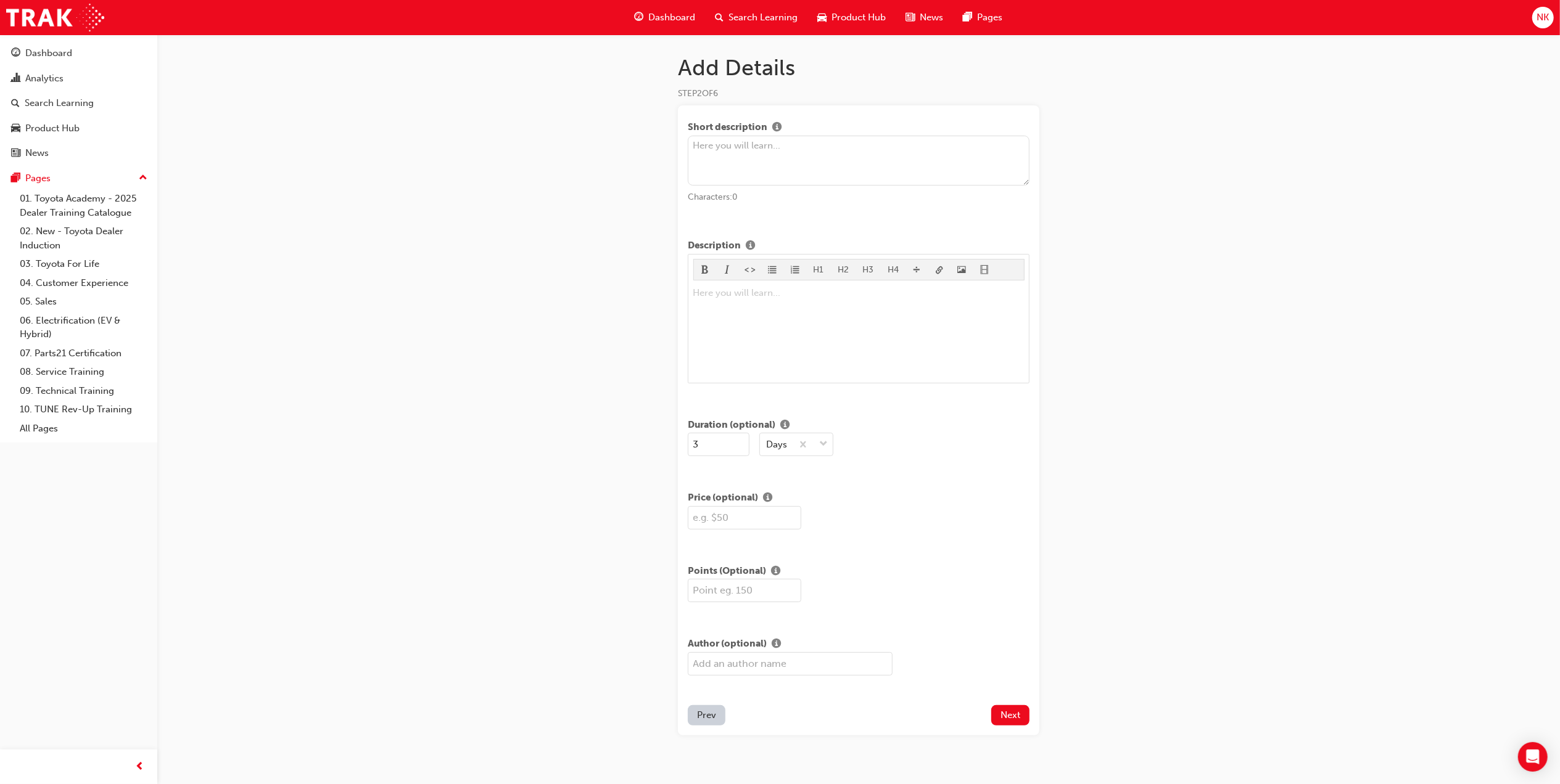
scroll to position [21, 0]
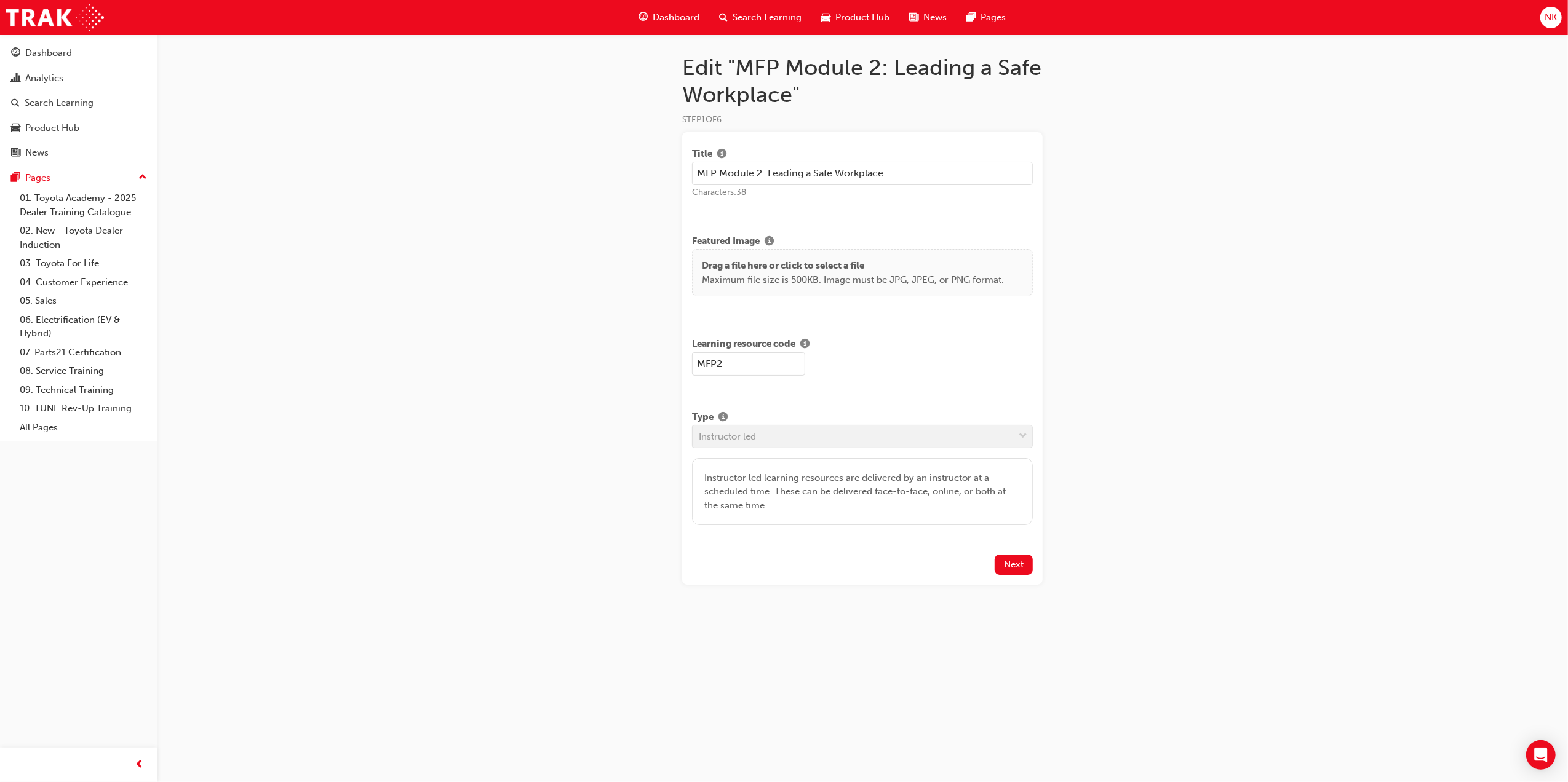
click at [832, 439] on div "Type Instructor led Instructor led learning resources are delivered by an instr…" at bounding box center [862, 467] width 341 height 115
click at [1010, 562] on span "Next" at bounding box center [1014, 564] width 19 height 11
click at [1012, 564] on span "Next" at bounding box center [1014, 564] width 19 height 11
